Goal: Contribute content: Contribute content

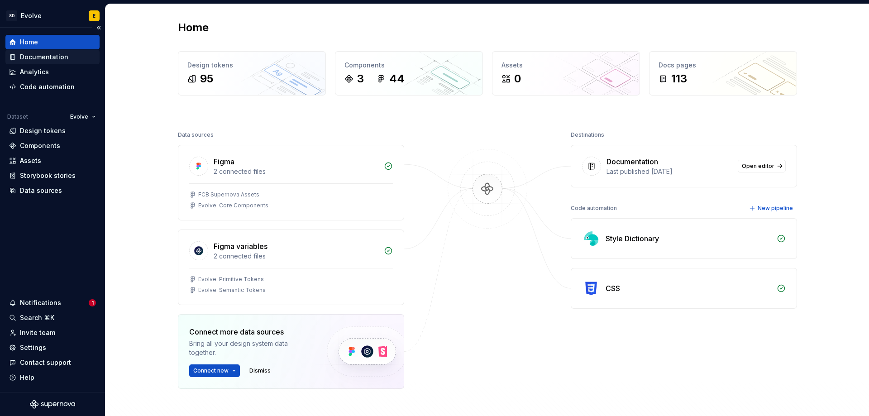
click at [38, 57] on div "Documentation" at bounding box center [44, 56] width 48 height 9
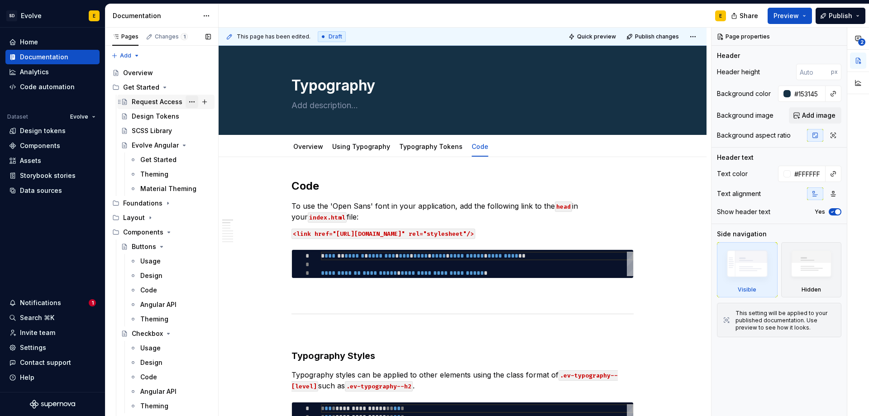
click at [189, 100] on button "Page tree" at bounding box center [192, 101] width 13 height 13
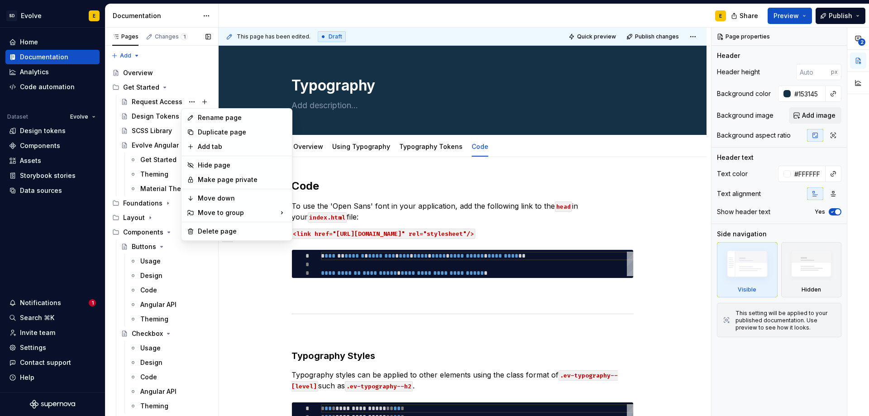
click at [141, 100] on div "Pages Changes 1 Add Accessibility guide for tree Page tree. Navigate the tree w…" at bounding box center [161, 224] width 113 height 392
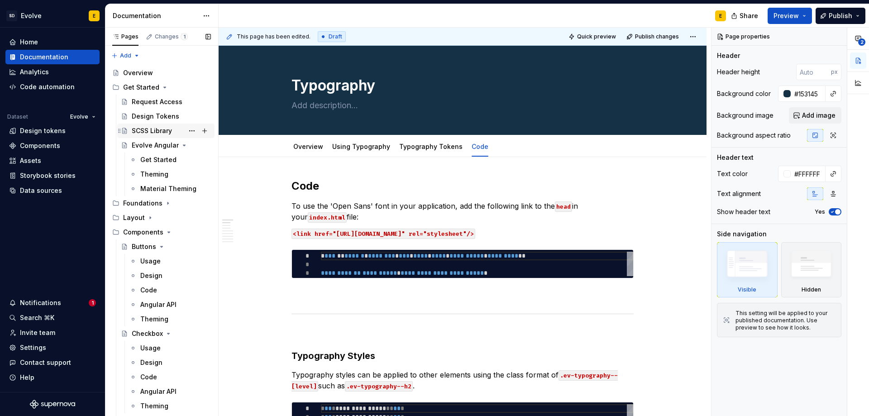
click at [141, 127] on div "SCSS Library" at bounding box center [152, 130] width 40 height 9
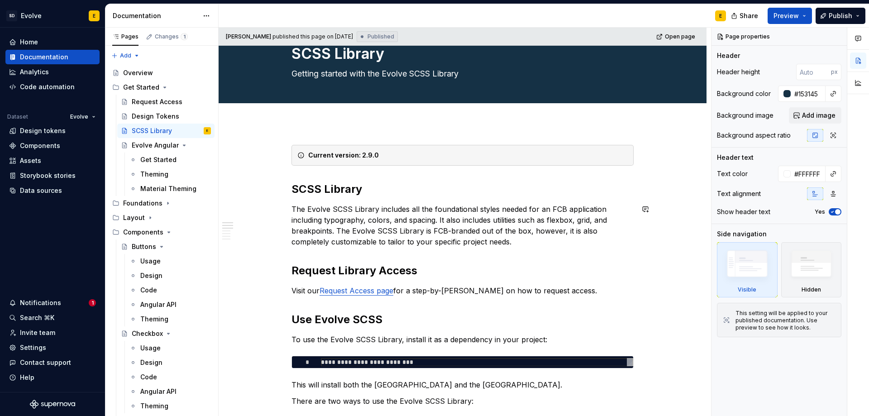
scroll to position [45, 0]
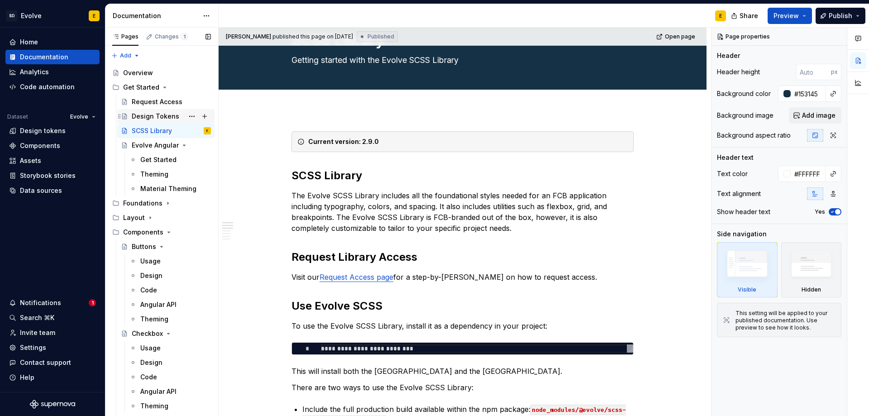
click at [162, 117] on div "Design Tokens" at bounding box center [156, 116] width 48 height 9
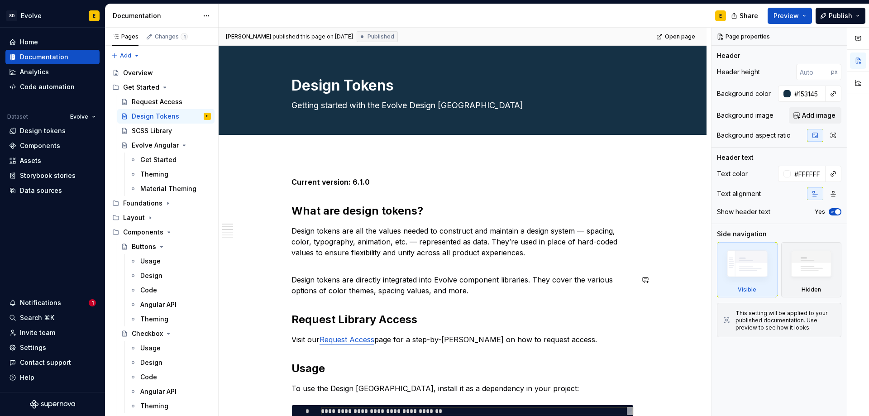
scroll to position [45, 0]
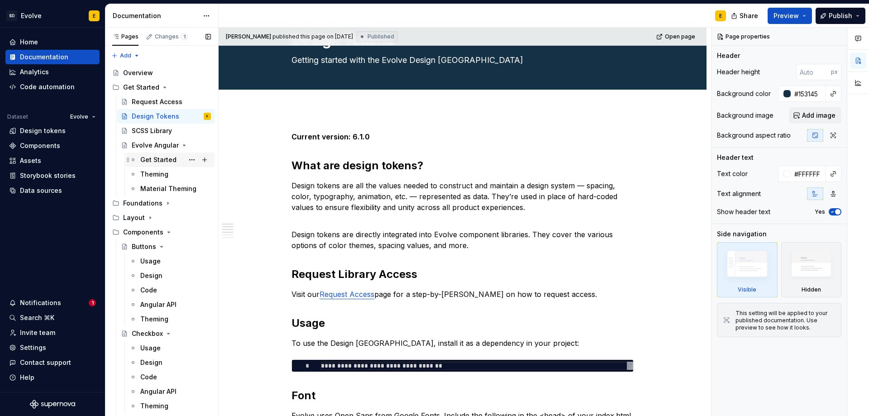
click at [155, 161] on div "Get Started" at bounding box center [158, 159] width 36 height 9
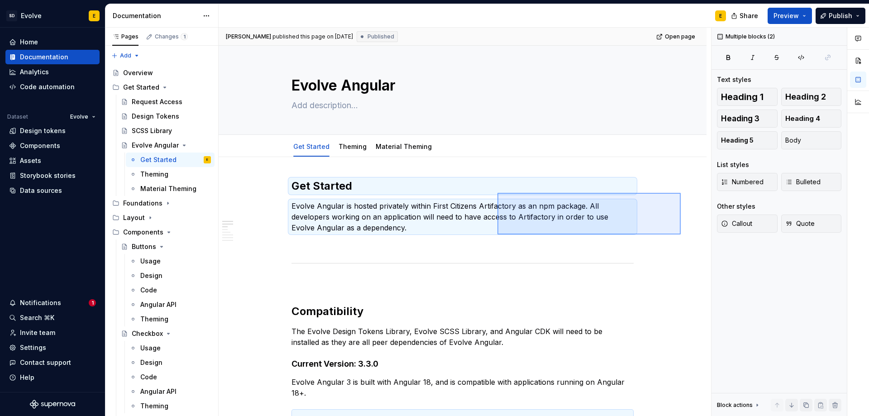
drag, startPoint x: 681, startPoint y: 193, endPoint x: 497, endPoint y: 234, distance: 187.9
click at [497, 234] on div "Emily published this page on August 21, 2025 Published Open page Evolve Angular…" at bounding box center [465, 222] width 492 height 389
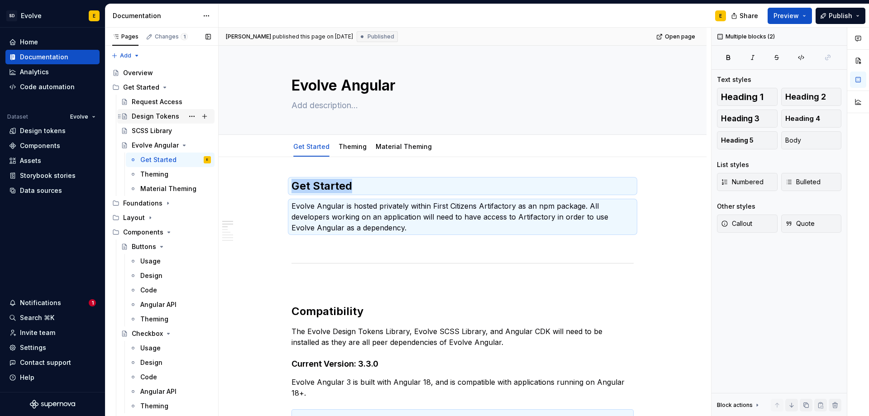
click at [149, 113] on div "Design Tokens" at bounding box center [156, 116] width 48 height 9
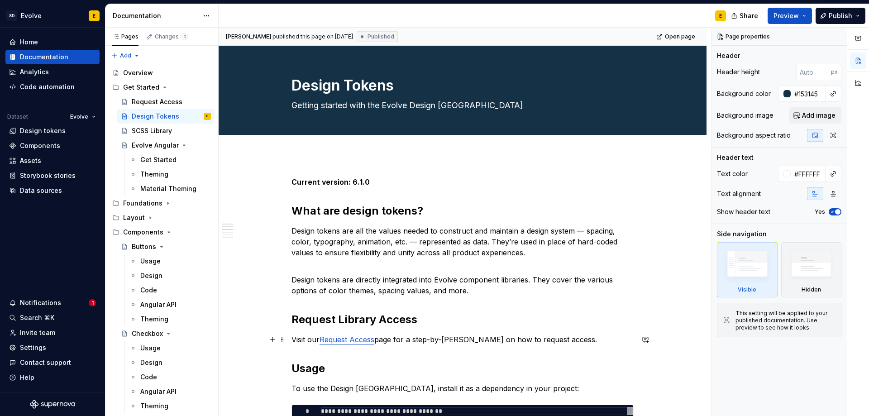
type textarea "*"
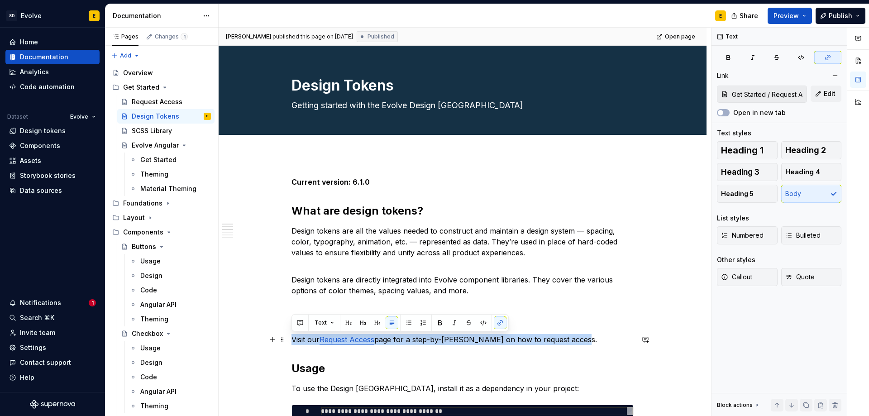
drag, startPoint x: 597, startPoint y: 341, endPoint x: 286, endPoint y: 334, distance: 310.5
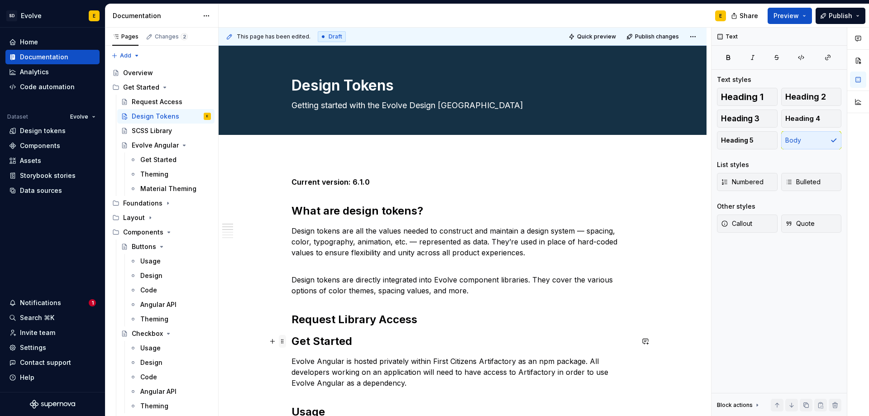
click at [283, 341] on span at bounding box center [282, 341] width 7 height 13
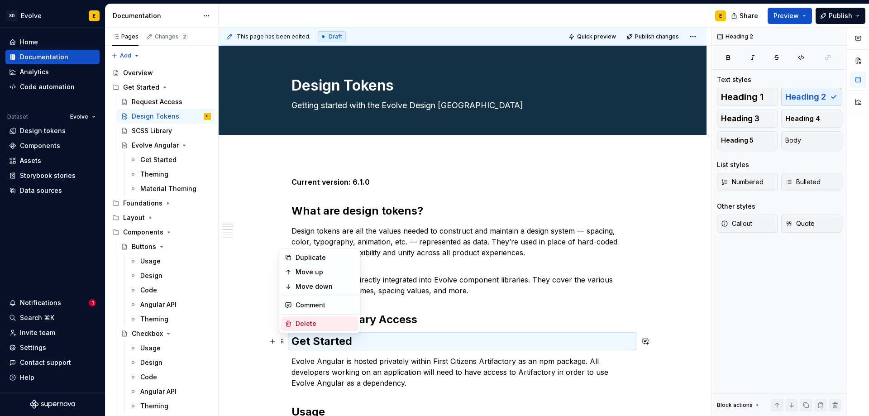
click at [291, 324] on icon at bounding box center [288, 323] width 7 height 7
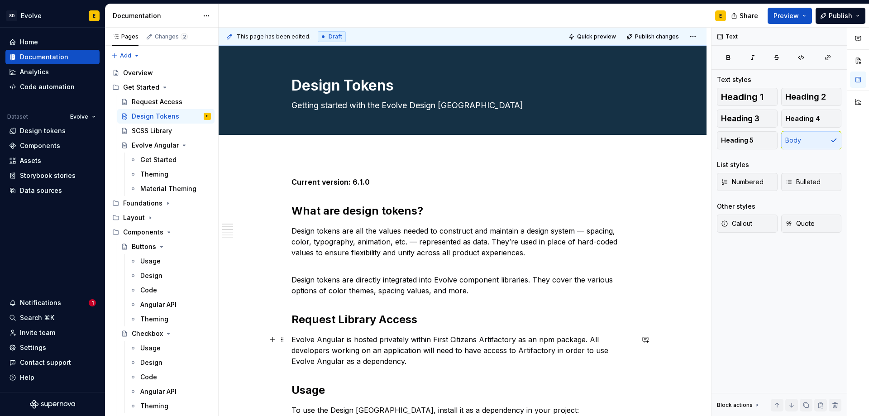
click at [404, 359] on p "Evolve Angular is hosted privately within First Citizens Artifactory as an npm …" at bounding box center [462, 350] width 342 height 33
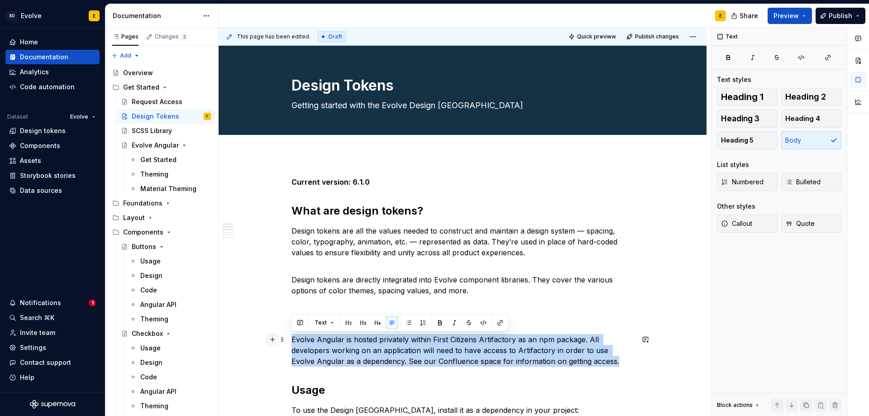
drag, startPoint x: 591, startPoint y: 361, endPoint x: 267, endPoint y: 336, distance: 324.4
copy p "Evolve Angular is hosted privately within First Citizens Artifactory as an npm …"
click at [149, 130] on div "SCSS Library" at bounding box center [152, 130] width 40 height 9
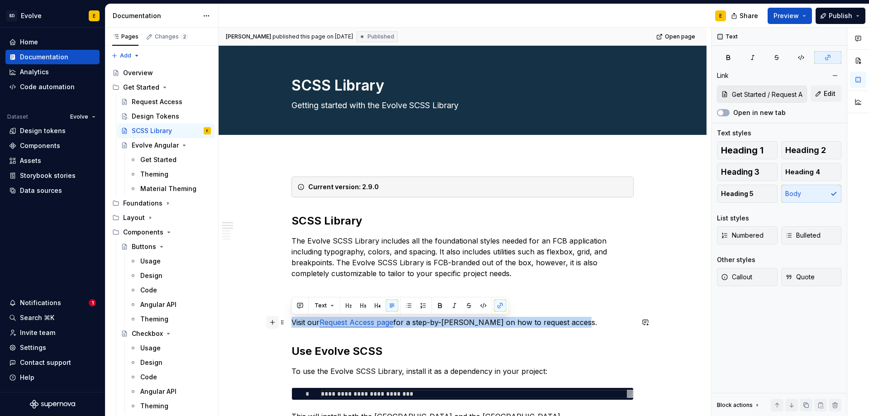
drag, startPoint x: 576, startPoint y: 323, endPoint x: 267, endPoint y: 324, distance: 309.5
click at [291, 324] on div "**********" at bounding box center [462, 394] width 342 height 436
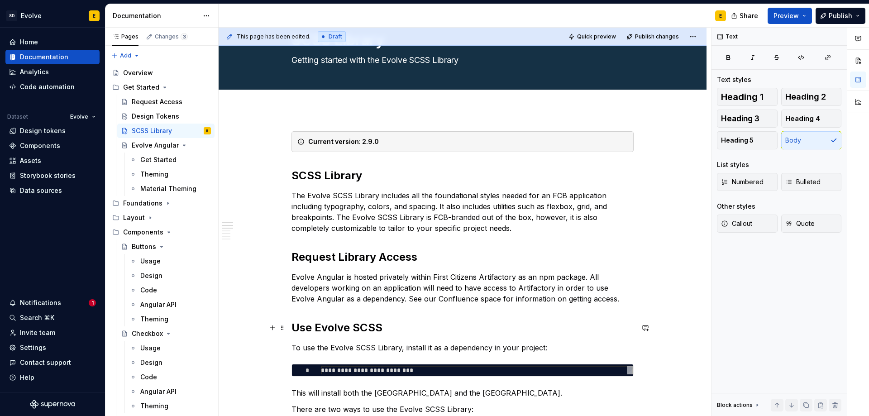
scroll to position [136, 0]
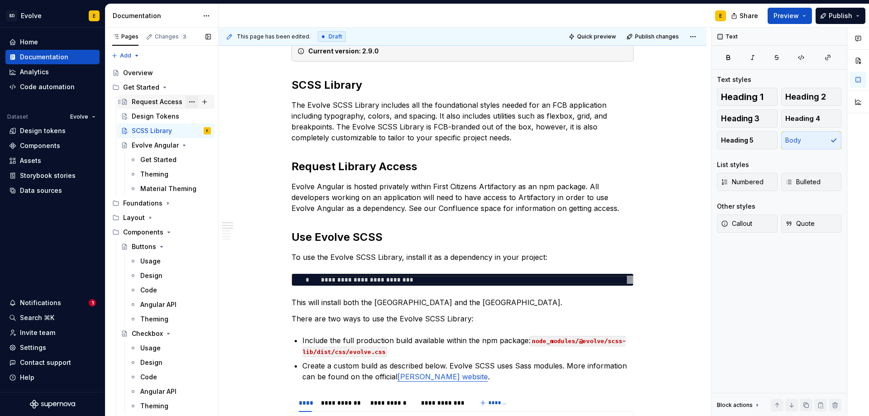
click at [186, 100] on button "Page tree" at bounding box center [192, 101] width 13 height 13
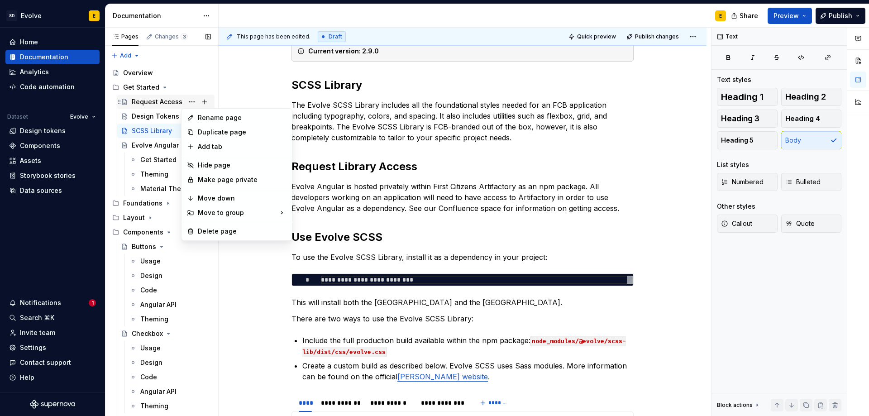
click at [146, 99] on div "Pages Changes 3 Add Accessibility guide for tree Page tree. Navigate the tree w…" at bounding box center [161, 224] width 113 height 392
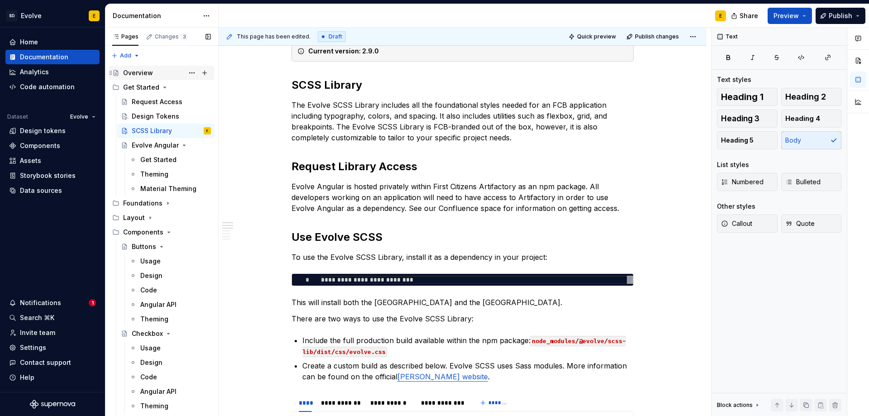
click at [136, 71] on div "Overview" at bounding box center [138, 72] width 30 height 9
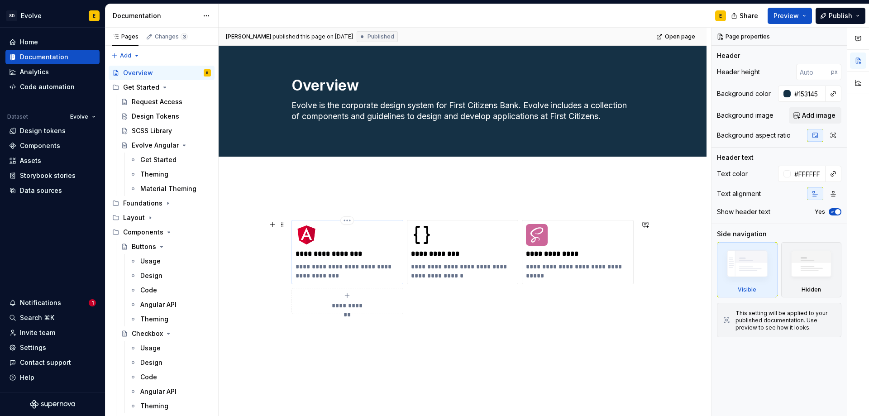
click at [339, 248] on div "**********" at bounding box center [347, 252] width 104 height 56
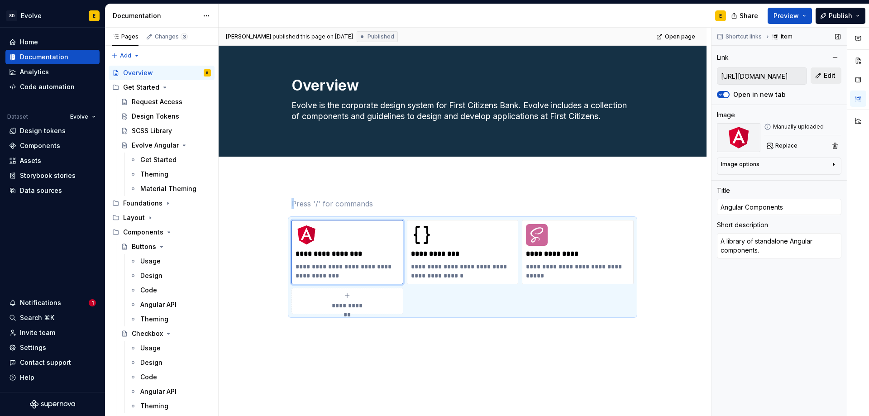
click at [822, 76] on button "Edit" at bounding box center [825, 75] width 31 height 16
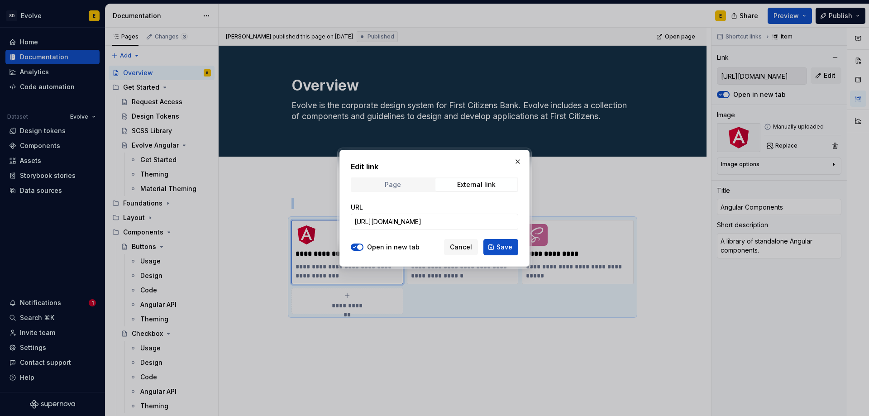
click at [415, 183] on span "Page" at bounding box center [393, 184] width 82 height 13
click at [394, 221] on span "Select page" at bounding box center [428, 221] width 149 height 9
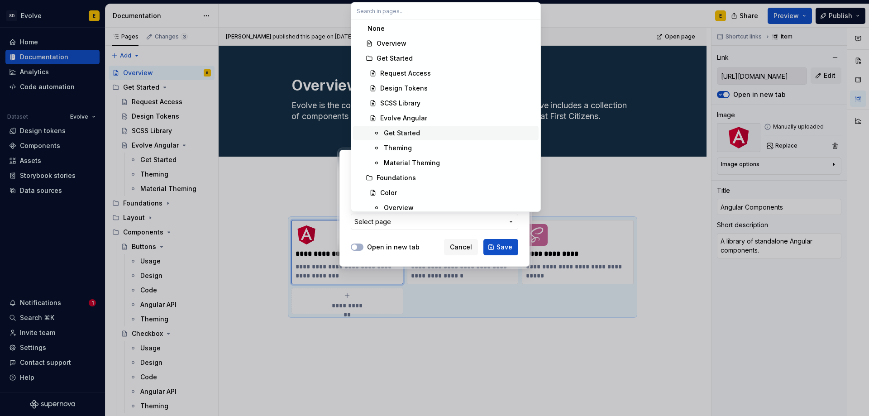
click at [405, 133] on div "Get Started" at bounding box center [402, 133] width 36 height 9
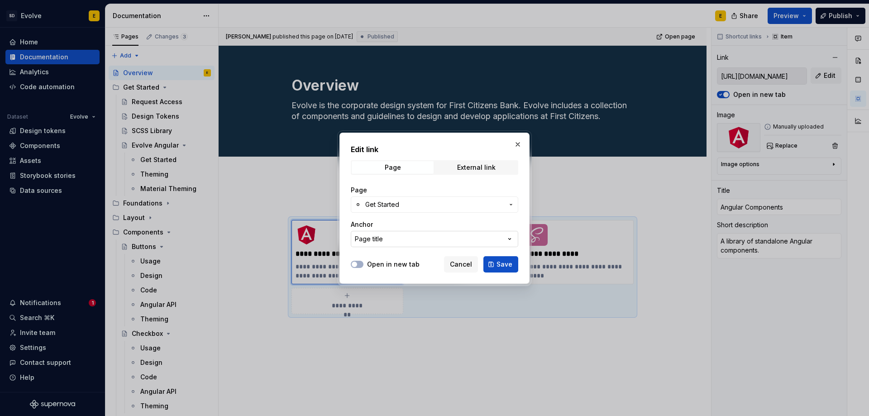
click at [476, 244] on button "Page title" at bounding box center [434, 239] width 167 height 16
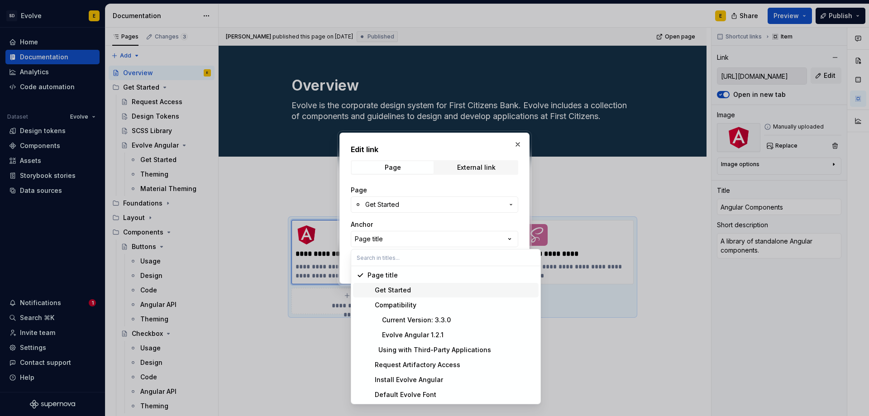
click at [412, 290] on div "Get Started" at bounding box center [450, 290] width 167 height 9
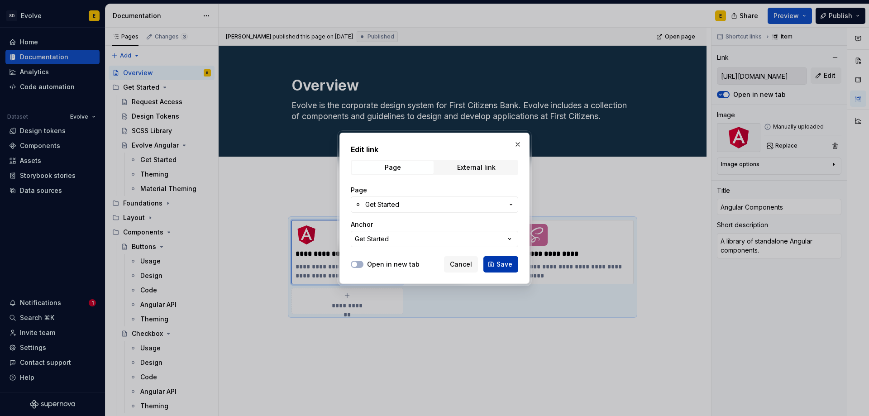
click at [495, 262] on button "Save" at bounding box center [500, 264] width 35 height 16
type textarea "*"
type input "Evolve Angular / Get Started/ Get Started"
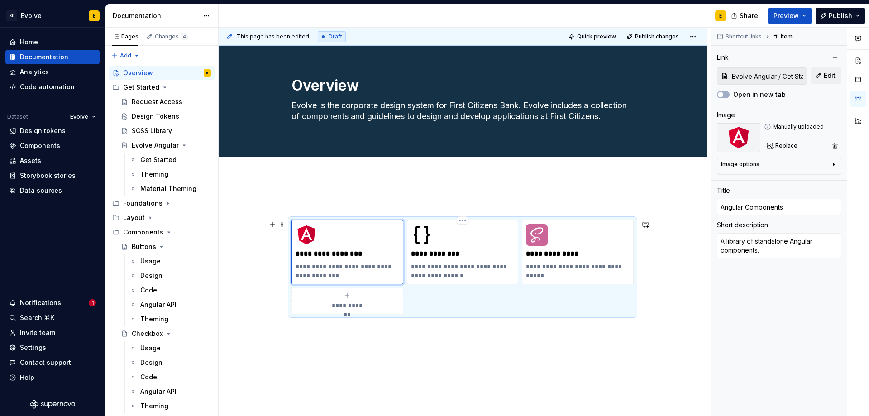
type textarea "*"
type input "Get Started / Design Tokens"
type input "Design Tokens"
type textarea "Tokenized values for color, font, and spacing."
click at [469, 239] on div "**********" at bounding box center [463, 252] width 104 height 56
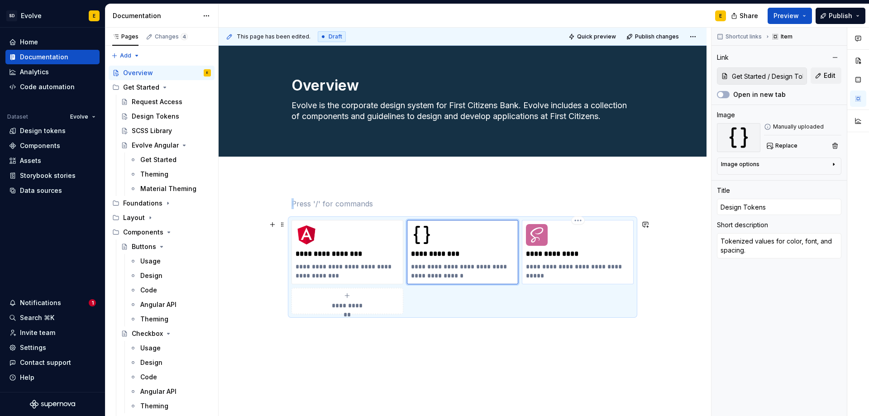
type textarea "*"
type input "Get Started / SCSS Library"
type input "SCSS Framework"
type textarea "Foundational styles and components."
click at [558, 237] on div "**********" at bounding box center [578, 252] width 104 height 56
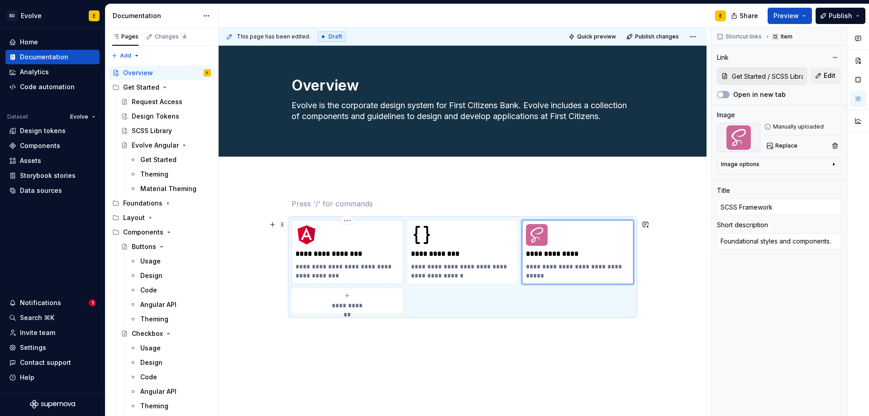
click at [372, 250] on p "**********" at bounding box center [347, 253] width 104 height 9
type textarea "*"
type input "Evolve Angular / Get Started/ Get Started"
type input "Angular Components"
type textarea "A library of standalone Angular components."
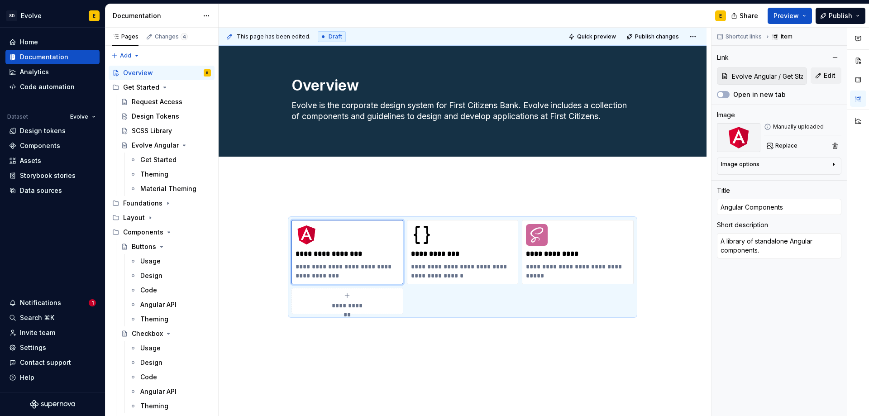
click at [326, 193] on div "**********" at bounding box center [463, 331] width 488 height 311
click at [152, 100] on div "Request Access" at bounding box center [157, 101] width 51 height 9
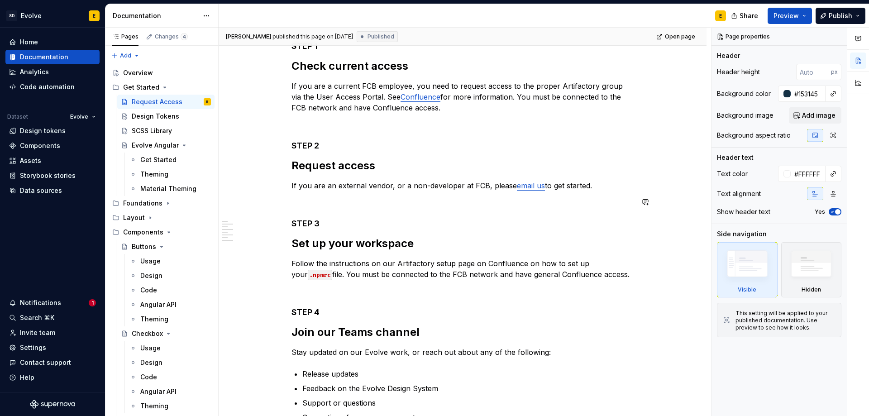
scroll to position [271, 0]
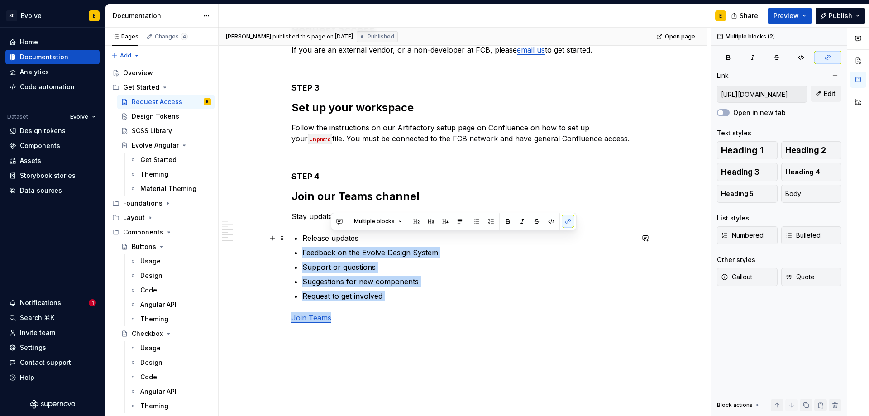
drag, startPoint x: 460, startPoint y: 314, endPoint x: 365, endPoint y: 237, distance: 121.9
click at [365, 237] on div "STEP 1 Check current access If you are a current FCB employee, you need to requ…" at bounding box center [462, 114] width 342 height 418
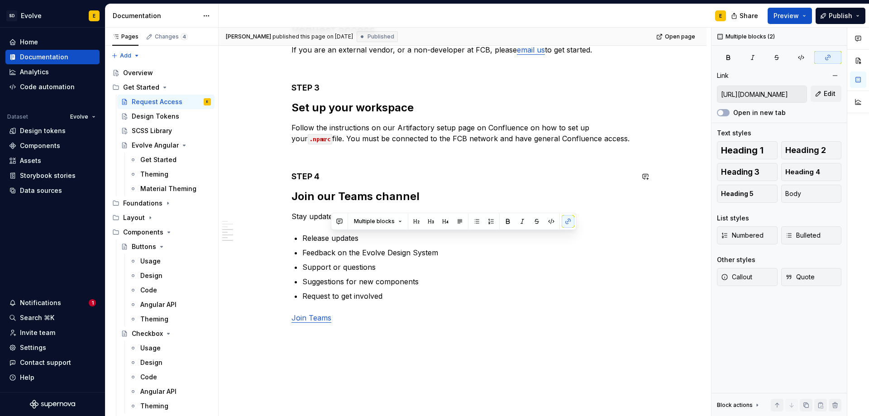
click at [624, 187] on div "STEP 1 Check current access If you are a current FCB employee, you need to requ…" at bounding box center [462, 114] width 342 height 418
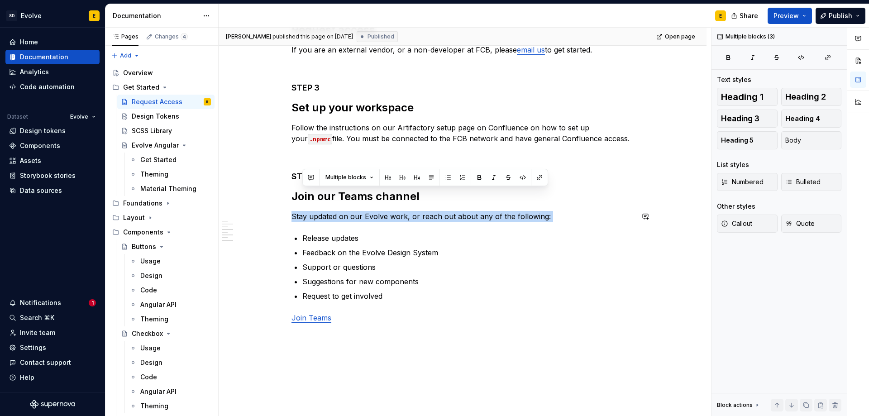
drag, startPoint x: 623, startPoint y: 193, endPoint x: 438, endPoint y: 229, distance: 189.1
click at [438, 229] on div "STEP 1 Check current access If you are a current FCB employee, you need to requ…" at bounding box center [462, 114] width 342 height 418
click at [584, 342] on div "STEP 1 Check current access If you are a current FCB employee, you need to requ…" at bounding box center [463, 171] width 488 height 576
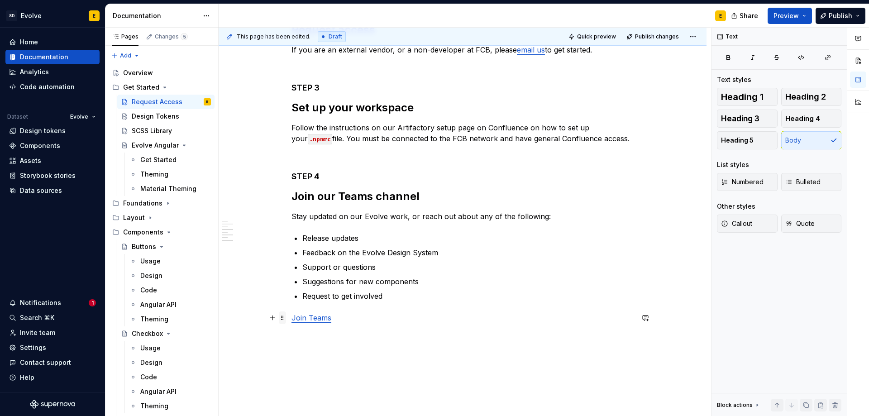
click at [282, 319] on span at bounding box center [282, 317] width 7 height 13
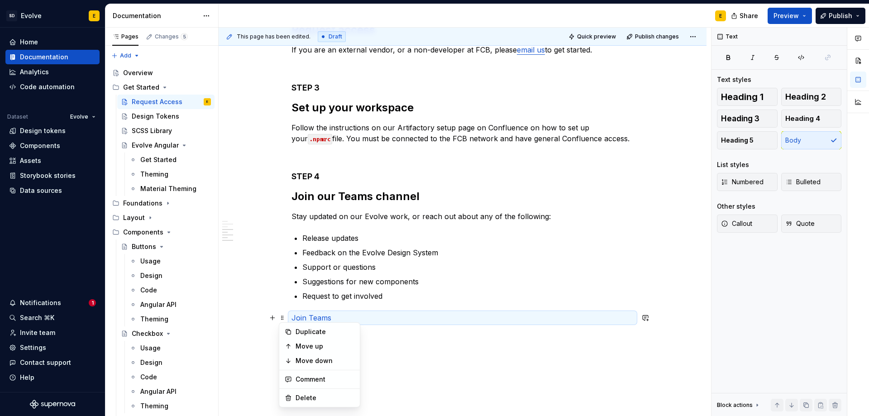
click at [586, 337] on p at bounding box center [462, 333] width 342 height 11
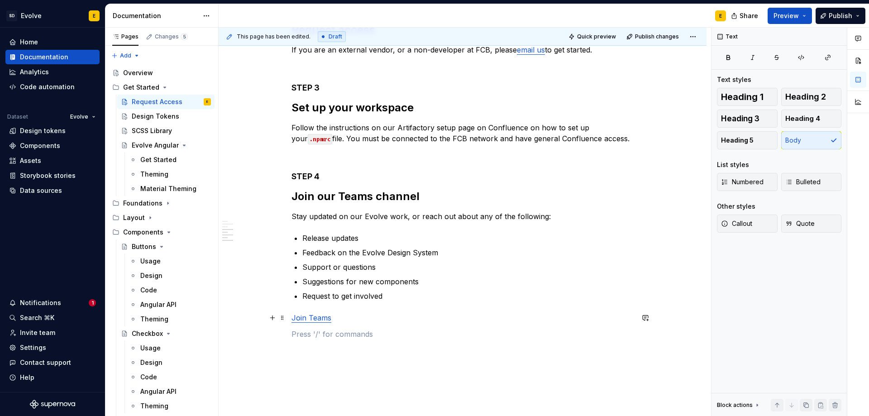
click at [282, 316] on span at bounding box center [282, 317] width 7 height 13
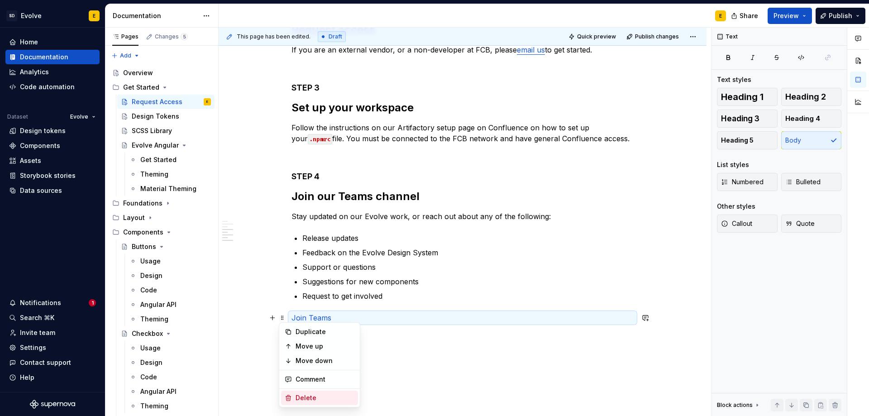
click at [295, 391] on div "Delete" at bounding box center [319, 397] width 77 height 14
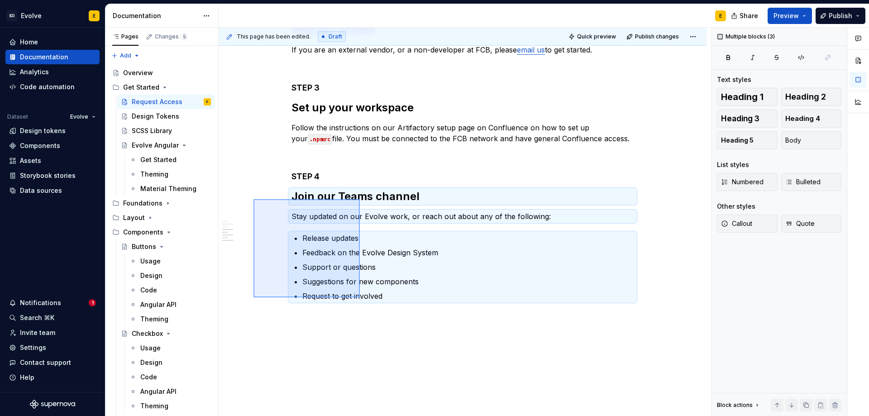
drag, startPoint x: 253, startPoint y: 199, endPoint x: 360, endPoint y: 297, distance: 144.7
click at [360, 297] on div "This page has been edited. Draft Quick preview Publish changes Request Access R…" at bounding box center [465, 222] width 492 height 389
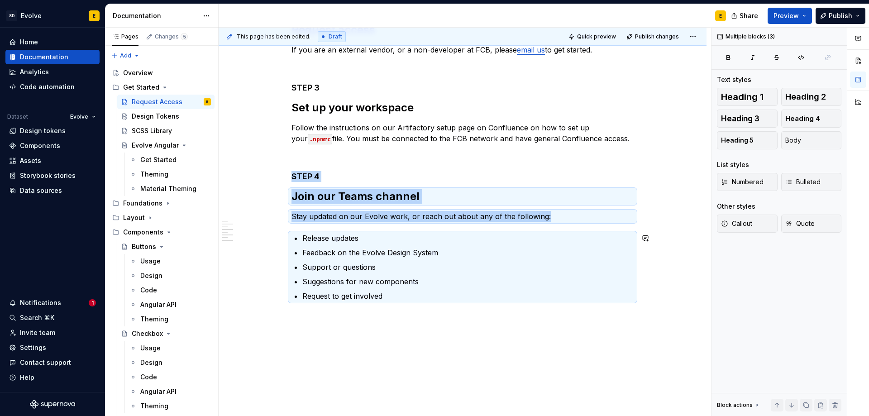
copy div "STEP 4 Join our Teams channel Stay updated on our Evolve work, or reach out abo…"
click at [142, 71] on div "Overview" at bounding box center [138, 72] width 30 height 9
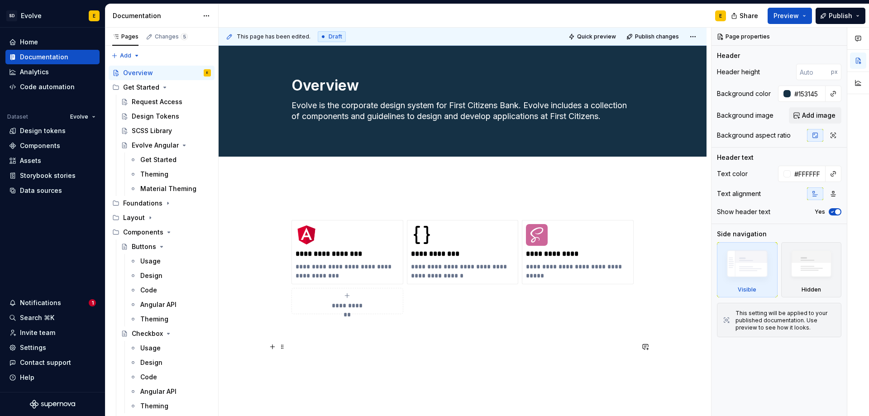
type textarea "*"
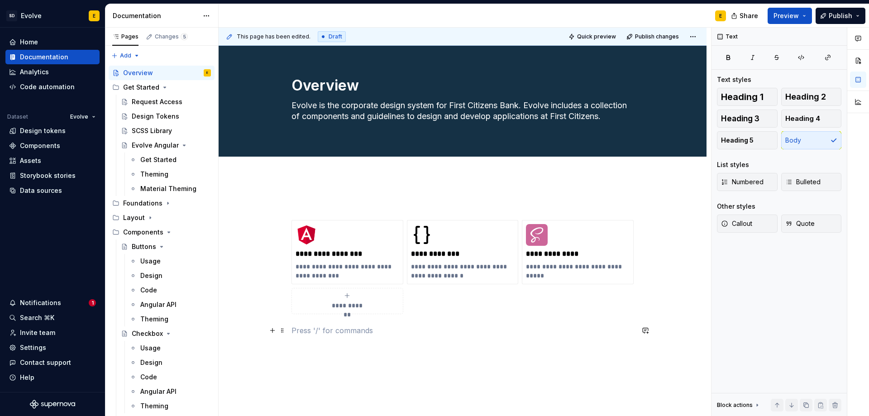
click at [328, 335] on p at bounding box center [462, 330] width 342 height 11
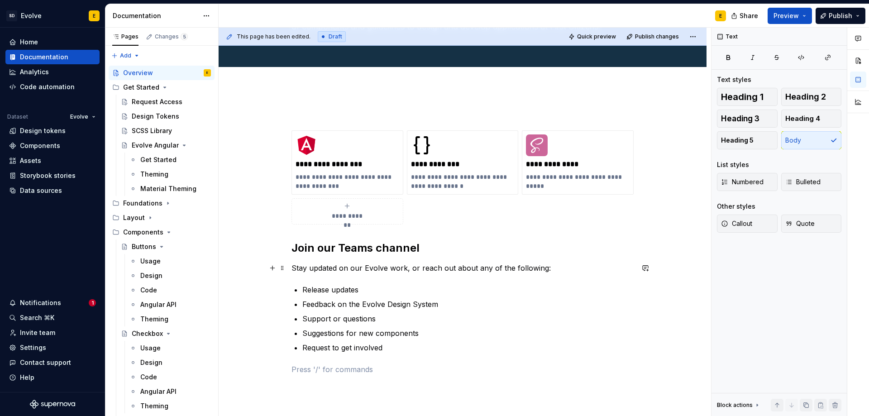
scroll to position [90, 0]
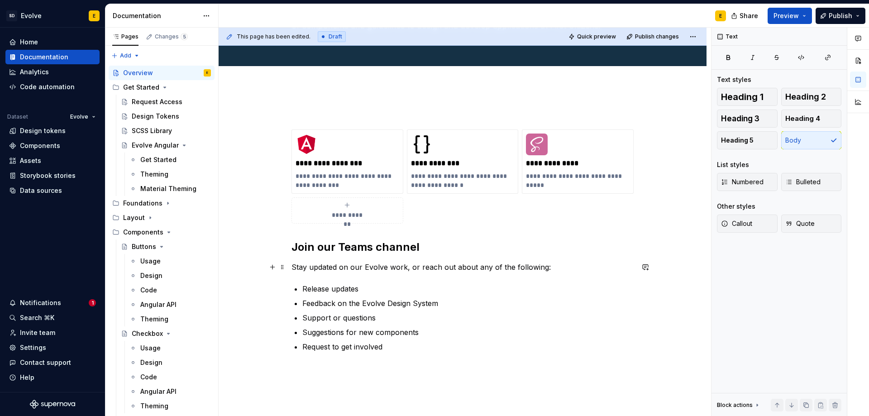
click at [294, 266] on p "Stay updated on our Evolve work, or reach out about any of the following:" at bounding box center [462, 267] width 342 height 11
click at [186, 101] on button "Page tree" at bounding box center [192, 101] width 13 height 13
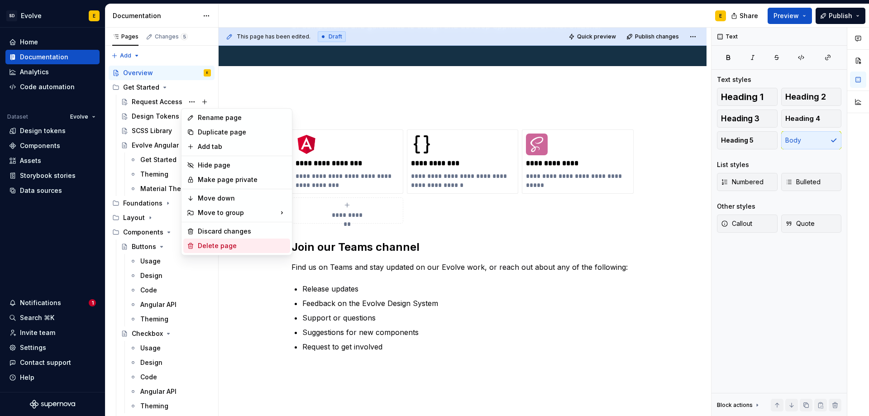
click at [214, 246] on div "Delete page" at bounding box center [242, 245] width 89 height 9
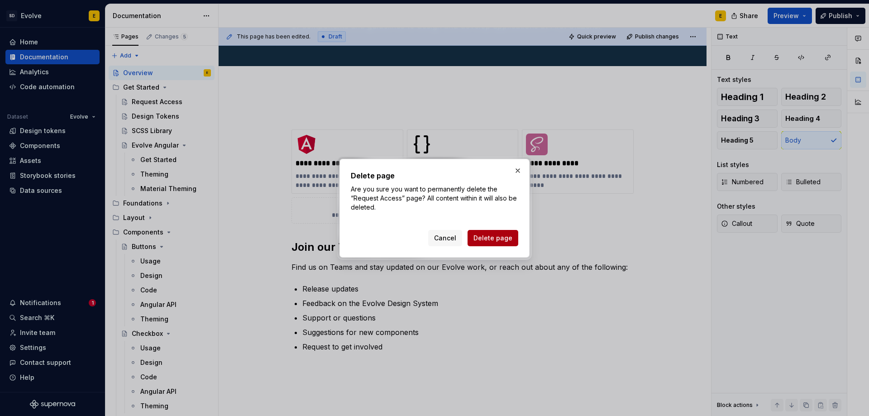
click at [486, 236] on span "Delete page" at bounding box center [492, 237] width 39 height 9
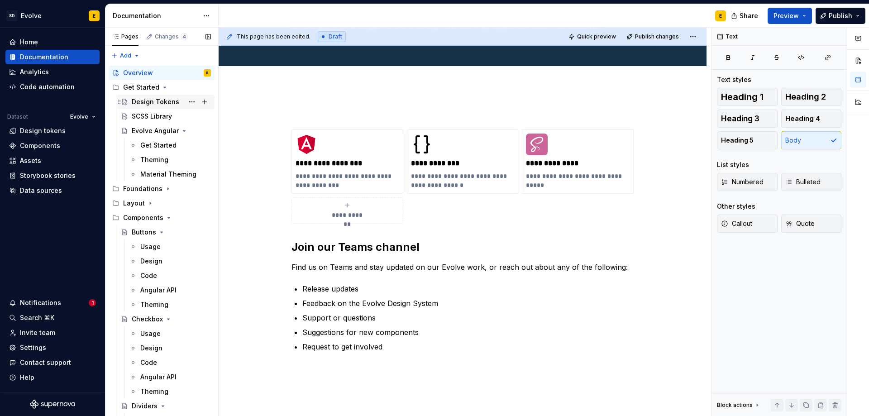
click at [157, 100] on div "Design Tokens" at bounding box center [156, 101] width 48 height 9
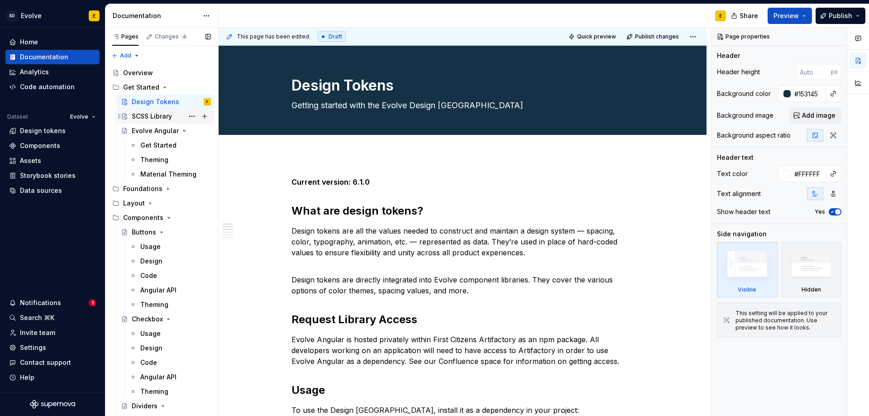
click at [165, 116] on div "SCSS Library" at bounding box center [152, 116] width 40 height 9
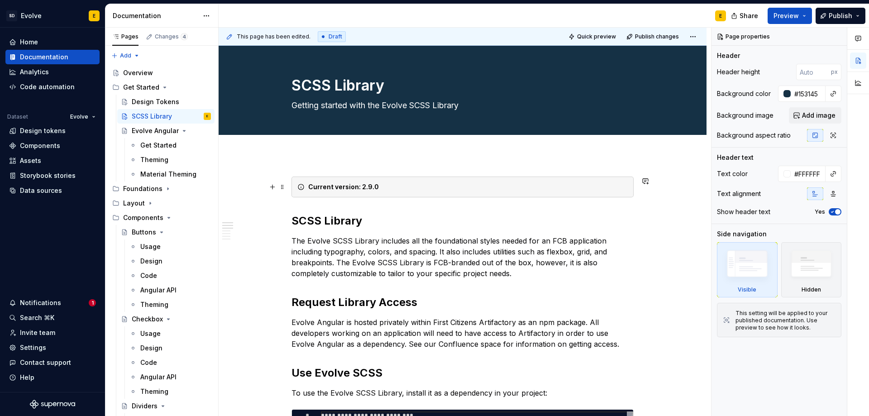
click at [386, 181] on div "Current version: 2.9.0" at bounding box center [462, 186] width 342 height 21
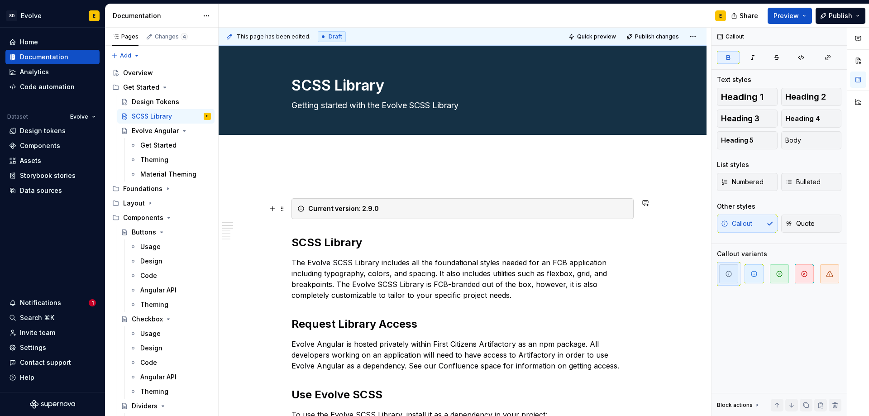
click at [385, 200] on div "Current version: 2.9.0" at bounding box center [462, 208] width 342 height 21
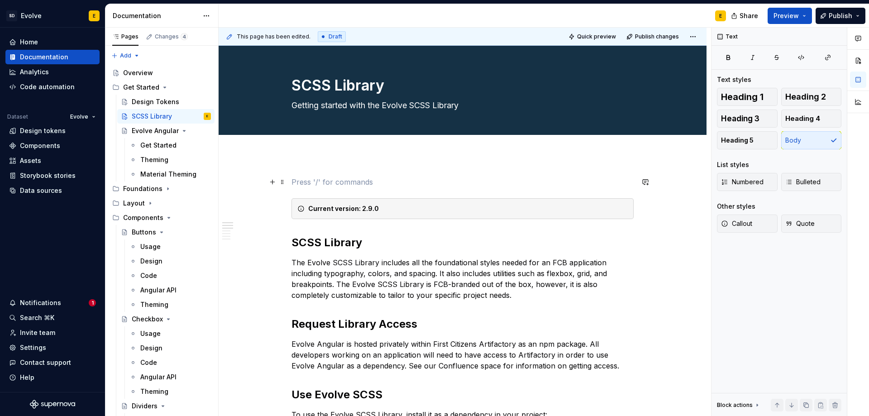
click at [384, 185] on p at bounding box center [462, 181] width 342 height 11
click at [280, 181] on span at bounding box center [282, 182] width 7 height 13
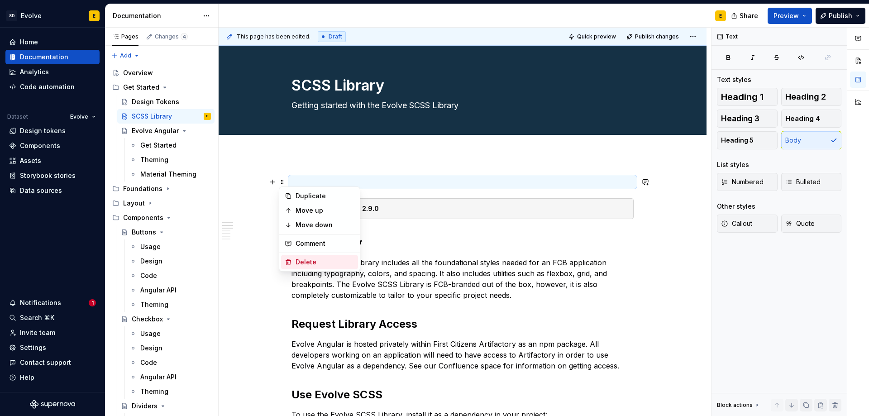
click at [304, 268] on div "Delete" at bounding box center [319, 262] width 77 height 14
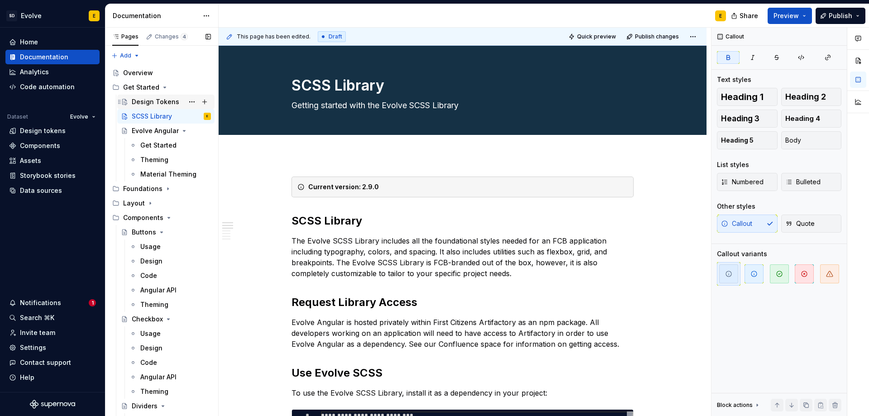
click at [160, 103] on div "Design Tokens" at bounding box center [156, 101] width 48 height 9
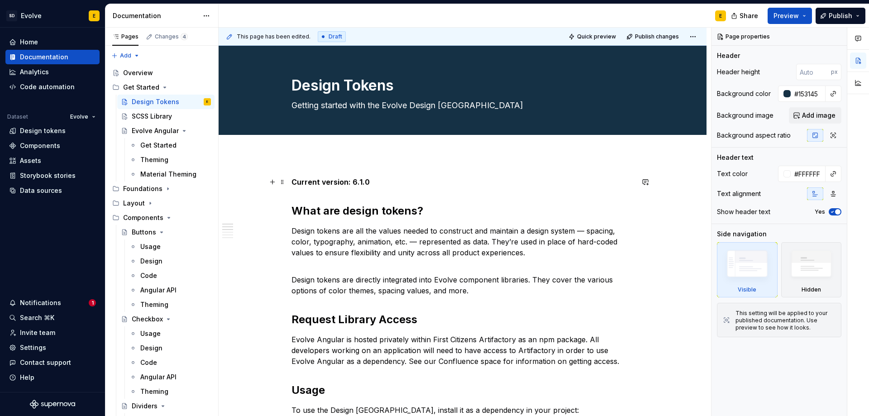
click at [374, 180] on p "Current version: 6.1.0" at bounding box center [462, 181] width 342 height 11
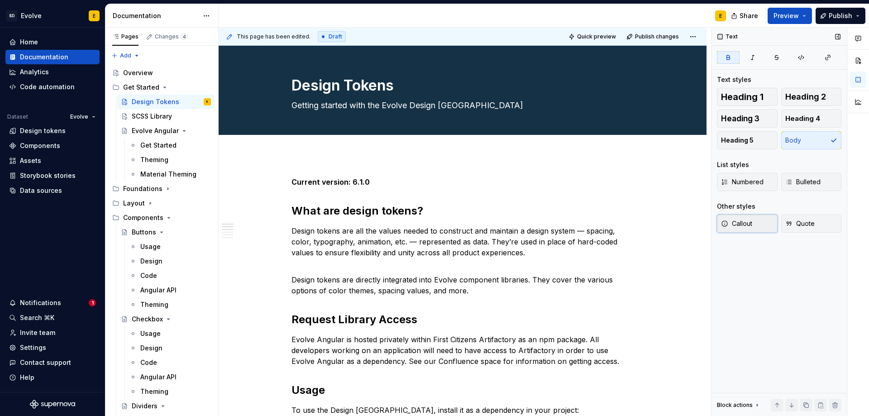
click at [760, 226] on button "Callout" at bounding box center [747, 223] width 61 height 18
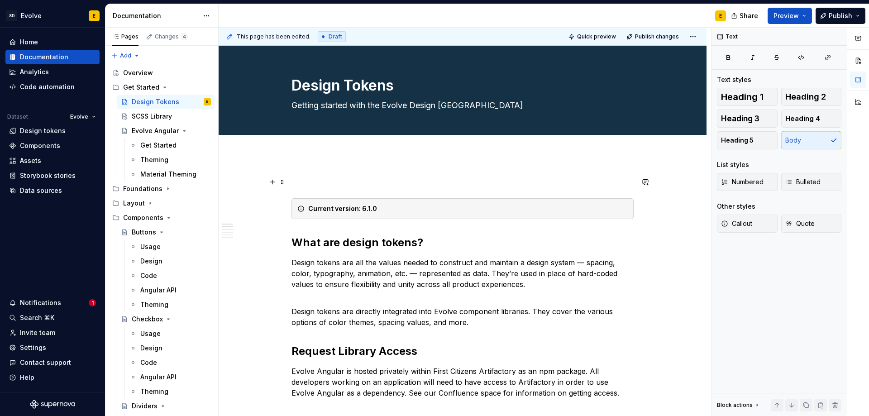
click at [279, 182] on span at bounding box center [282, 182] width 7 height 13
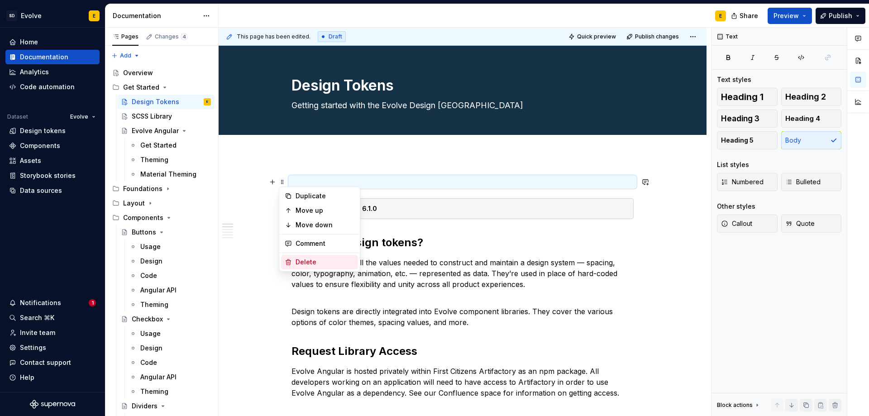
click at [301, 260] on div "Delete" at bounding box center [324, 261] width 59 height 9
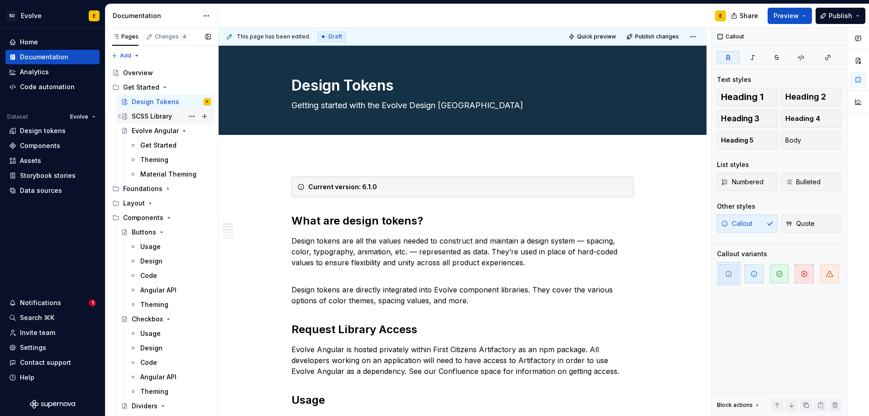
click at [133, 114] on div "SCSS Library" at bounding box center [152, 116] width 40 height 9
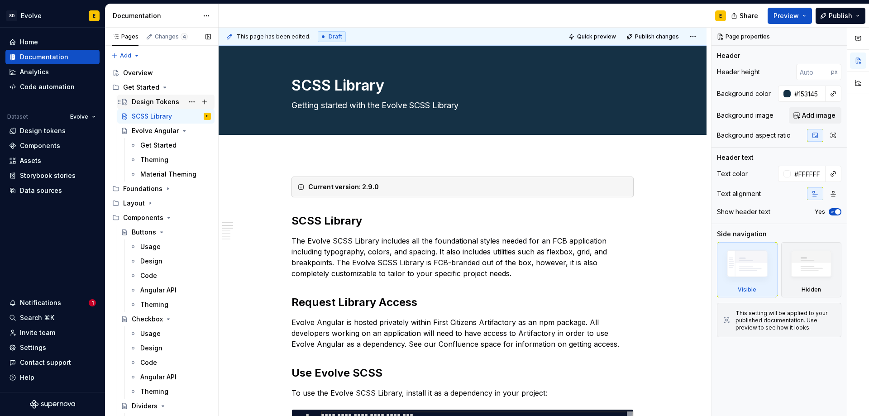
click at [146, 100] on div "Design Tokens" at bounding box center [156, 101] width 48 height 9
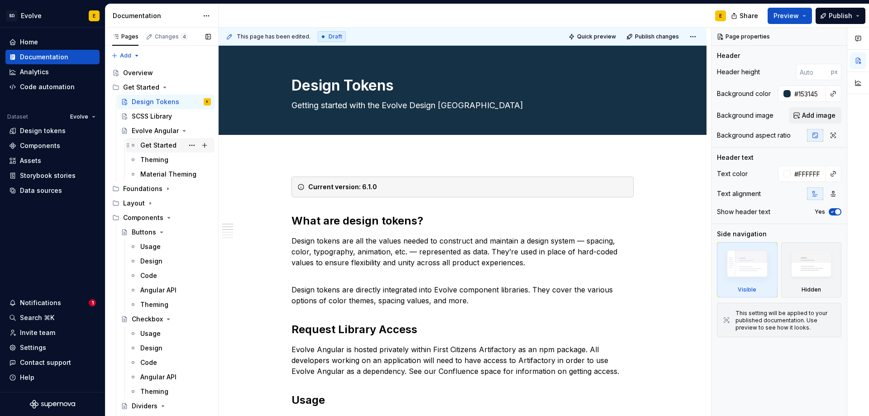
click at [155, 147] on div "Get Started" at bounding box center [158, 145] width 36 height 9
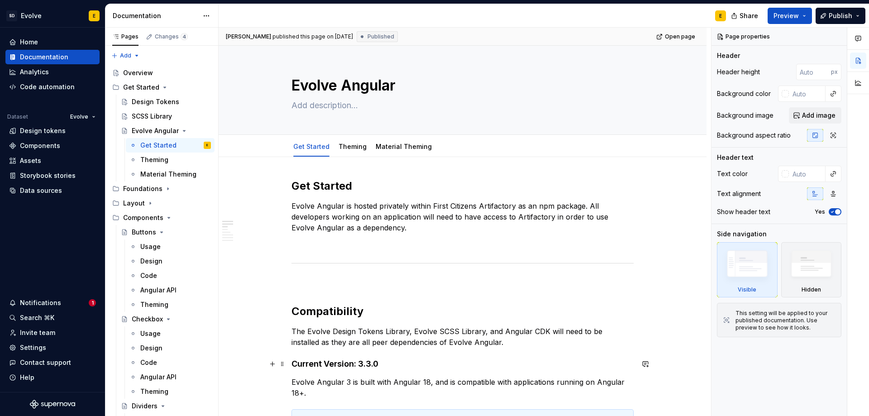
click at [396, 364] on h4 "Current Version: 3.3.0" at bounding box center [462, 363] width 342 height 11
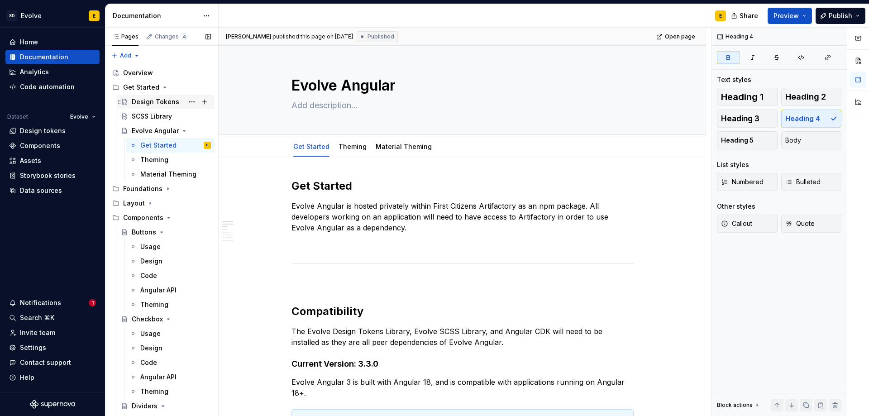
click at [155, 101] on div "Design Tokens" at bounding box center [156, 101] width 48 height 9
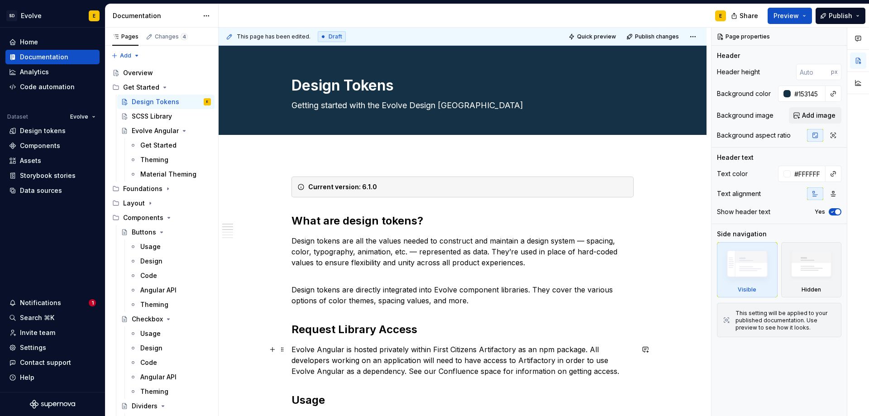
type textarea "*"
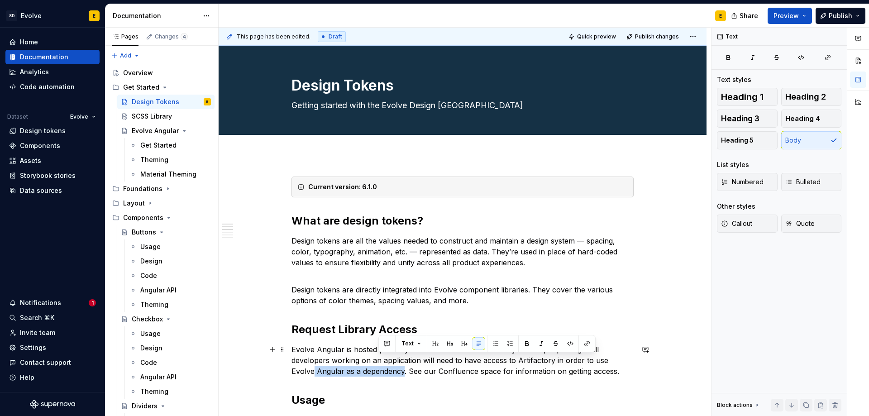
drag, startPoint x: 379, startPoint y: 370, endPoint x: 627, endPoint y: 359, distance: 248.2
click at [627, 359] on p "Evolve Angular is hosted privately within First Citizens Artifactory as an npm …" at bounding box center [462, 360] width 342 height 33
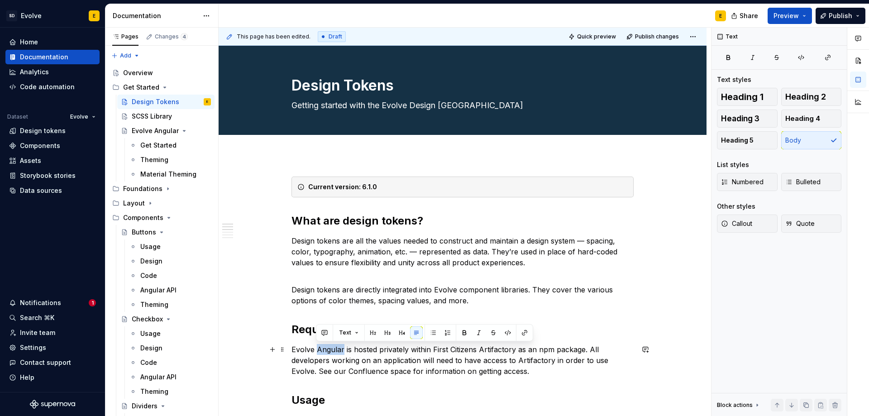
drag, startPoint x: 316, startPoint y: 349, endPoint x: 343, endPoint y: 347, distance: 26.3
click at [343, 347] on p "Evolve Angular is hosted privately within First Citizens Artifactory as an npm …" at bounding box center [462, 360] width 342 height 33
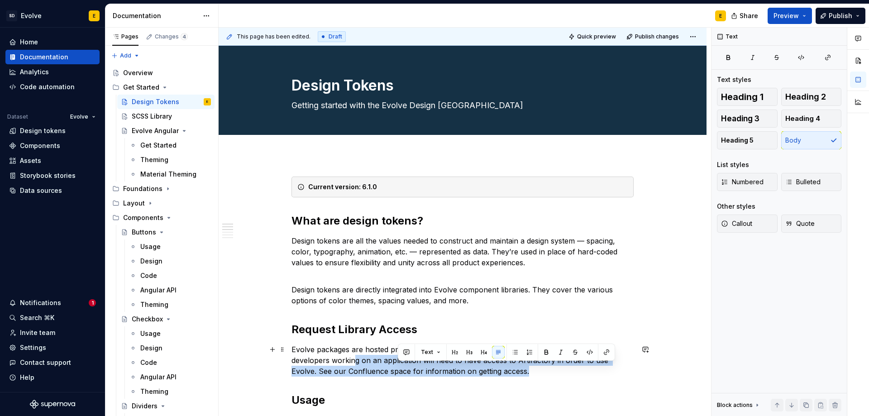
scroll to position [2, 0]
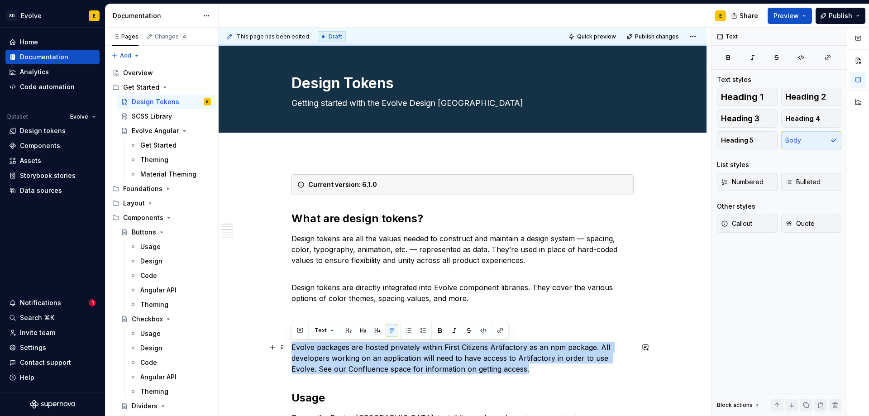
drag, startPoint x: 521, startPoint y: 373, endPoint x: 287, endPoint y: 345, distance: 235.7
copy p "Evolve packages are hosted privately within First Citizens Artifactory as an np…"
click at [148, 114] on div "SCSS Library" at bounding box center [152, 116] width 40 height 9
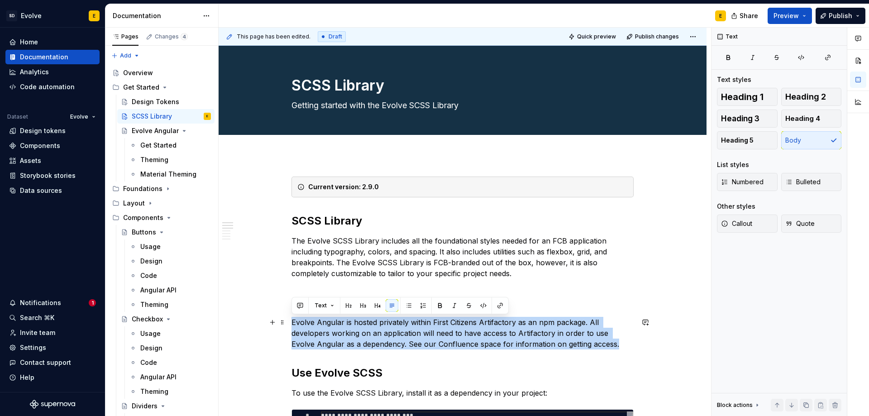
drag, startPoint x: 601, startPoint y: 343, endPoint x: 287, endPoint y: 325, distance: 314.5
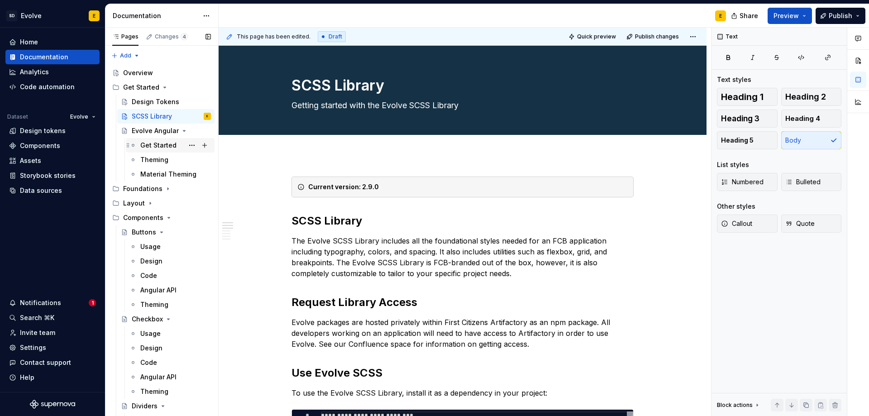
click at [149, 144] on div "Get Started" at bounding box center [158, 145] width 36 height 9
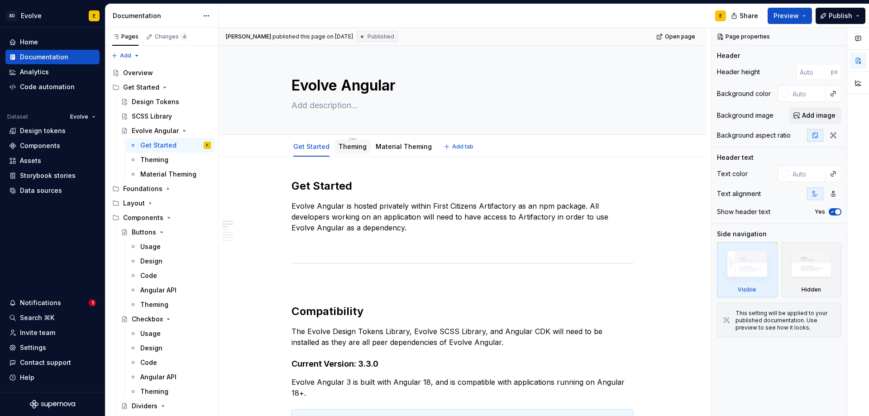
click at [349, 148] on link "Theming" at bounding box center [352, 147] width 28 height 8
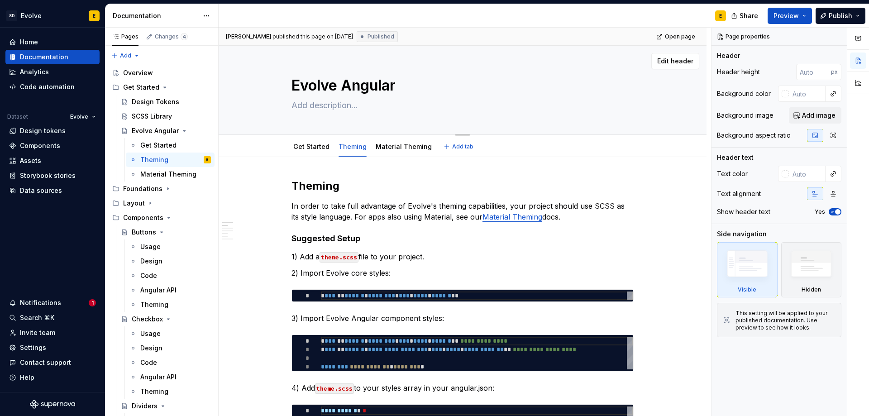
click at [354, 109] on textarea at bounding box center [461, 105] width 342 height 14
type textarea "*"
type textarea "G"
type textarea "*"
type textarea "Ge"
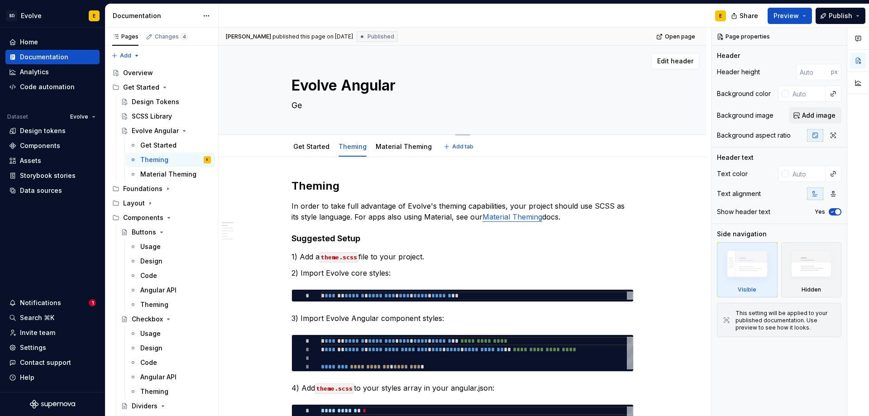
type textarea "*"
type textarea "Get"
type textarea "*"
type textarea "Gett"
type textarea "*"
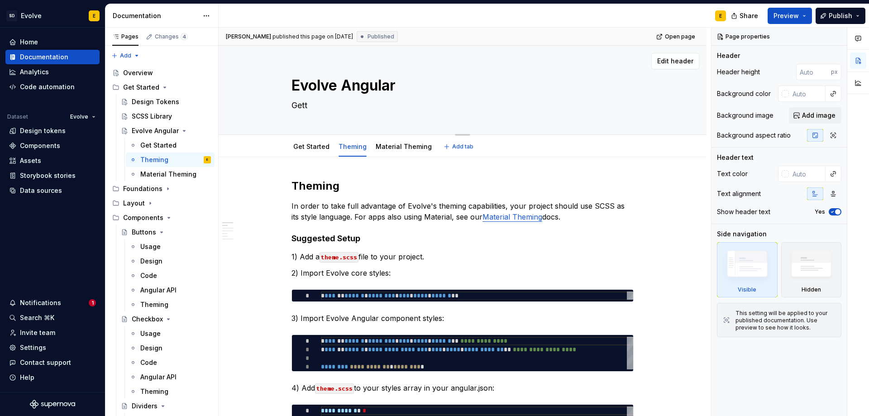
type textarea "Getti"
type textarea "*"
type textarea "Gettin"
type textarea "*"
type textarea "Getting"
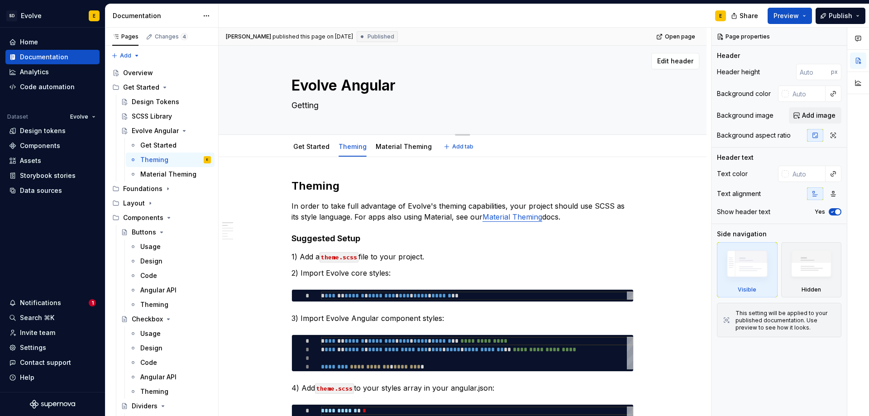
type textarea "*"
type textarea "Getting s"
type textarea "*"
type textarea "Getting st"
type textarea "*"
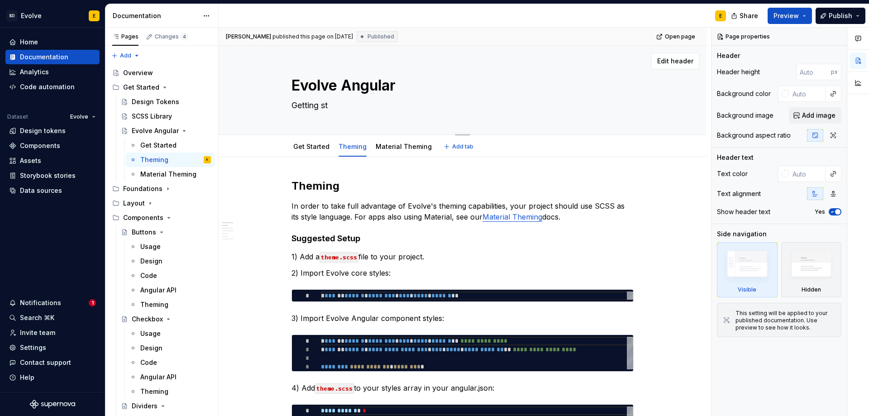
type textarea "Getting sta"
type textarea "*"
type textarea "Getting star"
type textarea "*"
type textarea "Getting start3"
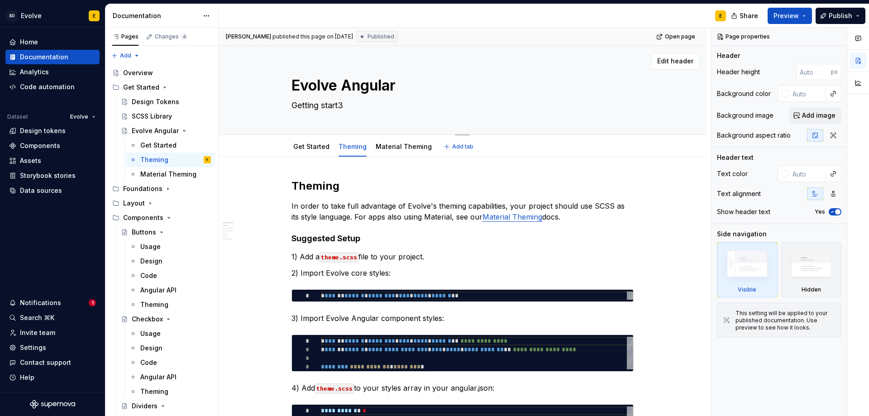
type textarea "*"
type textarea "Getting start3e"
type textarea "*"
type textarea "Getting start3ed"
type textarea "*"
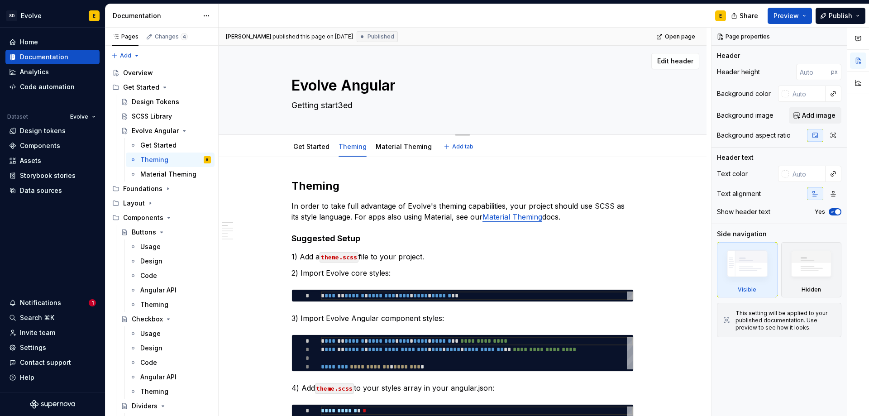
type textarea "Getting start3ed"
type textarea "*"
type textarea "Getting start3ed w"
type textarea "*"
type textarea "Getting start3ed"
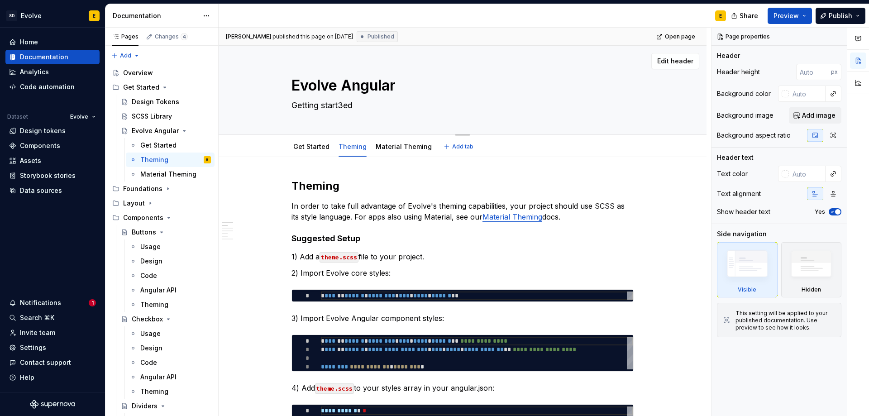
type textarea "*"
type textarea "Getting start3ed"
type textarea "*"
type textarea "Getting start3e"
type textarea "*"
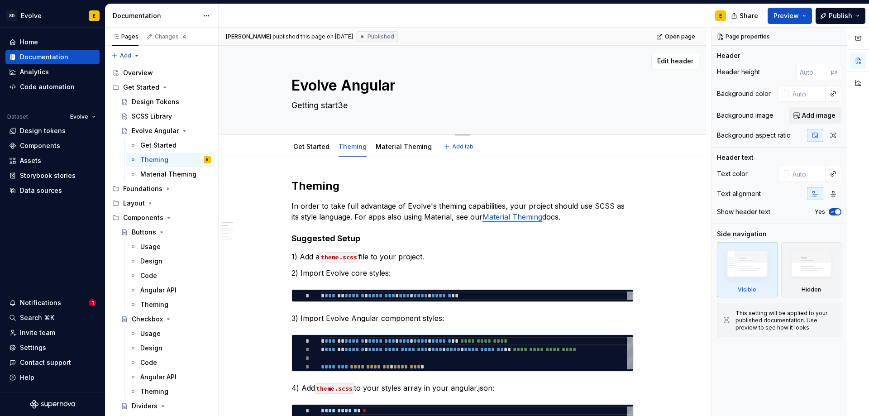
type textarea "Getting start3"
type textarea "*"
type textarea "Getting start"
type textarea "*"
type textarea "Getting starte"
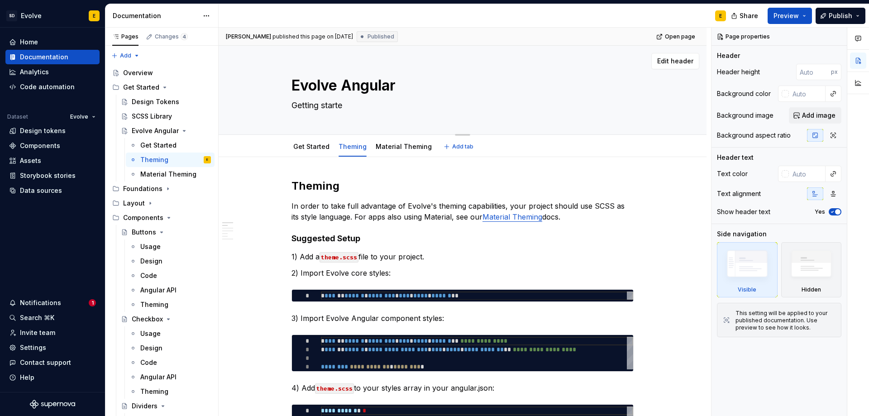
type textarea "*"
type textarea "Getting started"
type textarea "*"
type textarea "Getting started"
type textarea "*"
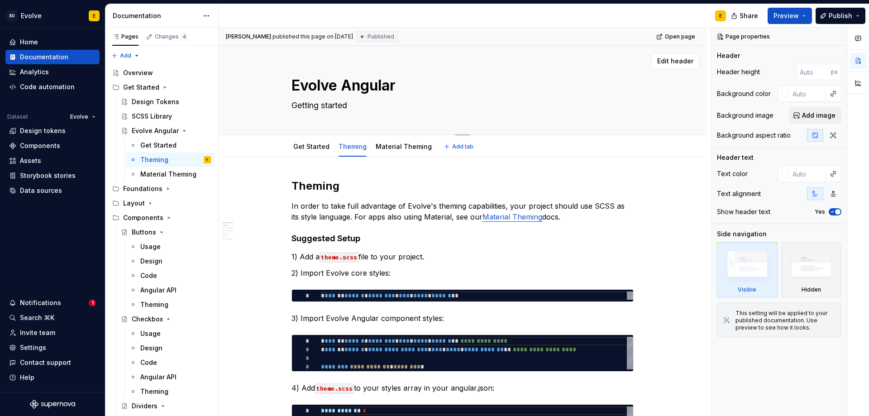
type textarea "Getting started w"
type textarea "*"
type textarea "Getting started wi"
type textarea "*"
type textarea "Getting started wit"
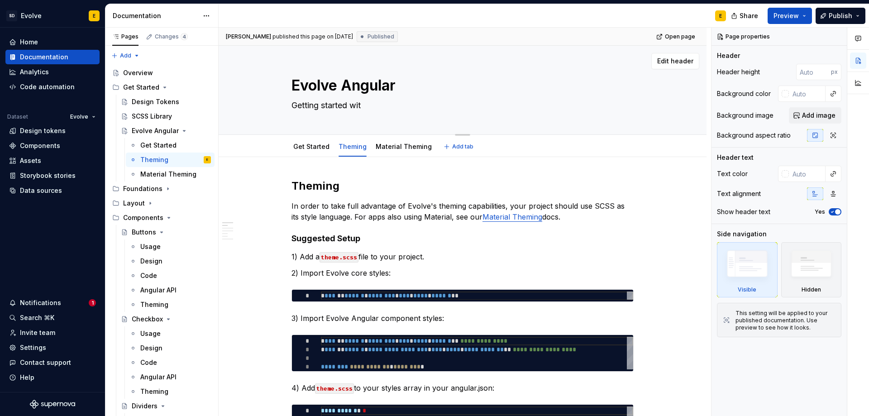
type textarea "*"
type textarea "Getting started with"
type textarea "*"
type textarea "Getting started with E"
type textarea "*"
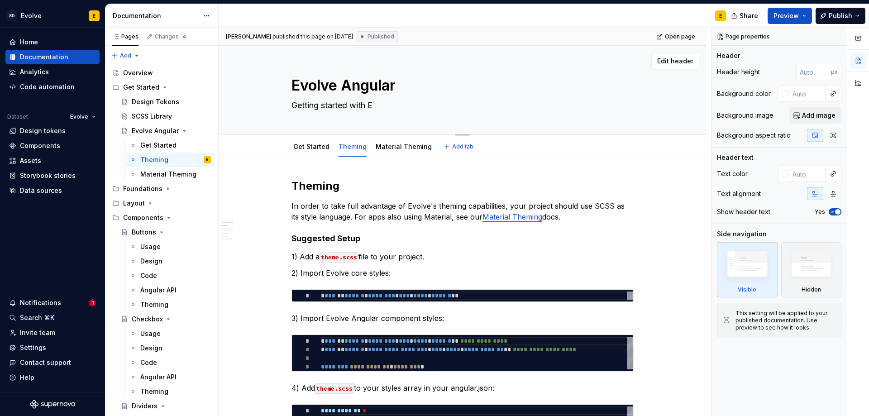
type textarea "Getting started with Ev"
type textarea "*"
type textarea "Getting started with Evo"
type textarea "*"
type textarea "Getting started with Evov"
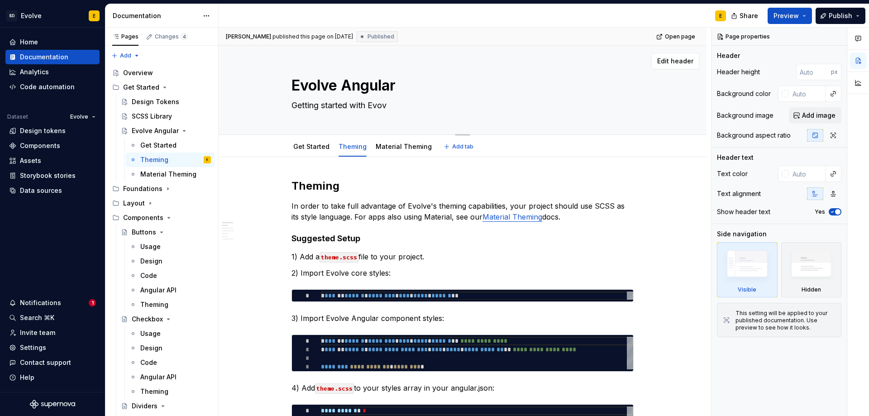
type textarea "*"
type textarea "Getting started with Evovl"
type textarea "*"
type textarea "Getting started with Evovle"
type textarea "*"
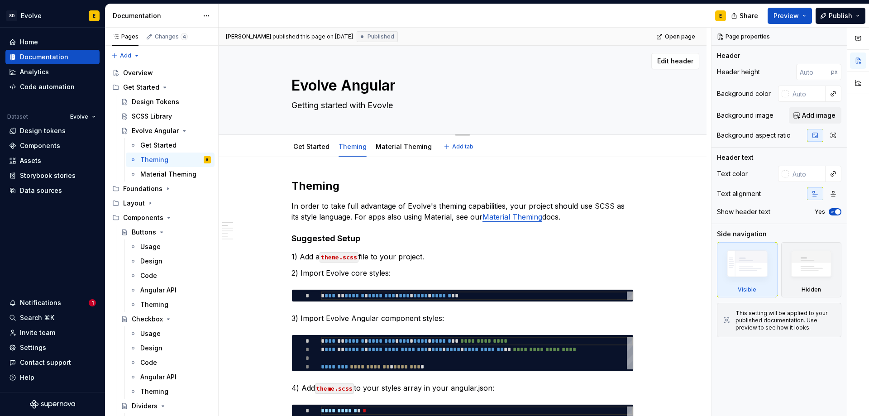
type textarea "Getting started with Evovle"
type textarea "*"
type textarea "Getting started with Evovle"
type textarea "*"
type textarea "Getting started with Evovl"
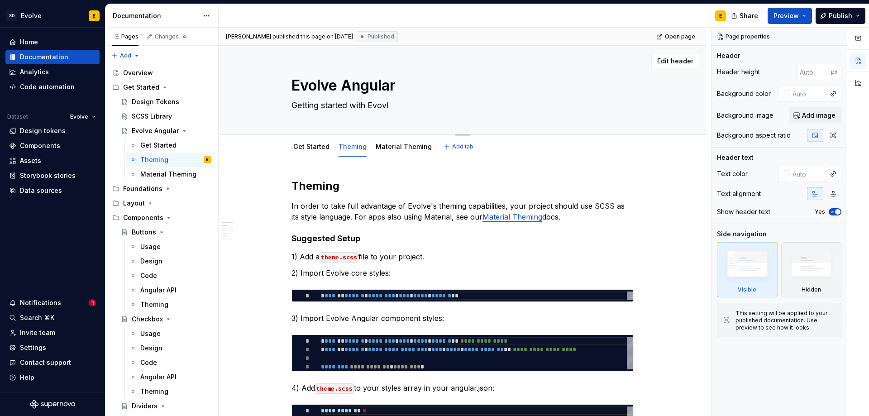
type textarea "*"
type textarea "Getting started with Evov"
type textarea "*"
type textarea "Getting started with Evo"
type textarea "*"
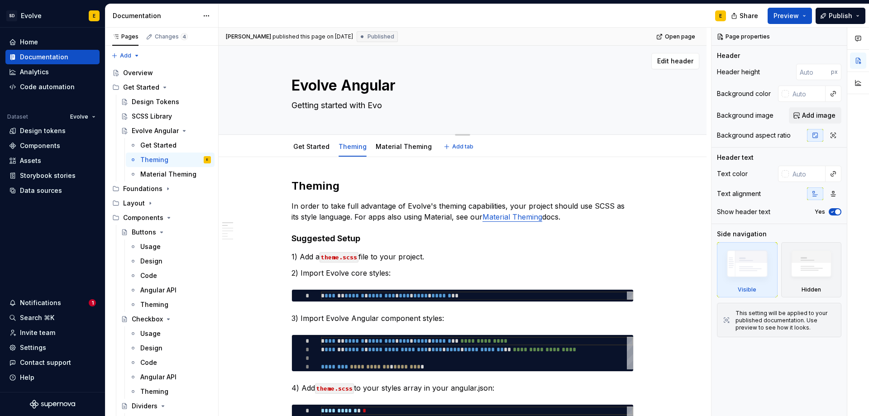
type textarea "Getting started with Evol"
type textarea "*"
type textarea "Getting started with Evolv"
type textarea "*"
type textarea "Getting started with Evolve"
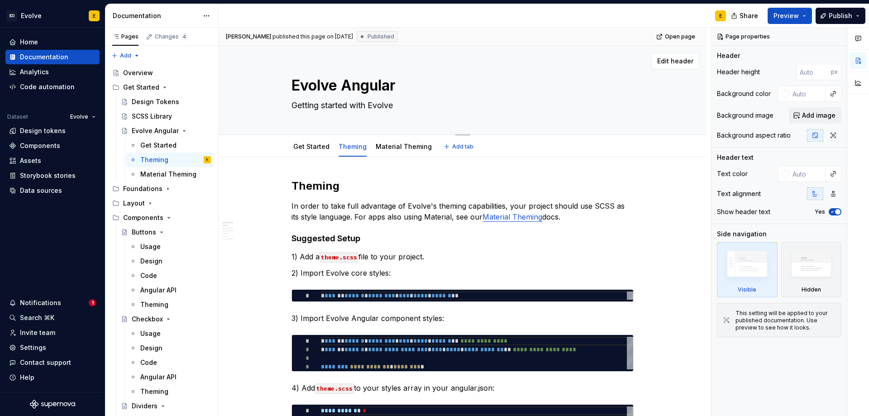
type textarea "*"
type textarea "Getting started with Evolve"
type textarea "*"
type textarea "Getting started with Evolve A"
type textarea "*"
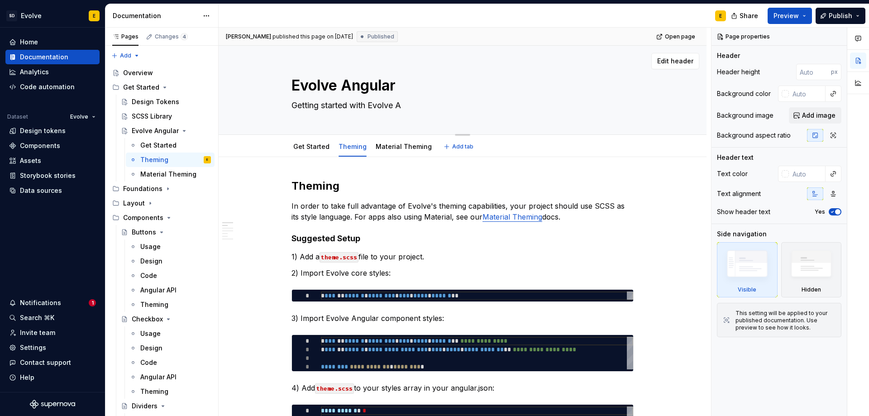
type textarea "Getting started with Evolve An"
type textarea "*"
type textarea "Getting started with Evolve Ang"
type textarea "*"
type textarea "Getting started with Evolve Angu"
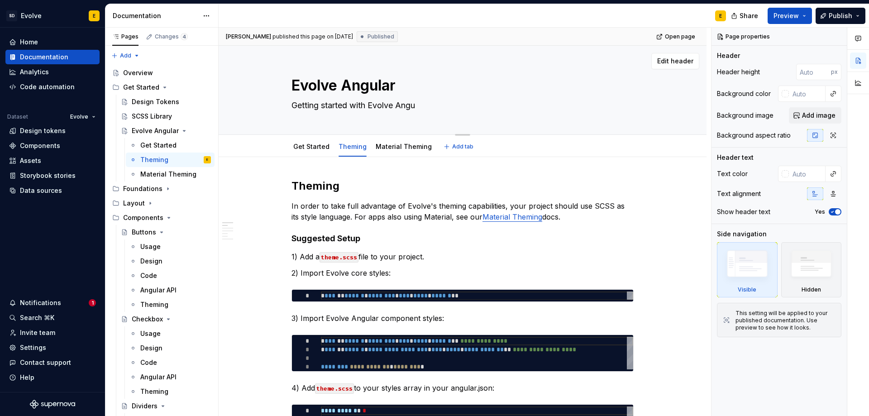
type textarea "*"
type textarea "Getting started with Evolve Angul"
type textarea "*"
type textarea "Getting started with Evolve Angula"
type textarea "*"
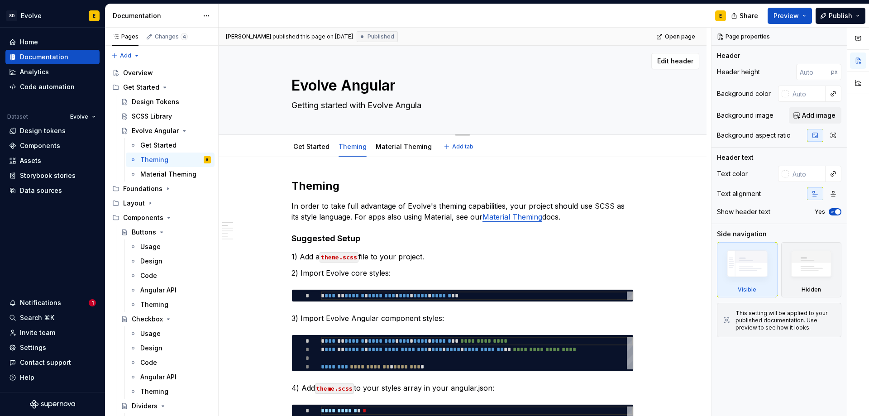
type textarea "Getting started with Evolve Angular"
type textarea "*"
type textarea "Getting started with Evolve Angular"
click at [806, 90] on input "text" at bounding box center [807, 94] width 37 height 16
type textarea "*"
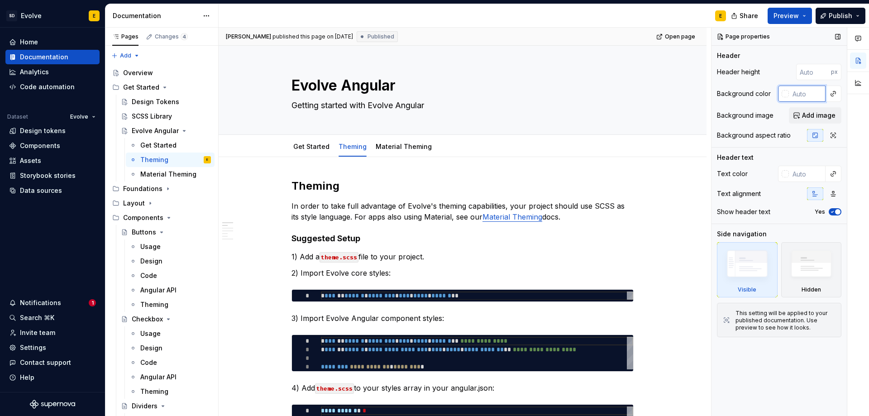
paste input "#153145"
type input "#153145"
click at [802, 174] on input "text" at bounding box center [807, 174] width 37 height 16
type textarea "*"
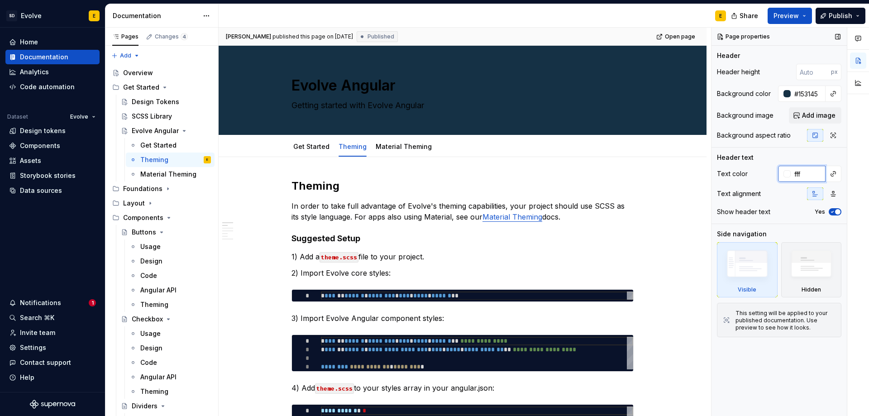
type input "fff"
type textarea "*"
type input "#FFFFFF"
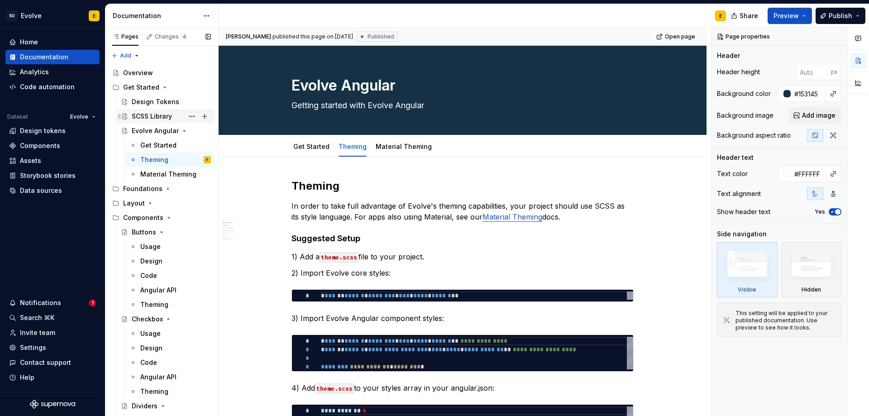
click at [152, 115] on div "SCSS Library" at bounding box center [152, 116] width 40 height 9
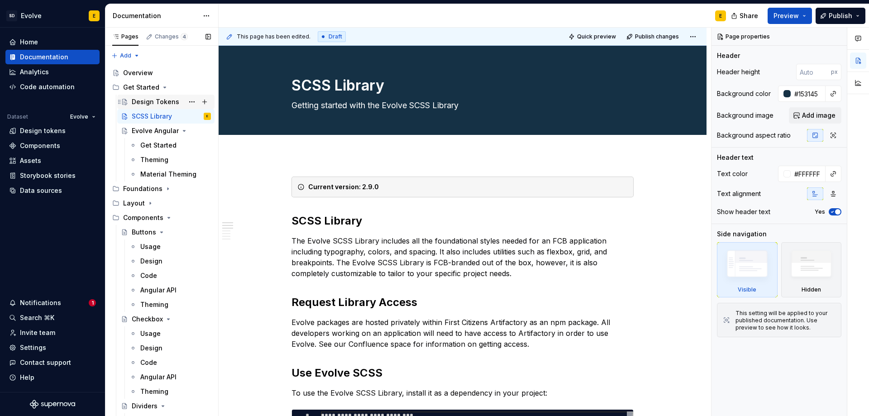
click at [152, 100] on div "Design Tokens" at bounding box center [156, 101] width 48 height 9
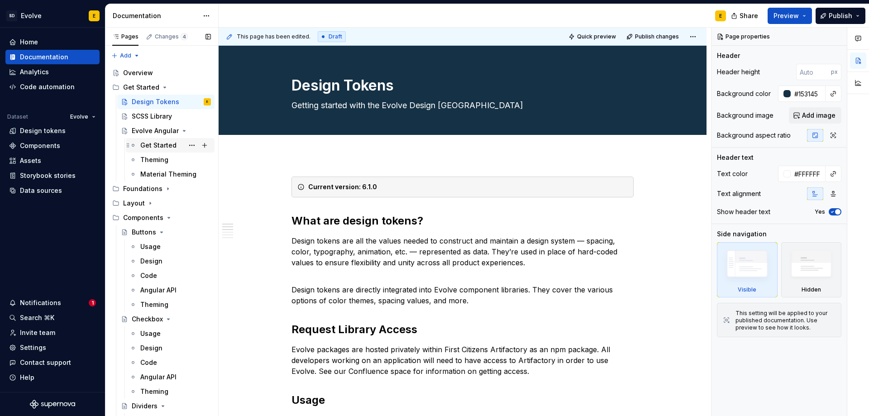
click at [149, 140] on div "Get Started" at bounding box center [175, 145] width 71 height 13
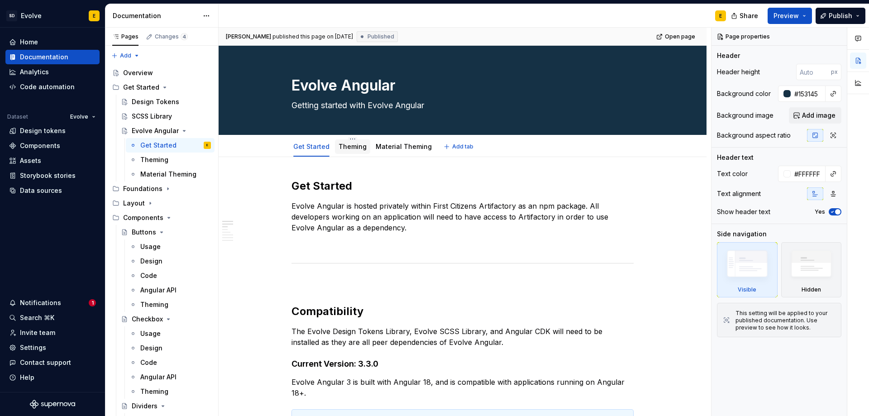
click at [344, 148] on link "Theming" at bounding box center [352, 147] width 28 height 8
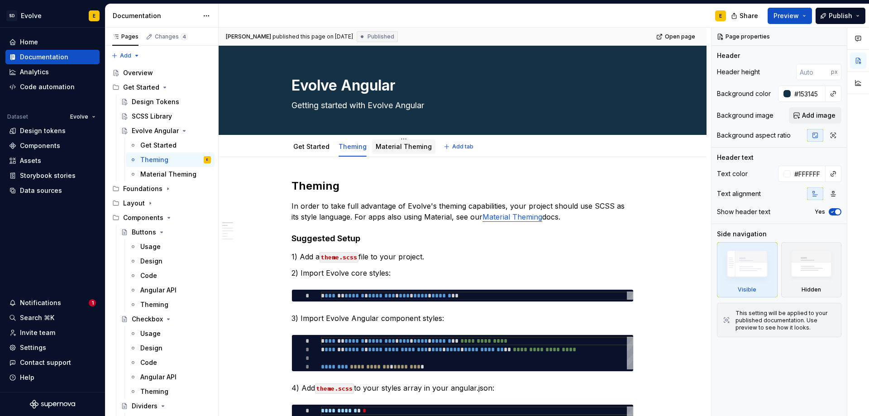
click at [405, 144] on link "Material Theming" at bounding box center [404, 147] width 56 height 8
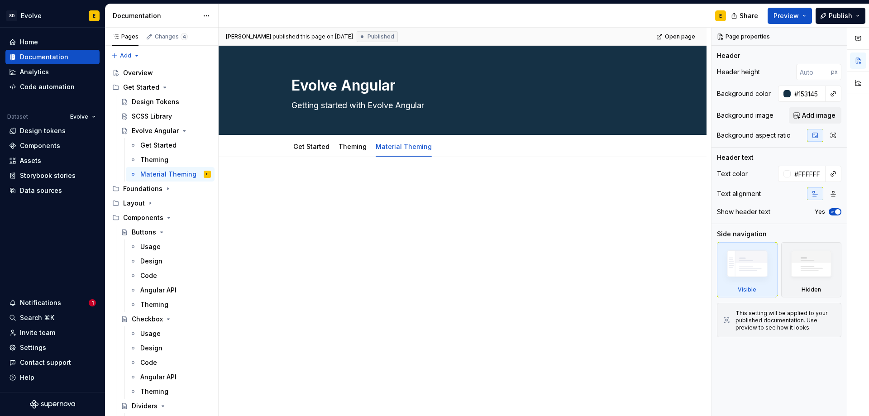
click at [324, 179] on p at bounding box center [462, 184] width 342 height 11
type textarea "*"
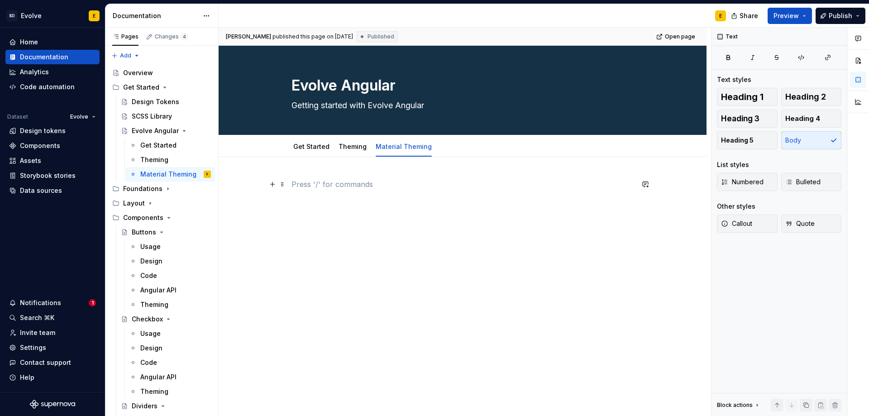
click at [306, 181] on p at bounding box center [462, 184] width 342 height 11
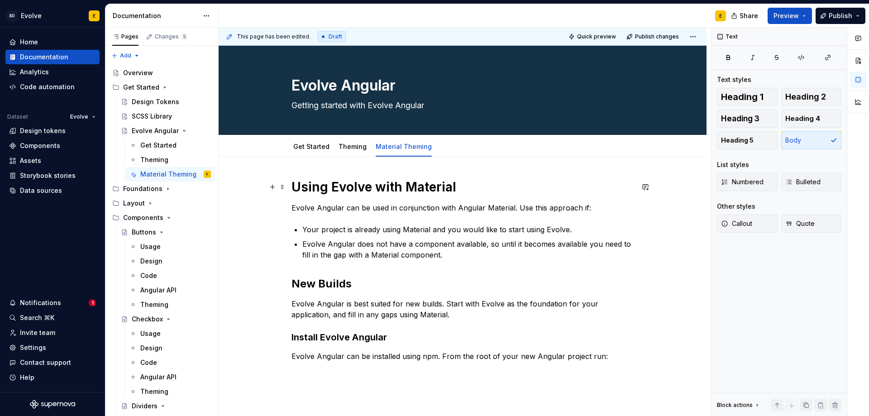
click at [441, 185] on strong "Using Evolve with Material" at bounding box center [373, 186] width 165 height 15
click at [799, 97] on span "Heading 2" at bounding box center [805, 96] width 41 height 9
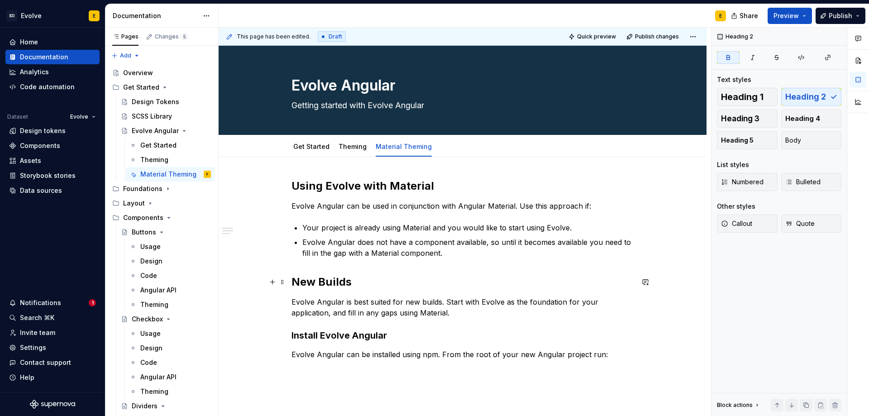
click at [360, 279] on h2 "New Builds" at bounding box center [462, 282] width 342 height 14
click at [766, 114] on button "Heading 3" at bounding box center [747, 118] width 61 height 18
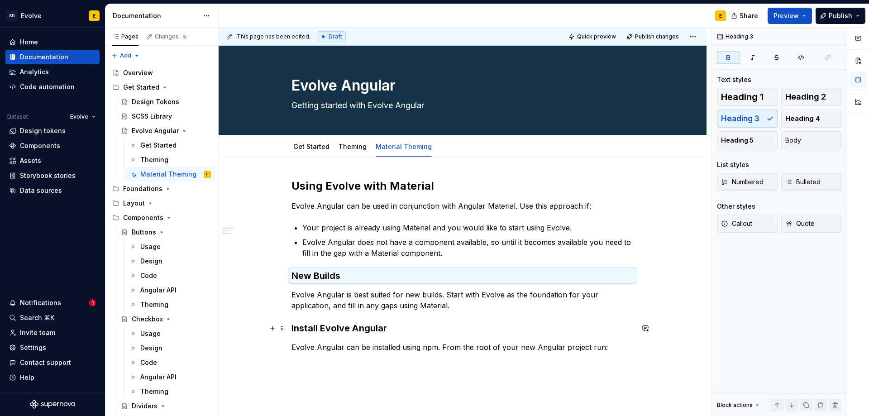
click at [397, 324] on h3 "Install Evolve Angular" at bounding box center [462, 328] width 342 height 13
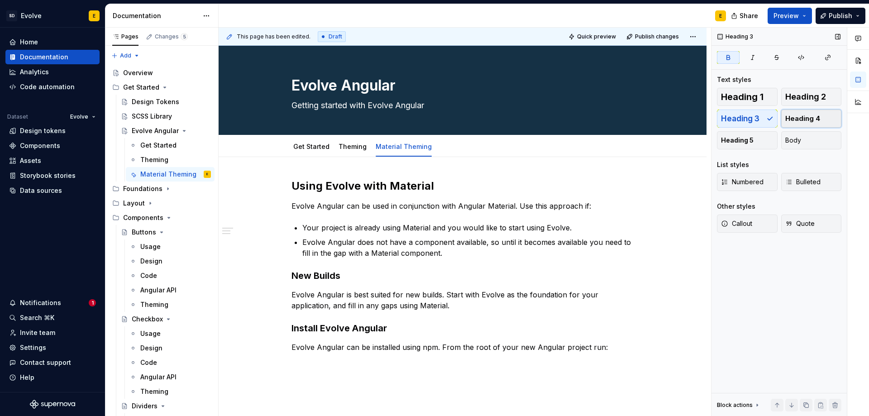
click at [801, 115] on span "Heading 4" at bounding box center [802, 118] width 35 height 9
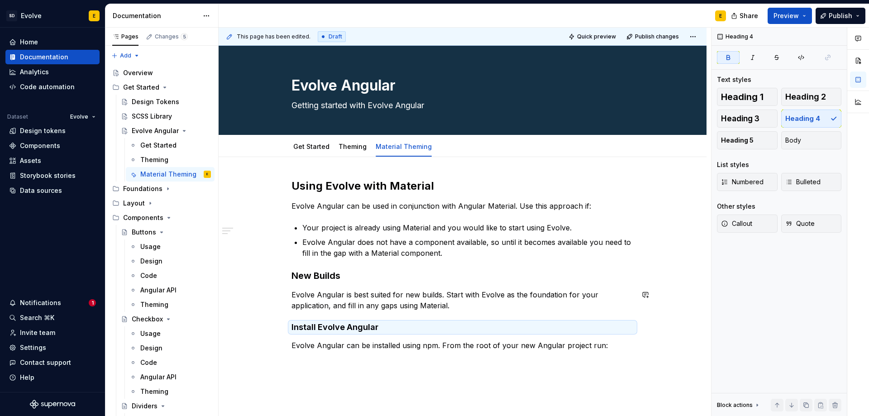
click at [457, 314] on div "Using Evolve with Material Evolve Angular can be used in conjunction with Angul…" at bounding box center [462, 265] width 342 height 172
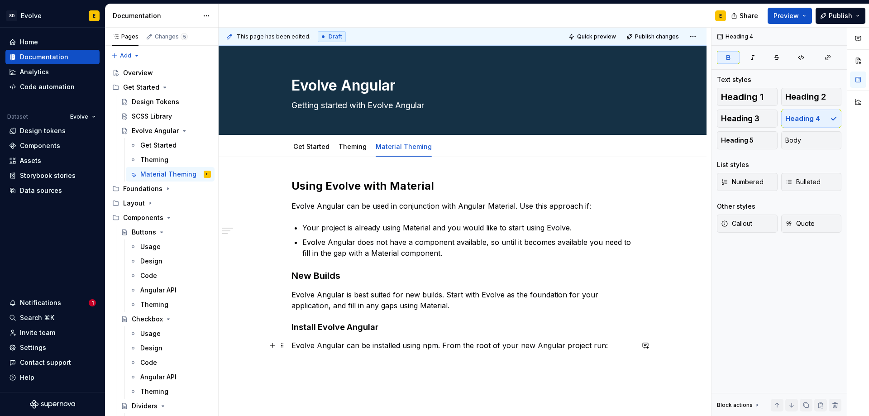
click at [614, 345] on p "Evolve Angular can be installed using npm. From the root of your new Angular pr…" at bounding box center [462, 345] width 342 height 11
click at [600, 359] on div "Using Evolve with Material Evolve Angular can be used in conjunction with Angul…" at bounding box center [462, 270] width 342 height 183
click at [592, 365] on div "Using Evolve with Material Evolve Angular can be used in conjunction with Angul…" at bounding box center [463, 321] width 488 height 329
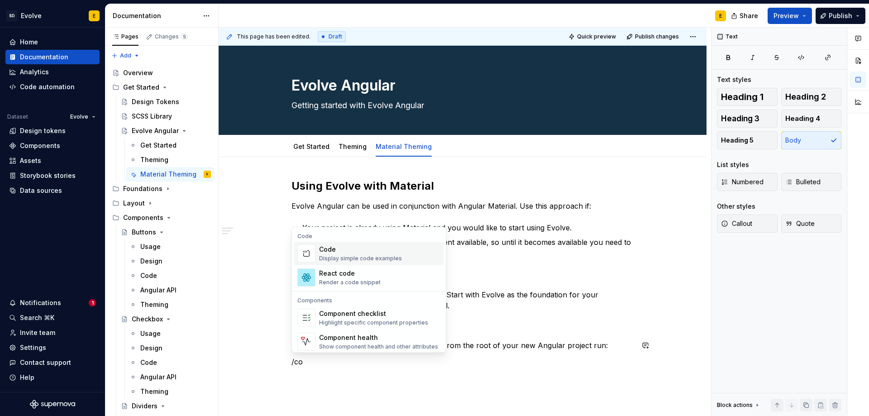
click at [377, 254] on div "Code Display simple code examples" at bounding box center [360, 253] width 83 height 17
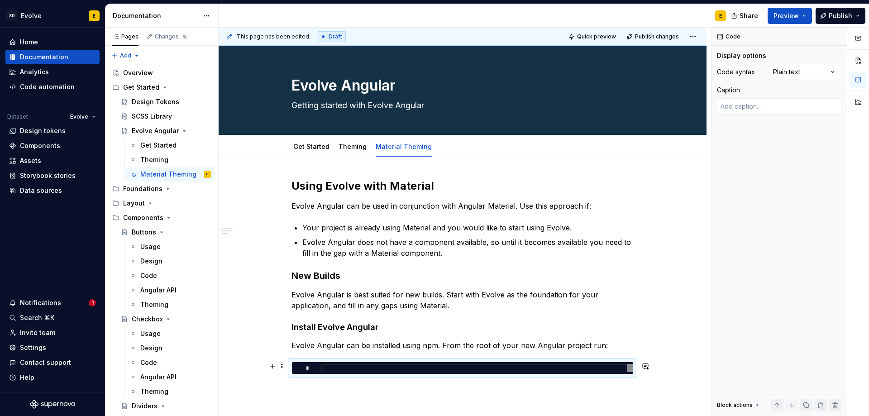
click at [361, 369] on div at bounding box center [477, 368] width 312 height 9
type textarea "*"
type textarea "**********"
click at [401, 391] on div "**********" at bounding box center [463, 333] width 488 height 353
click at [371, 398] on div "**********" at bounding box center [463, 333] width 488 height 353
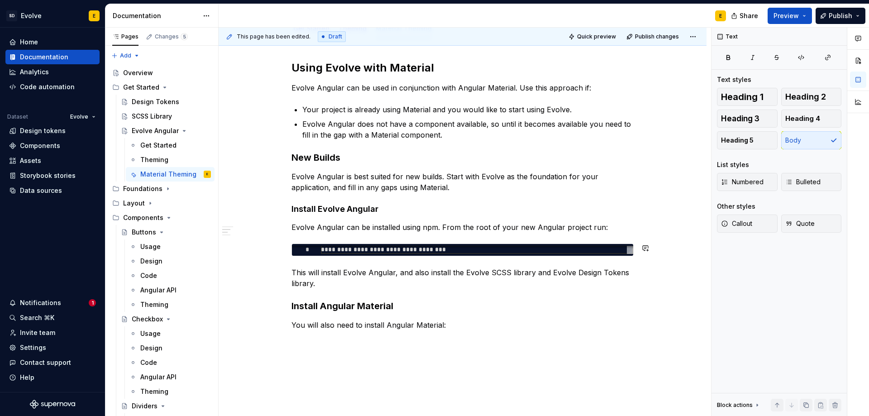
scroll to position [168, 0]
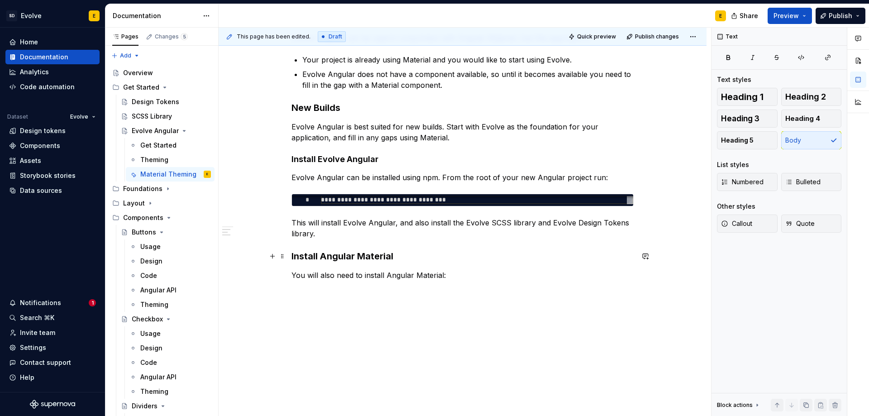
click at [409, 255] on h3 "Install Angular Material" at bounding box center [462, 256] width 342 height 13
click at [824, 118] on button "Heading 4" at bounding box center [811, 118] width 61 height 18
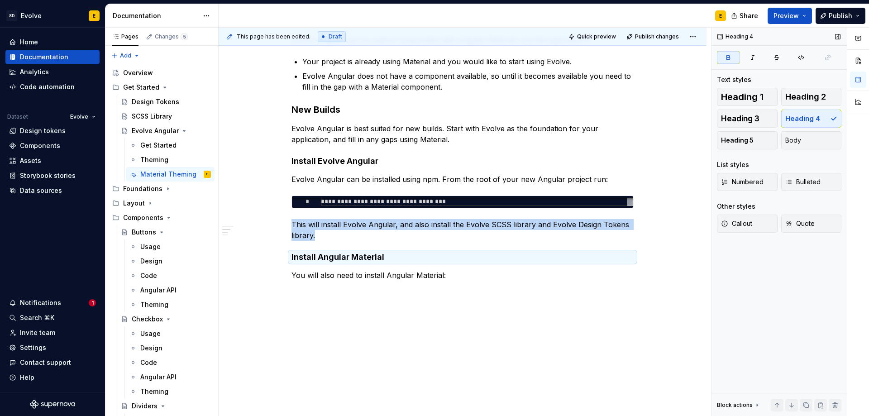
scroll to position [166, 0]
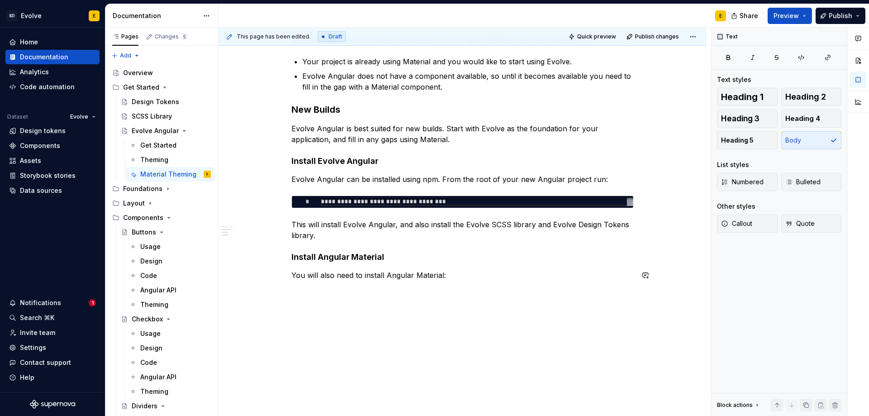
click at [460, 290] on div "**********" at bounding box center [462, 152] width 342 height 279
click at [457, 300] on div "**********" at bounding box center [463, 203] width 488 height 425
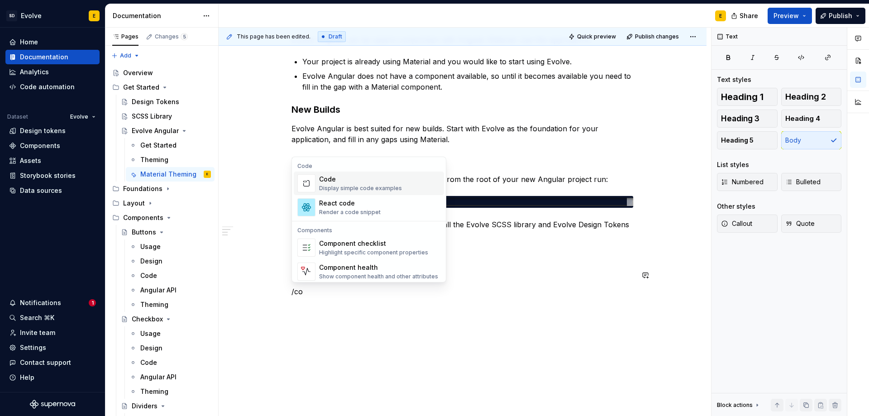
click at [367, 184] on div "Code Display simple code examples" at bounding box center [360, 183] width 83 height 17
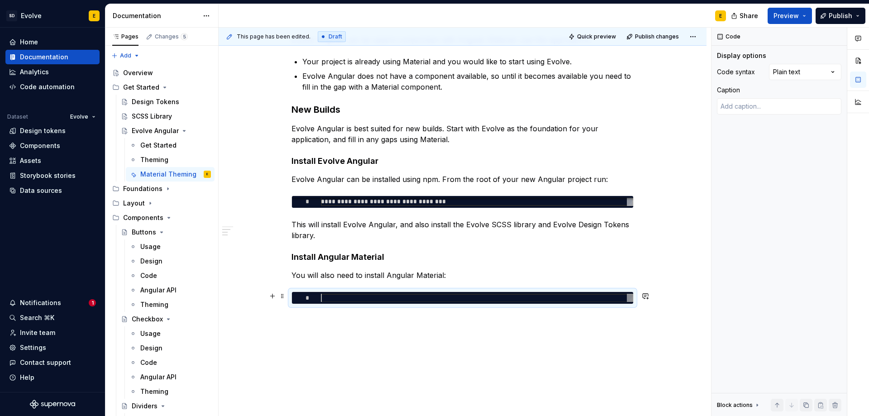
click at [339, 299] on div at bounding box center [477, 298] width 312 height 9
type textarea "*"
type textarea "**********"
click at [391, 315] on div "**********" at bounding box center [463, 215] width 488 height 449
click at [390, 326] on div "**********" at bounding box center [463, 215] width 488 height 449
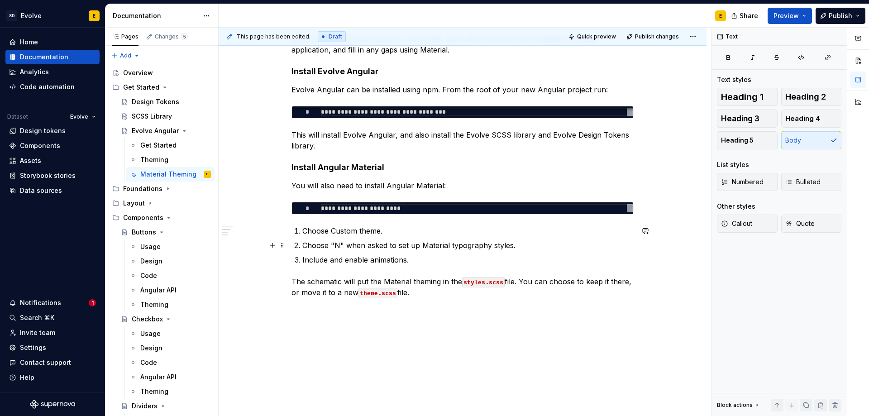
scroll to position [257, 0]
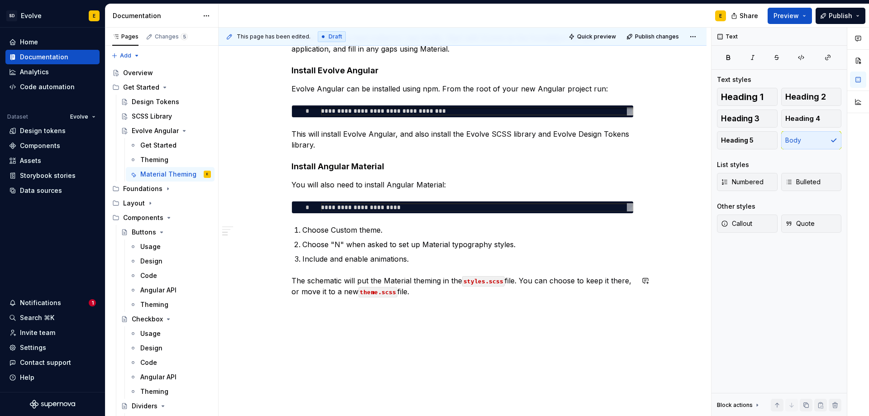
click at [320, 314] on div "**********" at bounding box center [463, 166] width 488 height 532
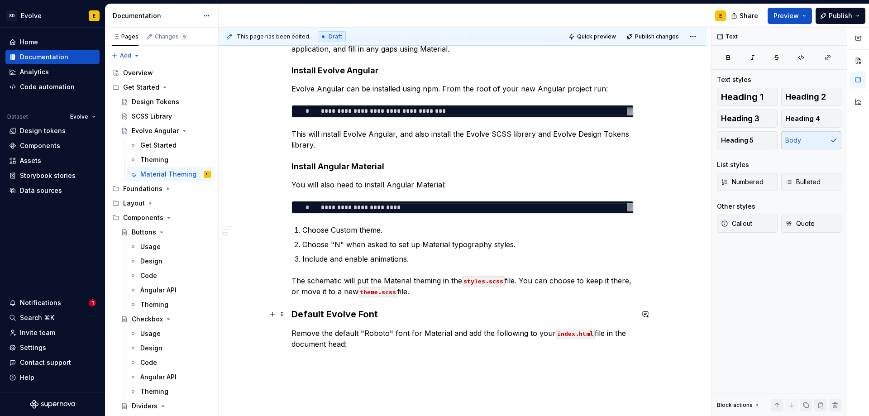
click at [391, 313] on h3 "Default Evolve Font" at bounding box center [462, 314] width 342 height 13
click at [388, 343] on p "Remove the default "Roboto" font for Material and add the following to your ind…" at bounding box center [462, 339] width 342 height 22
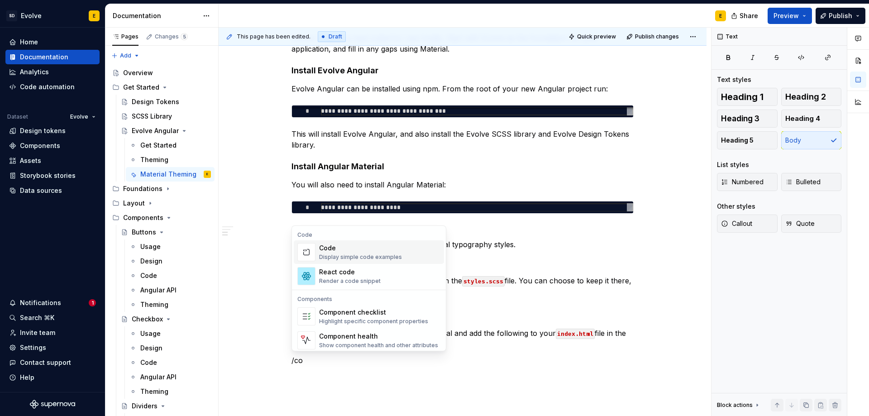
click at [338, 252] on div "Code Display simple code examples" at bounding box center [360, 251] width 83 height 17
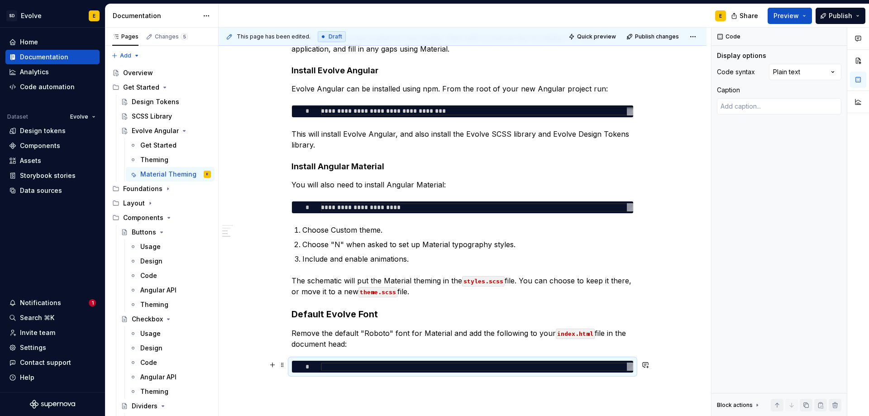
click at [342, 369] on div at bounding box center [477, 366] width 312 height 9
type textarea "*"
type textarea "**********"
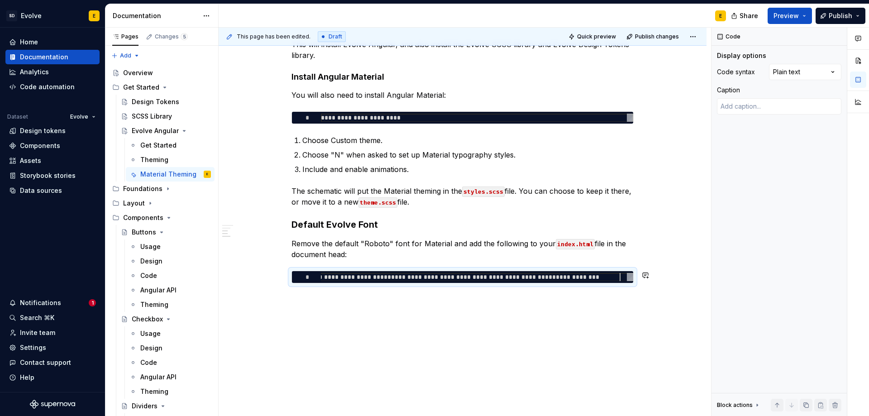
scroll to position [347, 0]
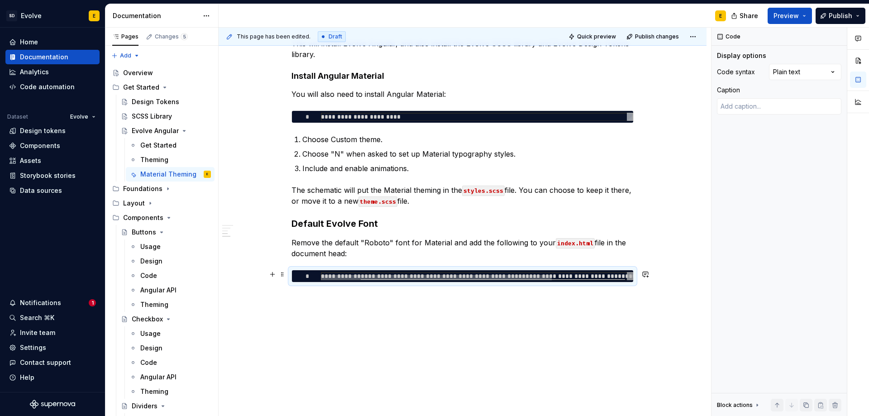
click at [380, 276] on div at bounding box center [474, 277] width 306 height 5
click at [345, 301] on div "**********" at bounding box center [463, 114] width 488 height 608
click at [319, 300] on div "**********" at bounding box center [463, 114] width 488 height 608
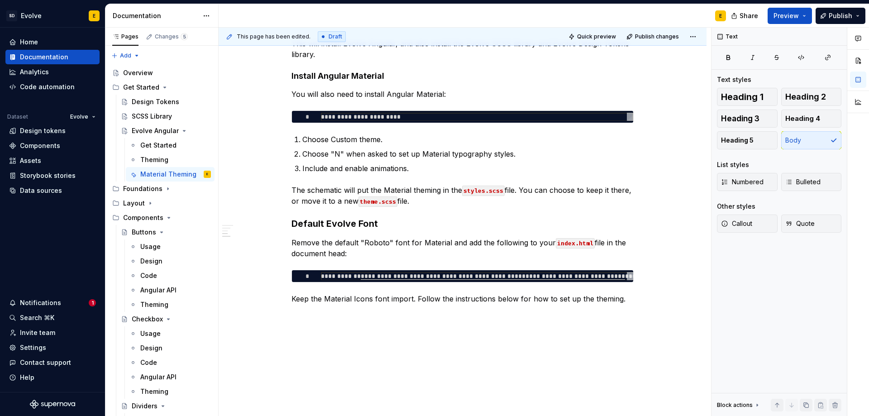
click at [441, 338] on div "**********" at bounding box center [463, 125] width 488 height 630
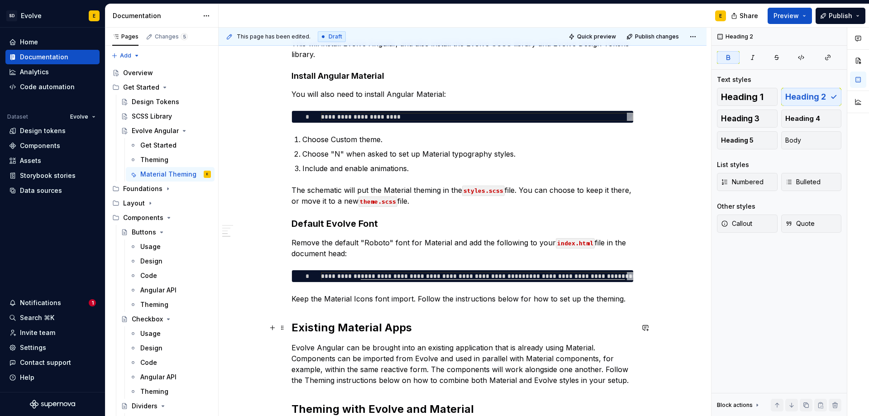
click at [436, 328] on h2 "Existing Material Apps" at bounding box center [462, 327] width 342 height 14
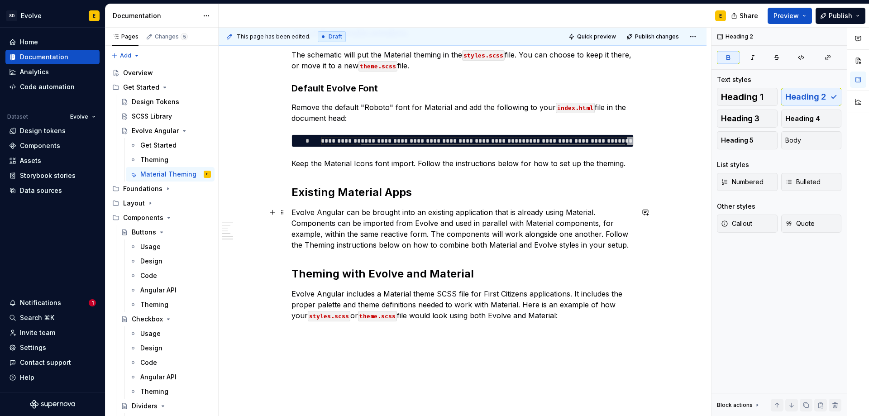
scroll to position [483, 0]
click at [623, 167] on p "Keep the Material Icons font import. Follow the instructions below for how to s…" at bounding box center [462, 162] width 342 height 11
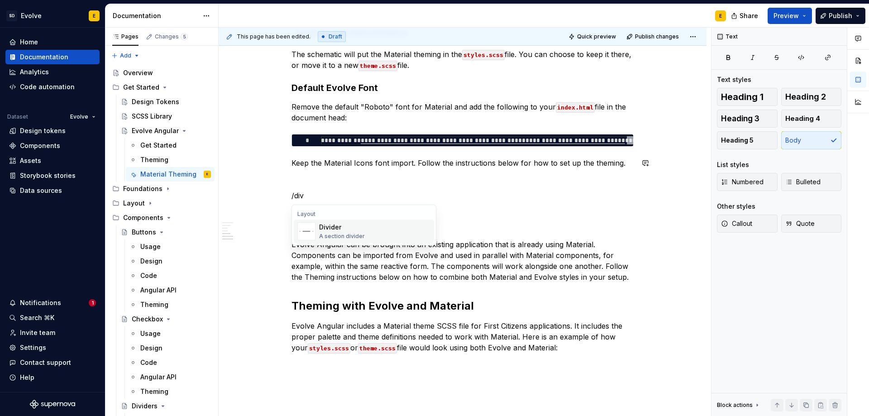
click at [353, 229] on div "Divider" at bounding box center [342, 227] width 46 height 9
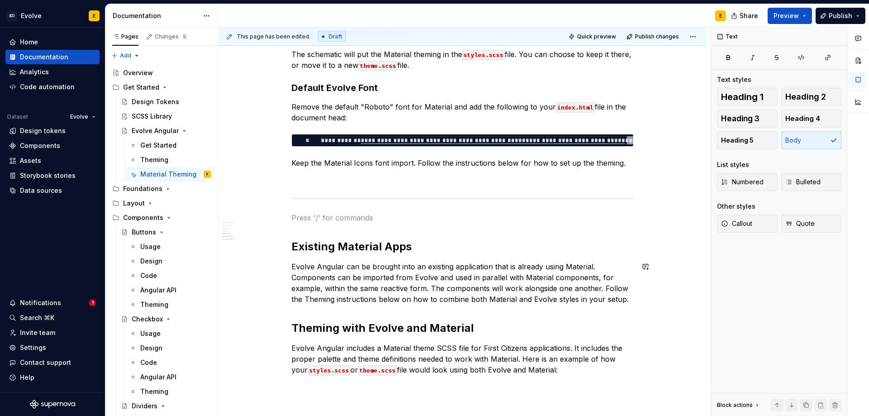
click at [491, 313] on div "**********" at bounding box center [462, 35] width 342 height 679
click at [646, 305] on div "**********" at bounding box center [463, 92] width 488 height 837
click at [640, 300] on div "**********" at bounding box center [463, 92] width 488 height 837
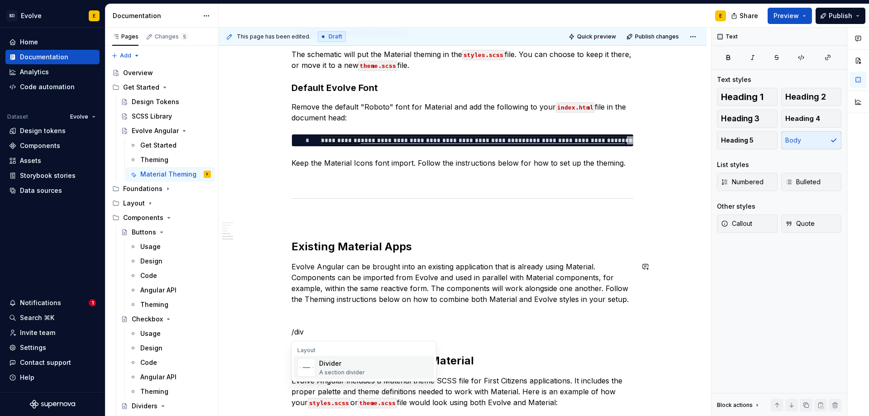
click at [329, 367] on div "Divider" at bounding box center [342, 363] width 46 height 9
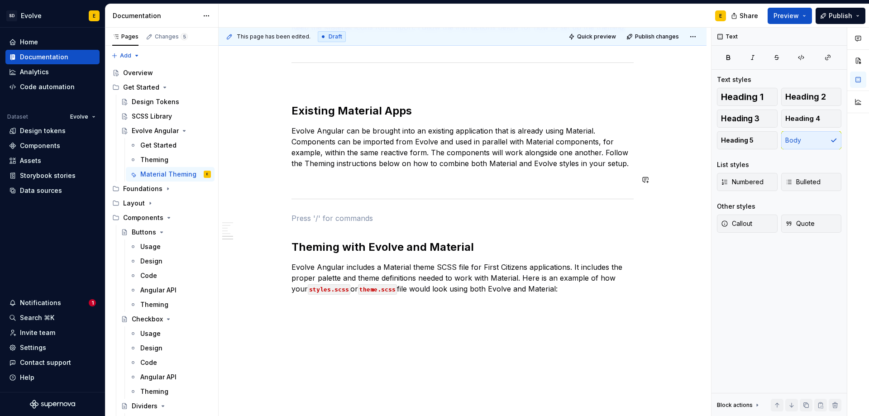
scroll to position [632, 0]
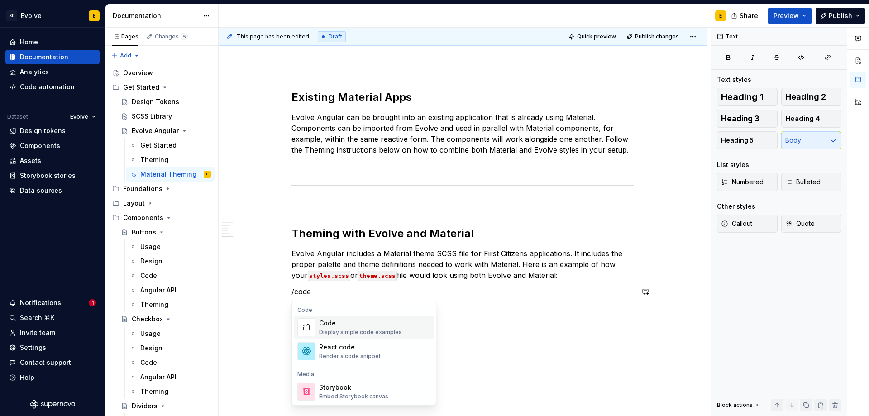
click at [367, 327] on div "Code" at bounding box center [360, 323] width 83 height 9
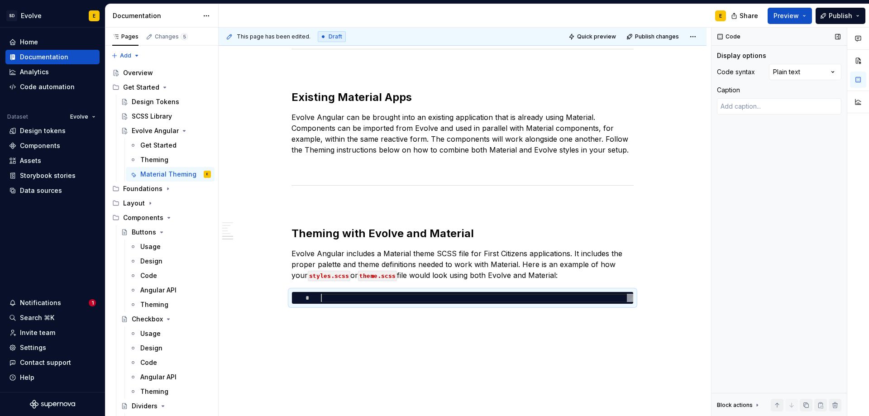
type textarea "*"
click at [442, 298] on div at bounding box center [477, 298] width 312 height 9
type textarea "**********"
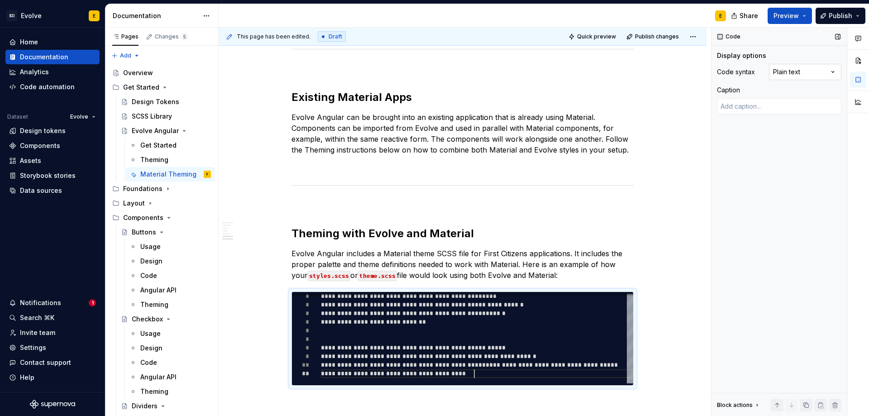
click at [801, 69] on div "Comments Open comments No comments yet Select ‘Comment’ from the block context …" at bounding box center [789, 222] width 157 height 389
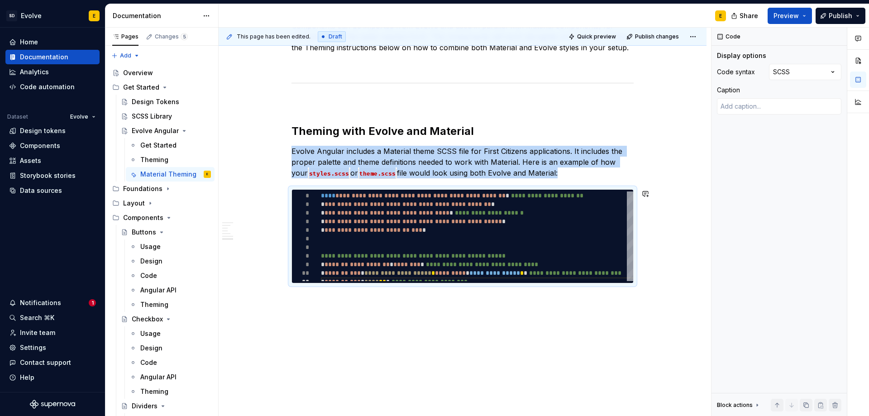
scroll to position [737, 0]
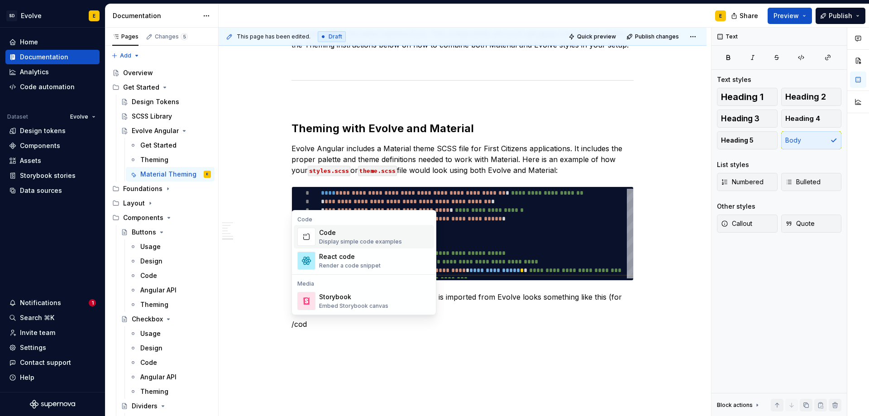
click at [336, 237] on div "Code" at bounding box center [360, 232] width 83 height 9
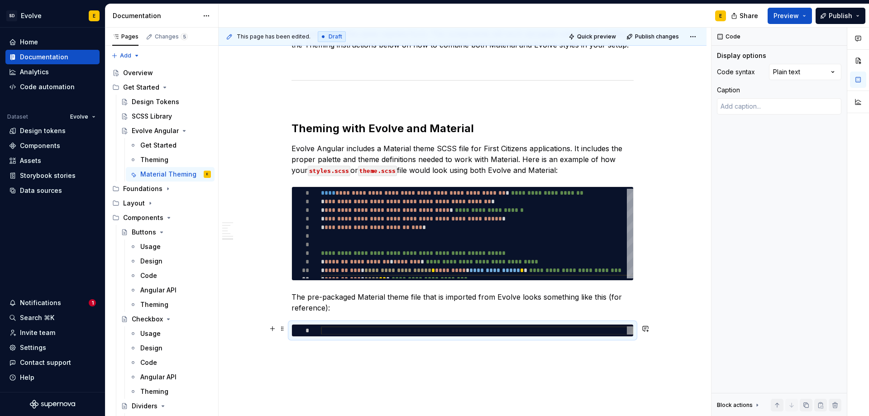
click at [356, 328] on div at bounding box center [477, 330] width 312 height 9
type textarea "*"
type textarea "** ***** **"
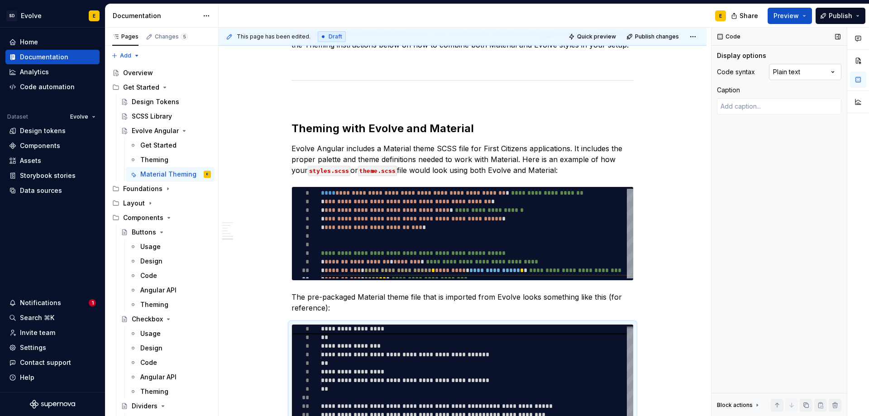
click at [804, 72] on div "Comments Open comments No comments yet Select ‘Comment’ from the block context …" at bounding box center [789, 222] width 157 height 389
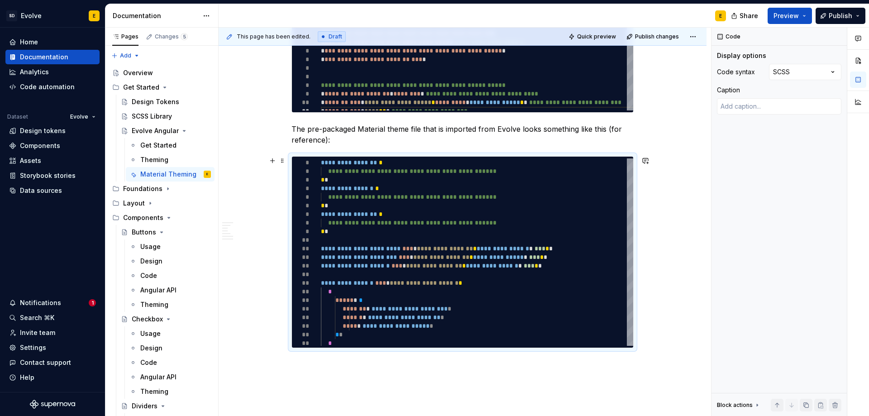
scroll to position [972, 0]
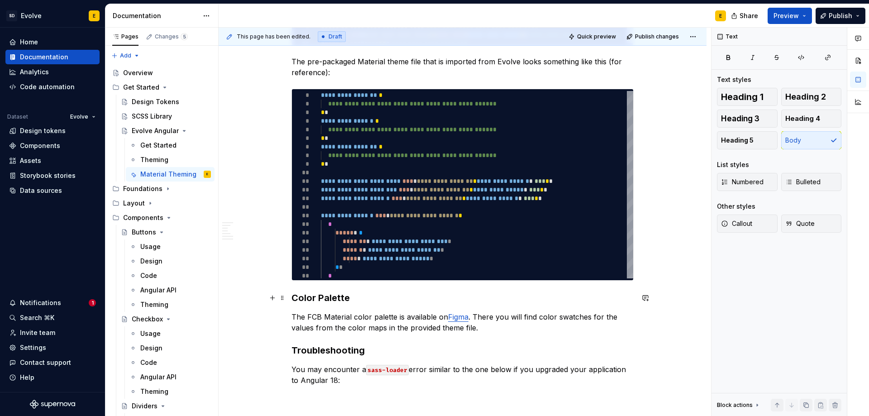
click at [359, 296] on h3 "Color Palette" at bounding box center [462, 297] width 342 height 13
click at [376, 349] on h3 "Troubleshooting" at bounding box center [462, 350] width 342 height 13
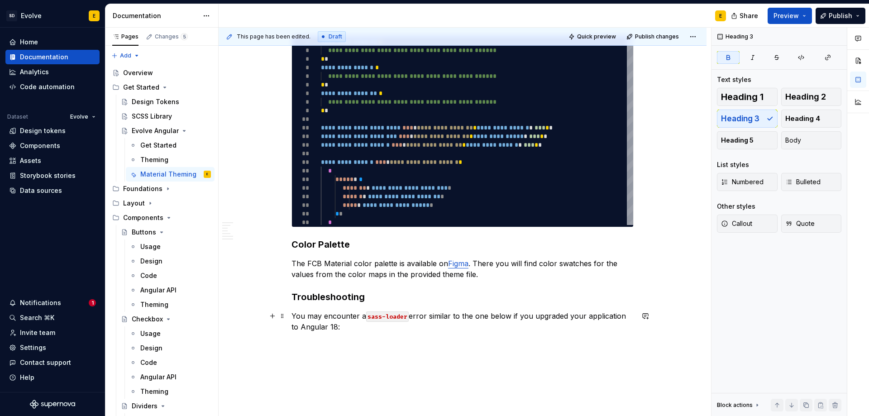
scroll to position [1077, 0]
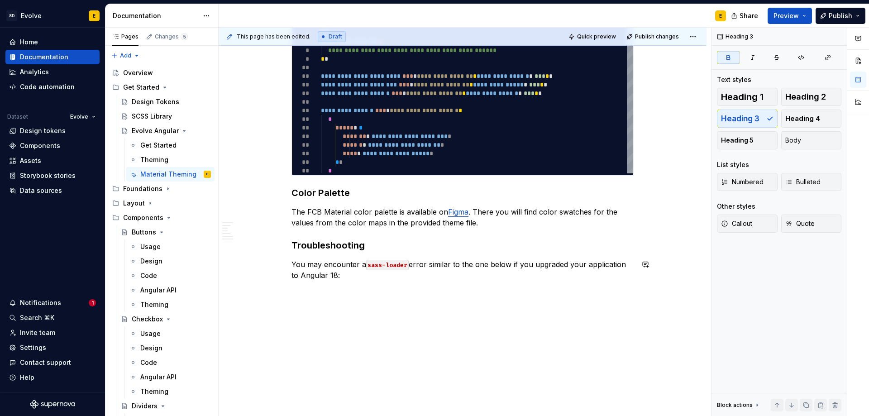
click at [376, 291] on p at bounding box center [462, 291] width 342 height 11
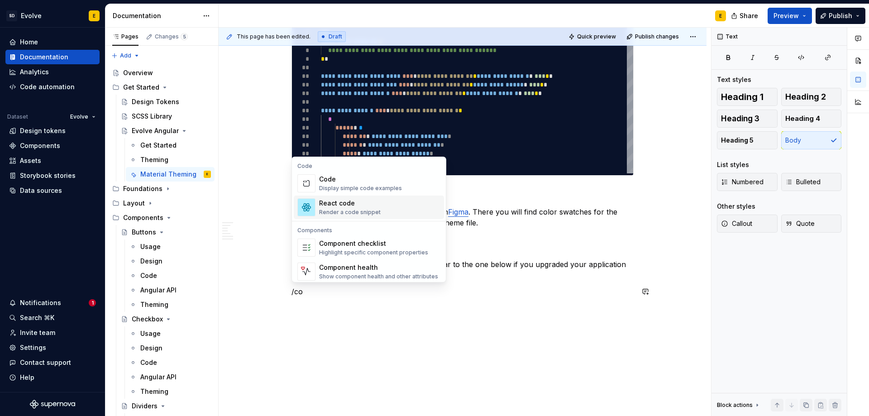
click at [355, 178] on div "Code" at bounding box center [360, 179] width 83 height 9
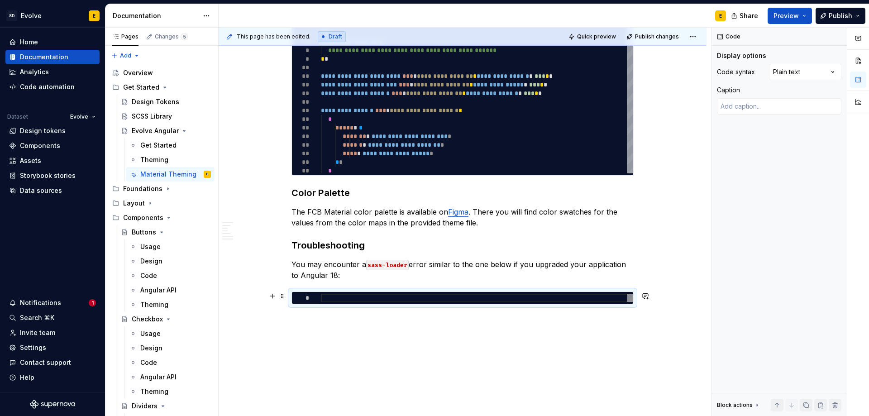
click at [419, 298] on div at bounding box center [477, 298] width 312 height 9
type textarea "*"
type textarea "**********"
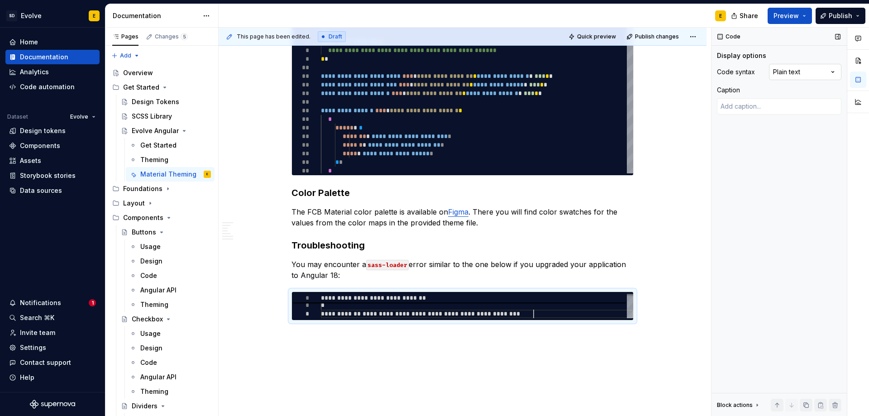
click at [813, 74] on div "Comments Open comments No comments yet Select ‘Comment’ from the block context …" at bounding box center [789, 222] width 157 height 389
type textarea "*"
click at [514, 293] on html "SD Evolve E Home Documentation Analytics Code automation Dataset Evolve Design …" at bounding box center [434, 208] width 869 height 416
click at [514, 293] on div "**********" at bounding box center [462, 306] width 341 height 28
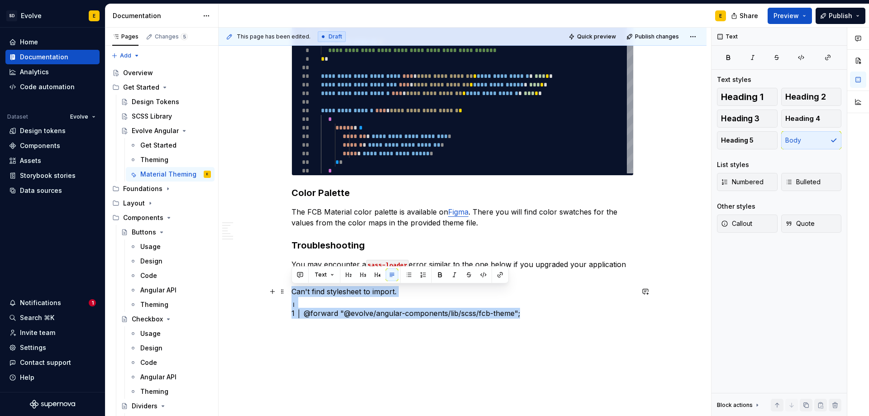
drag, startPoint x: 526, startPoint y: 315, endPoint x: 293, endPoint y: 293, distance: 234.6
click at [293, 293] on p "Can't find stylesheet to import. ╷ 1 │ @forward "@evolve/angular-components/lib…" at bounding box center [462, 302] width 342 height 33
click at [314, 275] on button "Text" at bounding box center [324, 274] width 28 height 13
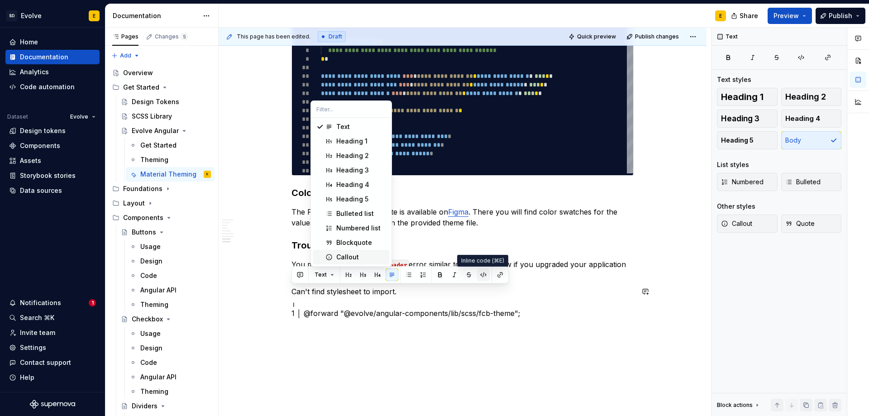
click at [484, 274] on button "button" at bounding box center [483, 274] width 13 height 13
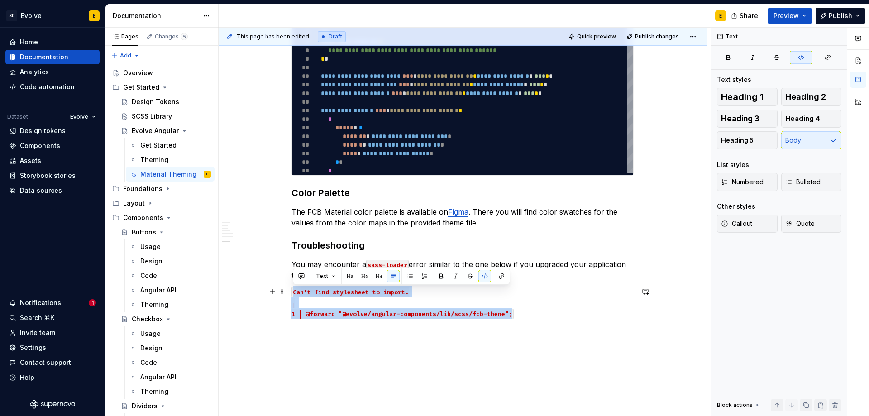
click at [518, 312] on p "Can't find stylesheet to import. ╷ 1 │ @forward "@evolve/angular-components/lib…" at bounding box center [462, 302] width 342 height 33
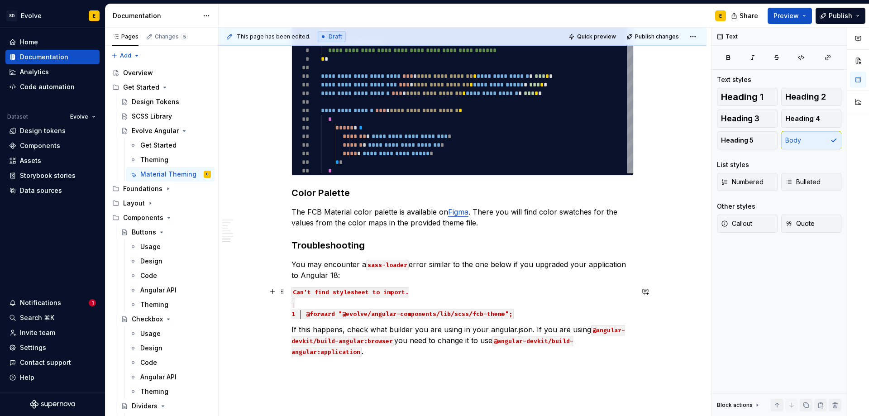
click at [522, 316] on p "Can't find stylesheet to import. ╷ 1 │ @forward "@evolve/angular-components/lib…" at bounding box center [462, 302] width 342 height 33
click at [291, 329] on p "If this happens, check what builder you are using in your angular.json. If you …" at bounding box center [462, 340] width 342 height 33
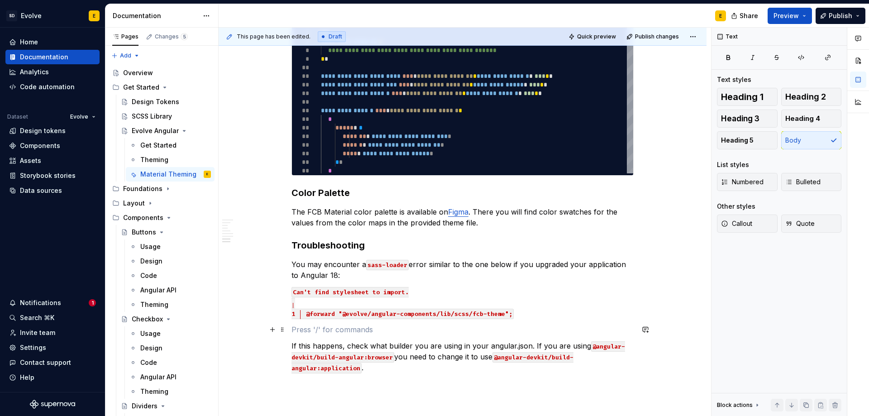
click at [300, 332] on p at bounding box center [462, 329] width 342 height 11
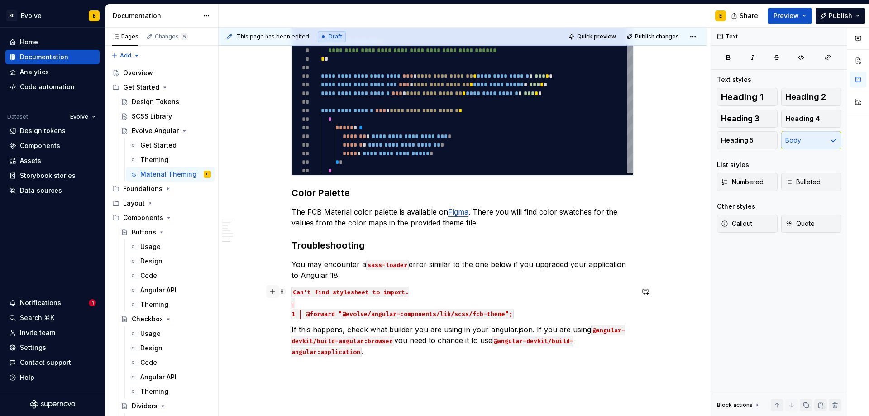
click at [271, 292] on button "button" at bounding box center [272, 291] width 13 height 13
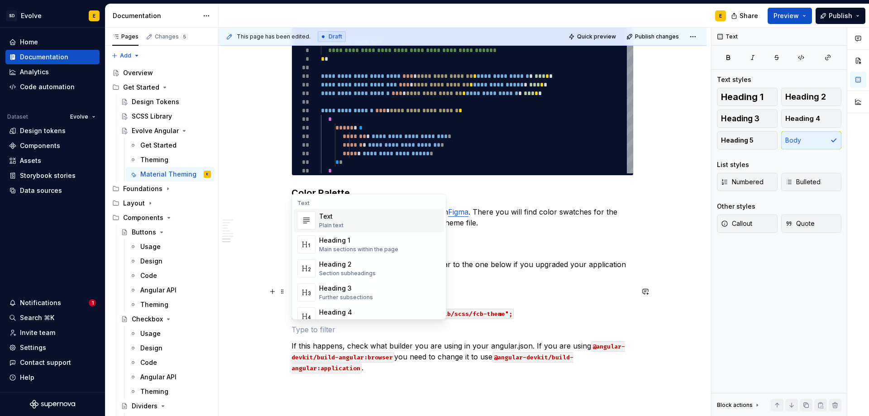
click at [420, 369] on p "If this happens, check what builder you are using in your angular.json. If you …" at bounding box center [462, 356] width 342 height 33
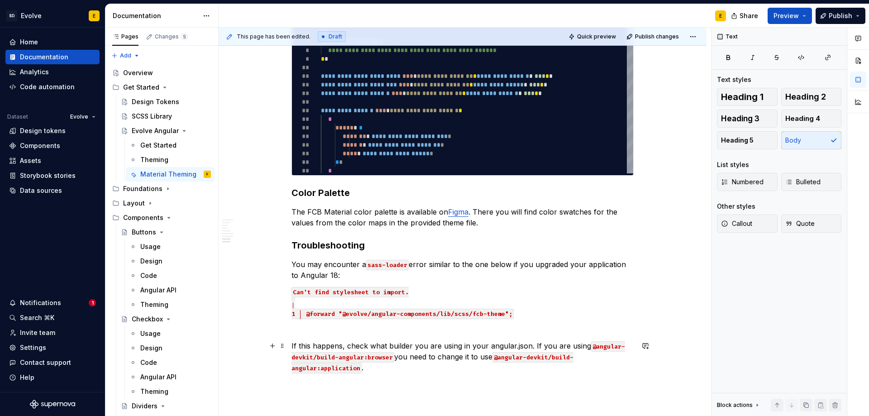
scroll to position [1168, 0]
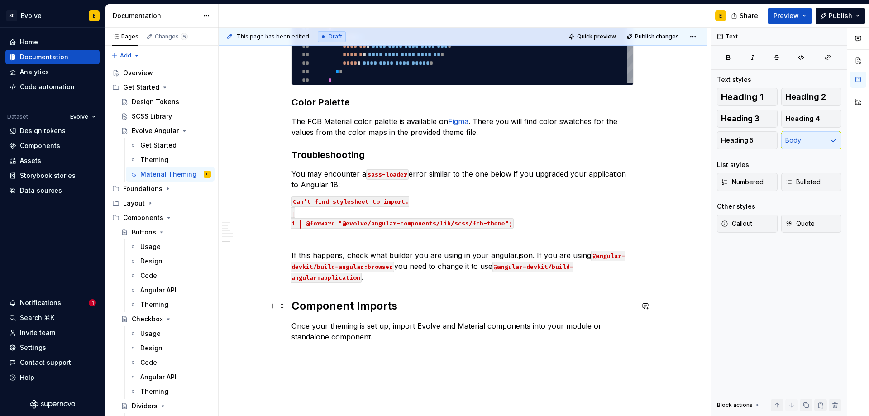
click at [363, 312] on strong "Component Imports" at bounding box center [344, 305] width 106 height 13
click at [377, 281] on p "If this happens, check what builder you are using in your angular.json. If you …" at bounding box center [462, 266] width 342 height 33
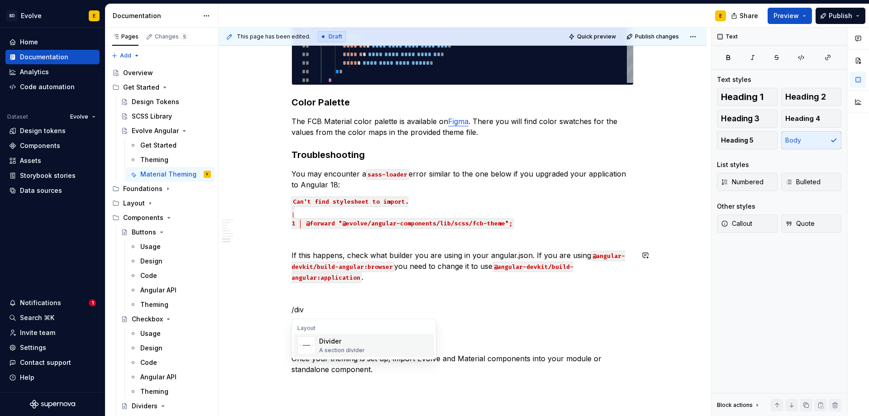
click at [341, 352] on div "A section divider" at bounding box center [342, 350] width 46 height 7
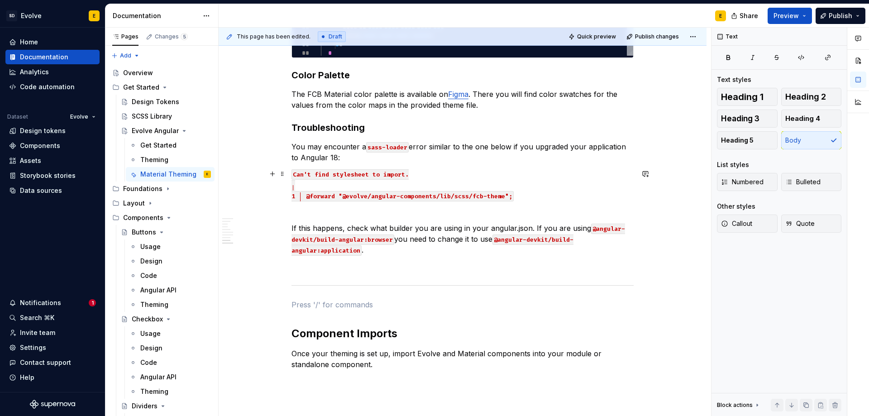
scroll to position [1284, 0]
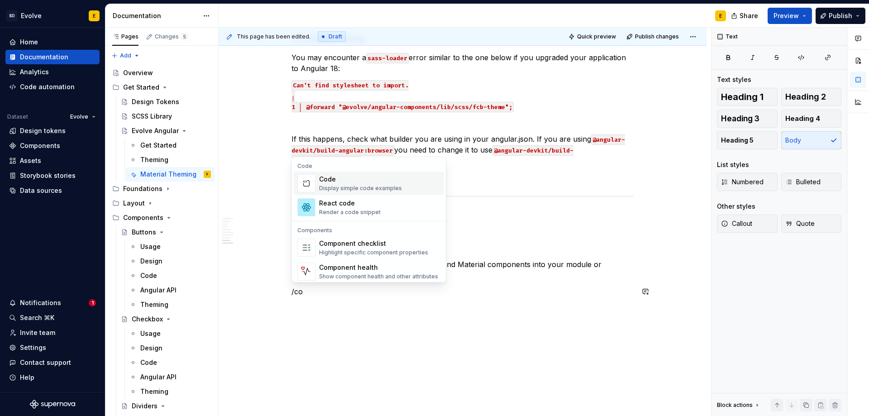
click at [326, 183] on div "Code" at bounding box center [360, 179] width 83 height 9
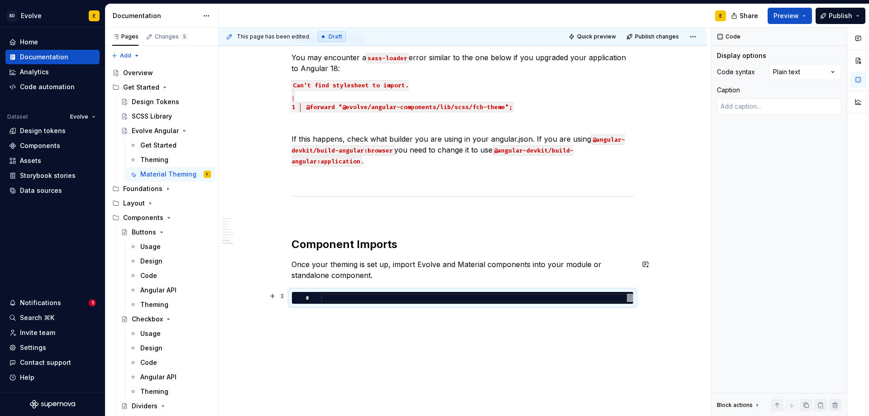
click at [416, 298] on div at bounding box center [477, 298] width 312 height 9
type textarea "*"
type textarea "**********"
click at [833, 71] on div "Comments Open comments No comments yet Select ‘Comment’ from the block context …" at bounding box center [789, 222] width 157 height 389
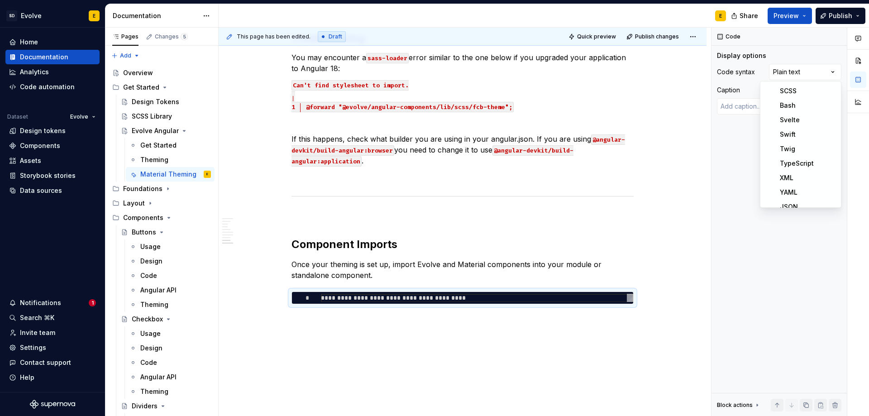
scroll to position [340, 0]
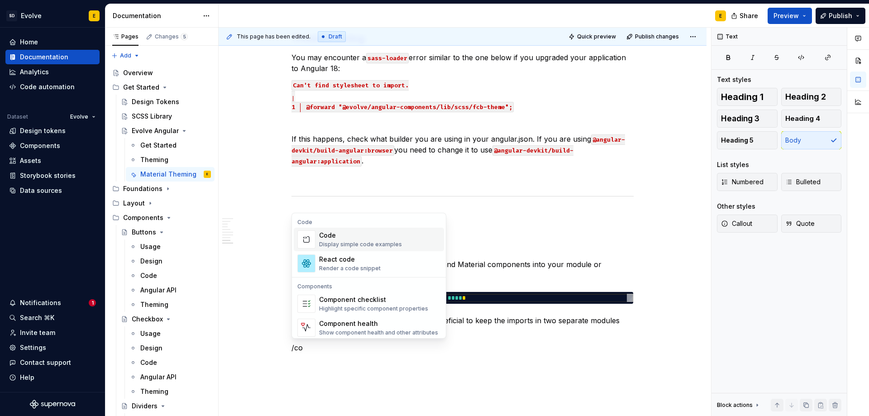
click at [359, 239] on div "Code" at bounding box center [360, 235] width 83 height 9
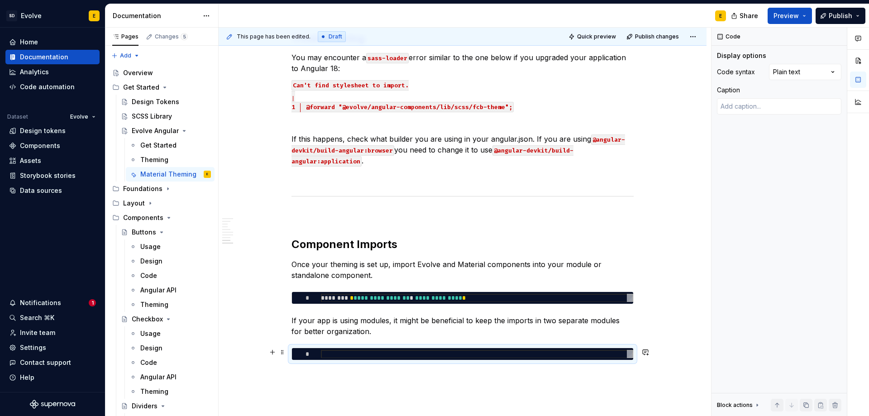
type textarea "*"
type textarea "**********"
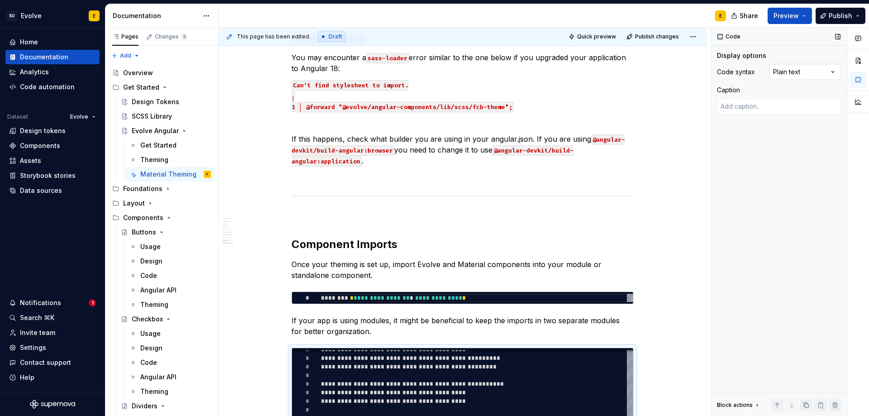
click at [785, 71] on div "Comments Open comments No comments yet Select ‘Comment’ from the block context …" at bounding box center [789, 222] width 157 height 389
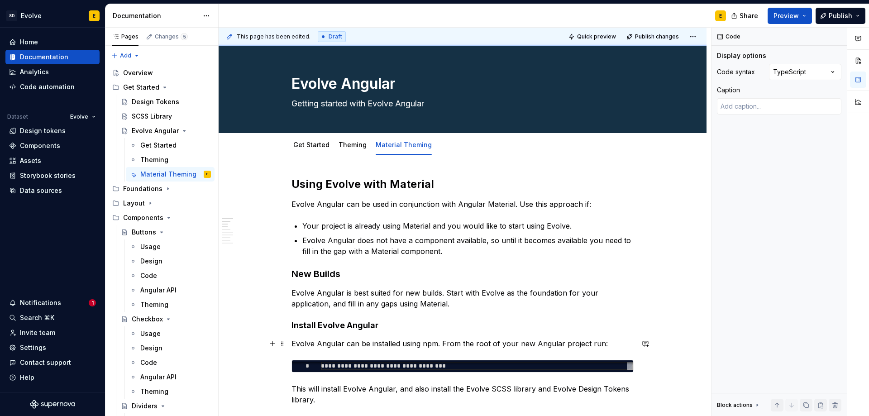
scroll to position [0, 0]
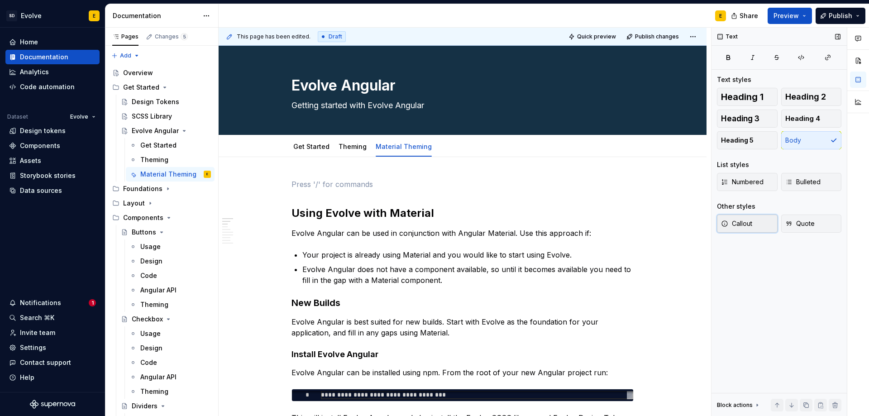
click at [731, 225] on span "Callout" at bounding box center [736, 223] width 31 height 9
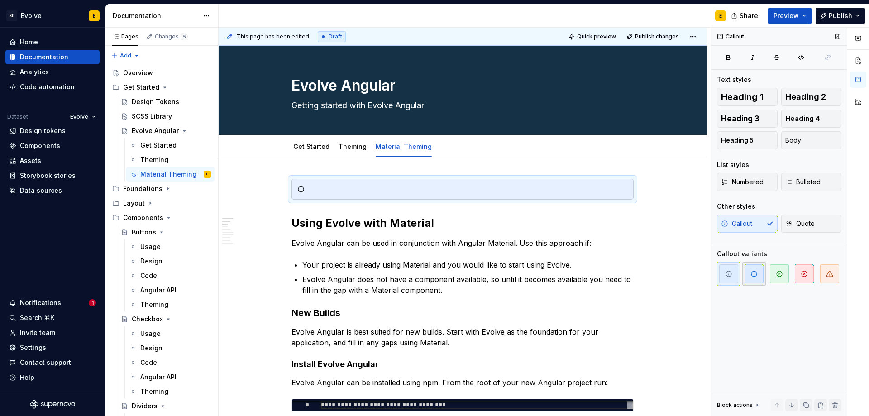
click at [762, 275] on span "button" at bounding box center [753, 273] width 19 height 19
click at [319, 188] on div at bounding box center [467, 189] width 319 height 9
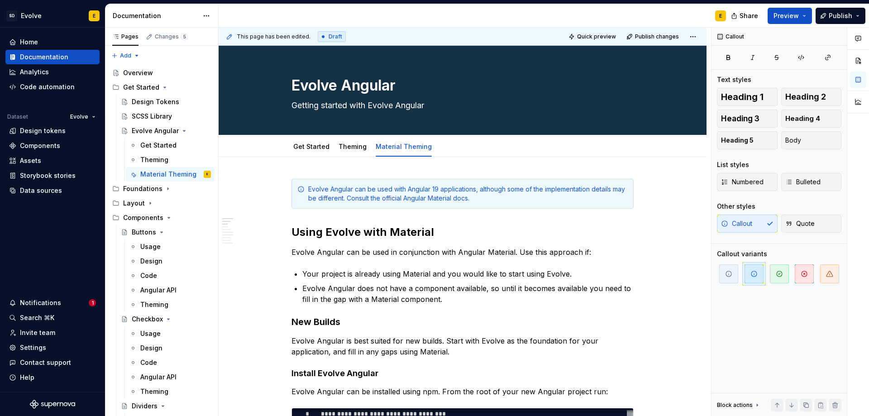
type textarea "*"
drag, startPoint x: 420, startPoint y: 198, endPoint x: 484, endPoint y: 196, distance: 63.8
click at [484, 196] on div "Evolve Angular can be used with Angular 19 applications, although some of the i…" at bounding box center [467, 194] width 319 height 18
click at [631, 182] on button "button" at bounding box center [633, 182] width 13 height 13
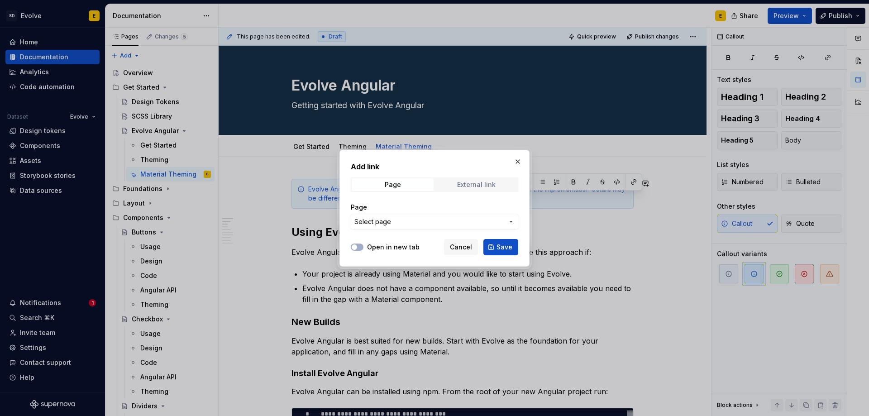
click at [458, 186] on div "External link" at bounding box center [476, 184] width 38 height 7
click at [429, 219] on input "URL" at bounding box center [434, 222] width 167 height 16
paste input "https://v19.material.angular.dev/"
type input "https://v19.material.angular.dev/"
click at [355, 243] on button "Open in new tab" at bounding box center [357, 246] width 13 height 7
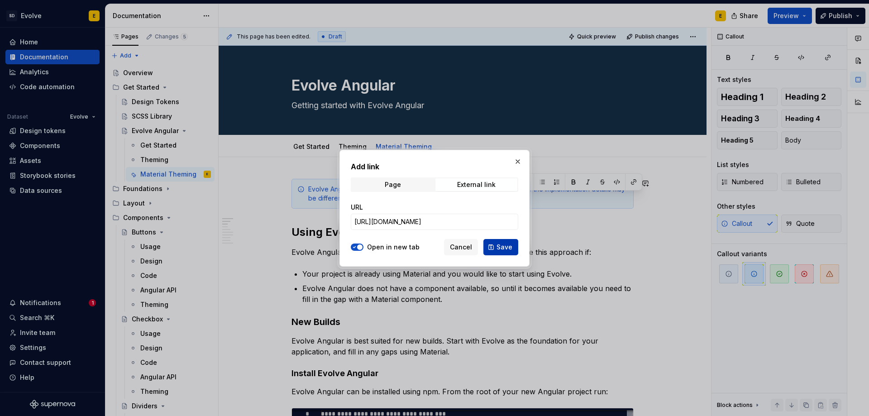
click at [499, 246] on span "Save" at bounding box center [504, 247] width 16 height 9
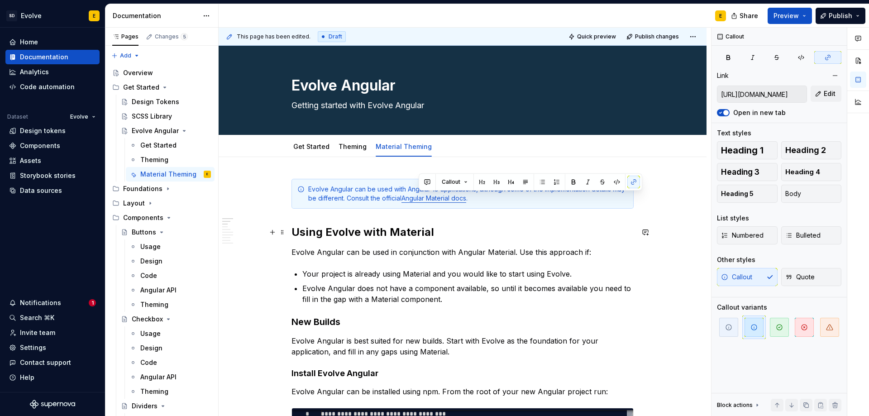
click at [462, 233] on h2 "Using Evolve with Material" at bounding box center [462, 232] width 342 height 14
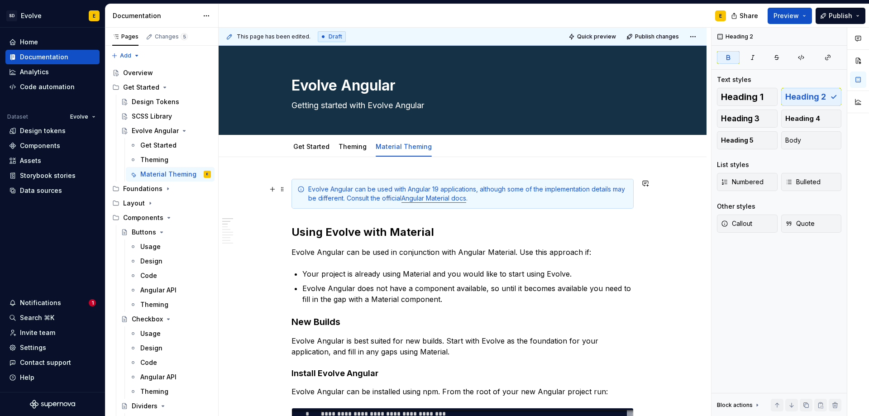
click at [357, 200] on div "Evolve Angular can be used with Angular 19 applications, although some of the i…" at bounding box center [467, 194] width 319 height 18
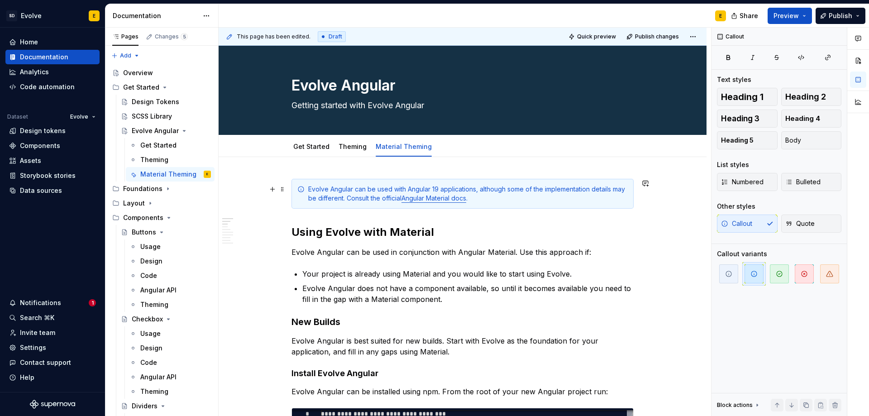
click at [489, 198] on div "Evolve Angular can be used with Angular 19 applications, although some of the i…" at bounding box center [467, 194] width 319 height 18
click at [318, 147] on link "Get Started" at bounding box center [311, 147] width 36 height 8
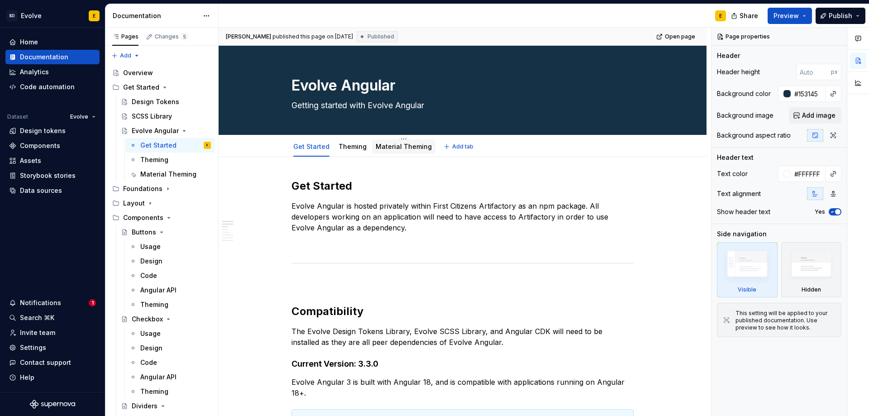
click at [402, 147] on link "Material Theming" at bounding box center [404, 147] width 56 height 8
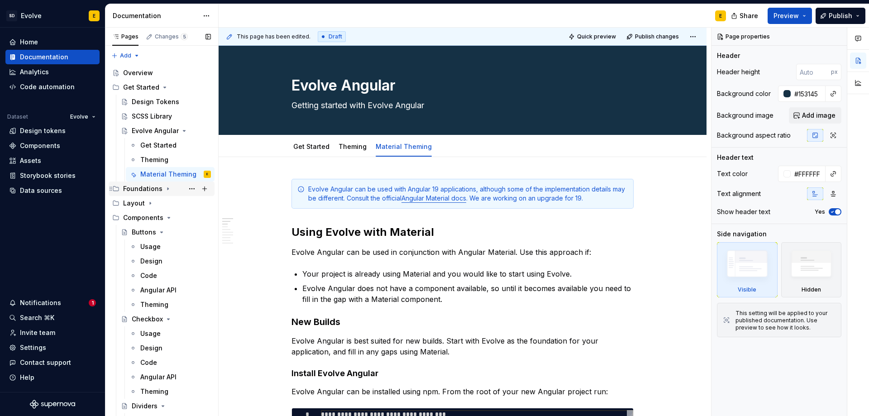
click at [146, 189] on div "Foundations" at bounding box center [142, 188] width 39 height 9
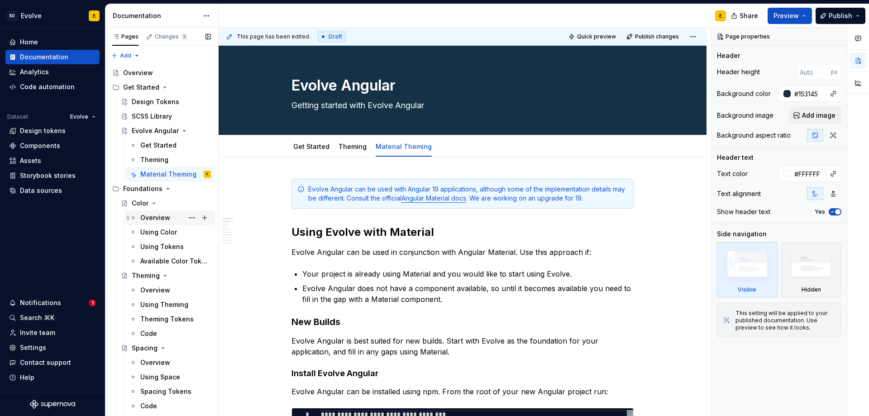
click at [152, 220] on div "Overview" at bounding box center [155, 217] width 30 height 9
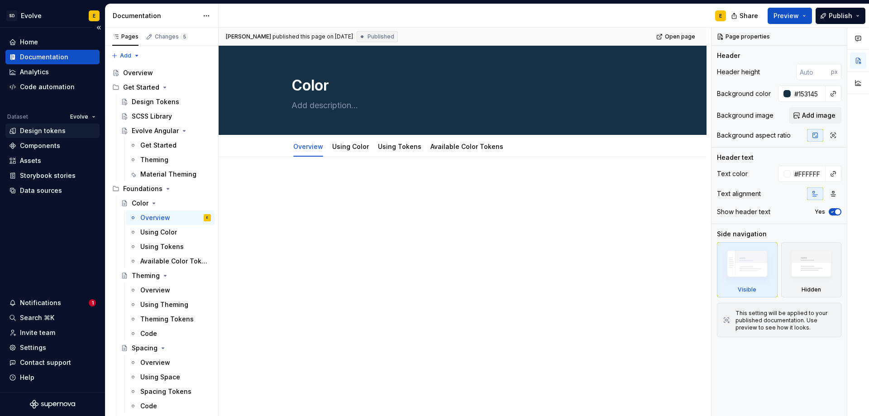
click at [34, 130] on div "Design tokens" at bounding box center [43, 130] width 46 height 9
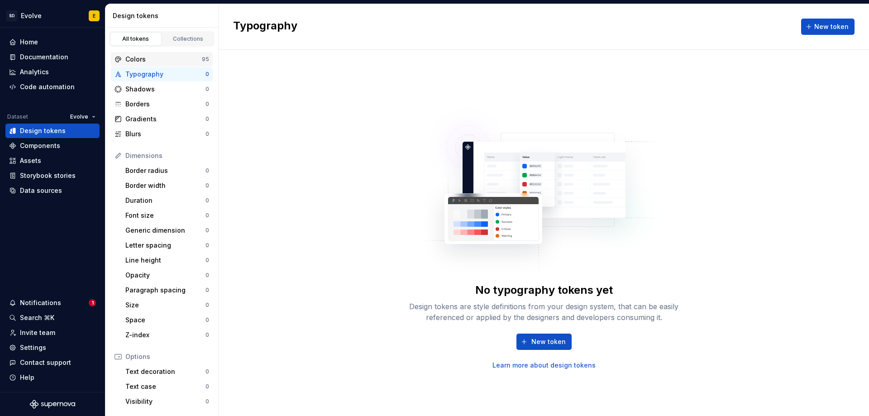
click at [142, 56] on div "Colors" at bounding box center [163, 59] width 76 height 9
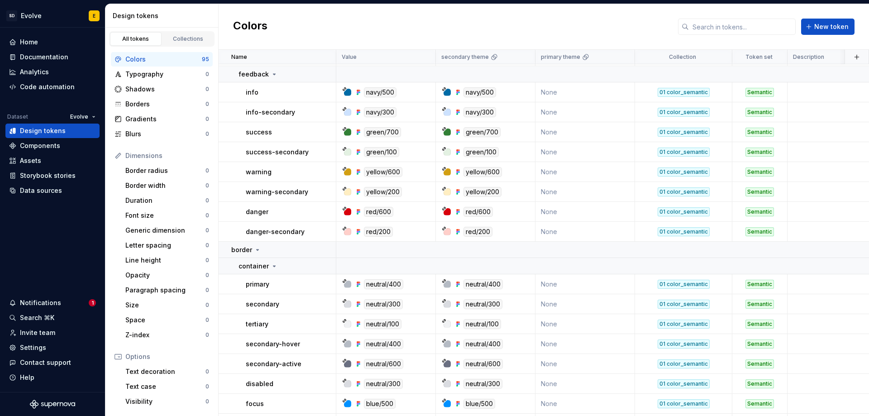
scroll to position [1584, 0]
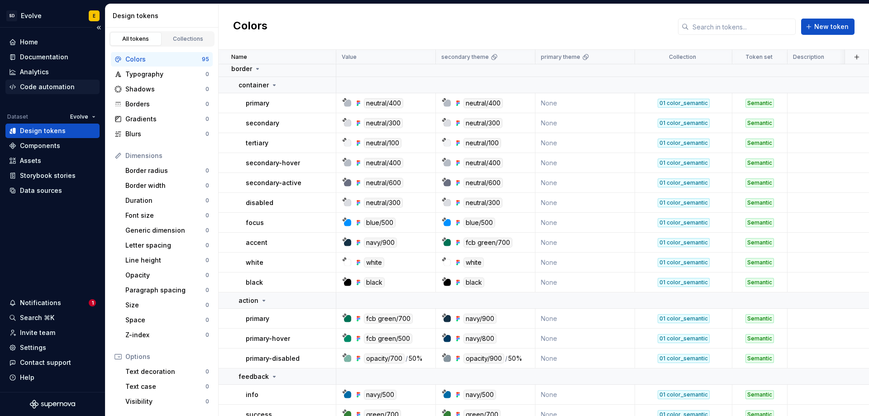
click at [35, 87] on div "Code automation" at bounding box center [47, 86] width 55 height 9
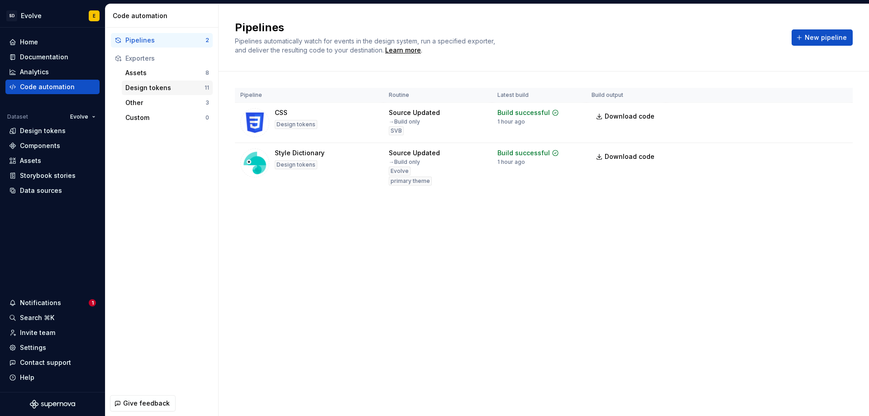
click at [148, 88] on div "Design tokens" at bounding box center [164, 87] width 79 height 9
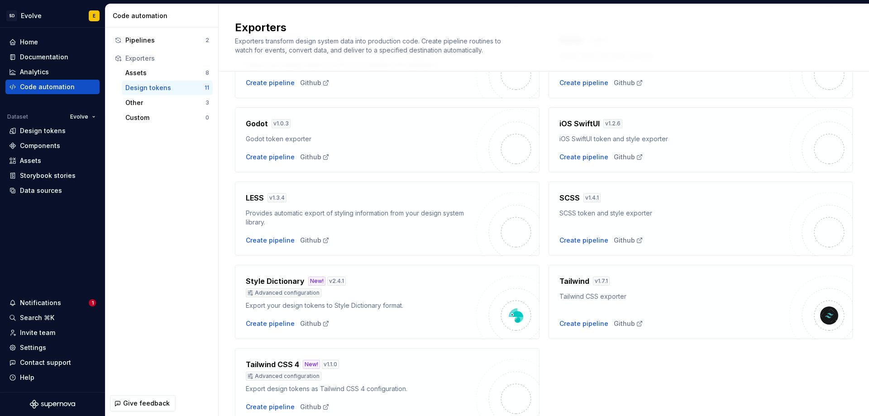
scroll to position [209, 0]
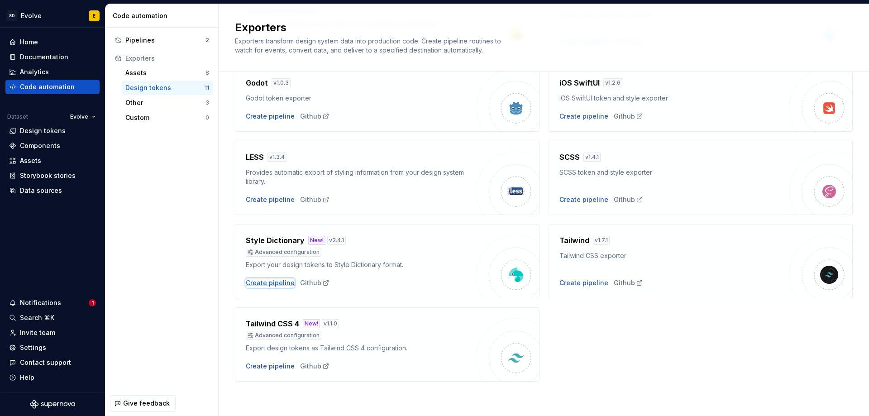
click at [273, 286] on div "Create pipeline" at bounding box center [270, 282] width 49 height 9
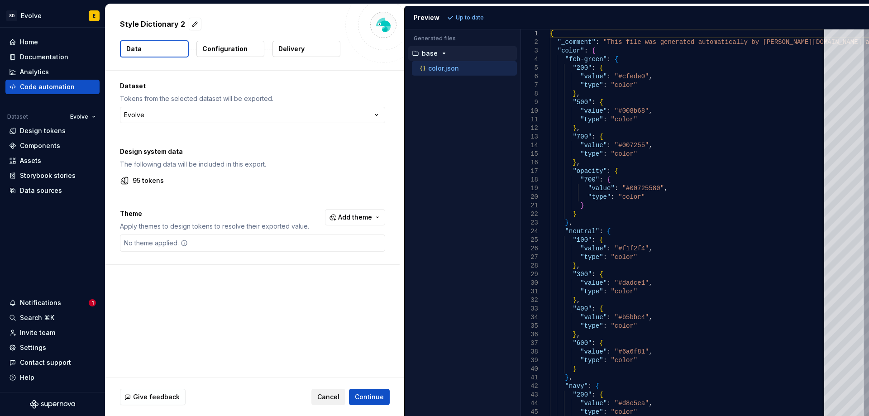
click at [332, 397] on span "Cancel" at bounding box center [328, 396] width 22 height 9
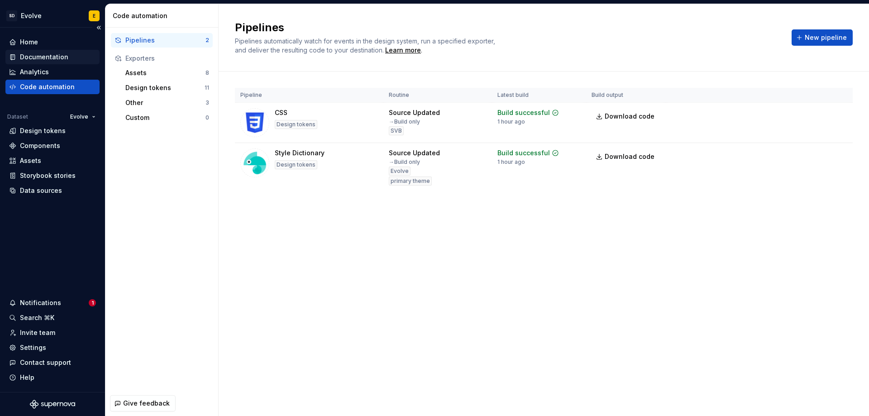
click at [42, 56] on div "Documentation" at bounding box center [44, 56] width 48 height 9
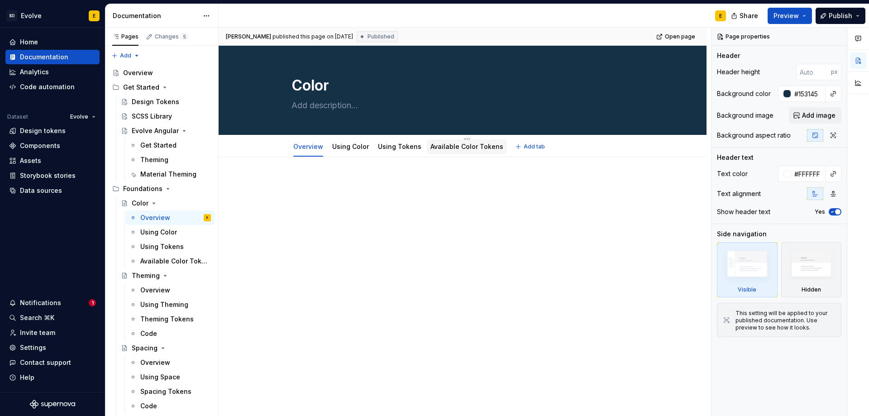
click at [447, 147] on link "Available Color Tokens" at bounding box center [466, 147] width 73 height 8
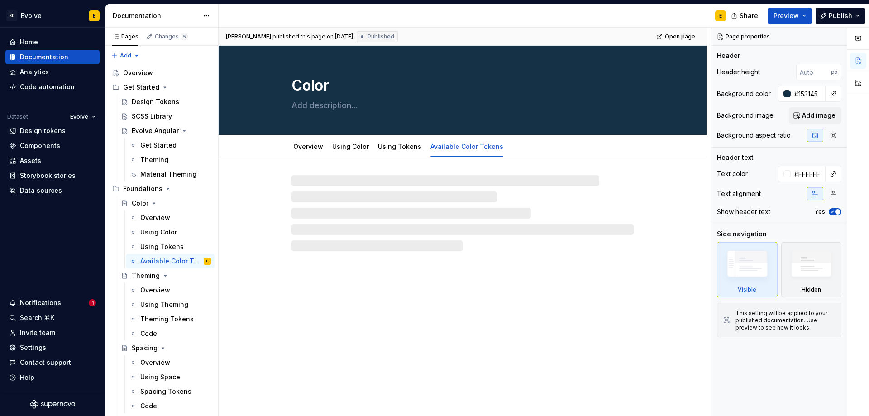
type textarea "*"
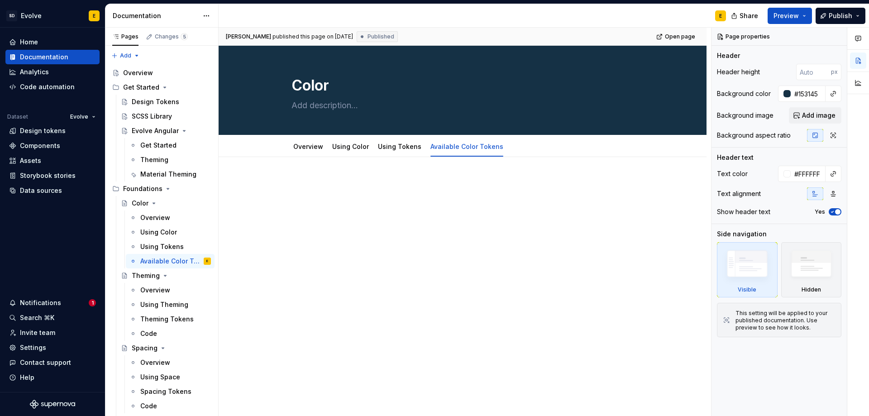
click at [302, 177] on div at bounding box center [463, 253] width 488 height 192
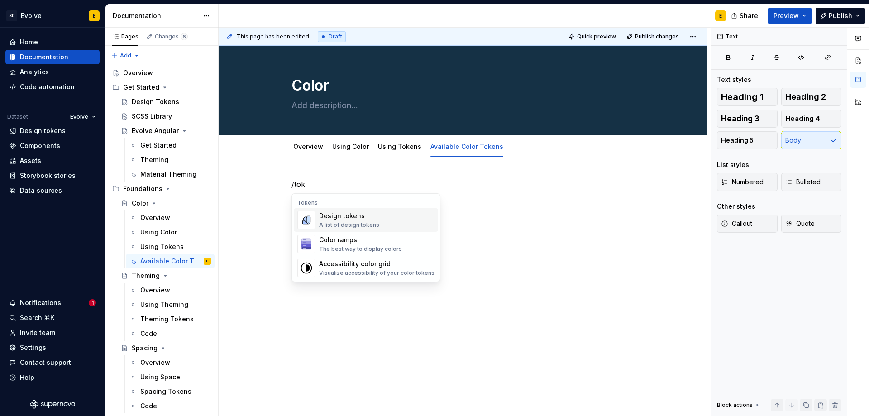
click at [326, 218] on div "Design tokens" at bounding box center [349, 215] width 60 height 9
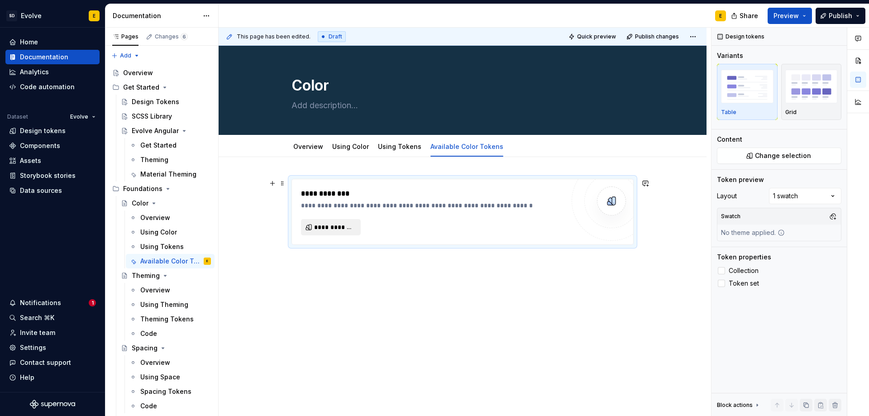
click at [338, 226] on span "**********" at bounding box center [334, 227] width 41 height 9
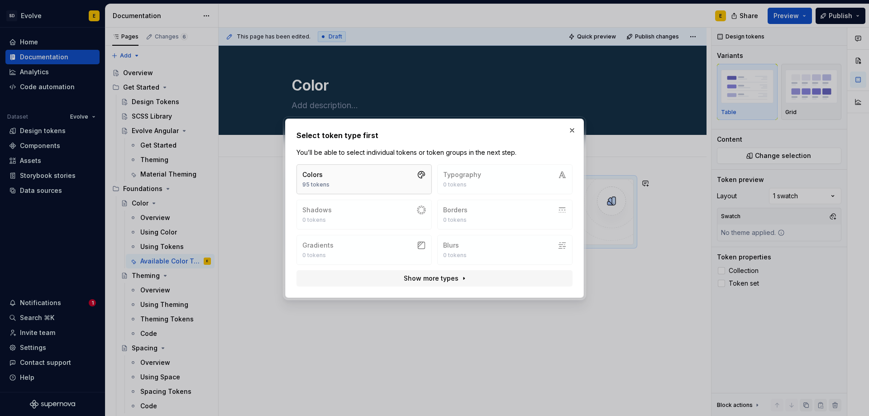
click at [356, 183] on button "Colors 95 tokens" at bounding box center [363, 179] width 135 height 30
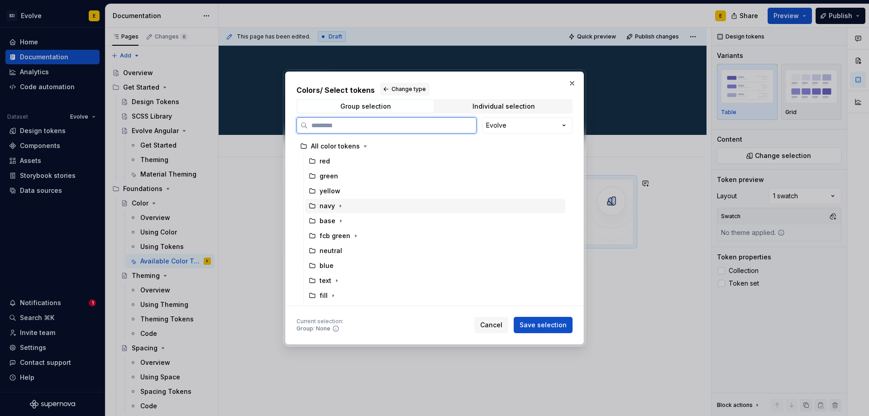
click at [313, 206] on icon at bounding box center [312, 205] width 7 height 7
click at [554, 323] on span "Save selection" at bounding box center [542, 324] width 47 height 9
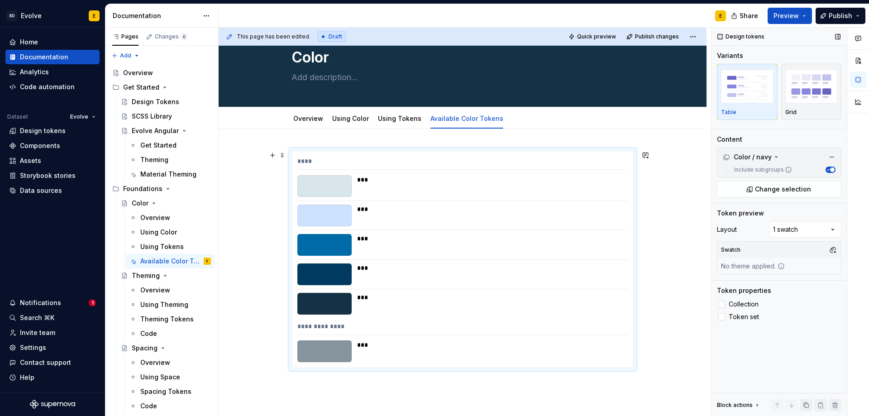
scroll to position [25, 0]
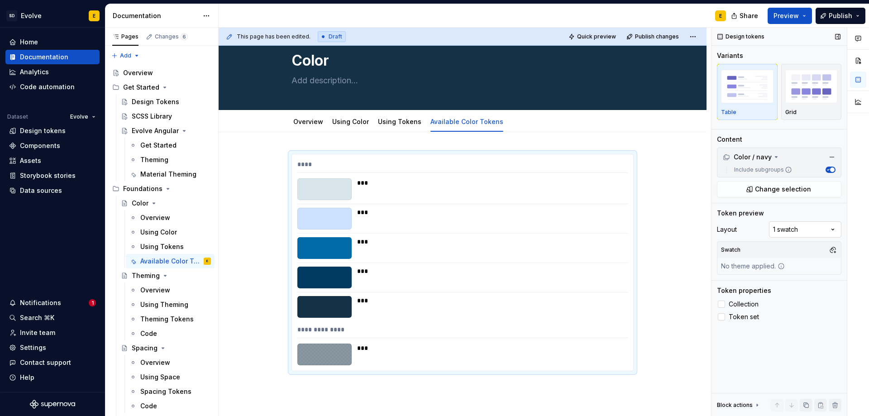
click at [789, 228] on div "Comments Open comments No comments yet Select ‘Comment’ from the block context …" at bounding box center [789, 222] width 157 height 389
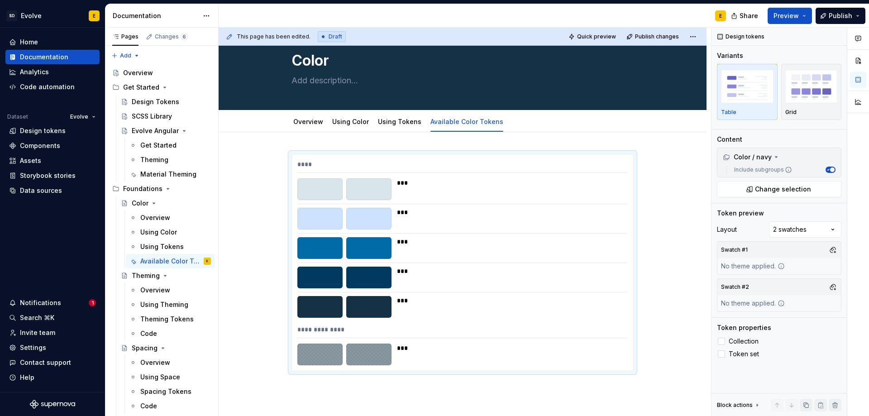
click at [789, 228] on div "Comments Open comments No comments yet Select ‘Comment’ from the block context …" at bounding box center [789, 222] width 157 height 389
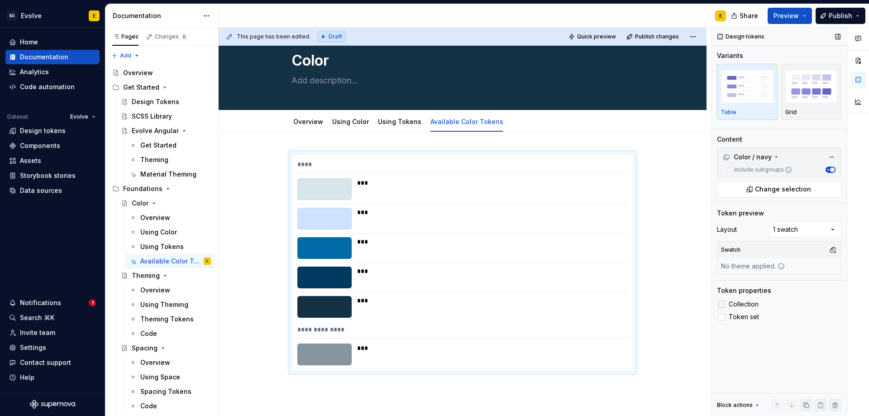
click at [720, 304] on div at bounding box center [721, 303] width 7 height 7
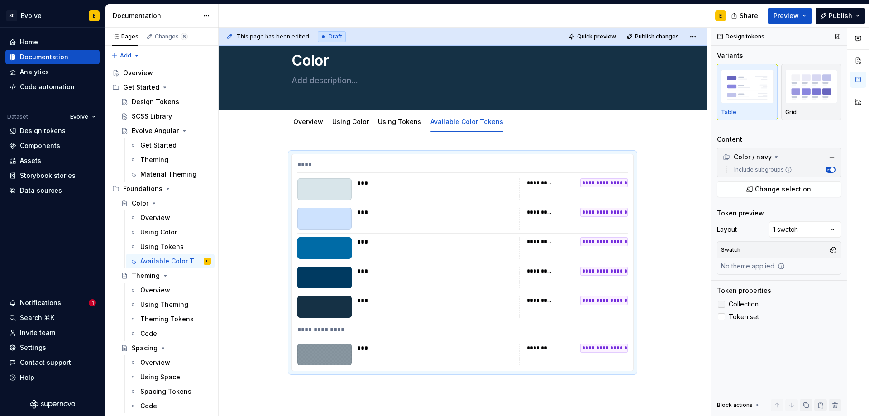
click at [721, 304] on icon at bounding box center [721, 304] width 0 height 0
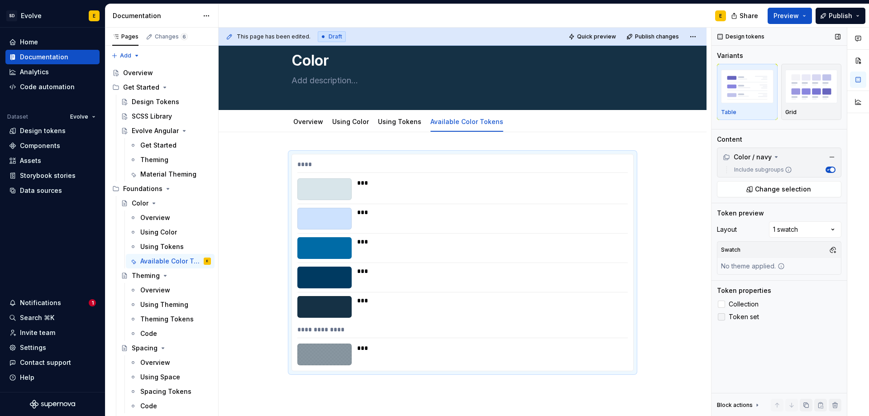
click at [721, 314] on div at bounding box center [721, 316] width 7 height 7
click at [721, 317] on icon at bounding box center [721, 317] width 0 height 0
click at [812, 96] on img "button" at bounding box center [811, 86] width 52 height 33
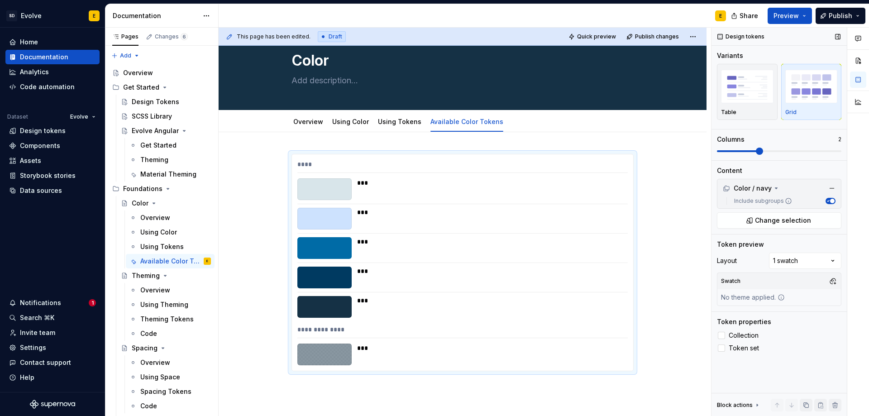
click at [756, 152] on span at bounding box center [759, 151] width 7 height 7
click at [834, 153] on span at bounding box center [837, 151] width 7 height 7
click at [589, 160] on div "****" at bounding box center [462, 166] width 330 height 13
click at [796, 17] on span "Preview" at bounding box center [785, 15] width 25 height 9
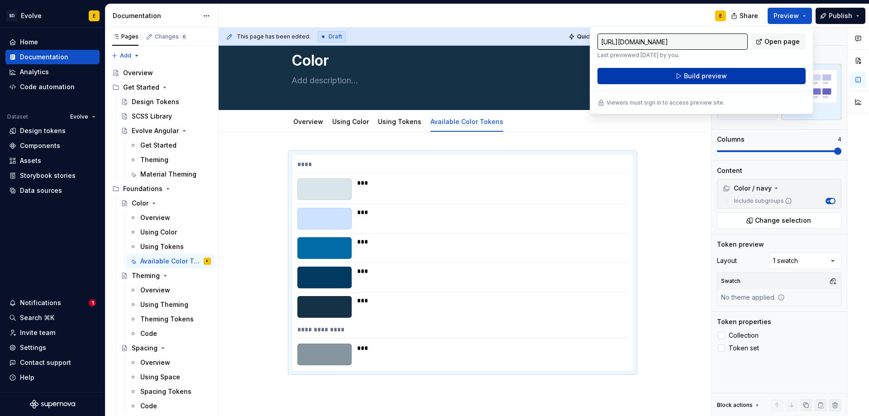
click at [747, 73] on button "Build preview" at bounding box center [701, 76] width 208 height 16
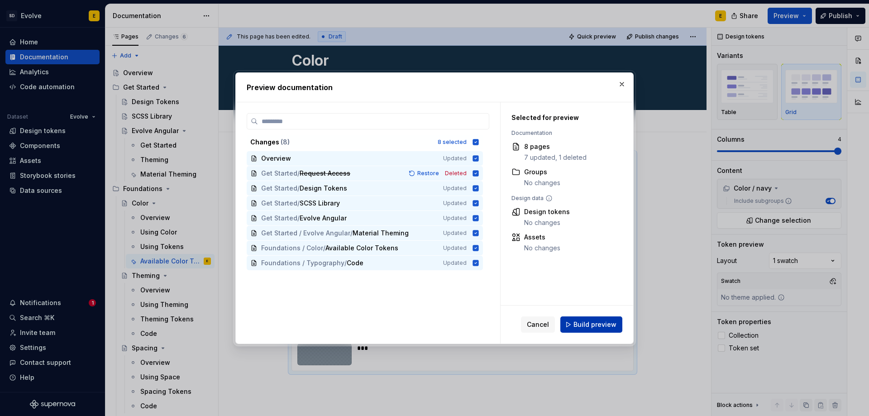
click at [582, 327] on span "Build preview" at bounding box center [594, 324] width 43 height 9
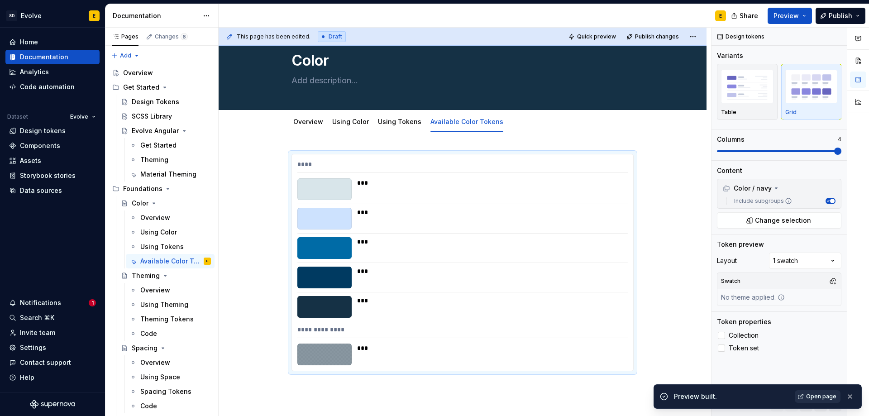
click at [819, 398] on span "Open page" at bounding box center [821, 396] width 30 height 7
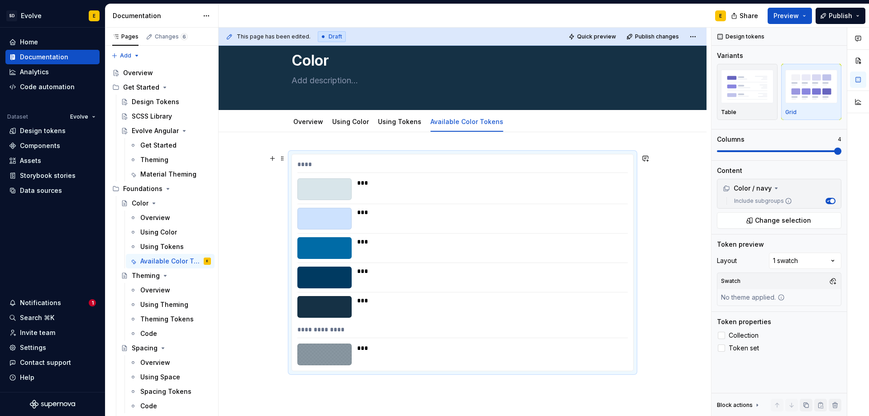
scroll to position [0, 0]
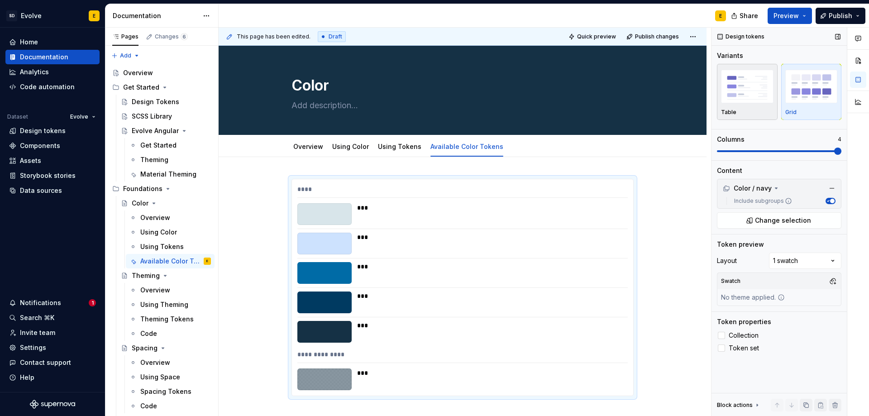
click at [746, 98] on img "button" at bounding box center [747, 86] width 52 height 33
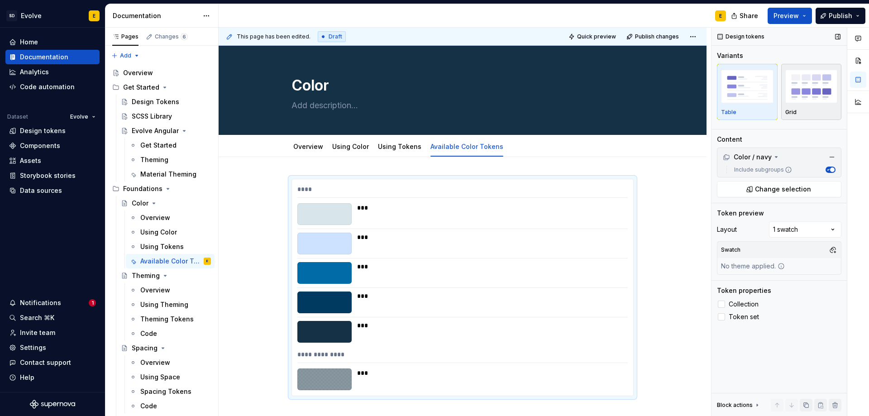
click at [808, 102] on img "button" at bounding box center [811, 86] width 52 height 33
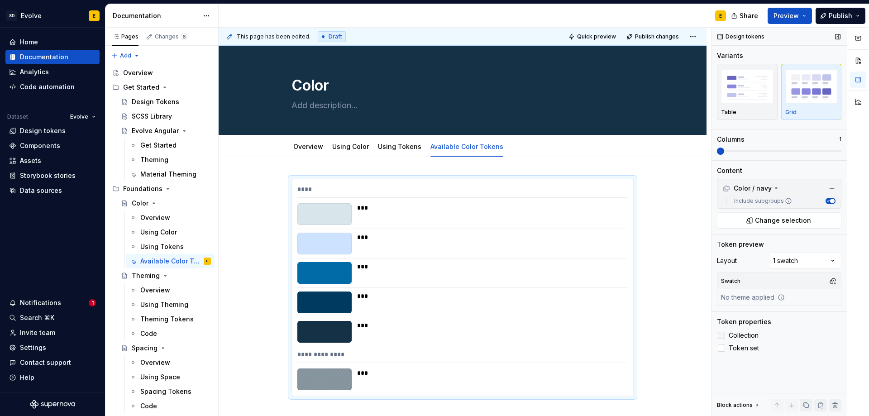
click at [724, 335] on div at bounding box center [721, 335] width 7 height 7
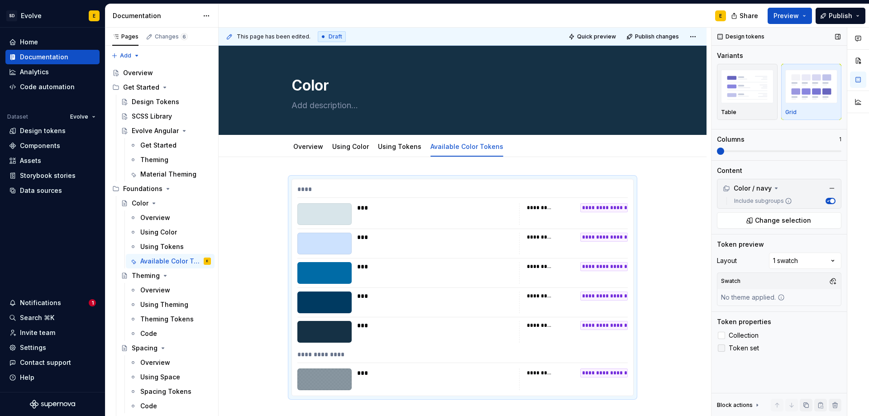
click at [722, 348] on div at bounding box center [721, 347] width 7 height 7
click at [785, 12] on span "Preview" at bounding box center [785, 15] width 25 height 9
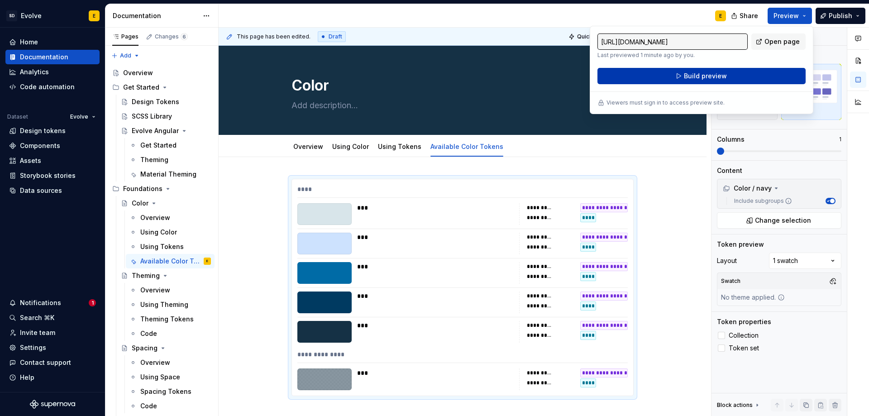
click at [729, 81] on button "Build preview" at bounding box center [701, 76] width 208 height 16
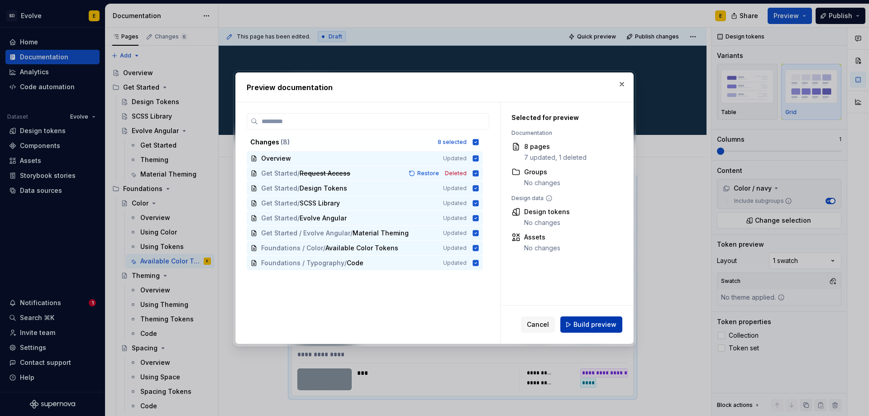
click at [591, 324] on span "Build preview" at bounding box center [594, 324] width 43 height 9
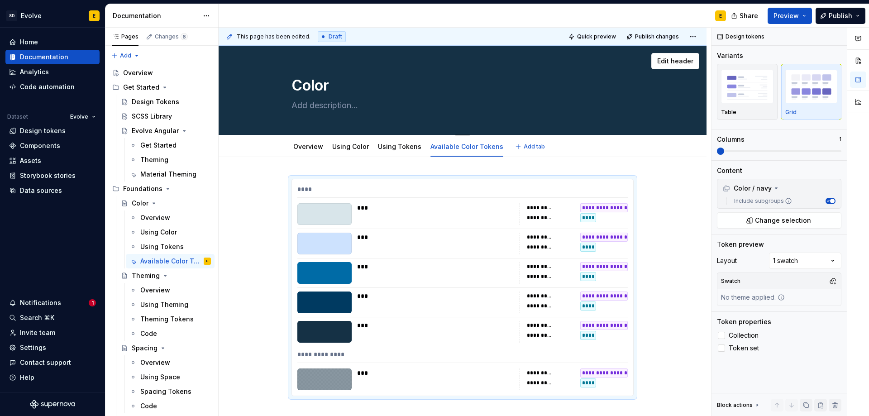
click at [333, 106] on textarea at bounding box center [461, 105] width 342 height 14
type textarea "*"
type textarea "E"
type textarea "*"
type textarea "Ev"
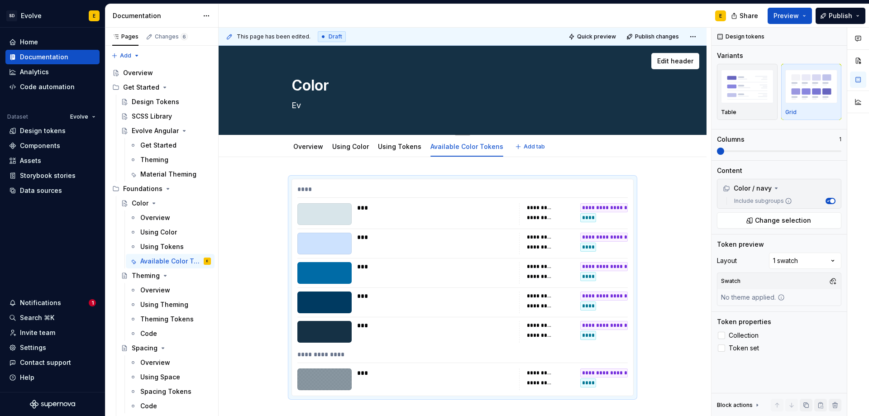
type textarea "*"
type textarea "Evo"
type textarea "*"
type textarea "Evol"
type textarea "*"
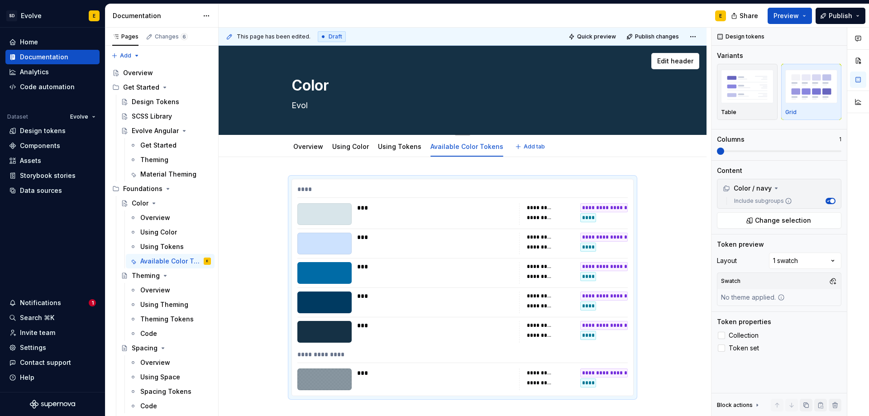
type textarea "Evolv"
type textarea "*"
type textarea "Evolve"
type textarea "*"
type textarea "Evolve"
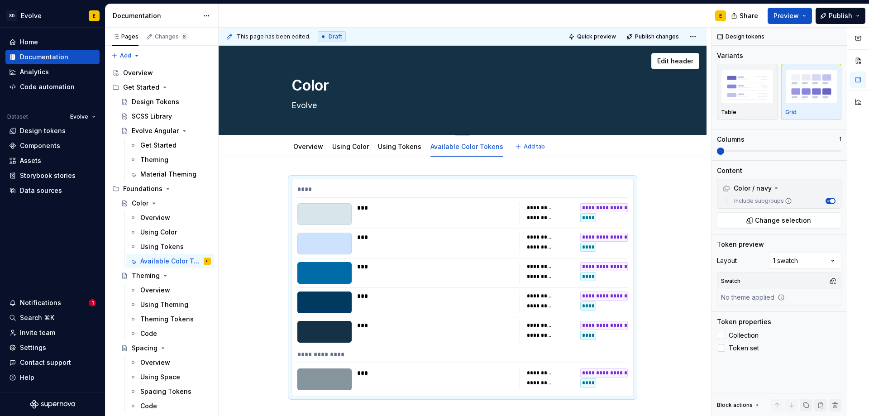
type textarea "*"
type textarea "Evolve c"
type textarea "*"
type textarea "Evolve co"
type textarea "*"
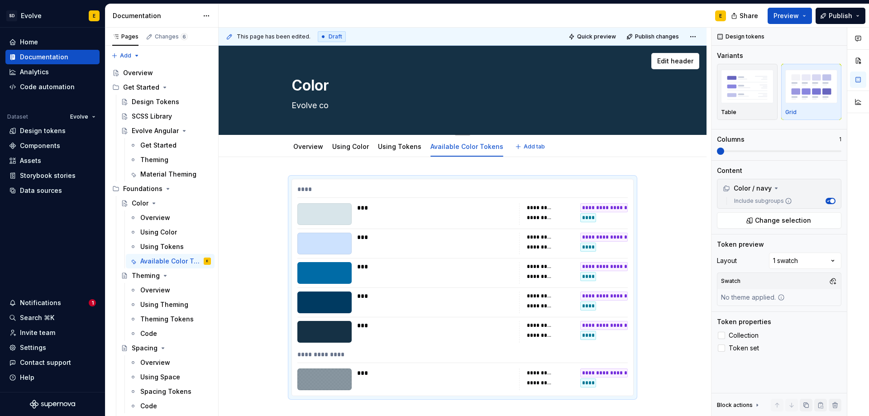
type textarea "Evolve col"
type textarea "*"
type textarea "Evolve colo"
type textarea "*"
type textarea "Evolve color"
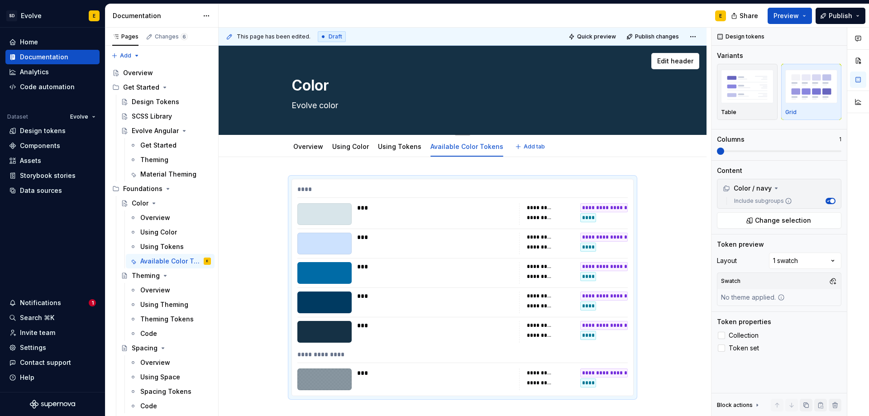
type textarea "*"
type textarea "Evolve color"
type textarea "*"
type textarea "Evolve color t"
type textarea "*"
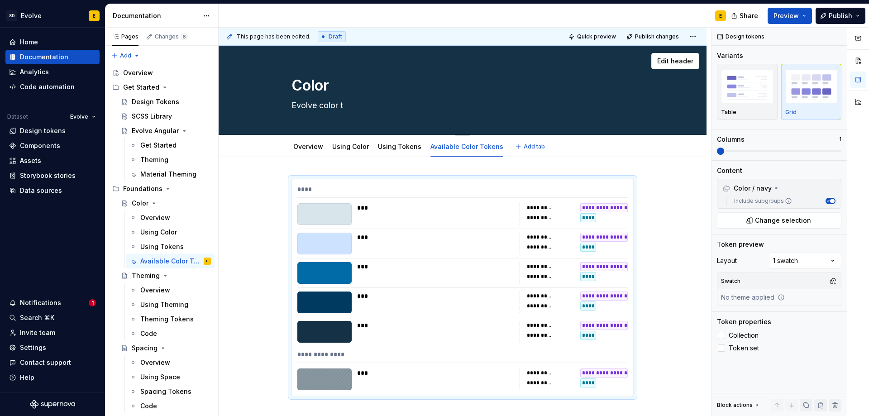
type textarea "Evolve color to"
type textarea "*"
type textarea "Evolve color tok"
type textarea "*"
type textarea "Evolve color toke"
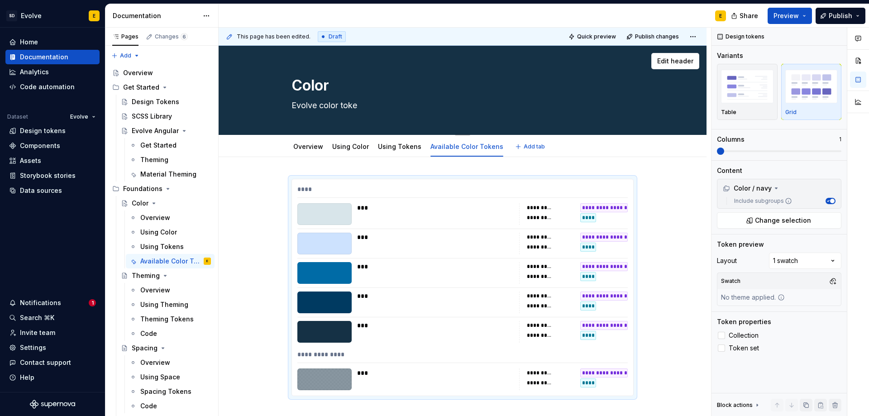
type textarea "*"
type textarea "Evolve color token"
type textarea "*"
type textarea "Evolve color tokens"
type textarea "*"
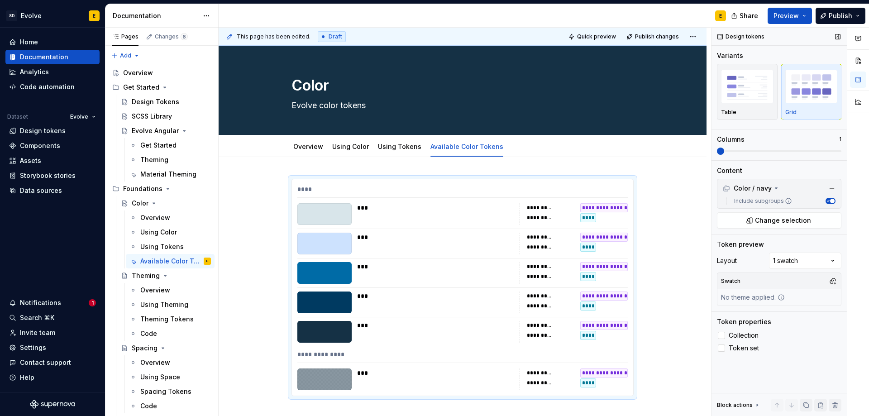
type textarea "Evolve color tokens"
click at [831, 202] on span "button" at bounding box center [832, 201] width 5 height 5
click at [831, 202] on button "Include subgroups" at bounding box center [830, 201] width 10 height 6
click at [831, 281] on button "button" at bounding box center [832, 281] width 13 height 13
click at [837, 282] on div "Comments Open comments No comments yet Select ‘Comment’ from the block context …" at bounding box center [789, 222] width 157 height 389
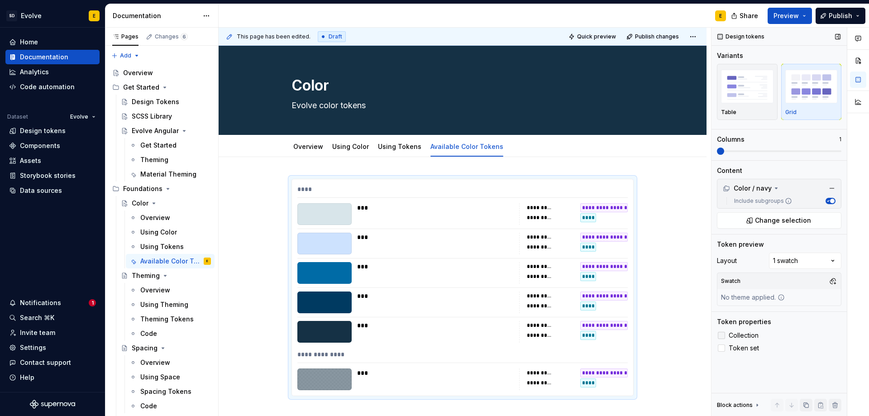
click at [721, 335] on icon at bounding box center [721, 335] width 0 height 0
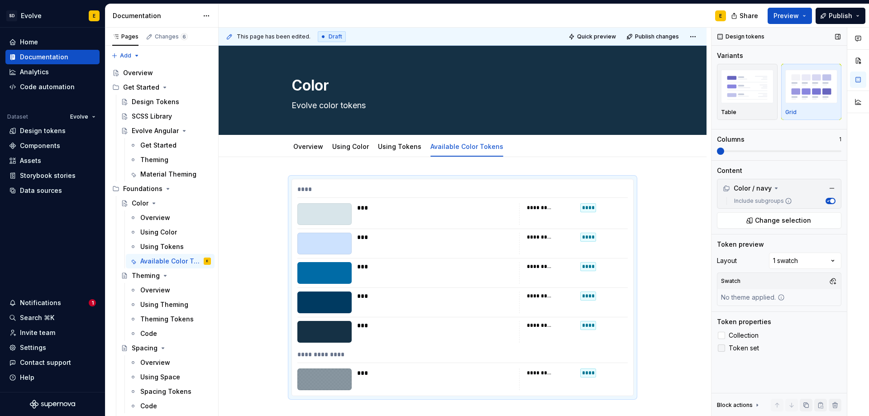
click at [721, 348] on icon at bounding box center [721, 348] width 0 height 0
click at [338, 169] on div "**********" at bounding box center [463, 344] width 488 height 375
click at [268, 184] on button "button" at bounding box center [272, 183] width 13 height 13
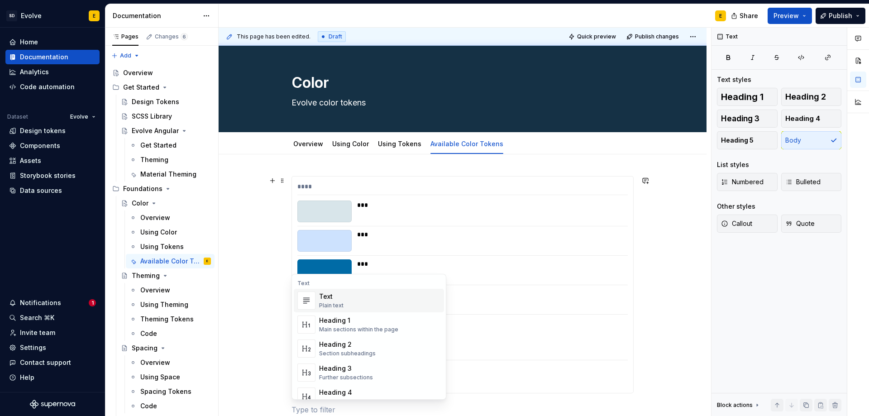
click at [311, 162] on div "**********" at bounding box center [463, 352] width 488 height 396
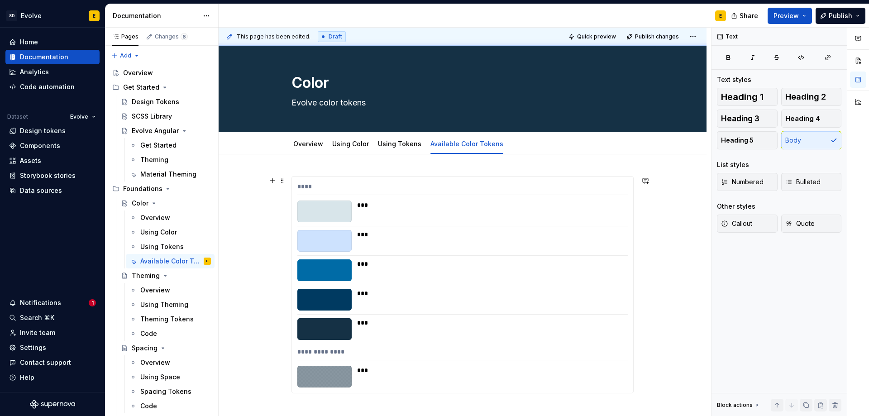
click at [311, 162] on div "**********" at bounding box center [463, 352] width 488 height 396
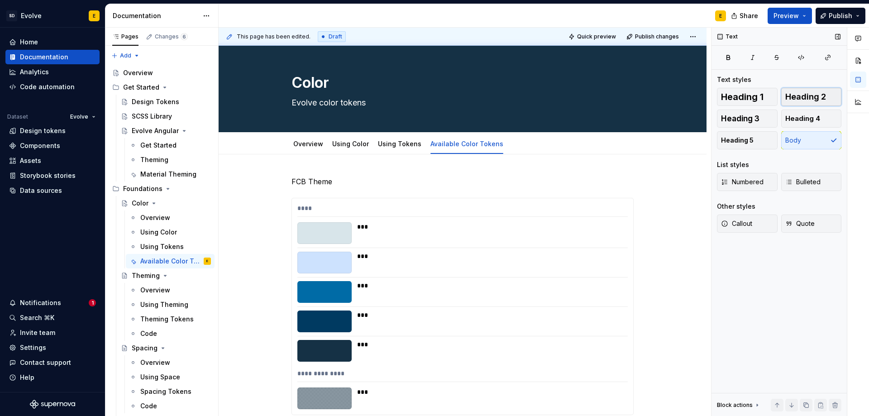
click at [813, 97] on span "Heading 2" at bounding box center [805, 96] width 41 height 9
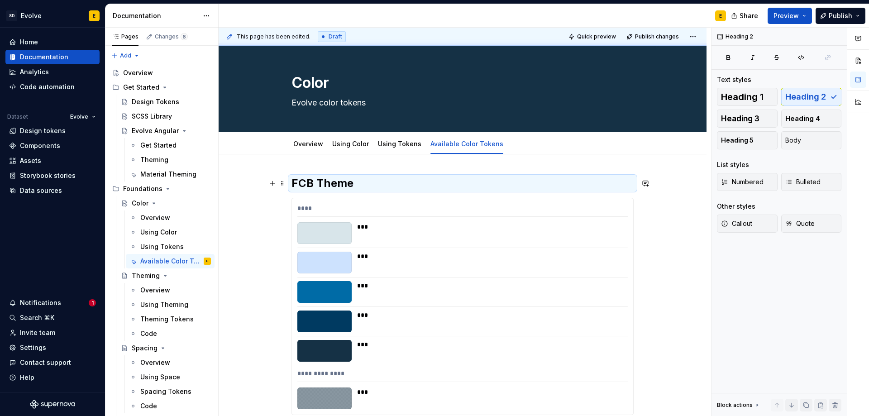
click at [391, 190] on h2 "FCB Theme" at bounding box center [462, 183] width 342 height 14
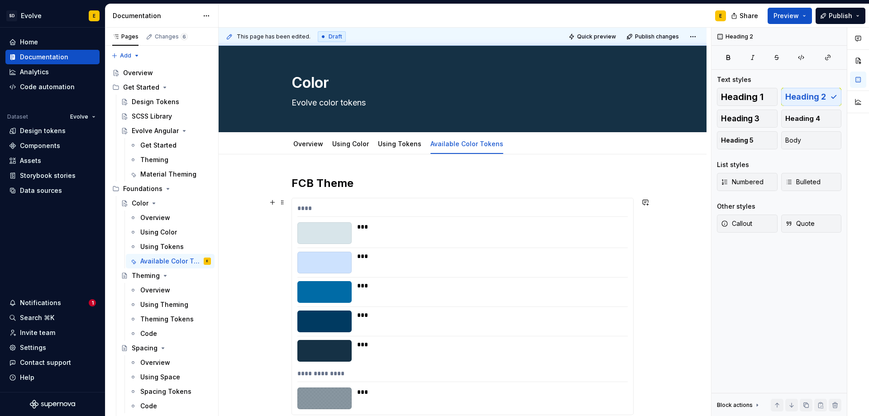
scroll to position [138, 0]
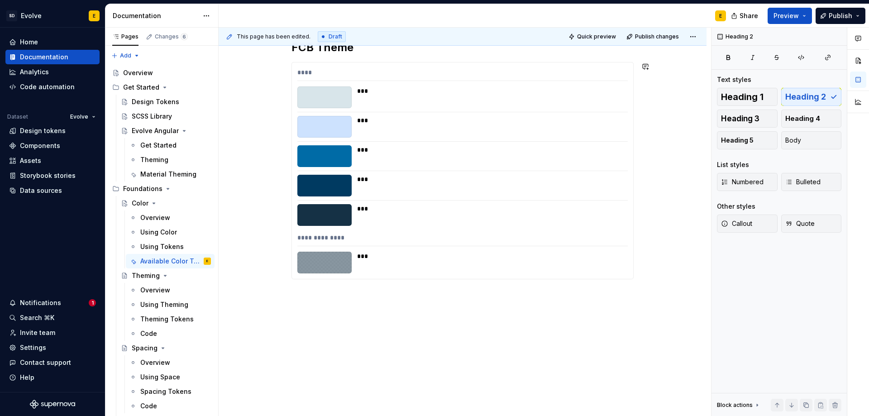
click at [385, 292] on div "**********" at bounding box center [462, 170] width 342 height 261
click at [447, 63] on div "**********" at bounding box center [462, 170] width 341 height 216
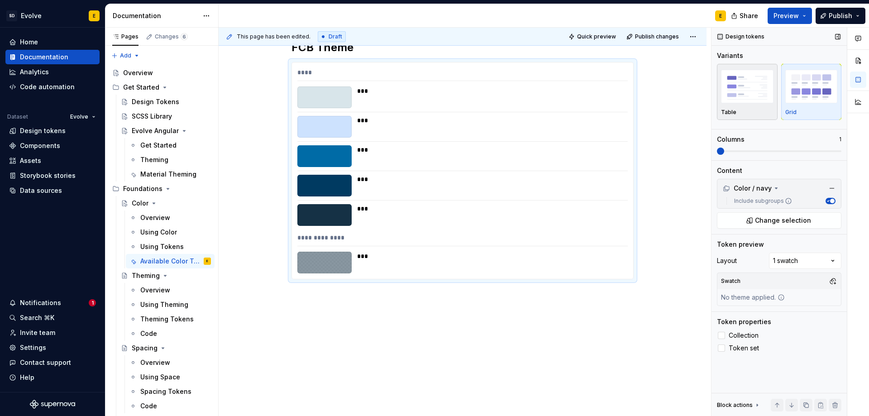
click at [757, 97] on img "button" at bounding box center [747, 86] width 52 height 33
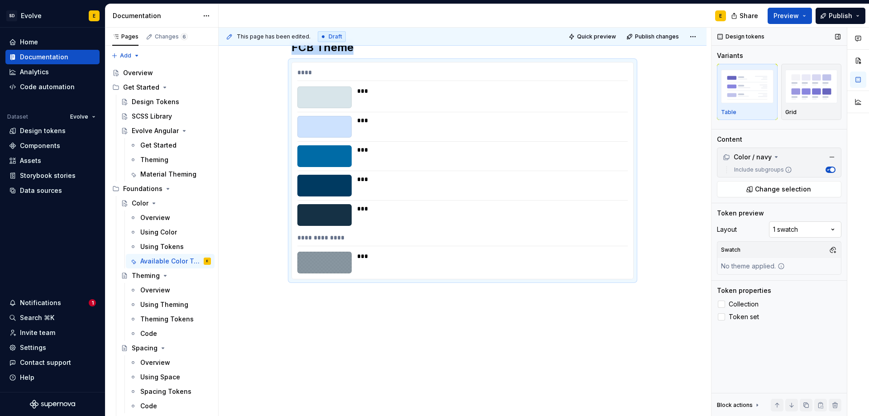
click at [803, 230] on div "Comments Open comments No comments yet Select ‘Comment’ from the block context …" at bounding box center [789, 222] width 157 height 389
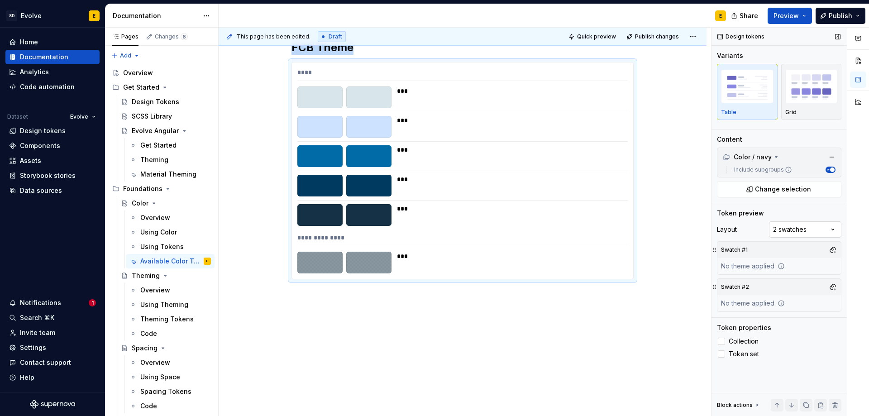
click at [796, 231] on div "Comments Open comments No comments yet Select ‘Comment’ from the block context …" at bounding box center [789, 222] width 157 height 389
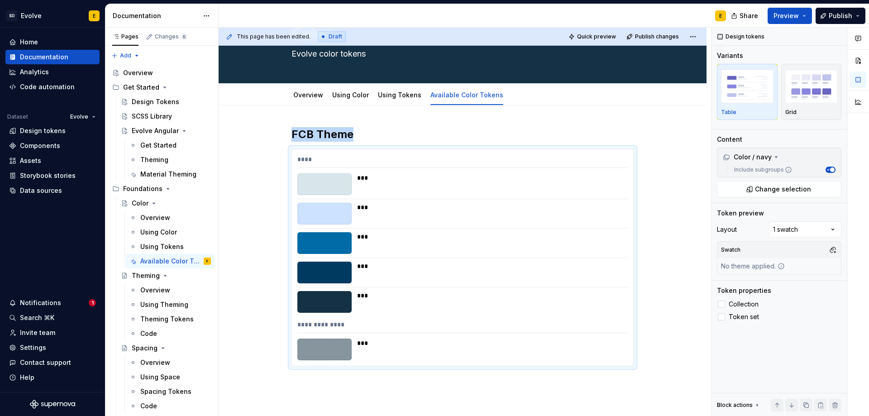
scroll to position [48, 0]
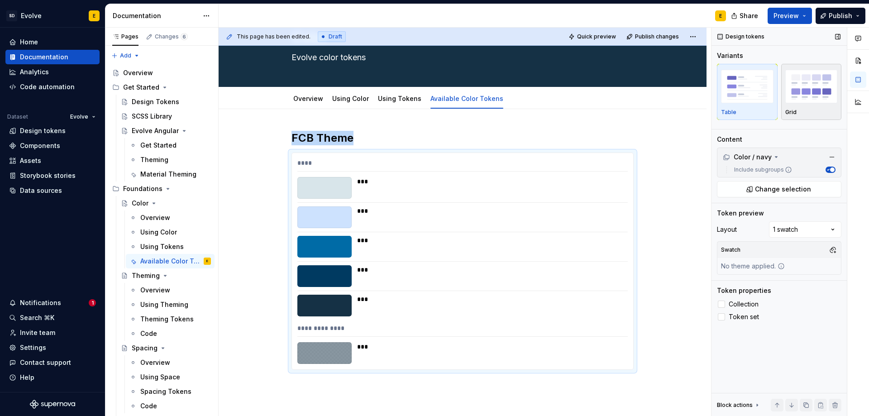
click at [801, 112] on div "Grid" at bounding box center [811, 112] width 52 height 7
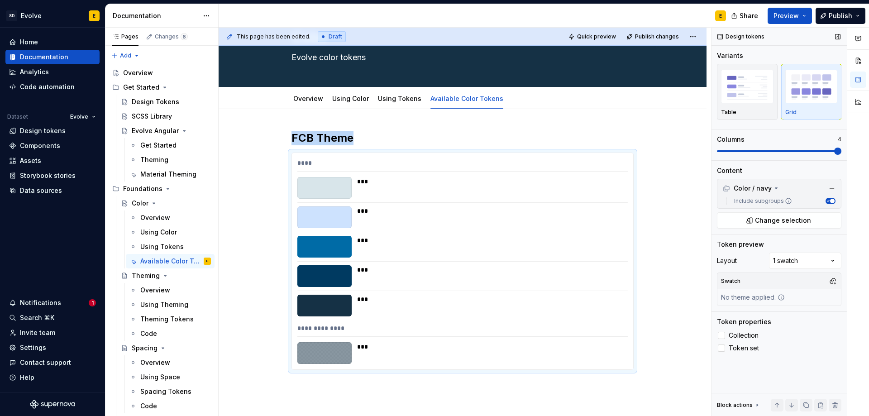
click at [837, 153] on span at bounding box center [837, 151] width 7 height 7
click at [840, 17] on span "Publish" at bounding box center [840, 15] width 24 height 9
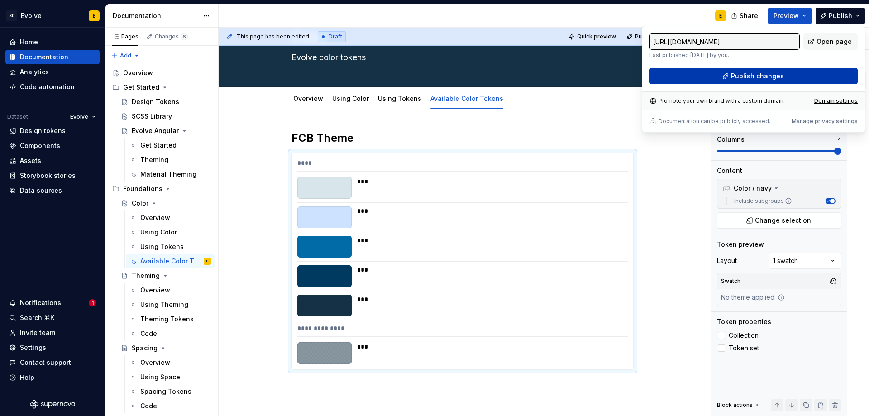
click at [805, 76] on button "Publish changes" at bounding box center [753, 76] width 208 height 16
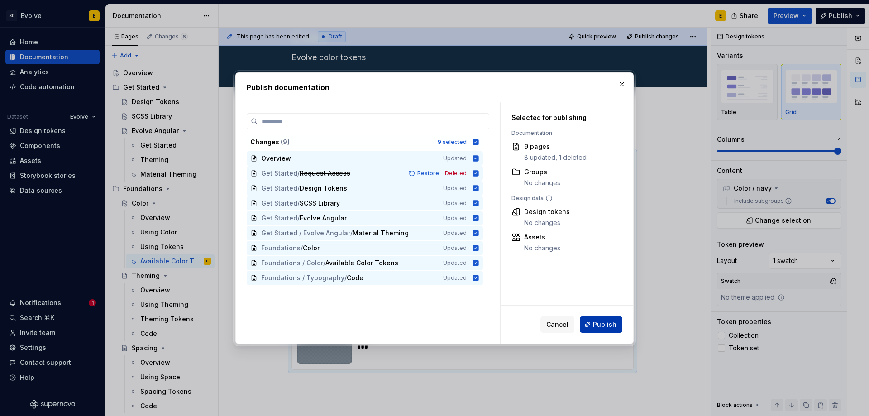
click at [593, 326] on button "Publish" at bounding box center [601, 324] width 43 height 16
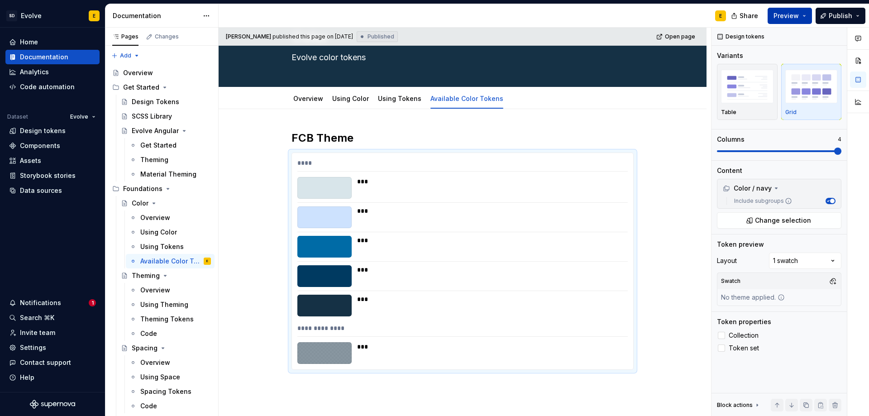
click at [791, 16] on span "Preview" at bounding box center [785, 15] width 25 height 9
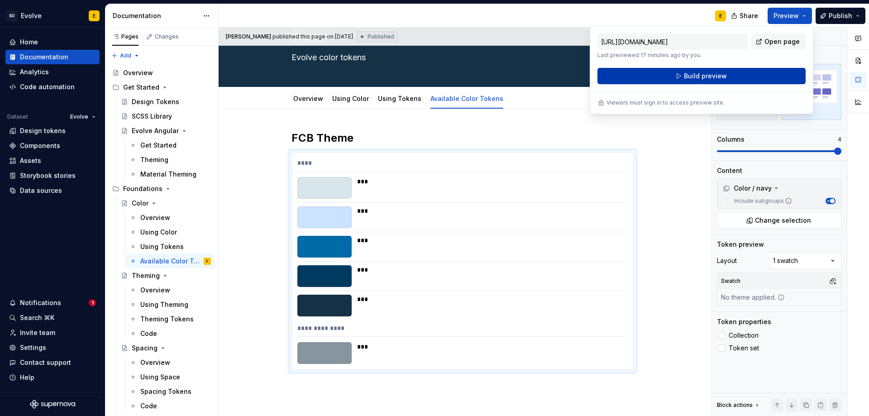
click at [753, 74] on button "Build preview" at bounding box center [701, 76] width 208 height 16
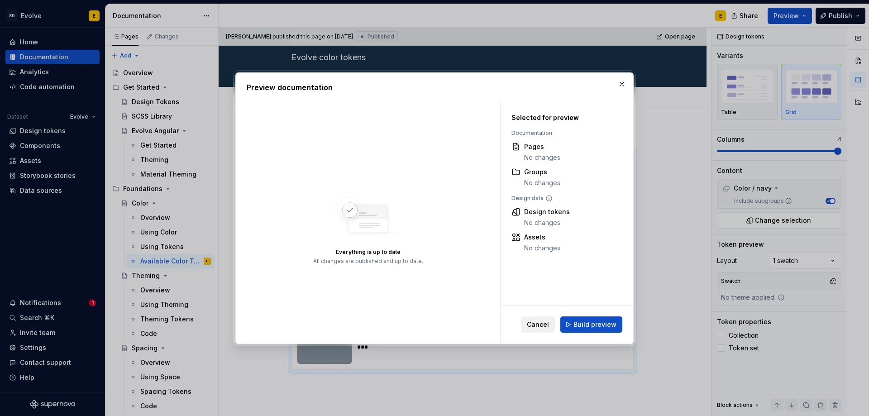
click at [538, 328] on span "Cancel" at bounding box center [538, 324] width 22 height 9
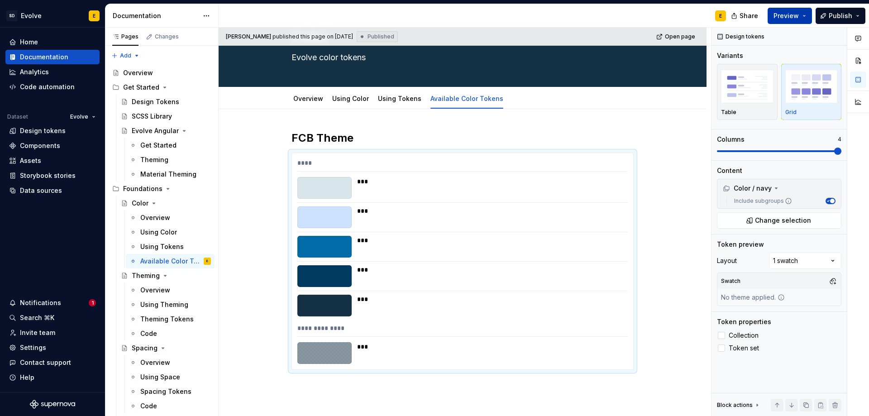
click at [793, 16] on span "Preview" at bounding box center [785, 15] width 25 height 9
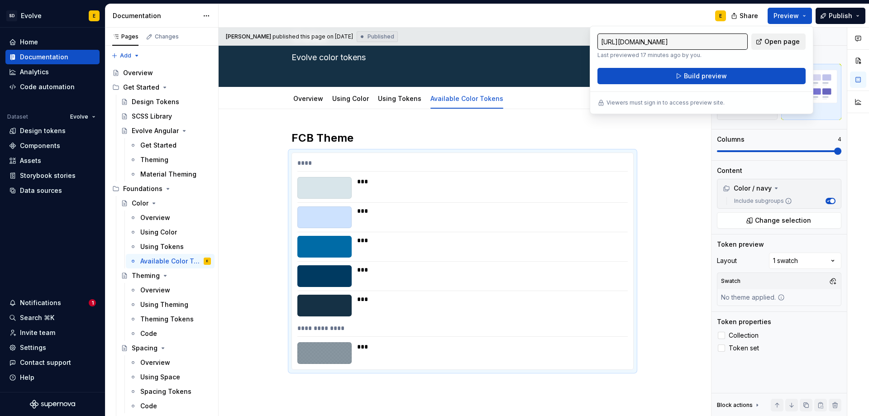
click at [789, 38] on span "Open page" at bounding box center [781, 41] width 35 height 9
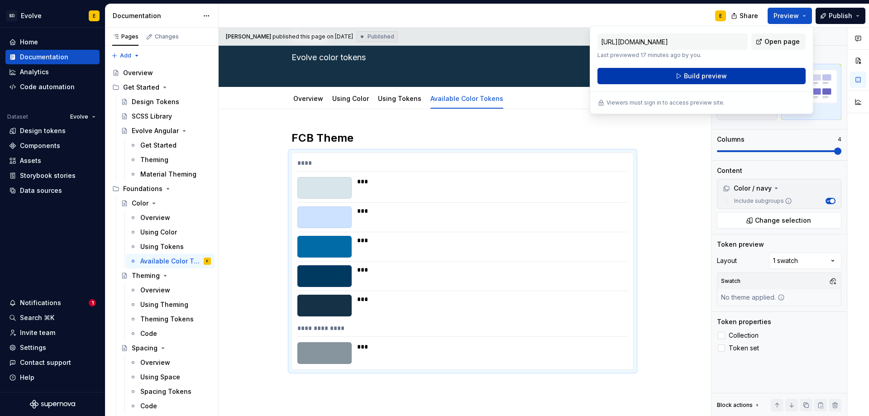
click at [679, 76] on button "Build preview" at bounding box center [701, 76] width 208 height 16
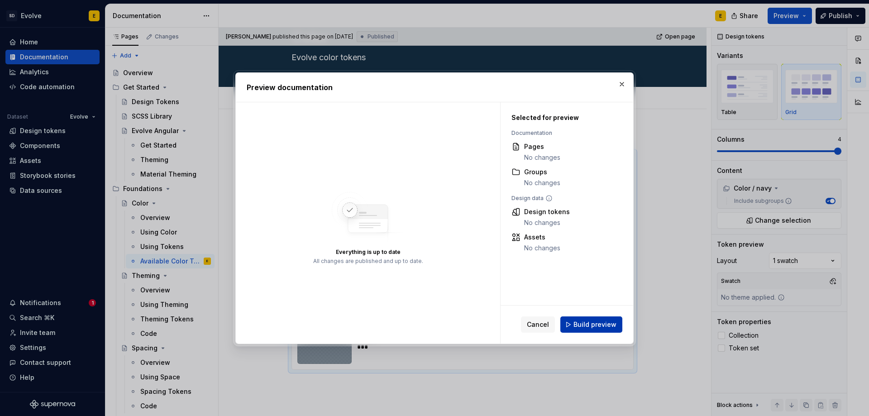
click at [577, 325] on span "Build preview" at bounding box center [594, 324] width 43 height 9
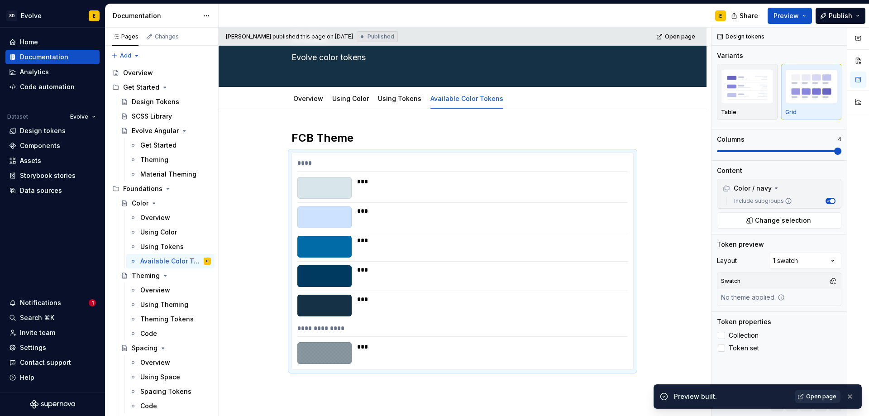
click at [819, 399] on span "Open page" at bounding box center [821, 396] width 30 height 7
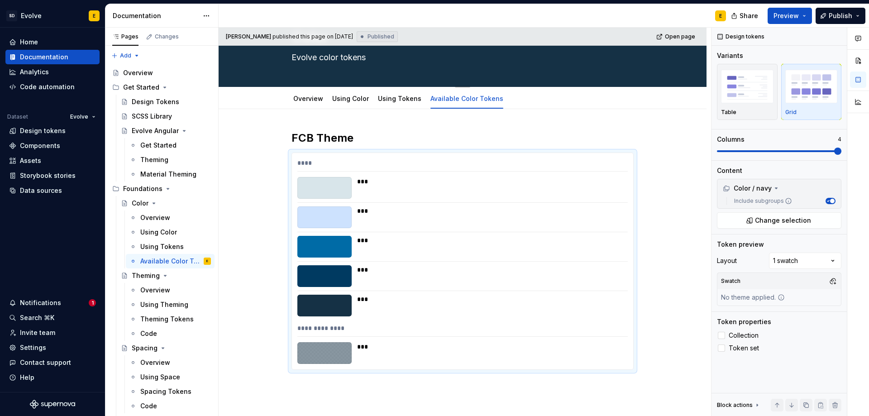
type textarea "*"
click at [512, 97] on button "Add tab" at bounding box center [530, 98] width 37 height 13
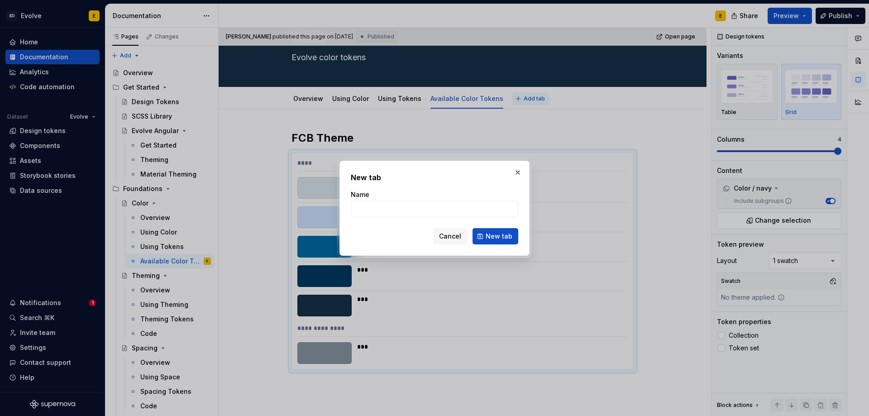
type input "o"
type input "Code"
type textarea "*"
type input "Code"
click at [492, 234] on span "New tab" at bounding box center [499, 236] width 27 height 9
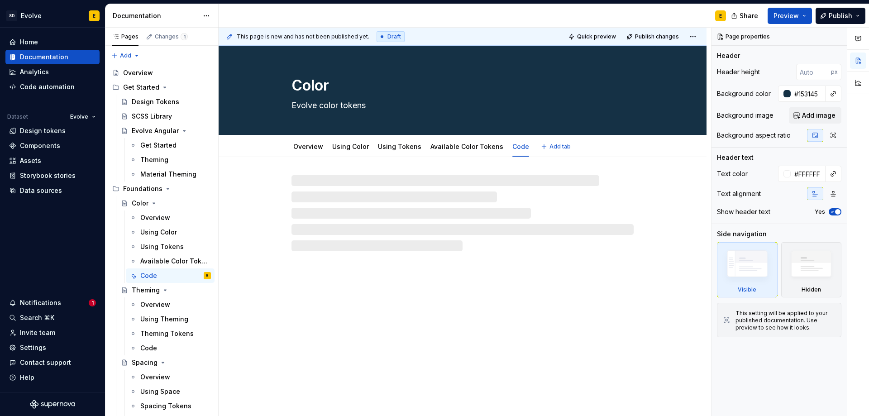
type textarea "*"
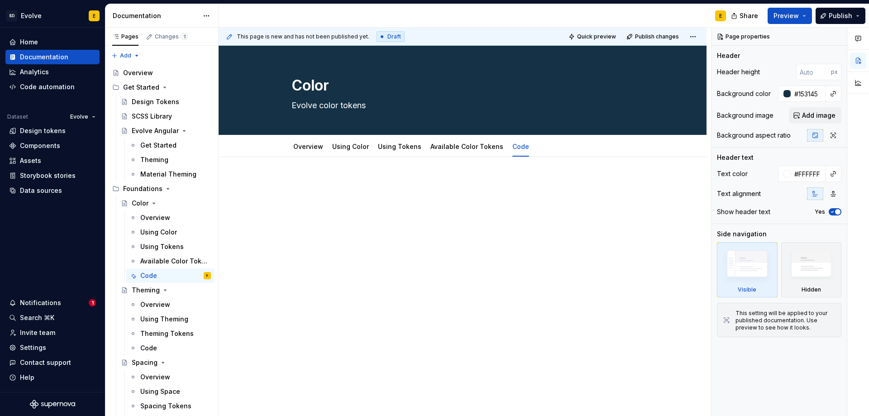
drag, startPoint x: 400, startPoint y: 185, endPoint x: 364, endPoint y: 191, distance: 36.3
click at [364, 191] on div at bounding box center [462, 196] width 342 height 34
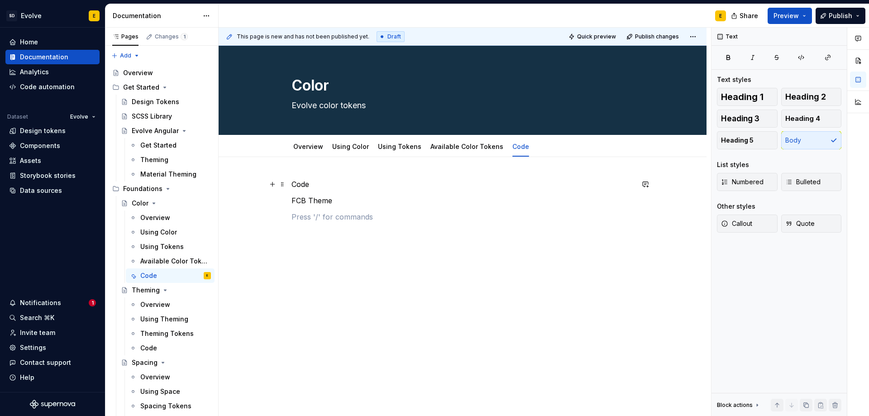
click at [365, 183] on p "Code" at bounding box center [462, 184] width 342 height 11
click at [810, 100] on span "Heading 2" at bounding box center [805, 96] width 41 height 9
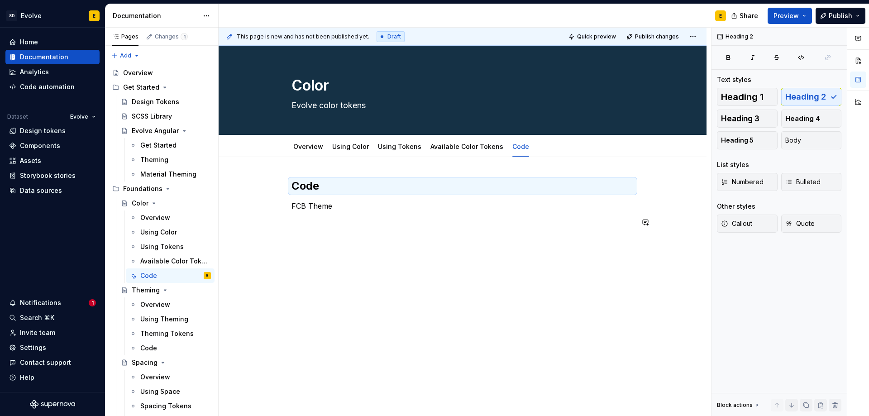
click at [379, 209] on p "FCB Theme" at bounding box center [462, 205] width 342 height 11
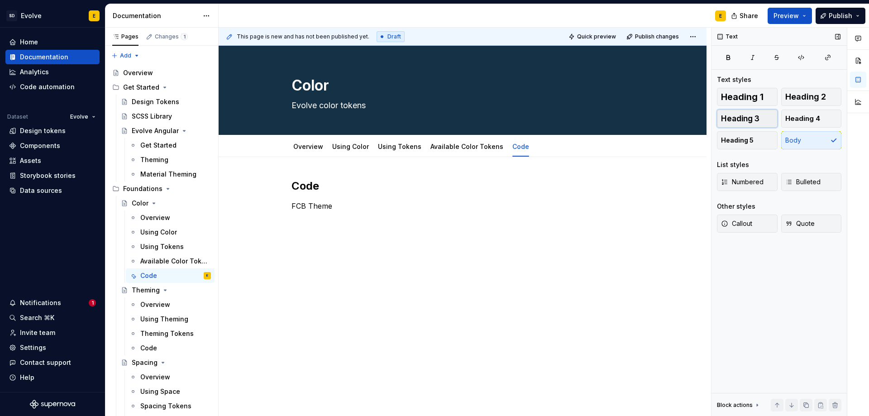
click at [738, 117] on span "Heading 3" at bounding box center [740, 118] width 38 height 9
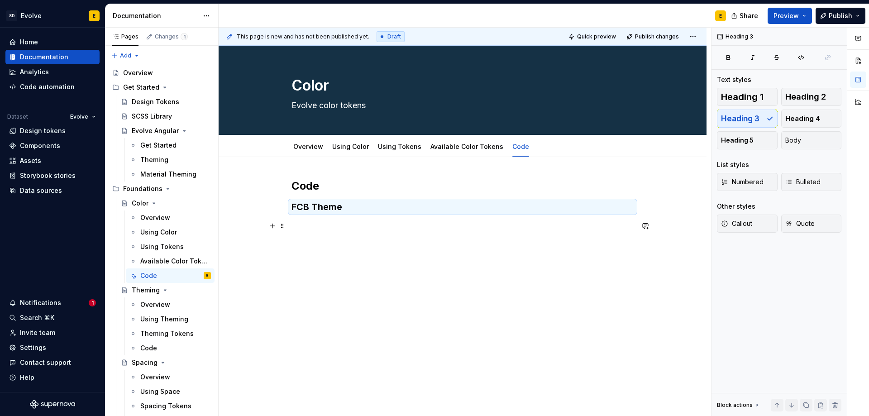
click at [366, 227] on p at bounding box center [462, 225] width 342 height 11
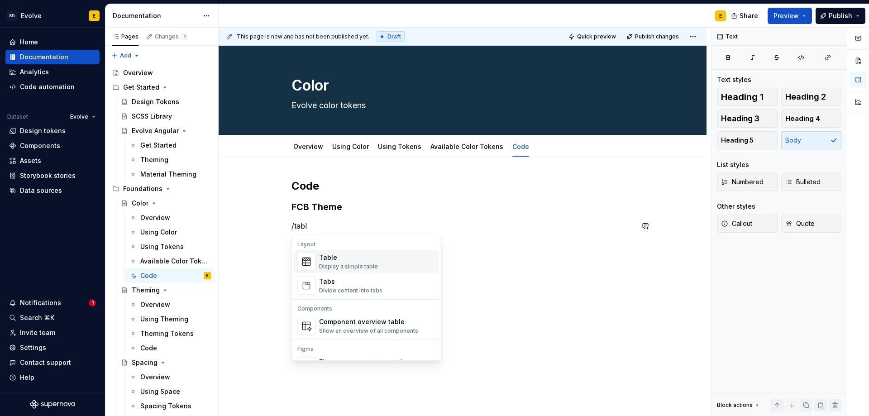
click at [354, 263] on div "Display a simple table" at bounding box center [348, 266] width 59 height 7
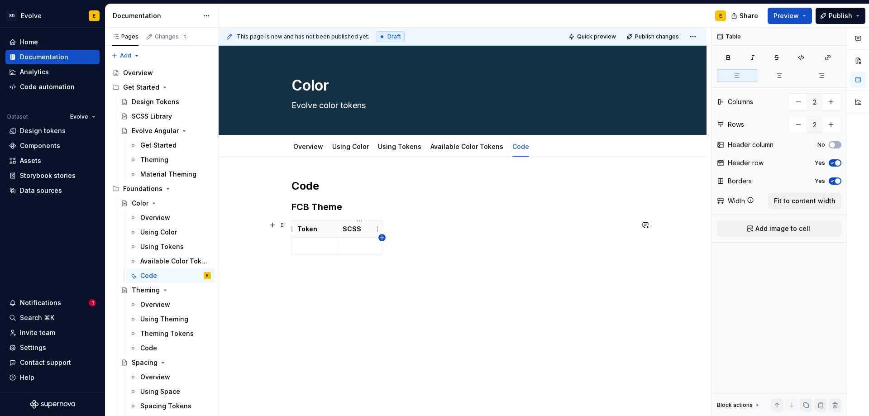
click at [381, 236] on icon "button" at bounding box center [381, 237] width 7 height 7
click at [387, 232] on th at bounding box center [390, 229] width 16 height 17
click at [402, 238] on icon "button" at bounding box center [401, 237] width 7 height 7
click at [408, 229] on p at bounding box center [410, 228] width 5 height 9
click at [320, 244] on p at bounding box center [314, 245] width 34 height 9
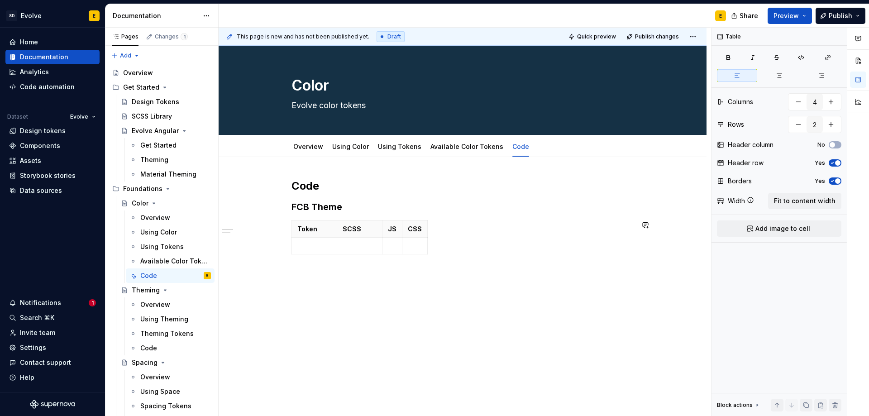
click at [309, 246] on p at bounding box center [314, 245] width 34 height 9
click at [318, 246] on p at bounding box center [314, 245] width 34 height 9
click at [459, 150] on link "Available Color Tokens" at bounding box center [466, 147] width 73 height 8
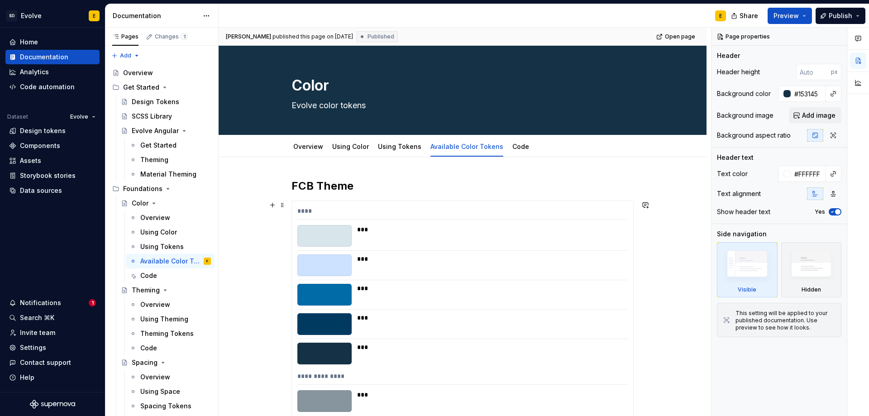
click at [356, 228] on div "***" at bounding box center [462, 236] width 330 height 22
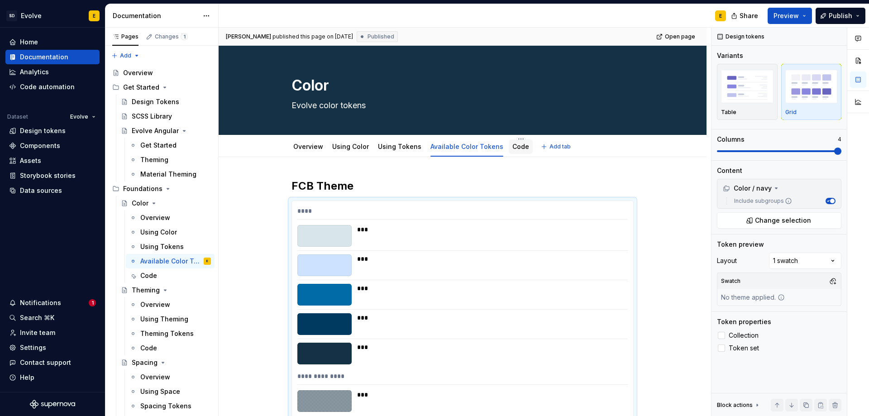
click at [514, 150] on div "Code" at bounding box center [520, 146] width 17 height 9
click at [512, 146] on link "Code" at bounding box center [520, 147] width 17 height 8
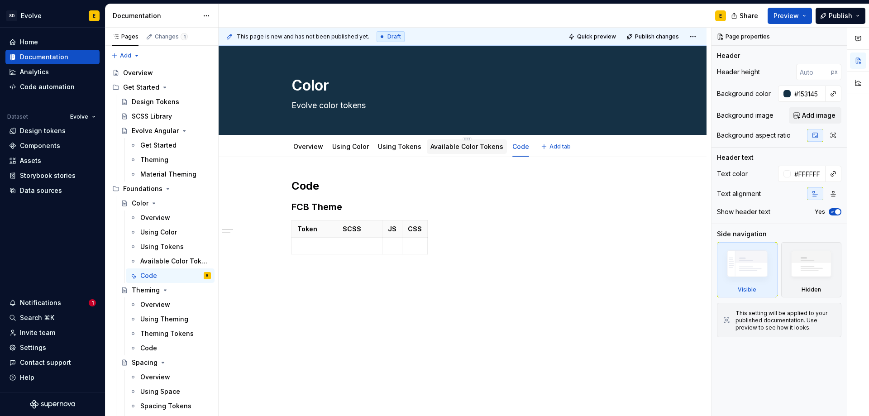
click at [442, 145] on link "Available Color Tokens" at bounding box center [466, 147] width 73 height 8
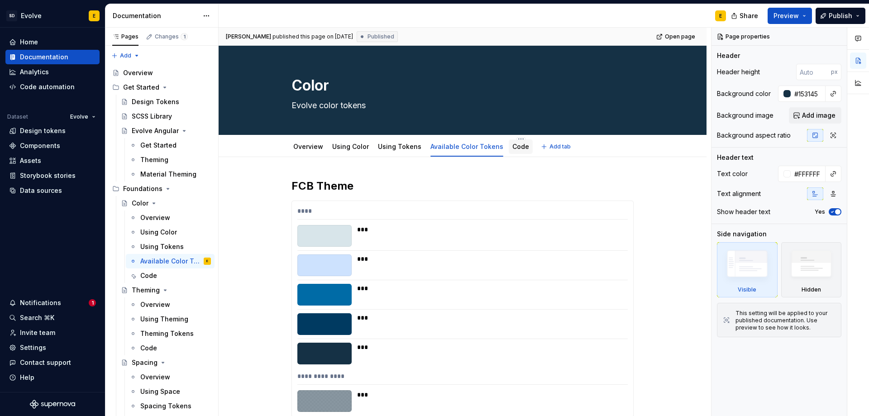
click at [514, 146] on link "Code" at bounding box center [520, 147] width 17 height 8
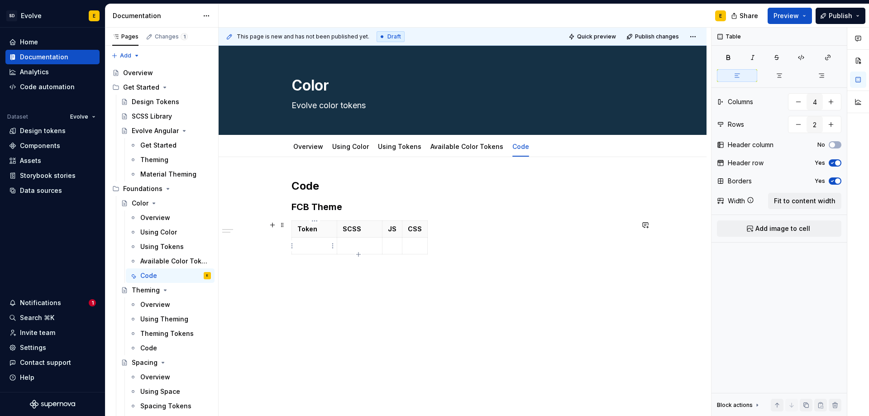
click at [307, 244] on p at bounding box center [314, 245] width 34 height 9
drag, startPoint x: 354, startPoint y: 257, endPoint x: 341, endPoint y: 249, distance: 15.0
click at [341, 249] on td "$ev-navy-200" at bounding box center [359, 251] width 45 height 26
click at [409, 230] on button "button" at bounding box center [411, 229] width 13 height 13
click at [409, 248] on p "EvNavy200" at bounding box center [405, 245] width 34 height 9
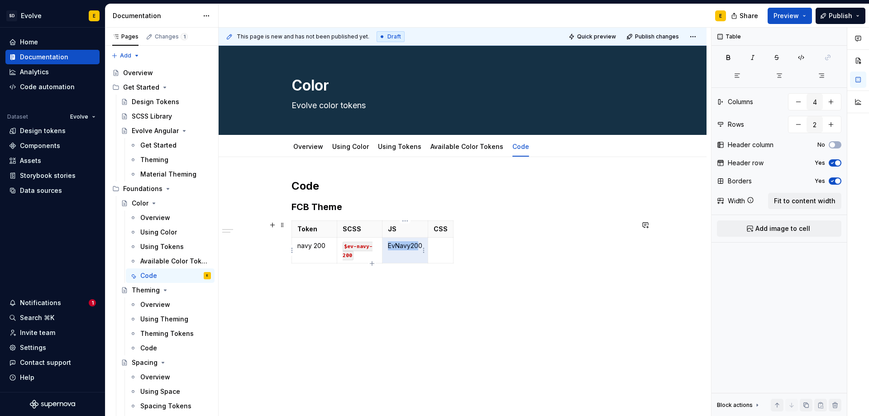
drag, startPoint x: 387, startPoint y: 246, endPoint x: 418, endPoint y: 243, distance: 30.4
click at [418, 243] on td "EvNavy200" at bounding box center [405, 251] width 46 height 26
click at [409, 244] on p "EvNavy200" at bounding box center [405, 245] width 34 height 9
drag, startPoint x: 386, startPoint y: 243, endPoint x: 422, endPoint y: 243, distance: 36.2
click at [422, 243] on td "EvNavy200" at bounding box center [405, 251] width 46 height 26
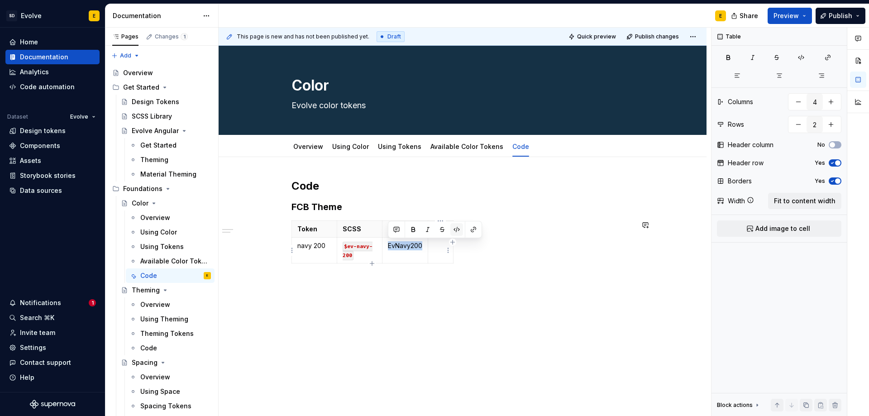
click at [455, 229] on button "button" at bounding box center [456, 229] width 13 height 13
click at [353, 226] on p "SCSS" at bounding box center [360, 228] width 34 height 9
click at [788, 202] on span "Fit to content width" at bounding box center [805, 200] width 62 height 9
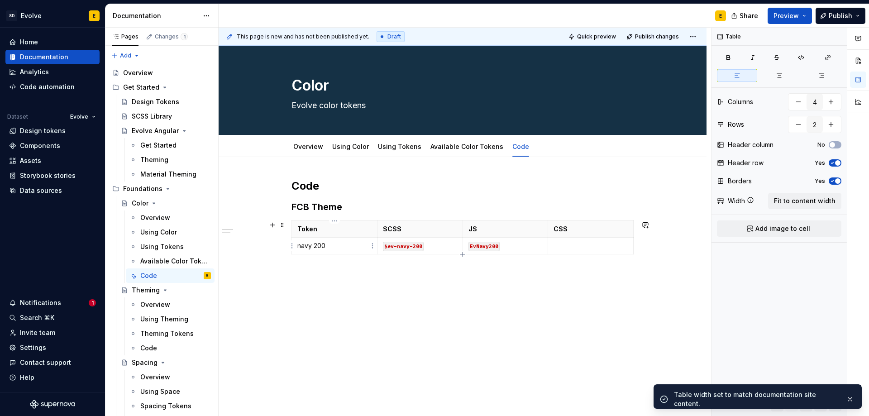
click at [331, 249] on p "navy 200" at bounding box center [334, 245] width 74 height 9
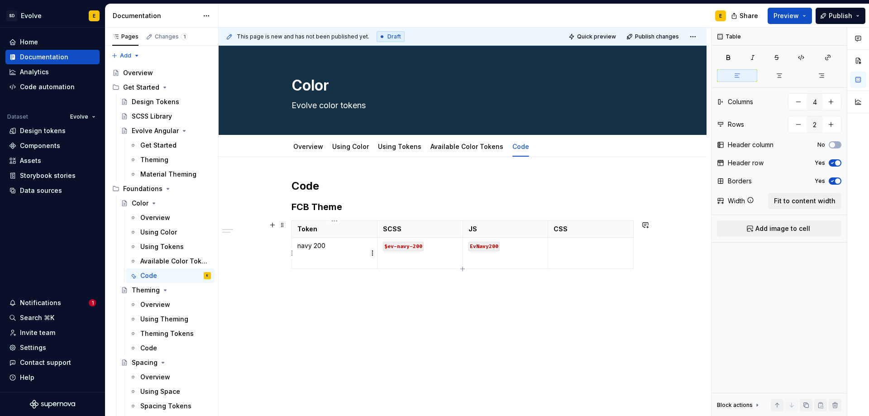
click at [373, 253] on html "SD Evolve E Home Documentation Analytics Code automation Dataset Evolve Design …" at bounding box center [434, 208] width 869 height 416
click at [340, 257] on html "SD Evolve E Home Documentation Analytics Code automation Dataset Evolve Design …" at bounding box center [434, 208] width 869 height 416
click at [321, 259] on p at bounding box center [334, 260] width 74 height 9
click at [437, 145] on link "Available Color Tokens" at bounding box center [466, 147] width 73 height 8
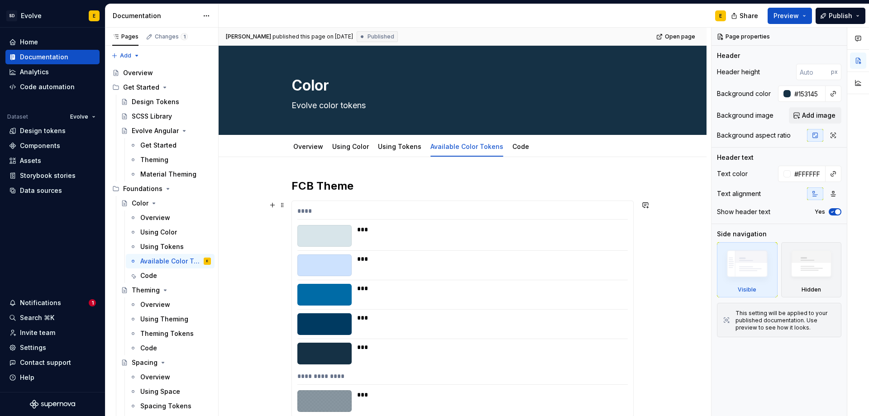
scroll to position [136, 0]
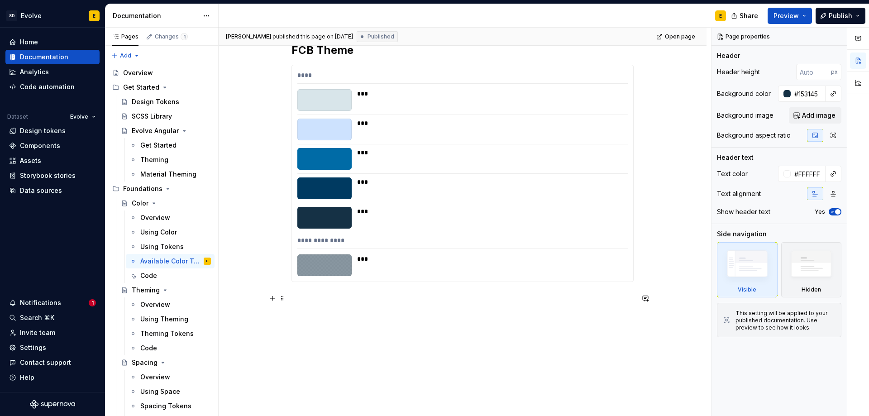
click at [308, 297] on p at bounding box center [462, 298] width 342 height 11
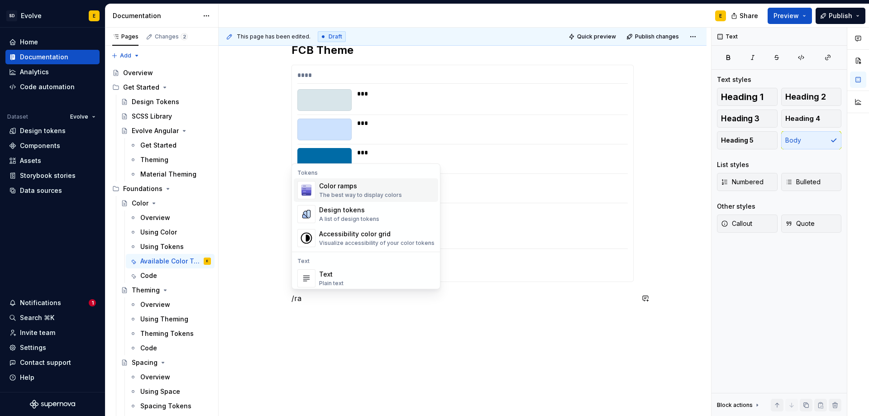
click at [355, 194] on div "The best way to display colors" at bounding box center [360, 194] width 83 height 7
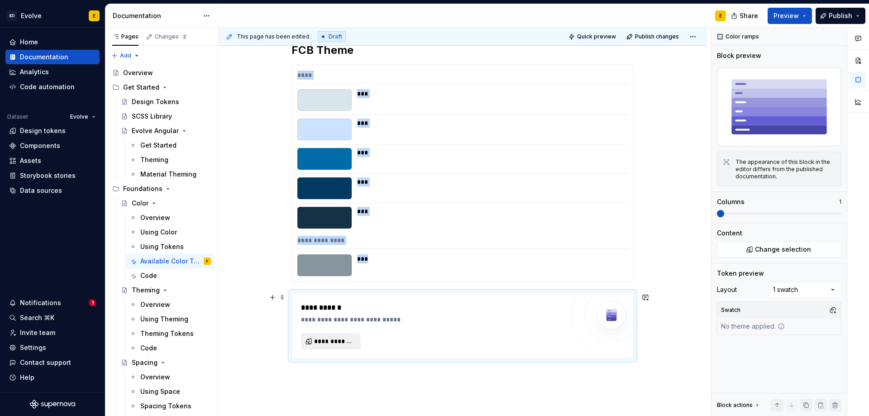
click at [331, 342] on span "**********" at bounding box center [334, 341] width 41 height 9
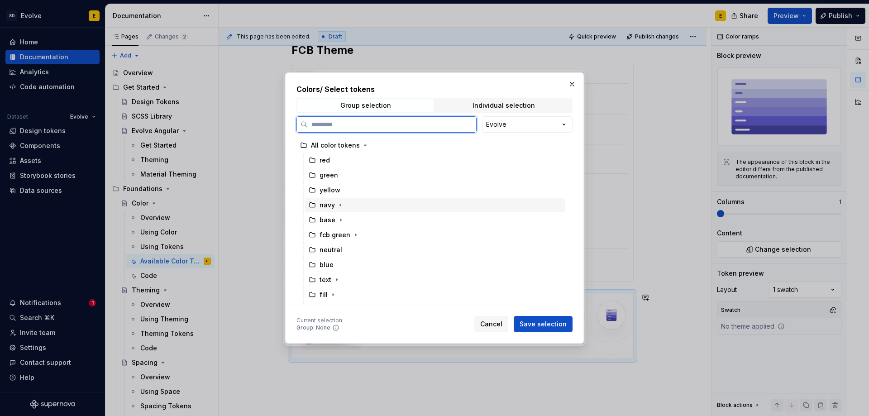
click at [314, 206] on icon at bounding box center [312, 204] width 7 height 7
click at [558, 328] on span "Save selection" at bounding box center [542, 323] width 47 height 9
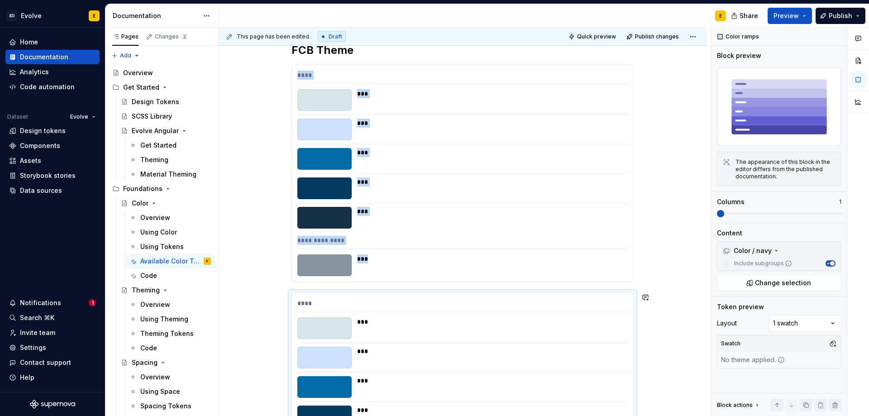
scroll to position [229, 0]
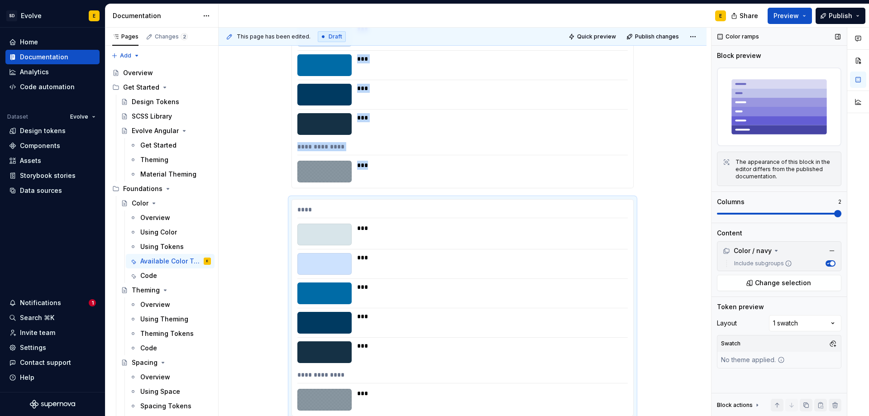
click at [840, 217] on span at bounding box center [837, 213] width 7 height 7
click at [801, 20] on button "Preview" at bounding box center [789, 16] width 44 height 16
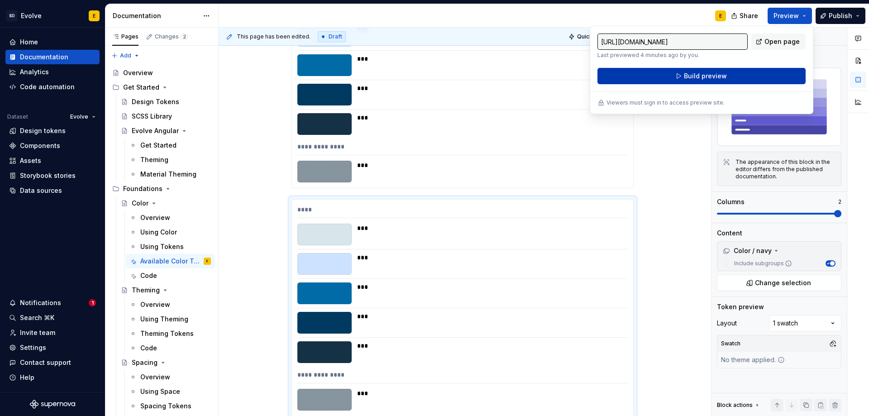
click at [724, 83] on button "Build preview" at bounding box center [701, 76] width 208 height 16
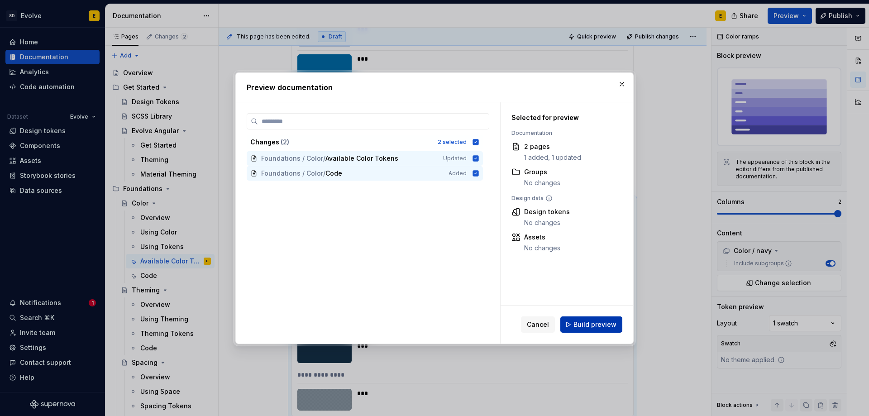
click at [605, 319] on button "Build preview" at bounding box center [591, 324] width 62 height 16
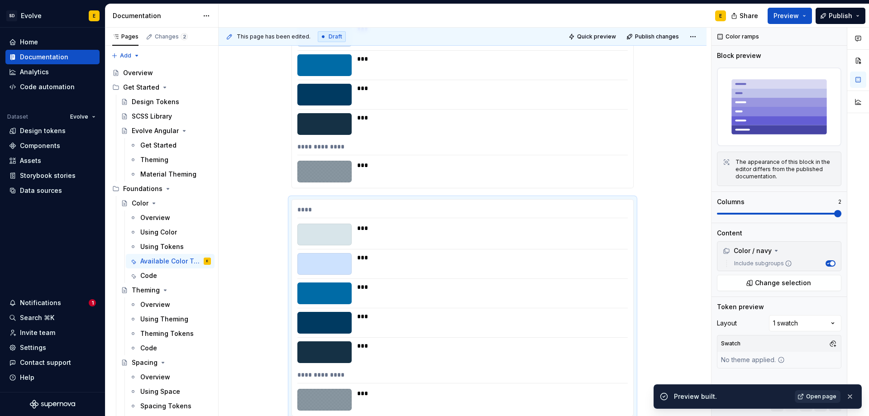
click at [809, 397] on span "Open page" at bounding box center [821, 396] width 30 height 7
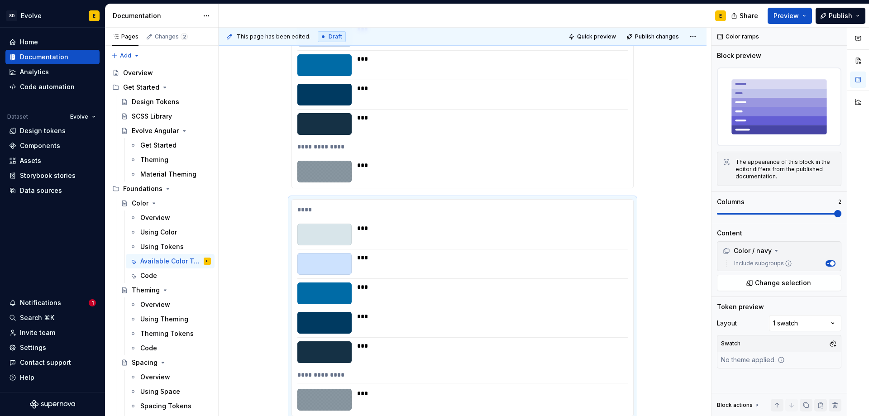
click at [487, 161] on div "***" at bounding box center [489, 165] width 265 height 9
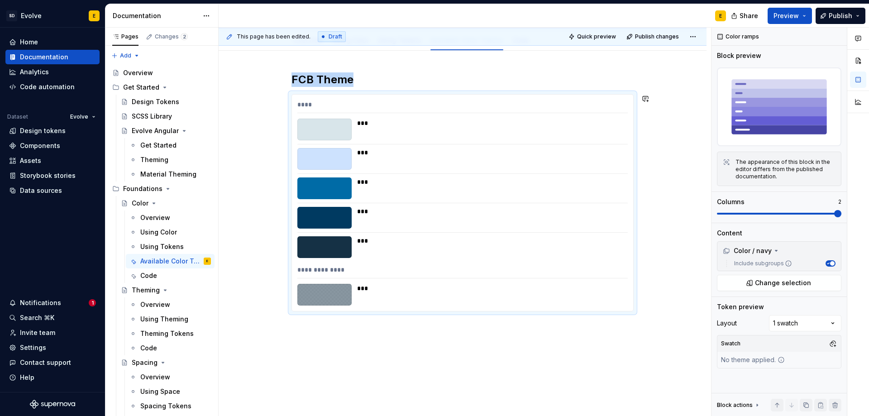
scroll to position [92, 0]
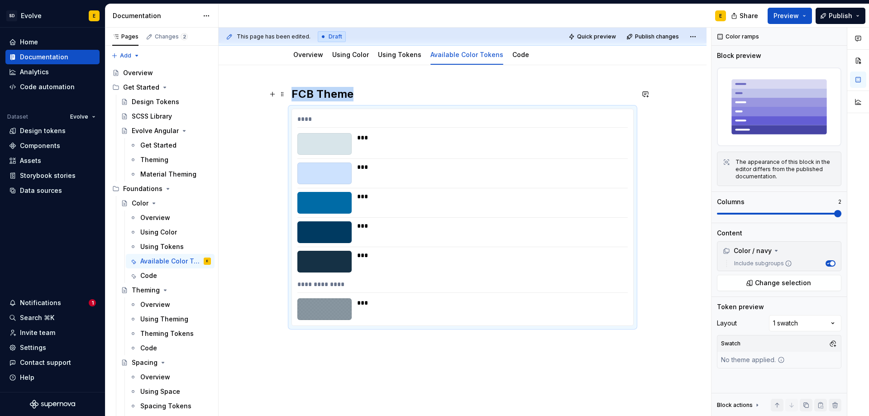
click at [362, 93] on h2 "FCB Theme" at bounding box center [462, 94] width 342 height 14
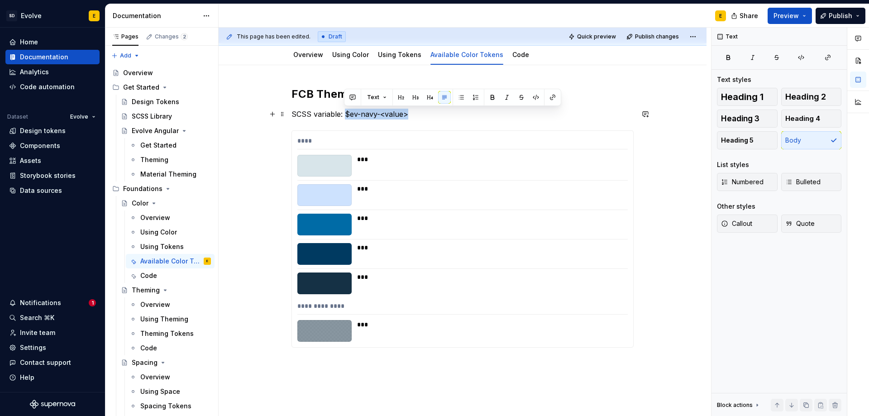
drag, startPoint x: 344, startPoint y: 117, endPoint x: 416, endPoint y: 116, distance: 71.9
click at [416, 116] on p "SCSS variable: $ev-navy-<value>" at bounding box center [462, 114] width 342 height 11
click at [536, 95] on button "button" at bounding box center [535, 97] width 13 height 13
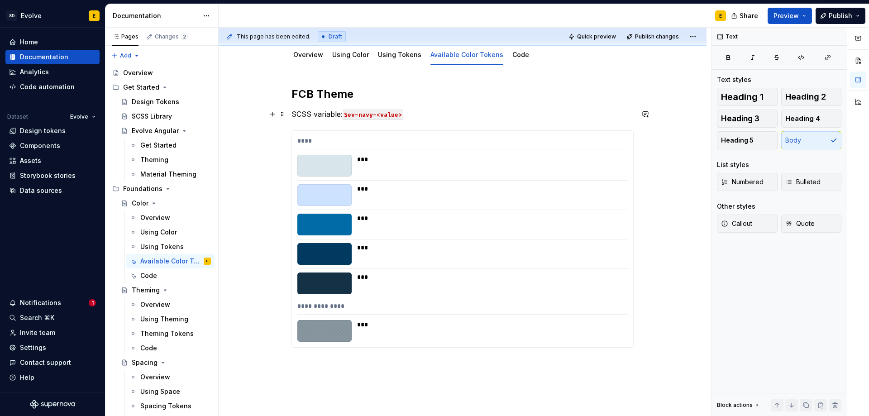
click at [316, 113] on p "SCSS variable: $ev-navy-<value>" at bounding box center [462, 114] width 342 height 11
click at [418, 113] on p "SCSS variable: $ev-navy-<value>" at bounding box center [462, 114] width 342 height 11
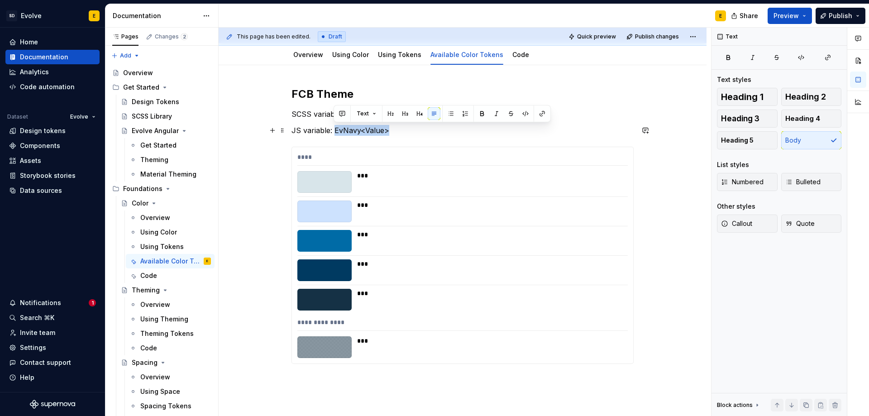
drag, startPoint x: 333, startPoint y: 132, endPoint x: 411, endPoint y: 133, distance: 78.3
click at [411, 133] on p "JS variable: EvNavy<Value>" at bounding box center [462, 130] width 342 height 11
click at [523, 112] on button "button" at bounding box center [525, 113] width 13 height 13
click at [386, 132] on p "JS variable: EvNavy<Value>" at bounding box center [462, 130] width 342 height 11
click at [360, 114] on code "$ev-navy-<value>" at bounding box center [373, 114] width 61 height 10
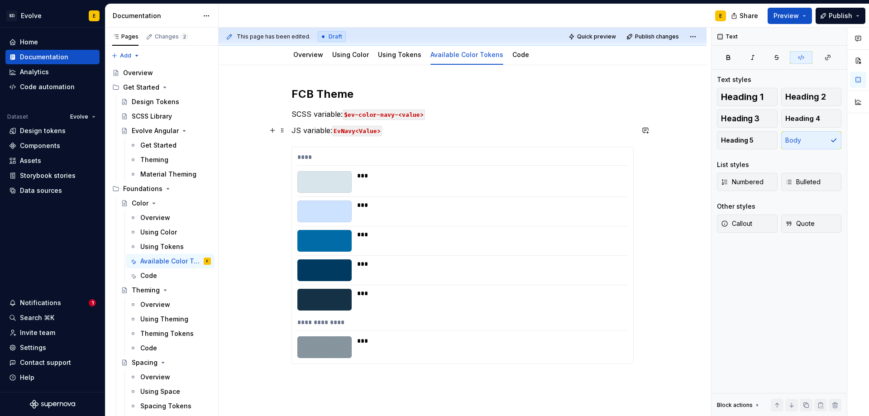
click at [356, 132] on code "EvNavy<Value>" at bounding box center [357, 131] width 50 height 10
click at [343, 130] on code "EvNavy<Value>" at bounding box center [357, 131] width 50 height 10
click at [408, 133] on p "JS variable: EvColorNavy<Value>" at bounding box center [462, 130] width 342 height 11
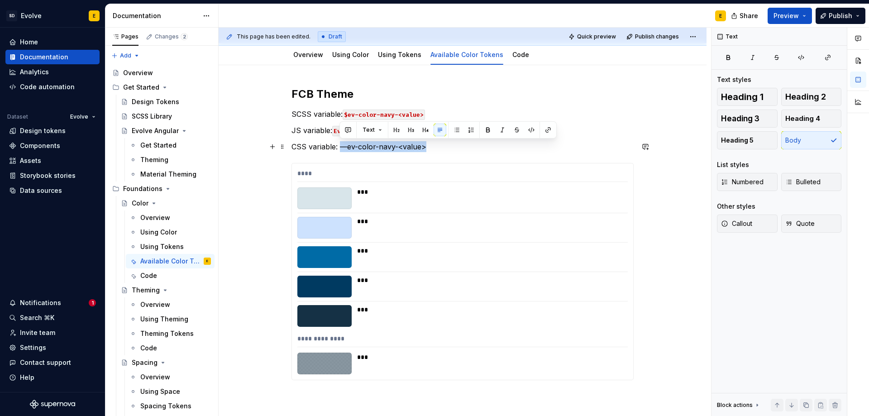
drag, startPoint x: 431, startPoint y: 145, endPoint x: 340, endPoint y: 148, distance: 91.4
click at [340, 148] on p "CSS variable: —ev-color-navy-<value>" at bounding box center [462, 146] width 342 height 11
click at [529, 129] on button "button" at bounding box center [531, 130] width 13 height 13
click at [343, 145] on code "—ev-color-navy-<value>" at bounding box center [379, 147] width 82 height 10
click at [434, 144] on p "CSS variable: --ev-color-navy-<value>" at bounding box center [462, 146] width 342 height 11
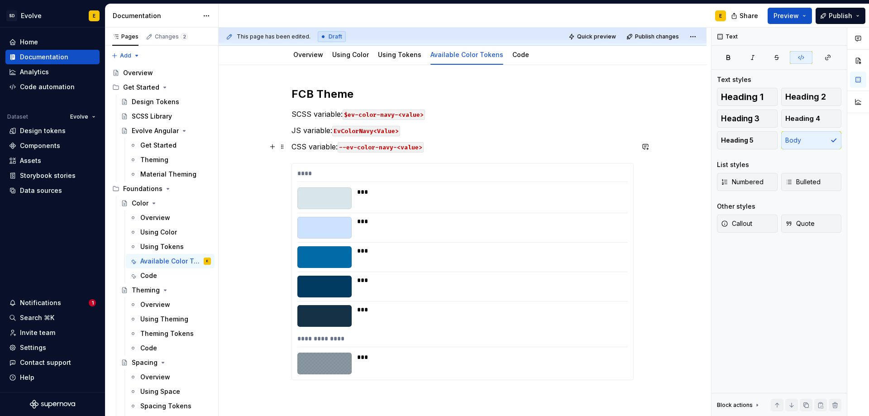
scroll to position [47, 0]
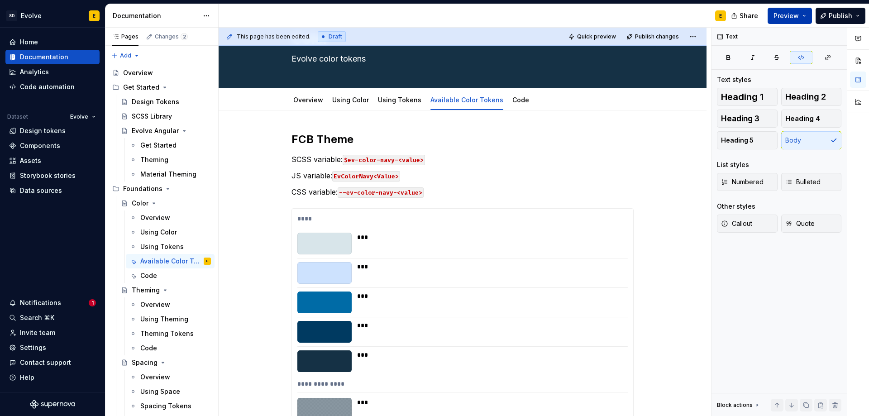
click at [795, 11] on button "Preview" at bounding box center [789, 16] width 44 height 16
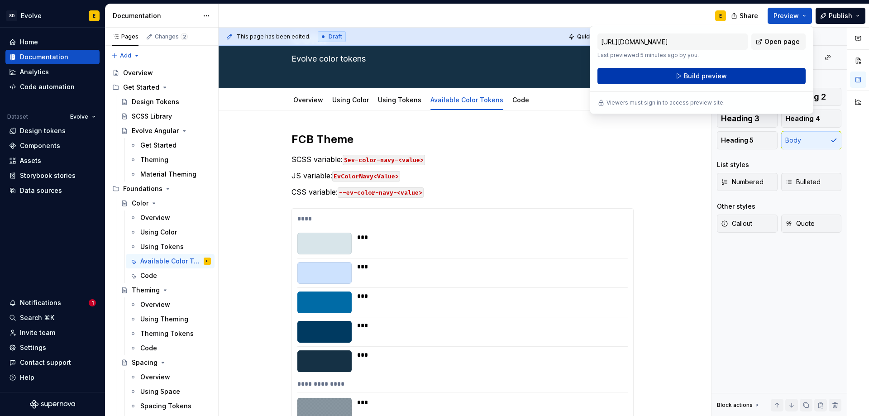
click at [744, 79] on button "Build preview" at bounding box center [701, 76] width 208 height 16
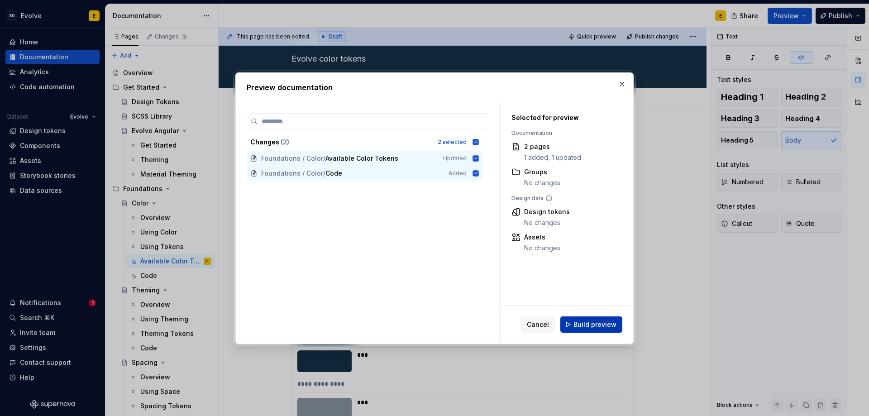
click at [590, 323] on span "Build preview" at bounding box center [594, 324] width 43 height 9
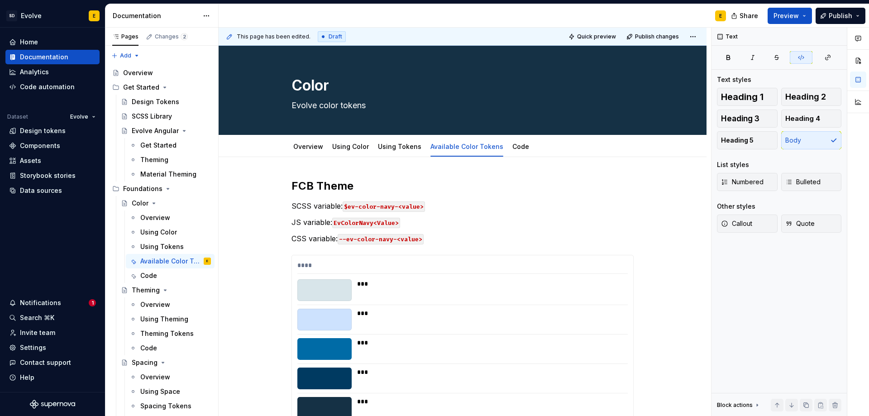
type textarea "*"
click at [445, 209] on p "SCSS variable: $ev-color-navy-<value>" at bounding box center [462, 205] width 342 height 11
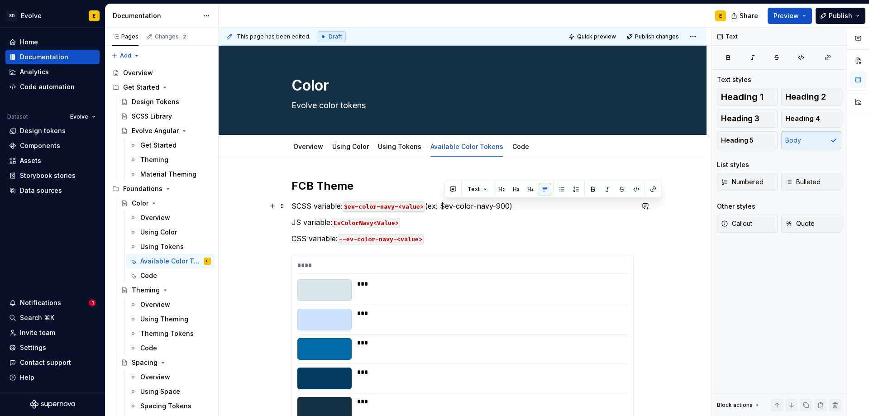
drag, startPoint x: 445, startPoint y: 209, endPoint x: 511, endPoint y: 205, distance: 66.2
click at [511, 205] on p "SCSS variable: $ev-color-navy-<value> (ex: $ev-color-navy-900)" at bounding box center [462, 205] width 342 height 11
click at [638, 188] on button "button" at bounding box center [636, 189] width 13 height 13
click at [513, 208] on p "SCSS variable: $ev-color-navy-<value> (ex: $ev-color-navy-900 )" at bounding box center [462, 205] width 342 height 11
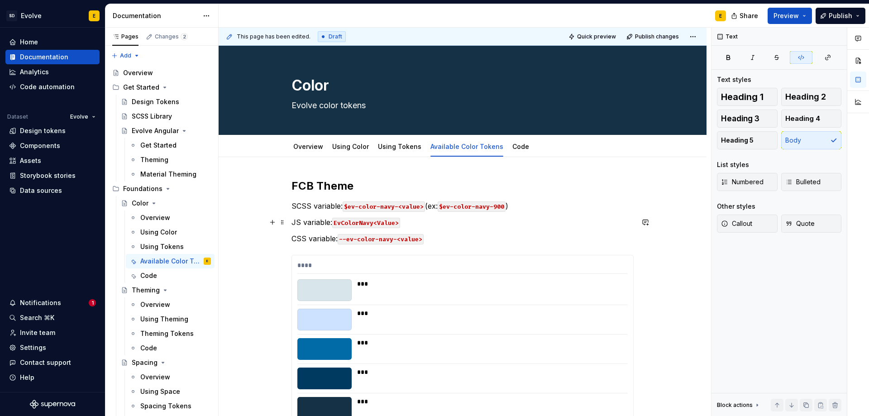
click at [437, 221] on p "JS variable: EvColorNavy<Value>" at bounding box center [462, 222] width 342 height 11
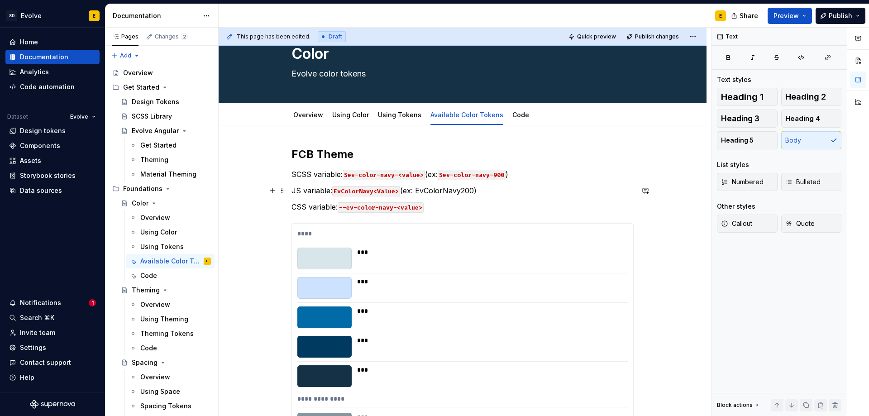
scroll to position [45, 0]
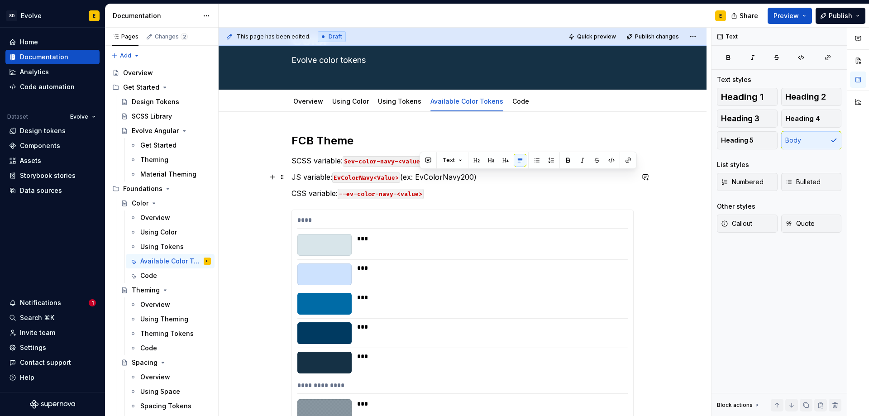
drag, startPoint x: 420, startPoint y: 178, endPoint x: 478, endPoint y: 177, distance: 57.9
click at [478, 177] on p "JS variable: EvColorNavy<Value> (ex: EvColorNavy200)" at bounding box center [462, 176] width 342 height 11
click at [609, 159] on button "button" at bounding box center [611, 160] width 13 height 13
click at [500, 176] on p "JS variable: EvColorNavy<Value> (ex: EvColorNavy200 )" at bounding box center [462, 176] width 342 height 11
click at [459, 193] on p "CSS variable: --ev-color-navy-<value>" at bounding box center [462, 193] width 342 height 11
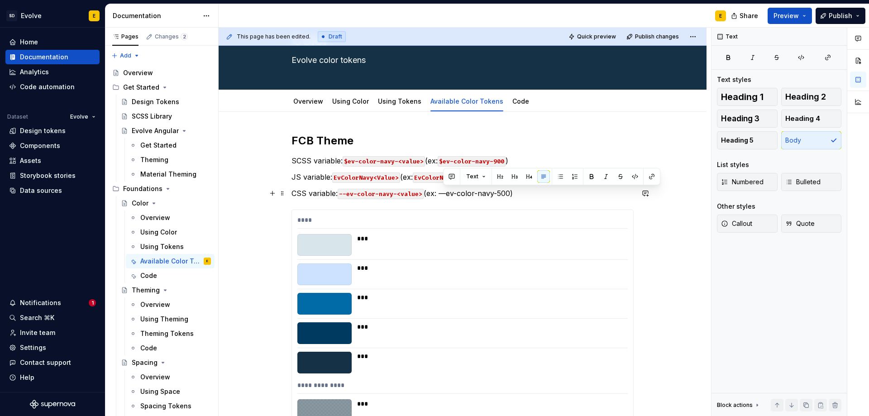
drag, startPoint x: 446, startPoint y: 194, endPoint x: 513, endPoint y: 193, distance: 66.5
click at [513, 193] on p "CSS variable: --ev-color-navy-<value> (ex: —ev-color-navy-500)" at bounding box center [462, 193] width 342 height 11
click at [633, 172] on button "button" at bounding box center [634, 176] width 13 height 13
click at [448, 195] on code "—ev-color-navy-500" at bounding box center [470, 194] width 68 height 10
click at [535, 193] on p "CSS variable: --ev-color-navy-<value> (ex: --ev-color-navy-500 )" at bounding box center [462, 193] width 342 height 11
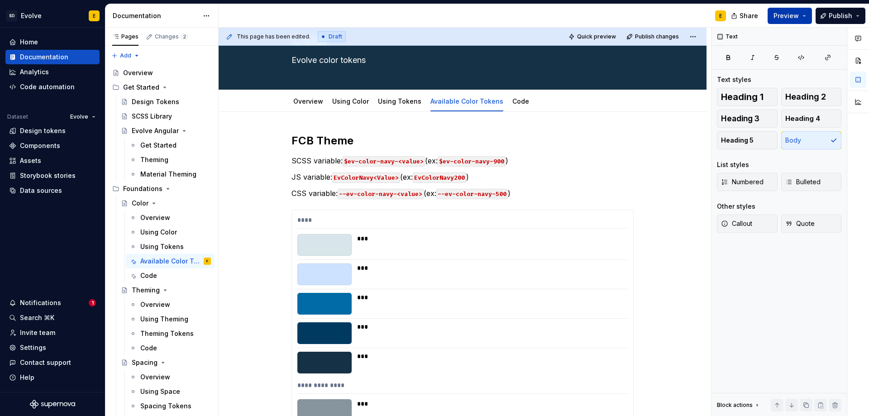
click at [791, 14] on span "Preview" at bounding box center [785, 15] width 25 height 9
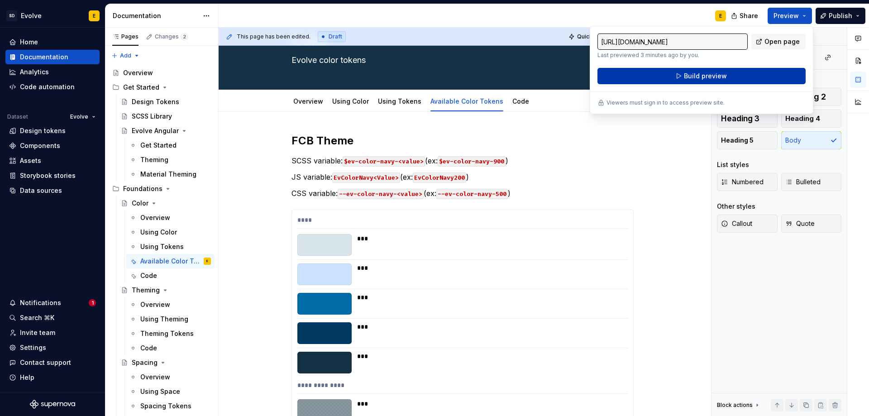
click at [767, 71] on button "Build preview" at bounding box center [701, 76] width 208 height 16
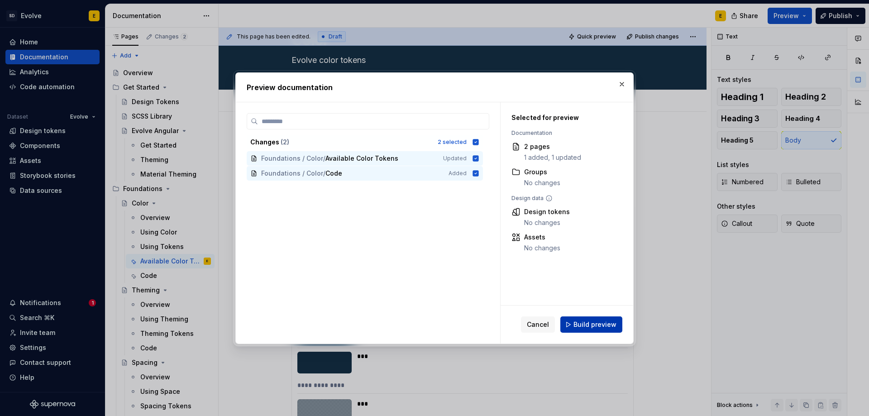
click at [612, 327] on span "Build preview" at bounding box center [594, 324] width 43 height 9
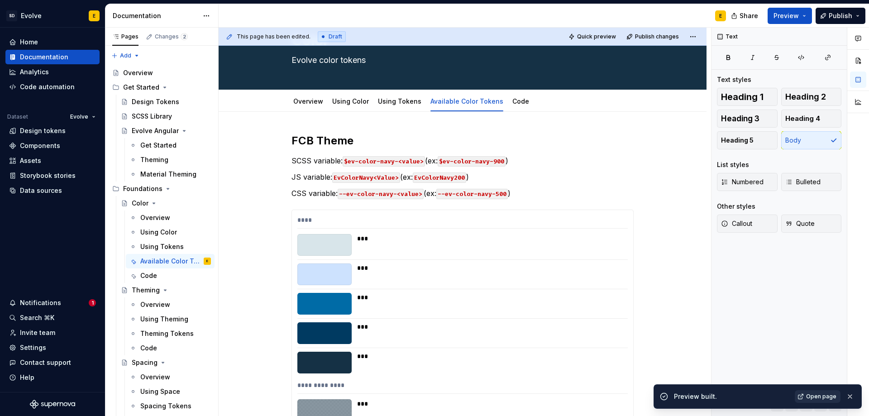
click at [822, 397] on span "Open page" at bounding box center [821, 396] width 30 height 7
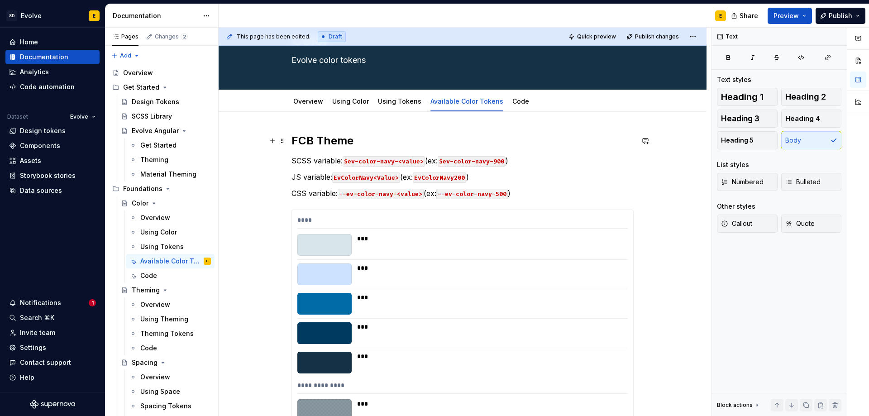
click at [360, 144] on h2 "FCB Theme" at bounding box center [462, 140] width 342 height 14
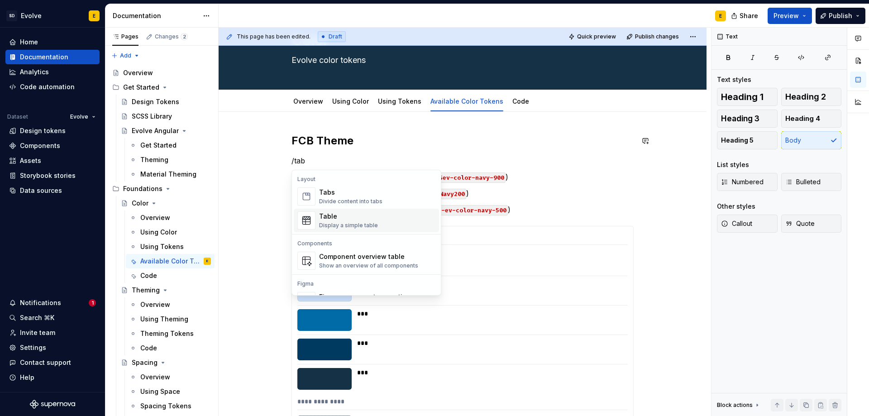
click at [316, 224] on span "Table Display a simple table" at bounding box center [366, 221] width 145 height 24
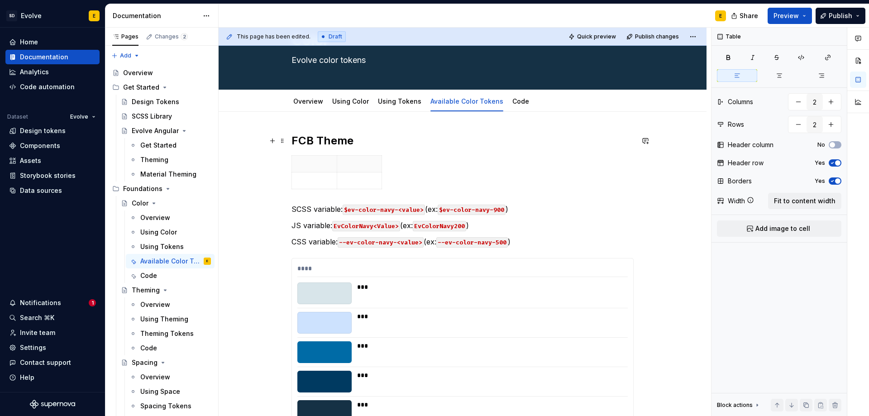
click at [360, 145] on h2 "FCB Theme" at bounding box center [462, 140] width 342 height 14
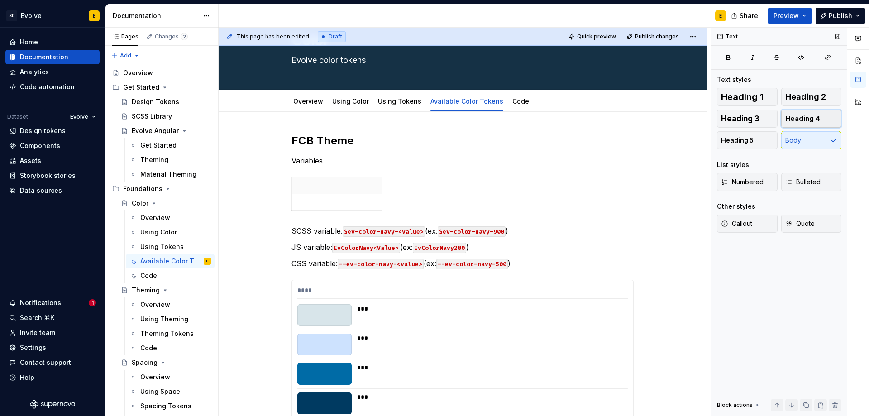
click at [803, 120] on span "Heading 4" at bounding box center [802, 118] width 35 height 9
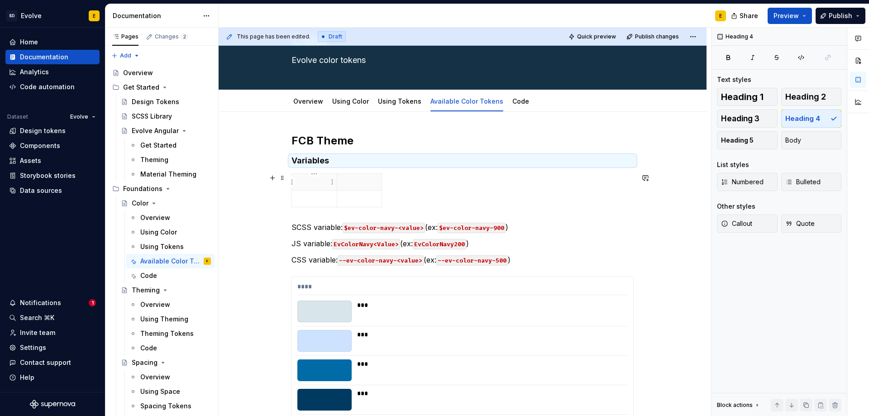
click at [303, 182] on p at bounding box center [314, 181] width 34 height 9
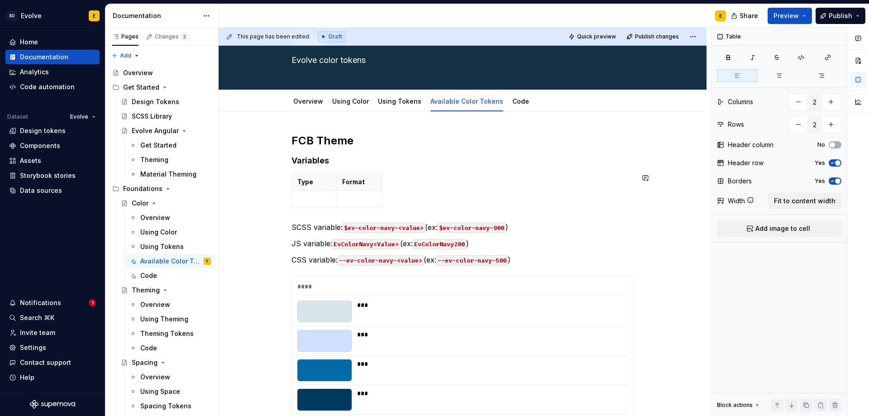
type textarea "*"
click at [382, 190] on icon "button" at bounding box center [382, 190] width 4 height 4
type input "3"
click at [389, 184] on p at bounding box center [390, 181] width 5 height 9
click at [802, 198] on span "Fit to content width" at bounding box center [805, 200] width 62 height 9
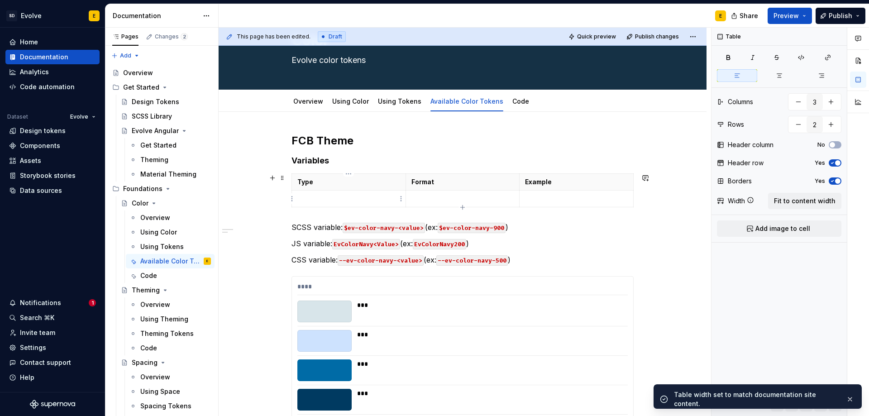
click at [360, 197] on p at bounding box center [348, 198] width 103 height 9
click at [444, 197] on p at bounding box center [462, 198] width 103 height 9
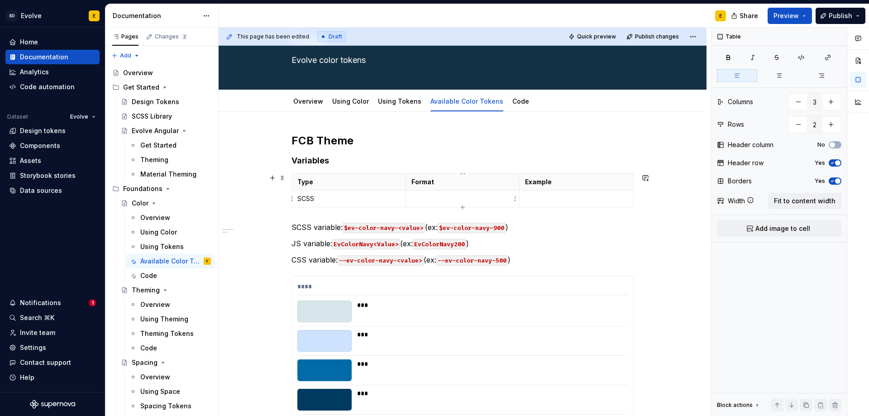
type textarea "*"
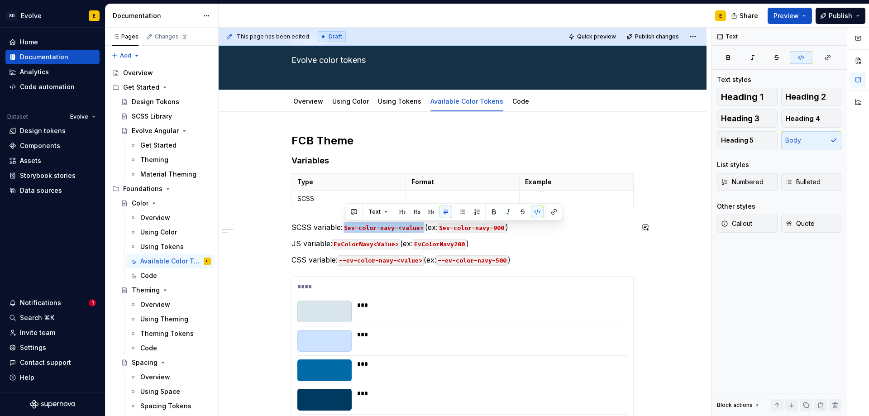
drag, startPoint x: 343, startPoint y: 228, endPoint x: 424, endPoint y: 228, distance: 80.1
click at [424, 228] on p "SCSS variable: $ev-color-navy-<value> (ex: $ev-color-navy-900 )" at bounding box center [462, 227] width 342 height 11
copy code "$ev-color-navy-<value>"
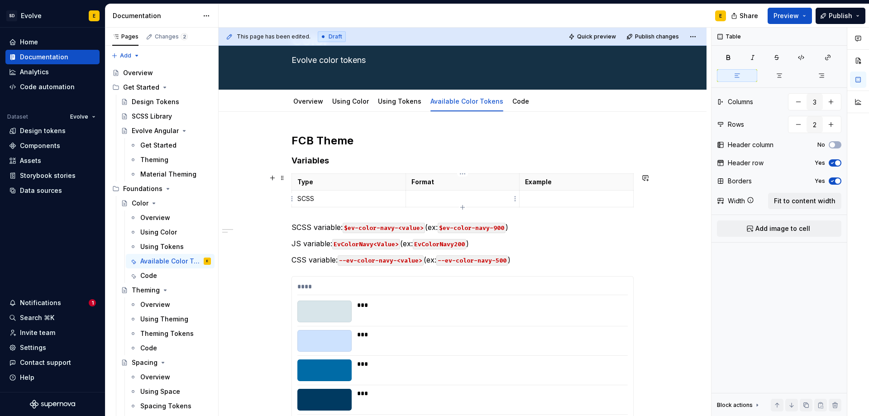
click at [426, 195] on p at bounding box center [462, 198] width 103 height 9
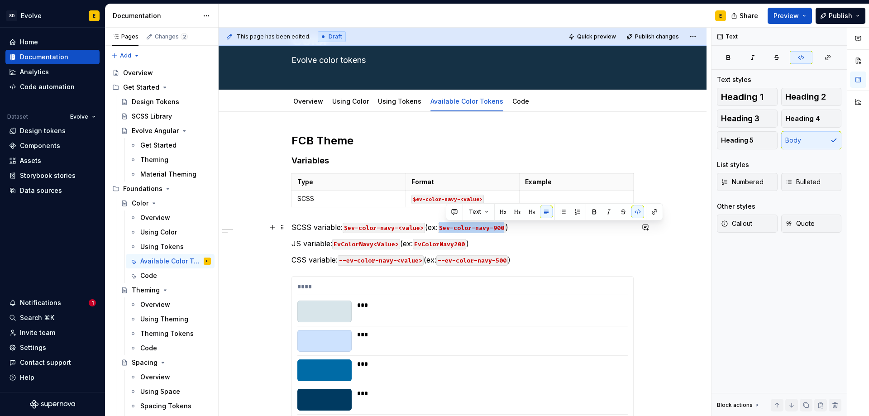
drag, startPoint x: 444, startPoint y: 229, endPoint x: 512, endPoint y: 231, distance: 67.9
click at [512, 231] on p "SCSS variable: $ev-color-navy-<value> (ex: $ev-color-navy-900 )" at bounding box center [462, 227] width 342 height 11
copy code "$ev-color-navy-900"
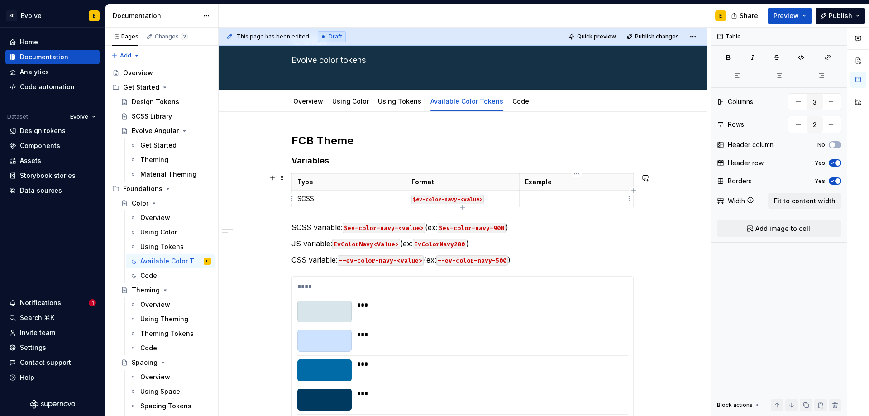
click at [537, 196] on p at bounding box center [576, 198] width 103 height 9
click at [460, 206] on icon "button" at bounding box center [462, 207] width 7 height 7
type input "3"
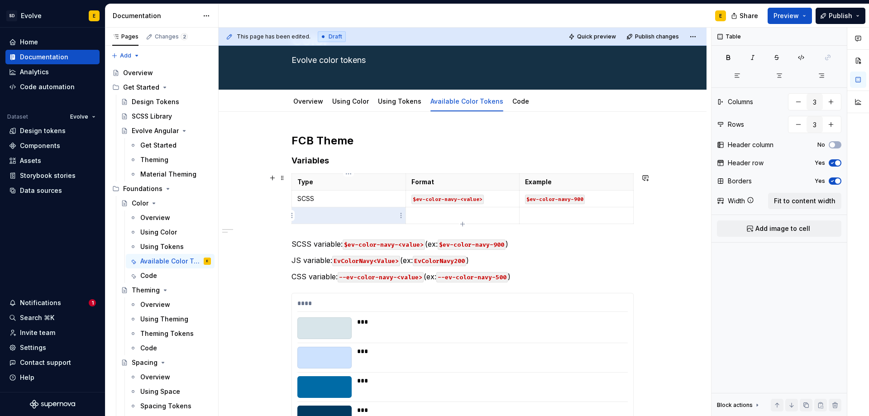
click at [370, 214] on p at bounding box center [348, 215] width 103 height 9
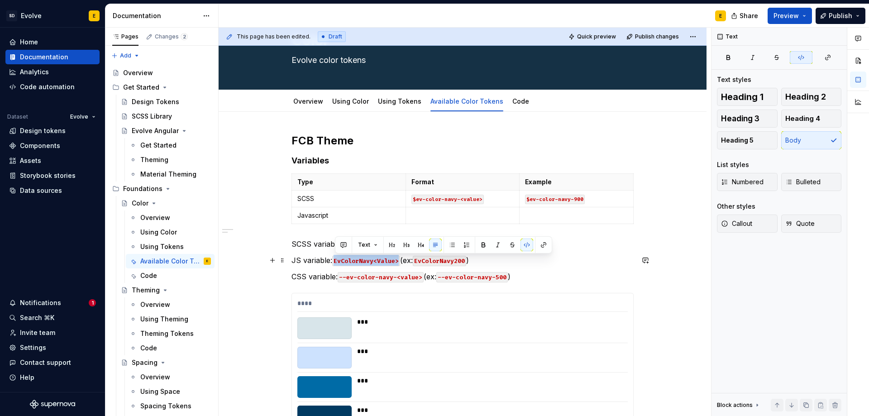
drag, startPoint x: 336, startPoint y: 260, endPoint x: 401, endPoint y: 260, distance: 65.2
click at [401, 260] on p "JS variable: EvColorNavy<Value> (ex: EvColorNavy200 )" at bounding box center [462, 260] width 342 height 11
copy code "EvColorNavy<Value>"
click at [435, 214] on p at bounding box center [462, 215] width 103 height 9
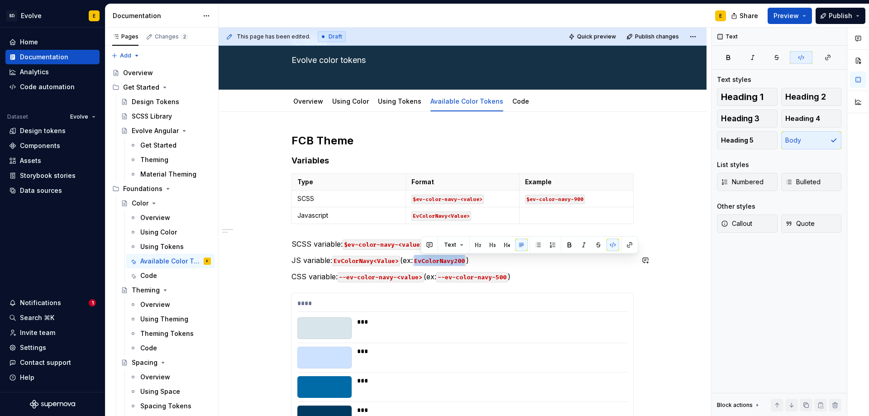
drag, startPoint x: 420, startPoint y: 261, endPoint x: 471, endPoint y: 262, distance: 50.2
click at [466, 262] on code "EvColorNavy200" at bounding box center [439, 261] width 53 height 10
copy code "EvColorNavy200"
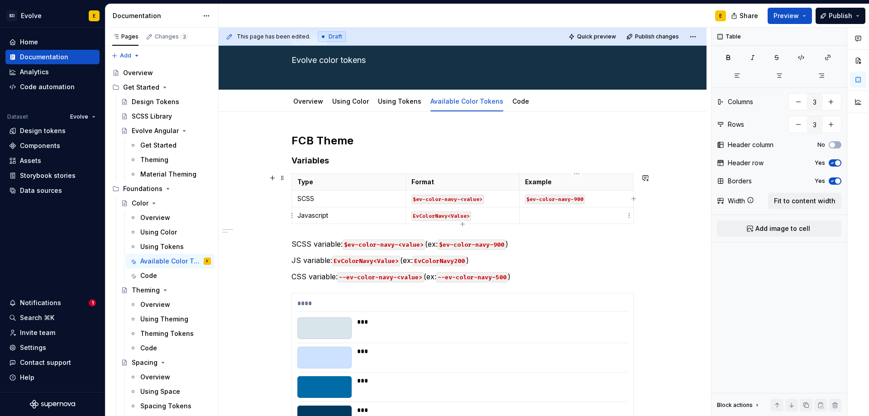
click at [547, 213] on p at bounding box center [576, 215] width 103 height 9
click at [464, 223] on icon "button" at bounding box center [462, 223] width 7 height 7
type input "4"
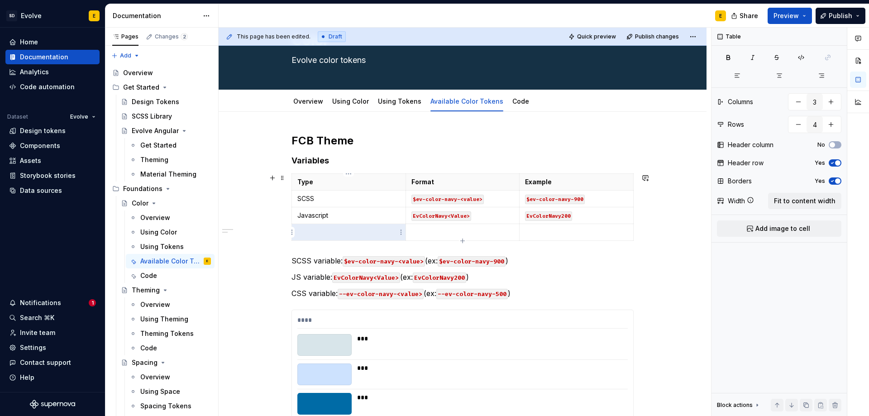
click at [362, 234] on p at bounding box center [348, 232] width 103 height 9
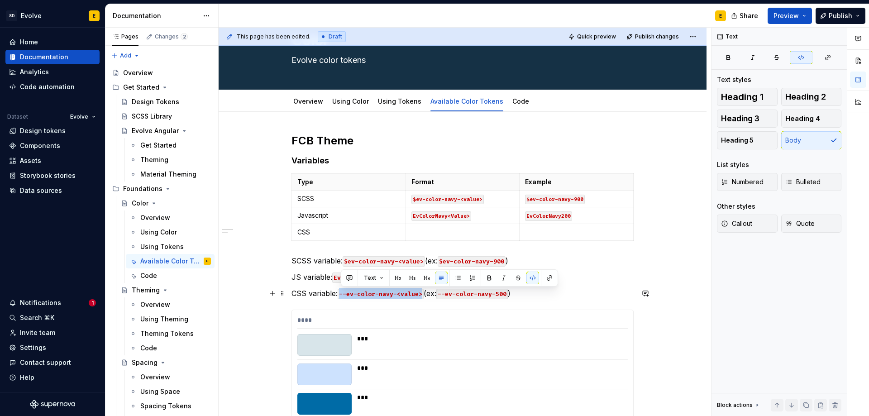
drag, startPoint x: 339, startPoint y: 293, endPoint x: 424, endPoint y: 293, distance: 84.6
click at [424, 293] on p "CSS variable: --ev-color-navy-<value> (ex: --ev-color-navy-500 )" at bounding box center [462, 293] width 342 height 11
copy code "--ev-color-navy-<value>"
click at [438, 231] on p at bounding box center [462, 232] width 103 height 9
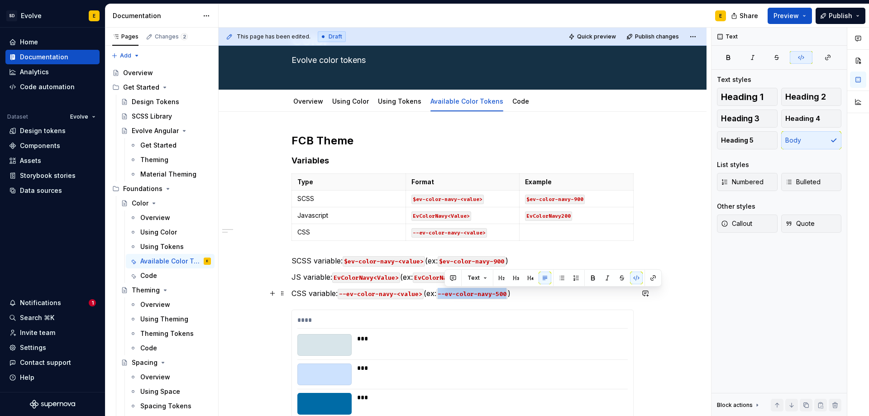
drag, startPoint x: 445, startPoint y: 295, endPoint x: 512, endPoint y: 292, distance: 67.5
click at [508, 292] on code "--ev-color-navy-500" at bounding box center [471, 294] width 71 height 10
copy code "--ev-color-navy-500"
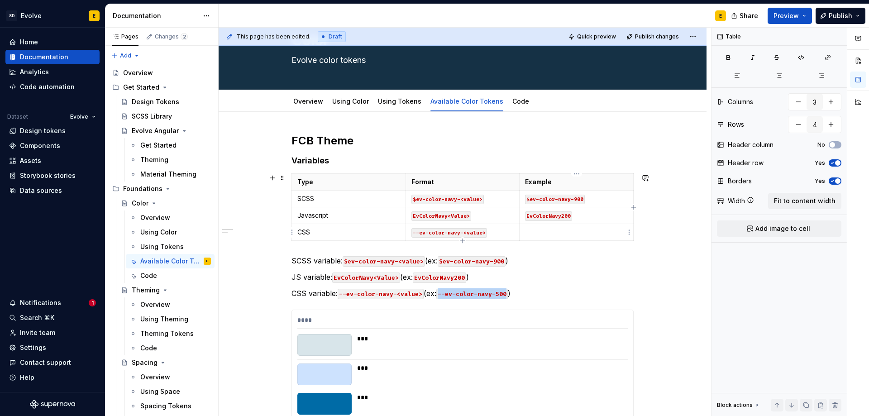
click at [544, 233] on p at bounding box center [576, 232] width 103 height 9
click at [282, 260] on span at bounding box center [282, 260] width 7 height 13
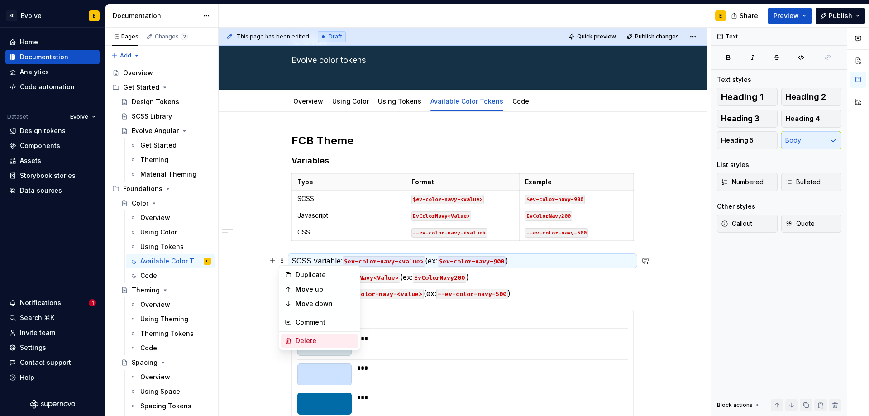
click at [308, 340] on div "Delete" at bounding box center [324, 340] width 59 height 9
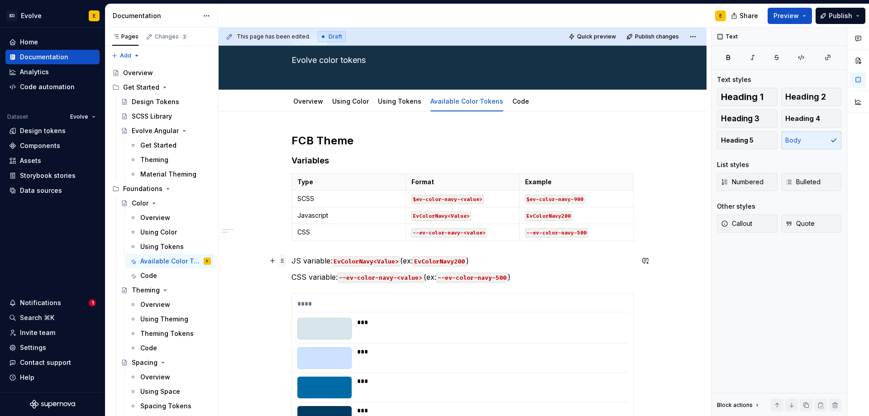
click at [285, 261] on span at bounding box center [282, 260] width 7 height 13
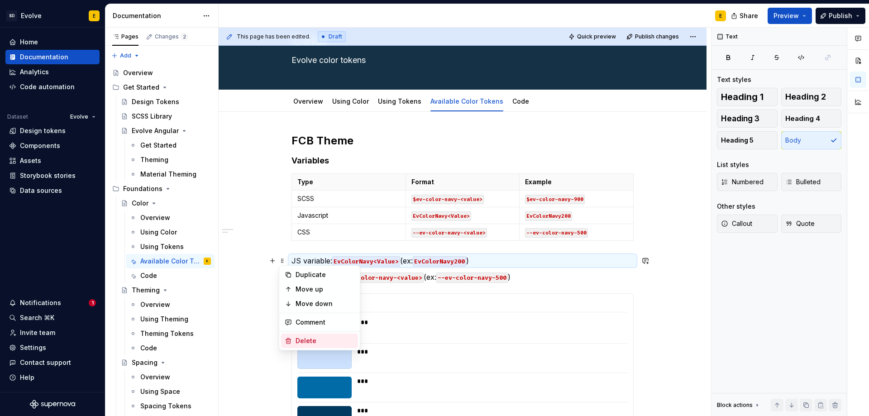
click at [294, 338] on div "Delete" at bounding box center [319, 340] width 77 height 14
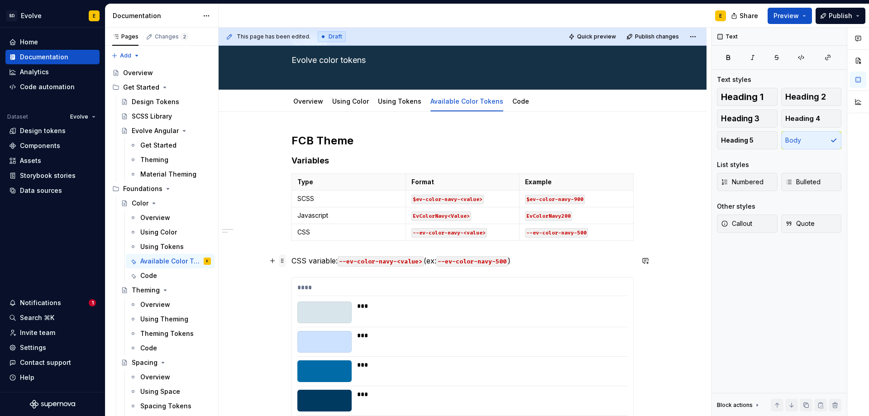
click at [282, 260] on span at bounding box center [282, 260] width 7 height 13
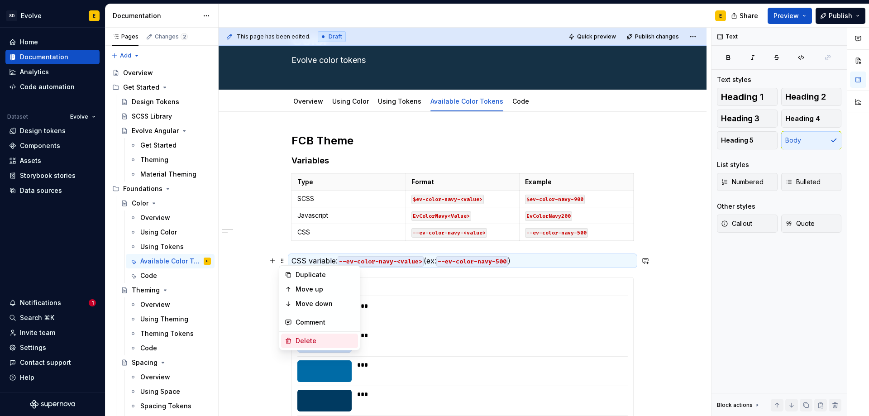
click at [298, 340] on div "Delete" at bounding box center [324, 340] width 59 height 9
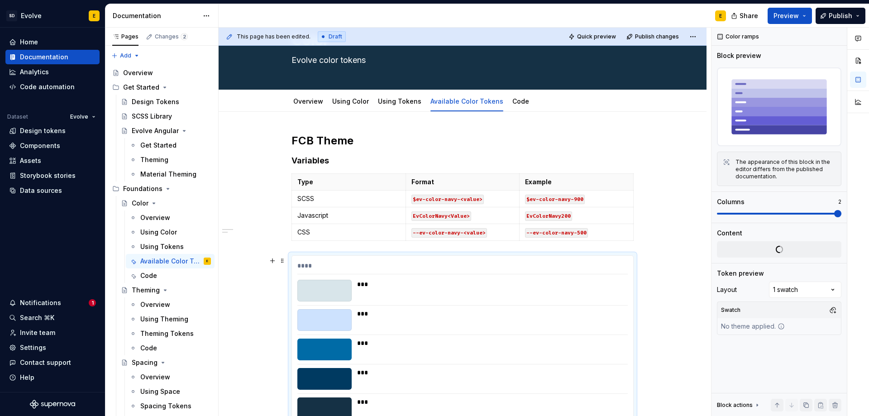
scroll to position [101, 0]
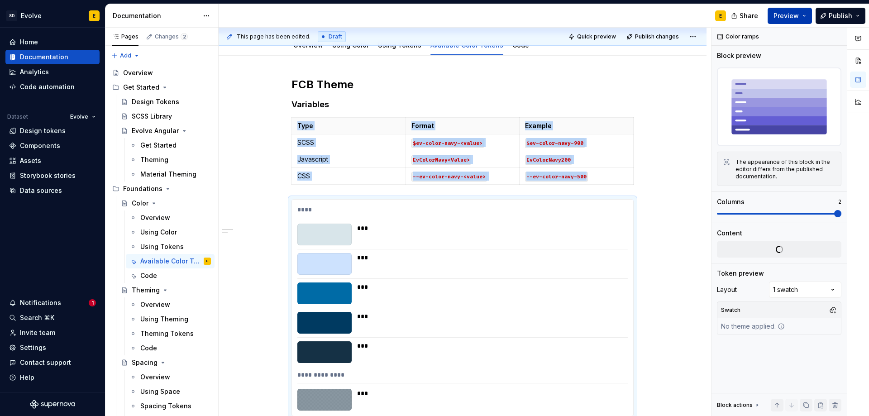
click at [789, 18] on span "Preview" at bounding box center [785, 15] width 25 height 9
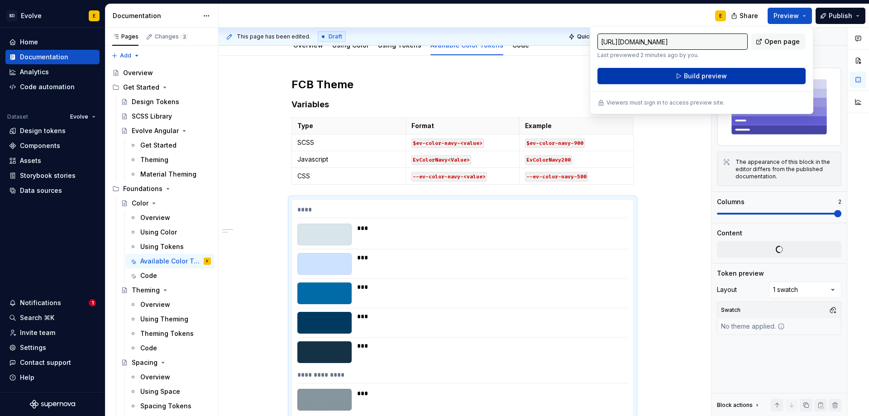
click at [753, 77] on button "Build preview" at bounding box center [701, 76] width 208 height 16
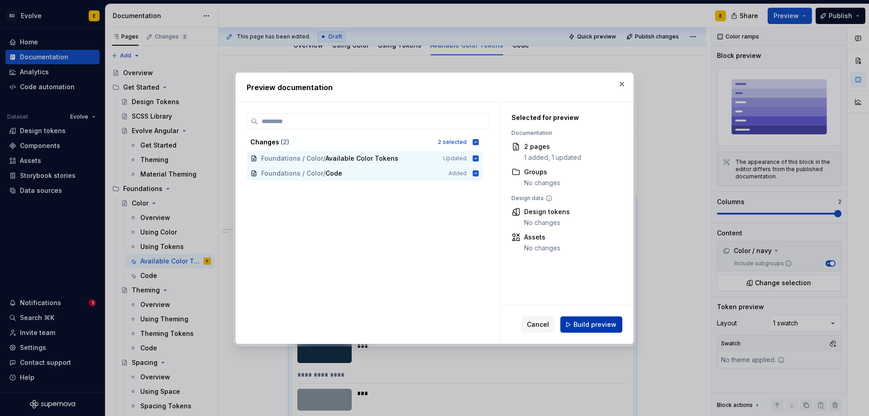
click at [597, 321] on span "Build preview" at bounding box center [594, 324] width 43 height 9
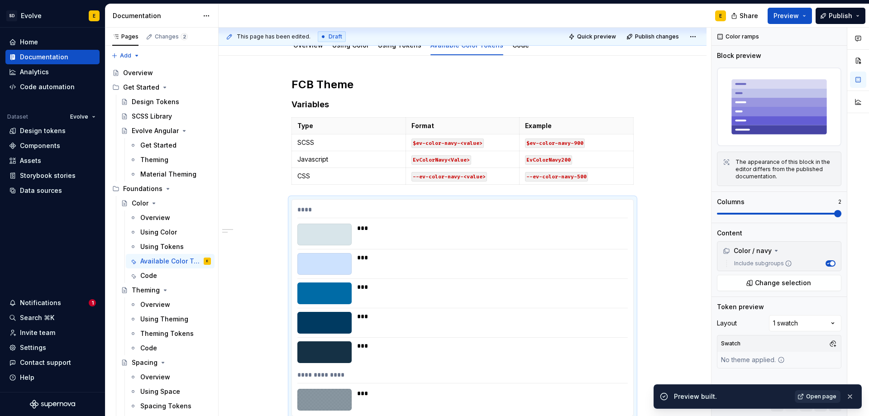
click at [811, 394] on span "Open page" at bounding box center [821, 396] width 30 height 7
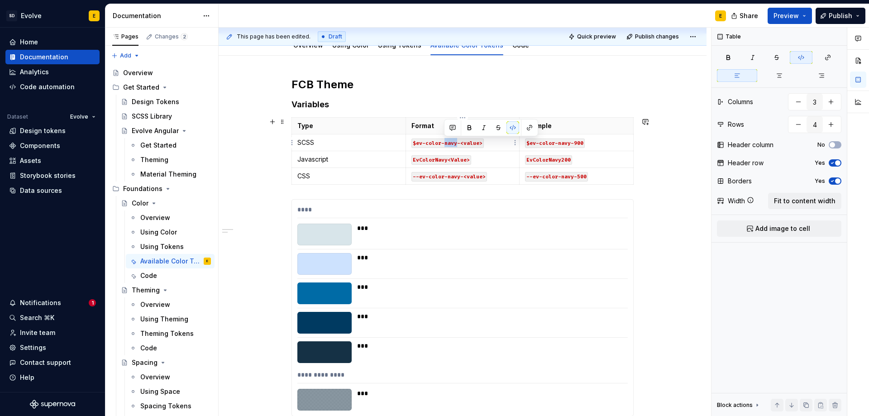
drag, startPoint x: 444, startPoint y: 142, endPoint x: 456, endPoint y: 143, distance: 11.8
click at [456, 143] on code "$ev-color-navy-<value>" at bounding box center [447, 143] width 72 height 10
click at [586, 142] on p "$ev-color-navy-900" at bounding box center [576, 142] width 103 height 9
click at [566, 127] on p "Example" at bounding box center [576, 125] width 103 height 9
click at [591, 143] on p "$ev-color-navy-900" at bounding box center [576, 142] width 103 height 9
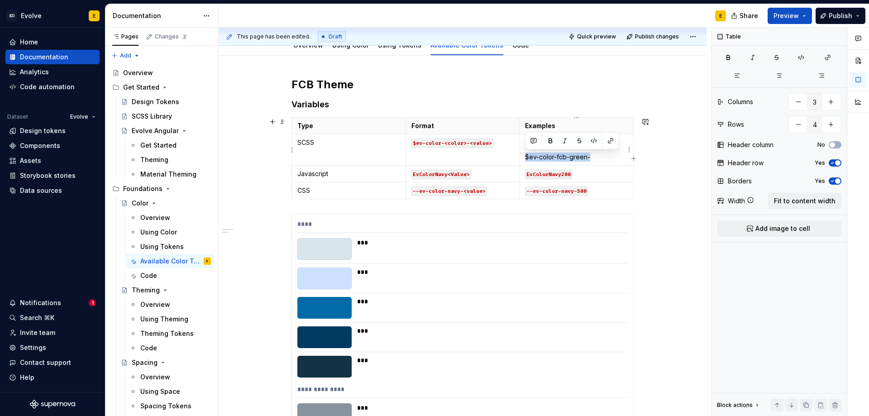
drag, startPoint x: 525, startPoint y: 157, endPoint x: 591, endPoint y: 155, distance: 65.6
click at [591, 155] on p "$ev-color-fcb-green-" at bounding box center [576, 156] width 103 height 9
drag, startPoint x: 603, startPoint y: 157, endPoint x: 519, endPoint y: 157, distance: 83.3
click at [519, 157] on td "$ev-color-navy-900 $ev-color-fcb-green-700" at bounding box center [576, 149] width 114 height 31
click at [590, 141] on button "button" at bounding box center [593, 140] width 13 height 13
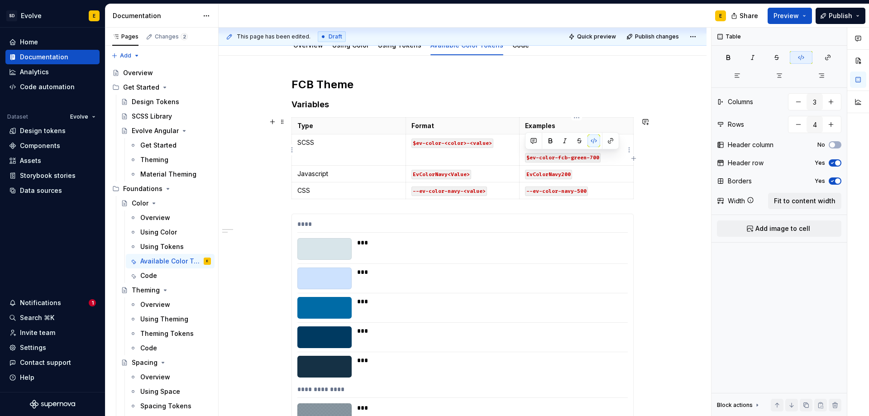
click at [601, 155] on p "$ev-color-fcb-green-700" at bounding box center [576, 156] width 103 height 9
click at [290, 105] on div "**********" at bounding box center [463, 311] width 488 height 511
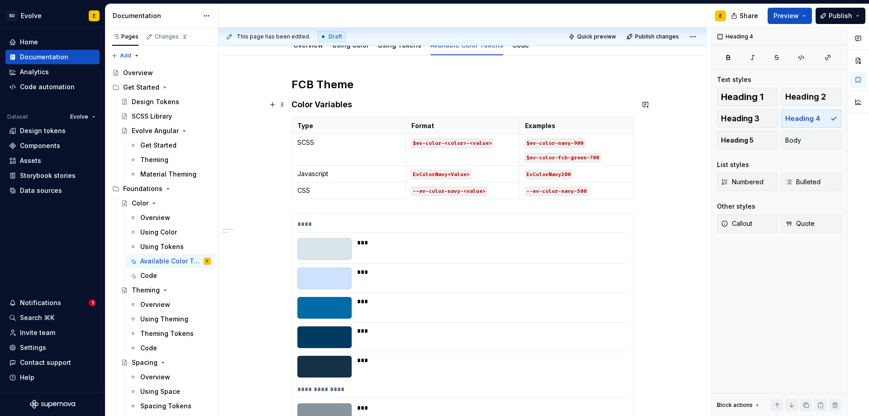
click at [379, 106] on h4 "Color Variables" at bounding box center [462, 104] width 342 height 11
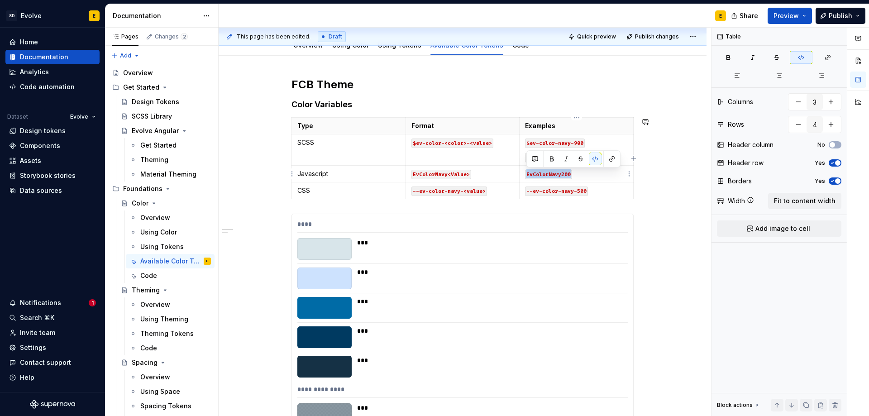
drag, startPoint x: 576, startPoint y: 175, endPoint x: 526, endPoint y: 175, distance: 50.2
click at [526, 175] on p "EvColorNavy200" at bounding box center [576, 173] width 103 height 9
copy code "EvColorNavy200"
click at [581, 176] on p "EvColorNavy200" at bounding box center [576, 173] width 103 height 9
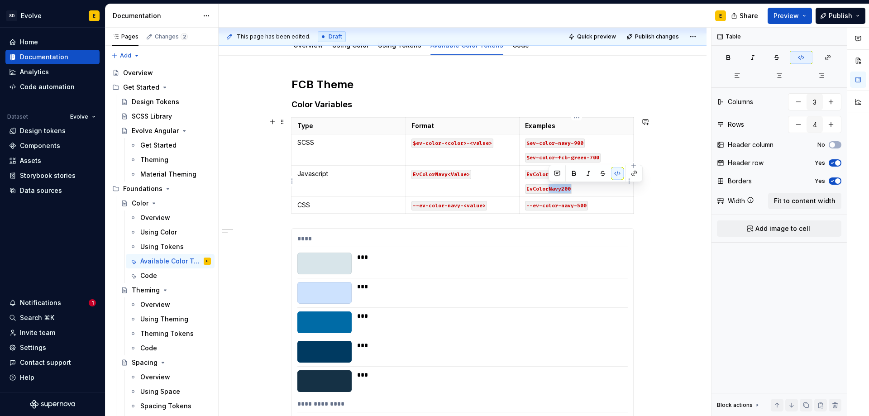
drag, startPoint x: 547, startPoint y: 189, endPoint x: 569, endPoint y: 189, distance: 21.3
click at [569, 189] on code "EvColorNavy200" at bounding box center [548, 189] width 47 height 10
click at [348, 176] on p "Javascript" at bounding box center [348, 173] width 103 height 9
click at [316, 143] on p "SCSS" at bounding box center [348, 142] width 103 height 9
click at [341, 182] on td "Javascript" at bounding box center [349, 181] width 114 height 31
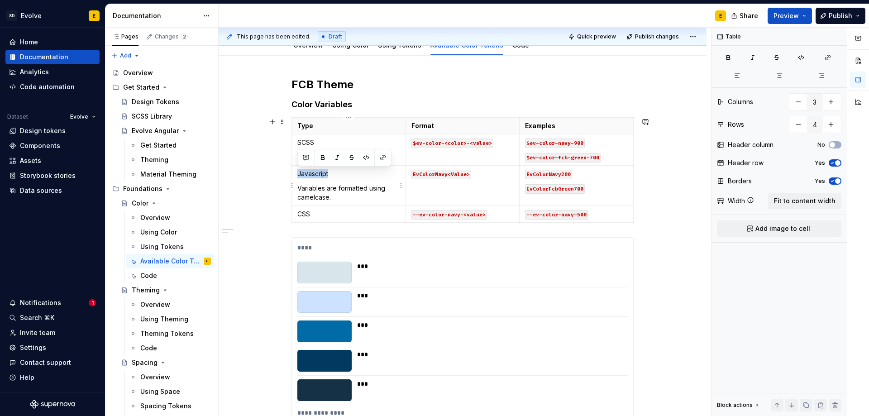
drag, startPoint x: 330, startPoint y: 174, endPoint x: 296, endPoint y: 175, distance: 33.9
click at [296, 175] on td "Javascript Variables are formatted using camelcase." at bounding box center [349, 186] width 114 height 40
click at [325, 157] on button "button" at bounding box center [322, 157] width 13 height 13
drag, startPoint x: 324, startPoint y: 143, endPoint x: 298, endPoint y: 144, distance: 26.3
click at [298, 144] on p "SCSS" at bounding box center [348, 142] width 103 height 9
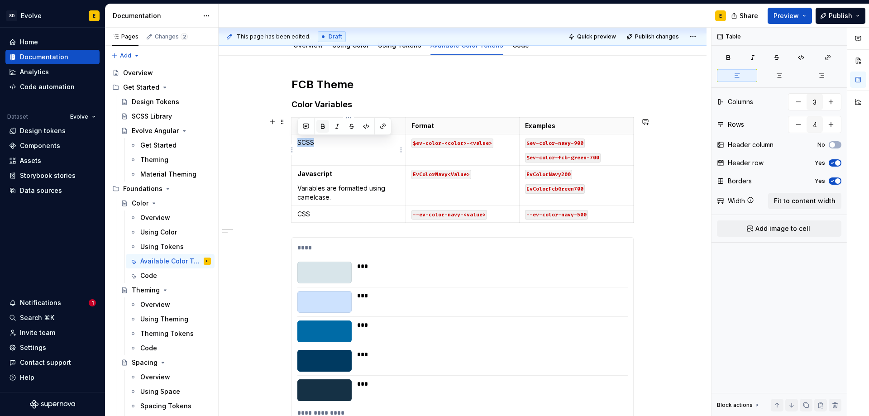
click at [321, 125] on button "button" at bounding box center [322, 126] width 13 height 13
click at [323, 147] on td "SCSS" at bounding box center [349, 149] width 114 height 31
click at [321, 160] on td "SCSS" at bounding box center [349, 149] width 114 height 31
click at [318, 154] on td "SCSS" at bounding box center [349, 149] width 114 height 31
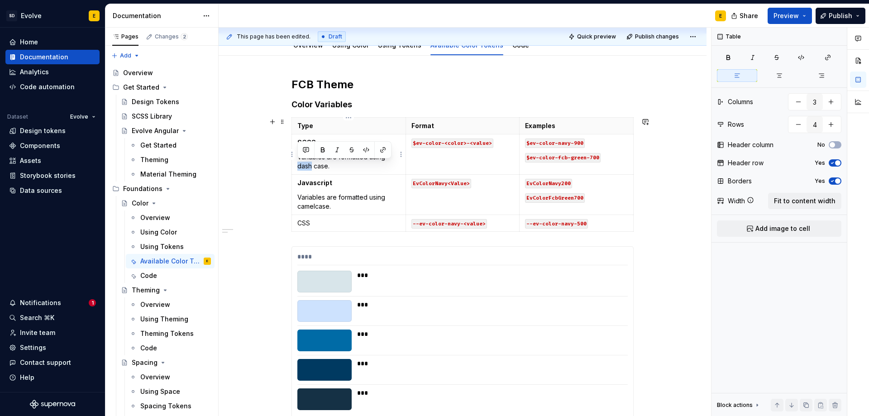
drag, startPoint x: 298, startPoint y: 166, endPoint x: 312, endPoint y: 166, distance: 14.0
click at [312, 166] on p "Variables are formatted using dash case." at bounding box center [348, 161] width 103 height 18
click at [319, 225] on p "CSS" at bounding box center [348, 223] width 103 height 9
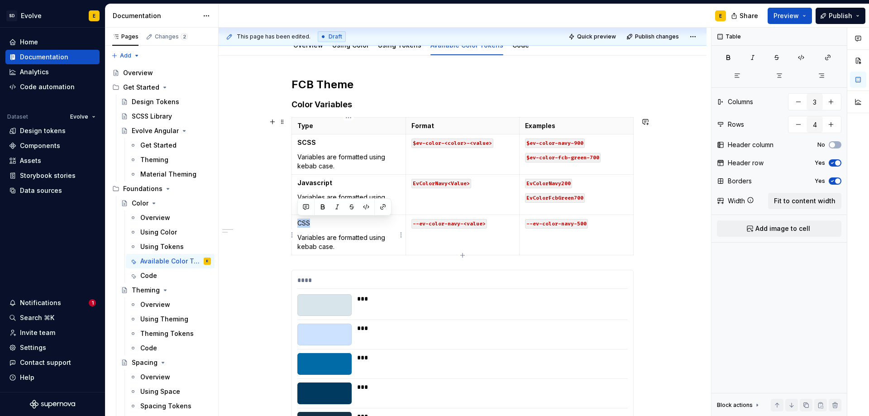
drag, startPoint x: 306, startPoint y: 225, endPoint x: 299, endPoint y: 225, distance: 6.8
click at [299, 225] on p "CSS" at bounding box center [348, 223] width 103 height 9
click at [322, 209] on button "button" at bounding box center [322, 206] width 13 height 13
click at [343, 248] on p "Variables are formatted using kebab case." at bounding box center [348, 242] width 103 height 18
drag, startPoint x: 585, startPoint y: 225, endPoint x: 527, endPoint y: 224, distance: 58.8
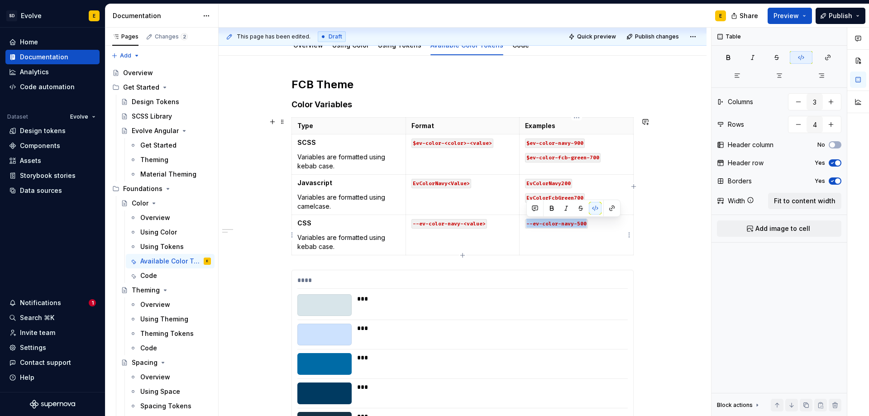
click at [527, 224] on code "--ev-color-navy-500" at bounding box center [556, 224] width 63 height 10
drag, startPoint x: 526, startPoint y: 159, endPoint x: 606, endPoint y: 157, distance: 80.1
click at [606, 157] on p "$ev-color-fcb-green-700" at bounding box center [576, 156] width 103 height 9
copy code "$ev-color-fcb-green-700"
click at [546, 241] on td "--ev-color-navy-500" at bounding box center [576, 235] width 114 height 40
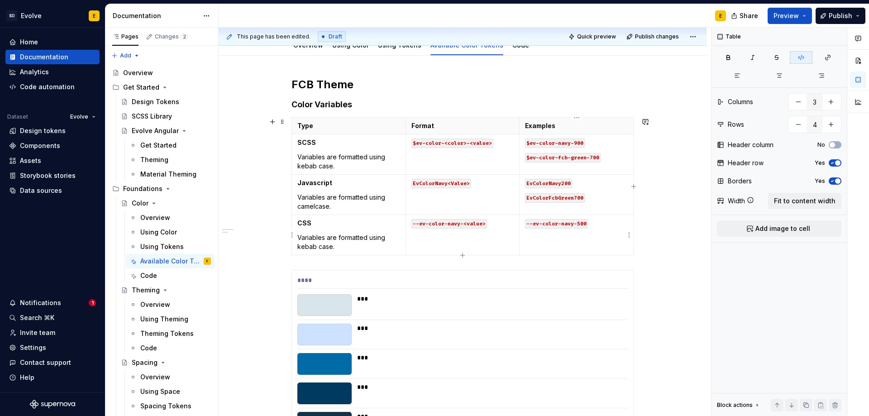
click at [601, 227] on p "--ev-color-navy-500" at bounding box center [576, 223] width 103 height 9
click at [529, 239] on code "$ev-color-fcb-green-700" at bounding box center [563, 238] width 76 height 10
drag, startPoint x: 434, startPoint y: 184, endPoint x: 448, endPoint y: 183, distance: 14.5
click at [448, 183] on code "EvColorNavy<Value>" at bounding box center [441, 184] width 60 height 10
drag, startPoint x: 446, startPoint y: 223, endPoint x: 459, endPoint y: 224, distance: 12.7
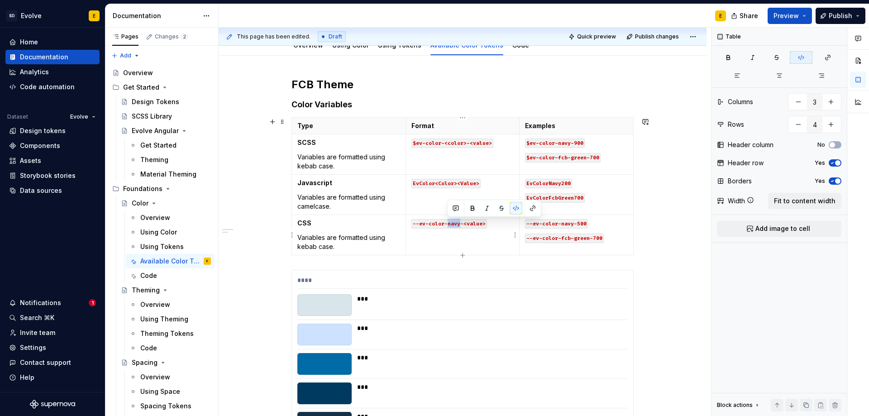
click at [459, 224] on code "--ev-color-navy-<value>" at bounding box center [449, 224] width 76 height 10
click at [607, 240] on p "--ev-color-fcb-green-700" at bounding box center [576, 237] width 103 height 9
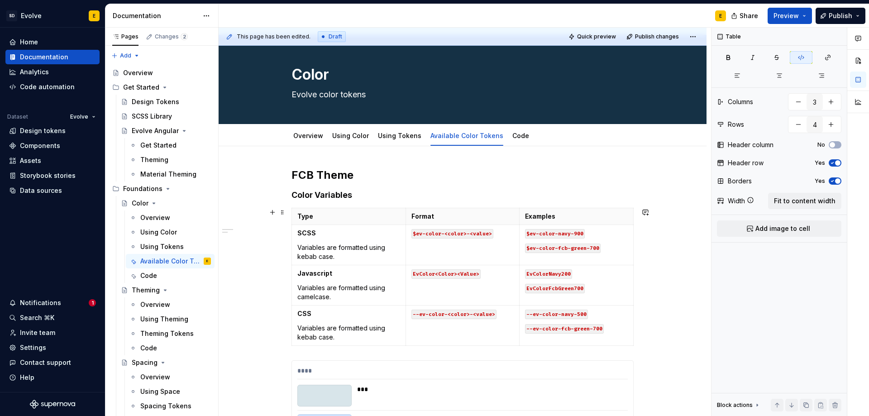
scroll to position [0, 0]
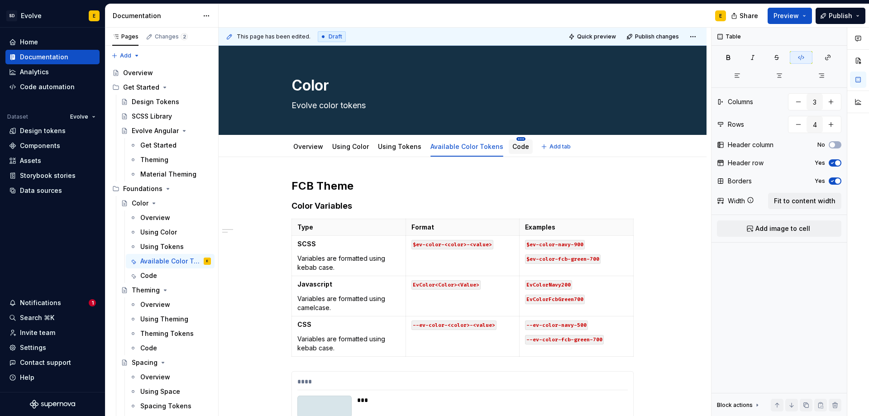
click at [511, 138] on html "SD Evolve E Home Documentation Analytics Code automation Dataset Evolve Design …" at bounding box center [434, 208] width 869 height 416
click at [533, 233] on div "Delete tab" at bounding box center [553, 236] width 59 height 9
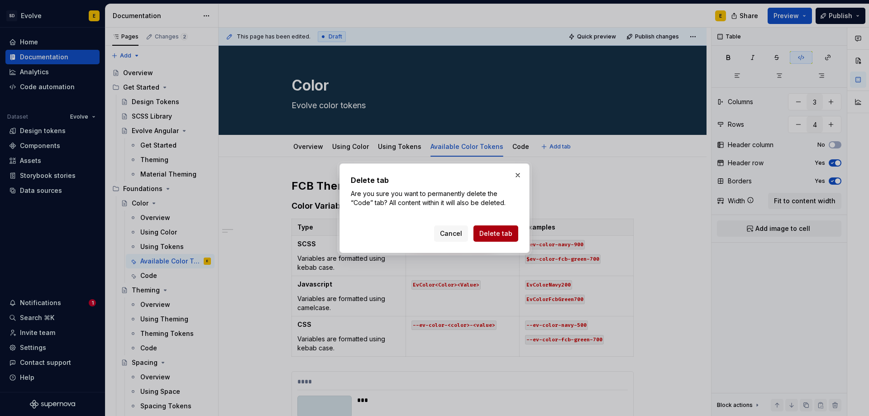
click at [509, 234] on span "Delete tab" at bounding box center [495, 233] width 33 height 9
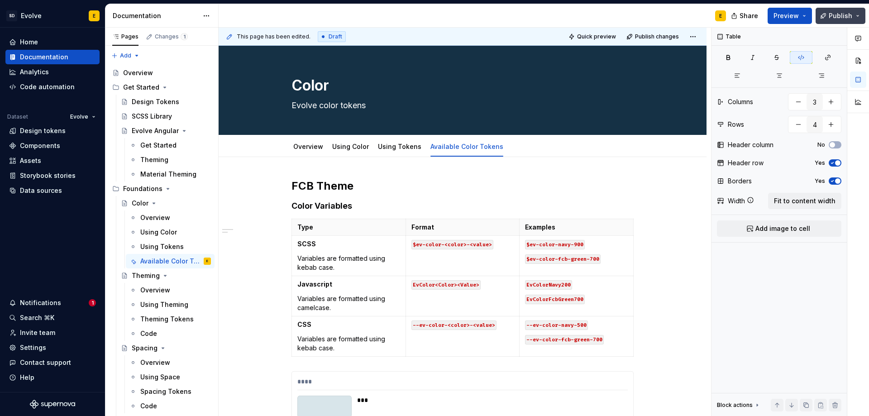
click at [847, 16] on span "Publish" at bounding box center [840, 15] width 24 height 9
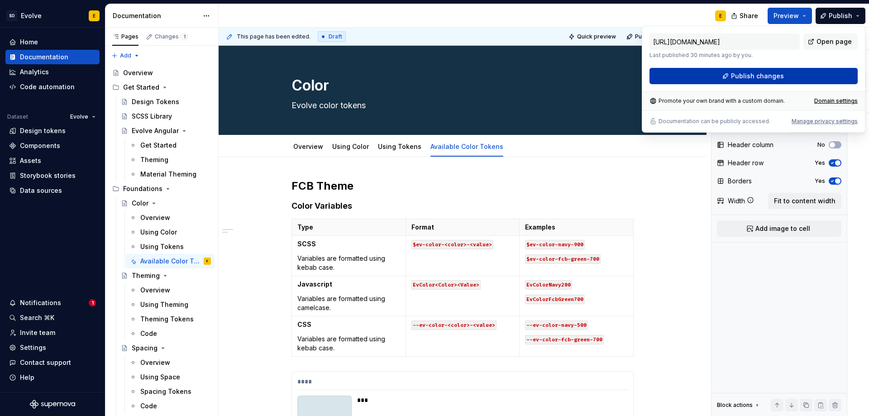
click at [812, 75] on button "Publish changes" at bounding box center [753, 76] width 208 height 16
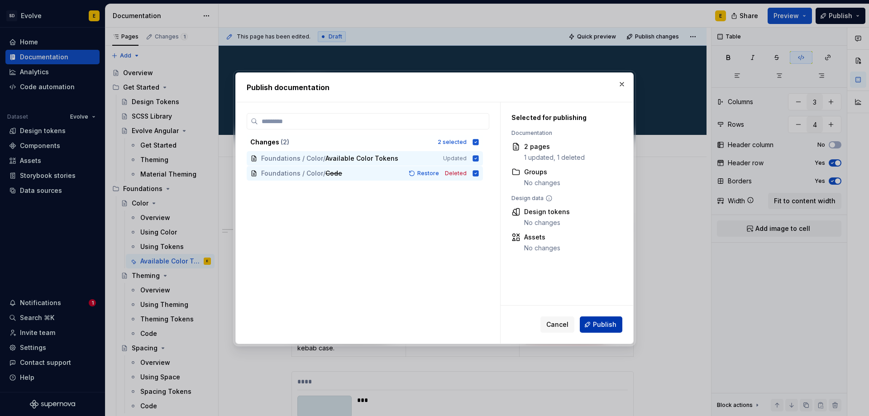
click at [596, 319] on button "Publish" at bounding box center [601, 324] width 43 height 16
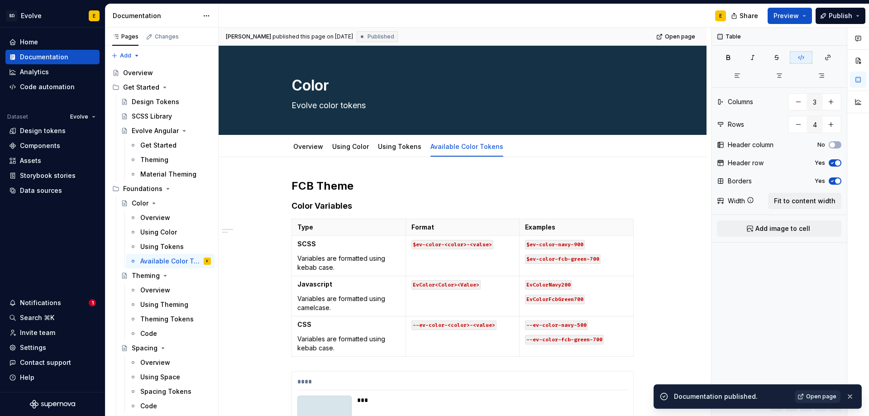
click at [807, 396] on link "Open page" at bounding box center [818, 396] width 46 height 13
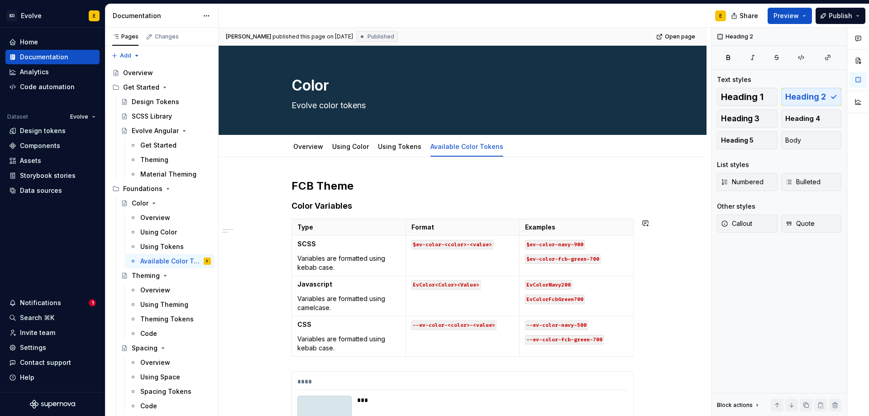
click at [522, 361] on div "**********" at bounding box center [462, 383] width 342 height 409
click at [652, 344] on div "**********" at bounding box center [465, 222] width 492 height 389
click at [268, 223] on button "button" at bounding box center [272, 223] width 13 height 13
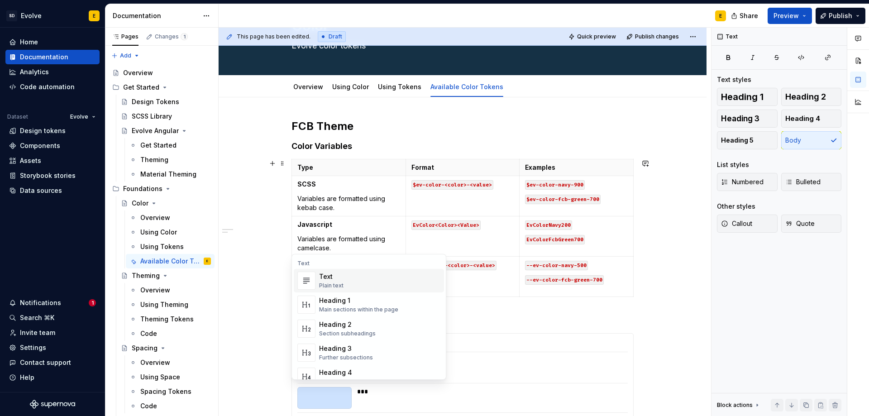
scroll to position [136, 0]
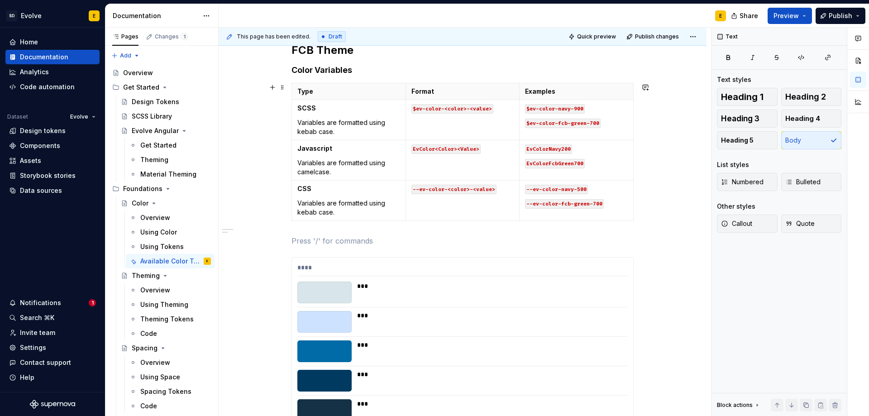
click at [312, 235] on p at bounding box center [462, 240] width 342 height 11
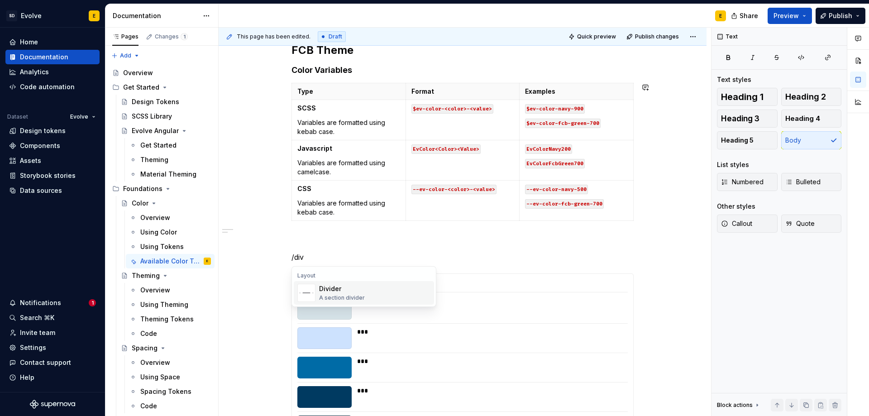
click at [327, 299] on div "A section divider" at bounding box center [342, 297] width 46 height 7
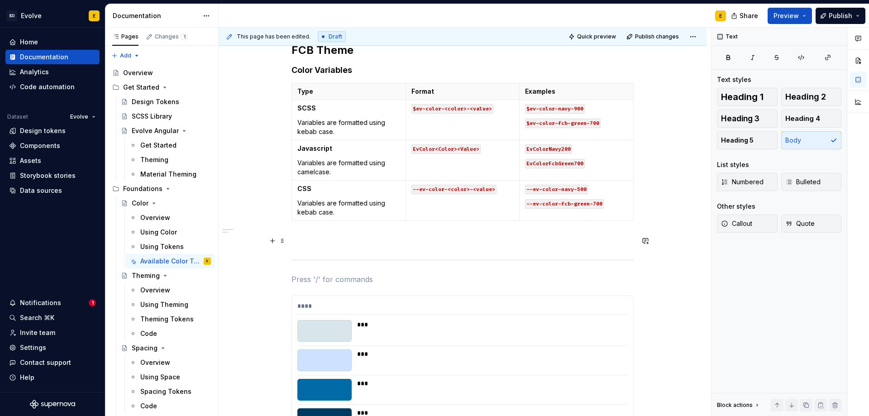
click at [357, 237] on p at bounding box center [462, 240] width 342 height 11
click at [349, 268] on div "**********" at bounding box center [462, 278] width 342 height 470
click at [352, 247] on div "**********" at bounding box center [462, 278] width 342 height 470
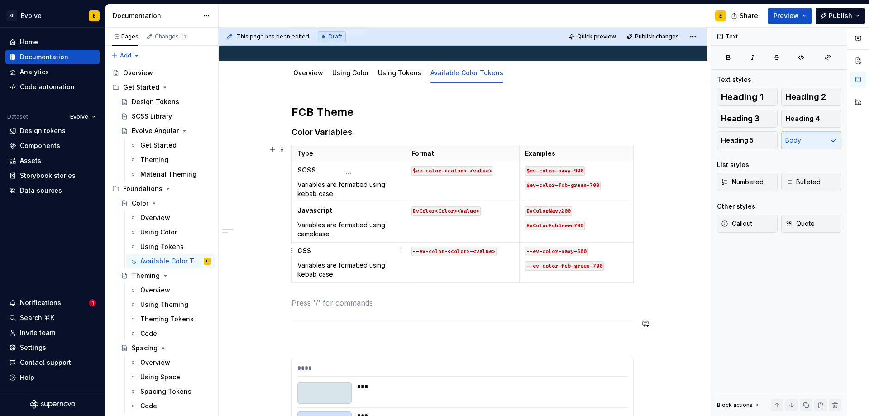
scroll to position [45, 0]
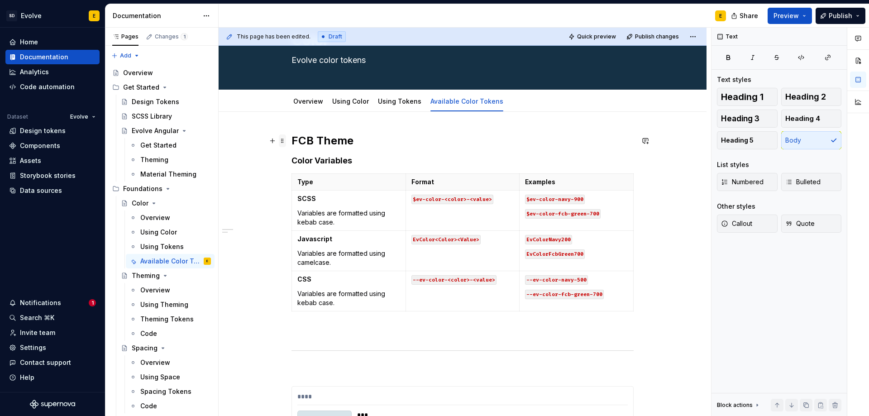
click at [285, 138] on span at bounding box center [282, 140] width 7 height 13
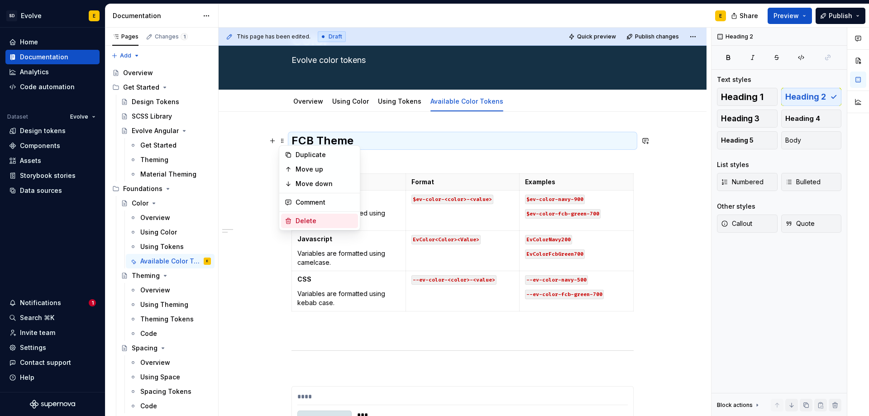
click at [290, 214] on div "Delete" at bounding box center [319, 221] width 77 height 14
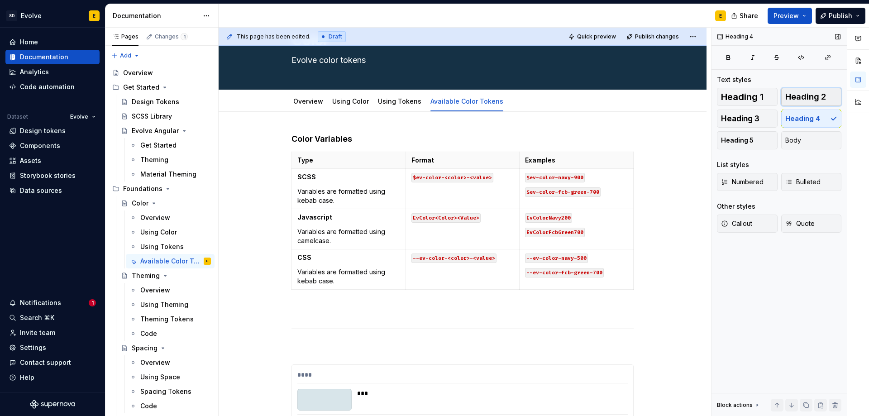
click at [808, 95] on span "Heading 2" at bounding box center [805, 96] width 41 height 9
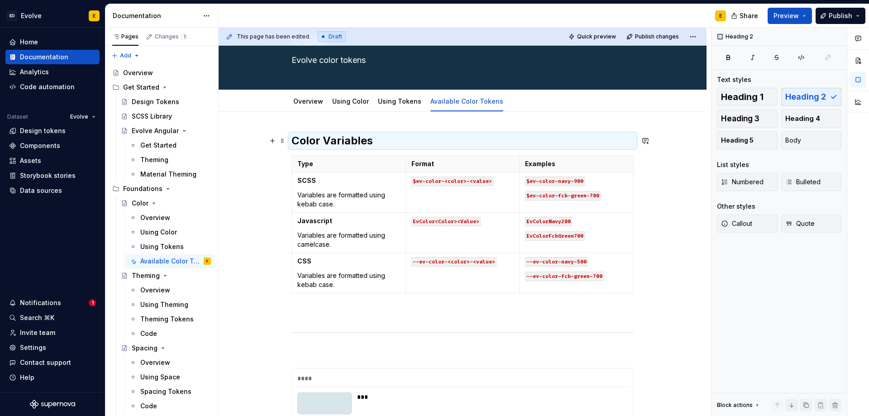
click at [397, 138] on h2 "Color Variables" at bounding box center [462, 140] width 342 height 14
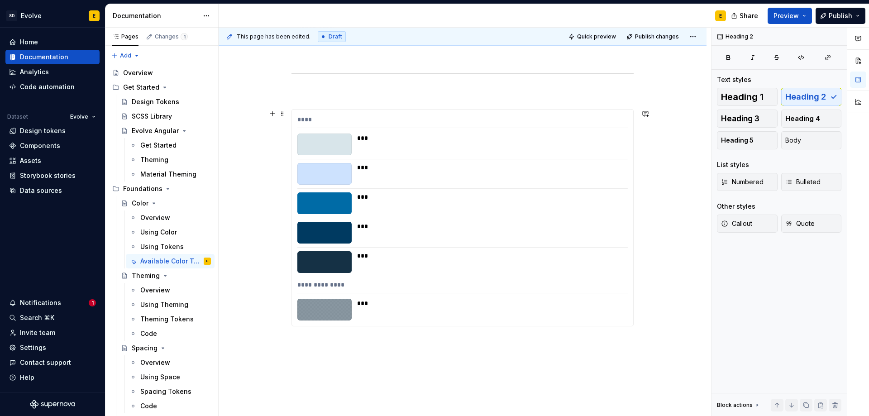
scroll to position [317, 0]
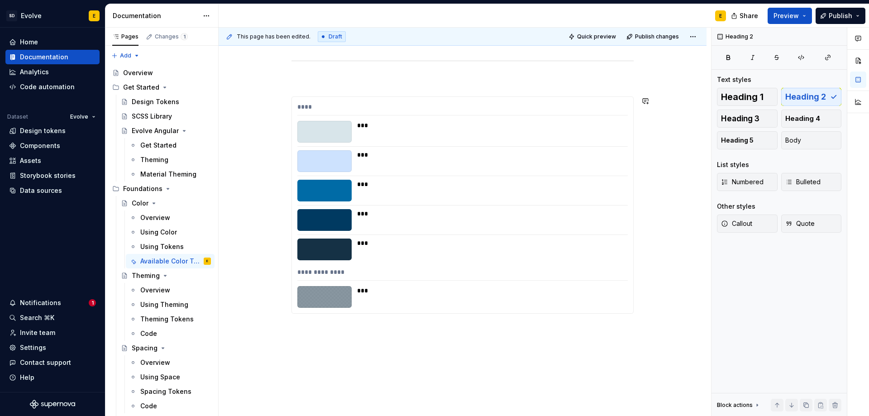
click at [352, 333] on div "**********" at bounding box center [463, 144] width 488 height 609
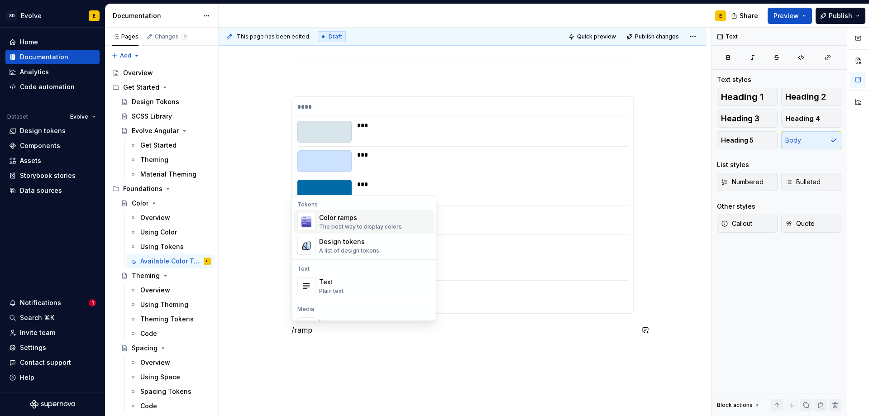
click at [354, 224] on div "The best way to display colors" at bounding box center [360, 226] width 83 height 7
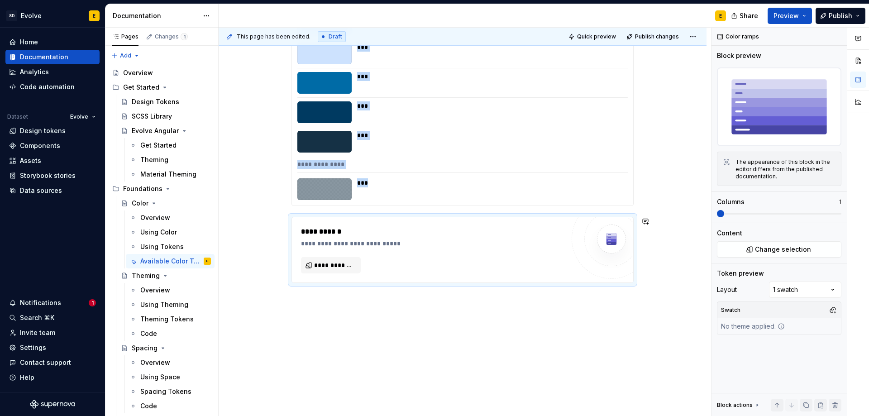
scroll to position [427, 0]
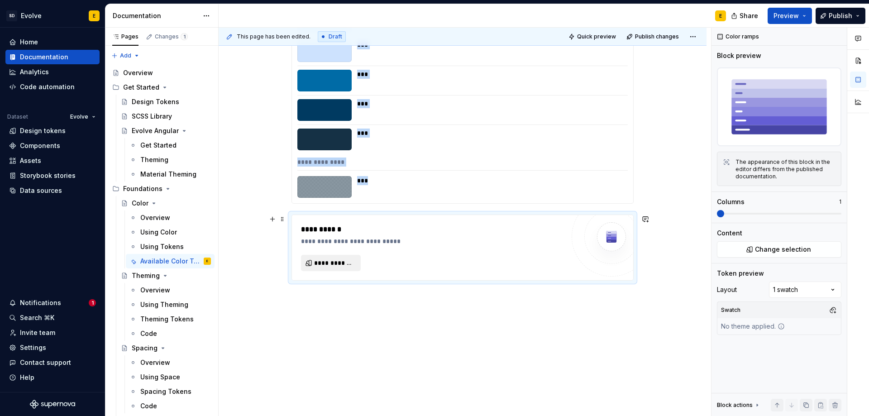
click at [341, 263] on span "**********" at bounding box center [334, 262] width 41 height 9
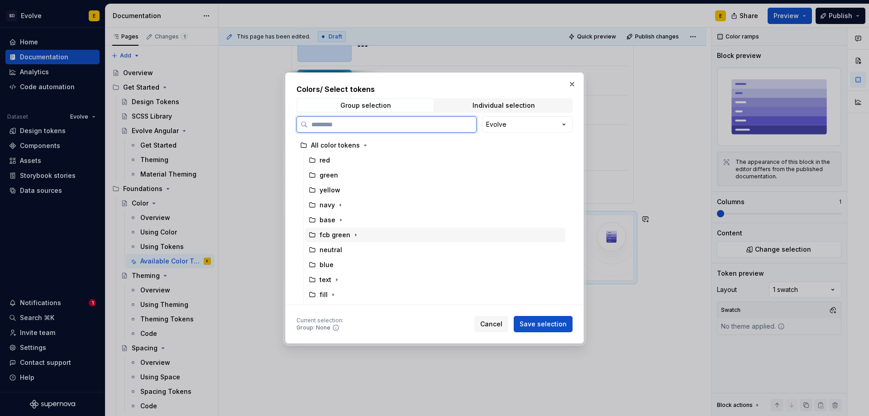
click at [312, 234] on icon at bounding box center [312, 234] width 7 height 7
click at [532, 320] on span "Save selection" at bounding box center [542, 323] width 47 height 9
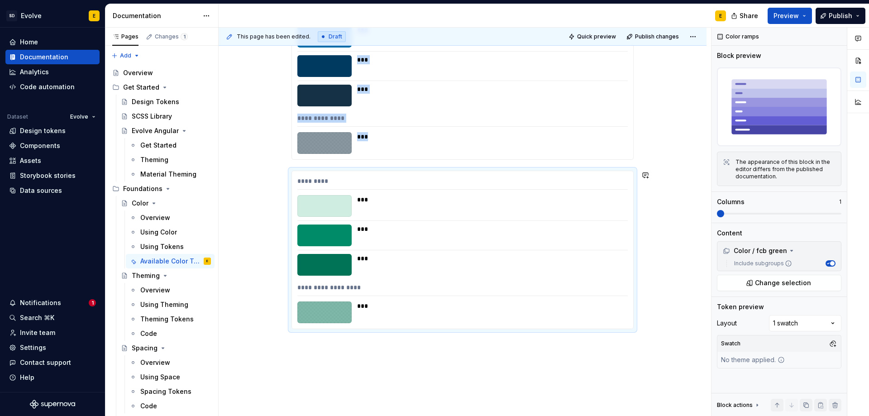
scroll to position [519, 0]
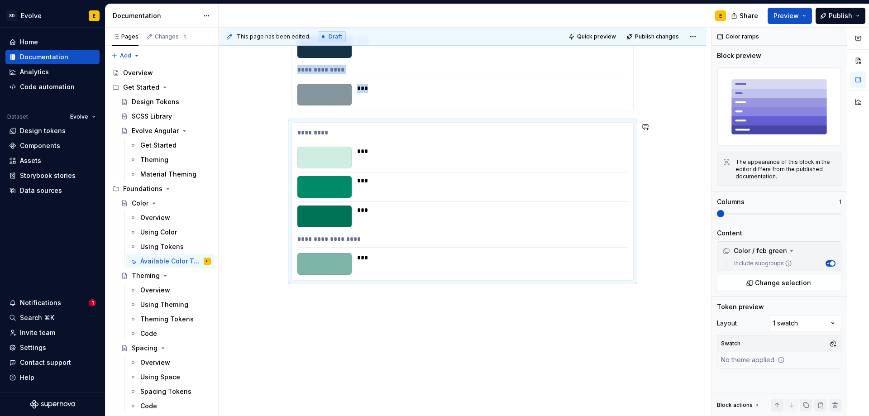
click at [323, 302] on div "**********" at bounding box center [463, 27] width 488 height 778
click at [298, 304] on div "**********" at bounding box center [463, 27] width 488 height 778
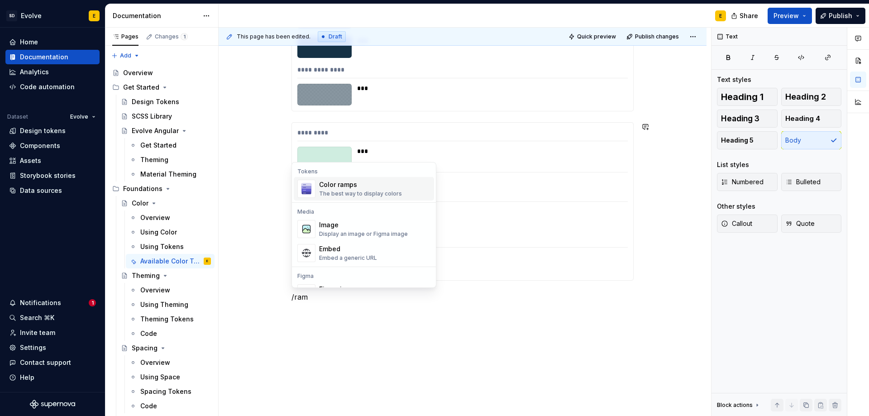
click at [331, 190] on div "The best way to display colors" at bounding box center [360, 193] width 83 height 7
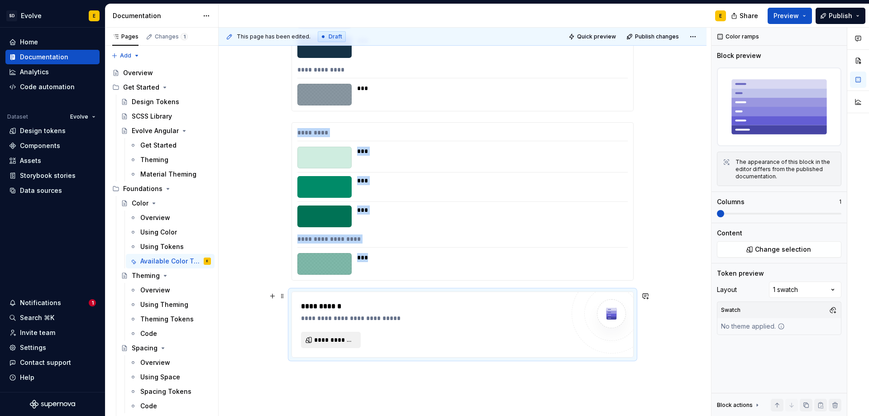
click at [347, 336] on span "**********" at bounding box center [334, 339] width 41 height 9
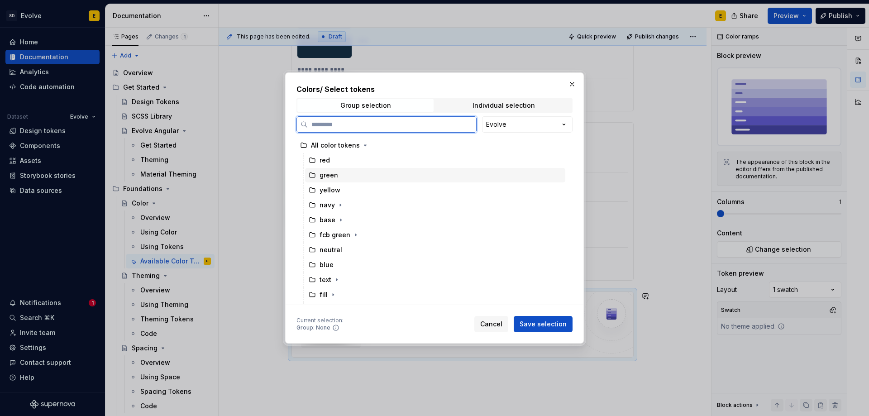
click at [312, 177] on icon at bounding box center [312, 174] width 7 height 7
click at [553, 324] on span "Save selection" at bounding box center [542, 323] width 47 height 9
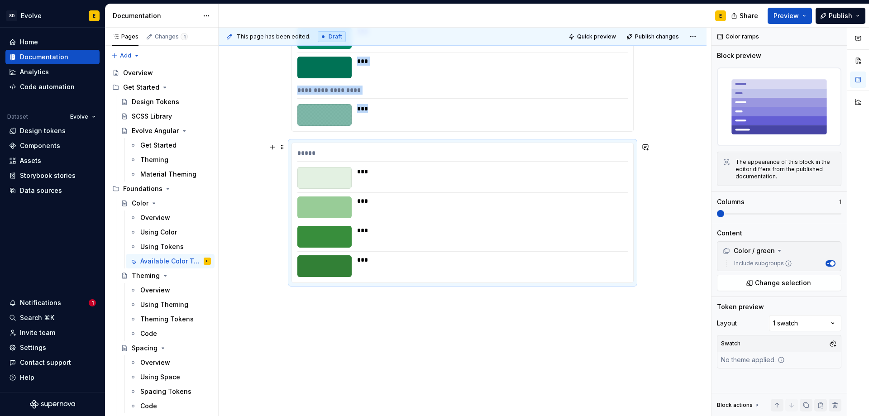
scroll to position [670, 0]
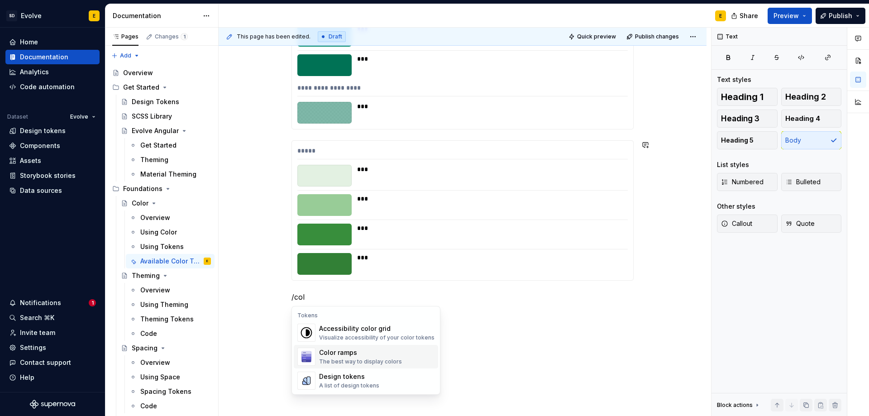
click at [331, 354] on div "Color ramps" at bounding box center [360, 352] width 83 height 9
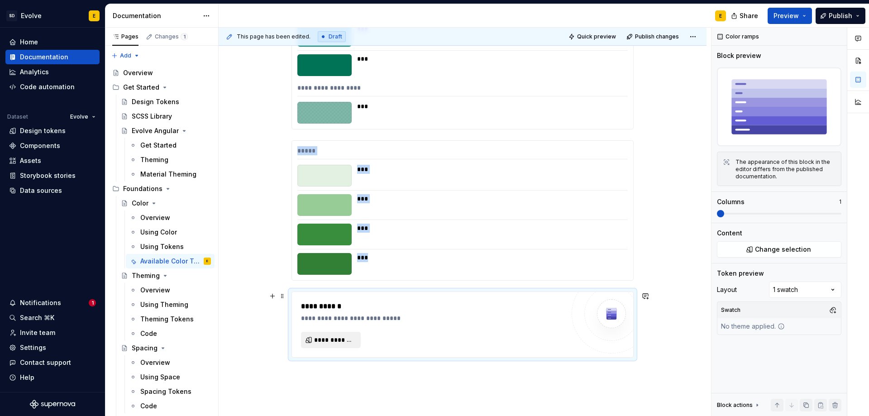
click at [348, 341] on span "**********" at bounding box center [334, 339] width 41 height 9
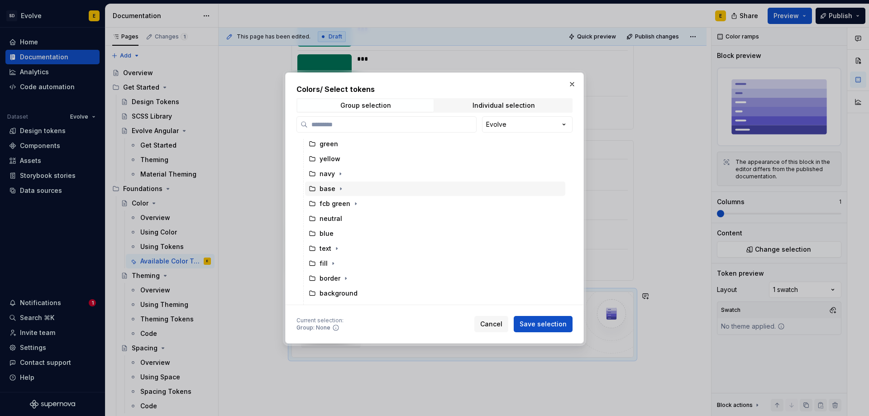
scroll to position [43, 0]
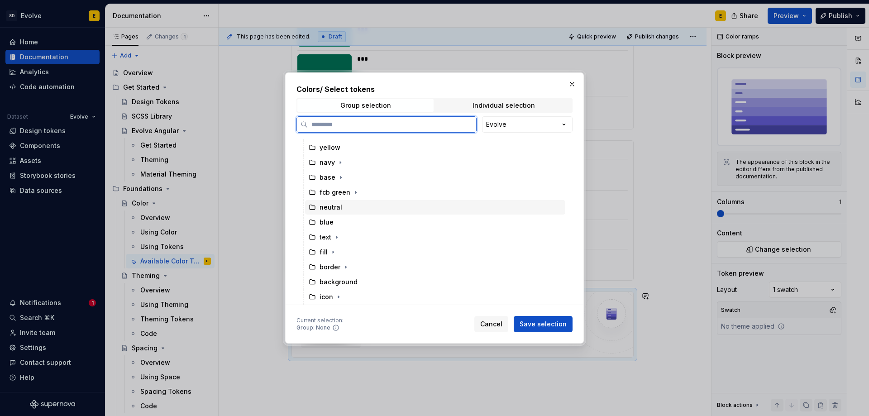
click at [311, 207] on icon at bounding box center [312, 207] width 7 height 7
click at [548, 322] on span "Save selection" at bounding box center [542, 323] width 47 height 9
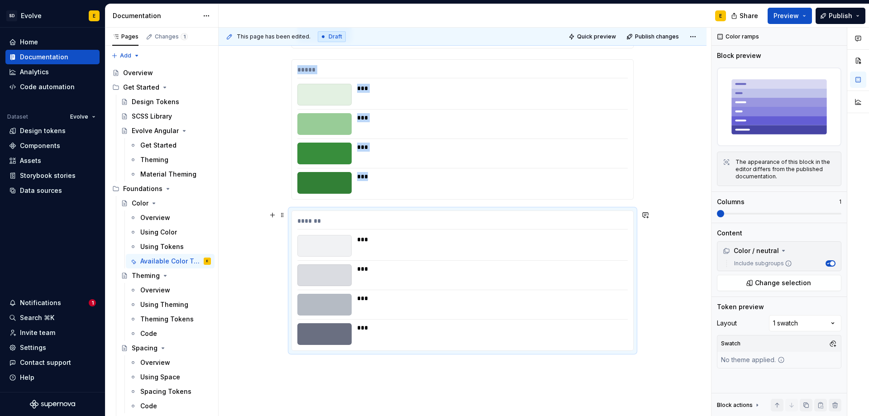
scroll to position [821, 0]
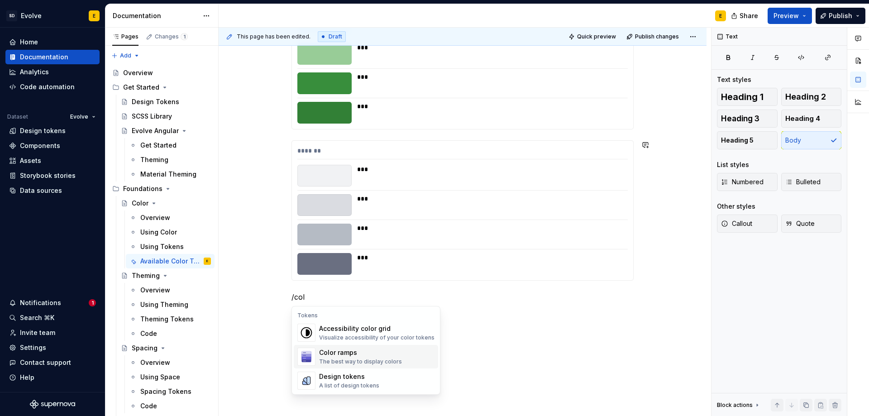
click at [345, 363] on div "The best way to display colors" at bounding box center [360, 361] width 83 height 7
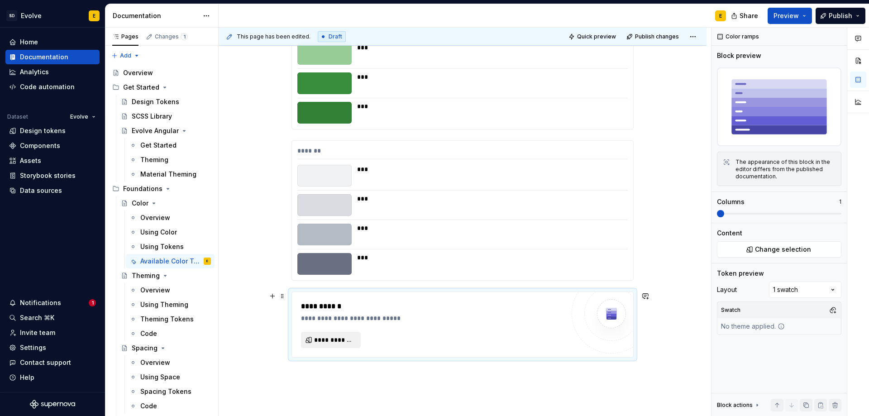
click at [338, 338] on span "**********" at bounding box center [334, 339] width 41 height 9
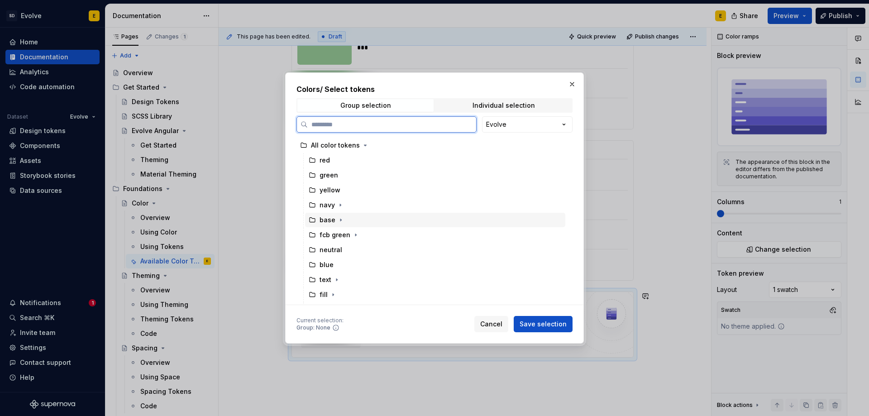
click at [311, 221] on icon at bounding box center [312, 219] width 7 height 7
click at [552, 329] on button "Save selection" at bounding box center [543, 324] width 59 height 16
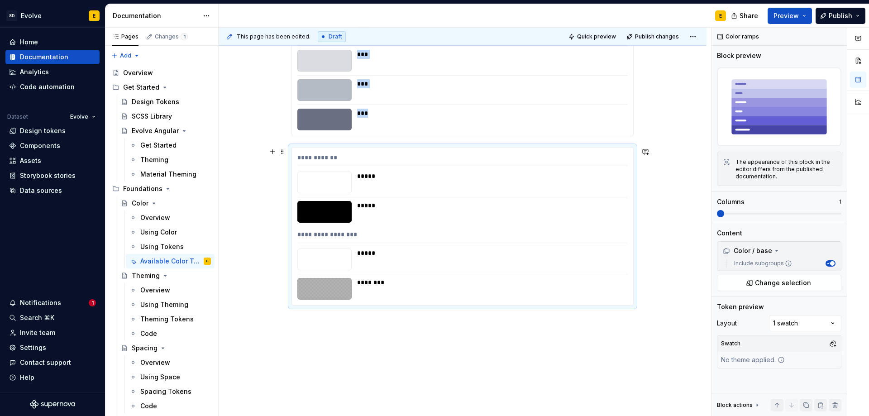
scroll to position [990, 0]
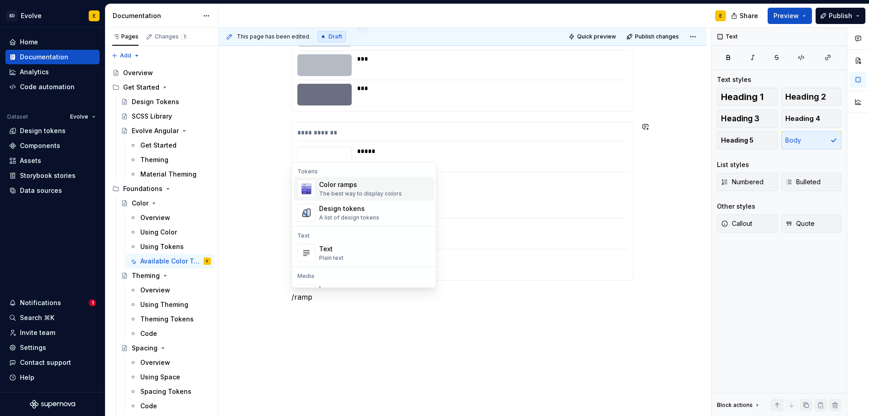
click at [339, 176] on div "Tokens Color ramps The best way to display colors Design tokens A list of desig…" at bounding box center [364, 195] width 144 height 62
click at [339, 186] on div "Color ramps" at bounding box center [360, 184] width 83 height 9
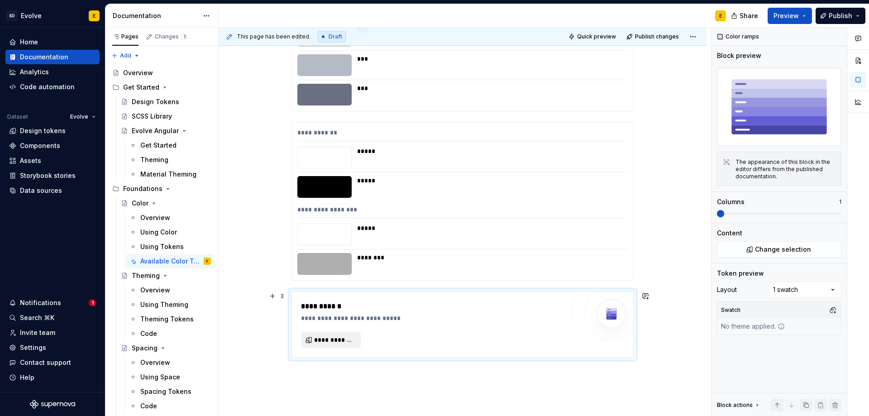
click at [341, 341] on span "**********" at bounding box center [334, 339] width 41 height 9
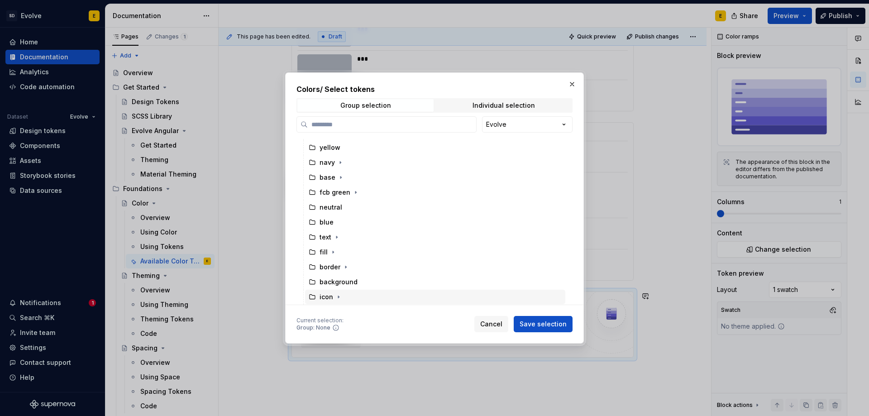
scroll to position [0, 0]
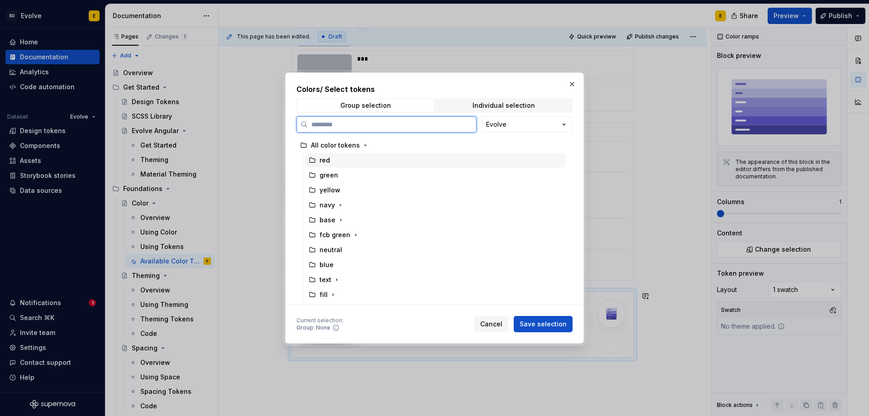
click at [315, 160] on icon at bounding box center [311, 160] width 5 height 5
click at [538, 320] on span "Save selection" at bounding box center [542, 323] width 47 height 9
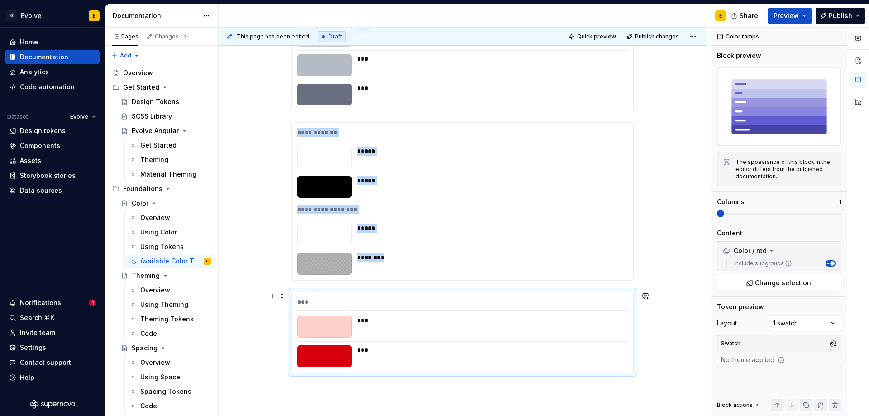
scroll to position [1083, 0]
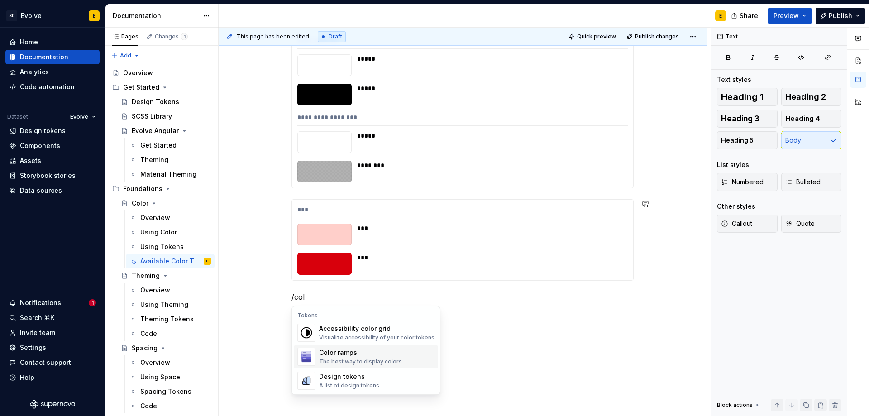
click at [339, 359] on div "The best way to display colors" at bounding box center [360, 361] width 83 height 7
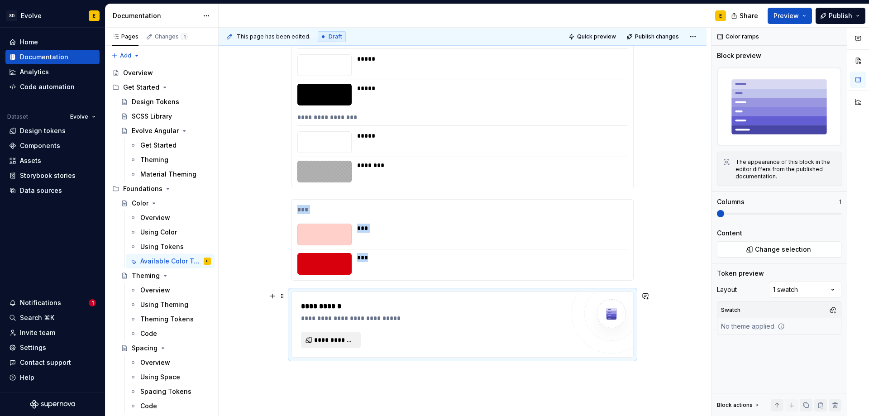
click at [336, 343] on span "**********" at bounding box center [334, 339] width 41 height 9
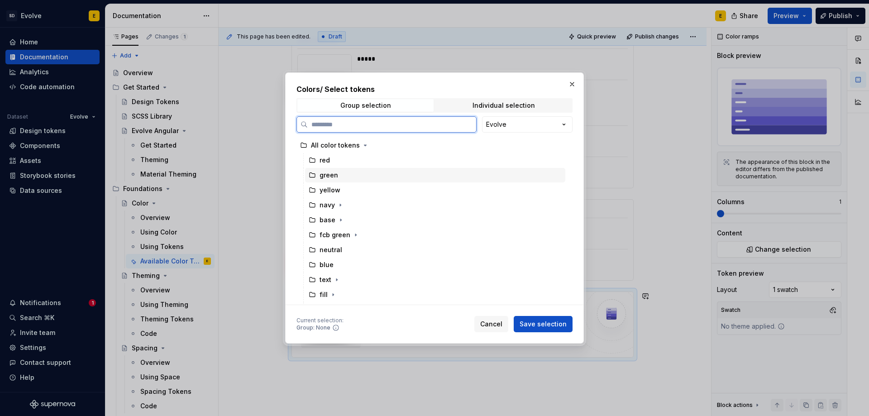
click at [309, 175] on icon at bounding box center [312, 174] width 7 height 7
click at [310, 194] on icon at bounding box center [312, 189] width 7 height 7
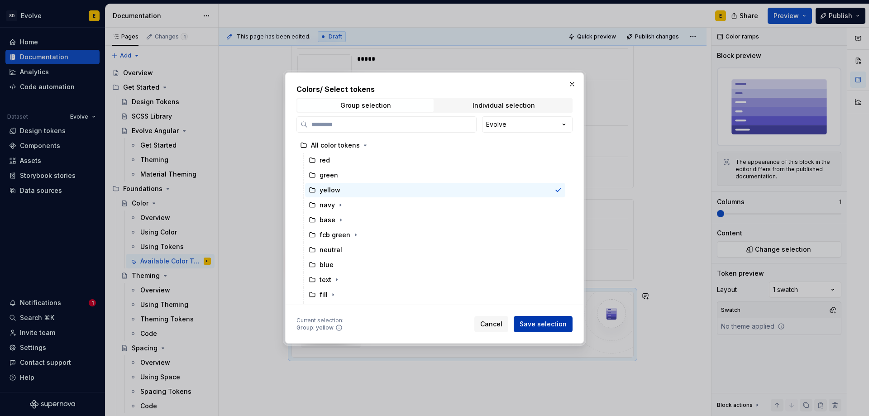
click at [536, 323] on span "Save selection" at bounding box center [542, 323] width 47 height 9
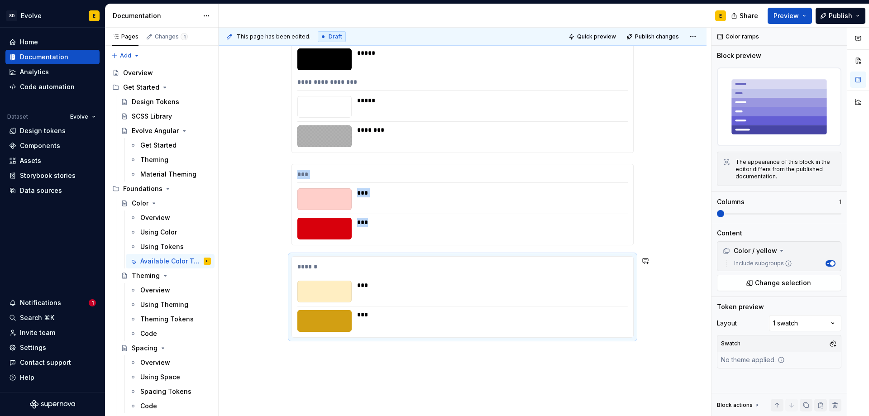
scroll to position [1173, 0]
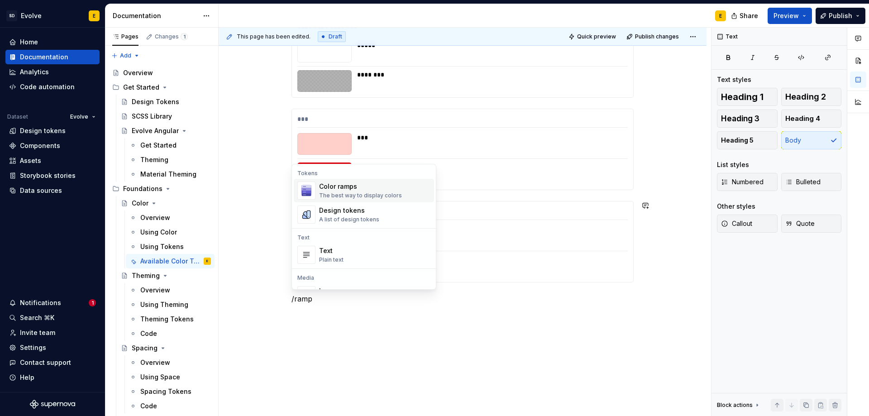
click at [342, 192] on div "The best way to display colors" at bounding box center [360, 195] width 83 height 7
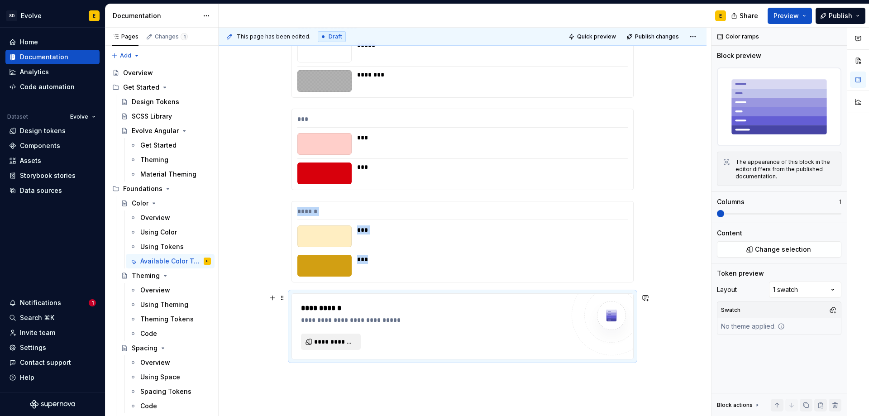
click at [333, 342] on span "**********" at bounding box center [334, 341] width 41 height 9
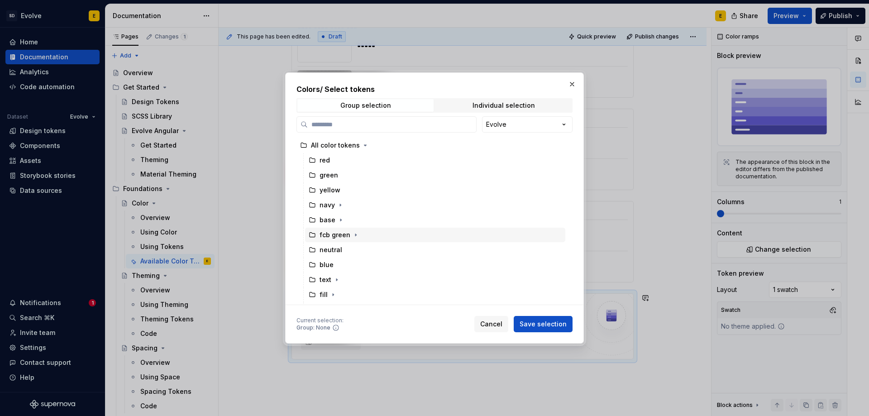
scroll to position [43, 0]
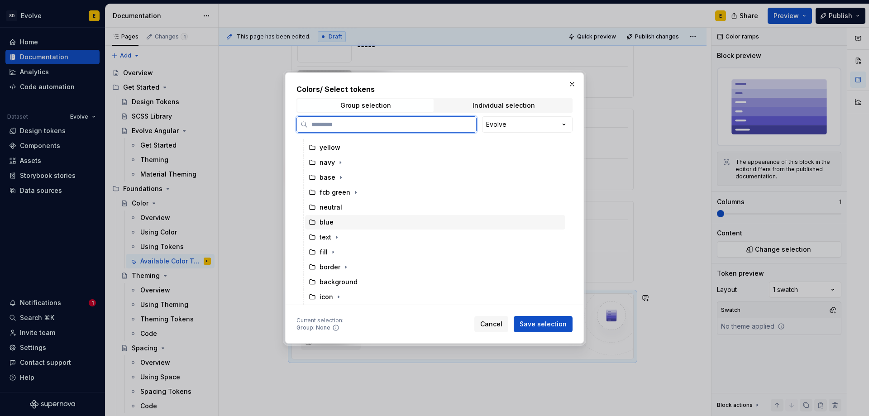
click at [310, 221] on icon at bounding box center [312, 222] width 7 height 7
click at [541, 322] on span "Save selection" at bounding box center [542, 323] width 47 height 9
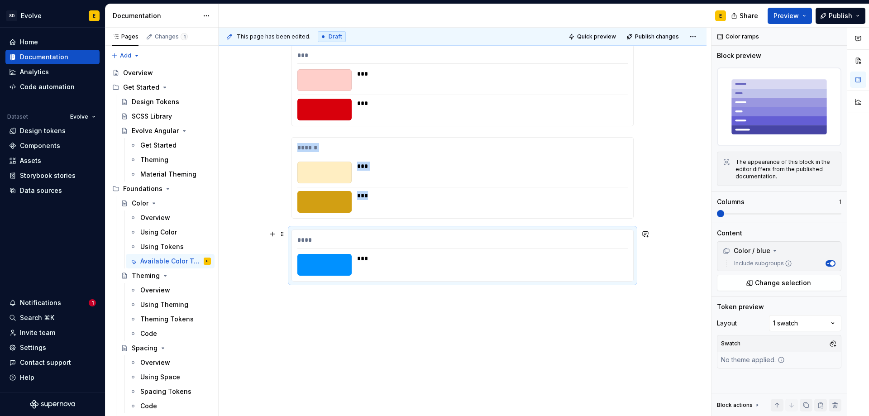
scroll to position [1238, 0]
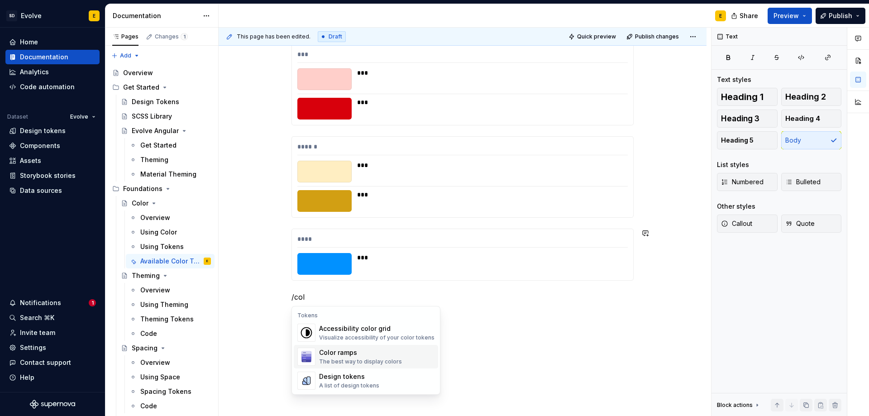
click at [329, 360] on div "The best way to display colors" at bounding box center [360, 361] width 83 height 7
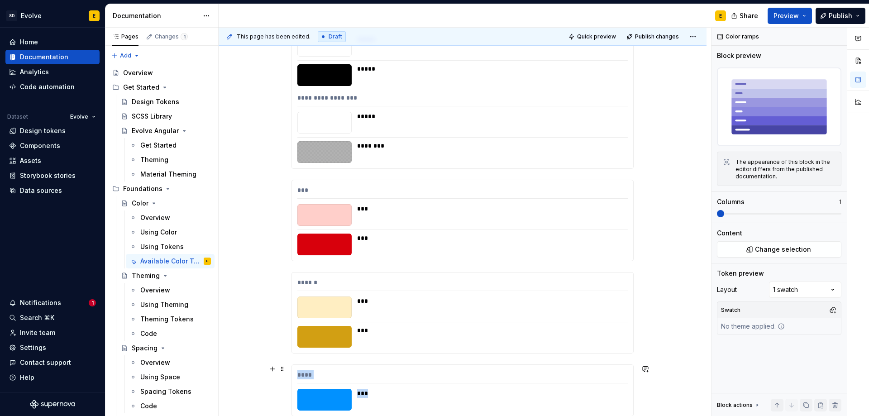
scroll to position [1012, 0]
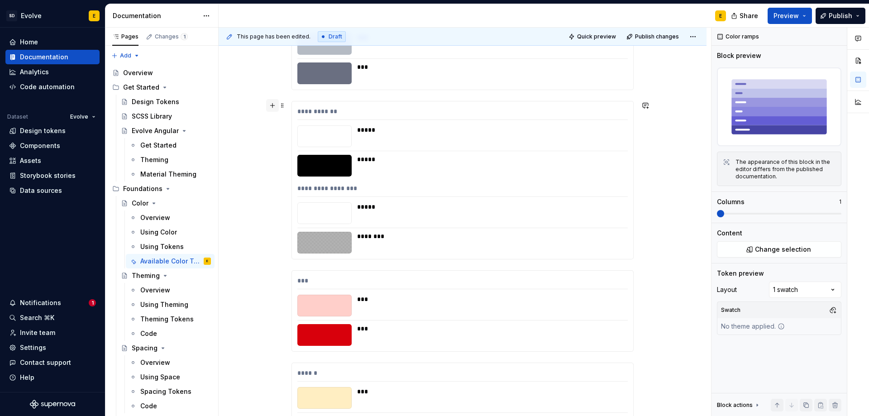
click at [272, 103] on button "button" at bounding box center [272, 105] width 13 height 13
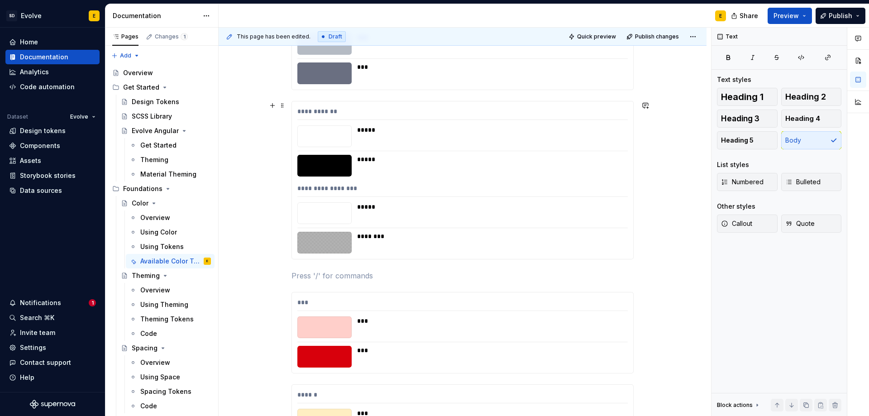
click at [324, 278] on p at bounding box center [462, 275] width 342 height 11
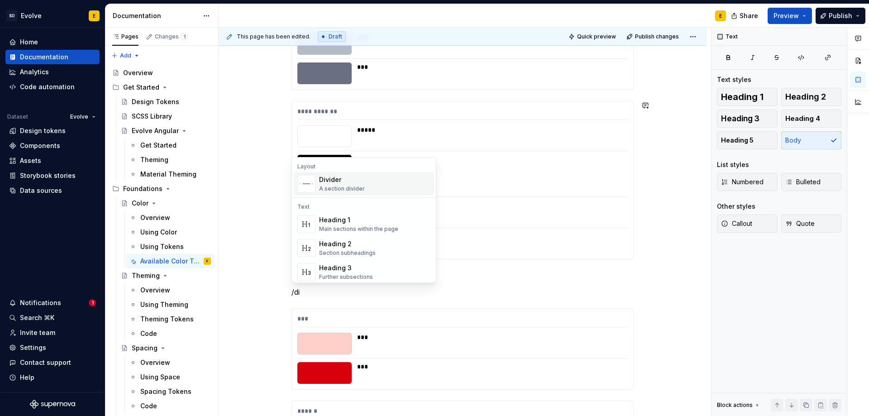
click at [344, 185] on div "A section divider" at bounding box center [342, 188] width 46 height 7
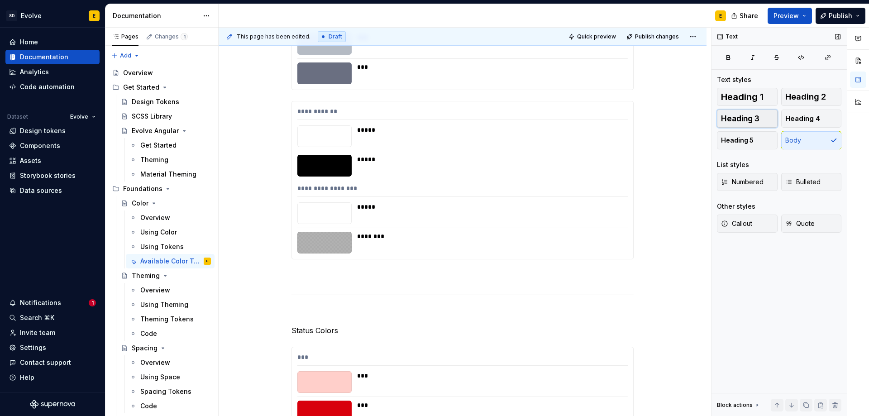
click at [743, 116] on span "Heading 3" at bounding box center [740, 118] width 38 height 9
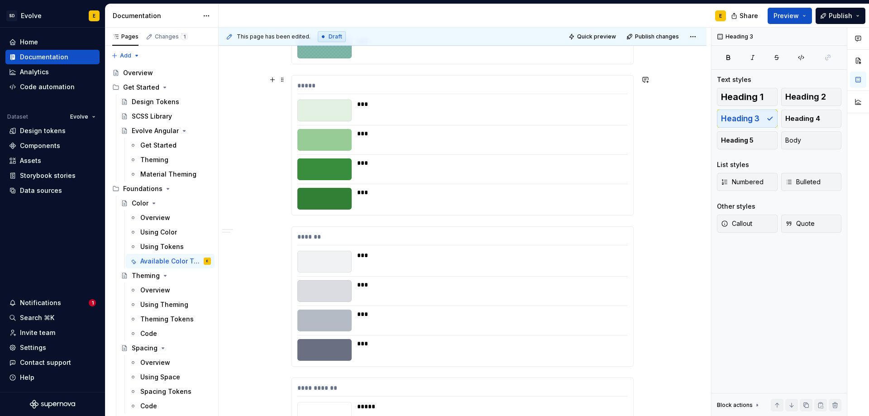
scroll to position [740, 0]
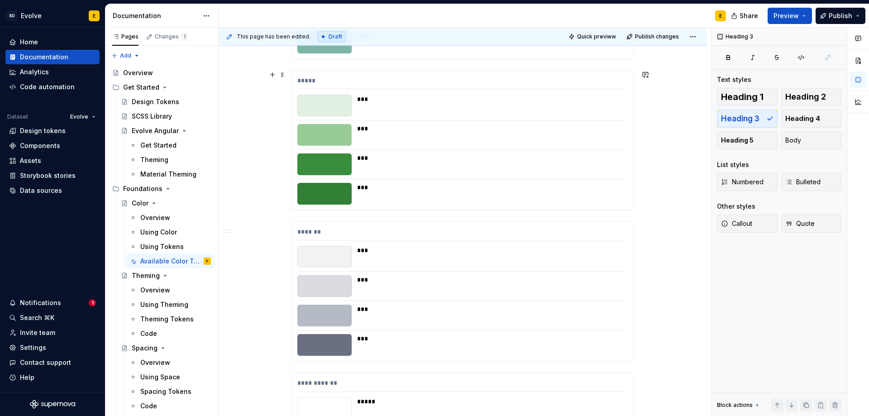
click at [332, 78] on div "*****" at bounding box center [462, 82] width 330 height 13
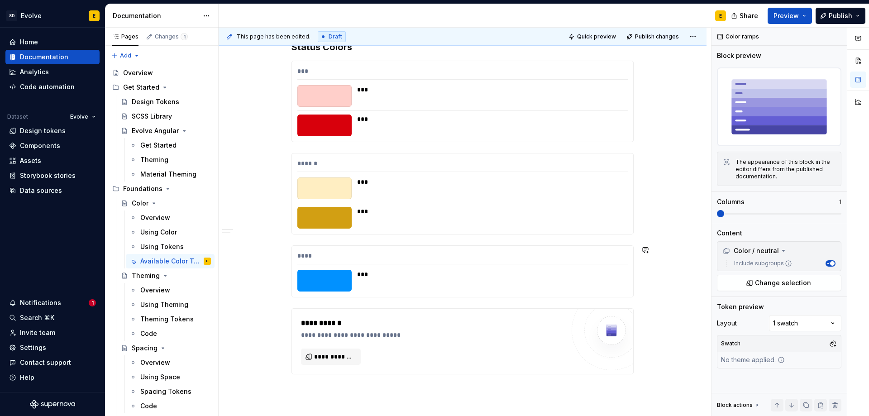
scroll to position [1193, 0]
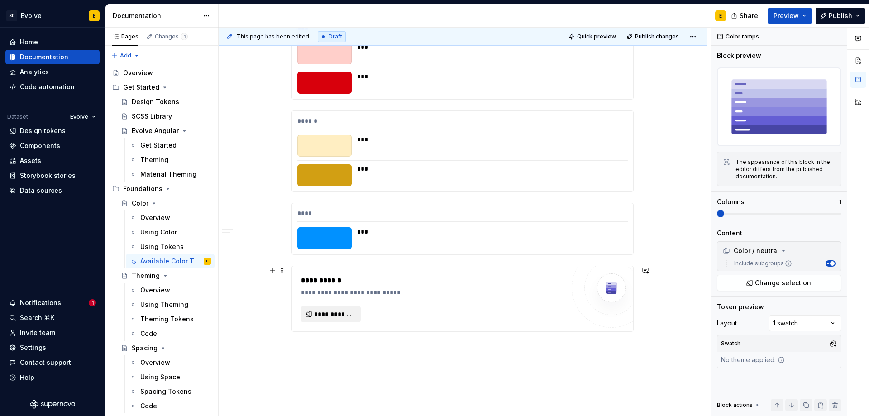
click at [349, 309] on button "**********" at bounding box center [331, 314] width 60 height 16
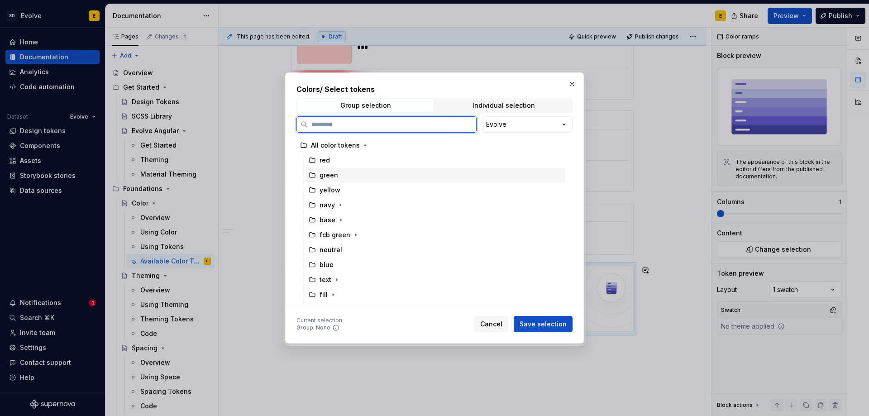
click at [328, 171] on div "green" at bounding box center [328, 175] width 19 height 9
click at [544, 322] on span "Save selection" at bounding box center [542, 323] width 47 height 9
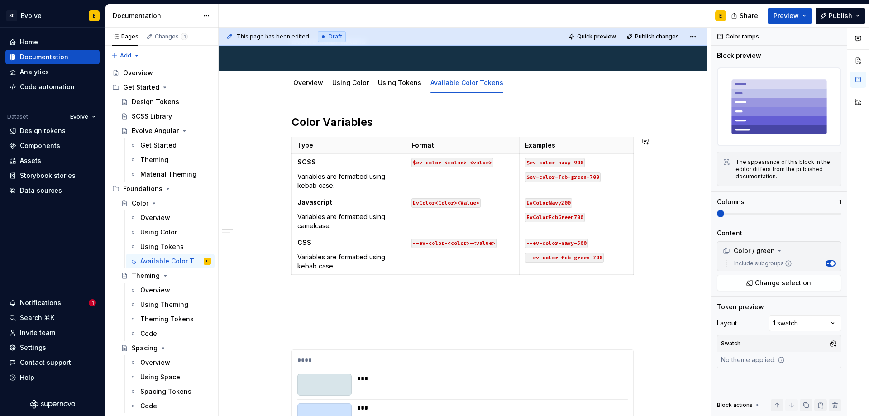
scroll to position [142, 0]
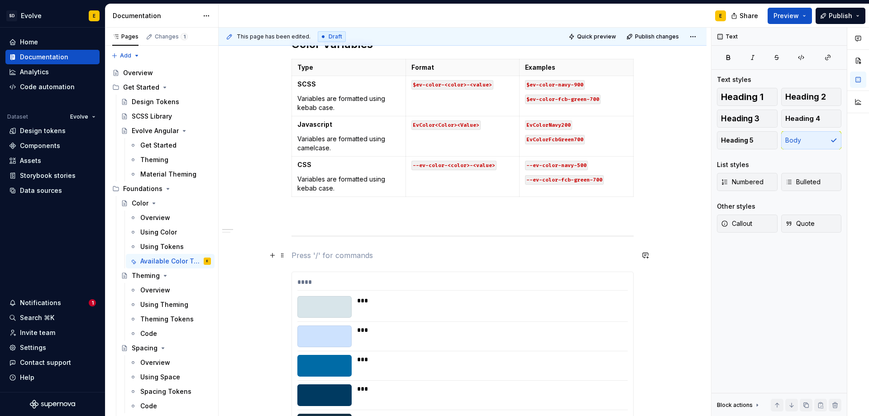
click at [354, 254] on p at bounding box center [462, 255] width 342 height 11
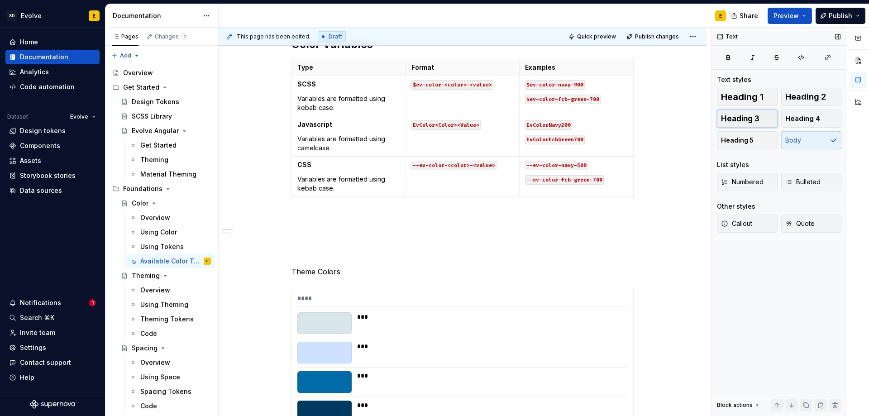
click at [732, 118] on span "Heading 3" at bounding box center [740, 118] width 38 height 9
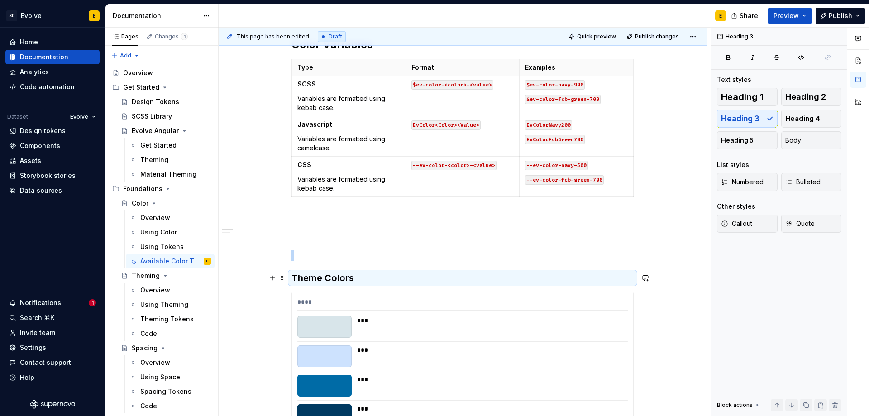
click at [421, 271] on h3 "Theme Colors" at bounding box center [462, 277] width 342 height 13
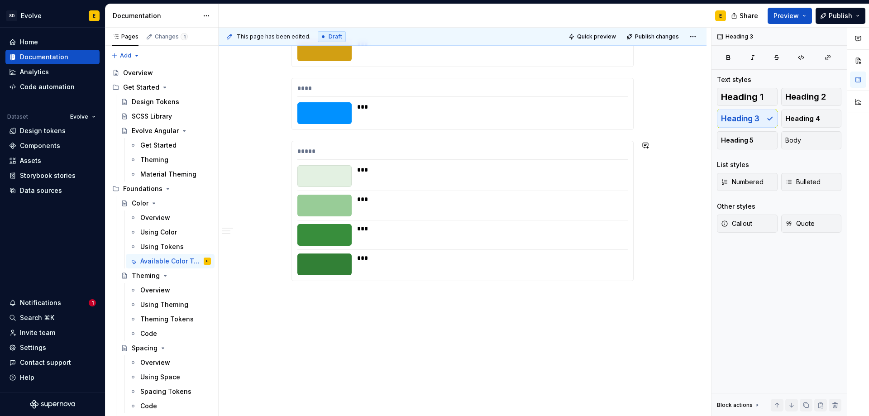
scroll to position [1338, 0]
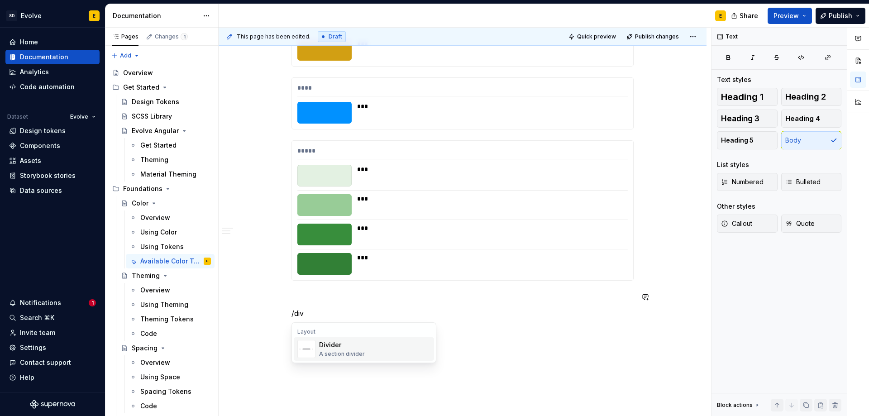
click at [343, 352] on div "A section divider" at bounding box center [342, 353] width 46 height 7
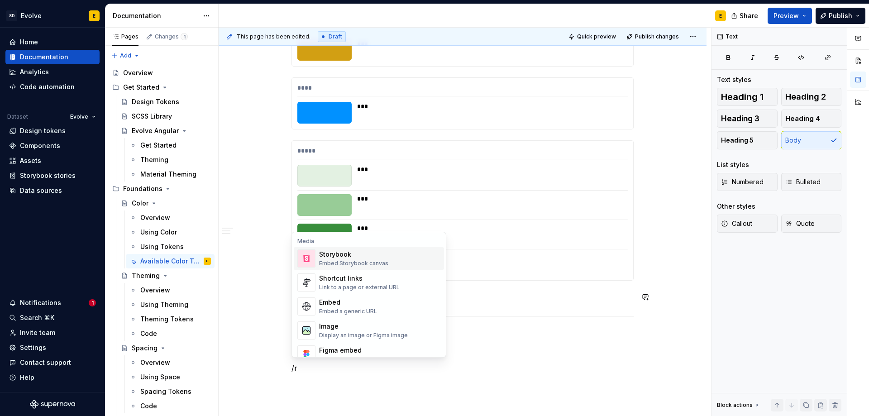
scroll to position [1339, 0]
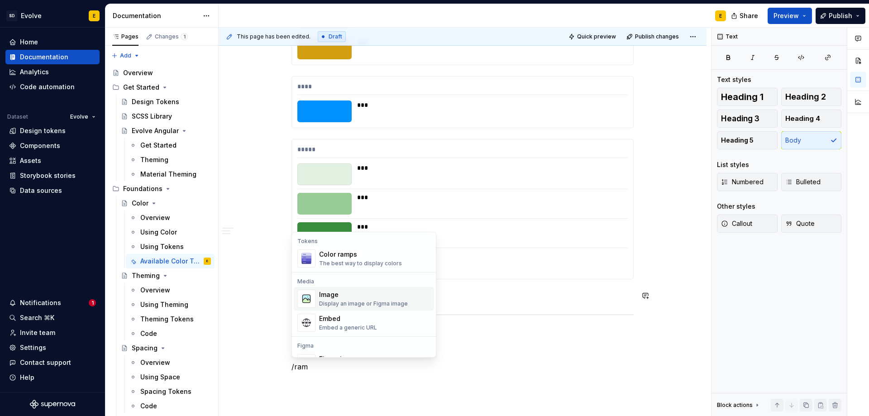
click at [346, 265] on div "The best way to display colors" at bounding box center [360, 263] width 83 height 7
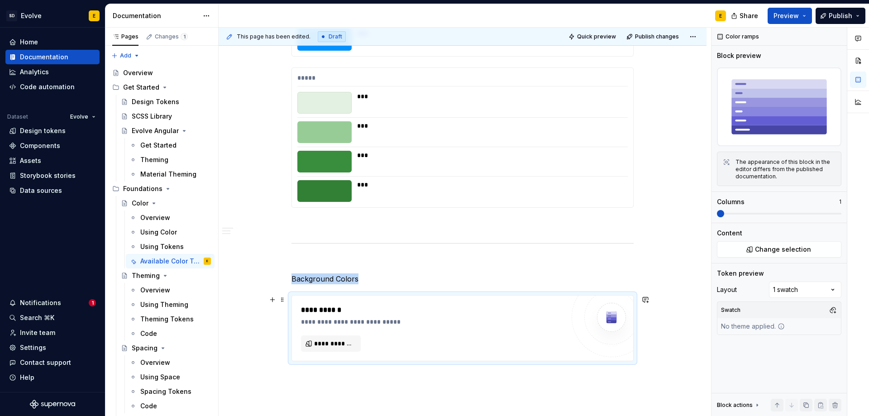
scroll to position [1491, 0]
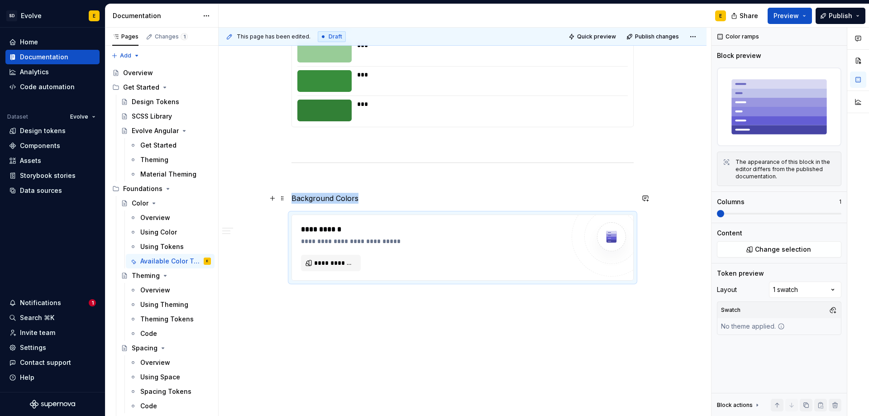
click at [356, 197] on p "Background Colors" at bounding box center [462, 198] width 342 height 11
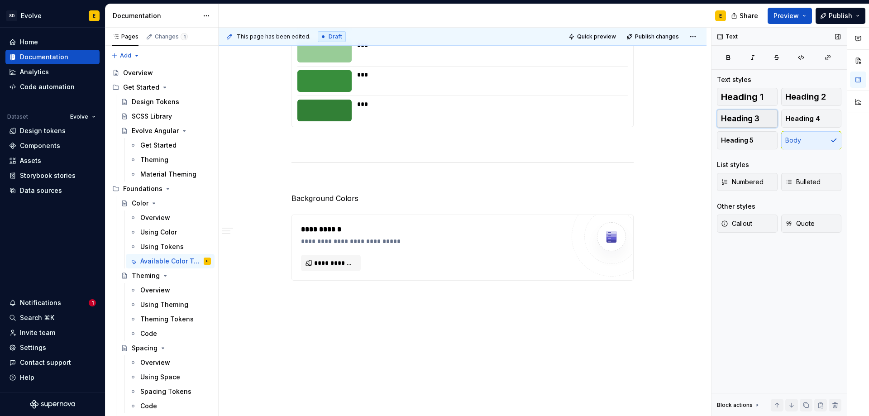
click at [763, 120] on button "Heading 3" at bounding box center [747, 118] width 61 height 18
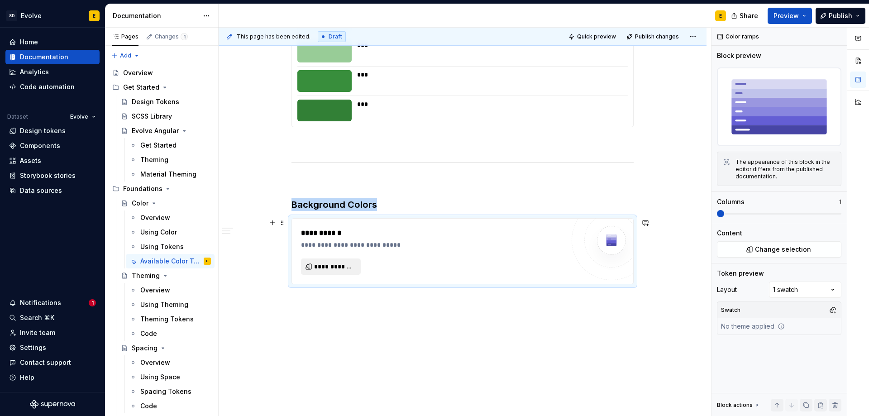
click at [346, 269] on span "**********" at bounding box center [334, 266] width 41 height 9
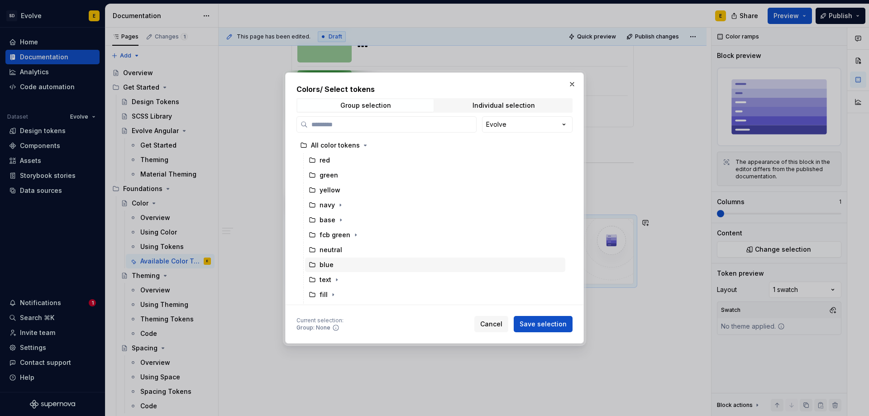
scroll to position [43, 0]
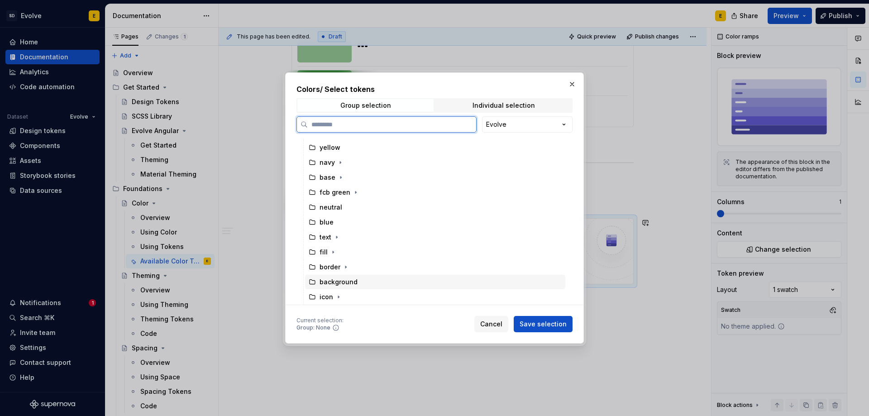
click at [310, 281] on icon at bounding box center [312, 281] width 7 height 7
click at [537, 323] on span "Save selection" at bounding box center [542, 323] width 47 height 9
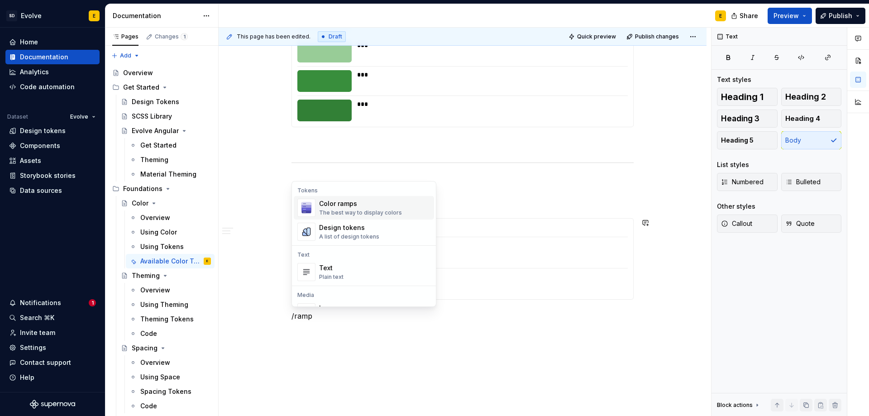
click at [352, 215] on div "The best way to display colors" at bounding box center [360, 212] width 83 height 7
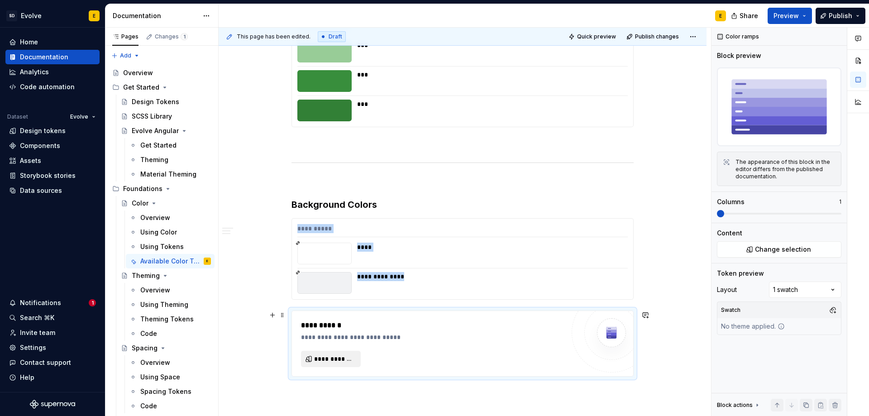
click at [331, 358] on span "**********" at bounding box center [334, 358] width 41 height 9
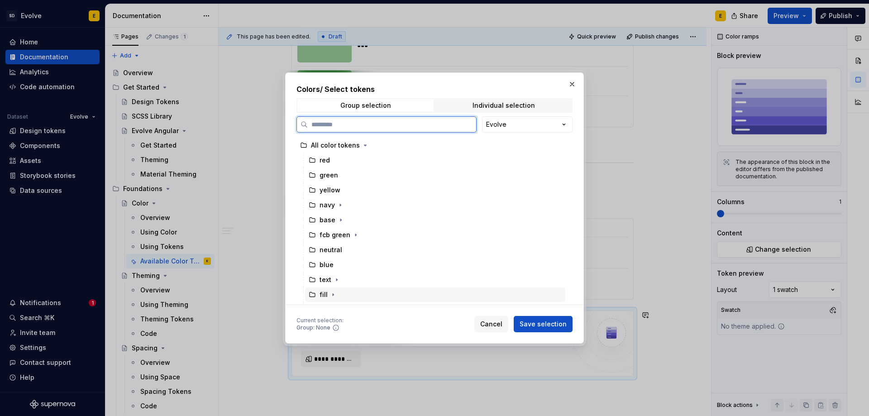
click at [312, 296] on icon at bounding box center [312, 294] width 7 height 7
click at [534, 325] on span "Save selection" at bounding box center [542, 323] width 47 height 9
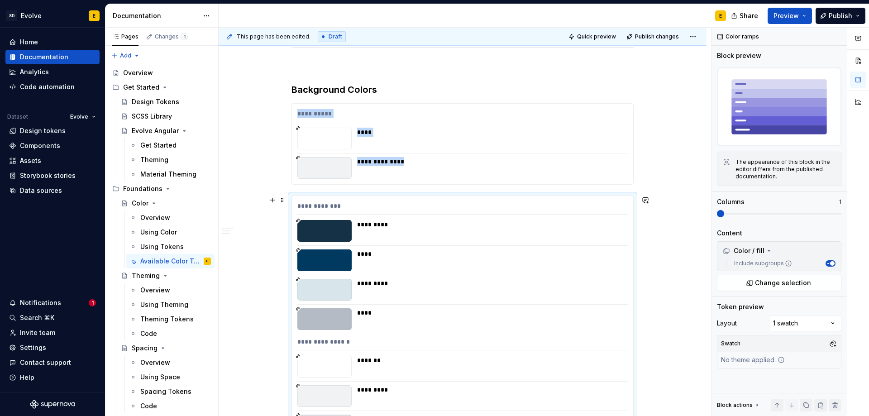
scroll to position [1593, 0]
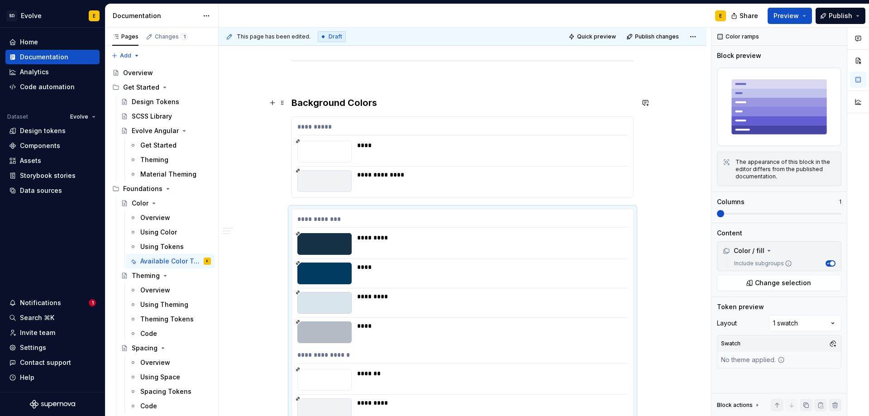
click at [344, 100] on h3 "Background Colors" at bounding box center [462, 102] width 342 height 13
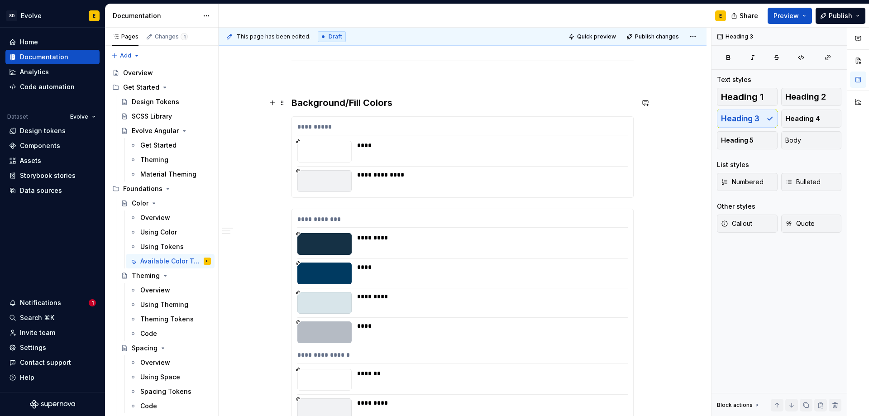
click at [395, 104] on h3 "Background/Fill Colors" at bounding box center [462, 102] width 342 height 13
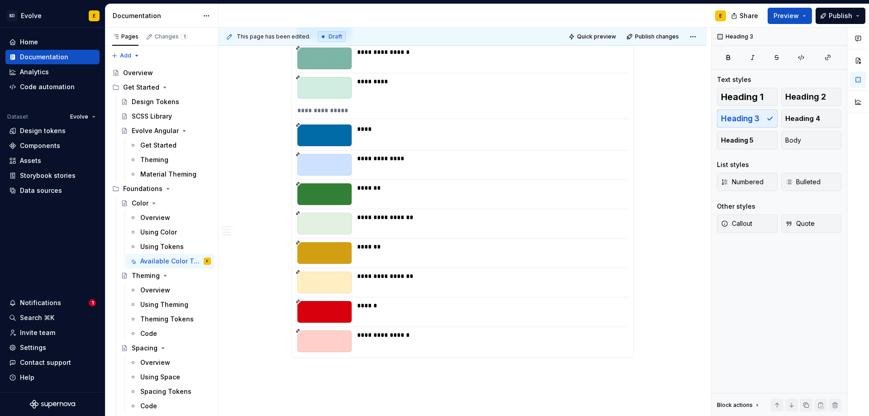
scroll to position [2304, 0]
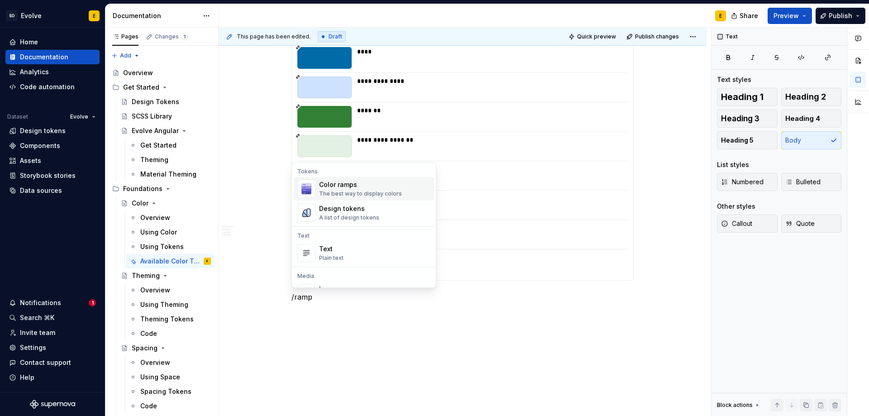
click at [355, 191] on div "The best way to display colors" at bounding box center [360, 193] width 83 height 7
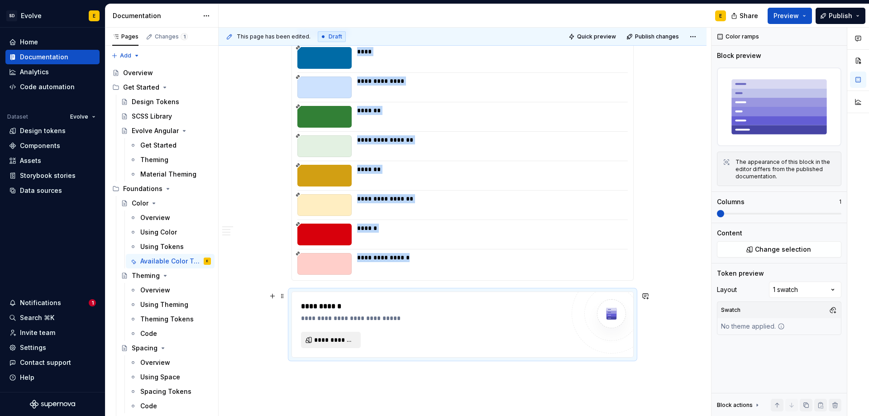
click at [337, 343] on span "**********" at bounding box center [334, 339] width 41 height 9
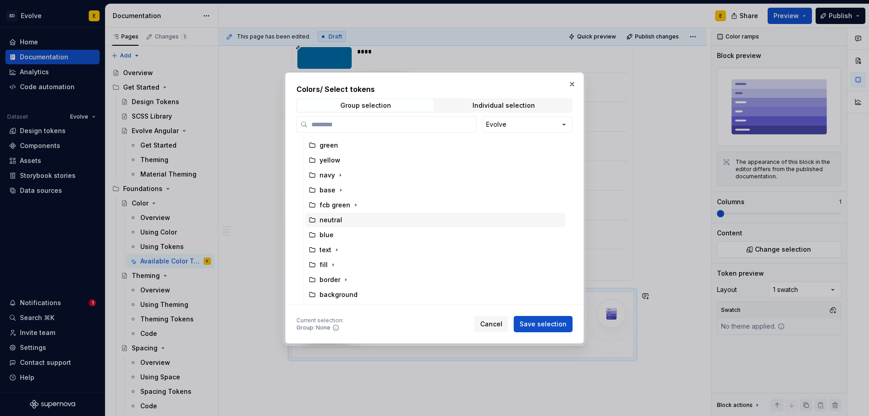
scroll to position [43, 0]
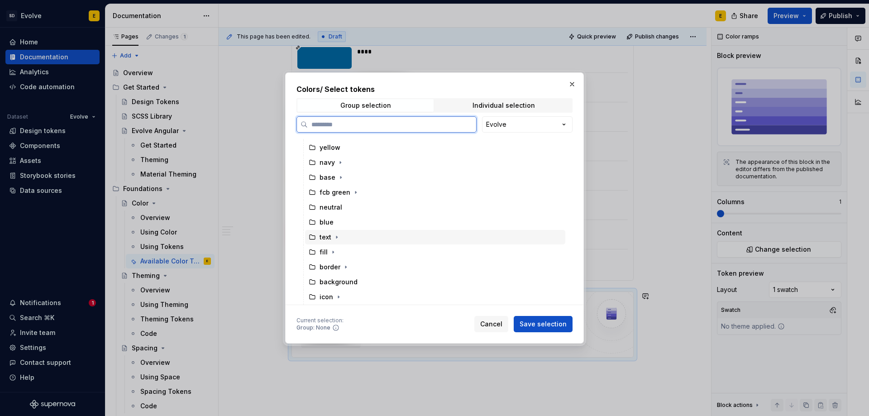
click at [313, 237] on icon at bounding box center [312, 236] width 7 height 7
click at [534, 321] on span "Save selection" at bounding box center [542, 323] width 47 height 9
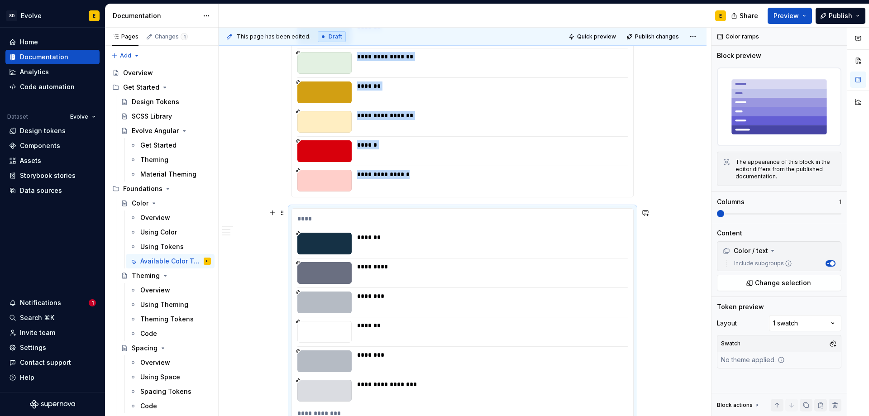
scroll to position [2387, 0]
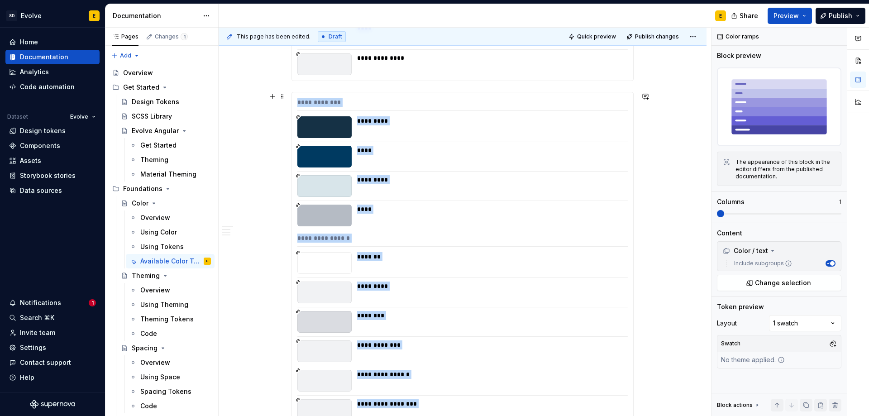
scroll to position [1663, 0]
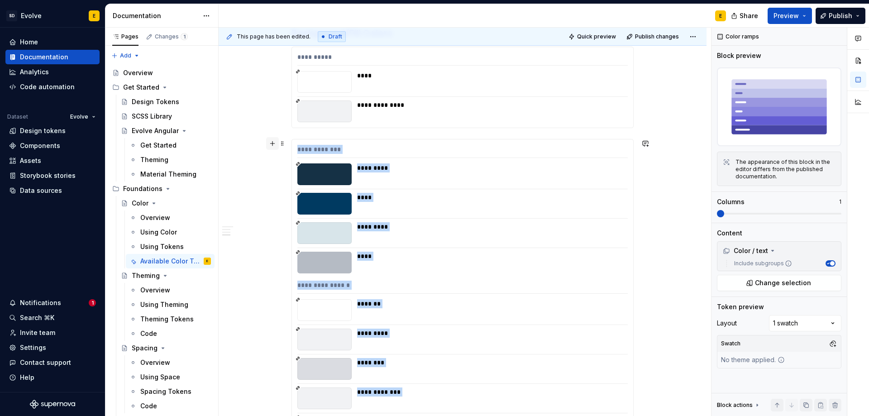
click at [272, 143] on button "button" at bounding box center [272, 143] width 13 height 13
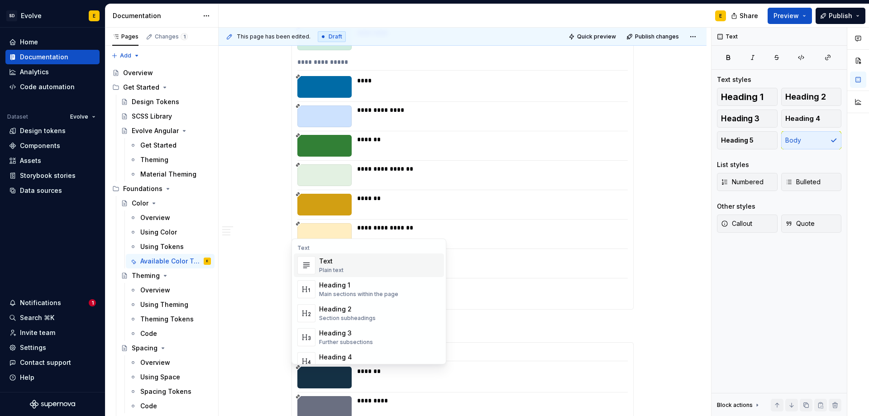
scroll to position [2372, 0]
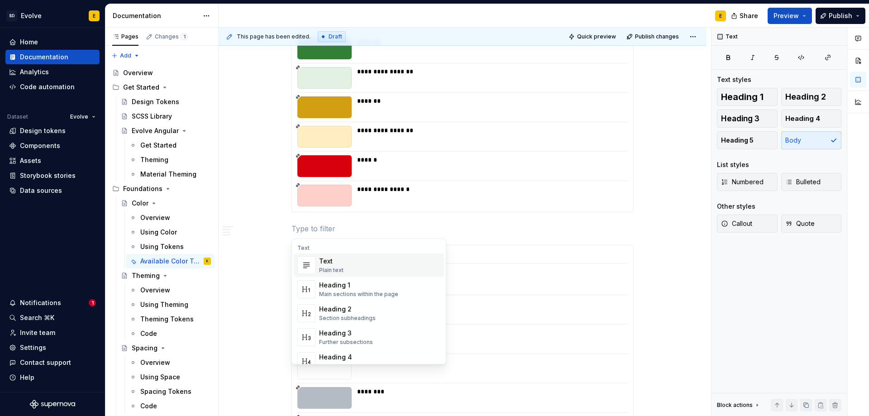
click at [306, 228] on p at bounding box center [462, 228] width 342 height 11
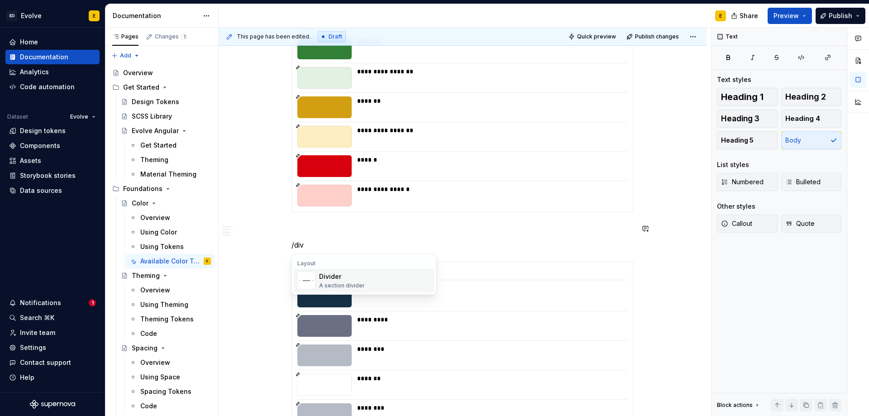
click at [328, 280] on div "Divider" at bounding box center [342, 276] width 46 height 9
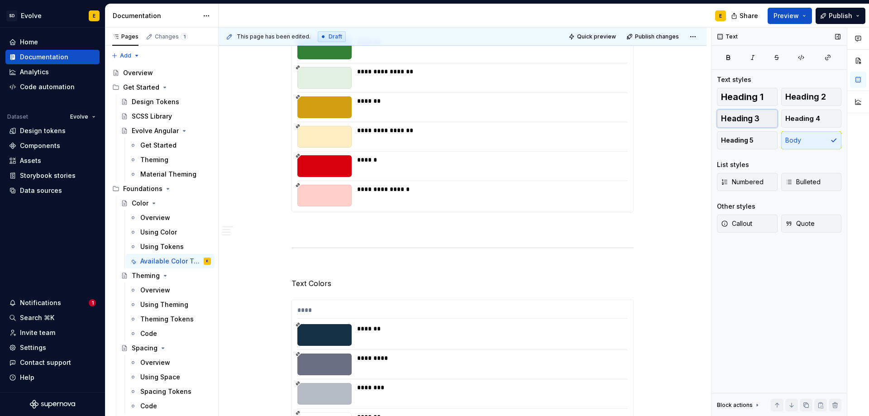
click at [757, 117] on span "Heading 3" at bounding box center [740, 118] width 38 height 9
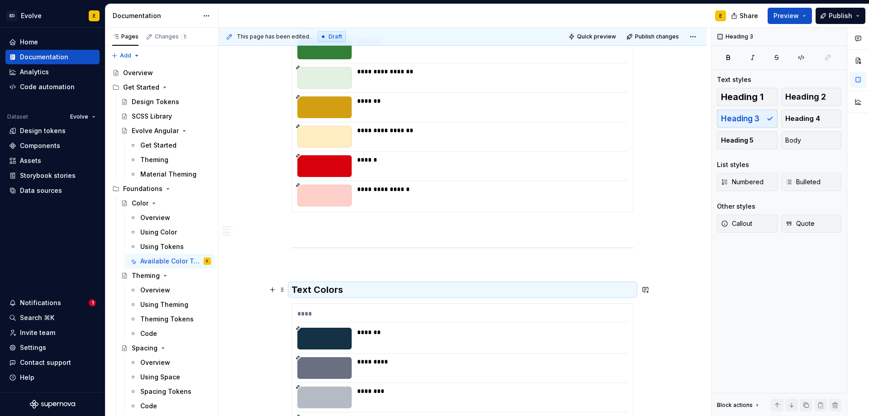
click at [371, 287] on h3 "Text Colors" at bounding box center [462, 289] width 342 height 13
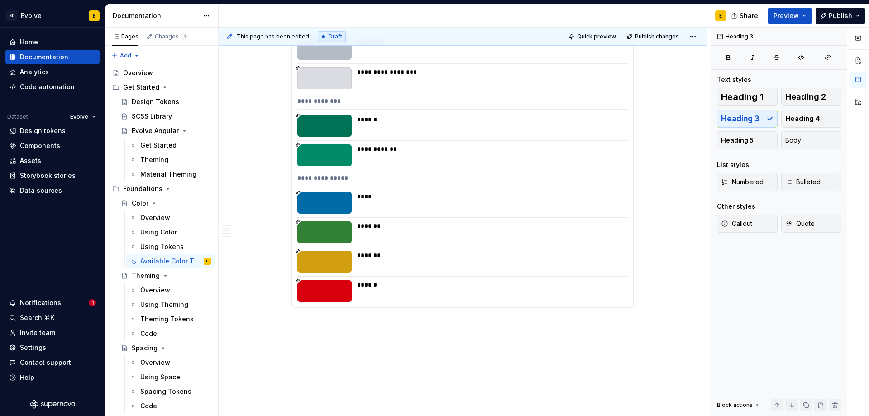
scroll to position [2807, 0]
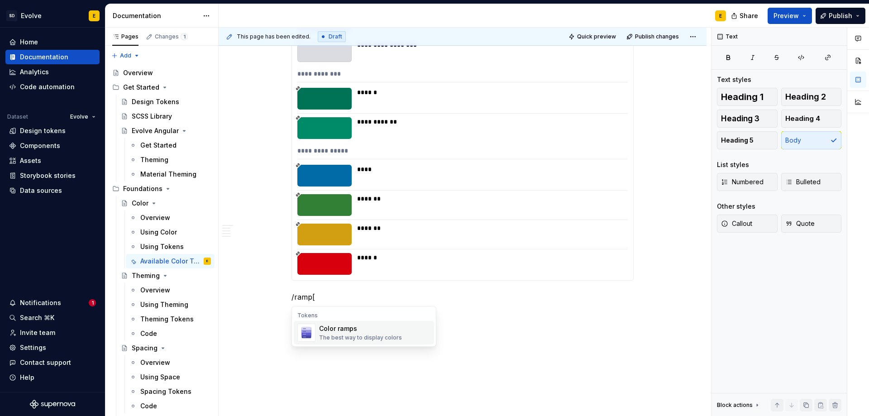
click at [344, 337] on div "The best way to display colors" at bounding box center [360, 337] width 83 height 7
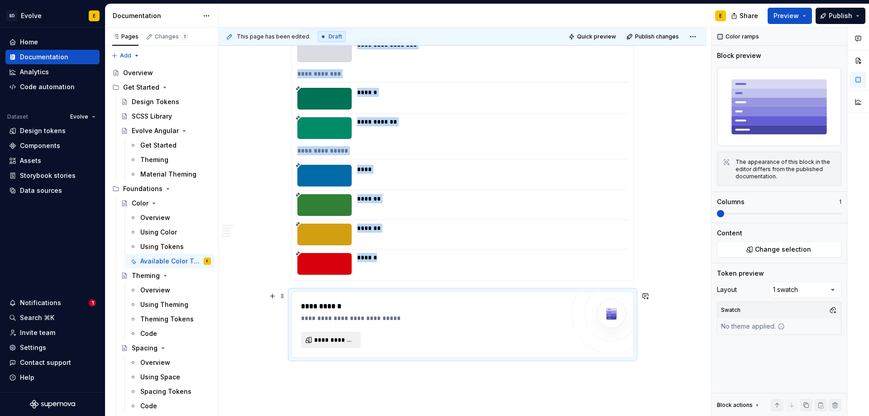
click at [339, 339] on span "**********" at bounding box center [334, 339] width 41 height 9
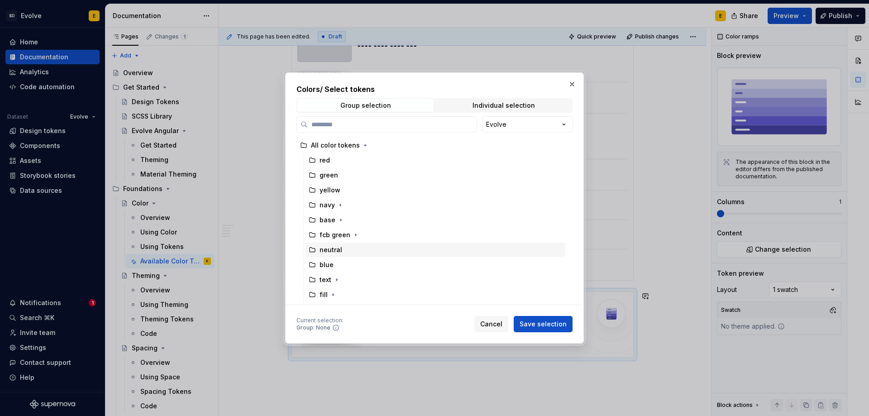
scroll to position [43, 0]
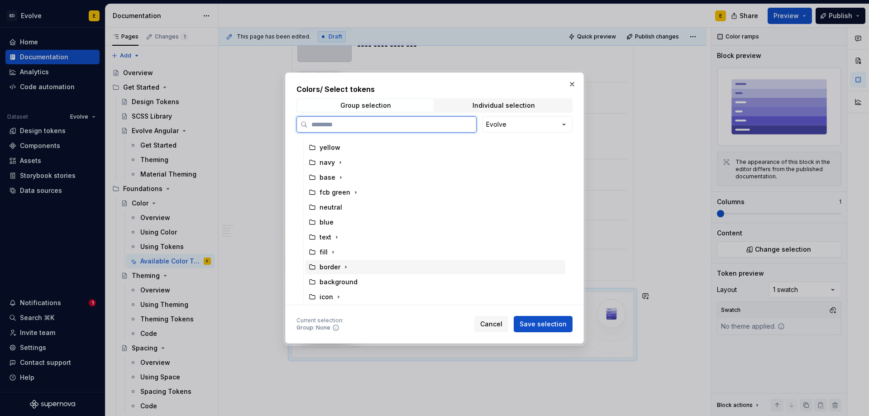
click at [312, 265] on icon at bounding box center [312, 266] width 7 height 7
click at [531, 316] on button "Save selection" at bounding box center [543, 324] width 59 height 16
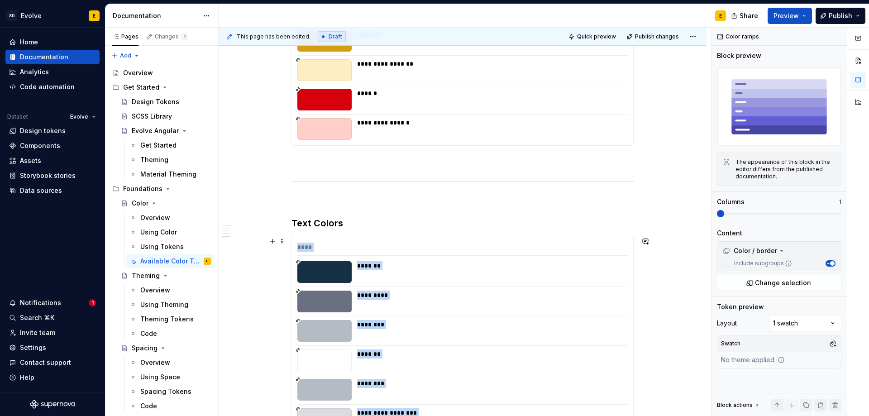
scroll to position [2437, 0]
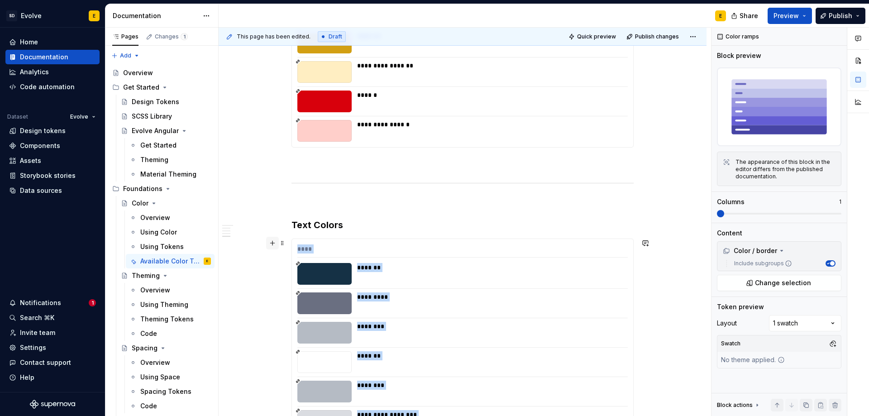
click at [272, 244] on button "button" at bounding box center [272, 243] width 13 height 13
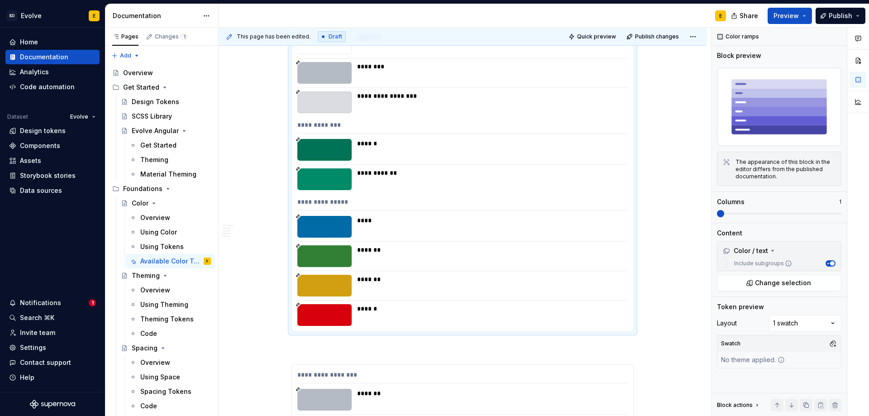
scroll to position [2830, 0]
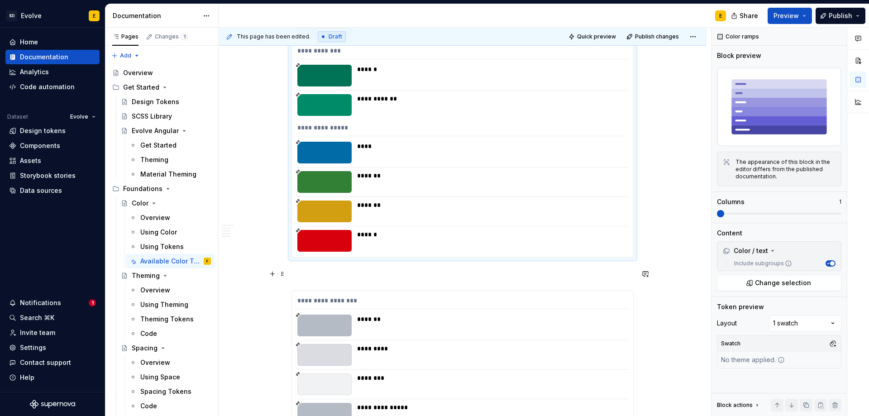
click at [335, 269] on p at bounding box center [462, 273] width 342 height 11
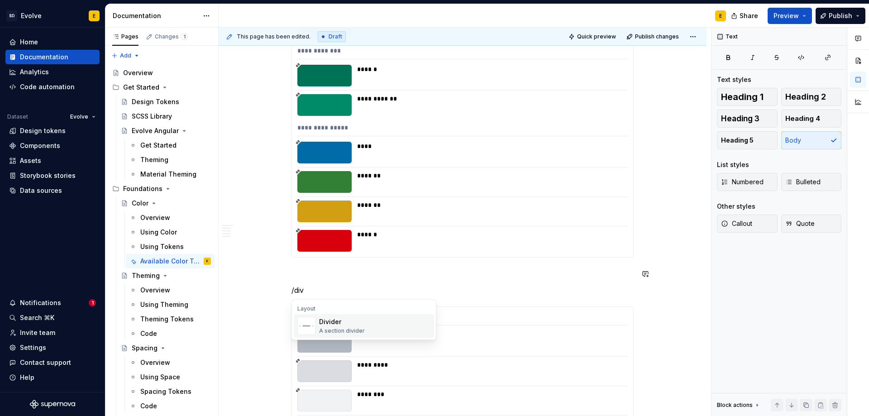
click at [327, 328] on div "A section divider" at bounding box center [342, 330] width 46 height 7
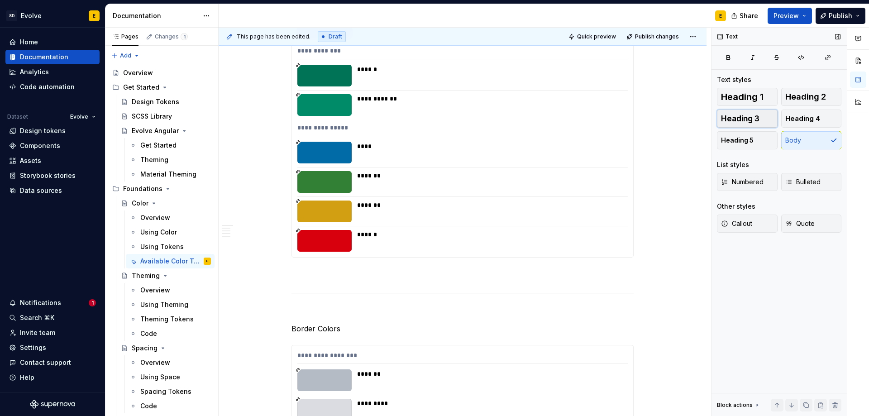
click at [748, 120] on span "Heading 3" at bounding box center [740, 118] width 38 height 9
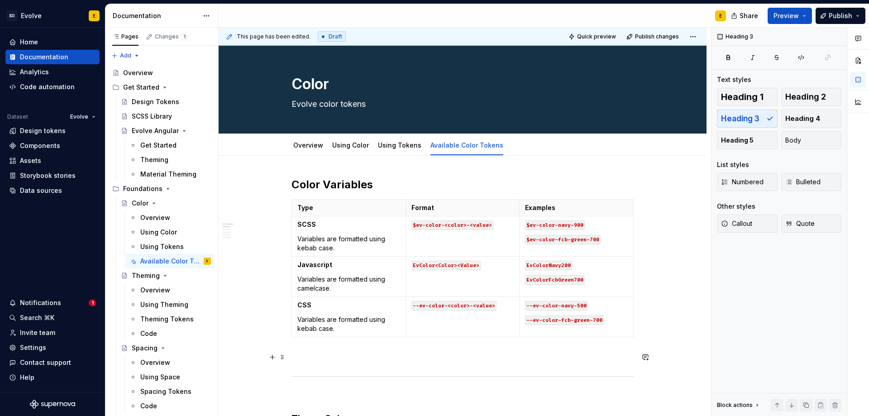
scroll to position [0, 0]
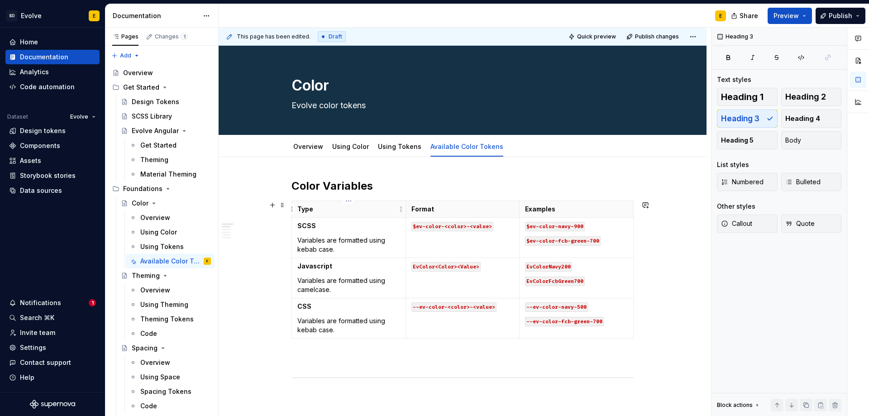
click at [367, 211] on p "Type" at bounding box center [348, 209] width 103 height 9
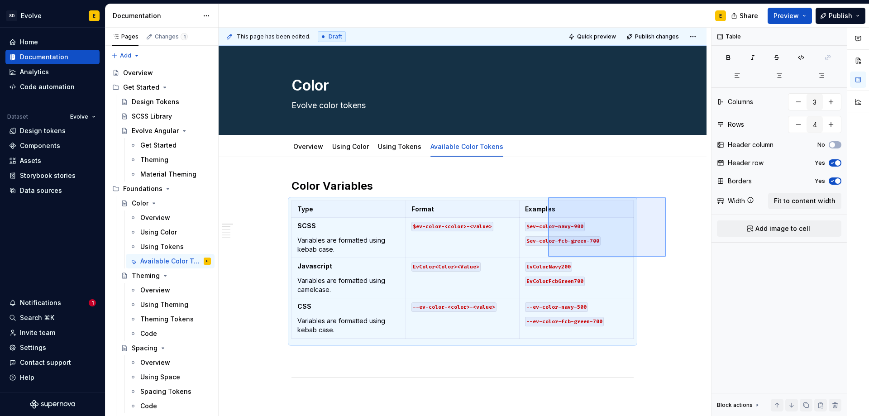
drag, startPoint x: 603, startPoint y: 228, endPoint x: 548, endPoint y: 257, distance: 61.5
click at [548, 257] on div "**********" at bounding box center [465, 222] width 492 height 389
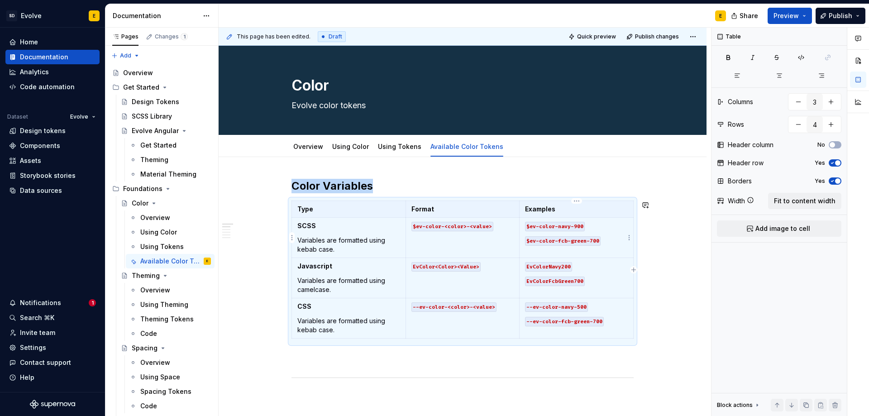
copy h2 "Color Variables"
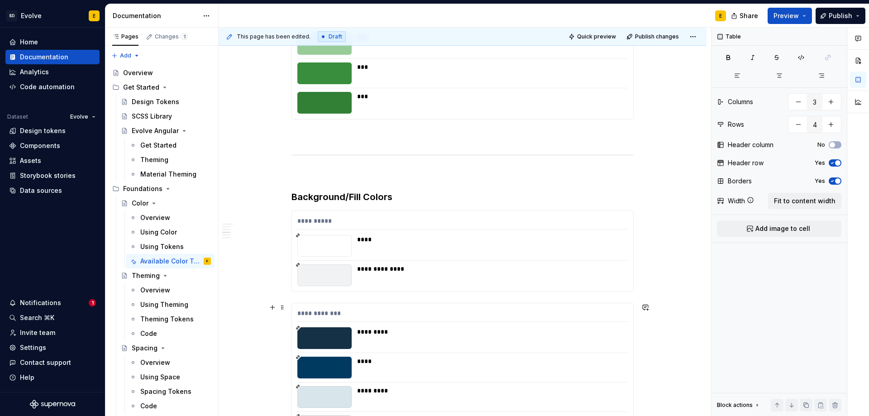
scroll to position [1493, 0]
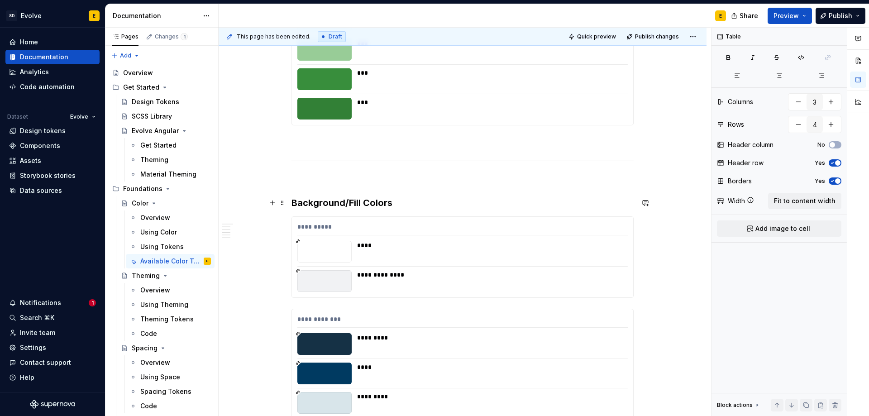
click at [424, 204] on h3 "Background/Fill Colors" at bounding box center [462, 202] width 342 height 13
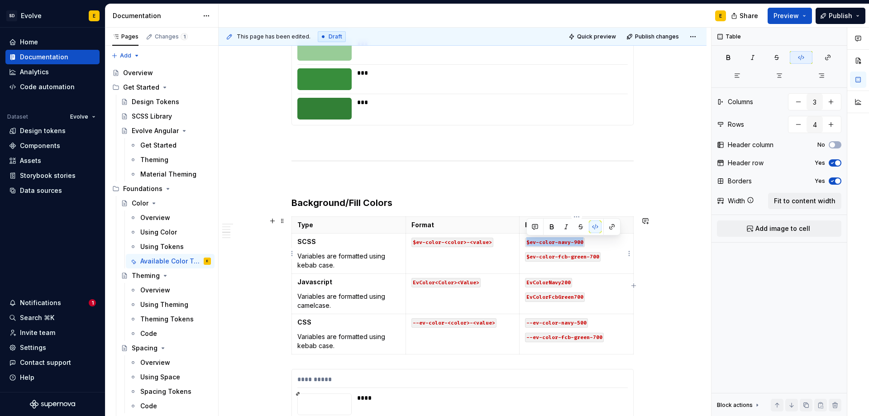
drag, startPoint x: 527, startPoint y: 243, endPoint x: 584, endPoint y: 242, distance: 56.6
click at [584, 242] on code "$ev-color-navy-900" at bounding box center [555, 243] width 60 height 10
drag, startPoint x: 614, startPoint y: 241, endPoint x: 524, endPoint y: 243, distance: 91.0
click at [524, 243] on td "$ev-color-fill-accent-navy $ev-color-fcb-green-700" at bounding box center [576, 253] width 114 height 40
click at [594, 227] on button "button" at bounding box center [593, 225] width 13 height 13
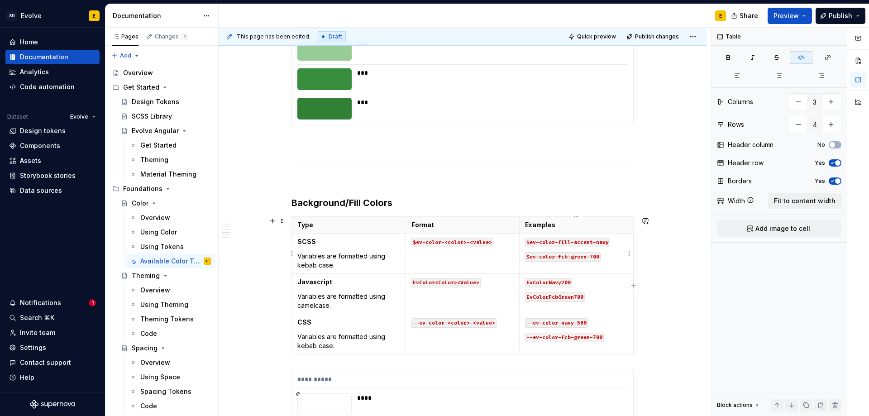
click at [609, 254] on p "$ev-color-fcb-green-700" at bounding box center [576, 256] width 103 height 9
click at [443, 242] on code "$ev-color-<color>-<value>" at bounding box center [452, 243] width 82 height 10
click at [446, 243] on code "$ev-color-<>-<color>-<value>" at bounding box center [456, 243] width 91 height 10
click at [434, 282] on code "EvColor<Color><Value>" at bounding box center [445, 283] width 69 height 10
drag, startPoint x: 526, startPoint y: 257, endPoint x: 598, endPoint y: 259, distance: 72.0
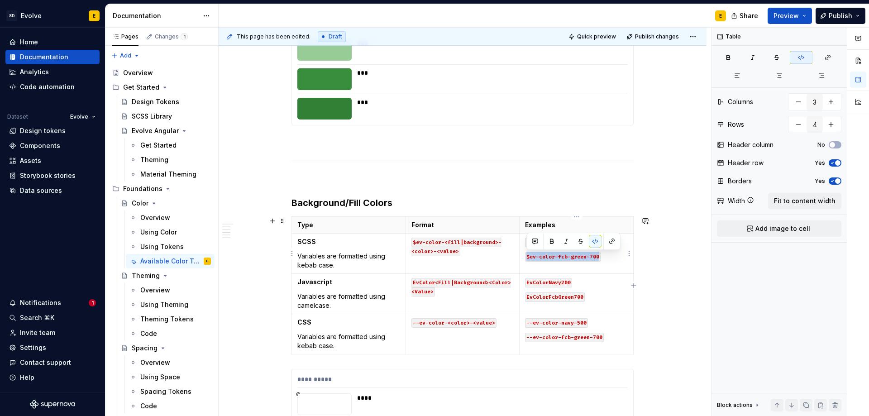
click at [598, 259] on code "$ev-color-fcb-green-700" at bounding box center [563, 257] width 76 height 10
drag, startPoint x: 624, startPoint y: 257, endPoint x: 523, endPoint y: 255, distance: 101.8
click at [523, 255] on td "$ev-color-fill-accent-navy $ev-color-fill-container-primary" at bounding box center [576, 253] width 114 height 40
click at [592, 238] on button "button" at bounding box center [593, 239] width 13 height 13
click at [579, 261] on code "$ev-color-fill-container-primary" at bounding box center [565, 261] width 81 height 19
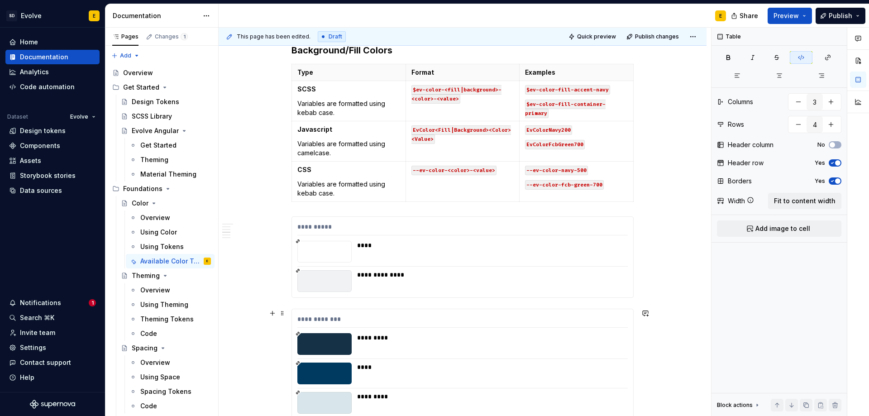
scroll to position [1629, 0]
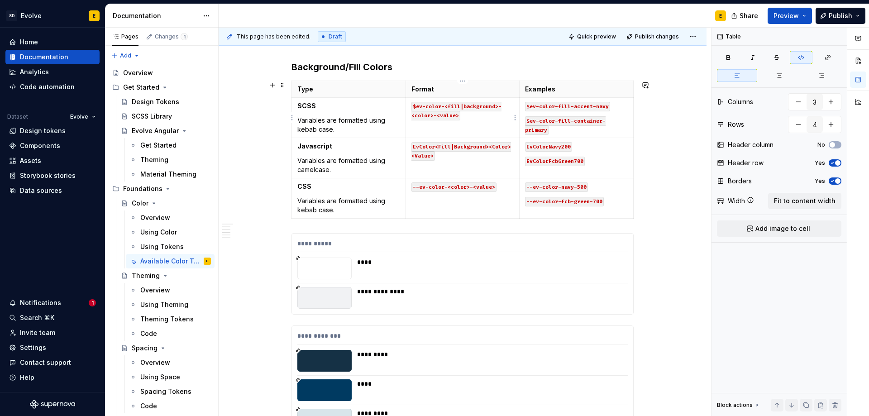
click at [412, 116] on code "$ev-color-<fill|background>-<color>-<value>" at bounding box center [456, 111] width 90 height 19
click at [502, 106] on code "$ev-color-<fill|background>-<>-<color>-<value>" at bounding box center [461, 111] width 100 height 19
click at [486, 145] on code "EvColor<Fill|Background><Color><Value>" at bounding box center [461, 151] width 100 height 19
click at [487, 147] on code "EvColor<Fill|Background><Color><Value>" at bounding box center [461, 151] width 100 height 19
click at [490, 146] on code "EvColor<Fill|Background><><Color><Value>" at bounding box center [453, 151] width 84 height 19
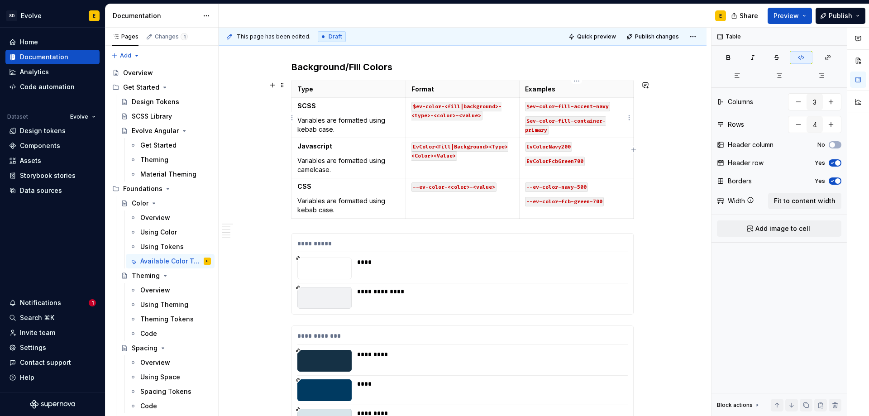
click at [573, 130] on p "$ev-color-fill-container-primary" at bounding box center [576, 125] width 103 height 18
click at [582, 132] on p "$ev-color-fill-container-primary" at bounding box center [576, 125] width 103 height 18
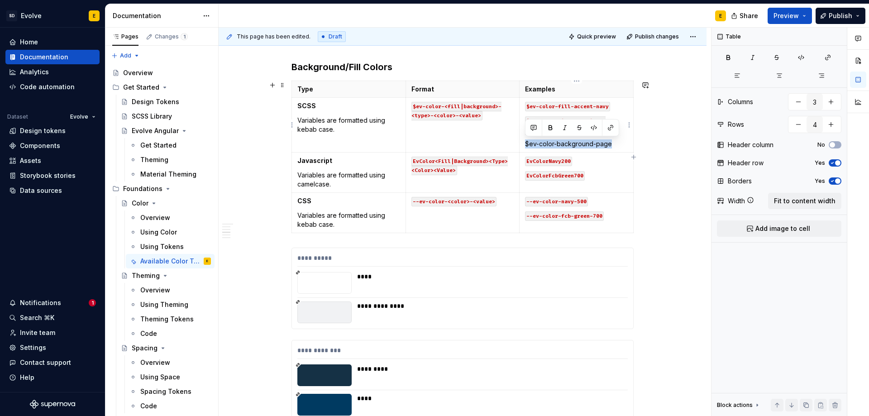
drag, startPoint x: 611, startPoint y: 145, endPoint x: 527, endPoint y: 143, distance: 84.6
click at [527, 143] on p "$ev-color-background-page" at bounding box center [576, 143] width 103 height 9
click at [594, 126] on button "button" at bounding box center [593, 127] width 13 height 13
click at [588, 142] on code "$ev-color-background-page" at bounding box center [566, 145] width 82 height 10
click at [608, 144] on p "$ev-color-background-page" at bounding box center [576, 143] width 103 height 9
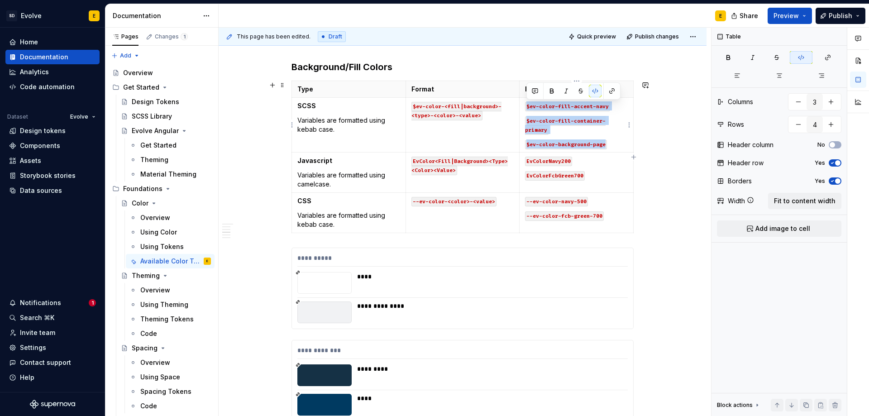
drag, startPoint x: 609, startPoint y: 144, endPoint x: 522, endPoint y: 108, distance: 94.1
click at [522, 108] on td "$ev-color-fill-accent-navy $ev-color-fill-container-primary $ev-color-backgroun…" at bounding box center [576, 125] width 114 height 55
copy td "$ev-color-fill-accent-navy $ev-color-fill-container-primary $ev-color-backgroun…"
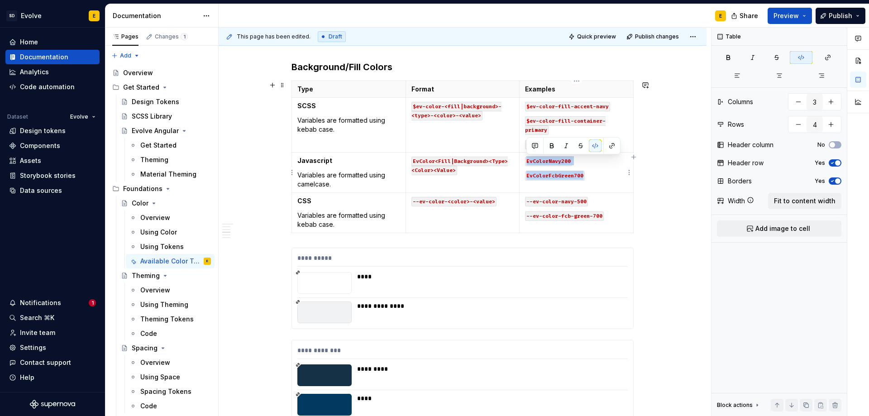
drag, startPoint x: 538, startPoint y: 166, endPoint x: 524, endPoint y: 161, distance: 14.9
click at [524, 161] on td "EvColorNavy200 EvColorFcbGreen700" at bounding box center [576, 172] width 114 height 40
drag, startPoint x: 526, startPoint y: 164, endPoint x: 535, endPoint y: 163, distance: 8.6
click at [535, 163] on code "$ev-color-fill-accent-navy$ev-color-fill-container-primary$ev-color-background-…" at bounding box center [575, 171] width 101 height 28
drag, startPoint x: 533, startPoint y: 162, endPoint x: 538, endPoint y: 161, distance: 5.5
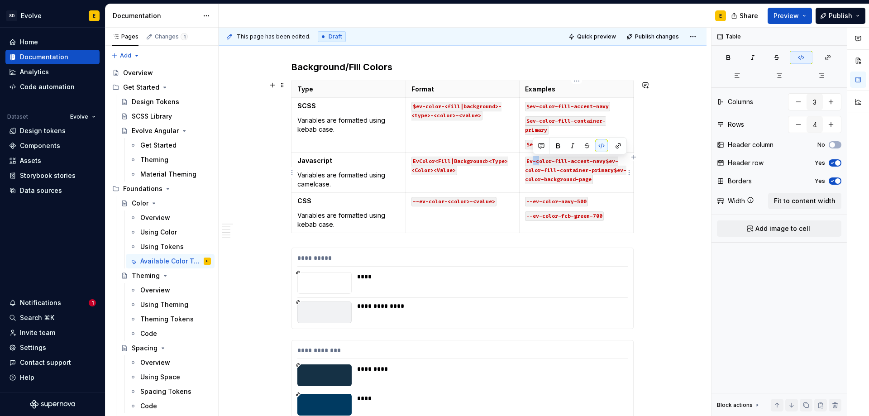
click at [538, 161] on code "Ev-color-fill-accent-navy$ev-color-fill-container-primary$ev-color-background-p…" at bounding box center [575, 171] width 101 height 28
drag, startPoint x: 547, startPoint y: 161, endPoint x: 554, endPoint y: 161, distance: 6.8
click at [554, 161] on code "EvColor-fill-accent-navy$ev-color-fill-container-primary$ev-color-background-pa…" at bounding box center [575, 171] width 101 height 28
drag, startPoint x: 559, startPoint y: 161, endPoint x: 567, endPoint y: 160, distance: 8.2
click at [567, 160] on code "EvColorFill-accent-navy$ev-color-fill-container-primary$ev-color-background-page" at bounding box center [575, 171] width 101 height 28
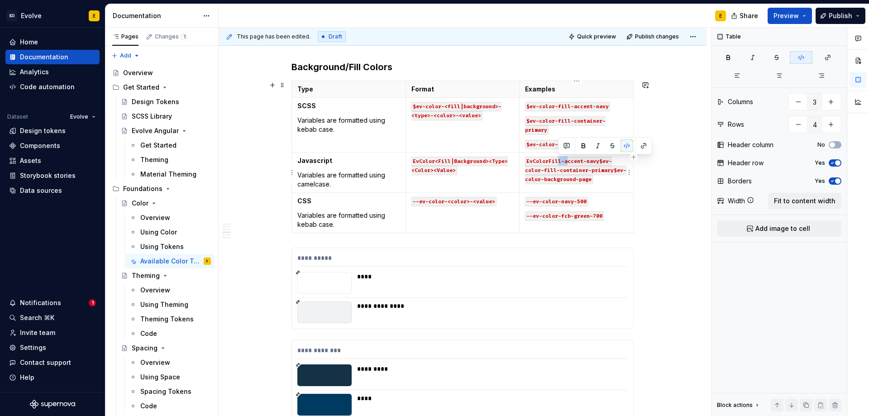
click at [565, 160] on code "EvColorFill-accent-navy$ev-color-fill-container-primary$ev-color-background-page" at bounding box center [575, 171] width 101 height 28
click at [586, 161] on code "EvColorFillAccent-navy$ev-color-fill-container-primary$ev-color-background-page" at bounding box center [575, 171] width 101 height 28
click at [593, 163] on code "EvColorFillAccentNavy$ev-color-fill-container-primary$ev-color-background-page" at bounding box center [575, 171] width 101 height 28
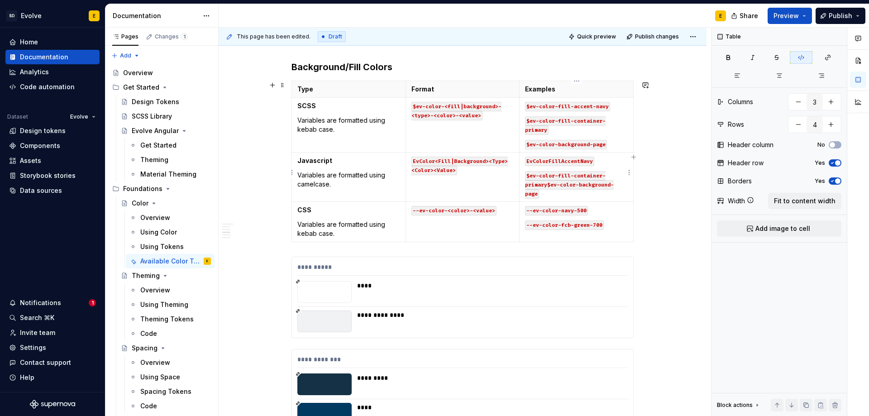
click at [548, 185] on code "$ev-color-fill-container-primary$ev-color-background-page" at bounding box center [569, 185] width 89 height 28
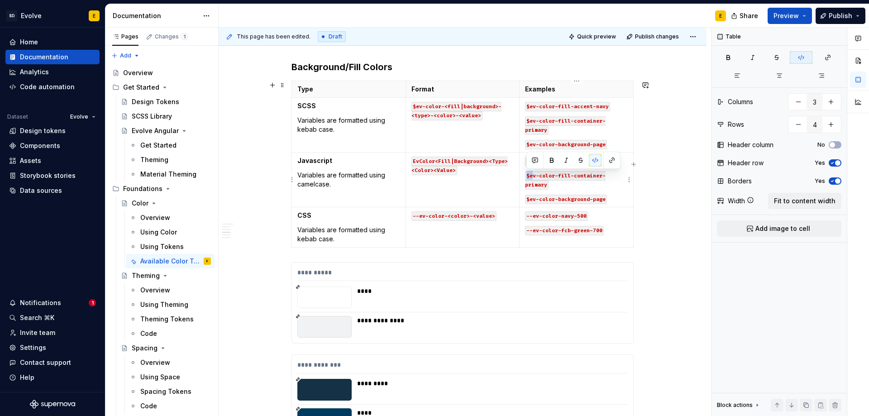
drag, startPoint x: 526, startPoint y: 174, endPoint x: 532, endPoint y: 174, distance: 5.9
click at [532, 174] on code "$ev-color-fill-container-primary" at bounding box center [565, 180] width 81 height 19
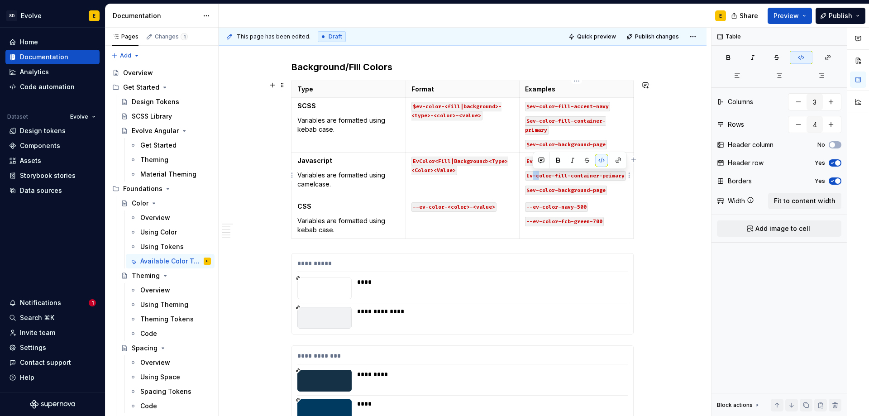
drag, startPoint x: 533, startPoint y: 176, endPoint x: 538, endPoint y: 176, distance: 5.4
click at [538, 176] on code "Ev-color-fill-container-primary" at bounding box center [575, 176] width 101 height 10
drag, startPoint x: 547, startPoint y: 175, endPoint x: 552, endPoint y: 175, distance: 5.4
click at [552, 175] on code "EvColor-fill-container-primary" at bounding box center [574, 176] width 98 height 10
click at [552, 176] on code "EvColor-fill-container-primary" at bounding box center [574, 176] width 98 height 10
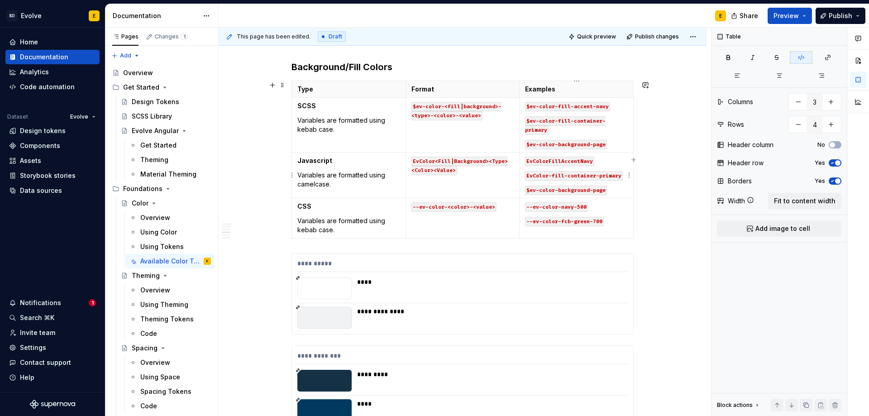
click at [553, 176] on code "EvColor-fill-container-primary" at bounding box center [574, 176] width 98 height 10
click at [561, 176] on code "EvColorFill-container-primary" at bounding box center [572, 176] width 95 height 10
drag, startPoint x: 595, startPoint y: 176, endPoint x: 590, endPoint y: 176, distance: 5.4
click at [590, 176] on code "EvColorFillContainer-primary" at bounding box center [570, 176] width 91 height 10
drag, startPoint x: 526, startPoint y: 190, endPoint x: 532, endPoint y: 190, distance: 5.4
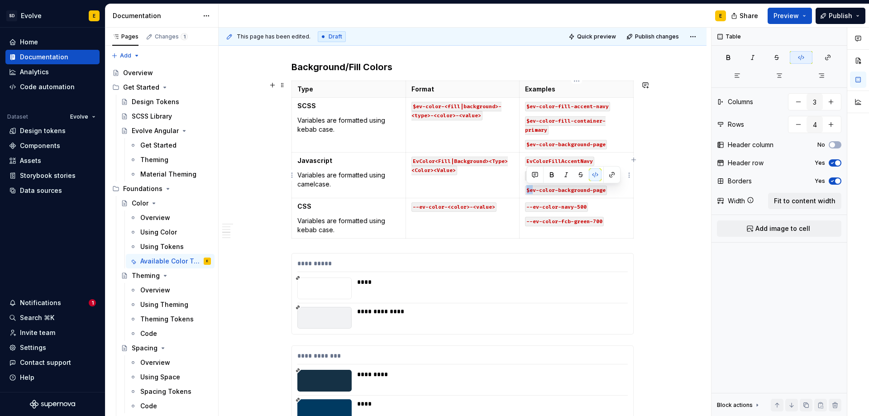
click at [532, 190] on code "$ev-color-background-page" at bounding box center [566, 191] width 82 height 10
click at [538, 191] on code "Ev-color-background-page" at bounding box center [564, 191] width 79 height 10
drag, startPoint x: 548, startPoint y: 190, endPoint x: 553, endPoint y: 190, distance: 5.0
click at [553, 190] on code "EvColor-background-page" at bounding box center [563, 191] width 76 height 10
drag, startPoint x: 579, startPoint y: 190, endPoint x: 585, endPoint y: 190, distance: 5.9
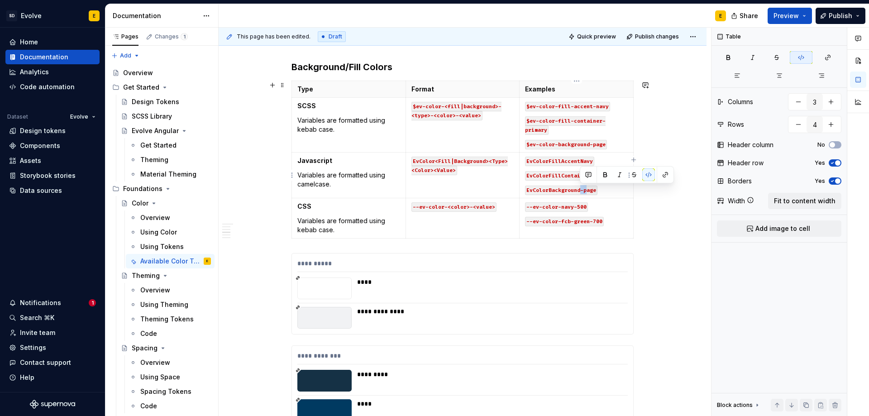
click at [585, 190] on code "EvColorBackground-page" at bounding box center [561, 191] width 72 height 10
drag, startPoint x: 607, startPoint y: 223, endPoint x: 526, endPoint y: 207, distance: 82.6
click at [526, 207] on td "--ev-color-navy-500 --ev-color-fcb-green-700" at bounding box center [576, 218] width 114 height 40
click at [608, 209] on code "$ev-color-fill-accent-navy$ev-color-fill-container-primary$ev-color-background-…" at bounding box center [575, 216] width 101 height 28
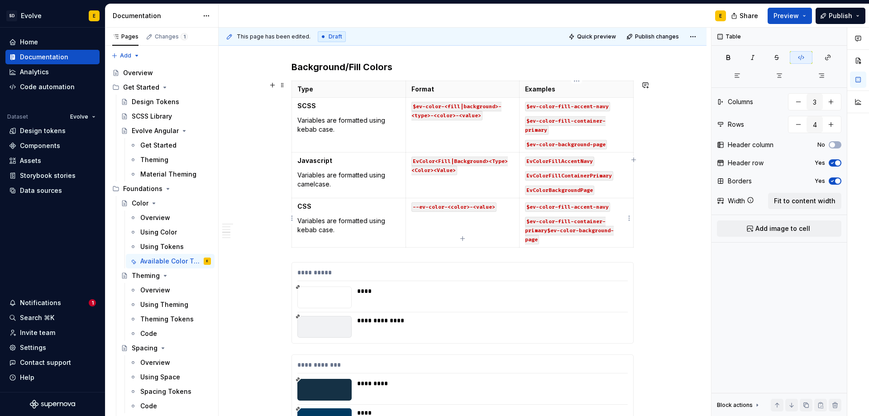
click at [546, 232] on code "$ev-color-fill-container-primary$ev-color-background-page" at bounding box center [569, 231] width 89 height 28
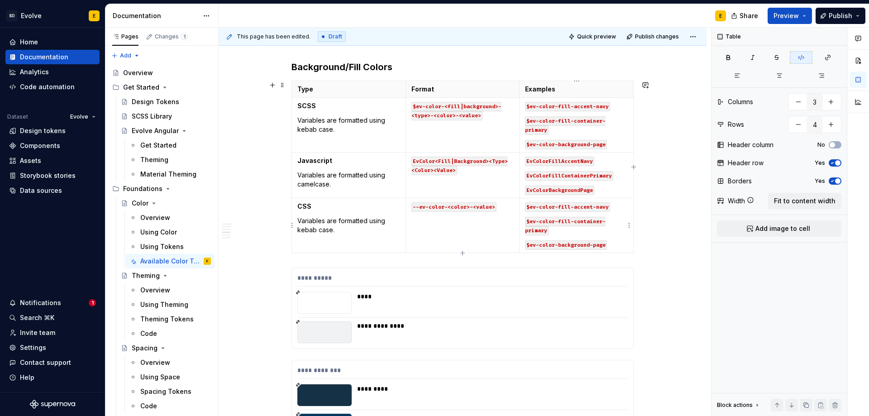
click at [530, 206] on code "$ev-color-fill-accent-navy" at bounding box center [567, 207] width 85 height 10
click at [529, 221] on code "$ev-color-fill-container-primary" at bounding box center [565, 226] width 81 height 19
click at [528, 242] on code "$ev-color-background-page" at bounding box center [566, 245] width 82 height 10
click at [841, 13] on span "Publish" at bounding box center [840, 15] width 24 height 9
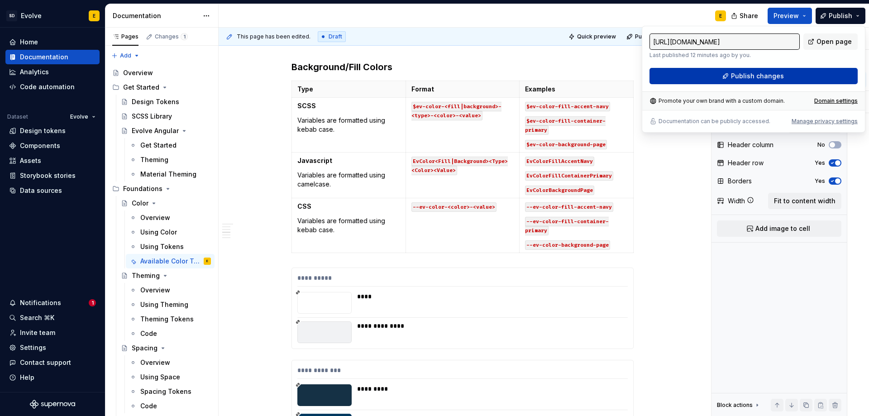
click at [783, 72] on button "Publish changes" at bounding box center [753, 76] width 208 height 16
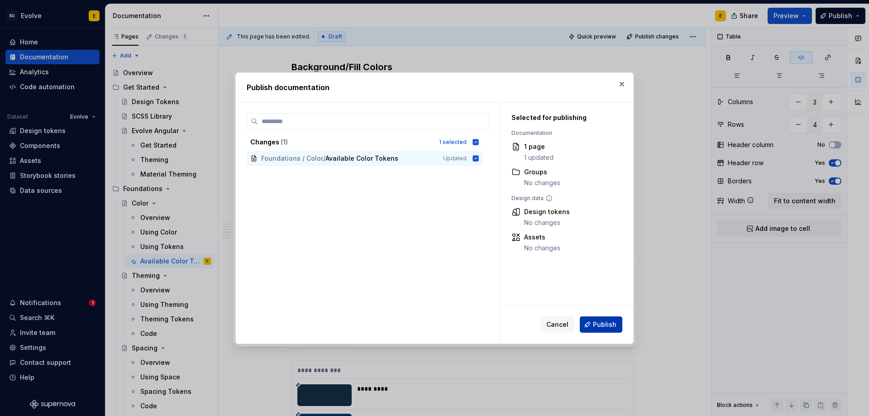
click at [612, 323] on span "Publish" at bounding box center [605, 324] width 24 height 9
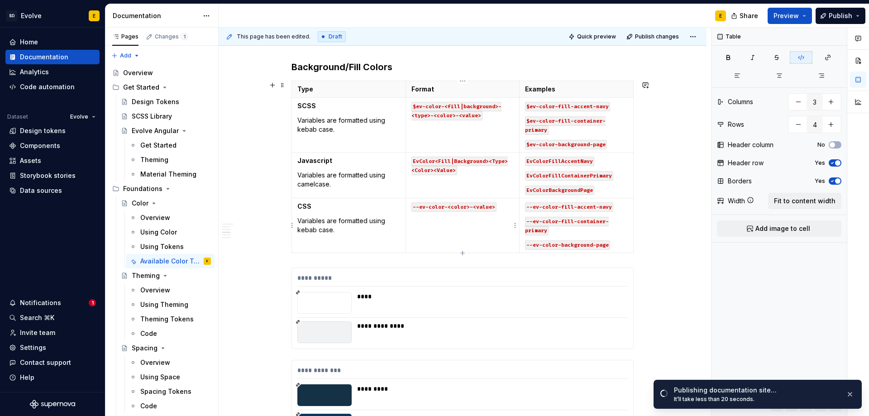
click at [446, 208] on code "--ev-color-<color>-<value>" at bounding box center [453, 207] width 85 height 10
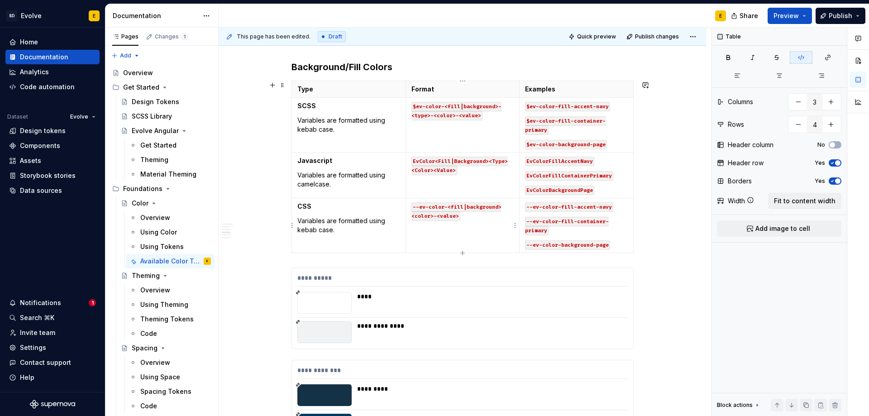
click at [500, 207] on p "--ev-color-<fill|background><color>-<value>" at bounding box center [462, 211] width 103 height 18
click at [505, 207] on code "--ev-color-<fill|background>-<>-<color>-<value>" at bounding box center [457, 211] width 93 height 19
click at [835, 11] on button "Publish" at bounding box center [840, 16] width 50 height 16
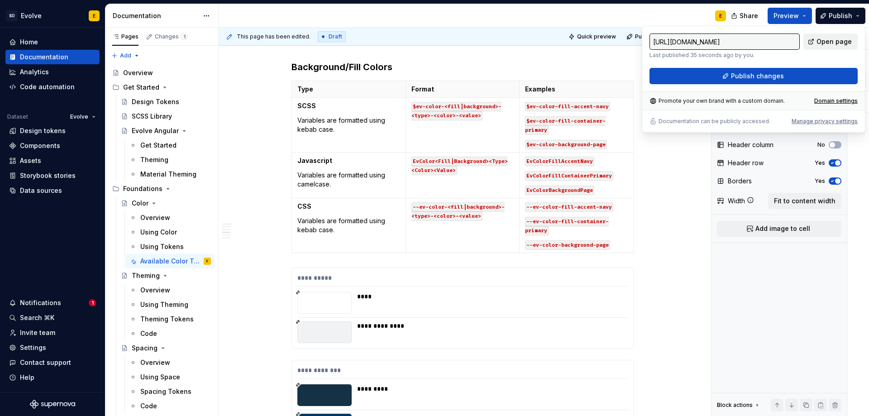
click at [821, 44] on span "Open page" at bounding box center [833, 41] width 35 height 9
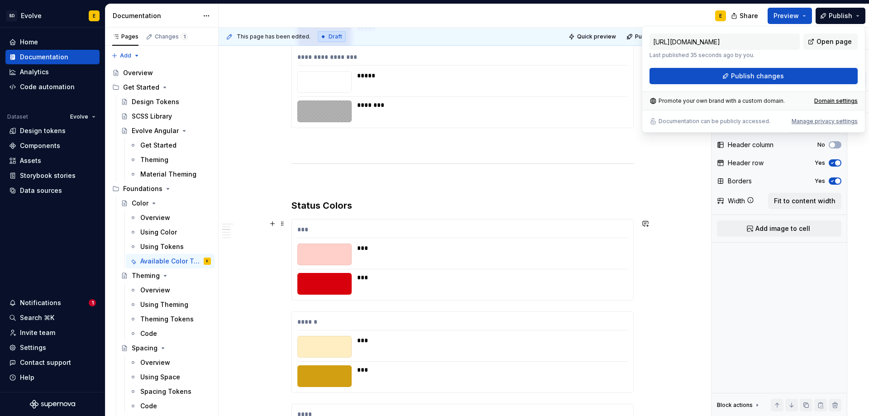
scroll to position [995, 0]
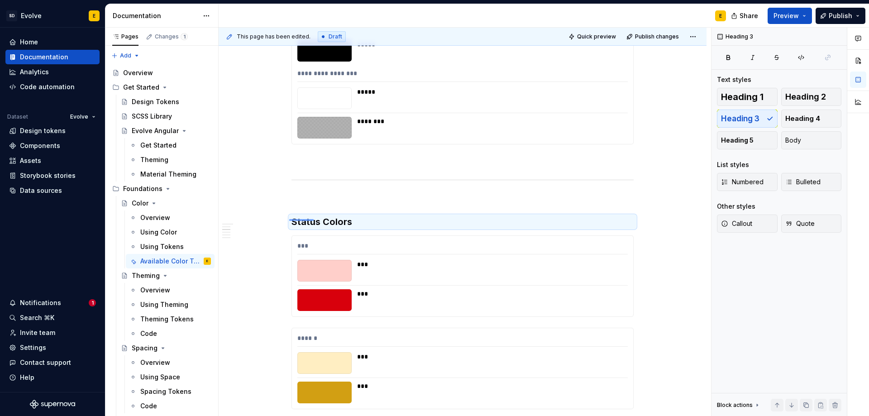
drag, startPoint x: 289, startPoint y: 220, endPoint x: 314, endPoint y: 219, distance: 24.5
click at [314, 219] on div "**********" at bounding box center [465, 222] width 492 height 389
click at [324, 224] on h3 "Status Colors" at bounding box center [462, 221] width 342 height 13
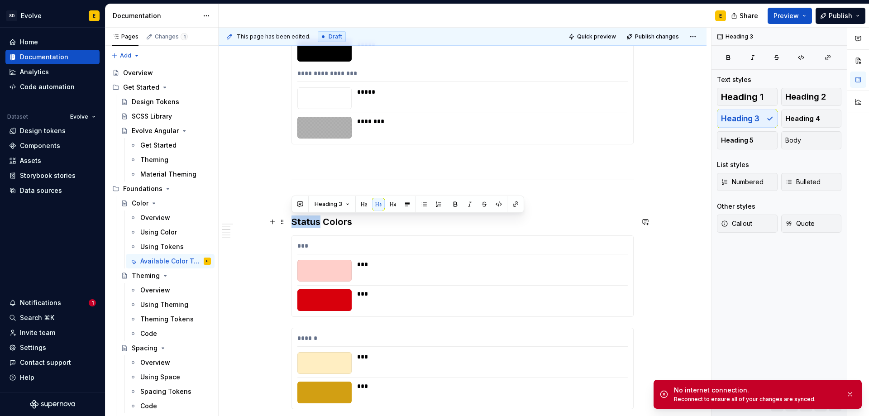
drag, startPoint x: 319, startPoint y: 221, endPoint x: 292, endPoint y: 223, distance: 26.3
click at [292, 223] on h3 "Status Colors" at bounding box center [462, 221] width 342 height 13
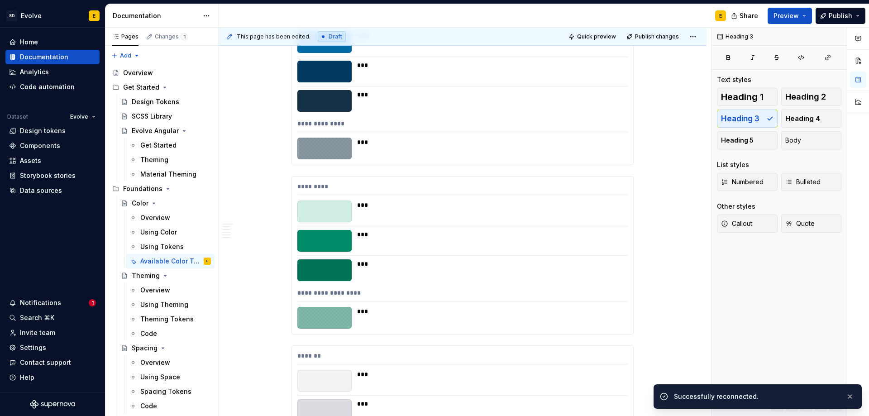
scroll to position [498, 0]
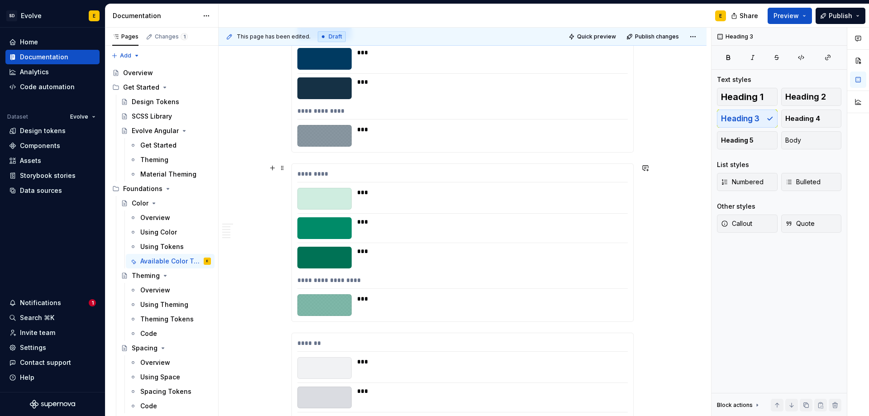
click at [428, 173] on div "*********" at bounding box center [462, 175] width 330 height 13
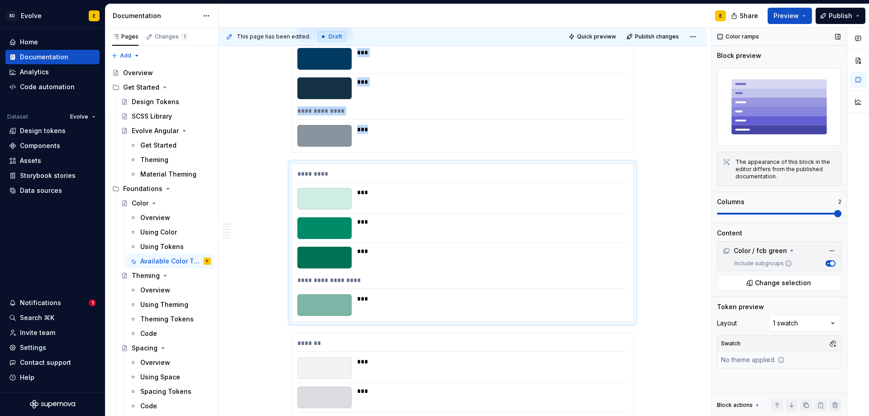
click at [834, 217] on span at bounding box center [837, 213] width 7 height 7
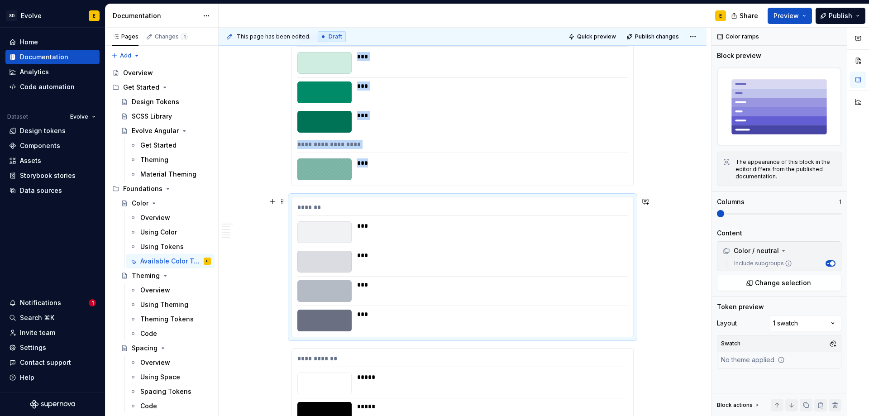
click at [592, 234] on div "***" at bounding box center [489, 232] width 265 height 22
click at [835, 217] on span at bounding box center [837, 213] width 7 height 7
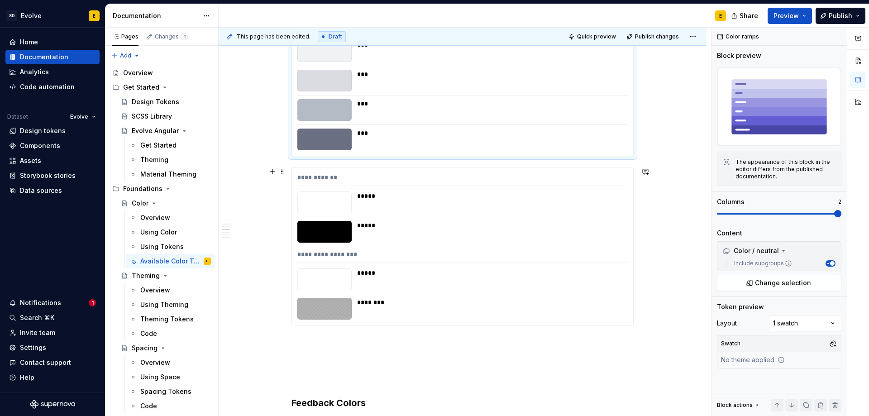
scroll to position [860, 0]
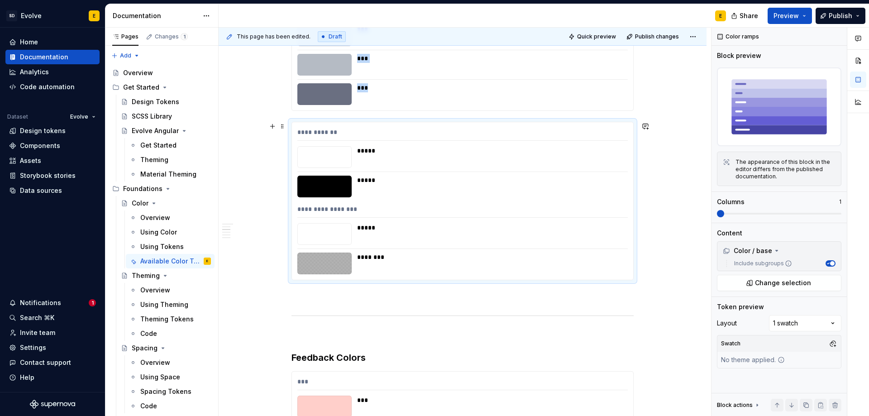
click at [582, 228] on div "*****" at bounding box center [489, 227] width 265 height 9
click at [834, 215] on span at bounding box center [837, 213] width 7 height 7
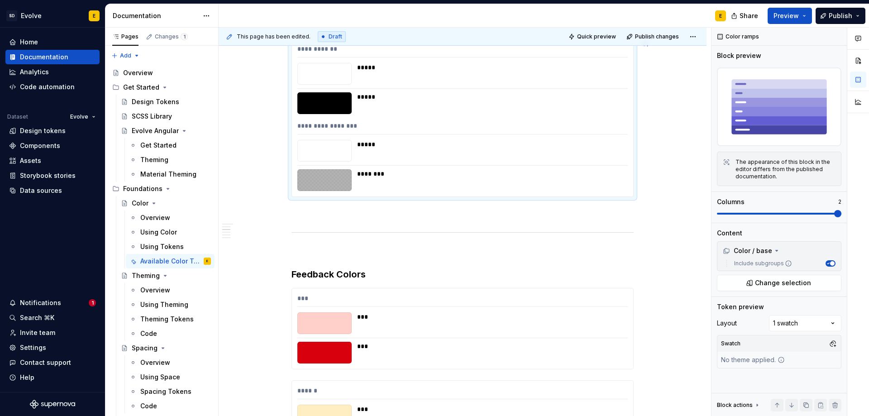
scroll to position [1041, 0]
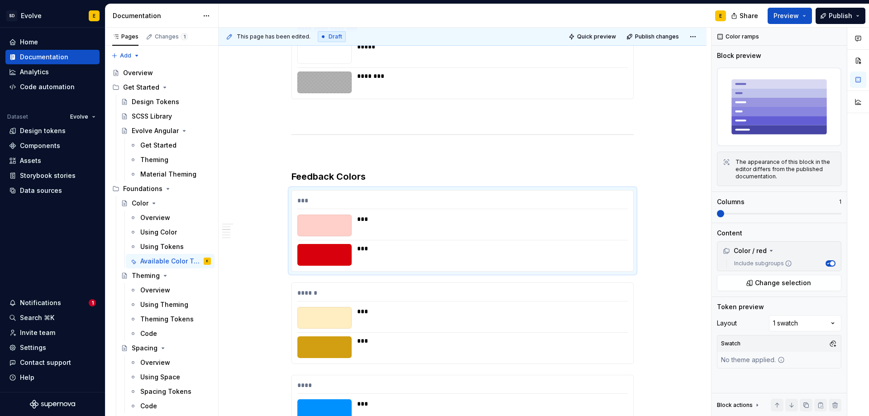
click at [570, 268] on div "*** *** ***" at bounding box center [462, 230] width 341 height 81
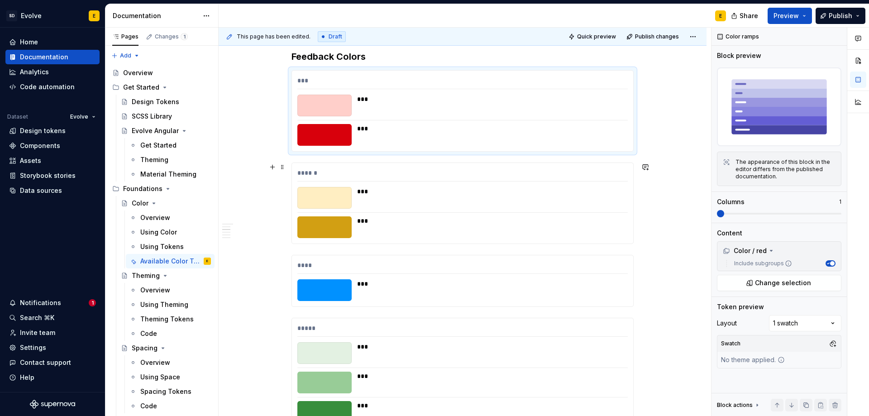
scroll to position [1176, 0]
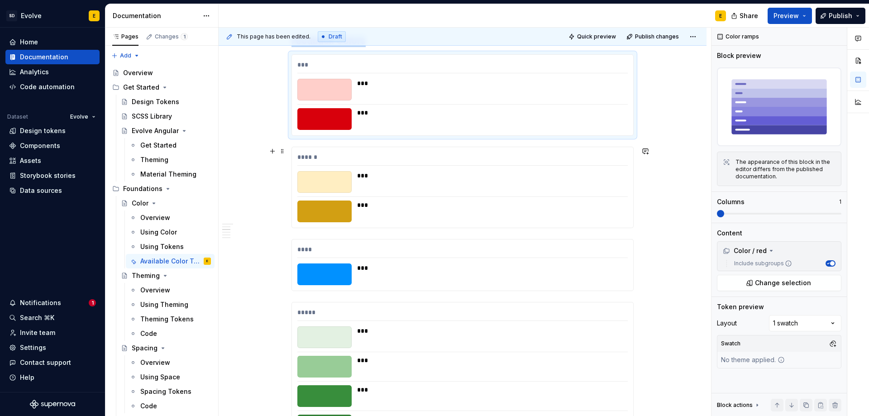
click at [582, 215] on div "***" at bounding box center [489, 211] width 265 height 22
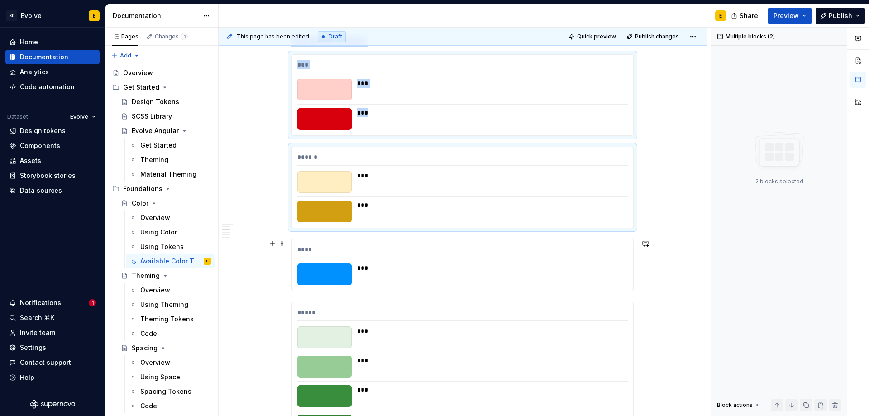
click at [572, 271] on div "***" at bounding box center [489, 267] width 265 height 9
click at [550, 340] on div "***" at bounding box center [489, 337] width 265 height 22
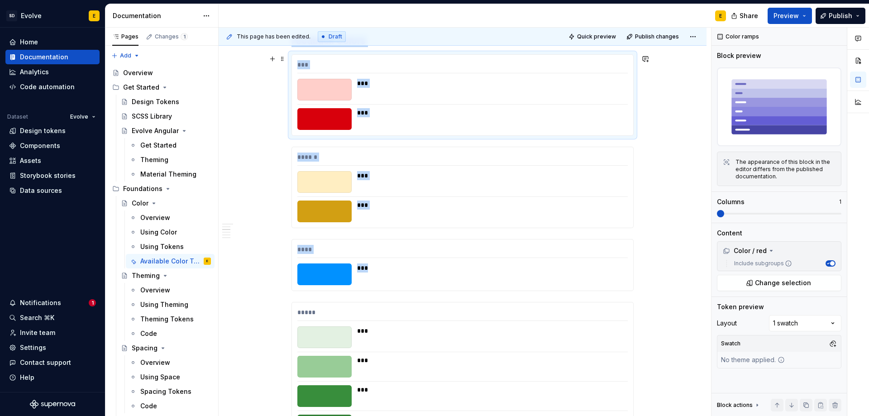
click at [593, 123] on div "***" at bounding box center [489, 119] width 265 height 22
click at [834, 214] on span at bounding box center [837, 213] width 7 height 7
click at [597, 203] on div "***" at bounding box center [489, 204] width 265 height 9
click at [834, 214] on span at bounding box center [837, 213] width 7 height 7
click at [593, 256] on div "****" at bounding box center [462, 251] width 330 height 13
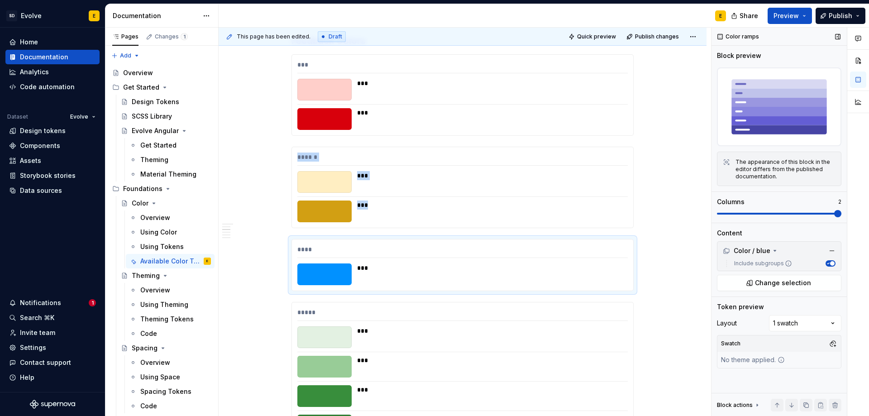
click at [834, 214] on span at bounding box center [837, 213] width 7 height 7
click at [566, 325] on div "***** *** *** *** ***" at bounding box center [462, 371] width 341 height 139
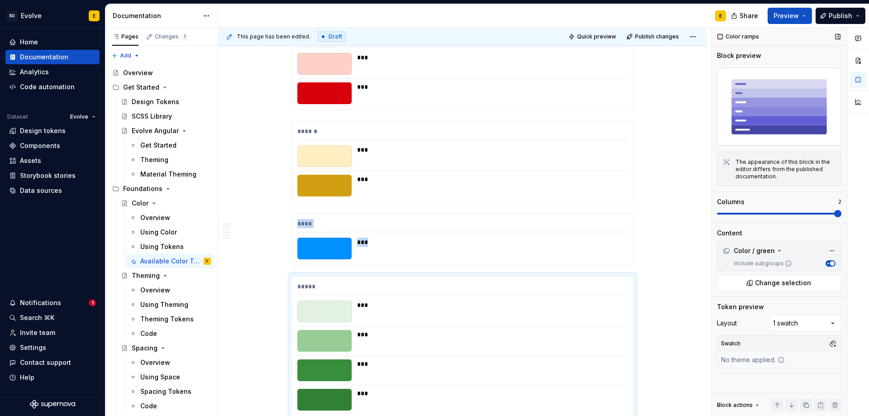
click at [834, 217] on span at bounding box center [837, 213] width 7 height 7
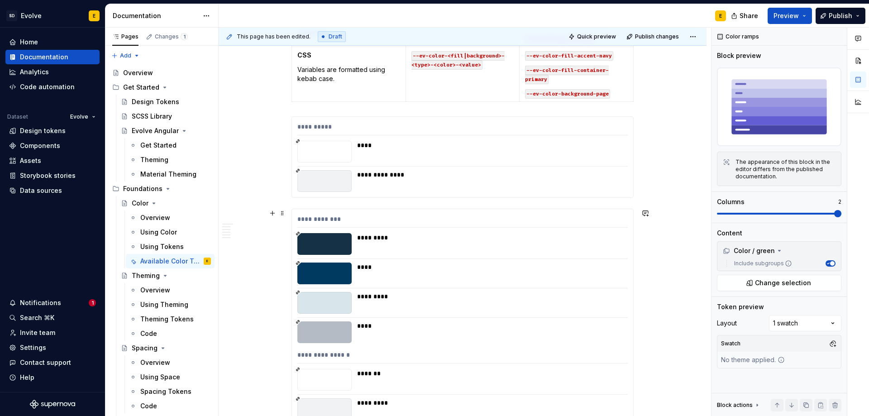
scroll to position [1790, 0]
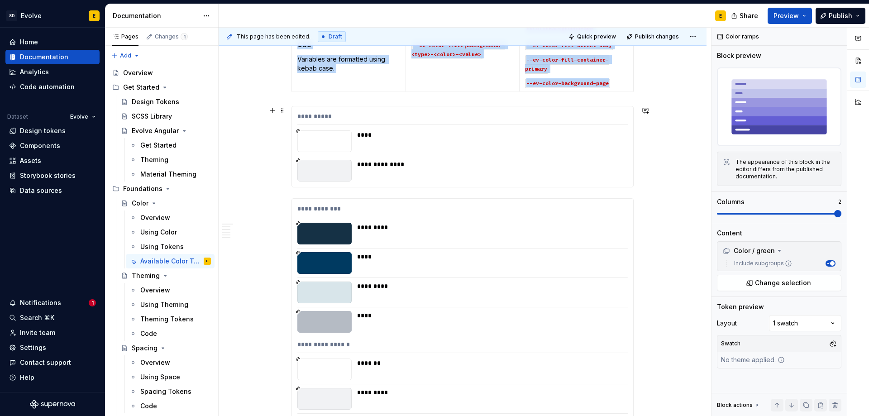
click at [553, 171] on div "**********" at bounding box center [489, 171] width 265 height 22
click at [841, 217] on span at bounding box center [837, 213] width 7 height 7
click at [485, 229] on div "*********" at bounding box center [489, 227] width 265 height 9
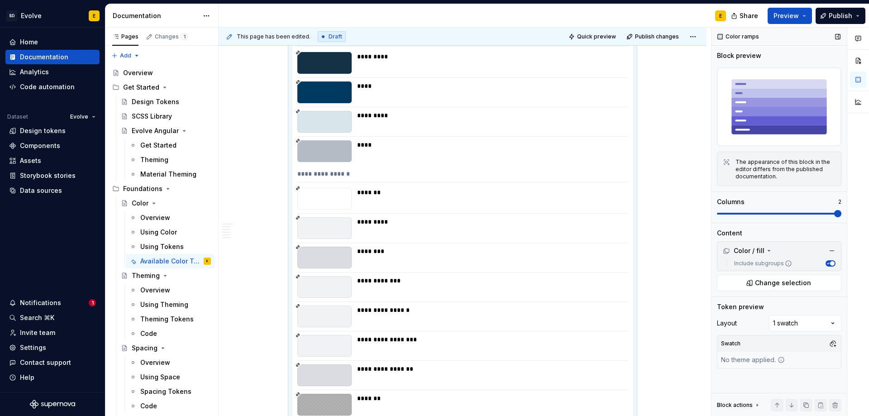
click at [834, 216] on span at bounding box center [837, 213] width 7 height 7
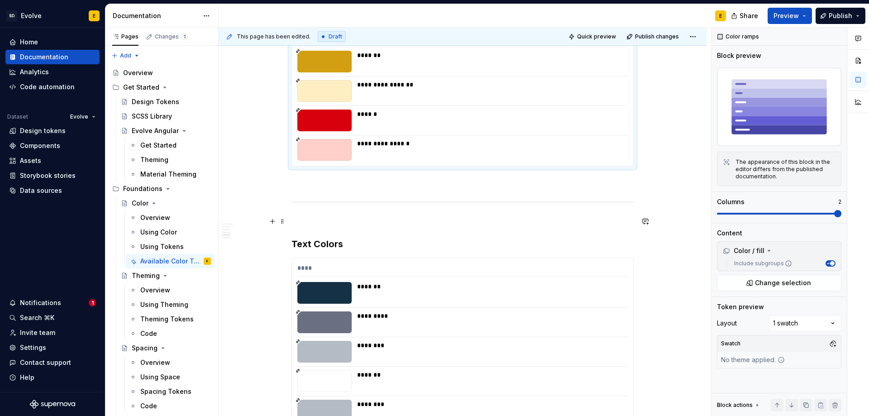
scroll to position [2685, 0]
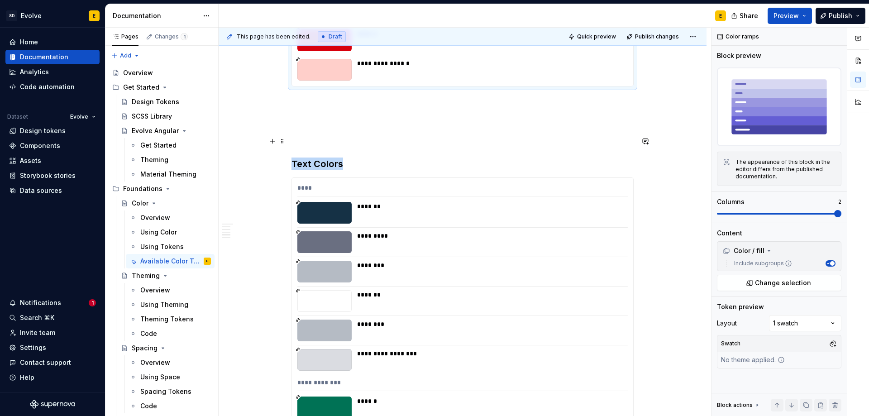
click at [621, 264] on div "********" at bounding box center [489, 265] width 265 height 9
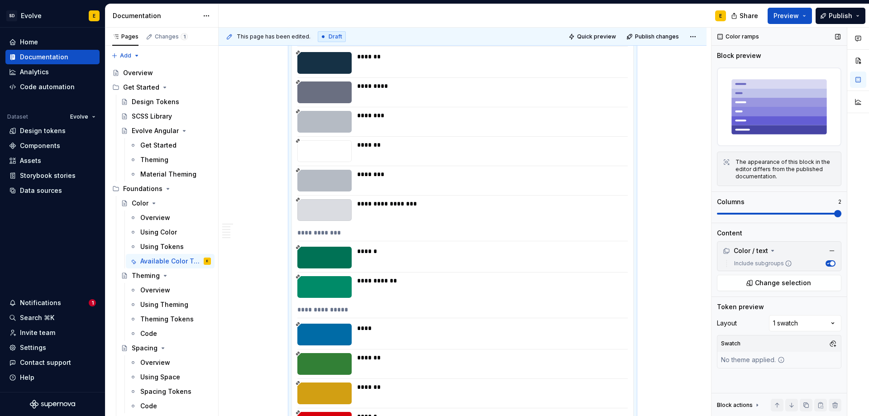
click at [834, 213] on span at bounding box center [837, 213] width 7 height 7
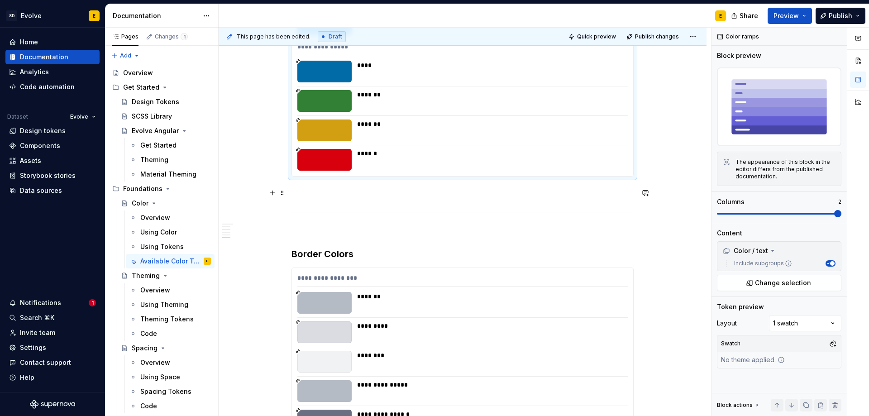
scroll to position [3197, 0]
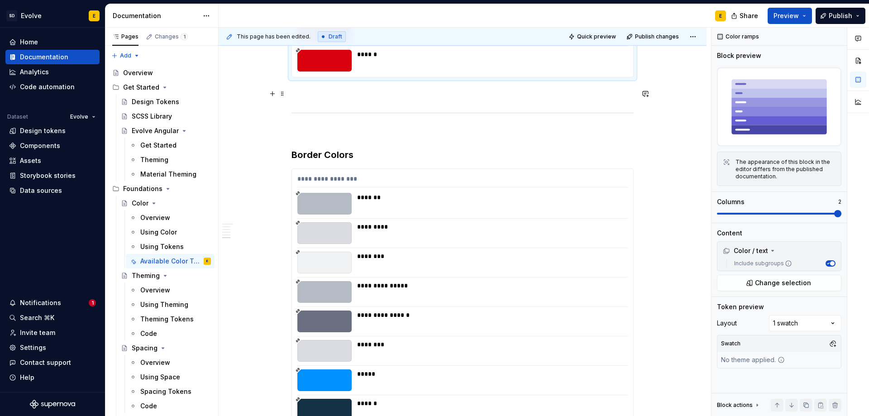
click at [582, 260] on div "********" at bounding box center [489, 256] width 265 height 9
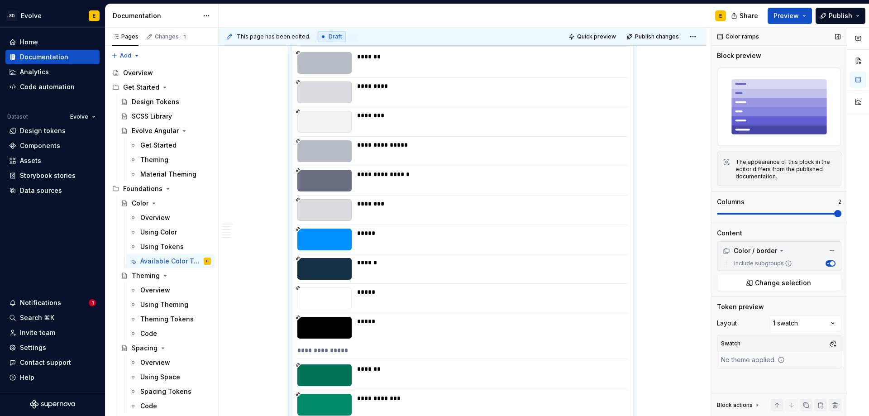
click at [834, 217] on span at bounding box center [837, 213] width 7 height 7
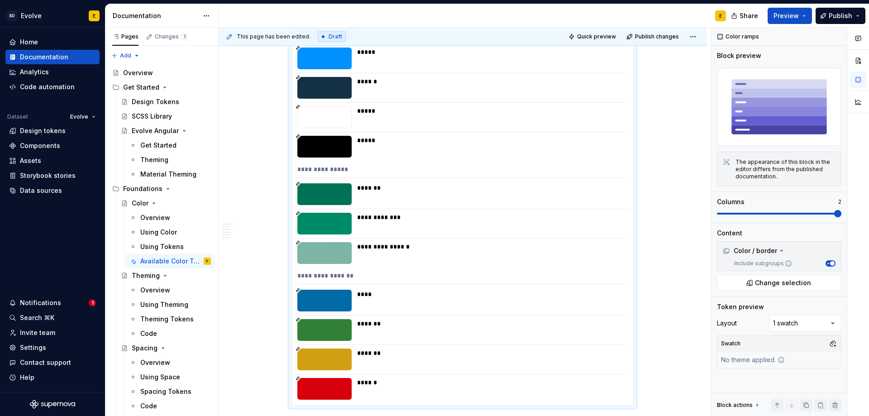
scroll to position [3643, 0]
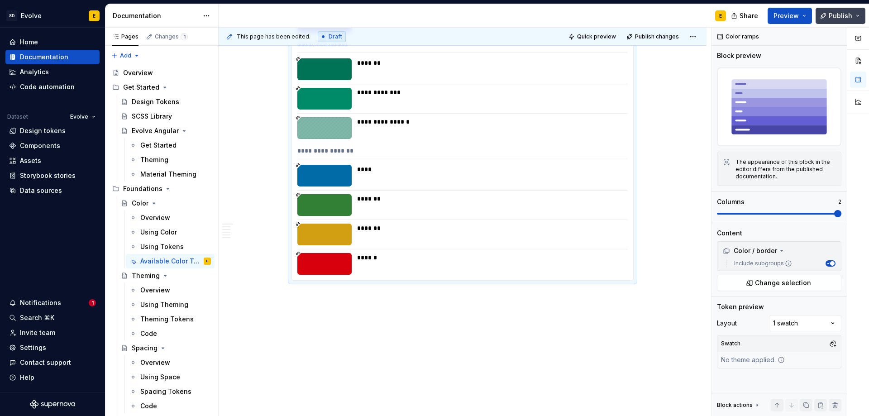
click at [844, 12] on span "Publish" at bounding box center [840, 15] width 24 height 9
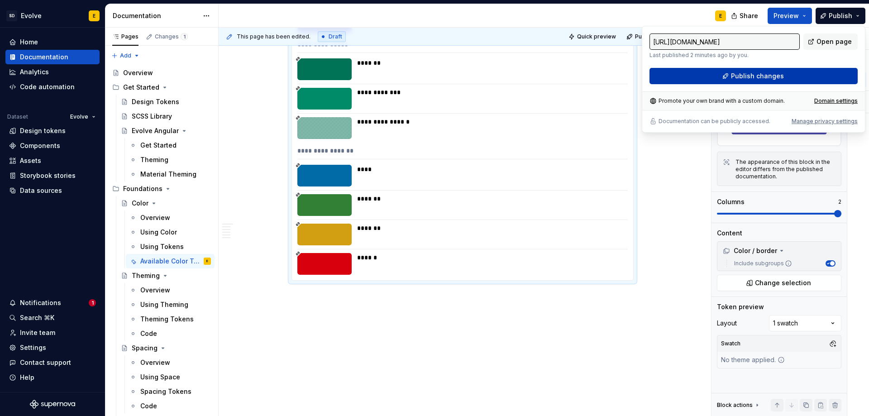
click at [795, 75] on button "Publish changes" at bounding box center [753, 76] width 208 height 16
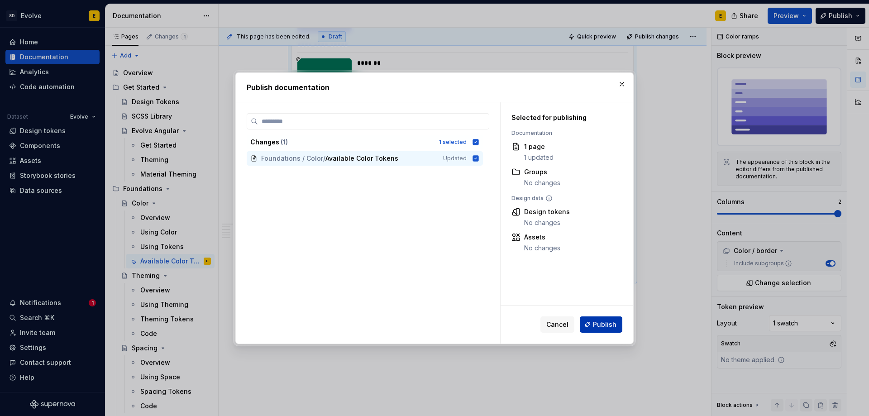
click at [592, 325] on button "Publish" at bounding box center [601, 324] width 43 height 16
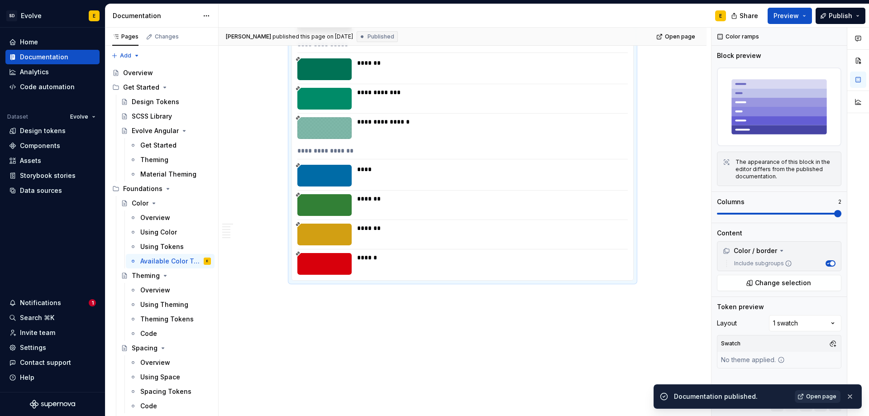
click at [812, 395] on span "Open page" at bounding box center [821, 396] width 30 height 7
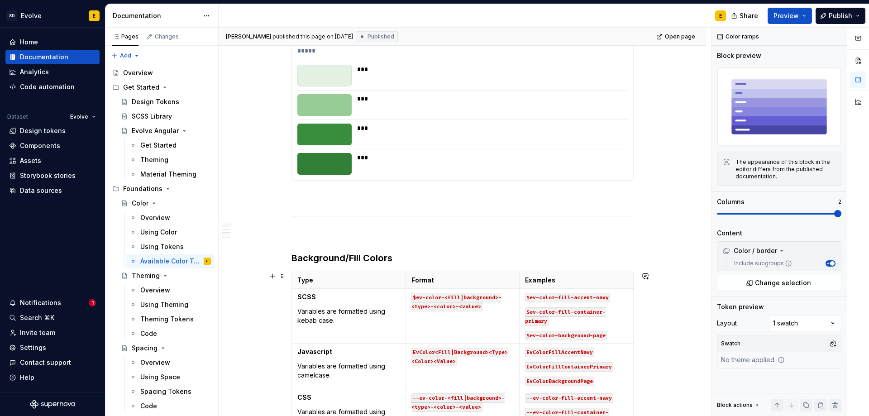
scroll to position [1517, 0]
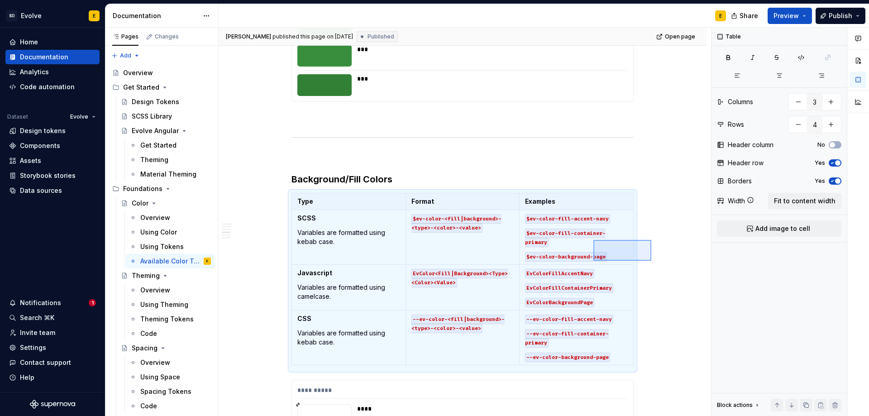
drag, startPoint x: 651, startPoint y: 240, endPoint x: 593, endPoint y: 261, distance: 61.5
click at [593, 261] on div "**********" at bounding box center [465, 222] width 492 height 389
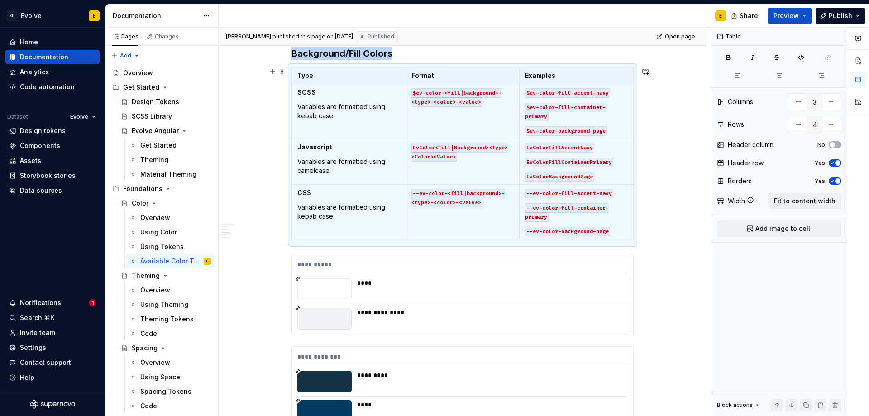
scroll to position [1652, 0]
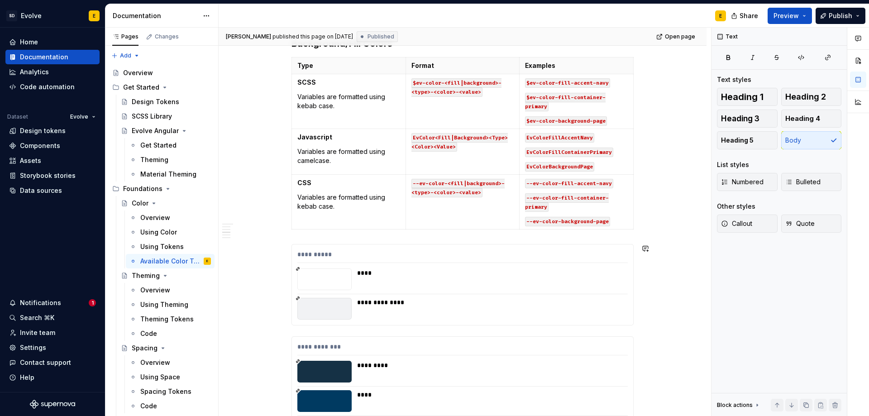
click at [543, 329] on div "**********" at bounding box center [462, 398] width 342 height 3745
click at [270, 248] on button "button" at bounding box center [272, 248] width 13 height 13
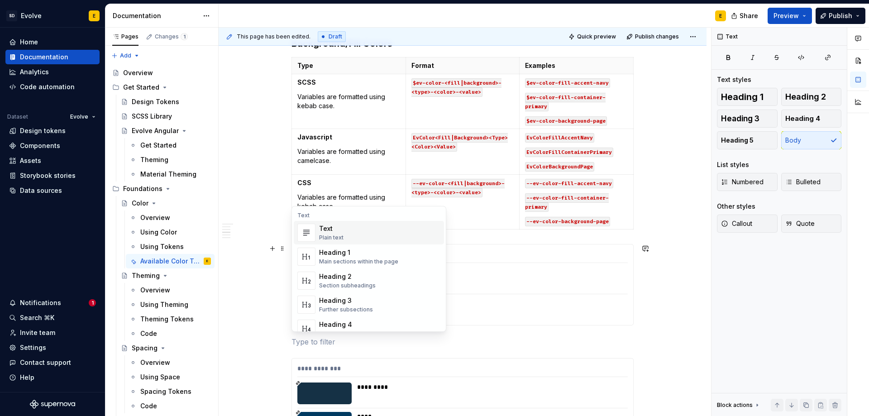
click at [327, 342] on p at bounding box center [462, 341] width 342 height 11
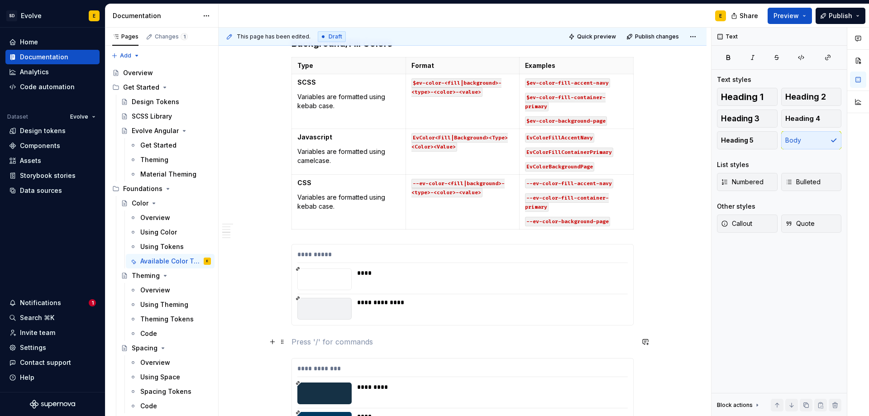
click at [330, 341] on p at bounding box center [462, 341] width 342 height 11
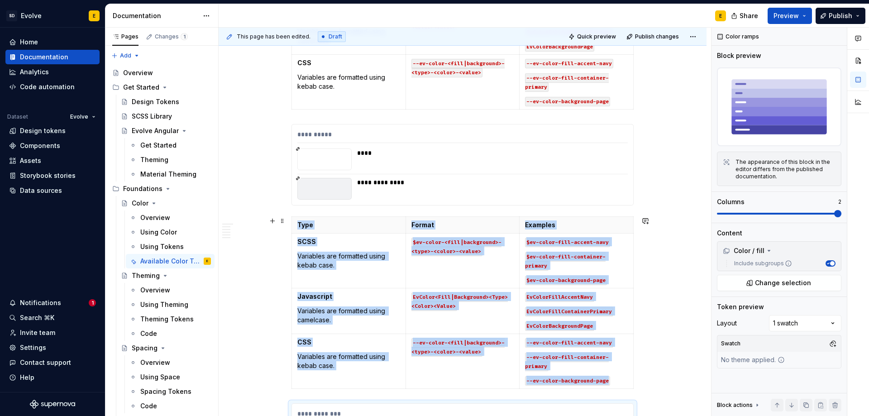
scroll to position [1788, 0]
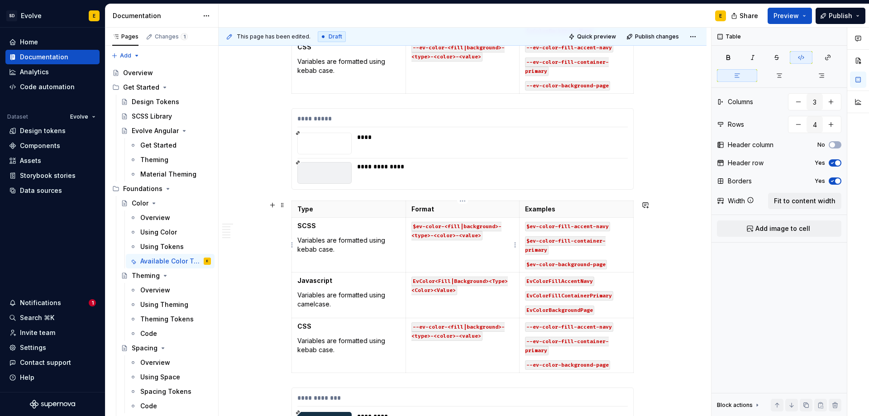
click at [445, 227] on code "$ev-color-<fill|background>-<type>-<color>-<value>" at bounding box center [456, 231] width 90 height 19
drag, startPoint x: 443, startPoint y: 225, endPoint x: 462, endPoint y: 226, distance: 19.5
click at [462, 226] on code "$ev-color-<fill|background>-<type>-<color>-<value>" at bounding box center [456, 231] width 90 height 19
click at [479, 226] on code "$ev-color-background>-<type>-<color>-<value>" at bounding box center [457, 231] width 93 height 19
drag, startPoint x: 556, startPoint y: 253, endPoint x: 523, endPoint y: 229, distance: 40.7
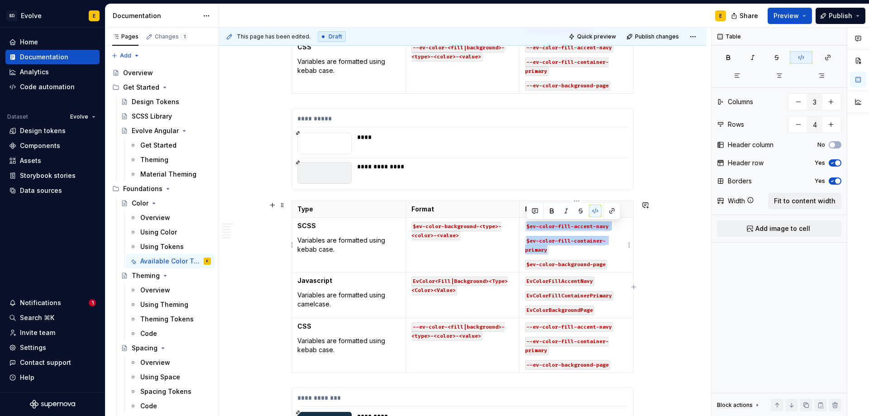
click at [523, 229] on td "$ev-color-fill-accent-navy $ev-color-fill-container-primary $ev-color-backgroun…" at bounding box center [576, 245] width 114 height 55
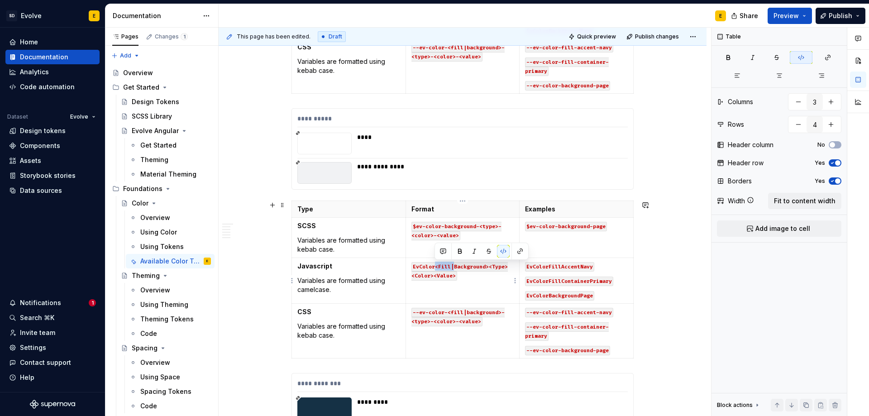
drag, startPoint x: 434, startPoint y: 267, endPoint x: 452, endPoint y: 266, distance: 17.7
click at [452, 266] on code "EvColor<Fill|Background><Type><Color><Value>" at bounding box center [459, 271] width 96 height 19
click at [465, 267] on code "EvColorBackground><Type><Color><Value>" at bounding box center [461, 271] width 100 height 19
click at [484, 266] on code "EvColorBackground<Type><Color><Value>" at bounding box center [459, 271] width 96 height 19
click at [446, 312] on code "--ev-color-<fill|background>-<type>-<color>-<value>" at bounding box center [457, 317] width 93 height 19
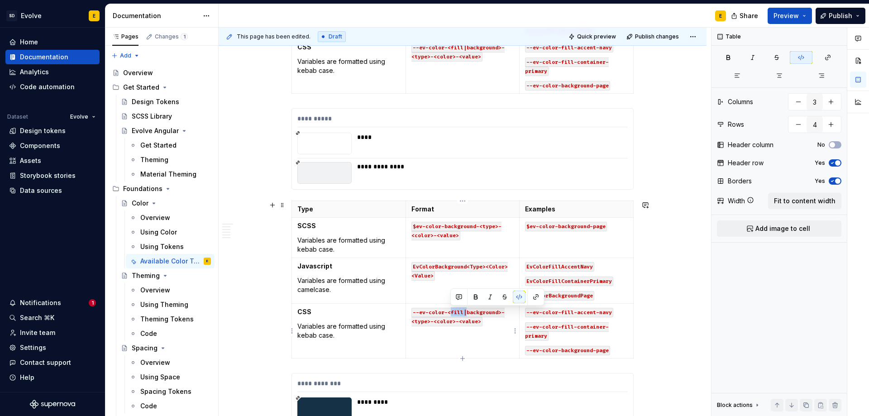
drag, startPoint x: 450, startPoint y: 311, endPoint x: 465, endPoint y: 312, distance: 15.4
click at [465, 312] on code "--ev-color-<fill|background>-<type>-<color>-<value>" at bounding box center [457, 317] width 93 height 19
click at [481, 312] on code "--ev-color-background>-<type>-<color>-<value>" at bounding box center [459, 317] width 96 height 19
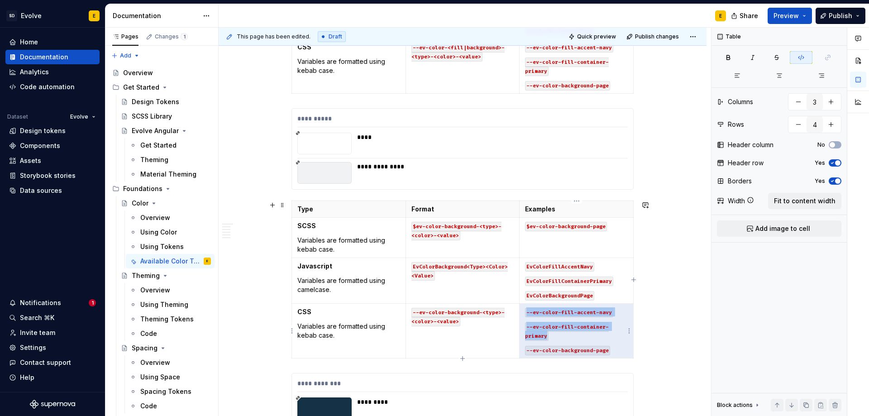
drag, startPoint x: 557, startPoint y: 338, endPoint x: 526, endPoint y: 314, distance: 40.0
click at [526, 314] on td "--ev-color-fill-accent-navy --ev-color-fill-container-primary --ev-color-backgr…" at bounding box center [576, 331] width 114 height 55
click at [556, 332] on p "--ev-color-fill-container-primary" at bounding box center [576, 331] width 103 height 18
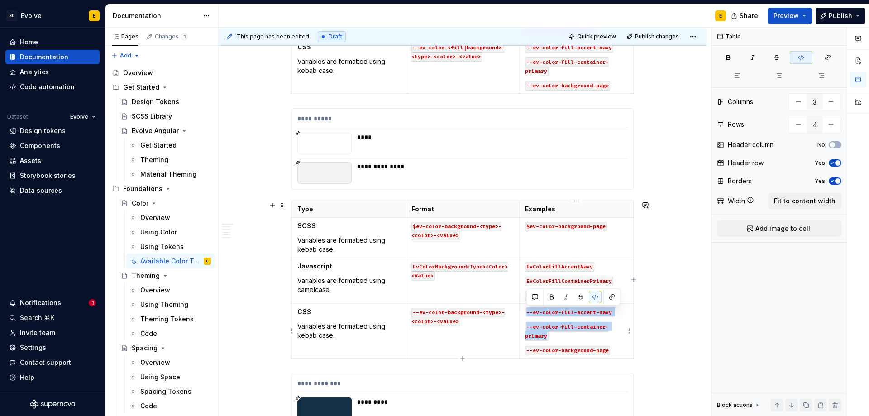
drag, startPoint x: 553, startPoint y: 336, endPoint x: 527, endPoint y: 314, distance: 34.1
click at [527, 314] on td "--ev-color-fill-accent-navy --ev-color-fill-container-primary --ev-color-backgr…" at bounding box center [576, 331] width 114 height 55
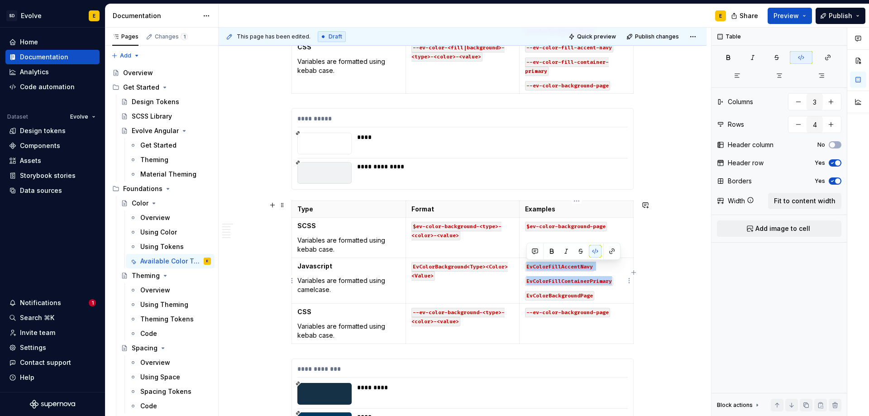
drag, startPoint x: 614, startPoint y: 283, endPoint x: 527, endPoint y: 265, distance: 89.5
click at [527, 265] on td "EvColorFillAccentNavy EvColorFillContainerPrimary EvColorBackgroundPage" at bounding box center [576, 281] width 114 height 46
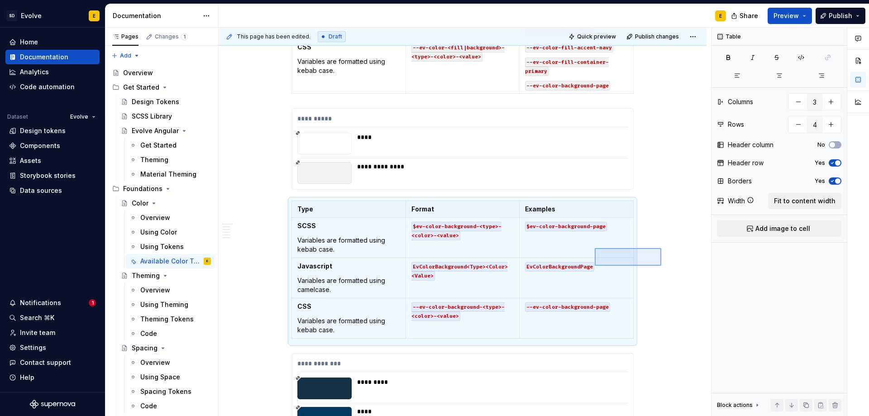
drag, startPoint x: 661, startPoint y: 248, endPoint x: 595, endPoint y: 266, distance: 68.8
click at [595, 266] on div "**********" at bounding box center [465, 222] width 492 height 389
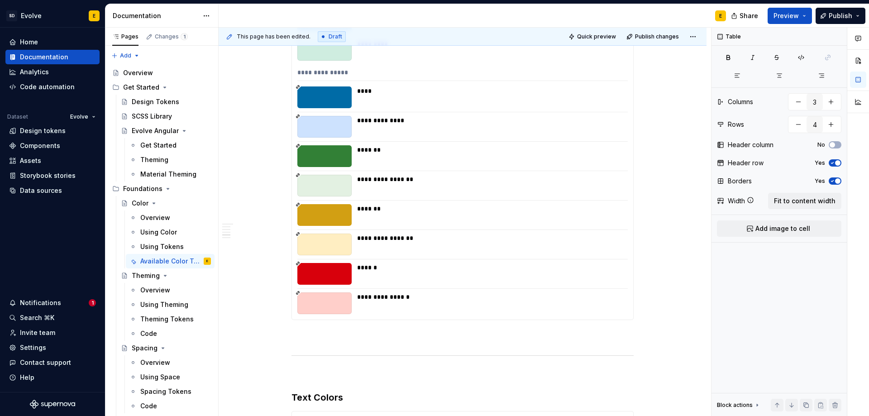
scroll to position [2648, 0]
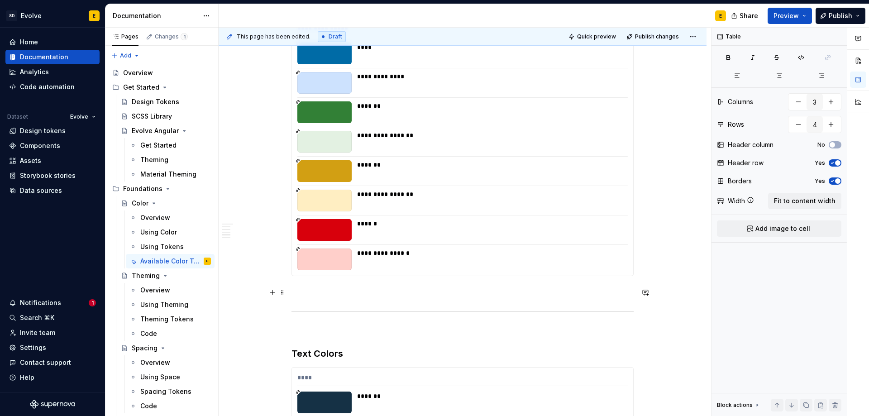
click at [333, 290] on p at bounding box center [462, 292] width 342 height 11
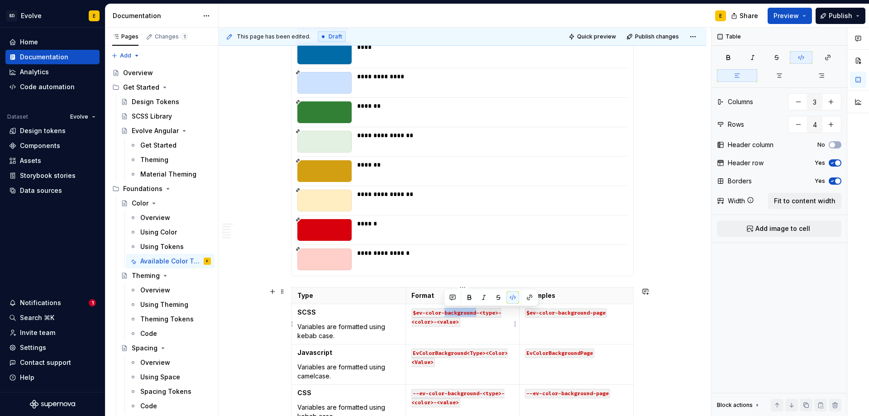
drag, startPoint x: 443, startPoint y: 313, endPoint x: 475, endPoint y: 314, distance: 32.1
click at [475, 314] on code "$ev-color-background-<type>-<color>-<value>" at bounding box center [456, 317] width 90 height 19
drag, startPoint x: 557, startPoint y: 313, endPoint x: 588, endPoint y: 315, distance: 31.3
click at [588, 315] on code "$ev-color-background-page" at bounding box center [566, 313] width 82 height 10
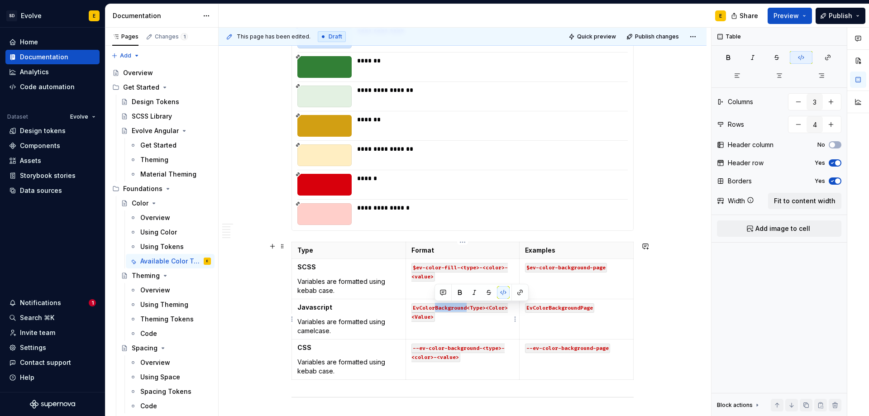
drag, startPoint x: 434, startPoint y: 309, endPoint x: 465, endPoint y: 308, distance: 31.3
click at [465, 308] on code "EvColorBackground<Type><Color><Value>" at bounding box center [459, 312] width 96 height 19
drag, startPoint x: 447, startPoint y: 347, endPoint x: 477, endPoint y: 346, distance: 29.9
click at [477, 346] on code "--ev-color-background-<type>-<color>-<value>" at bounding box center [457, 352] width 93 height 19
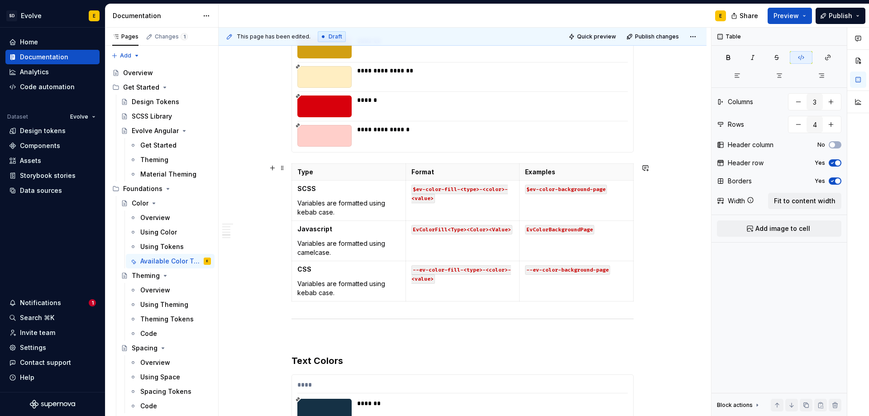
scroll to position [2829, 0]
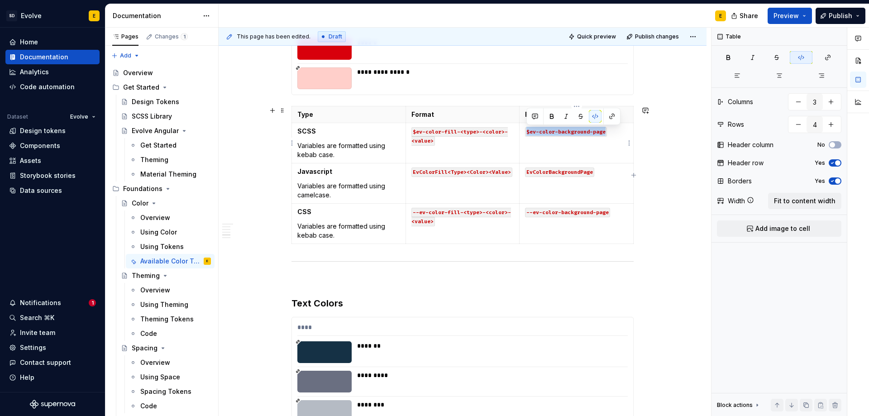
drag, startPoint x: 527, startPoint y: 132, endPoint x: 606, endPoint y: 132, distance: 78.7
click at [606, 132] on code "$ev-color-background-page" at bounding box center [566, 132] width 82 height 10
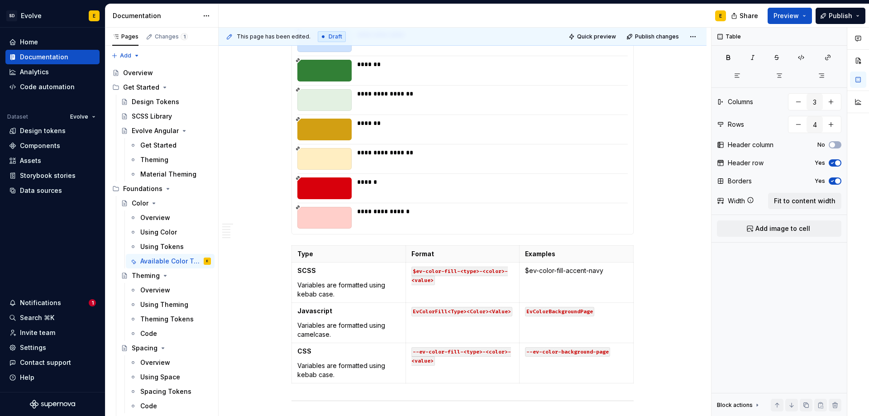
scroll to position [2693, 0]
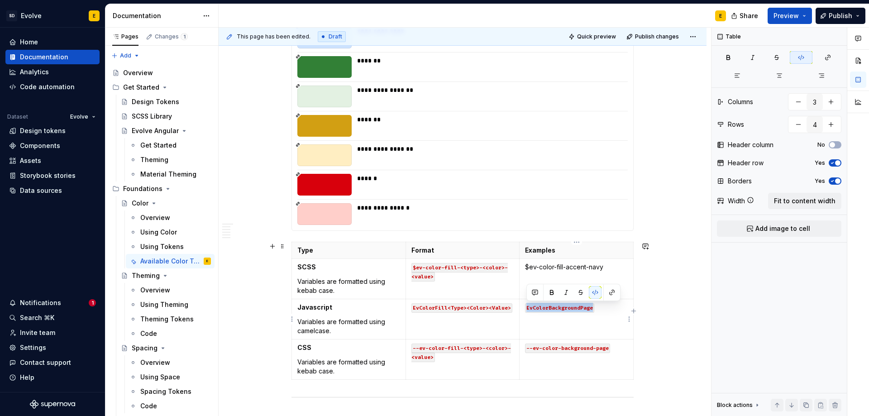
drag, startPoint x: 594, startPoint y: 307, endPoint x: 524, endPoint y: 309, distance: 69.7
click at [524, 309] on td "EvColorBackgroundPage" at bounding box center [576, 319] width 114 height 40
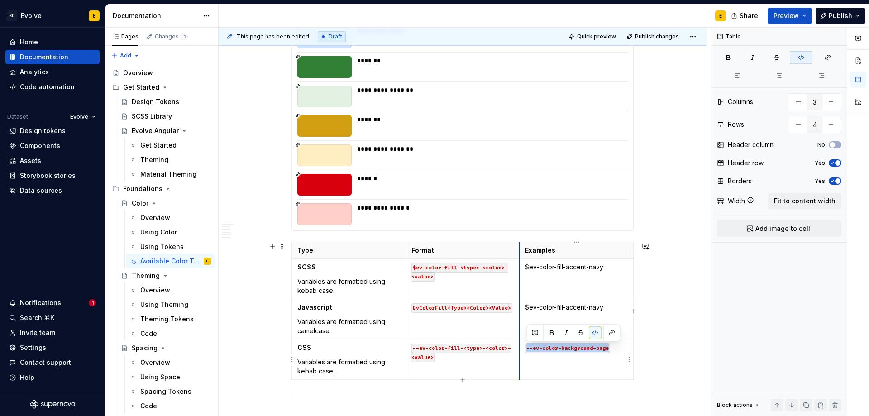
drag, startPoint x: 608, startPoint y: 347, endPoint x: 519, endPoint y: 346, distance: 89.1
click at [519, 346] on td "--ev-color-background-page" at bounding box center [576, 359] width 114 height 40
click at [609, 266] on p "$ev-color-fill-accent-navy" at bounding box center [576, 266] width 103 height 9
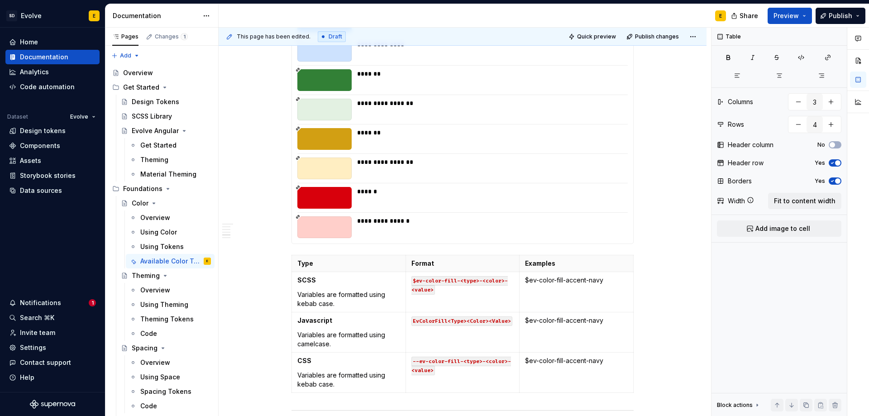
scroll to position [2738, 0]
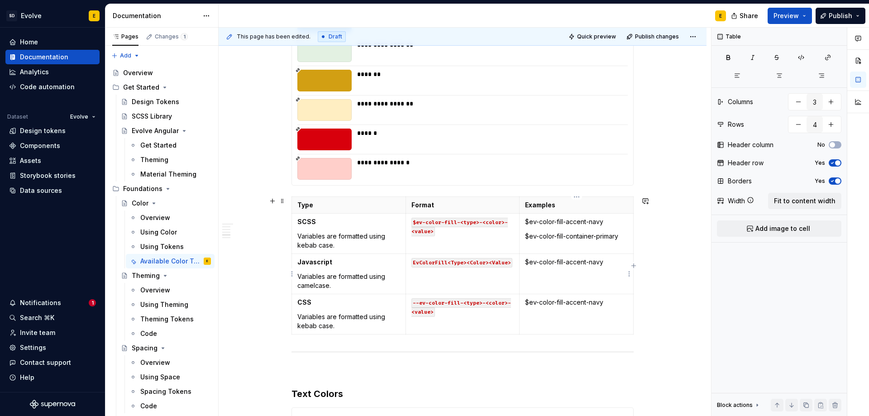
click at [561, 278] on td "$ev-color-fill-accent-navy" at bounding box center [576, 274] width 114 height 40
click at [614, 263] on p "$ev-color-fill-accent-navy" at bounding box center [576, 261] width 103 height 9
click at [610, 300] on p "$ev-color-fill-accent-navy" at bounding box center [576, 302] width 103 height 9
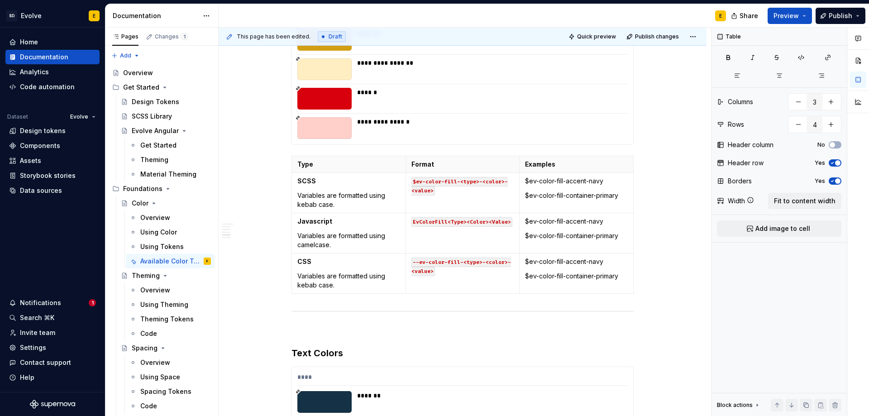
scroll to position [2784, 0]
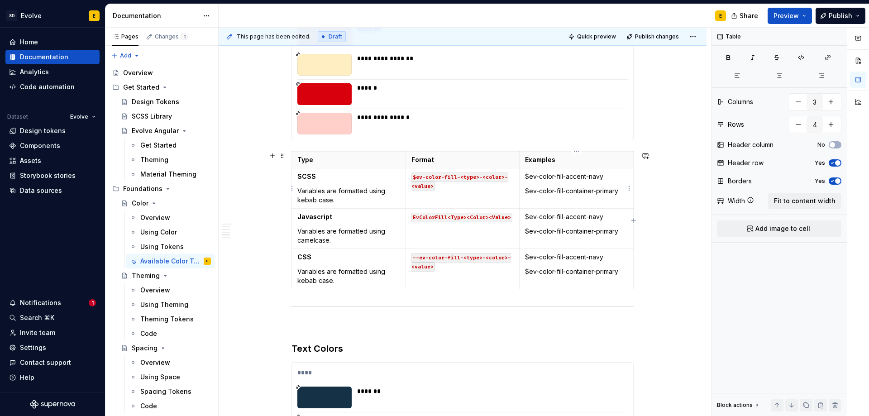
click at [621, 192] on p "$ev-color-fill-container-primary" at bounding box center [576, 190] width 103 height 9
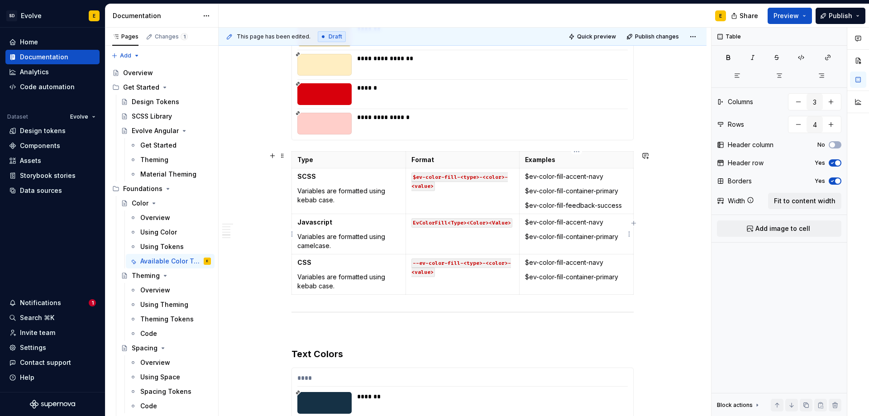
click at [623, 236] on p "$ev-color-fill-container-primary" at bounding box center [576, 236] width 103 height 9
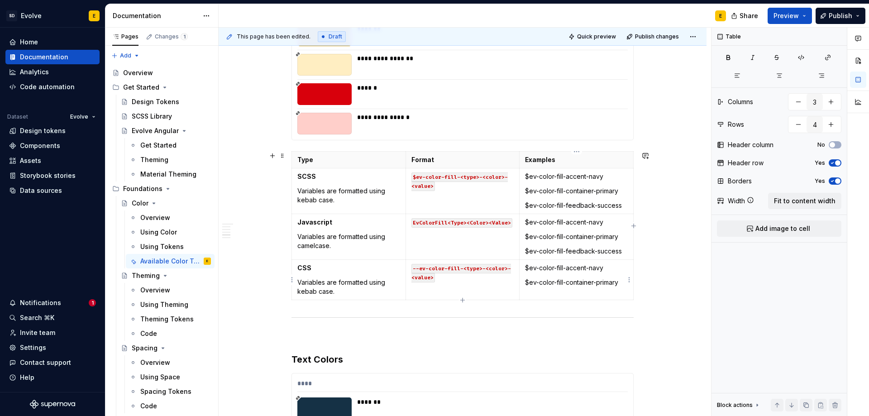
click at [622, 283] on p "$ev-color-fill-container-primary" at bounding box center [576, 282] width 103 height 9
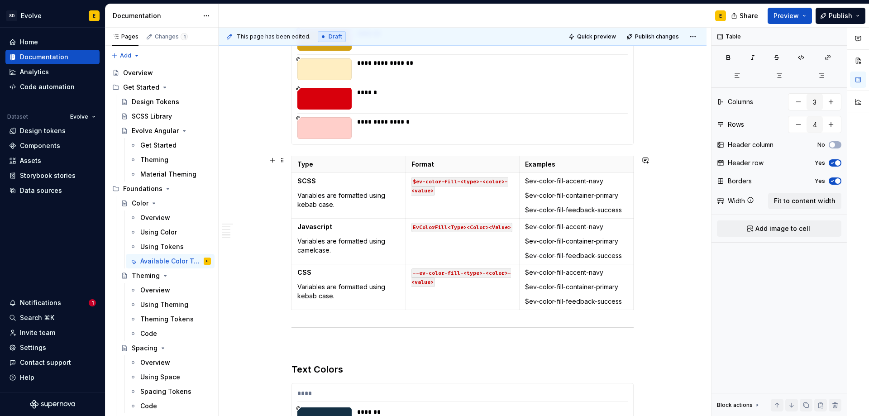
scroll to position [2829, 0]
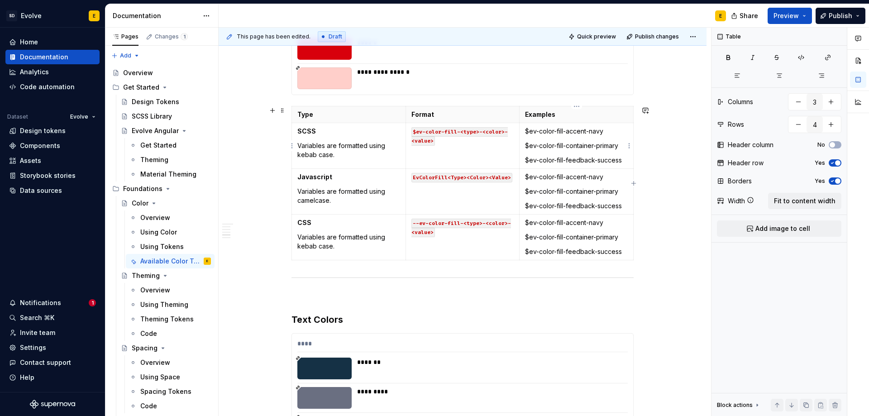
click at [623, 146] on p "$ev-color-fill-container-primary" at bounding box center [576, 145] width 103 height 9
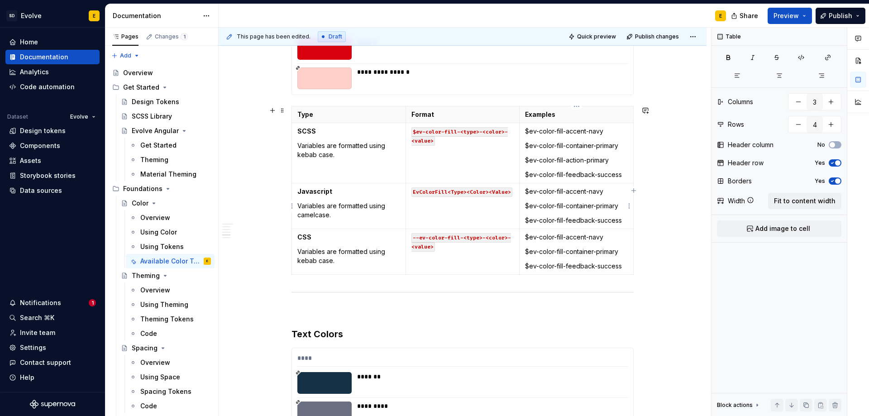
click at [621, 206] on p "$ev-color-fill-container-primary" at bounding box center [576, 205] width 103 height 9
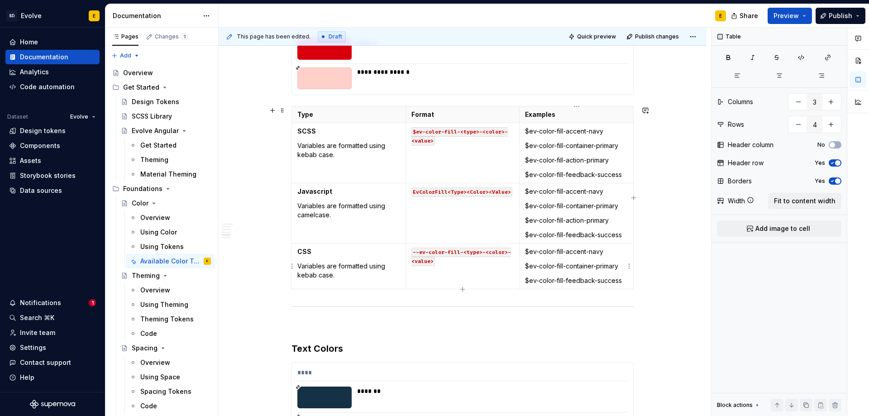
click at [621, 266] on p "$ev-color-fill-container-primary" at bounding box center [576, 266] width 103 height 9
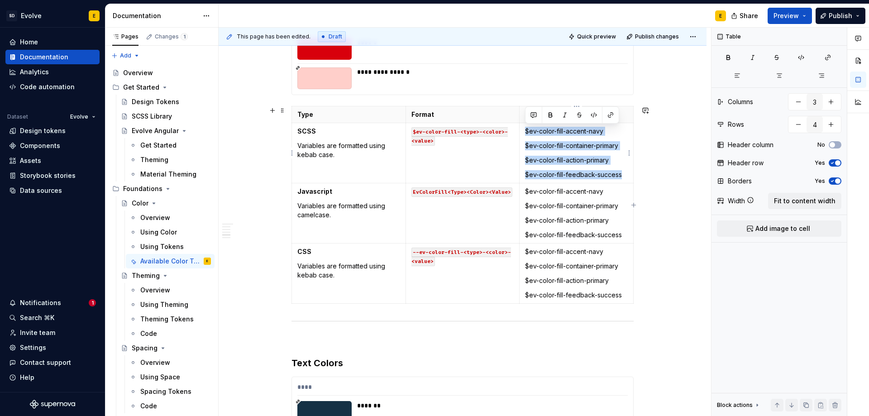
drag, startPoint x: 626, startPoint y: 177, endPoint x: 526, endPoint y: 131, distance: 110.4
click at [526, 131] on td "$ev-color-fill-accent-navy $ev-color-fill-container-primary $ev-color-fill-acti…" at bounding box center [576, 153] width 114 height 60
click at [596, 114] on button "button" at bounding box center [593, 115] width 13 height 13
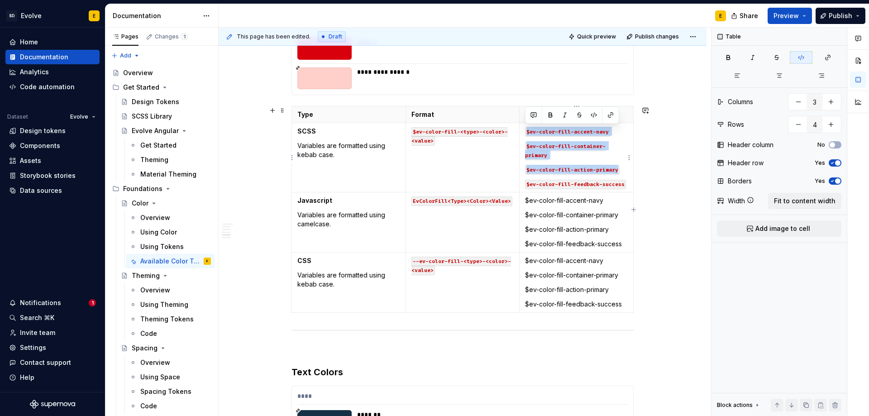
click at [566, 159] on p "$ev-color-fill-container-primary" at bounding box center [576, 150] width 103 height 18
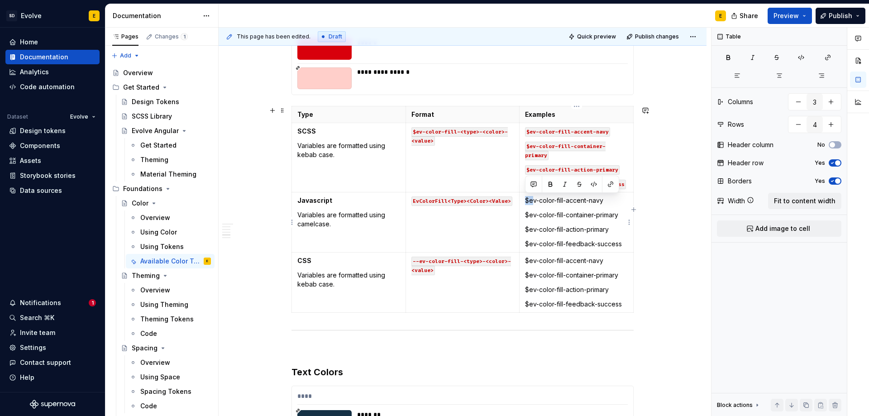
drag, startPoint x: 524, startPoint y: 200, endPoint x: 533, endPoint y: 199, distance: 8.2
click at [533, 199] on td "$ev-color-fill-accent-navy $ev-color-fill-container-primary $ev-color-fill-acti…" at bounding box center [576, 222] width 114 height 60
drag, startPoint x: 532, startPoint y: 200, endPoint x: 538, endPoint y: 200, distance: 5.9
click at [538, 200] on p "Ev-color-fill-accent-navy" at bounding box center [576, 200] width 103 height 9
drag, startPoint x: 548, startPoint y: 200, endPoint x: 553, endPoint y: 199, distance: 5.0
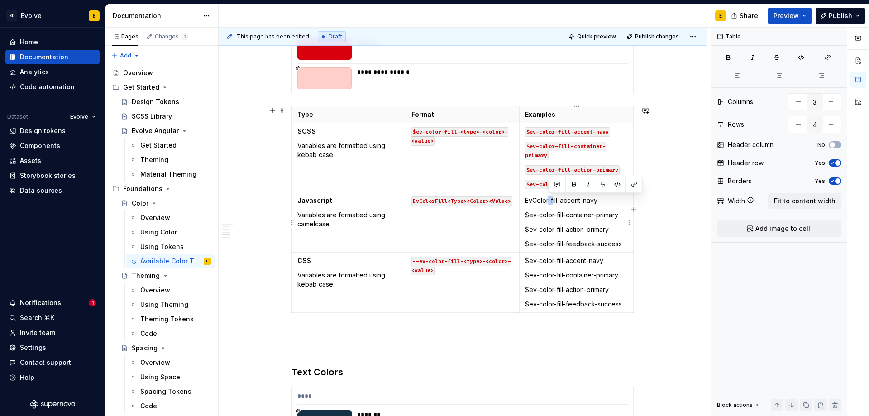
click at [553, 199] on p "EvColor-fill-accent-navy" at bounding box center [576, 200] width 103 height 9
drag, startPoint x: 557, startPoint y: 201, endPoint x: 562, endPoint y: 201, distance: 5.0
click at [562, 201] on p "EvColorFill-accent-navy" at bounding box center [576, 200] width 103 height 9
drag, startPoint x: 579, startPoint y: 200, endPoint x: 584, endPoint y: 200, distance: 4.5
click at [584, 200] on p "EvColorFillAccent-navy" at bounding box center [576, 200] width 103 height 9
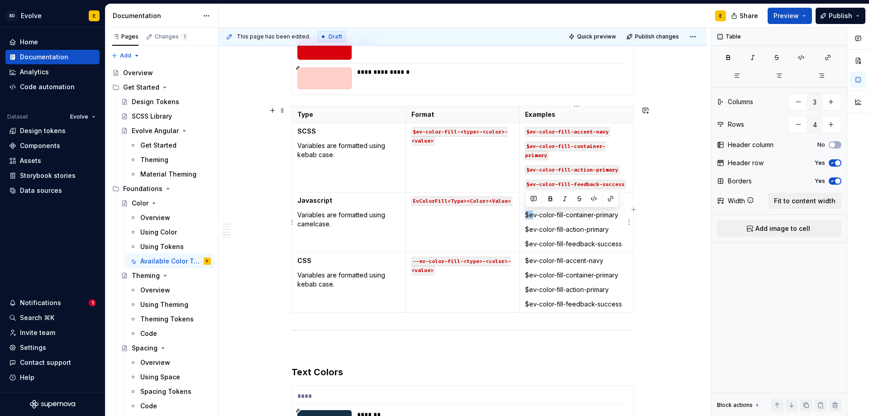
drag, startPoint x: 526, startPoint y: 215, endPoint x: 533, endPoint y: 214, distance: 7.3
click at [533, 214] on p "$ev-color-fill-container-primary" at bounding box center [576, 214] width 103 height 9
drag, startPoint x: 530, startPoint y: 215, endPoint x: 537, endPoint y: 215, distance: 6.4
click at [537, 215] on p "Ev-color-fill-container-primary" at bounding box center [576, 214] width 103 height 9
click at [536, 215] on p "Ev-color-fill-container-primary" at bounding box center [576, 214] width 103 height 9
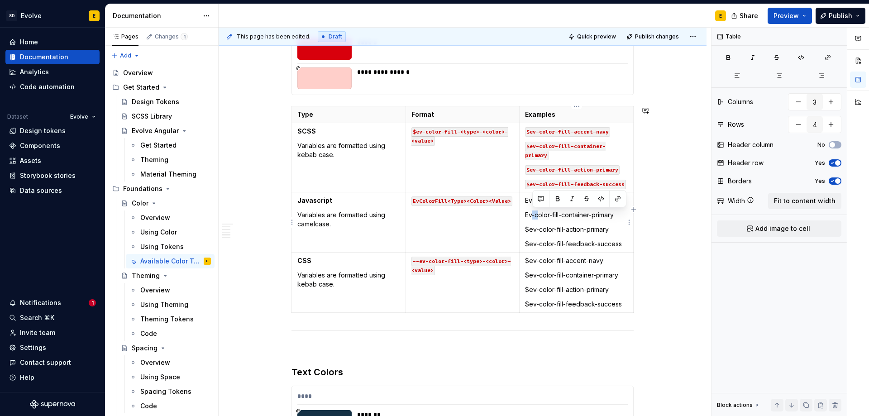
drag, startPoint x: 538, startPoint y: 217, endPoint x: 533, endPoint y: 217, distance: 5.0
click at [533, 217] on p "Ev-color-fill-container-primary" at bounding box center [576, 214] width 103 height 9
click at [553, 217] on p "EvColor-fill-container-primary" at bounding box center [576, 214] width 103 height 9
drag, startPoint x: 557, startPoint y: 216, endPoint x: 562, endPoint y: 215, distance: 6.0
click at [562, 215] on p "EvColorFill-container-primary" at bounding box center [576, 214] width 103 height 9
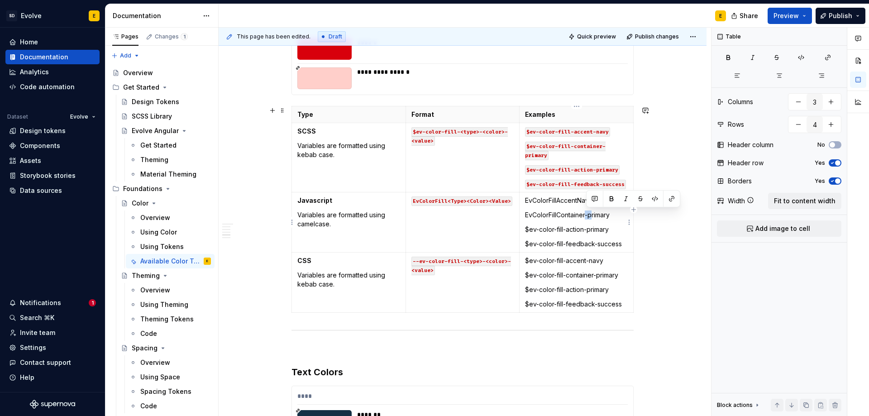
drag, startPoint x: 585, startPoint y: 215, endPoint x: 592, endPoint y: 215, distance: 6.8
click at [592, 215] on p "EvColorFillContainer-primary" at bounding box center [576, 214] width 103 height 9
drag, startPoint x: 524, startPoint y: 229, endPoint x: 532, endPoint y: 228, distance: 7.7
click at [532, 228] on td "EvColorFillAccentNavy EvColorFillContainerPrimary $ev-color-fill-action-primary…" at bounding box center [576, 222] width 114 height 60
drag, startPoint x: 533, startPoint y: 230, endPoint x: 538, endPoint y: 229, distance: 5.0
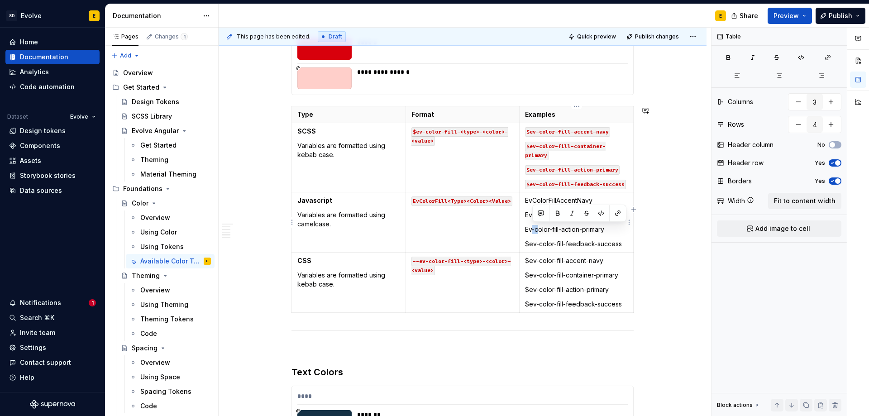
click at [538, 229] on p "Ev-color-fill-action-primary" at bounding box center [576, 229] width 103 height 9
click at [552, 229] on p "EvColor-fill-action-primary" at bounding box center [576, 229] width 103 height 9
drag, startPoint x: 557, startPoint y: 230, endPoint x: 564, endPoint y: 230, distance: 6.8
click at [564, 230] on p "EvColorFill-action-primary" at bounding box center [576, 229] width 103 height 9
drag, startPoint x: 576, startPoint y: 229, endPoint x: 582, endPoint y: 230, distance: 5.9
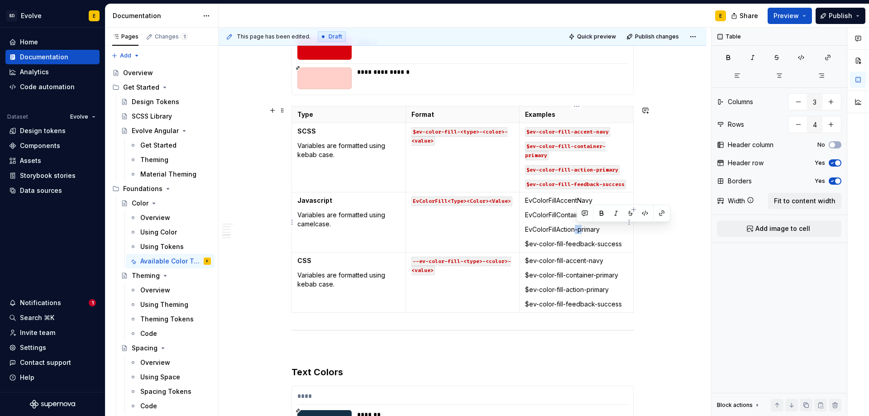
click at [582, 230] on p "EvColorFillAction-primary" at bounding box center [576, 229] width 103 height 9
click at [532, 244] on p "$ev-color-fill-feedback-success" at bounding box center [576, 243] width 103 height 9
drag, startPoint x: 532, startPoint y: 244, endPoint x: 538, endPoint y: 244, distance: 6.8
click at [538, 244] on p "Ev-color-fill-feedback-success" at bounding box center [576, 243] width 103 height 9
click at [547, 243] on p "EvColor-fill-feedback-success" at bounding box center [576, 243] width 103 height 9
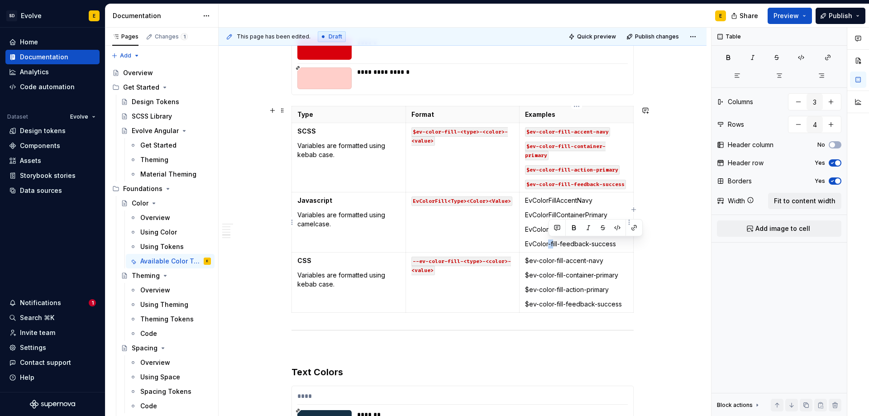
click at [549, 244] on p "EvColor-fill-feedback-success" at bounding box center [576, 243] width 103 height 9
drag, startPoint x: 556, startPoint y: 243, endPoint x: 561, endPoint y: 243, distance: 5.0
click at [561, 243] on p "EvColorFill-feedback-success" at bounding box center [576, 243] width 103 height 9
click at [555, 243] on p "EvColorFilFeedback-success" at bounding box center [576, 243] width 103 height 9
drag, startPoint x: 585, startPoint y: 241, endPoint x: 591, endPoint y: 243, distance: 6.9
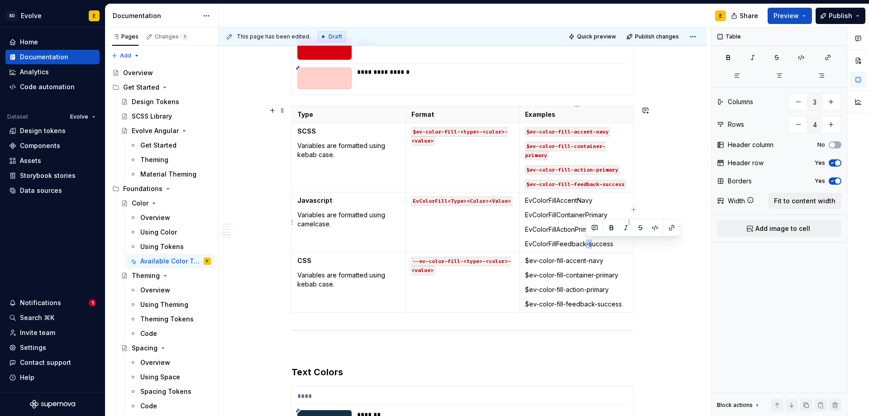
click at [591, 243] on p "EvColorFillFeedback-success" at bounding box center [576, 243] width 103 height 9
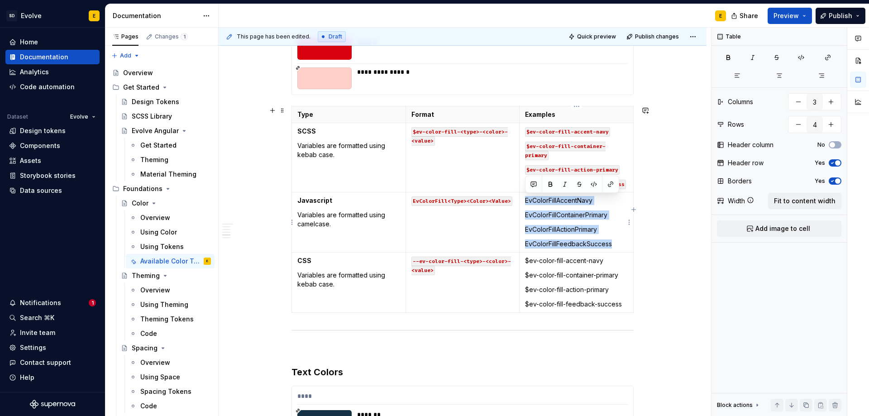
drag, startPoint x: 613, startPoint y: 244, endPoint x: 526, endPoint y: 204, distance: 95.8
click at [526, 204] on td "EvColorFillAccentNavy EvColorFillContainerPrimary EvColorFillActionPrimary EvCo…" at bounding box center [576, 222] width 114 height 60
click at [595, 181] on button "button" at bounding box center [593, 184] width 13 height 13
click at [612, 243] on p "EvColorFillFeedbackSuccess" at bounding box center [576, 243] width 103 height 9
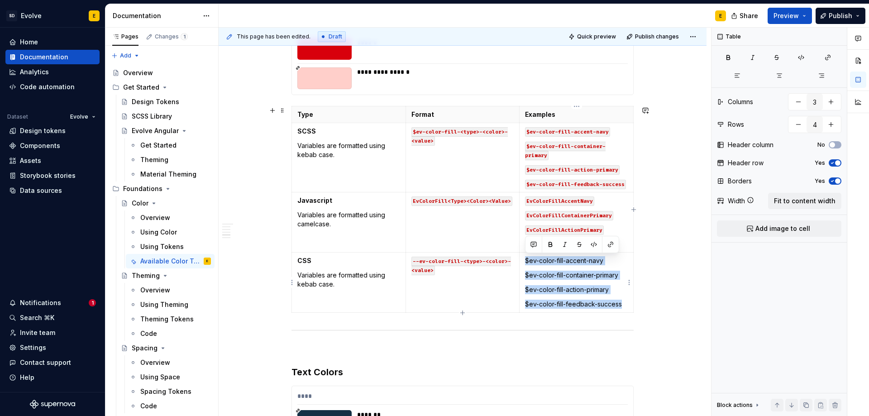
drag, startPoint x: 526, startPoint y: 261, endPoint x: 623, endPoint y: 305, distance: 106.1
click at [623, 305] on td "$ev-color-fill-accent-navy $ev-color-fill-container-primary $ev-color-fill-acti…" at bounding box center [576, 282] width 114 height 60
click at [593, 244] on button "button" at bounding box center [593, 244] width 13 height 13
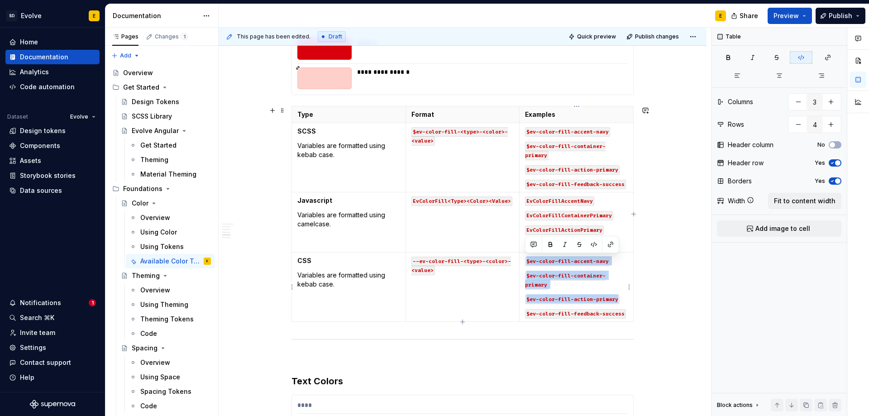
click at [533, 266] on td "$ev-color-fill-accent-navy $ev-color-fill-container-primary $ev-color-fill-acti…" at bounding box center [576, 286] width 114 height 69
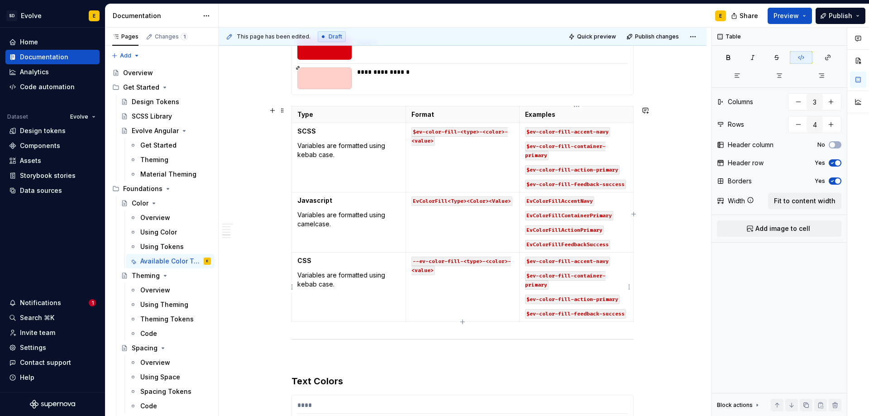
click at [528, 262] on code "$ev-color-fill-accent-navy" at bounding box center [567, 262] width 85 height 10
click at [527, 276] on code "$ev-color-fill-container-primary" at bounding box center [565, 280] width 81 height 19
click at [529, 298] on code "$ev-color-fill-action-primary" at bounding box center [572, 300] width 95 height 10
click at [530, 312] on code "$ev-color-fill-feedback-success" at bounding box center [575, 314] width 101 height 10
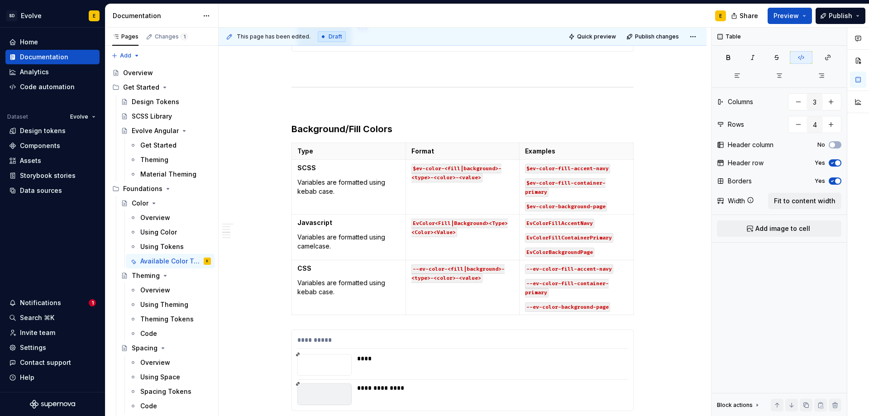
scroll to position [1562, 0]
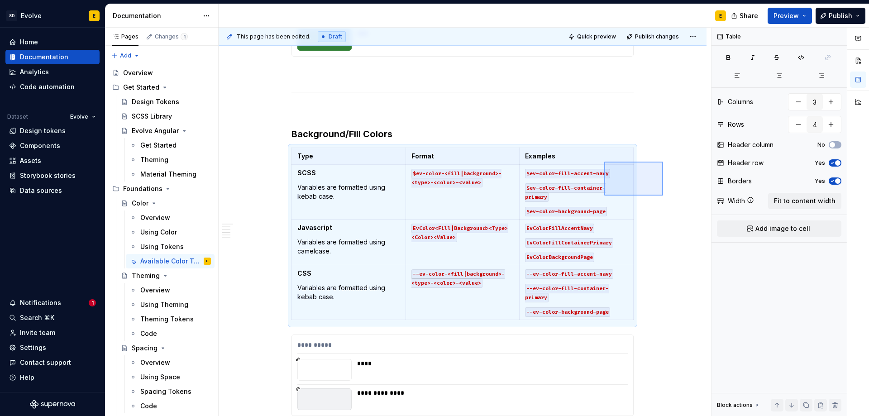
drag, startPoint x: 663, startPoint y: 162, endPoint x: 604, endPoint y: 195, distance: 67.9
click at [604, 195] on div "**********" at bounding box center [465, 222] width 492 height 389
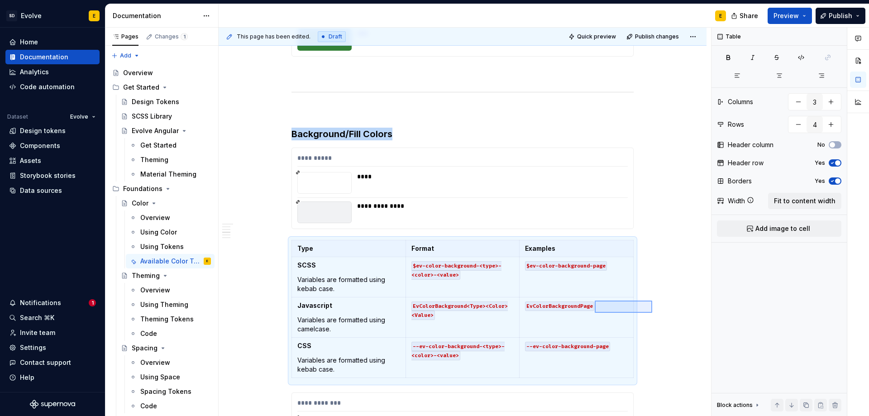
drag, startPoint x: 652, startPoint y: 300, endPoint x: 595, endPoint y: 313, distance: 58.7
click at [595, 313] on div "**********" at bounding box center [465, 222] width 492 height 389
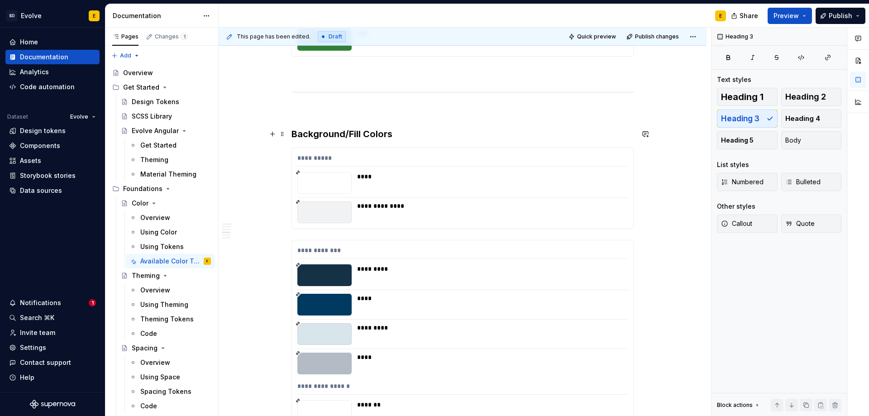
click at [452, 133] on h3 "Background/Fill Colors" at bounding box center [462, 134] width 342 height 13
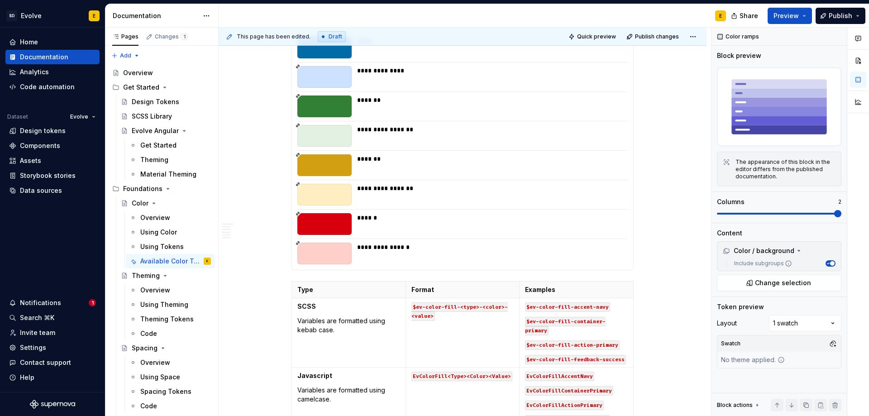
scroll to position [2648, 0]
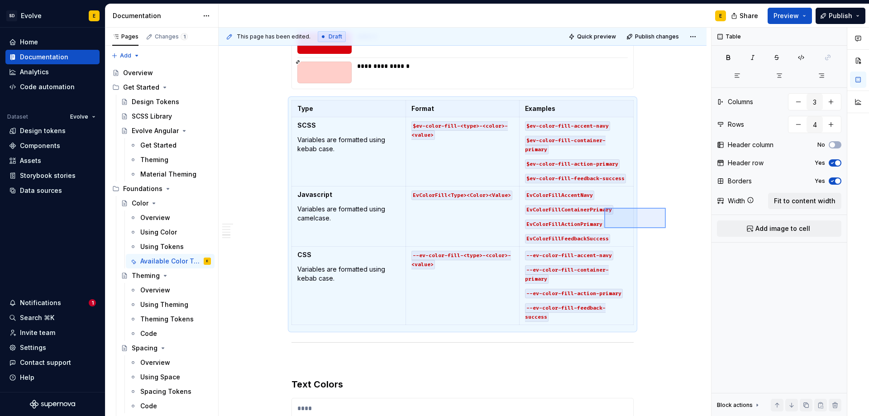
drag, startPoint x: 666, startPoint y: 208, endPoint x: 604, endPoint y: 228, distance: 64.8
click at [604, 228] on div "**********" at bounding box center [465, 222] width 492 height 389
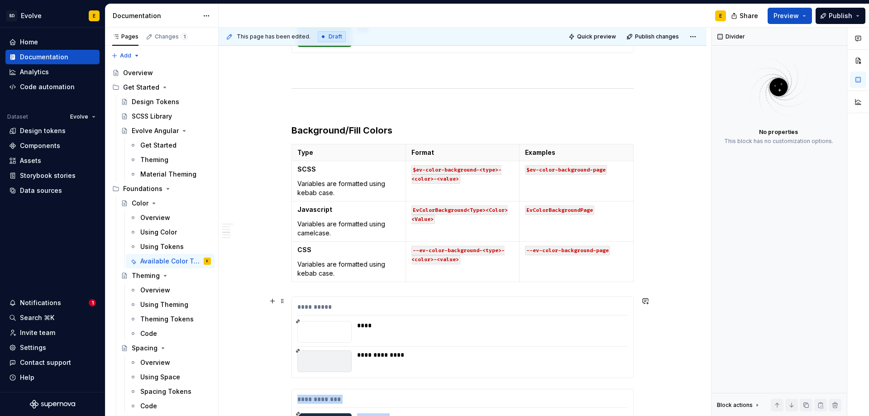
scroll to position [1562, 0]
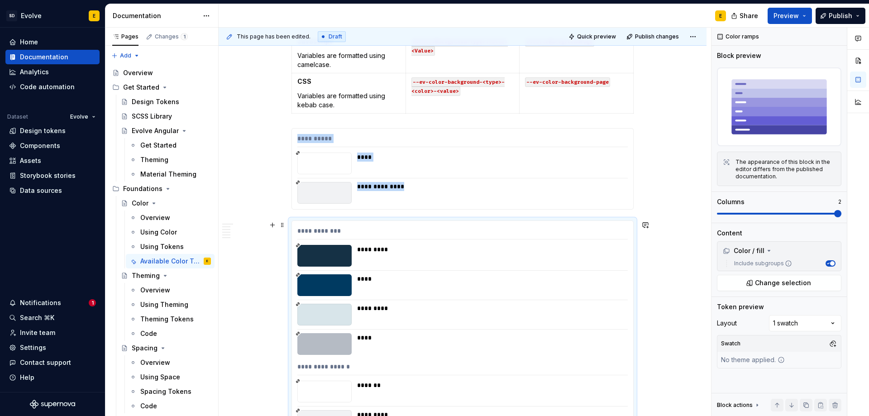
scroll to position [1700, 0]
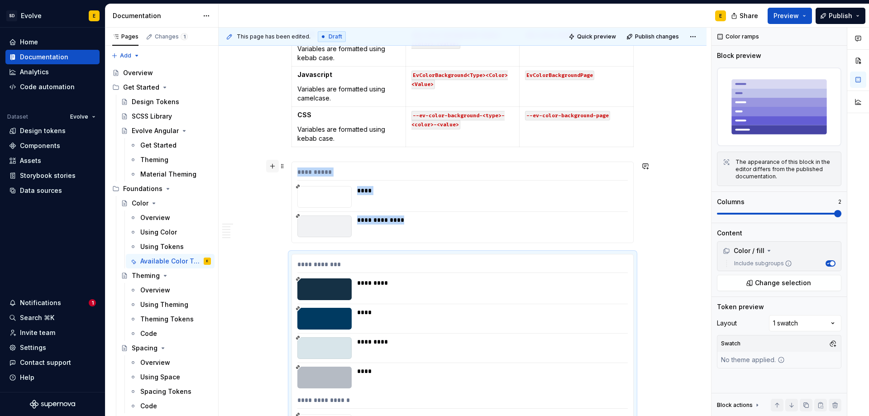
click at [269, 166] on button "button" at bounding box center [272, 166] width 13 height 13
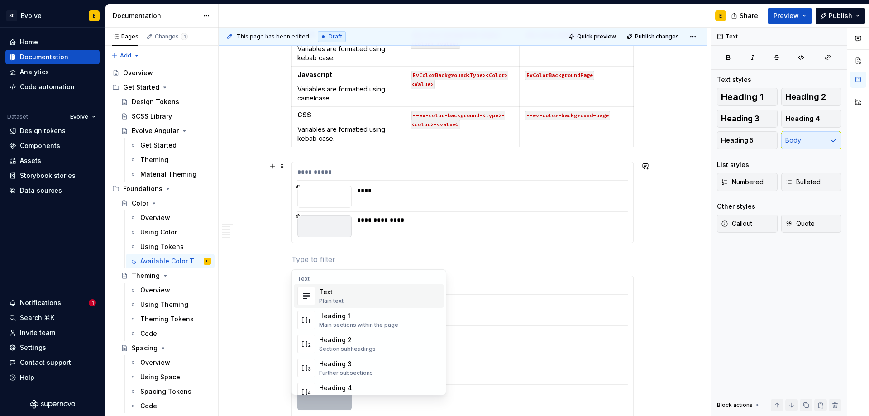
click at [316, 256] on p at bounding box center [462, 259] width 342 height 11
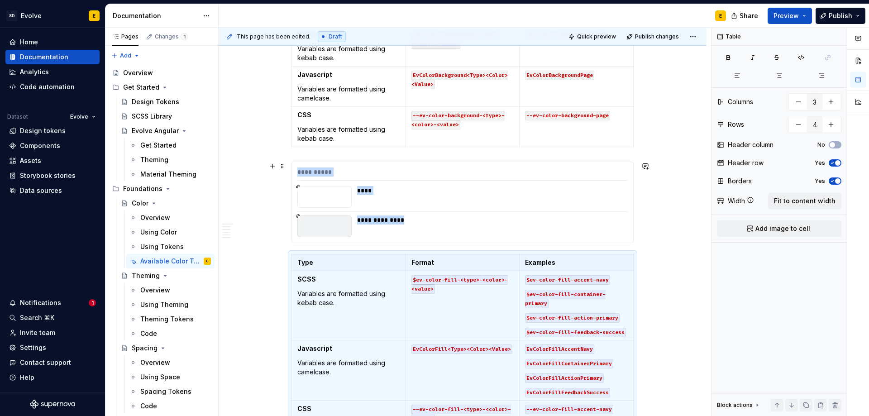
scroll to position [1766, 0]
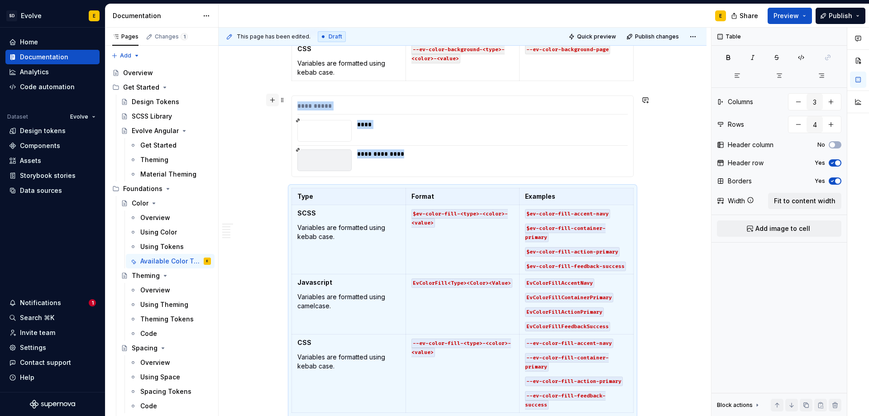
click at [272, 99] on button "button" at bounding box center [272, 100] width 13 height 13
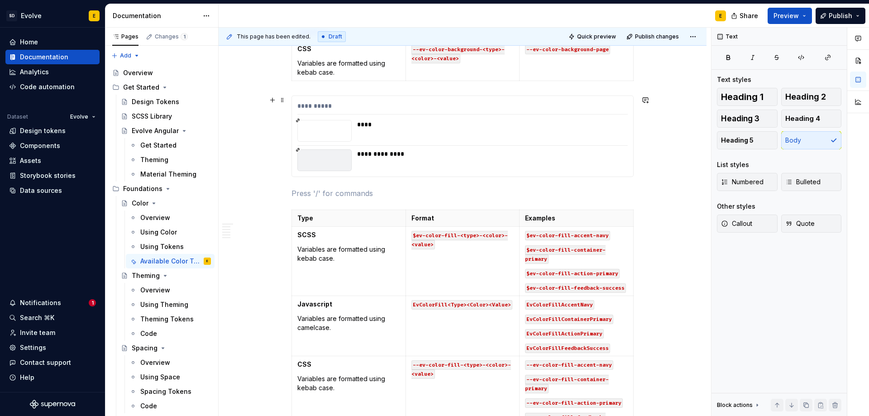
click at [302, 193] on p at bounding box center [462, 193] width 342 height 11
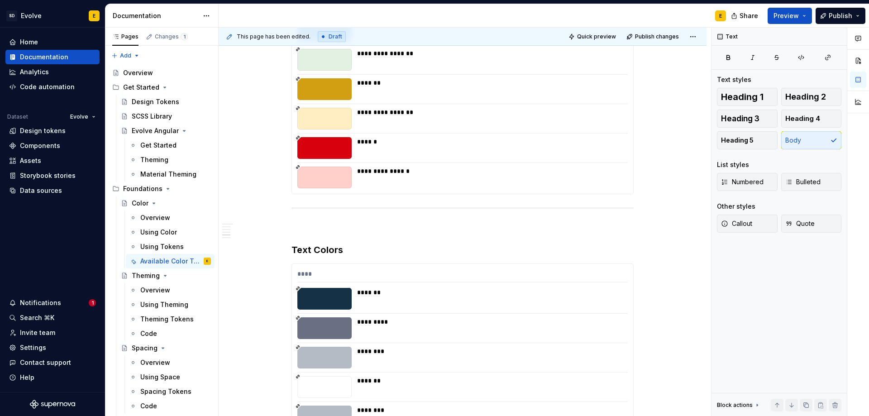
scroll to position [2807, 0]
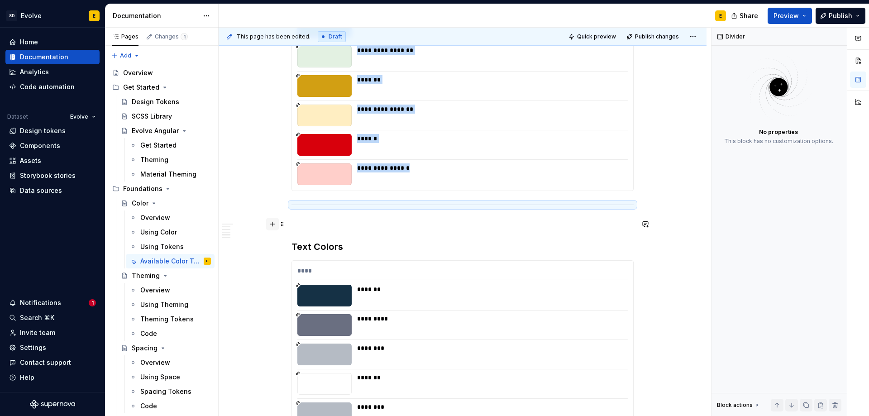
click at [271, 222] on button "button" at bounding box center [272, 224] width 13 height 13
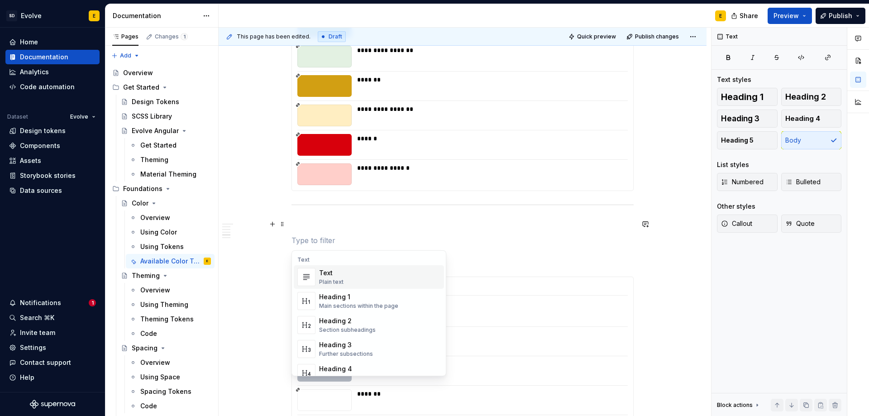
click at [280, 218] on span at bounding box center [282, 224] width 7 height 13
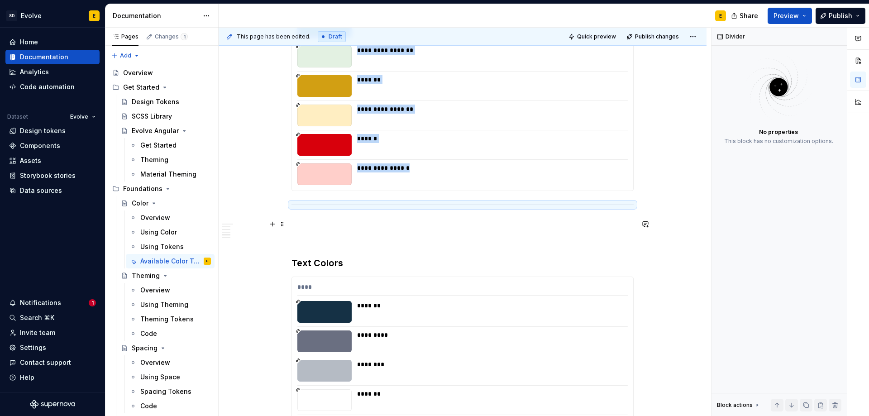
drag, startPoint x: 282, startPoint y: 204, endPoint x: 316, endPoint y: 224, distance: 38.7
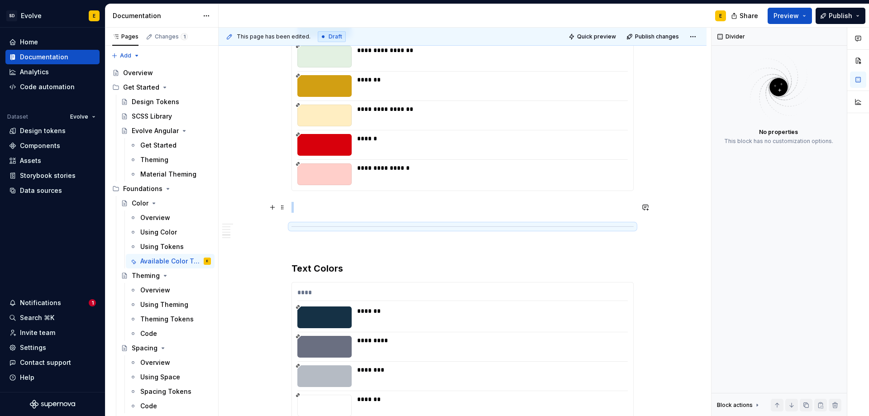
click at [324, 205] on p at bounding box center [462, 207] width 342 height 11
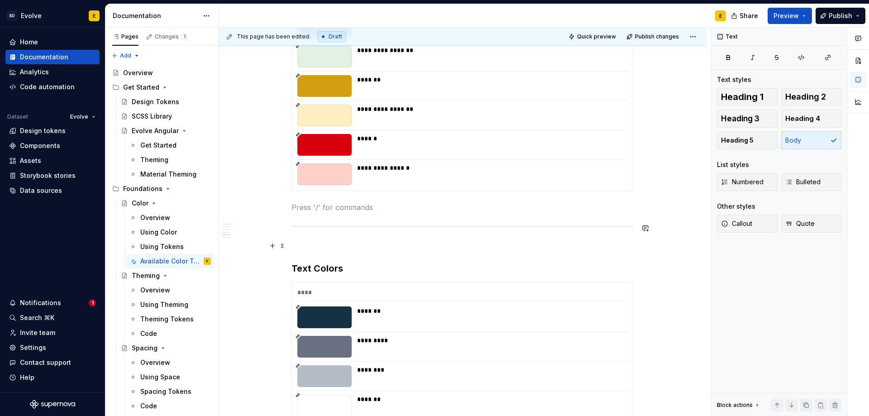
click at [317, 241] on p at bounding box center [462, 245] width 342 height 11
click at [324, 211] on p at bounding box center [462, 207] width 342 height 11
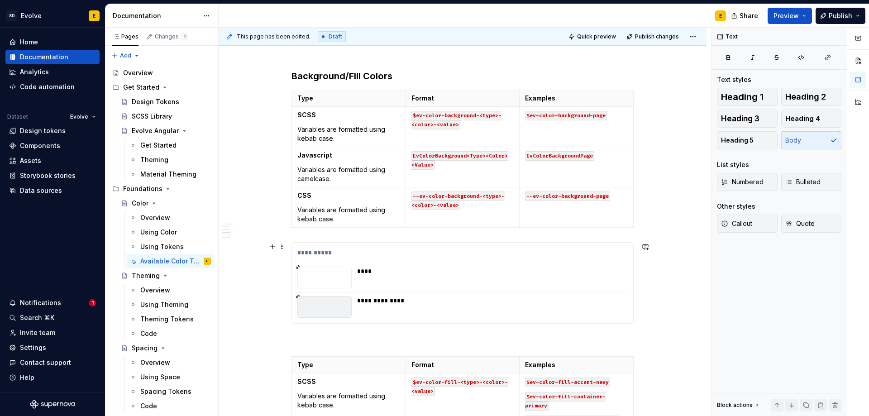
scroll to position [1631, 0]
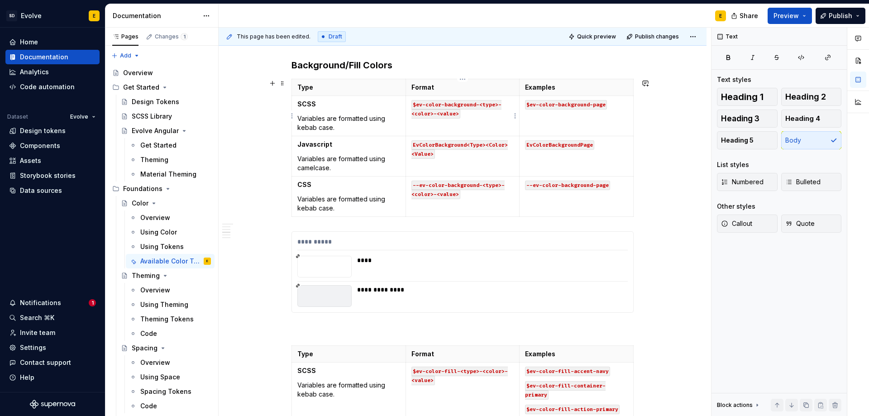
click at [476, 107] on code "$ev-color-background-<type>-<color>-<value>" at bounding box center [456, 109] width 90 height 19
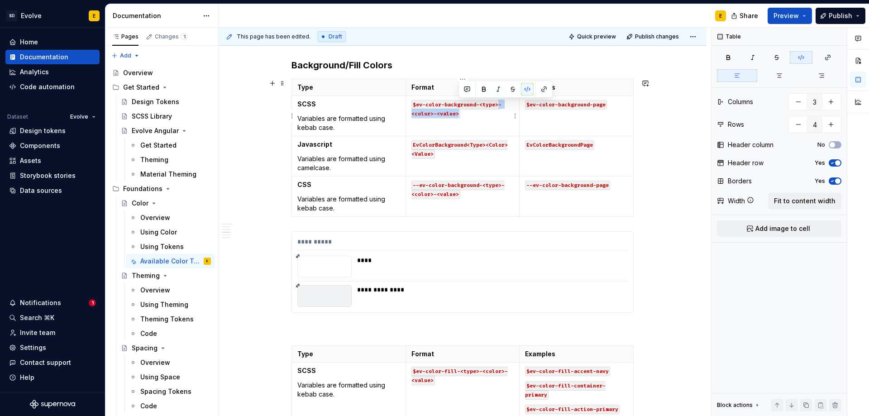
drag, startPoint x: 496, startPoint y: 104, endPoint x: 500, endPoint y: 109, distance: 6.8
click at [500, 109] on p "$ev-color-background-<type>-<color>-<value>" at bounding box center [462, 109] width 103 height 18
click at [494, 108] on code "$ev-color-background-<type>-<color>-<value>" at bounding box center [456, 109] width 90 height 19
drag, startPoint x: 481, startPoint y: 105, endPoint x: 494, endPoint y: 105, distance: 12.7
click at [494, 105] on code "$ev-color-background-<type>-<color>-<value>" at bounding box center [456, 109] width 90 height 19
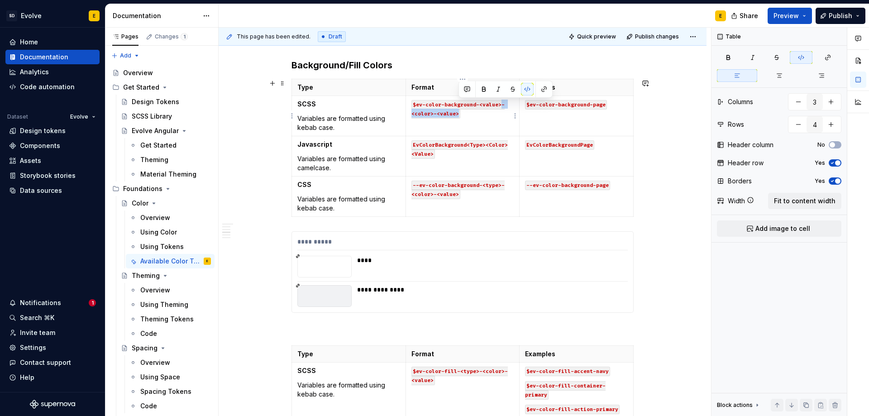
drag, startPoint x: 501, startPoint y: 105, endPoint x: 507, endPoint y: 119, distance: 14.6
click at [507, 119] on td "$ev-color-background-<value>-<color>-<value>" at bounding box center [462, 116] width 114 height 40
click at [621, 107] on p "$ev-color-background-page" at bounding box center [576, 104] width 103 height 9
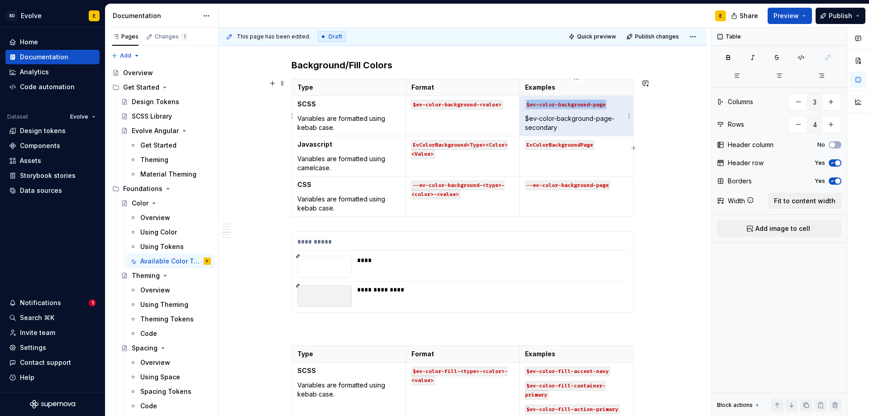
drag, startPoint x: 562, startPoint y: 128, endPoint x: 521, endPoint y: 121, distance: 40.8
click at [521, 121] on td "$ev-color-background-page $ev-color-background-page-secondary" at bounding box center [576, 116] width 114 height 40
click at [531, 121] on p "$ev-color-background-page-secondary" at bounding box center [576, 123] width 103 height 18
drag, startPoint x: 558, startPoint y: 126, endPoint x: 526, endPoint y: 117, distance: 33.4
click at [526, 117] on p "$ev-color-background-page-secondary" at bounding box center [576, 123] width 103 height 18
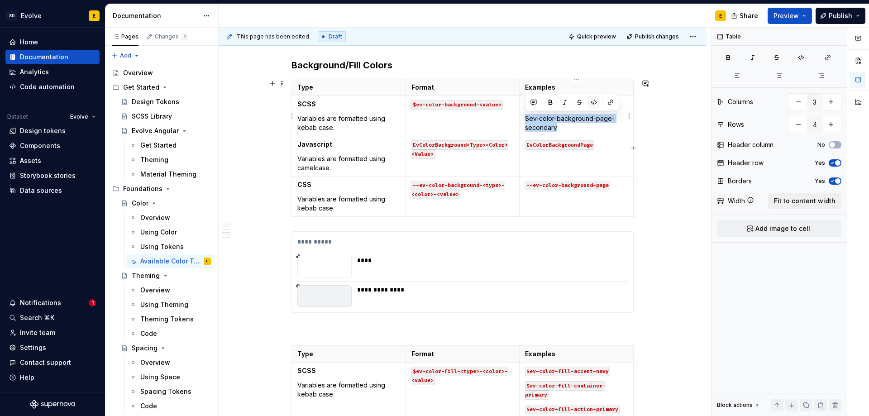
click at [592, 102] on button "button" at bounding box center [593, 102] width 13 height 13
click at [556, 129] on p "$ev-color-background-page-secondary" at bounding box center [576, 123] width 103 height 18
click at [469, 145] on code "EvColorBackground<Type><Color><Value>" at bounding box center [459, 149] width 96 height 19
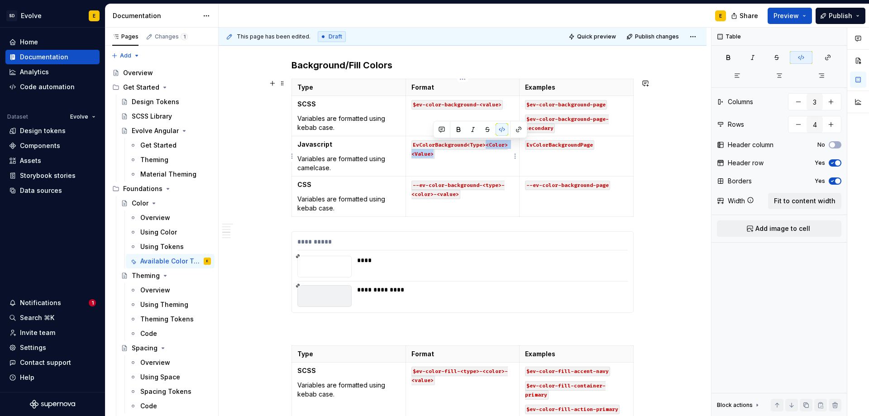
drag, startPoint x: 486, startPoint y: 145, endPoint x: 505, endPoint y: 160, distance: 24.5
click at [505, 160] on td "EvColorBackground<Type><Color><Value>" at bounding box center [462, 156] width 114 height 40
drag, startPoint x: 470, startPoint y: 146, endPoint x: 481, endPoint y: 145, distance: 10.4
click at [481, 145] on code "EvColorBackground<Type>" at bounding box center [449, 145] width 76 height 10
drag, startPoint x: 593, startPoint y: 144, endPoint x: 524, endPoint y: 147, distance: 68.8
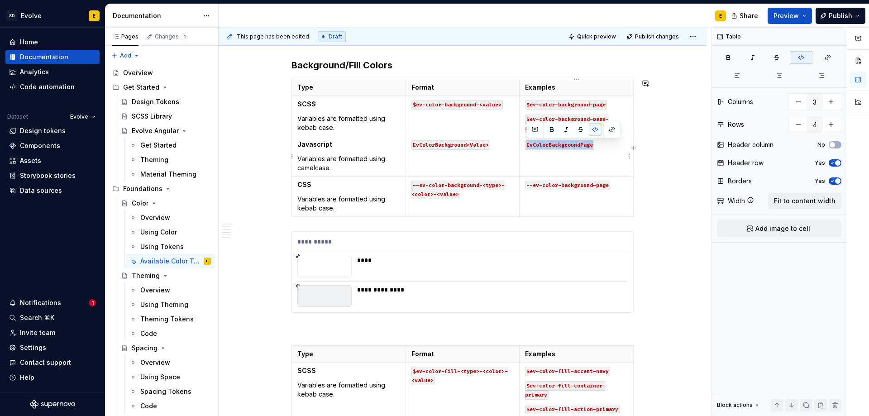
click at [524, 147] on td "EvColorBackgroundPage" at bounding box center [576, 156] width 114 height 40
click at [535, 160] on td "EvColorBackgroundPage" at bounding box center [576, 156] width 114 height 40
click at [608, 144] on p "EvColorBackgroundPage" at bounding box center [576, 144] width 103 height 9
click at [485, 186] on code "--ev-color-background-<type>-<color>-<value>" at bounding box center [457, 190] width 93 height 19
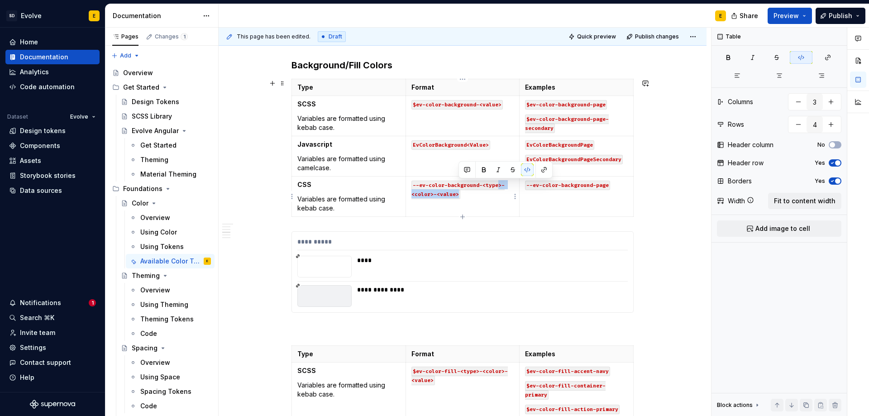
drag, startPoint x: 498, startPoint y: 186, endPoint x: 506, endPoint y: 195, distance: 11.5
click at [506, 195] on p "--ev-color-background-<type>-<color>-<value>" at bounding box center [462, 189] width 103 height 18
drag, startPoint x: 485, startPoint y: 186, endPoint x: 496, endPoint y: 186, distance: 11.3
click at [496, 186] on code "--ev-color-background-<type>" at bounding box center [456, 186] width 91 height 10
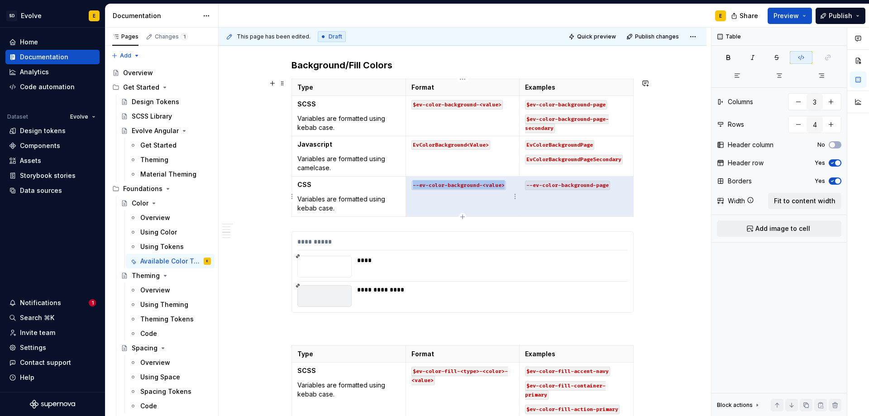
drag, startPoint x: 607, startPoint y: 186, endPoint x: 516, endPoint y: 187, distance: 91.4
click at [516, 187] on tr "CSS Variables are formatted using kebab case. --ev-color-background-<value> --e…" at bounding box center [463, 196] width 342 height 40
click at [571, 188] on code "--ev-color-background-page" at bounding box center [567, 186] width 85 height 10
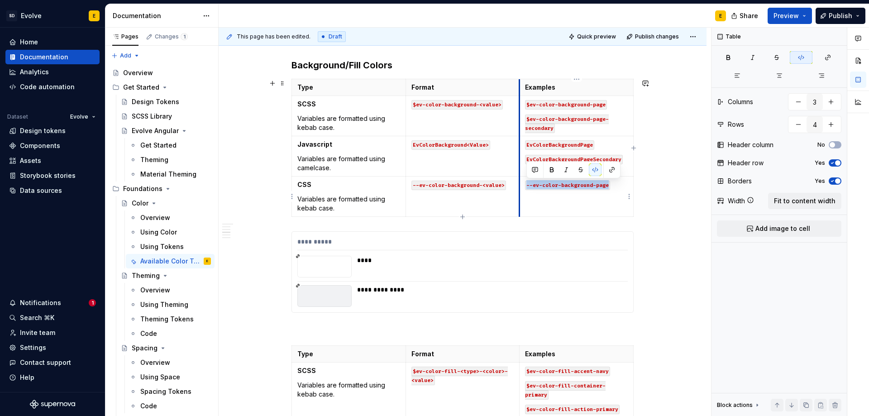
drag, startPoint x: 612, startPoint y: 186, endPoint x: 520, endPoint y: 186, distance: 91.9
click at [520, 186] on td "--ev-color-background-page" at bounding box center [576, 196] width 114 height 40
click at [575, 199] on td "--ev-color-background-page" at bounding box center [576, 196] width 114 height 40
click at [619, 184] on p "--ev-color-background-page" at bounding box center [576, 184] width 103 height 9
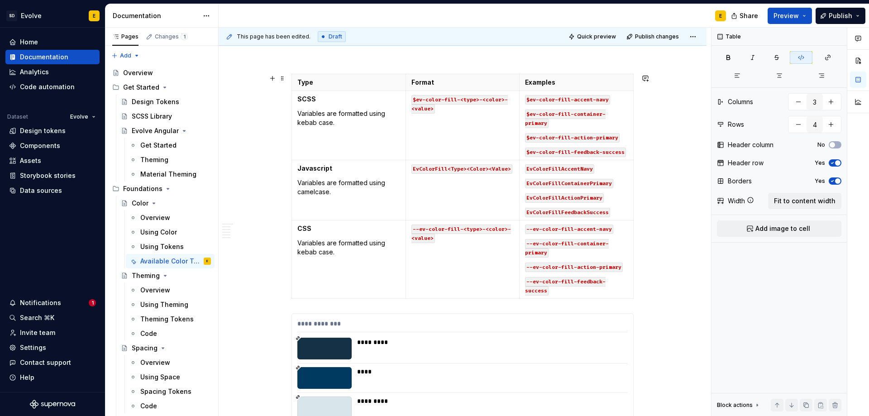
scroll to position [1766, 0]
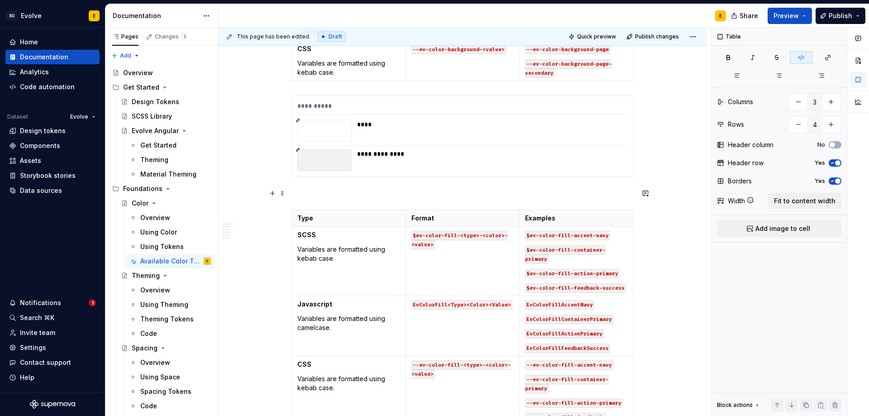
click at [384, 193] on p at bounding box center [462, 193] width 342 height 11
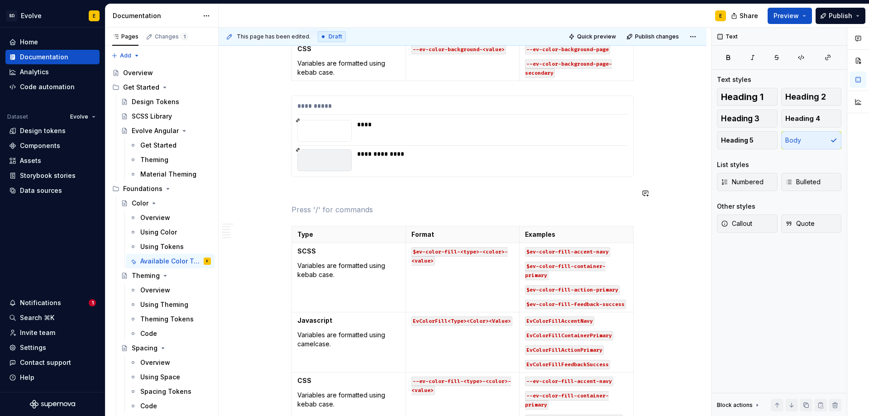
click at [384, 193] on p at bounding box center [462, 193] width 342 height 11
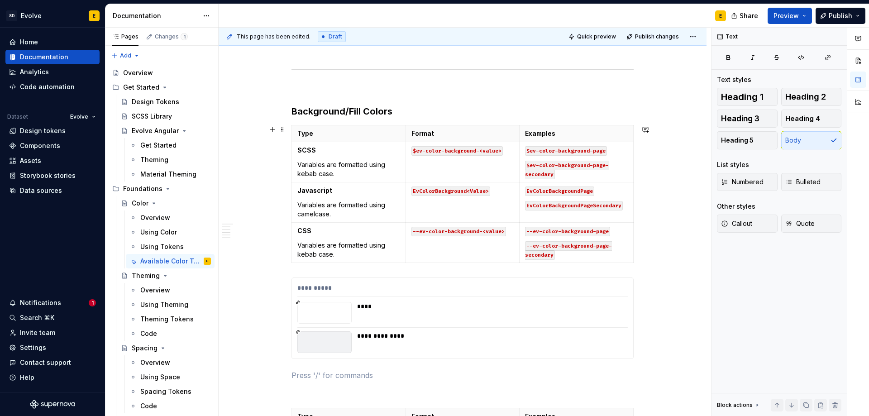
scroll to position [1585, 0]
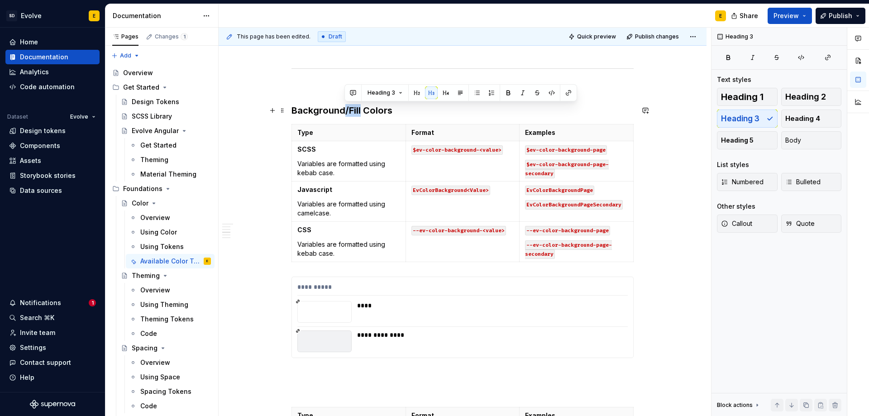
drag, startPoint x: 344, startPoint y: 110, endPoint x: 360, endPoint y: 109, distance: 15.8
click at [360, 109] on h3 "Background/Fill Colors" at bounding box center [462, 110] width 342 height 13
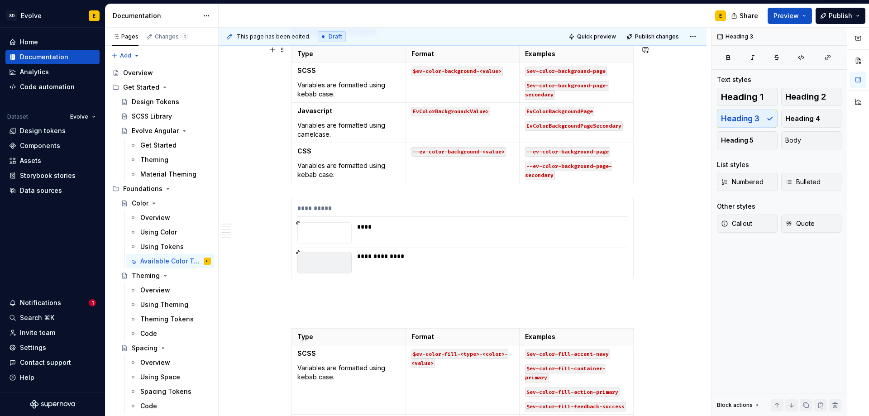
scroll to position [1721, 0]
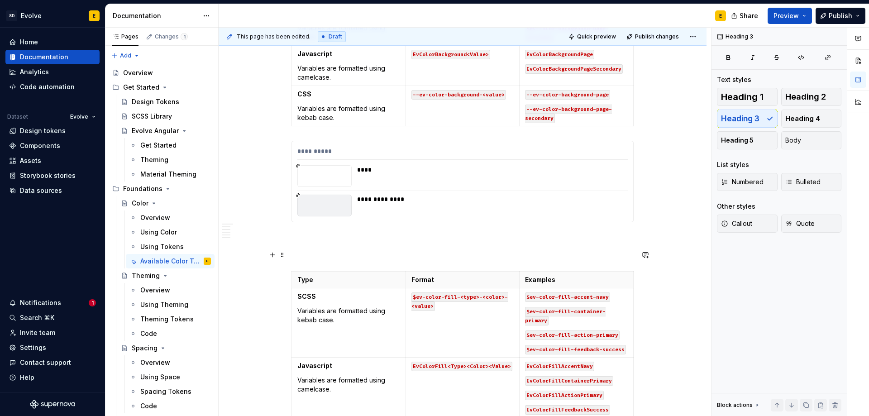
click at [338, 238] on p at bounding box center [462, 238] width 342 height 11
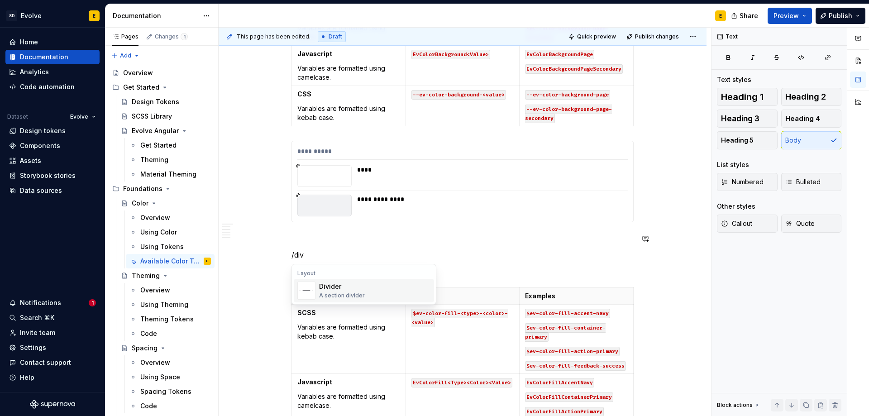
click at [358, 293] on div "A section divider" at bounding box center [342, 295] width 46 height 7
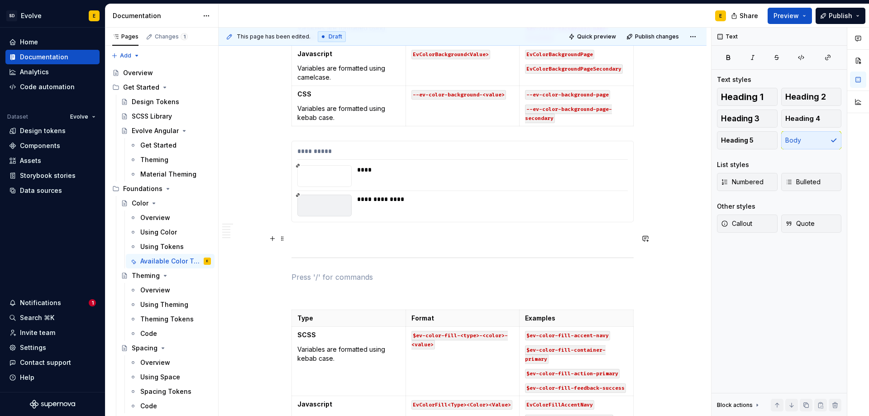
click at [342, 238] on p at bounding box center [462, 238] width 342 height 11
click at [335, 281] on p at bounding box center [462, 276] width 342 height 11
click at [335, 296] on p at bounding box center [462, 293] width 342 height 11
click at [747, 113] on button "Heading 3" at bounding box center [747, 118] width 61 height 18
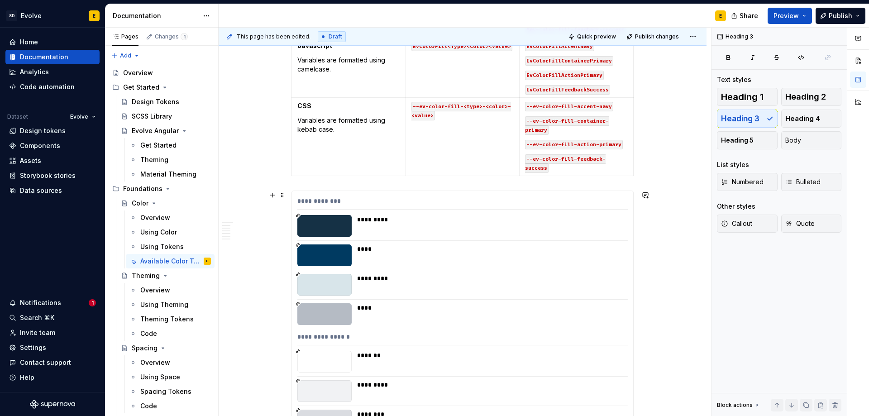
scroll to position [1947, 0]
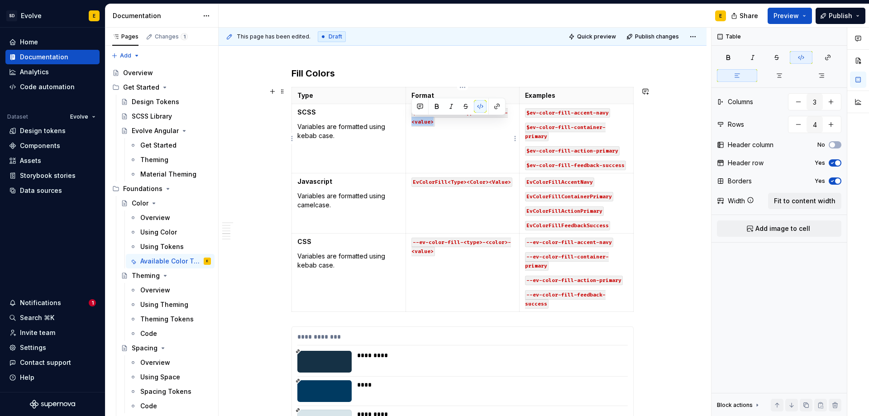
drag, startPoint x: 433, startPoint y: 121, endPoint x: 408, endPoint y: 121, distance: 25.3
click at [408, 121] on td "$ev-color-fill-<type>-<color>-<value>" at bounding box center [462, 138] width 114 height 69
click at [500, 112] on code "$ev-color-fill-<type>-<color>" at bounding box center [458, 113] width 95 height 10
click at [568, 136] on p "$ev-color-fill-container-primary" at bounding box center [576, 131] width 103 height 18
drag, startPoint x: 487, startPoint y: 181, endPoint x: 510, endPoint y: 182, distance: 23.1
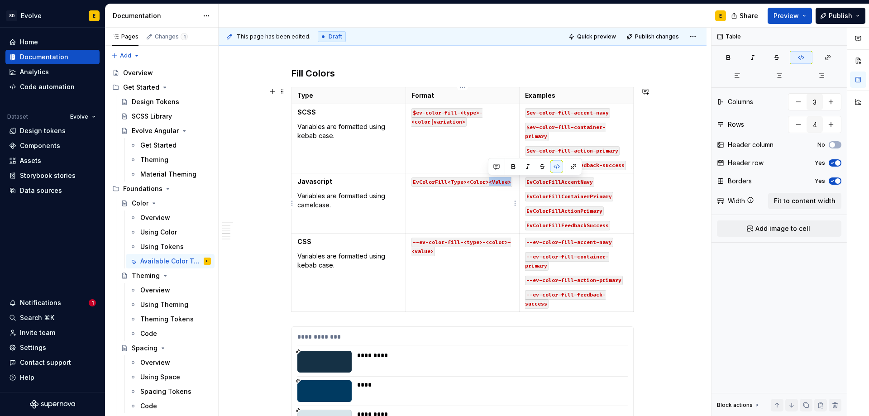
click at [510, 182] on code "EvColorFill<Type><Color><Value>" at bounding box center [461, 182] width 101 height 10
click at [486, 182] on code "EvColorFill<Type><Color>" at bounding box center [450, 182] width 79 height 10
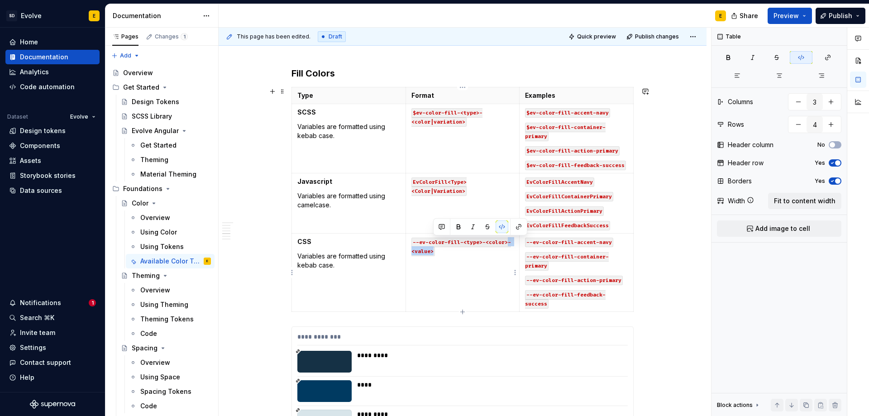
drag, startPoint x: 507, startPoint y: 243, endPoint x: 507, endPoint y: 250, distance: 7.7
click at [507, 250] on p "--ev-color-fill-<type>-<color>-<value>" at bounding box center [462, 246] width 103 height 18
click at [503, 245] on code "--ev-color-fill-<type>-<color>" at bounding box center [460, 243] width 98 height 10
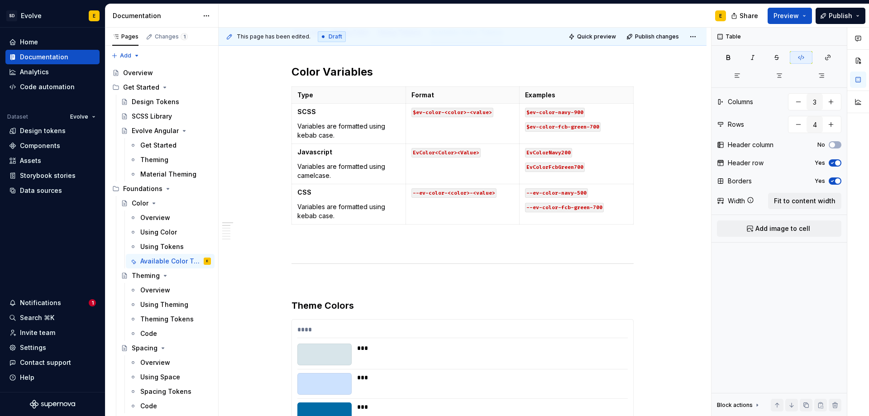
scroll to position [0, 0]
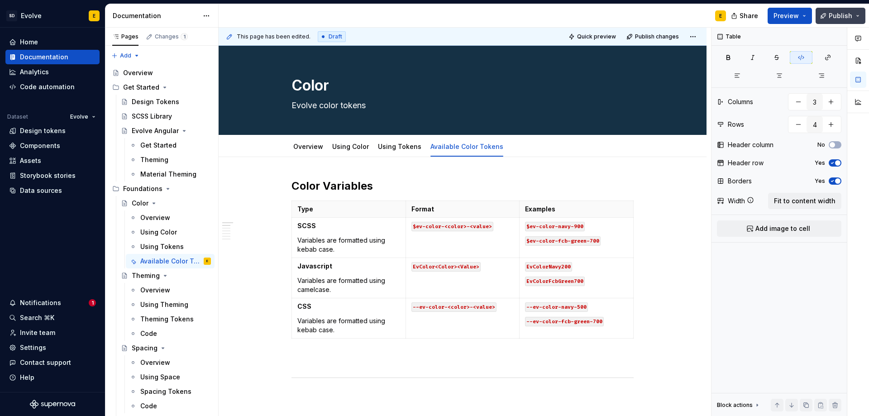
click at [833, 17] on span "Publish" at bounding box center [840, 15] width 24 height 9
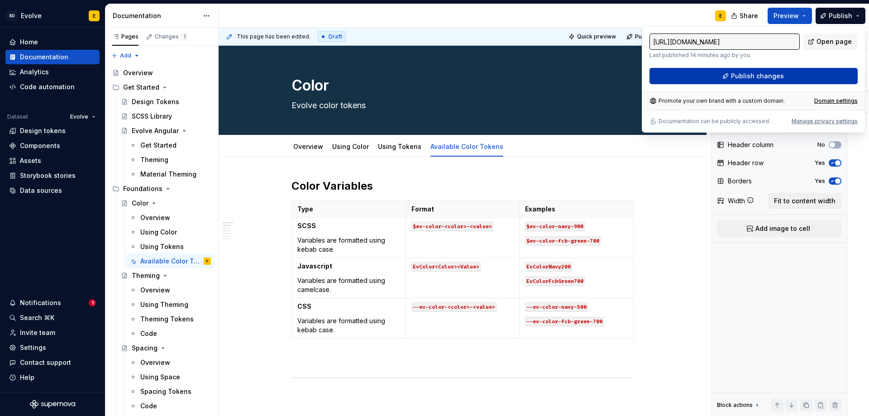
click at [790, 76] on button "Publish changes" at bounding box center [753, 76] width 208 height 16
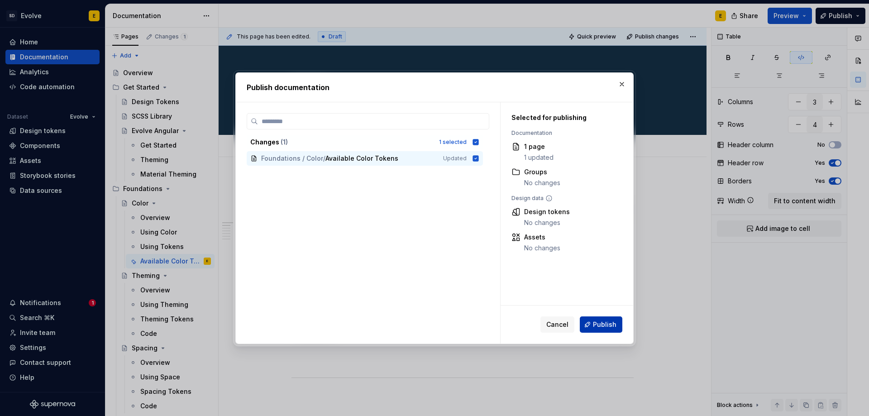
click at [595, 323] on span "Publish" at bounding box center [605, 324] width 24 height 9
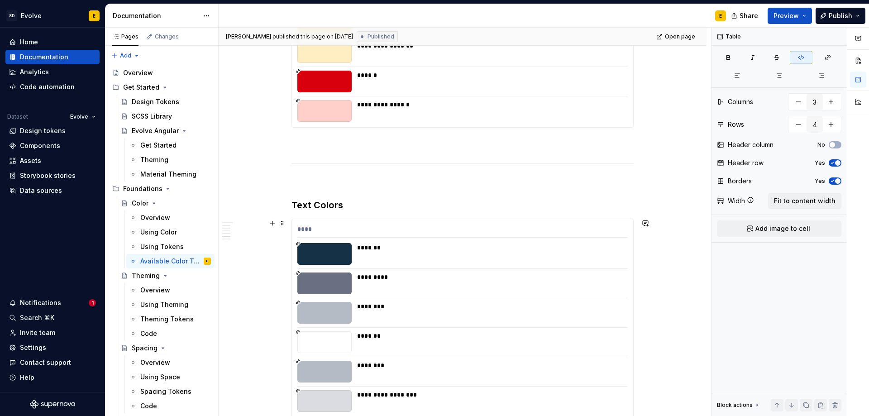
scroll to position [2985, 0]
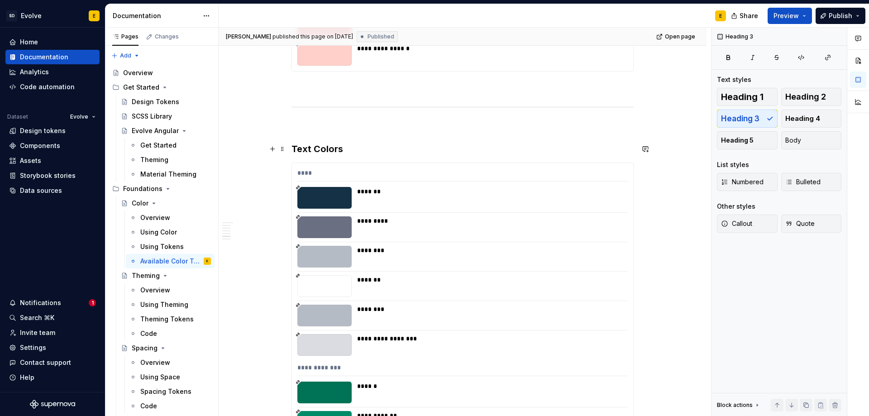
click at [375, 149] on h3 "Text Colors" at bounding box center [462, 149] width 342 height 13
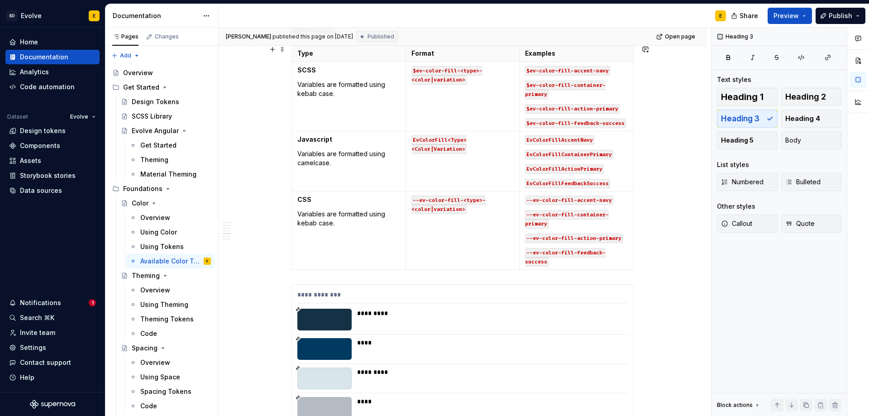
scroll to position [1944, 0]
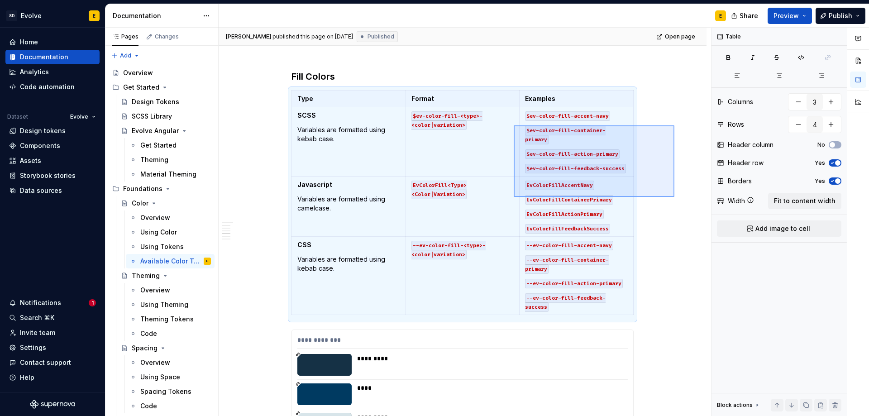
drag, startPoint x: 674, startPoint y: 125, endPoint x: 514, endPoint y: 197, distance: 175.8
click at [514, 197] on div "**********" at bounding box center [465, 222] width 492 height 389
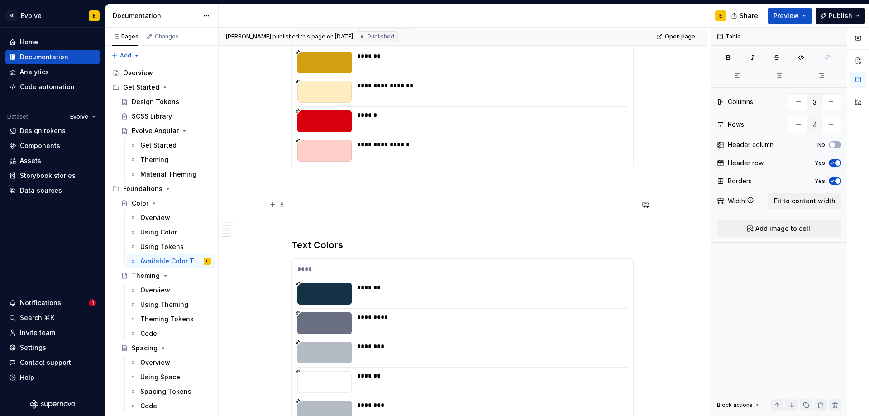
scroll to position [2985, 0]
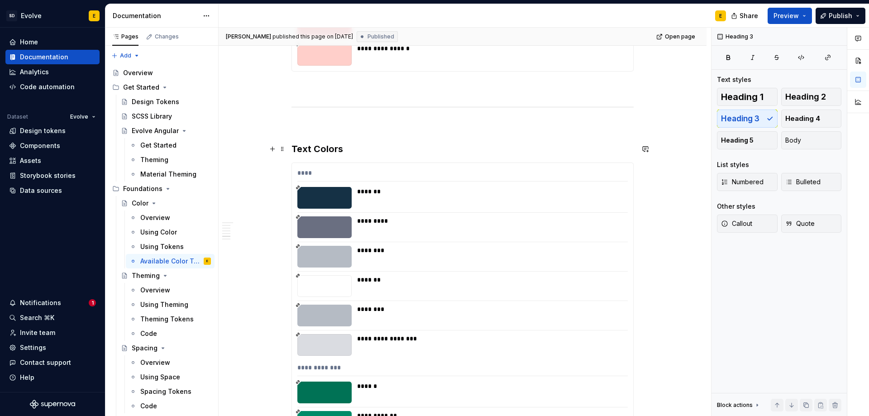
click at [362, 149] on h3 "Text Colors" at bounding box center [462, 149] width 342 height 13
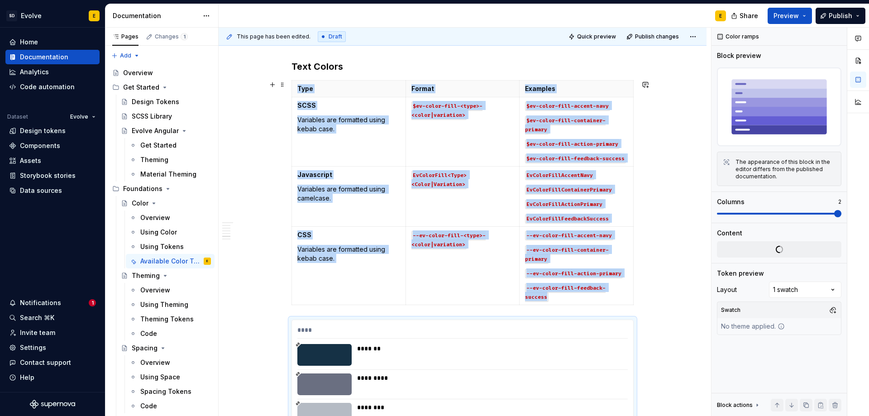
scroll to position [3075, 0]
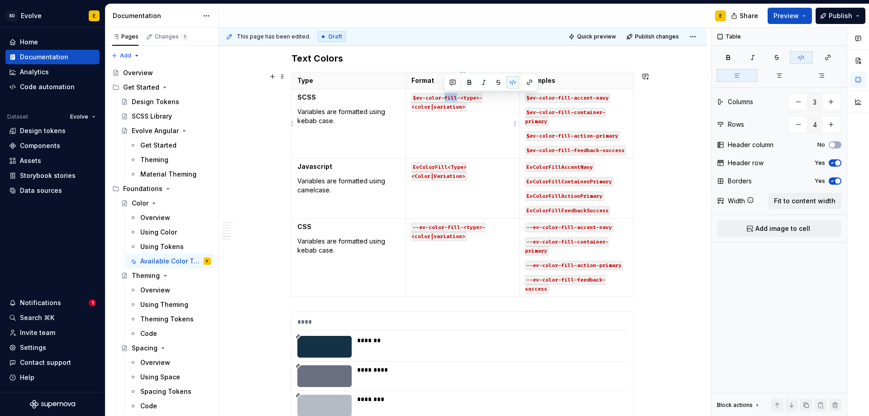
drag, startPoint x: 443, startPoint y: 97, endPoint x: 456, endPoint y: 97, distance: 12.7
click at [456, 97] on code "$ev-color-fill-<type>-<color|variation>" at bounding box center [446, 102] width 71 height 19
drag, startPoint x: 433, startPoint y: 107, endPoint x: 459, endPoint y: 99, distance: 27.0
click at [459, 99] on code "$ev-color-text-<type>-<color|variation>" at bounding box center [446, 102] width 71 height 19
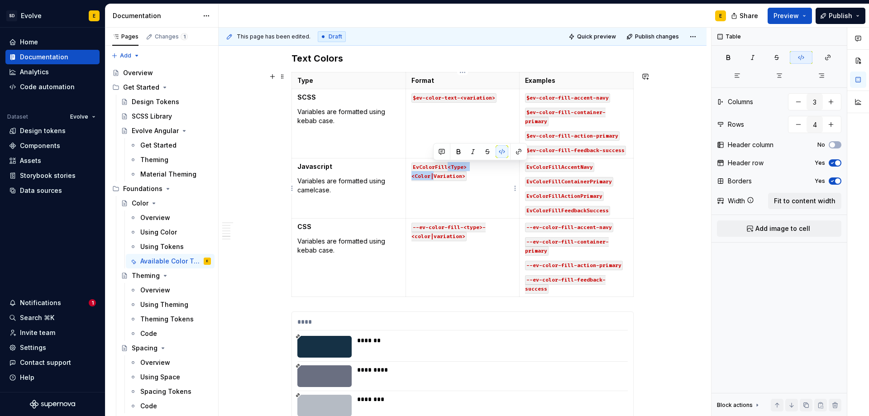
drag, startPoint x: 446, startPoint y: 167, endPoint x: 434, endPoint y: 172, distance: 13.4
click at [434, 172] on code "EvColorFill<Type><Color|Variation>" at bounding box center [438, 171] width 55 height 19
drag, startPoint x: 462, startPoint y: 227, endPoint x: 434, endPoint y: 237, distance: 29.8
click at [434, 237] on code "--ev-color-fill-<type>-<color|variation>" at bounding box center [448, 232] width 74 height 19
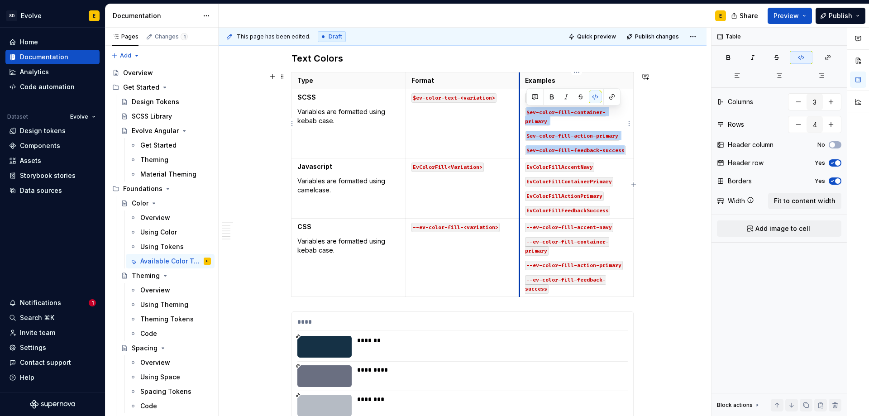
drag, startPoint x: 627, startPoint y: 150, endPoint x: 519, endPoint y: 110, distance: 114.8
click at [519, 110] on td "$ev-color-fill-accent-navy $ev-color-fill-container-primary $ev-color-fill-acti…" at bounding box center [576, 123] width 114 height 69
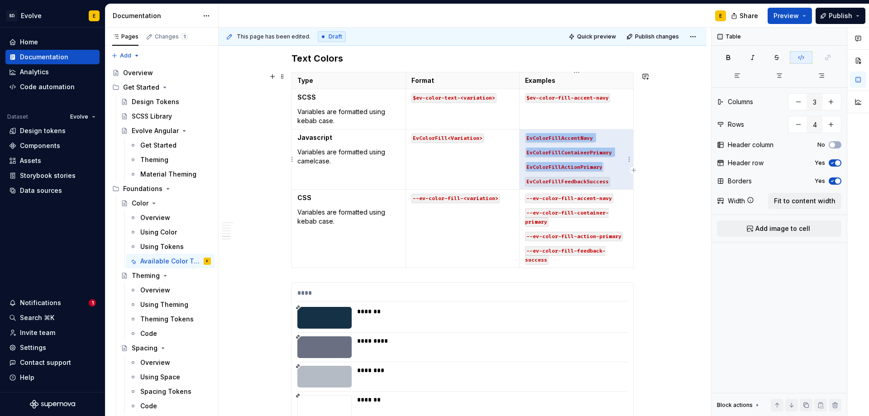
drag, startPoint x: 613, startPoint y: 181, endPoint x: 521, endPoint y: 152, distance: 96.0
click at [521, 152] on td "EvColorFillAccentNavy EvColorFillContainerPrimary EvColorFillActionPrimary EvCo…" at bounding box center [576, 159] width 114 height 60
click at [621, 176] on td "EvColorFillAccentNavy EvColorFillContainerPrimary EvColorFillActionPrimary EvCo…" at bounding box center [576, 159] width 114 height 60
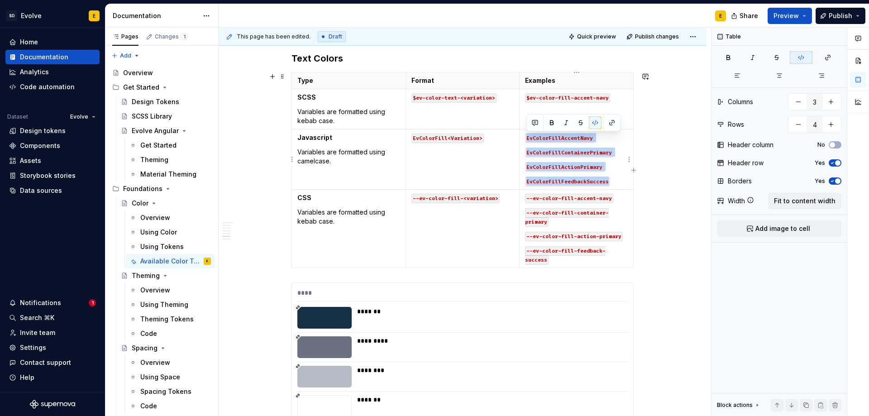
drag, startPoint x: 616, startPoint y: 184, endPoint x: 525, endPoint y: 139, distance: 101.6
click at [525, 139] on td "EvColorFillAccentNavy EvColorFillContainerPrimary EvColorFillActionPrimary EvCo…" at bounding box center [576, 159] width 114 height 60
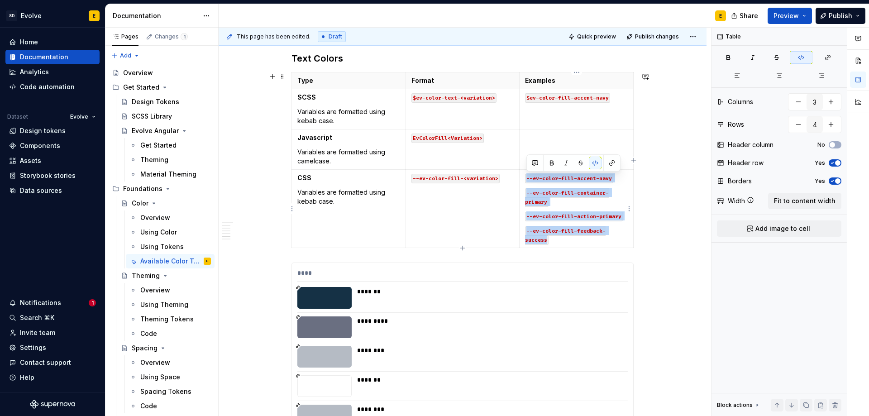
drag, startPoint x: 559, startPoint y: 238, endPoint x: 528, endPoint y: 180, distance: 66.4
click at [528, 180] on td "--ev-color-fill-accent-navy --ev-color-fill-container-primary --ev-color-fill-a…" at bounding box center [576, 209] width 114 height 78
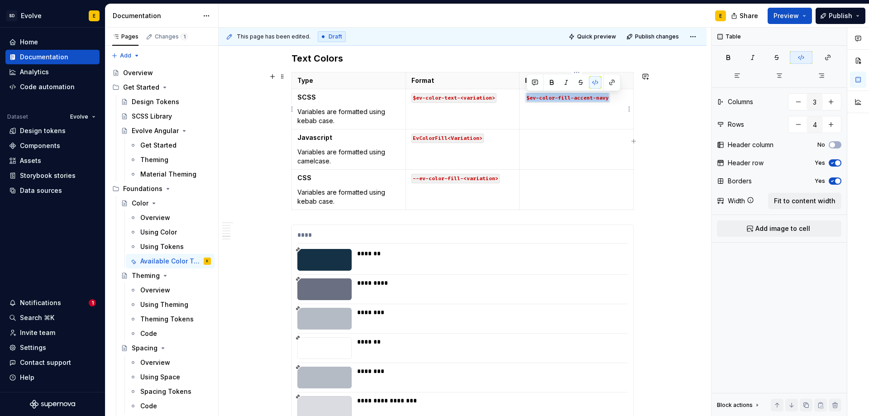
drag, startPoint x: 614, startPoint y: 96, endPoint x: 526, endPoint y: 98, distance: 88.3
click at [526, 98] on p "$ev-color-fill-accent-navy" at bounding box center [576, 97] width 103 height 9
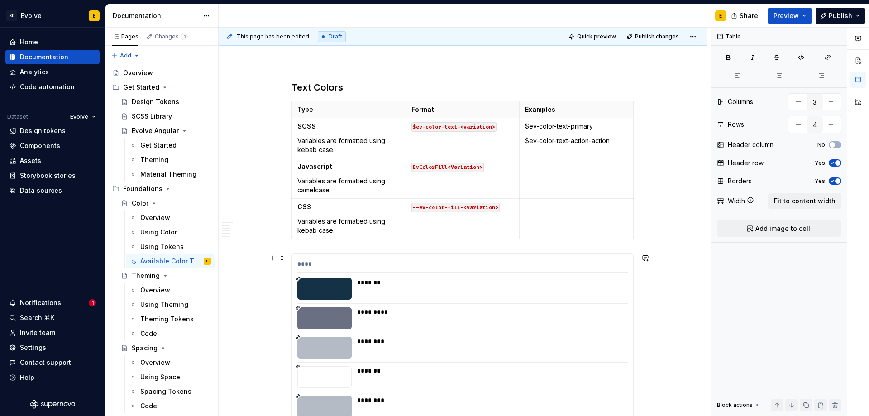
scroll to position [3030, 0]
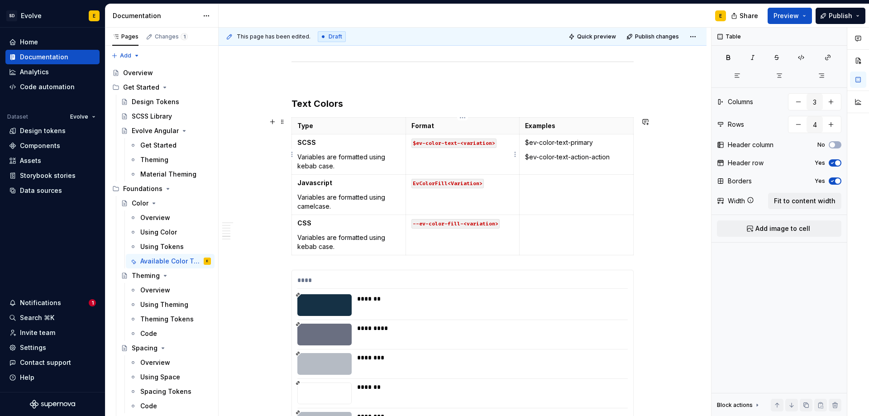
click at [459, 142] on code "$ev-color-text-<variation>" at bounding box center [453, 143] width 85 height 10
click at [448, 182] on code "EvColorFill<Variation>" at bounding box center [447, 184] width 72 height 10
click at [462, 224] on code "--ev-color-fill-<variation>" at bounding box center [455, 224] width 88 height 10
click at [467, 224] on code "--ev-color-fill-<>-<variation>" at bounding box center [460, 224] width 98 height 10
drag, startPoint x: 613, startPoint y: 158, endPoint x: 522, endPoint y: 140, distance: 92.7
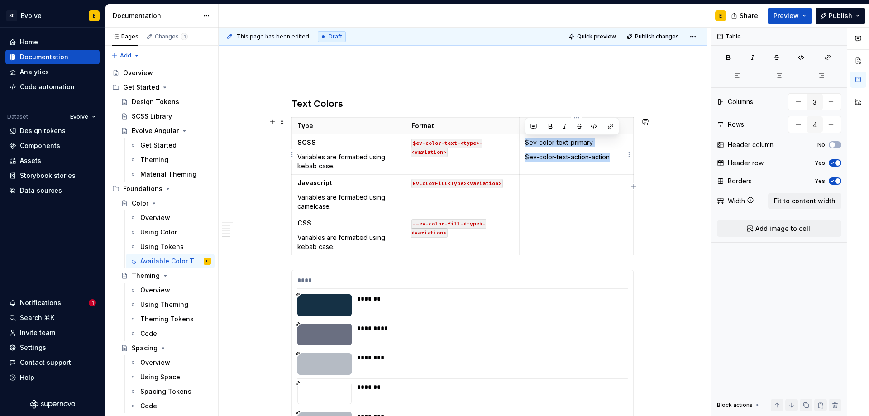
click at [522, 140] on td "$ev-color-text-primary $ev-color-text-action-action" at bounding box center [576, 154] width 114 height 40
click at [548, 192] on td at bounding box center [576, 195] width 114 height 40
click at [595, 183] on p "$ev-color-text-primary$ev-color-text-action-action" at bounding box center [576, 187] width 103 height 18
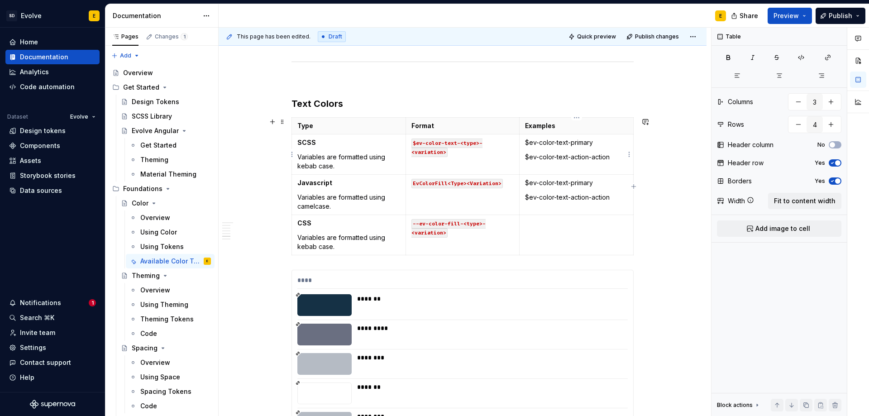
click at [616, 158] on p "$ev-color-text-action-action" at bounding box center [576, 156] width 103 height 9
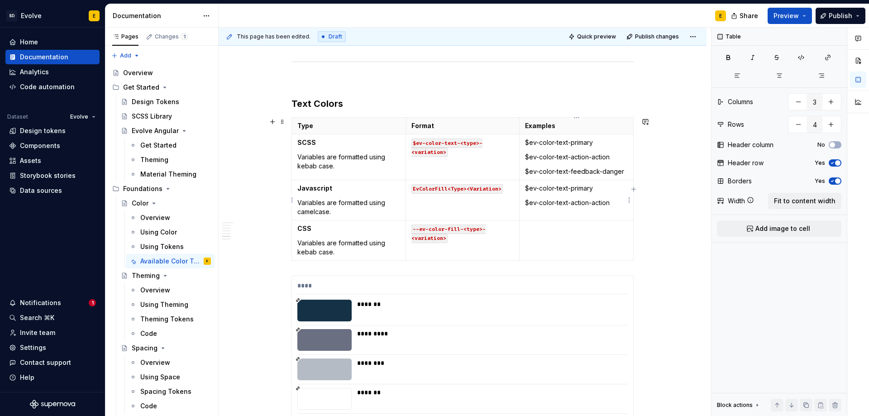
click at [613, 202] on p "$ev-color-text-action-action" at bounding box center [576, 202] width 103 height 9
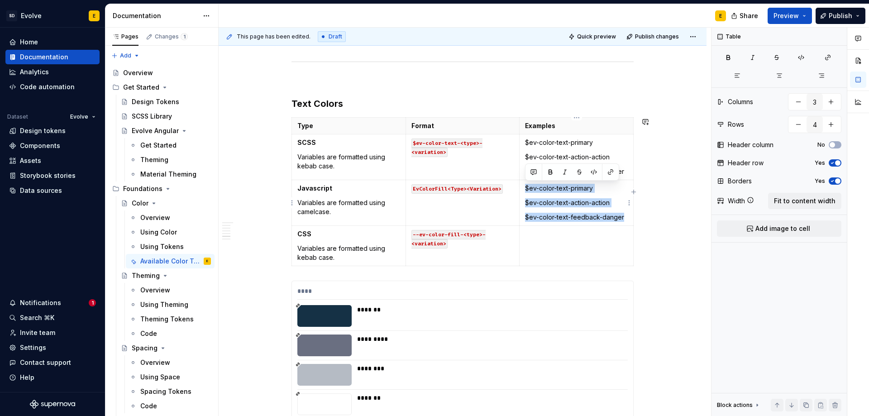
drag, startPoint x: 624, startPoint y: 218, endPoint x: 525, endPoint y: 186, distance: 104.3
click at [525, 186] on td "$ev-color-text-primary $ev-color-text-action-action $ev-color-text-feedback-dan…" at bounding box center [576, 203] width 114 height 46
click at [540, 235] on p at bounding box center [576, 233] width 103 height 9
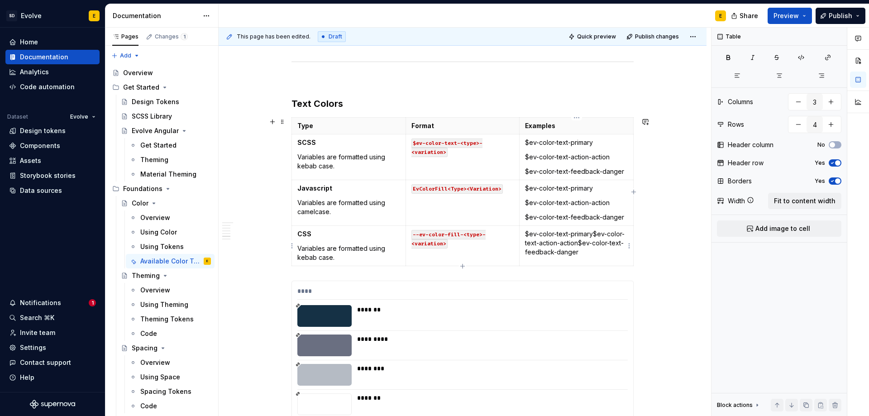
click at [594, 236] on p "$ev-color-text-primary$ev-color-text-action-action$ev-color-text-feedback-danger" at bounding box center [576, 242] width 103 height 27
click at [610, 249] on p "$ev-color-text-action-action$ev-color-text-feedback-danger" at bounding box center [576, 253] width 103 height 18
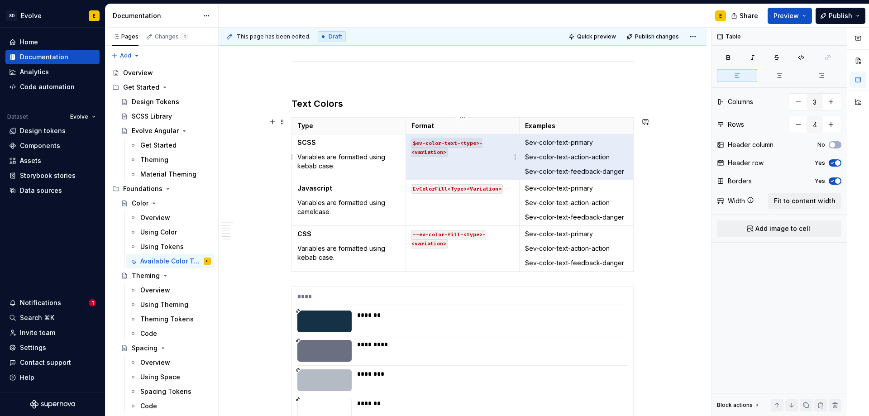
drag, startPoint x: 625, startPoint y: 172, endPoint x: 509, endPoint y: 138, distance: 121.3
click at [509, 138] on tr "SCSS Variables are formatted using kebab case. $ev-color-text-<type>-<variation…" at bounding box center [463, 157] width 342 height 46
click at [532, 143] on p "$ev-color-text-primary" at bounding box center [576, 142] width 103 height 9
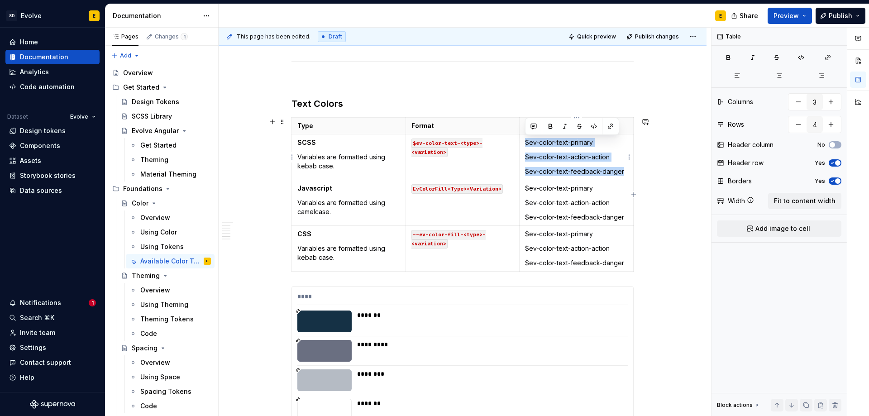
drag, startPoint x: 525, startPoint y: 143, endPoint x: 623, endPoint y: 173, distance: 102.9
click at [623, 173] on td "$ev-color-text-primary $ev-color-text-action-action $ev-color-text-feedback-dan…" at bounding box center [576, 157] width 114 height 46
click at [592, 127] on button "button" at bounding box center [593, 126] width 13 height 13
click at [577, 193] on td "$ev-color-text-primary $ev-color-text-action-action $ev-color-text-feedback-dan…" at bounding box center [576, 203] width 114 height 46
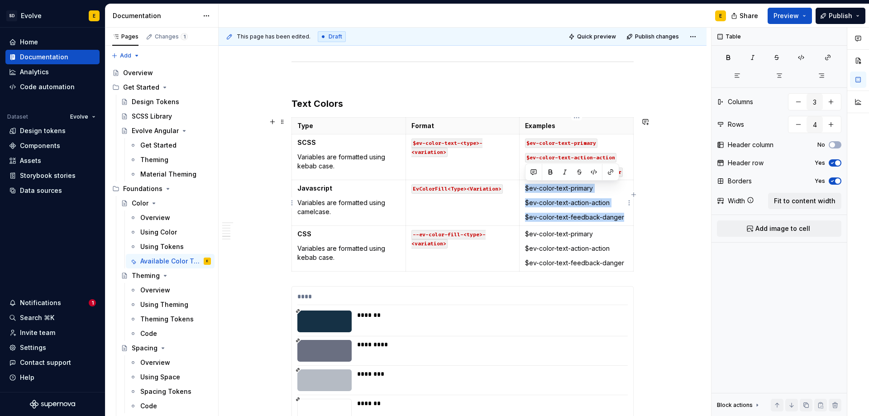
drag, startPoint x: 624, startPoint y: 216, endPoint x: 525, endPoint y: 183, distance: 104.2
click at [525, 183] on td "$ev-color-text-primary $ev-color-text-action-action $ev-color-text-feedback-dan…" at bounding box center [576, 203] width 114 height 46
click at [595, 171] on button "button" at bounding box center [593, 172] width 13 height 13
click at [548, 196] on td "$ev-color-text-primary $ev-color-text-action-action $ev-color-text-feedback-dan…" at bounding box center [576, 203] width 114 height 46
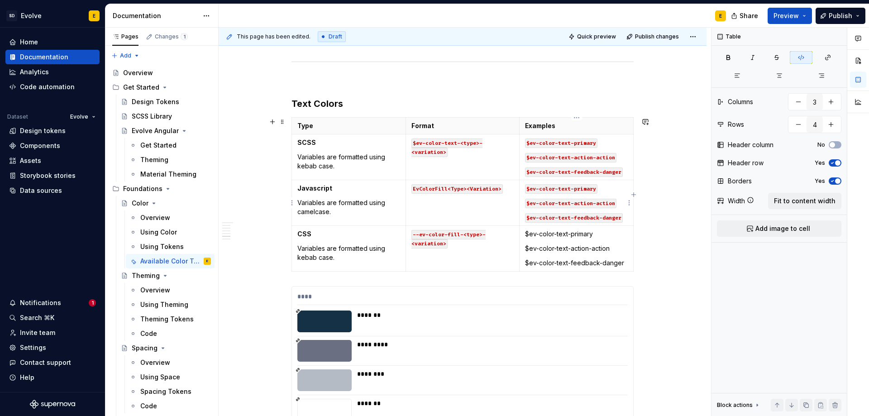
click at [530, 190] on code "$ev-color-text-primary" at bounding box center [561, 189] width 72 height 10
click at [537, 190] on code "Ev-color-text-primary" at bounding box center [559, 189] width 69 height 10
click at [554, 188] on code "EvColor-text-primary" at bounding box center [558, 189] width 66 height 10
click at [567, 191] on code "EvColorText-primary" at bounding box center [556, 189] width 63 height 10
drag, startPoint x: 527, startPoint y: 202, endPoint x: 531, endPoint y: 204, distance: 5.1
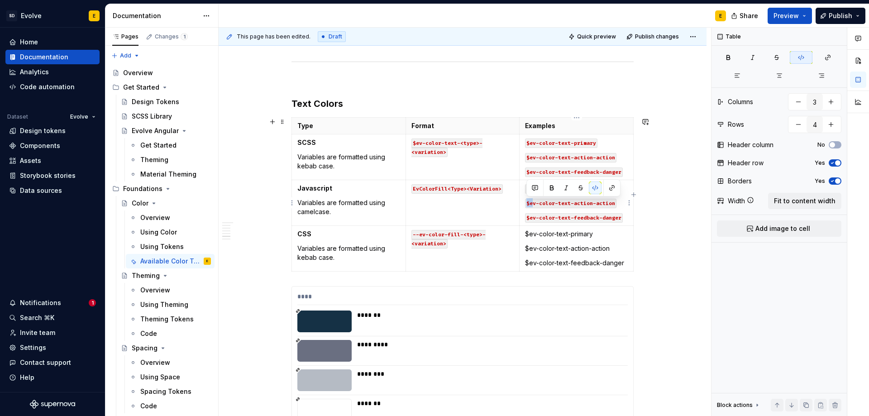
click at [531, 204] on code "$ev-color-text-action-action" at bounding box center [570, 204] width 91 height 10
click at [537, 206] on code "Ev-color-text-action-action" at bounding box center [569, 204] width 88 height 10
drag, startPoint x: 538, startPoint y: 203, endPoint x: 532, endPoint y: 204, distance: 6.4
click at [532, 204] on code "Ev-color-text-action-action" at bounding box center [569, 204] width 88 height 10
drag, startPoint x: 548, startPoint y: 204, endPoint x: 554, endPoint y: 204, distance: 5.9
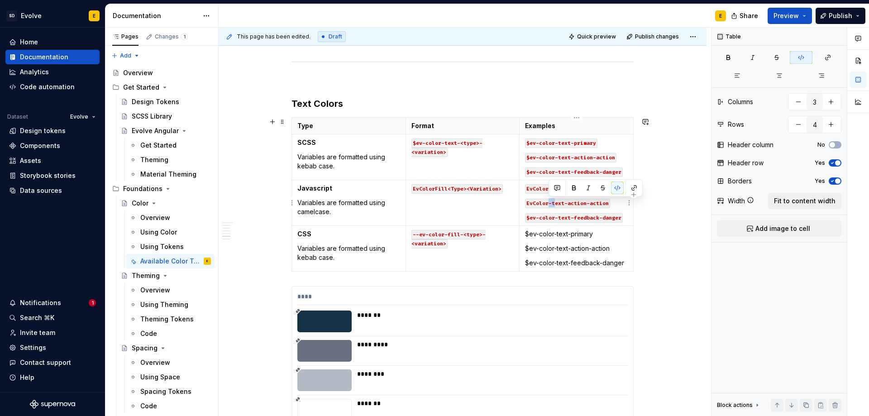
click at [554, 204] on code "EvColor-text-action-action" at bounding box center [567, 204] width 85 height 10
drag, startPoint x: 561, startPoint y: 204, endPoint x: 567, endPoint y: 205, distance: 6.5
click at [567, 205] on code "EvColorText-action-action" at bounding box center [566, 204] width 82 height 10
click at [585, 203] on code "EvColorTextAction-action" at bounding box center [564, 204] width 79 height 10
drag, startPoint x: 525, startPoint y: 218, endPoint x: 531, endPoint y: 218, distance: 5.9
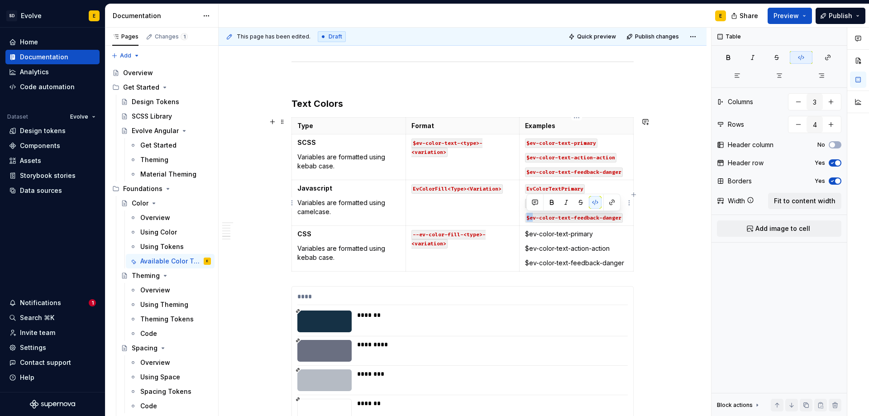
click at [531, 218] on code "$ev-color-text-feedback-danger" at bounding box center [574, 218] width 98 height 10
drag, startPoint x: 533, startPoint y: 218, endPoint x: 539, endPoint y: 218, distance: 6.3
click at [539, 218] on code "Ev-color-text-feedback-danger" at bounding box center [572, 218] width 95 height 10
drag, startPoint x: 547, startPoint y: 218, endPoint x: 554, endPoint y: 218, distance: 7.2
click at [554, 218] on code "EvColor-text-feedback-danger" at bounding box center [570, 218] width 91 height 10
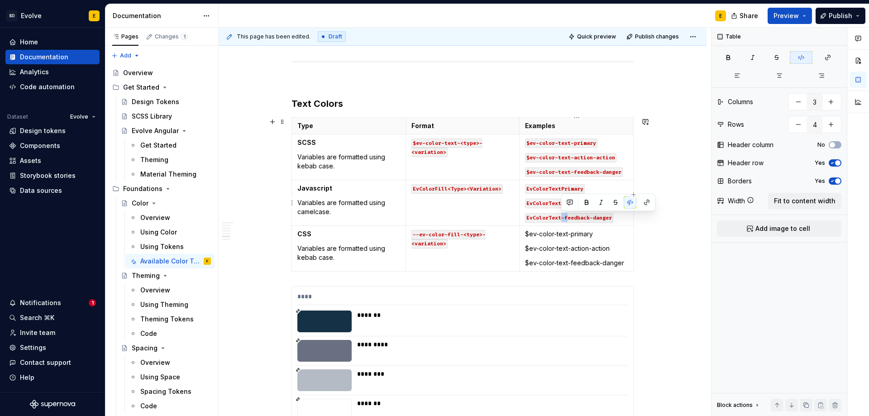
drag, startPoint x: 561, startPoint y: 218, endPoint x: 566, endPoint y: 218, distance: 5.0
click at [566, 218] on code "EvColorText-feedback-danger" at bounding box center [569, 218] width 88 height 10
drag, startPoint x: 585, startPoint y: 217, endPoint x: 591, endPoint y: 218, distance: 6.4
click at [591, 218] on code "EvColorTextFeedback-danger" at bounding box center [567, 218] width 85 height 10
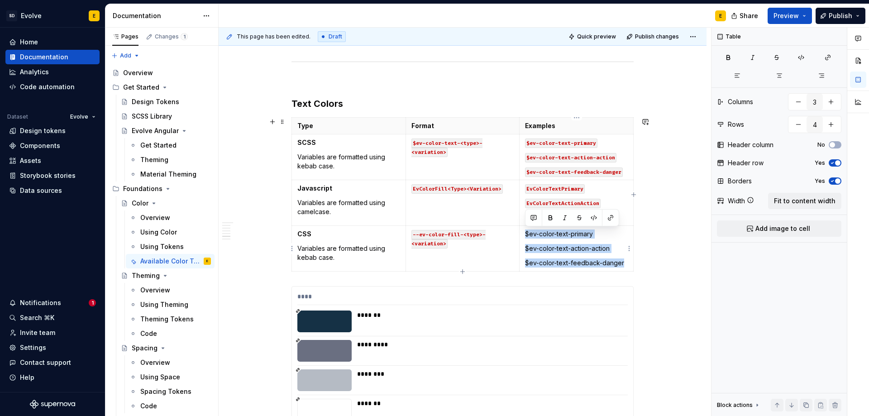
drag, startPoint x: 626, startPoint y: 263, endPoint x: 525, endPoint y: 233, distance: 105.5
click at [525, 233] on td "$ev-color-text-primary $ev-color-text-action-action $ev-color-text-feedback-dan…" at bounding box center [576, 249] width 114 height 46
click at [591, 216] on button "button" at bounding box center [593, 217] width 13 height 13
click at [528, 237] on code "$ev-color-text-primary" at bounding box center [561, 235] width 72 height 10
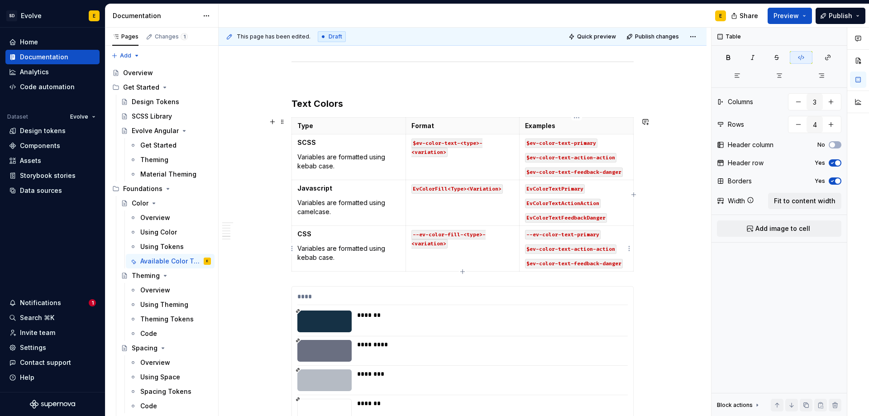
click at [529, 248] on code "$ev-color-text-action-action" at bounding box center [570, 249] width 91 height 10
click at [529, 263] on code "$ev-color-text-feedback-danger" at bounding box center [574, 264] width 98 height 10
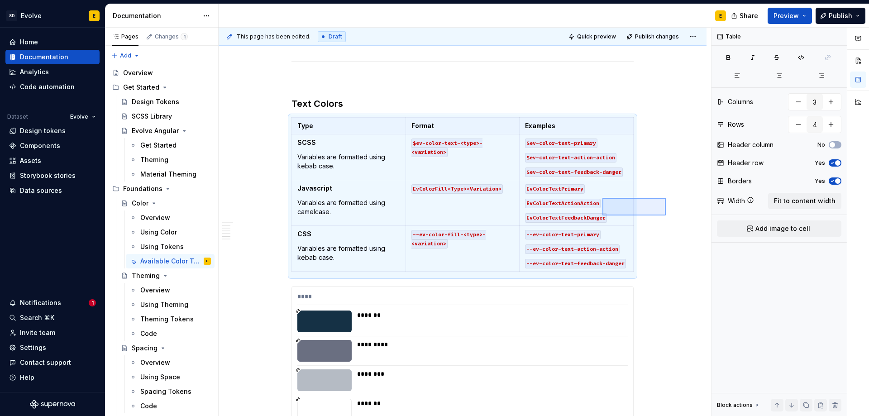
drag, startPoint x: 666, startPoint y: 198, endPoint x: 602, endPoint y: 215, distance: 65.8
click at [602, 215] on div "**********" at bounding box center [465, 222] width 492 height 389
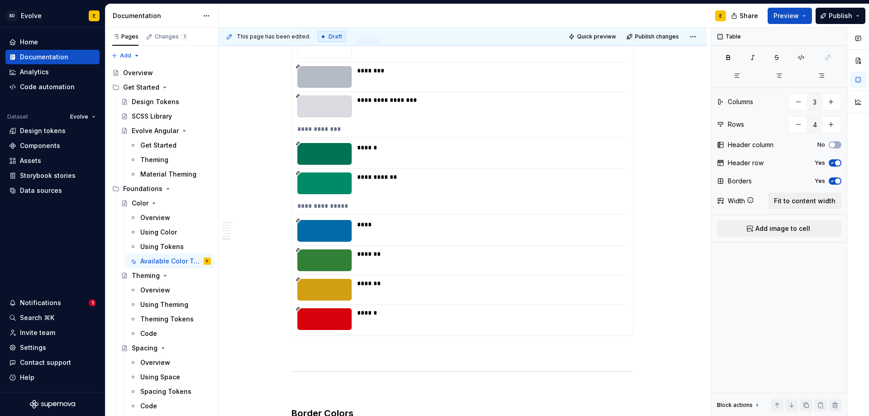
scroll to position [3573, 0]
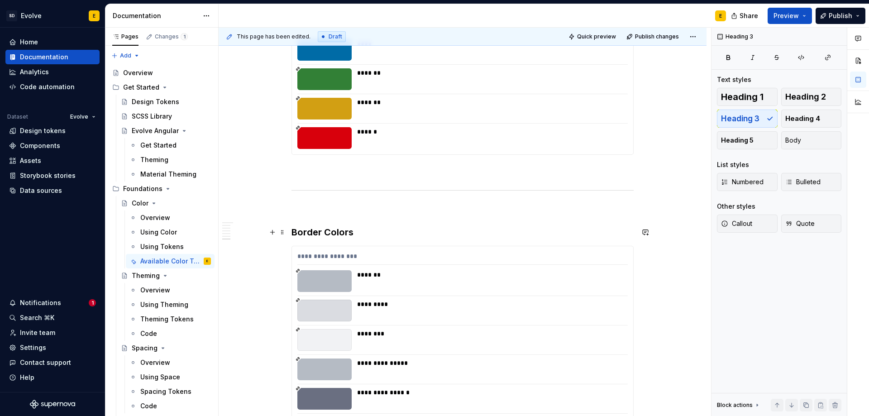
click at [378, 230] on h3 "Border Colors" at bounding box center [462, 232] width 342 height 13
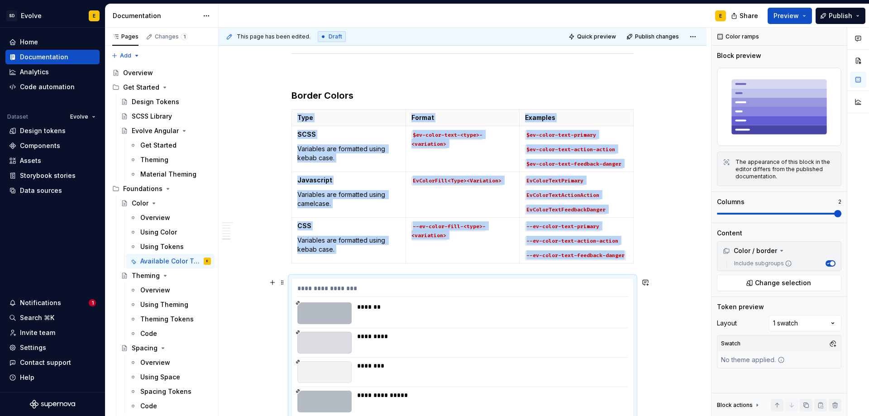
scroll to position [3709, 0]
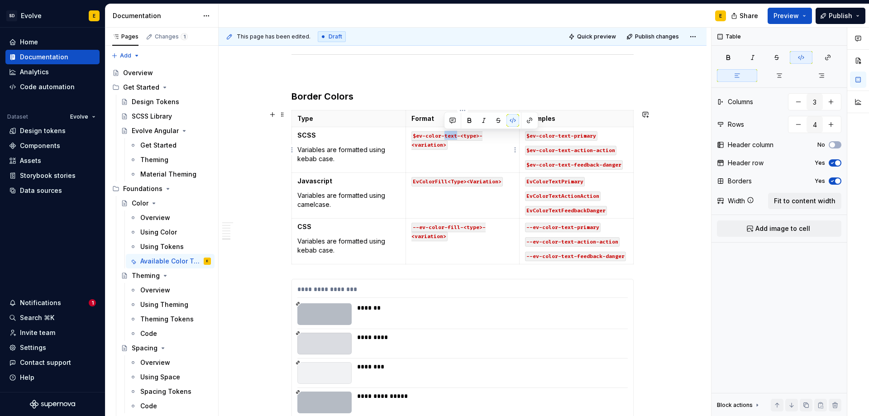
drag, startPoint x: 443, startPoint y: 136, endPoint x: 456, endPoint y: 135, distance: 13.2
click at [456, 135] on code "$ev-color-text-<type>-<variation>" at bounding box center [446, 140] width 71 height 19
drag, startPoint x: 434, startPoint y: 182, endPoint x: 446, endPoint y: 181, distance: 12.3
click at [446, 181] on code "EvColorFill<Type><Variation>" at bounding box center [456, 182] width 91 height 10
drag, startPoint x: 448, startPoint y: 228, endPoint x: 458, endPoint y: 228, distance: 10.0
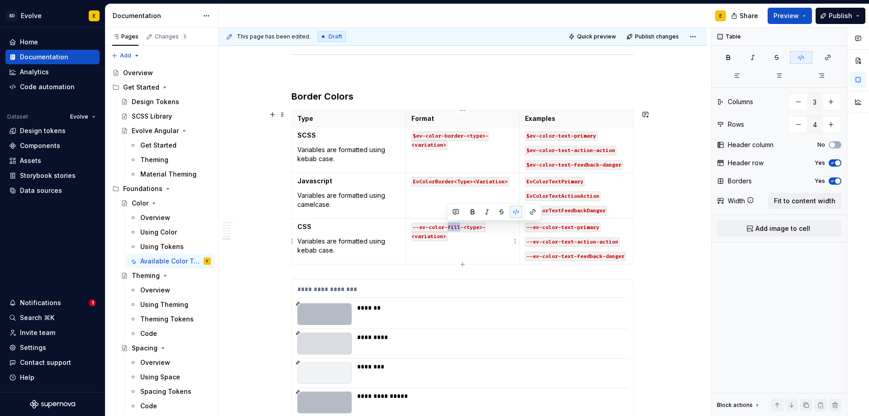
click at [458, 228] on code "--ev-color-fill-<type>-<variation>" at bounding box center [448, 232] width 74 height 19
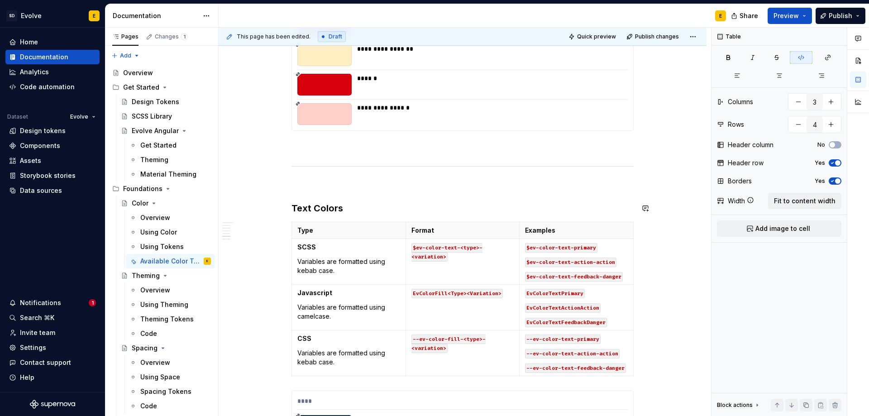
scroll to position [2985, 0]
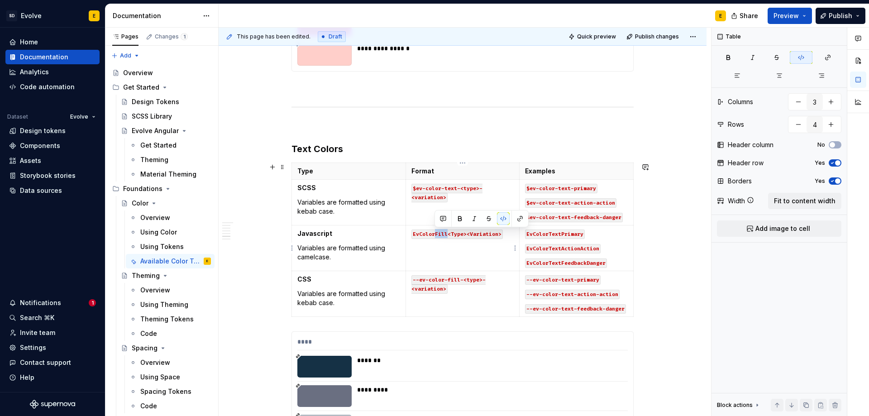
drag, startPoint x: 433, startPoint y: 233, endPoint x: 446, endPoint y: 233, distance: 12.7
click at [446, 233] on code "EvColorFill<Type><Variation>" at bounding box center [456, 234] width 91 height 10
drag, startPoint x: 447, startPoint y: 282, endPoint x: 460, endPoint y: 282, distance: 13.1
click at [460, 282] on code "--ev-color-fill-<type>-<variation>" at bounding box center [448, 284] width 74 height 19
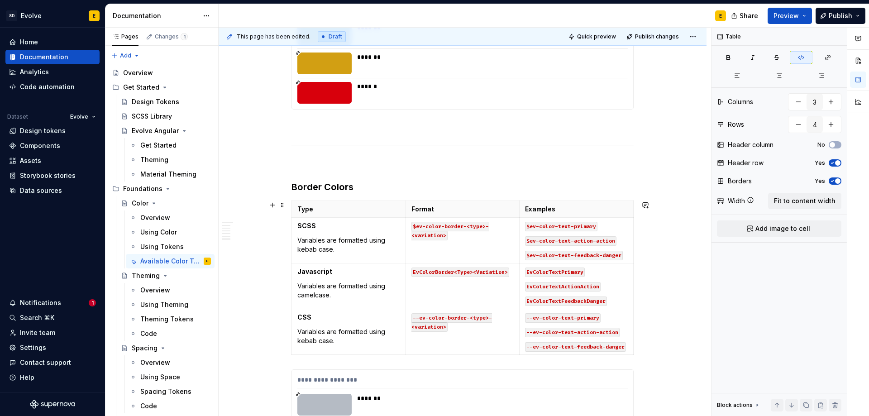
scroll to position [3664, 0]
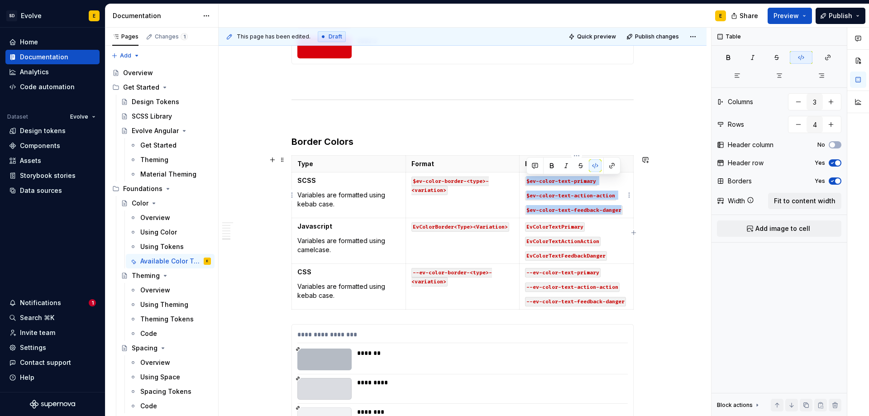
drag, startPoint x: 623, startPoint y: 210, endPoint x: 523, endPoint y: 185, distance: 103.6
click at [523, 185] on td "$ev-color-text-primary $ev-color-text-action-action $ev-color-text-feedback-dan…" at bounding box center [576, 195] width 114 height 46
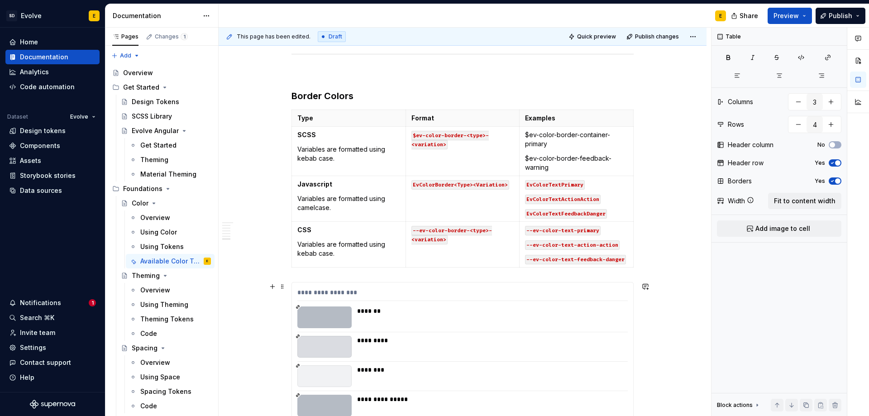
scroll to position [3709, 0]
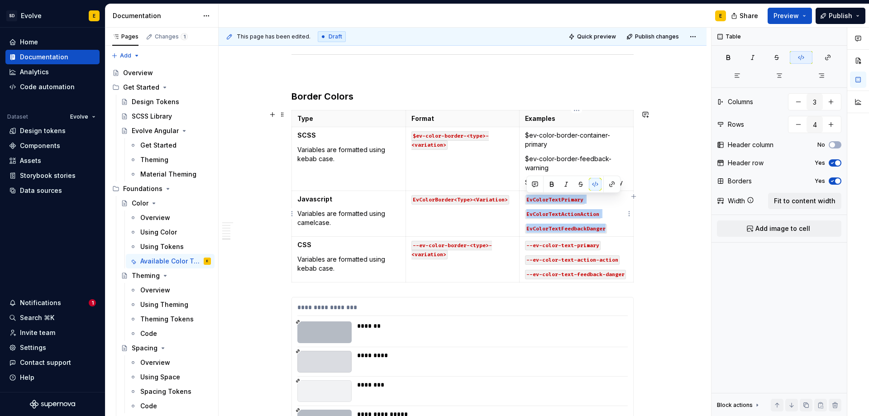
drag, startPoint x: 613, startPoint y: 227, endPoint x: 524, endPoint y: 200, distance: 93.2
click at [524, 200] on td "EvColorTextPrimary EvColorTextActionAction EvColorTextFeedbackDanger" at bounding box center [576, 214] width 114 height 46
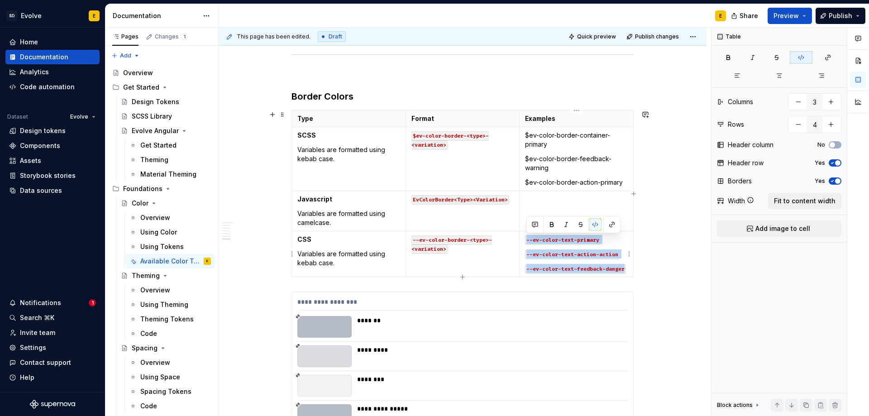
drag, startPoint x: 628, startPoint y: 271, endPoint x: 522, endPoint y: 242, distance: 109.8
click at [522, 242] on td "--ev-color-text-primary --ev-color-text-action-action --ev-color-text-feedback-…" at bounding box center [576, 254] width 114 height 46
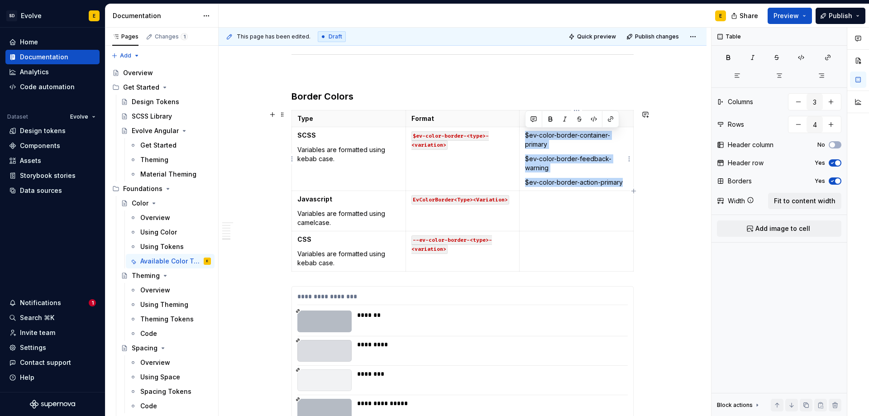
drag, startPoint x: 624, startPoint y: 184, endPoint x: 524, endPoint y: 138, distance: 109.9
click at [524, 138] on td "$ev-color-border-container-primary $ev-color-border-feedback-warning $ev-color-…" at bounding box center [576, 159] width 114 height 64
click at [592, 120] on button "button" at bounding box center [593, 119] width 13 height 13
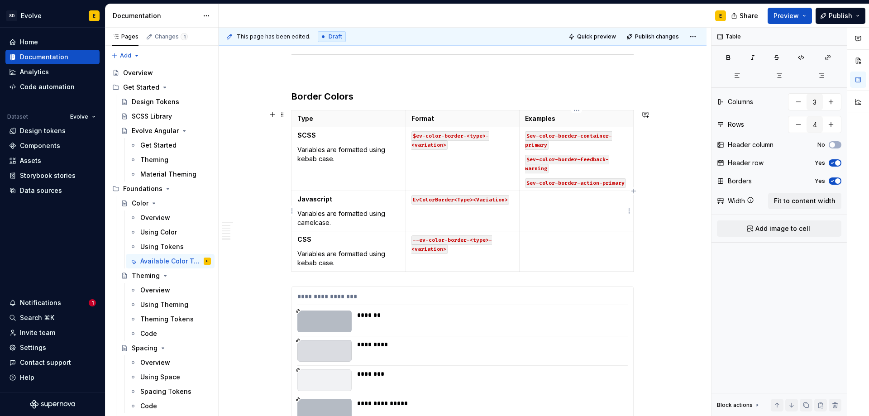
click at [581, 198] on p at bounding box center [576, 199] width 103 height 9
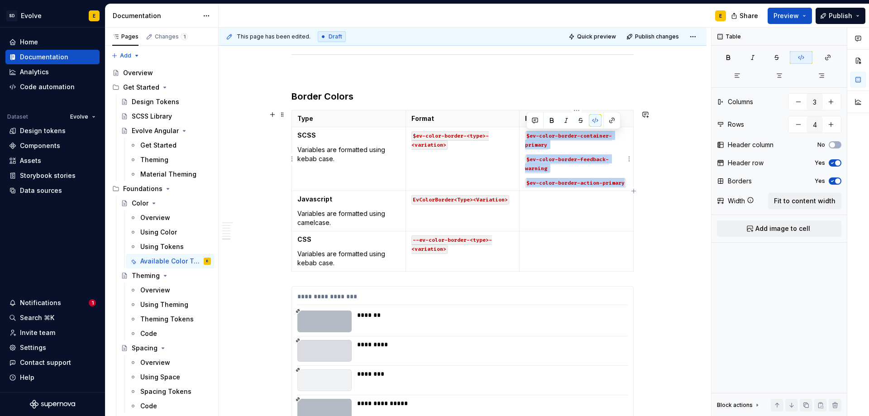
drag, startPoint x: 627, startPoint y: 184, endPoint x: 524, endPoint y: 135, distance: 114.0
click at [524, 135] on td "$ev-color-border-container-primary $ev-color-border-feedback-warning $ev-color-…" at bounding box center [576, 159] width 114 height 64
click at [534, 204] on td at bounding box center [576, 211] width 114 height 40
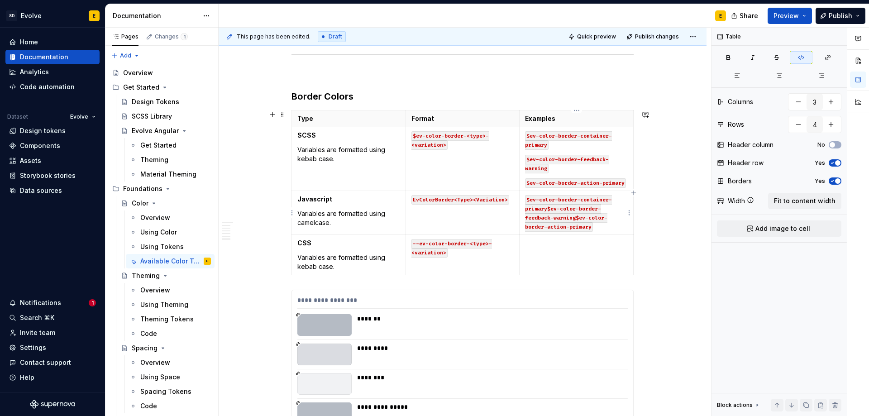
click at [547, 208] on code "$ev-color-border-container-primary$ev-color-border-feedback-warning$ev-color-bo…" at bounding box center [568, 213] width 87 height 37
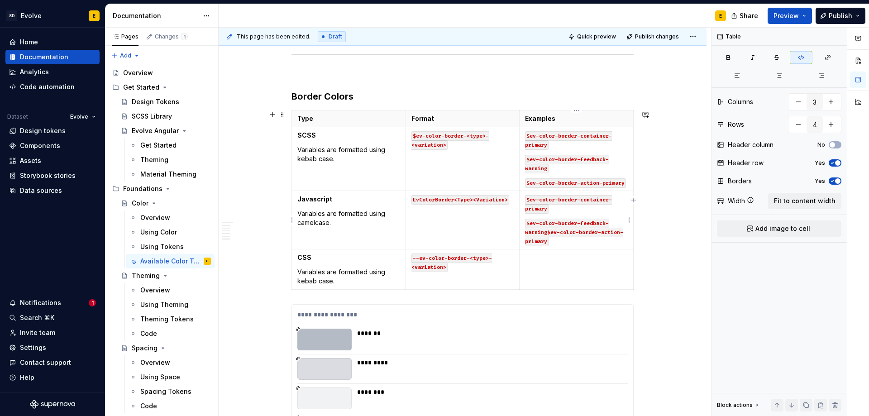
click at [545, 231] on code "$ev-color-border-feedback-warning$ev-color-border-action-primary" at bounding box center [574, 233] width 98 height 28
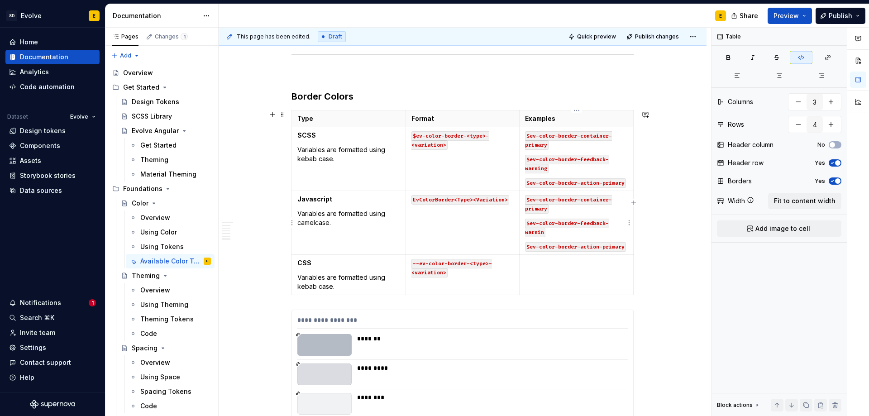
click at [544, 233] on code "$ev-color-border-feedback-warnin" at bounding box center [567, 228] width 84 height 19
click at [532, 200] on code "$ev-color-border-container-primary" at bounding box center [568, 204] width 87 height 19
click at [538, 197] on code "Ev-color-border-container-primary" at bounding box center [567, 204] width 84 height 19
click at [553, 200] on code "EvColor-border-container-primary" at bounding box center [565, 204] width 81 height 19
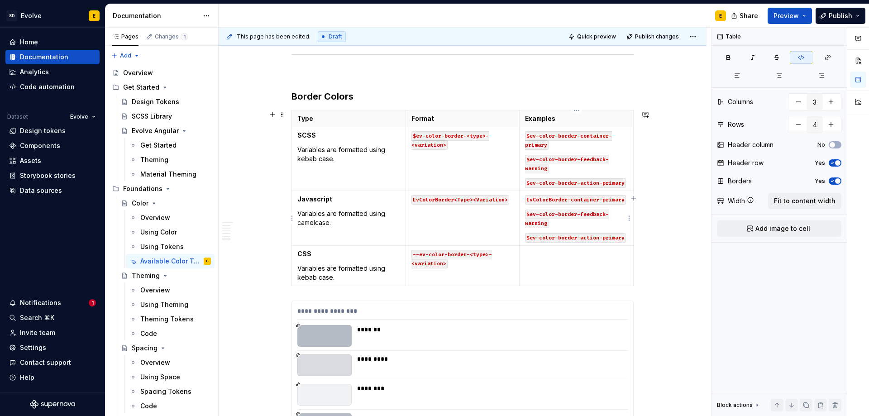
click at [572, 200] on code "EvColorBorder-container-primary" at bounding box center [575, 200] width 101 height 10
click at [603, 202] on code "EvColorBorderContainer-primary" at bounding box center [574, 200] width 98 height 10
click at [529, 213] on code "$ev-color-border-feedback-warning" at bounding box center [567, 218] width 84 height 19
drag, startPoint x: 538, startPoint y: 214, endPoint x: 532, endPoint y: 214, distance: 5.9
click at [532, 214] on code "Ev-color-border-feedback-warning" at bounding box center [565, 218] width 81 height 19
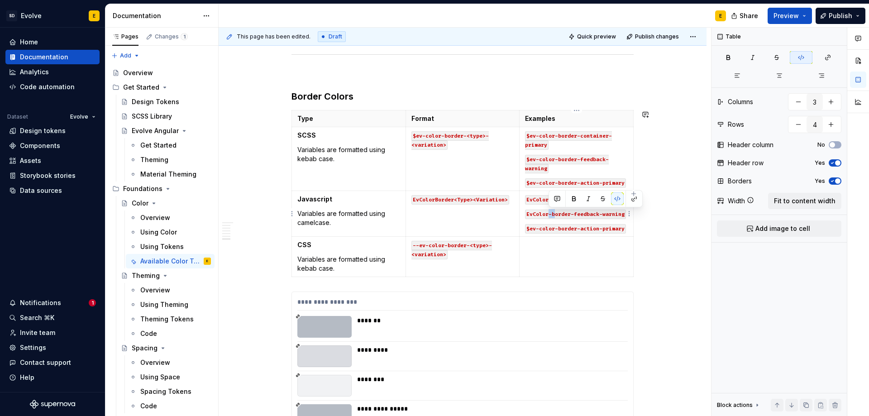
drag, startPoint x: 548, startPoint y: 214, endPoint x: 553, endPoint y: 213, distance: 5.4
click at [553, 213] on code "EvColor-border-feedback-warning" at bounding box center [575, 214] width 101 height 10
click at [572, 213] on code "EvColorBorder-feedback-warning" at bounding box center [574, 214] width 98 height 10
drag, startPoint x: 592, startPoint y: 214, endPoint x: 597, endPoint y: 214, distance: 5.1
click at [597, 214] on code "EvColorBorderFeedback-warning" at bounding box center [572, 214] width 95 height 10
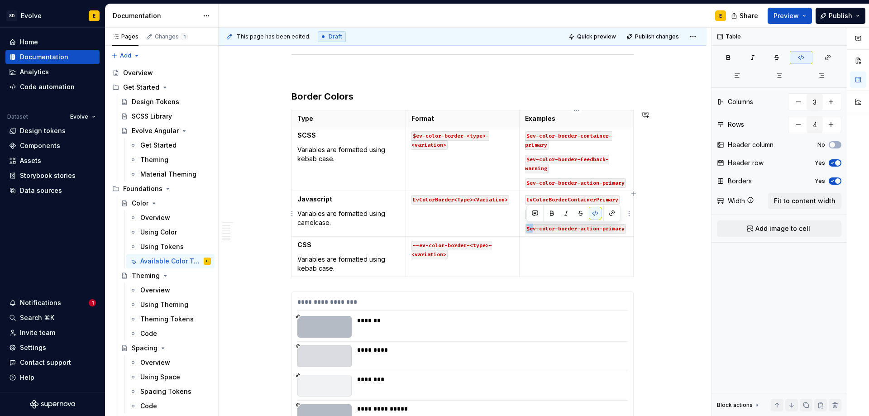
drag, startPoint x: 526, startPoint y: 228, endPoint x: 534, endPoint y: 228, distance: 8.2
click at [534, 228] on code "$ev-color-border-action-primary" at bounding box center [575, 229] width 101 height 10
drag, startPoint x: 533, startPoint y: 228, endPoint x: 538, endPoint y: 228, distance: 5.4
click at [538, 228] on code "Ev-color-border-action-primary" at bounding box center [574, 229] width 98 height 10
drag, startPoint x: 547, startPoint y: 228, endPoint x: 554, endPoint y: 228, distance: 6.8
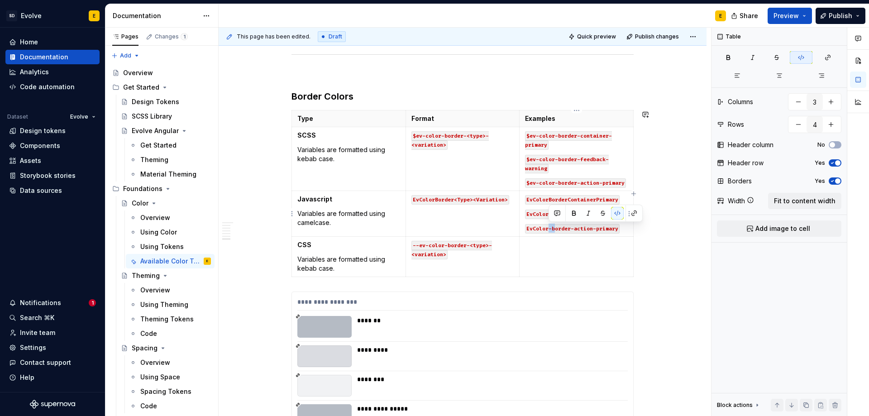
click at [554, 228] on code "EvColor-border-action-primary" at bounding box center [572, 229] width 95 height 10
drag, startPoint x: 567, startPoint y: 228, endPoint x: 572, endPoint y: 228, distance: 5.5
click at [572, 228] on code "EvColorBorder-action-primary" at bounding box center [570, 229] width 91 height 10
click at [591, 226] on code "EvColorBorderAction-primary" at bounding box center [569, 229] width 88 height 10
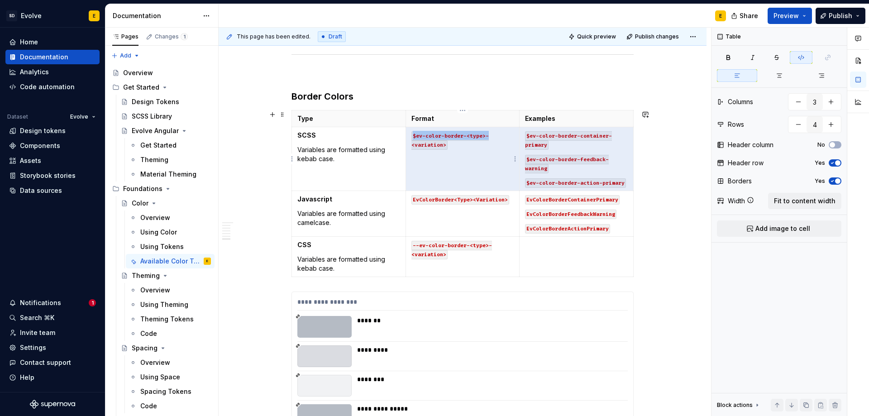
drag, startPoint x: 627, startPoint y: 186, endPoint x: 513, endPoint y: 133, distance: 126.1
click at [513, 133] on tr "SCSS Variables are formatted using kebab case. $ev-color-border-<type>-<variati…" at bounding box center [463, 159] width 342 height 64
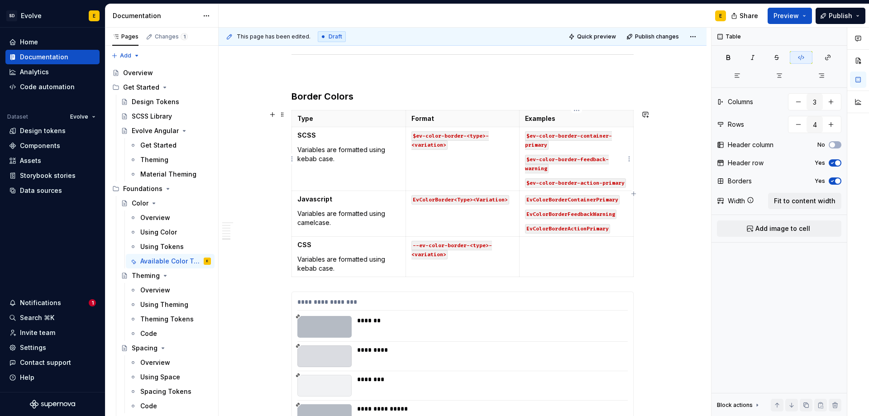
click at [540, 140] on p "$ev-color-border-container-primary" at bounding box center [576, 140] width 103 height 18
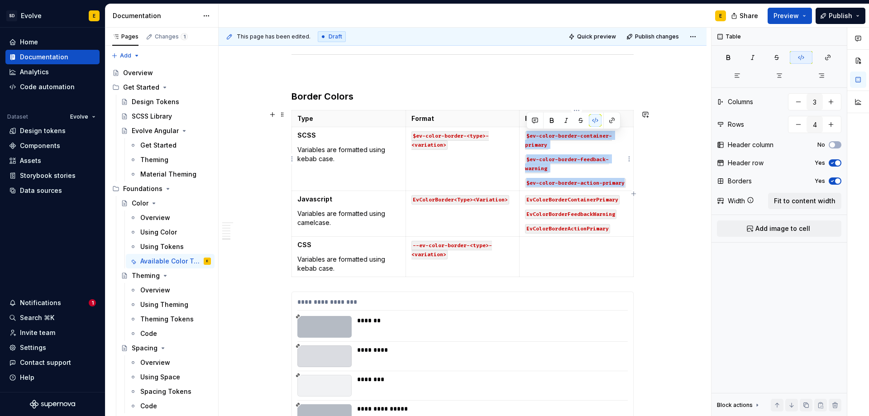
drag, startPoint x: 524, startPoint y: 134, endPoint x: 627, endPoint y: 181, distance: 113.2
click at [627, 181] on td "$ev-color-border-container-primary $ev-color-border-feedback-warning $ev-color-…" at bounding box center [576, 159] width 114 height 64
click at [555, 254] on td at bounding box center [576, 257] width 114 height 40
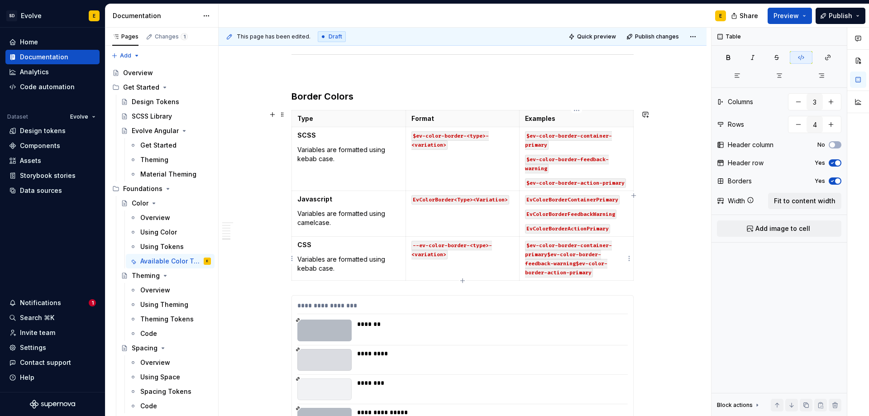
click at [548, 256] on code "$ev-color-border-container-primary$ev-color-border-feedback-warning$ev-color-bo…" at bounding box center [568, 259] width 87 height 37
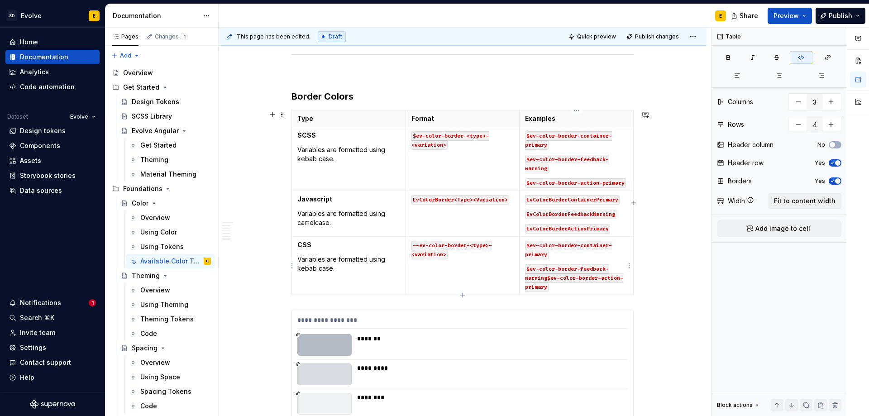
click at [547, 276] on code "$ev-color-border-feedback-warning$ev-color-border-action-primary" at bounding box center [574, 278] width 98 height 28
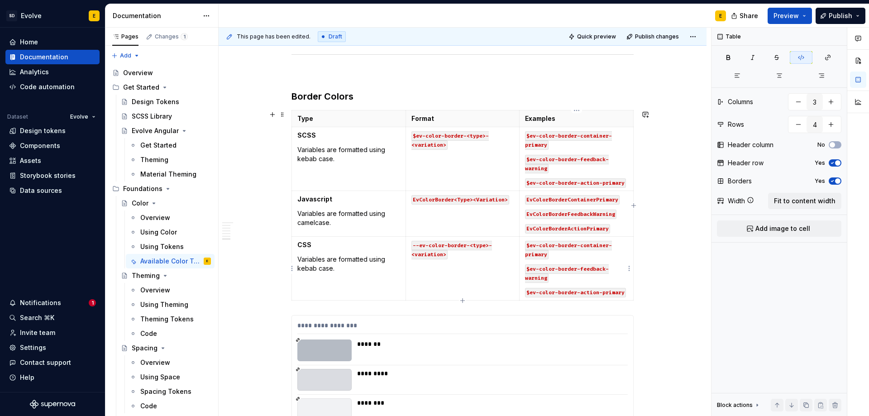
click at [529, 247] on code "$ev-color-border-container-primary" at bounding box center [568, 250] width 87 height 19
click at [528, 271] on code "$ev-color-border-feedback-warning" at bounding box center [567, 273] width 84 height 19
click at [531, 291] on code "$ev-color-border-action-primary" at bounding box center [575, 293] width 101 height 10
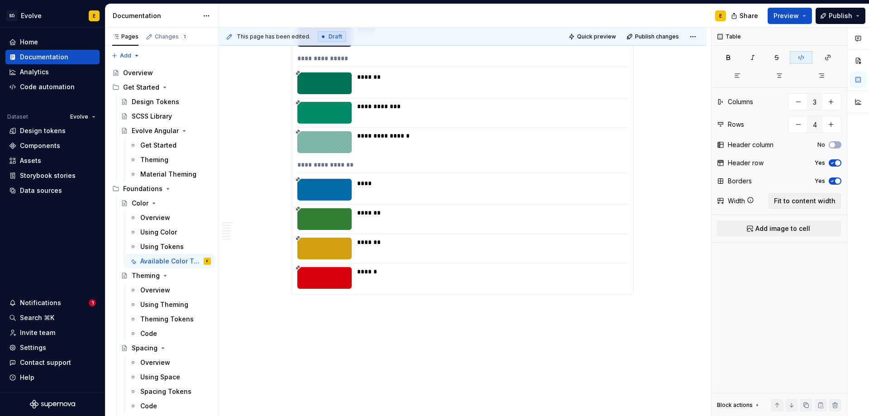
scroll to position [4311, 0]
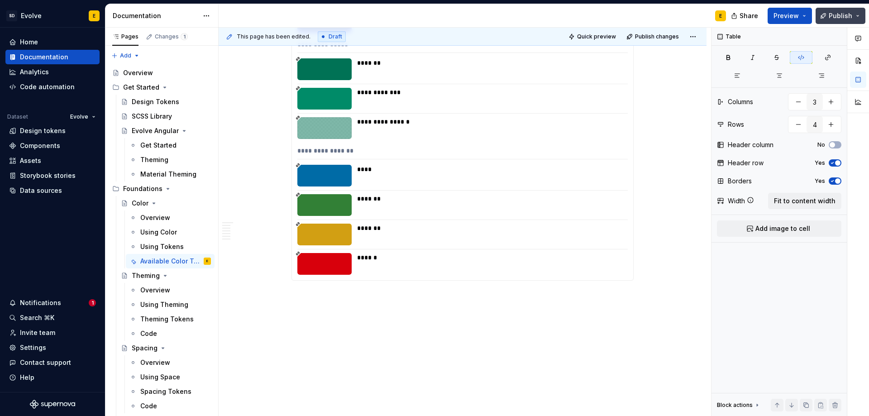
click at [836, 14] on span "Publish" at bounding box center [840, 15] width 24 height 9
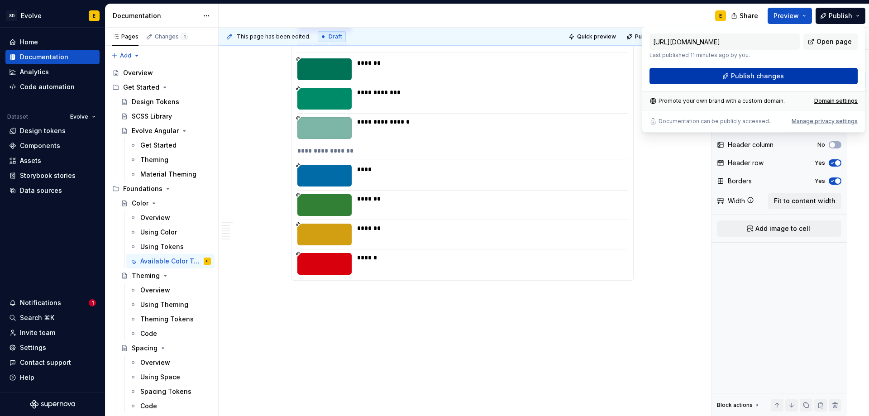
click at [799, 71] on button "Publish changes" at bounding box center [753, 76] width 208 height 16
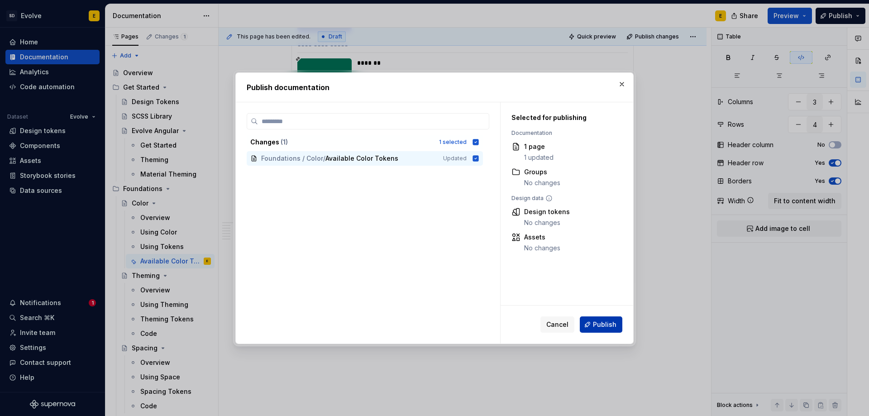
click at [589, 321] on button "Publish" at bounding box center [601, 324] width 43 height 16
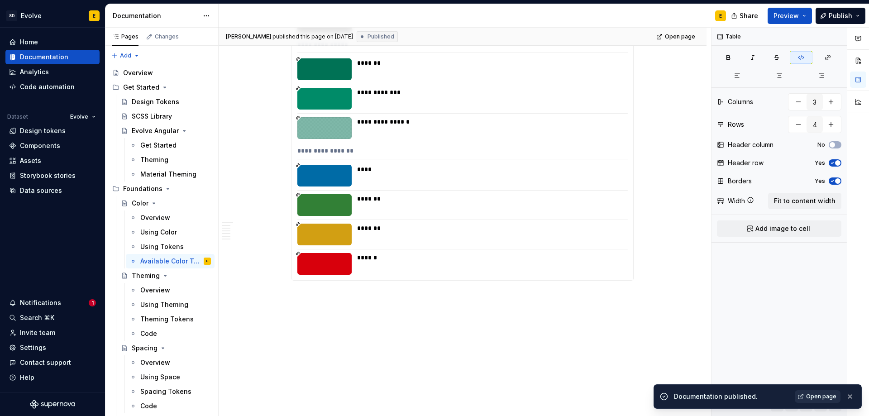
click at [815, 397] on span "Open page" at bounding box center [821, 396] width 30 height 7
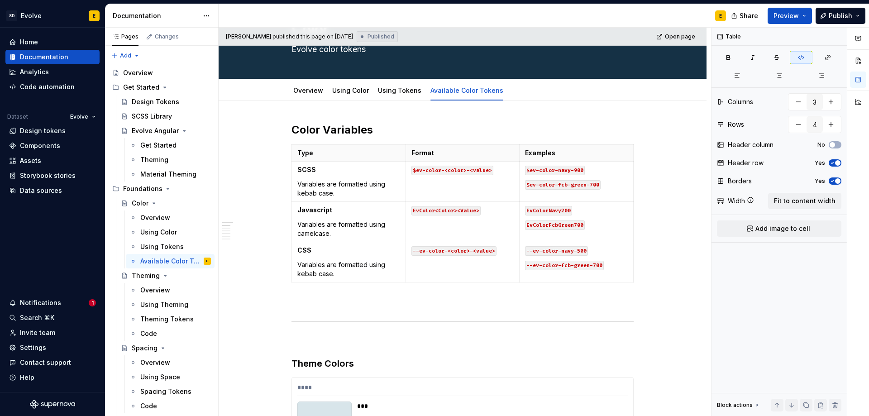
scroll to position [0, 0]
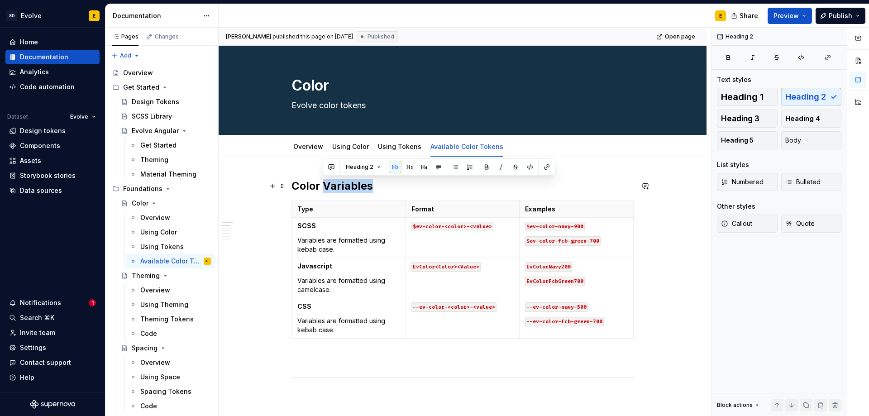
drag, startPoint x: 323, startPoint y: 183, endPoint x: 371, endPoint y: 181, distance: 48.0
click at [371, 181] on h2 "Color Variables" at bounding box center [462, 186] width 342 height 14
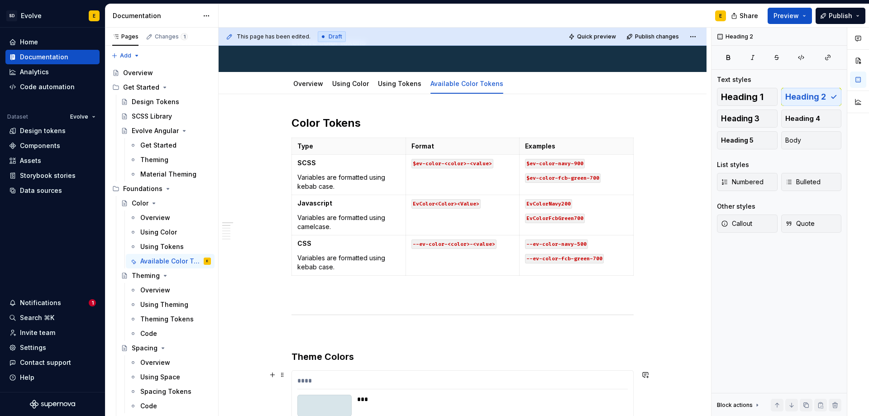
scroll to position [45, 0]
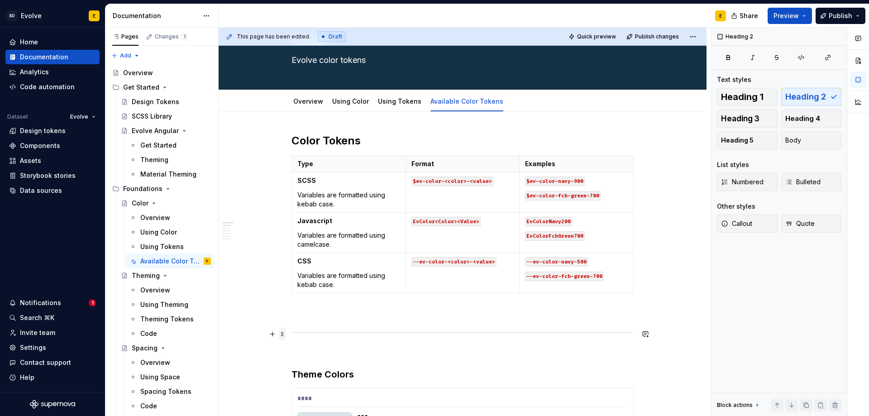
click at [281, 333] on span at bounding box center [282, 334] width 7 height 13
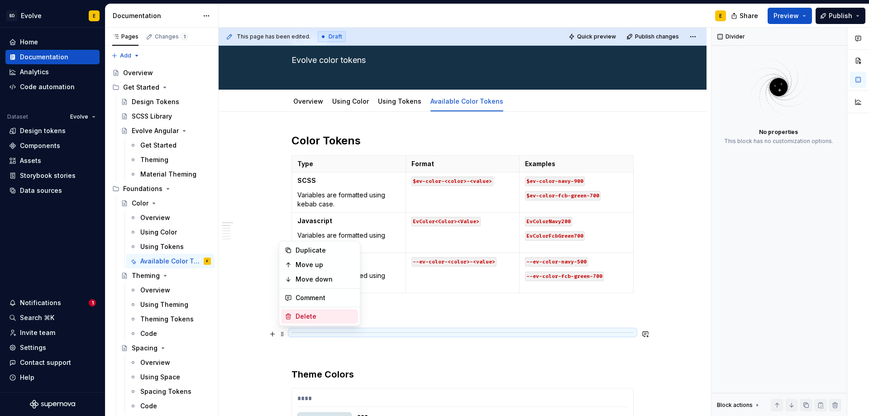
click at [303, 311] on div "Delete" at bounding box center [319, 316] width 77 height 14
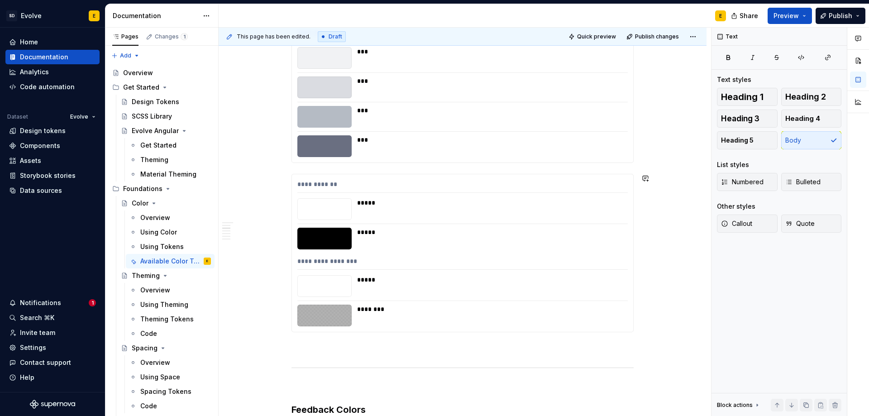
scroll to position [860, 0]
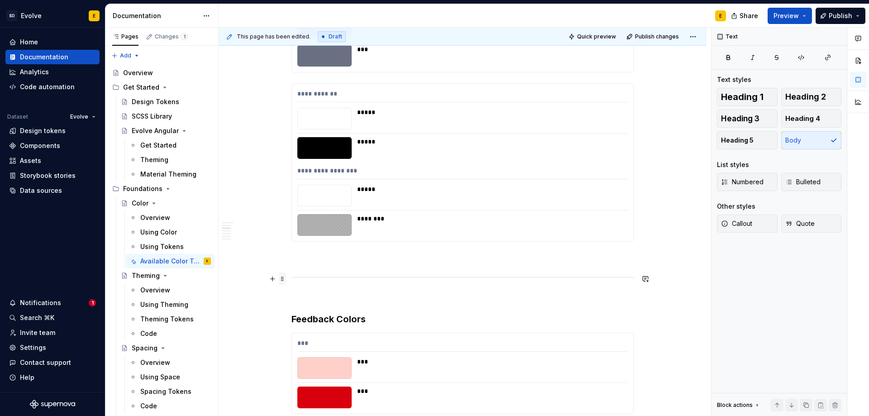
click at [280, 278] on span at bounding box center [282, 278] width 7 height 13
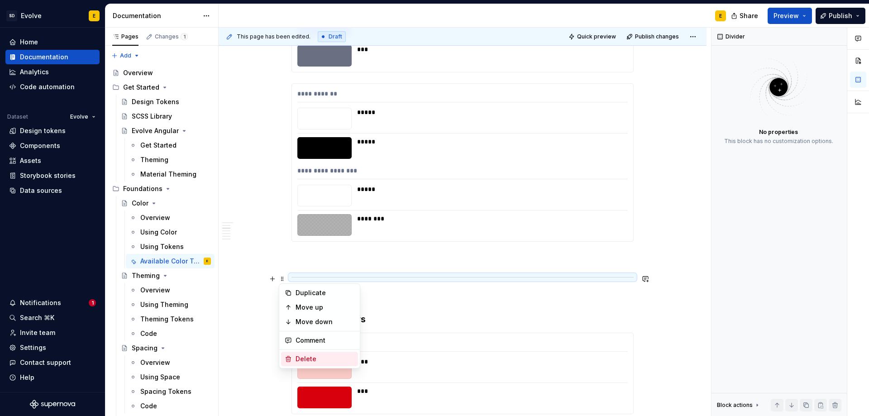
click at [301, 359] on div "Delete" at bounding box center [324, 358] width 59 height 9
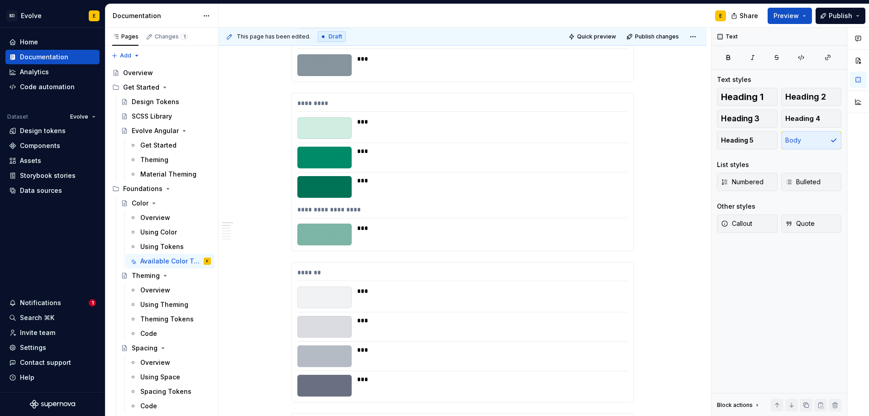
scroll to position [0, 0]
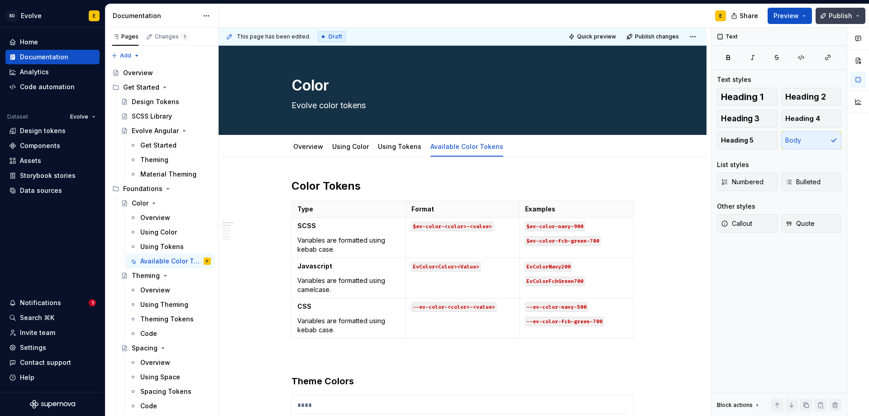
click at [835, 14] on span "Publish" at bounding box center [840, 15] width 24 height 9
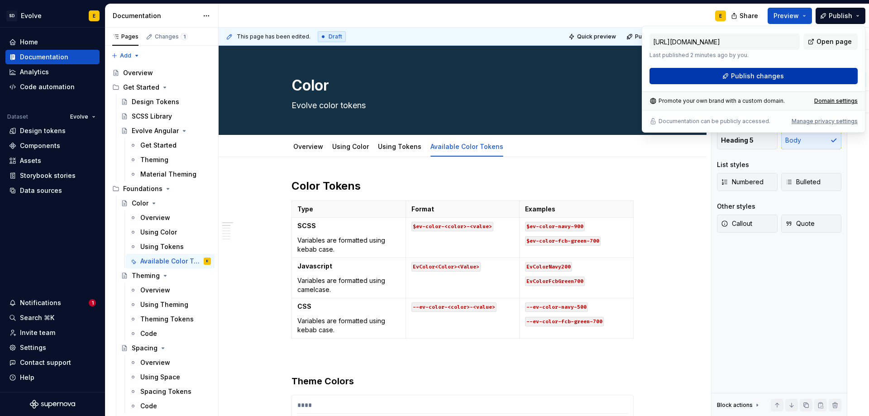
click at [796, 71] on button "Publish changes" at bounding box center [753, 76] width 208 height 16
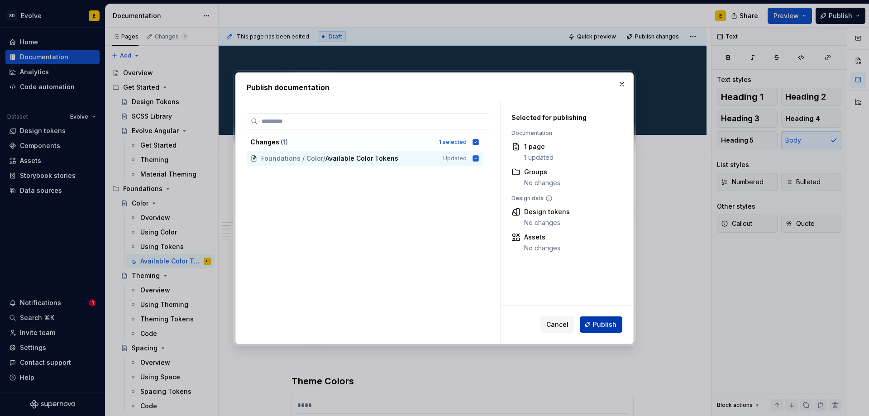
click at [605, 326] on span "Publish" at bounding box center [605, 324] width 24 height 9
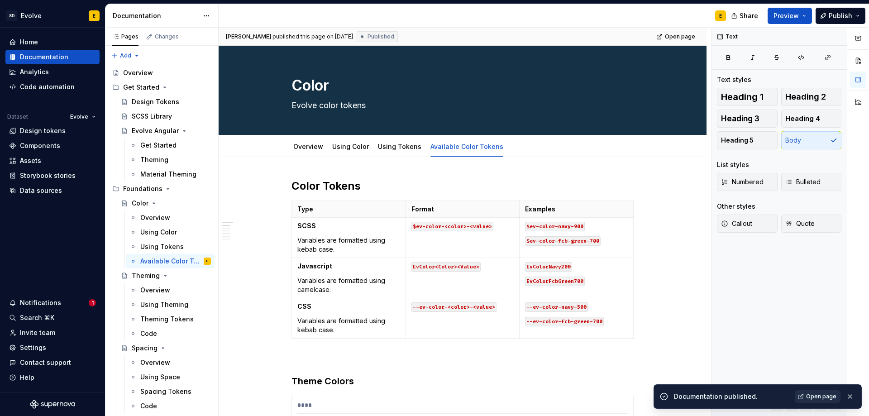
click at [815, 395] on span "Open page" at bounding box center [821, 396] width 30 height 7
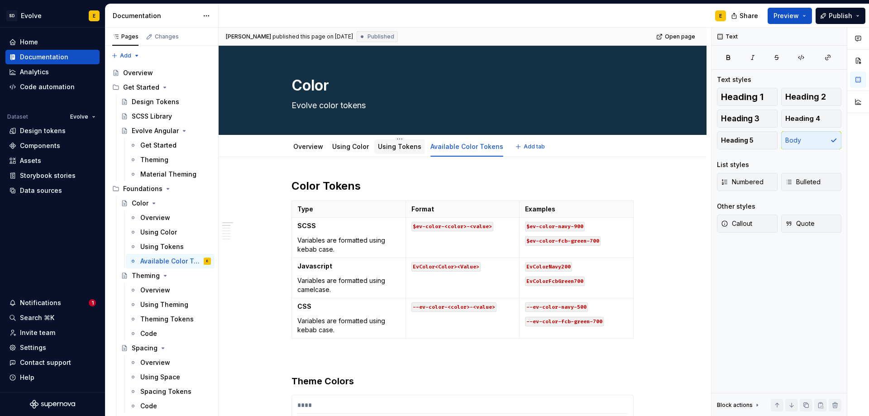
click at [397, 143] on link "Using Tokens" at bounding box center [399, 147] width 43 height 8
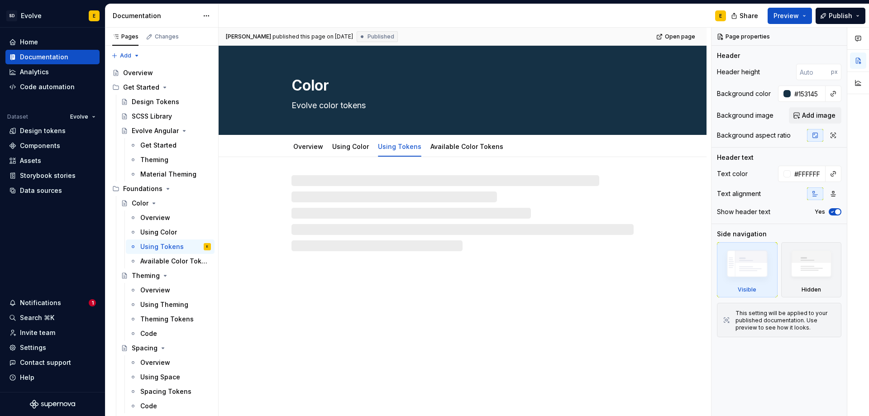
type textarea "*"
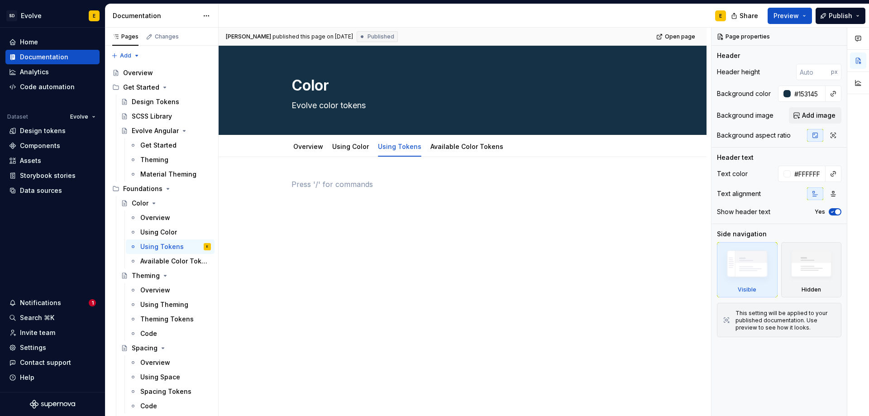
click at [353, 187] on p at bounding box center [462, 184] width 342 height 11
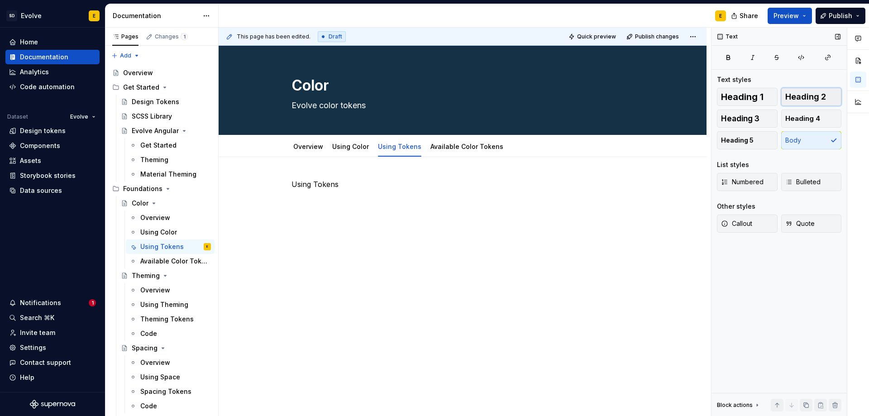
click at [795, 95] on span "Heading 2" at bounding box center [805, 96] width 41 height 9
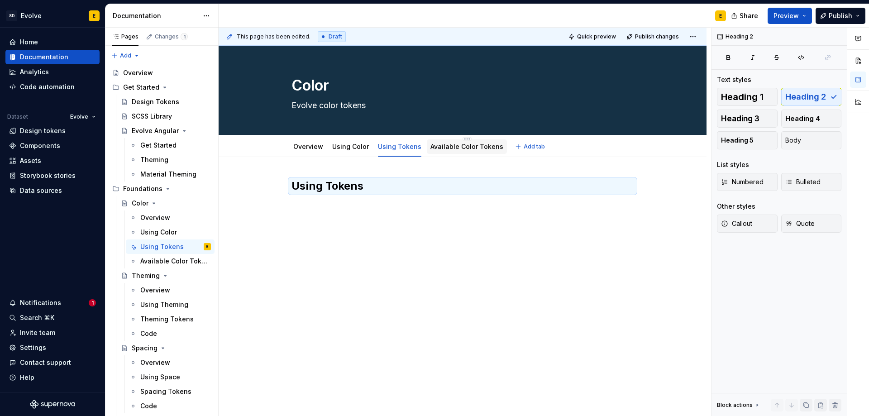
click at [454, 150] on div "Available Color Tokens" at bounding box center [466, 146] width 73 height 9
click at [438, 148] on link "Available Color Tokens" at bounding box center [466, 147] width 73 height 8
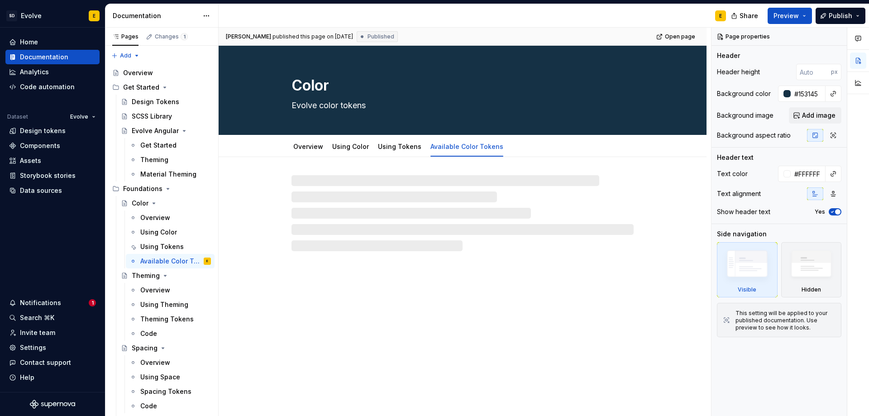
type textarea "*"
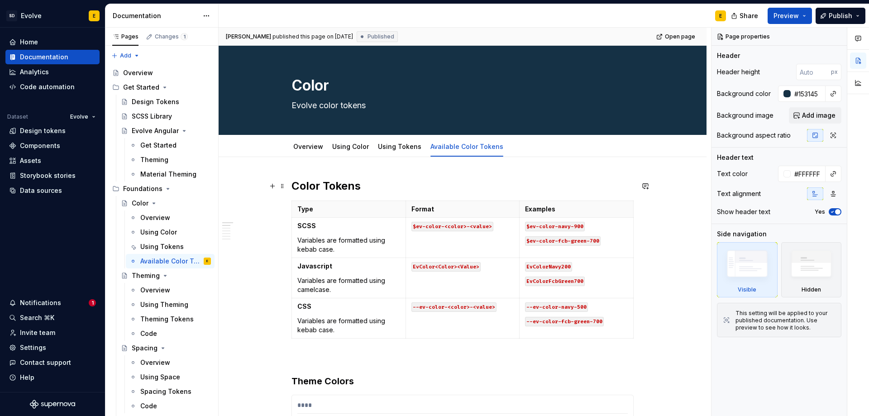
click at [292, 185] on h2 "Color Tokens" at bounding box center [462, 186] width 342 height 14
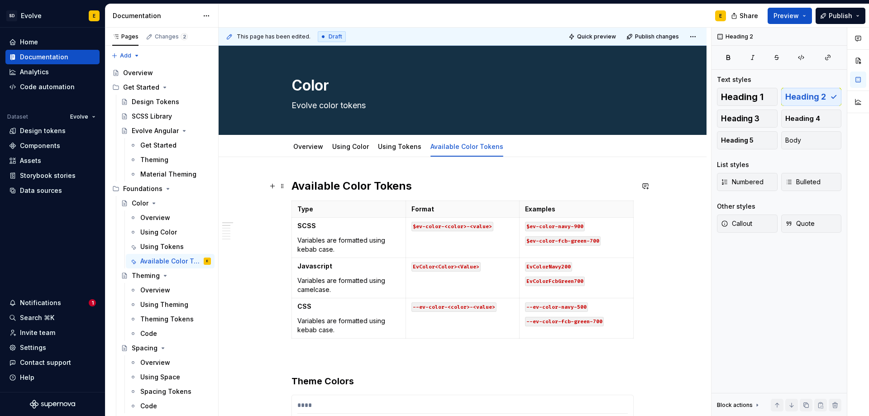
click at [438, 186] on h2 "Available Color Tokens" at bounding box center [462, 186] width 342 height 14
click at [383, 150] on div "Using Tokens" at bounding box center [399, 146] width 43 height 9
click at [394, 146] on link "Using Tokens" at bounding box center [399, 147] width 43 height 8
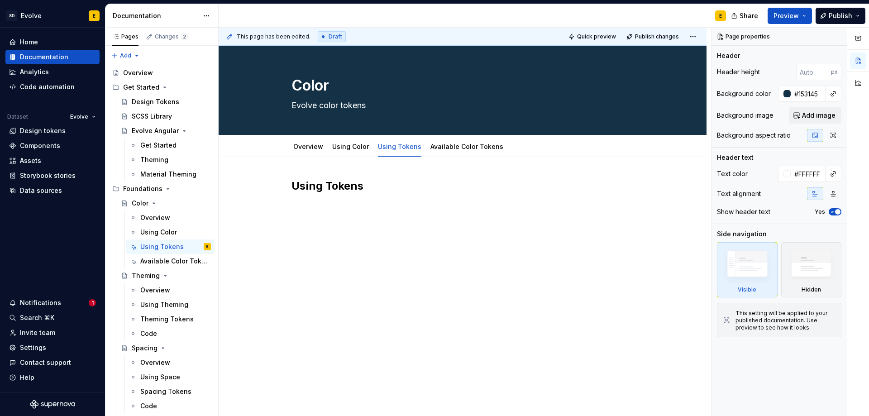
type textarea "*"
